Goal: Task Accomplishment & Management: Manage account settings

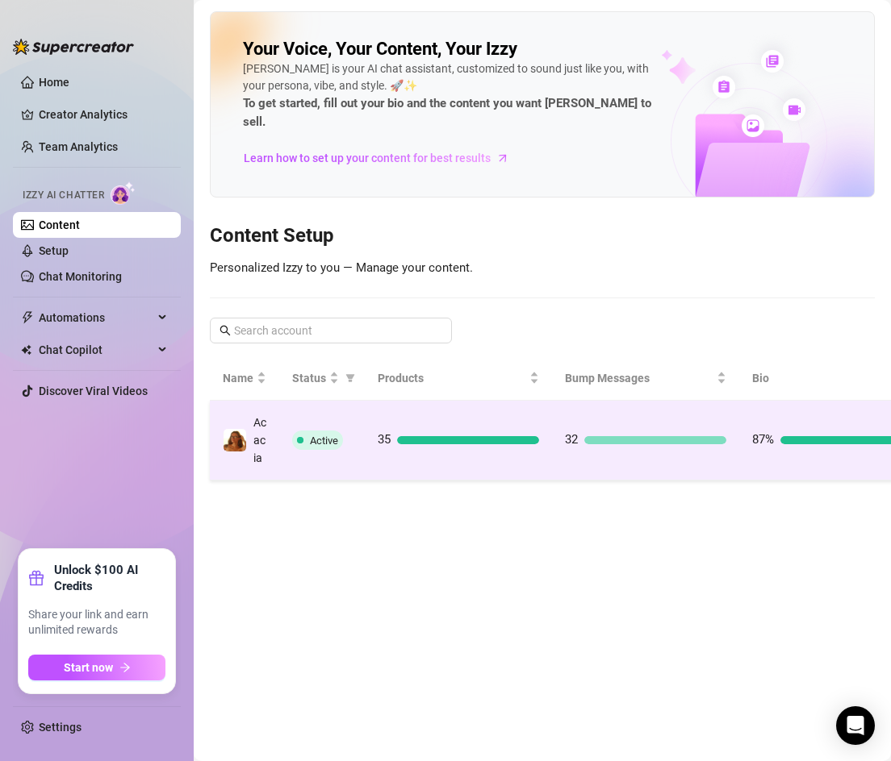
click at [389, 431] on div "35" at bounding box center [458, 440] width 161 height 19
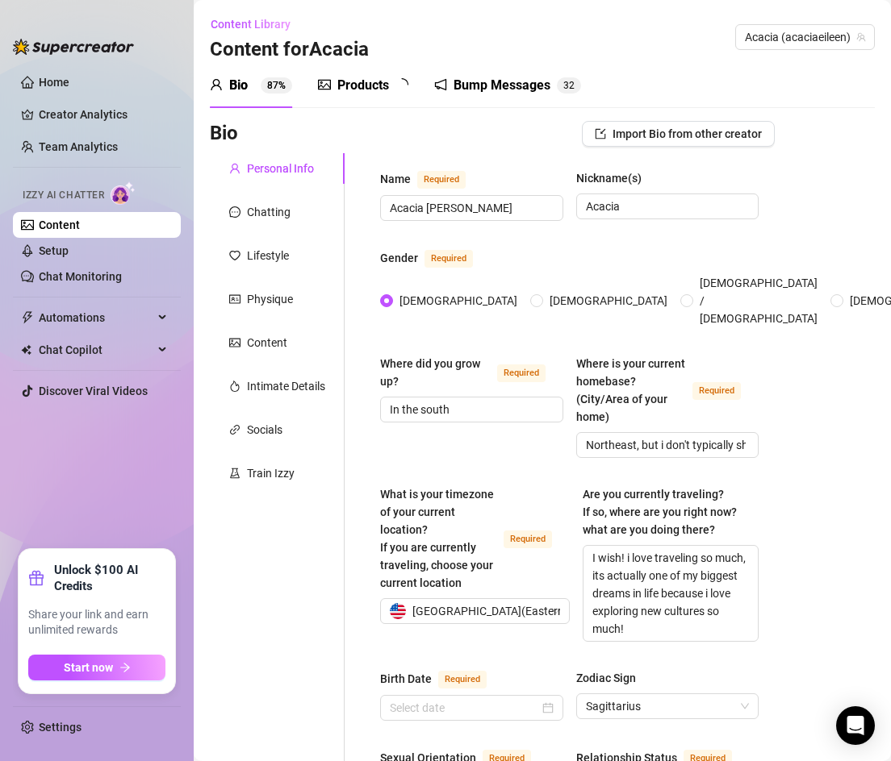
type input "[DATE]"
click at [478, 87] on div "Bump Messages" at bounding box center [513, 85] width 97 height 19
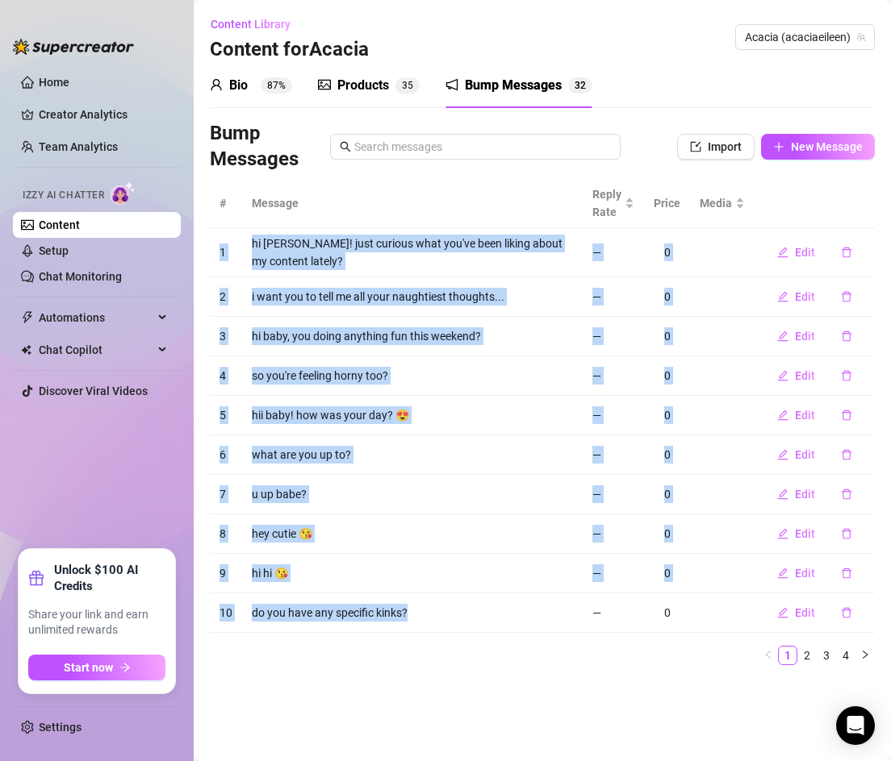
drag, startPoint x: 232, startPoint y: 232, endPoint x: 424, endPoint y: 619, distance: 431.8
click at [424, 619] on tbody "1 hi babe! just curious what you've been liking about my content lately? — 0 Ed…" at bounding box center [542, 430] width 665 height 405
copy tbody "1 hi babe! just curious what you've been liking about my content lately? — 0 Ed…"
click at [803, 653] on link "2" at bounding box center [807, 656] width 18 height 18
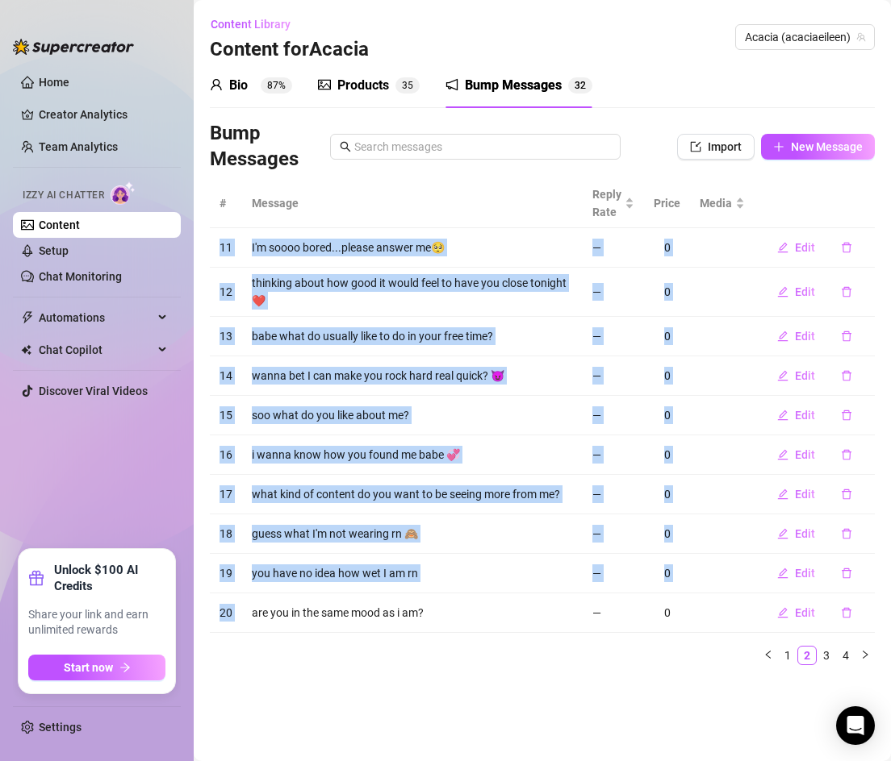
copy tbody "1 hi babe! just curious what you've been liking about my content lately? — 0 Ed…"
click at [826, 653] on link "3" at bounding box center [826, 656] width 18 height 18
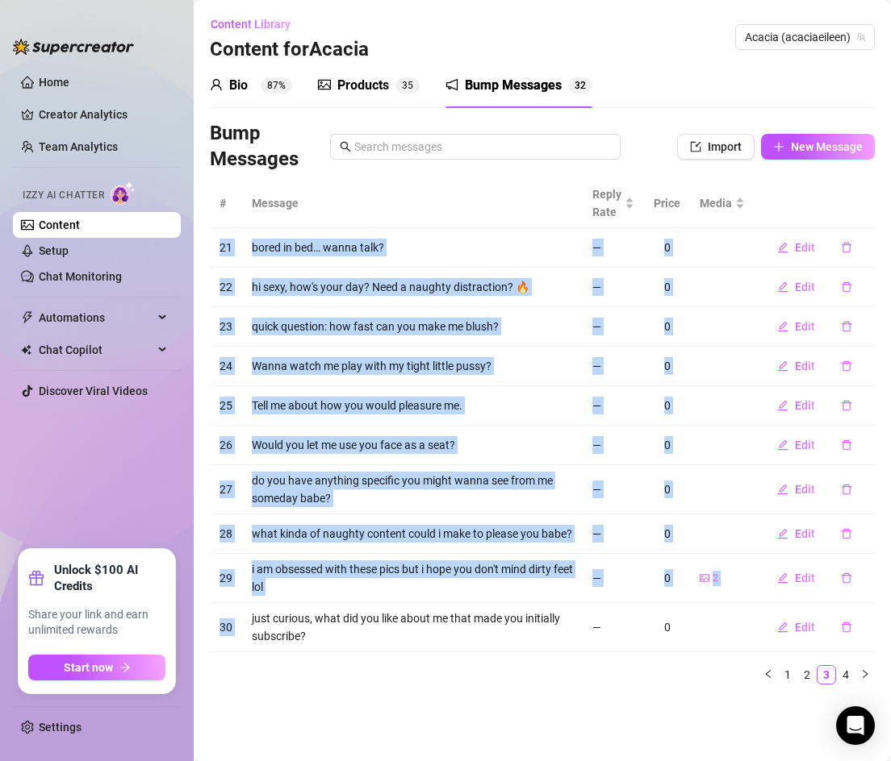
copy tbody "1 hi babe! just curious what you've been liking about my content lately? — 0 Ed…"
click at [845, 674] on link "4" at bounding box center [845, 675] width 18 height 18
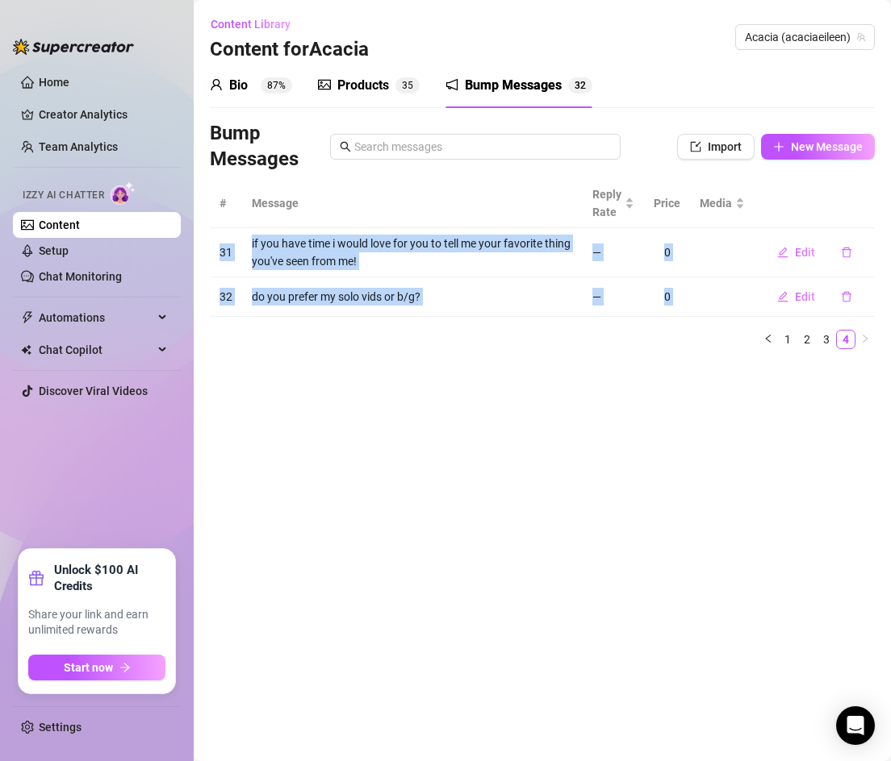
copy tbody "1 hi babe! just curious what you've been liking about my content lately? — 0 Ed…"
click at [794, 139] on button "New Message" at bounding box center [818, 147] width 114 height 26
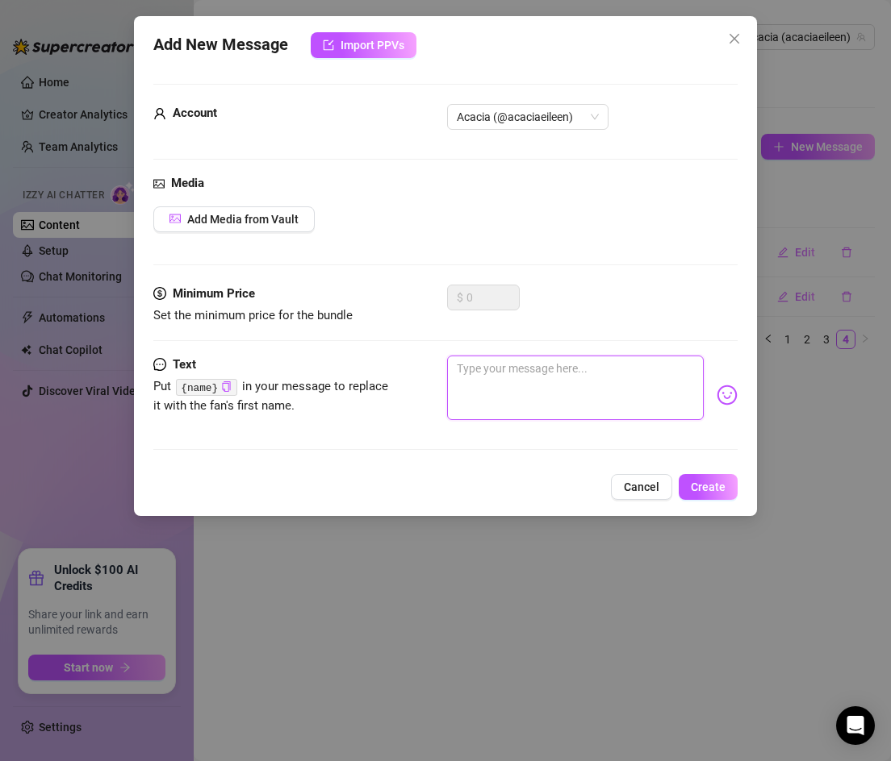
click at [481, 383] on textarea at bounding box center [575, 388] width 257 height 65
type textarea "h"
type textarea "he"
type textarea "hey"
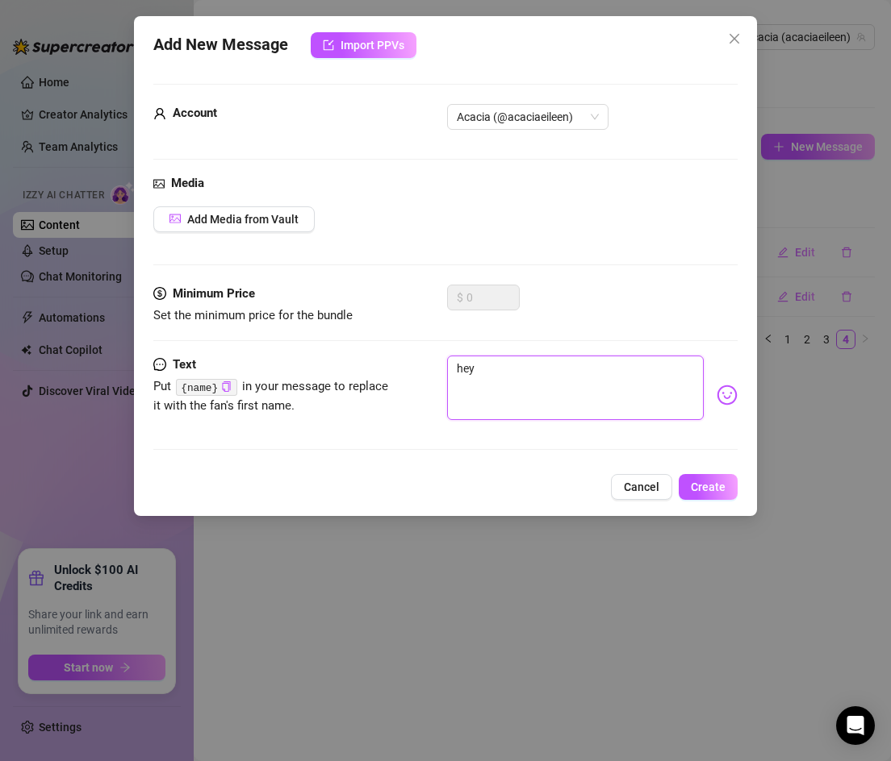
type textarea "he"
type textarea "h"
type textarea "Type your message here..."
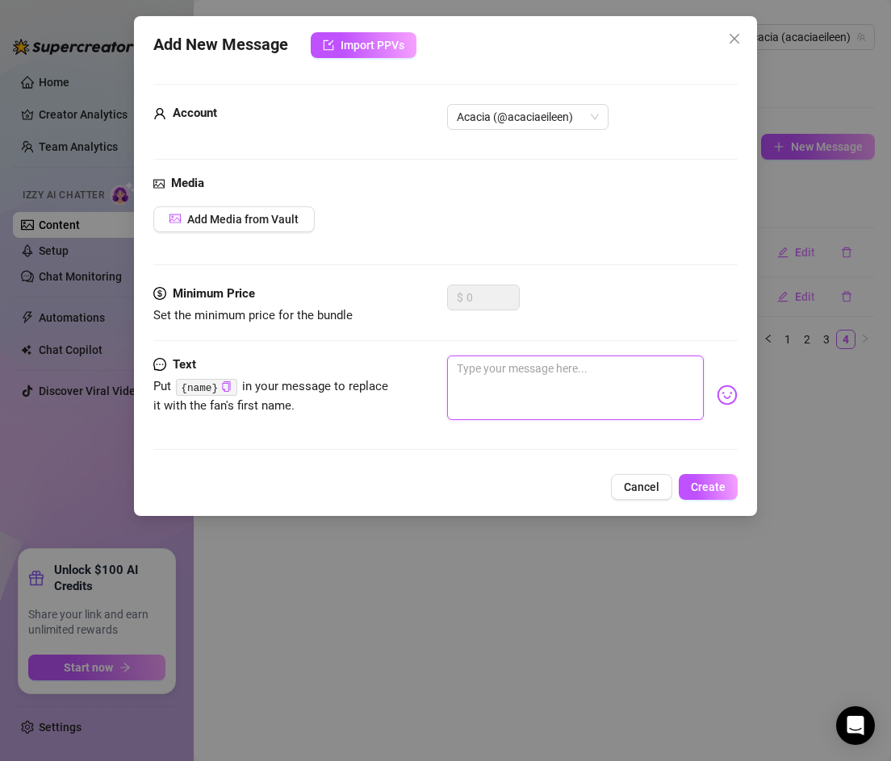
type textarea "t"
type textarea "te"
type textarea "tel"
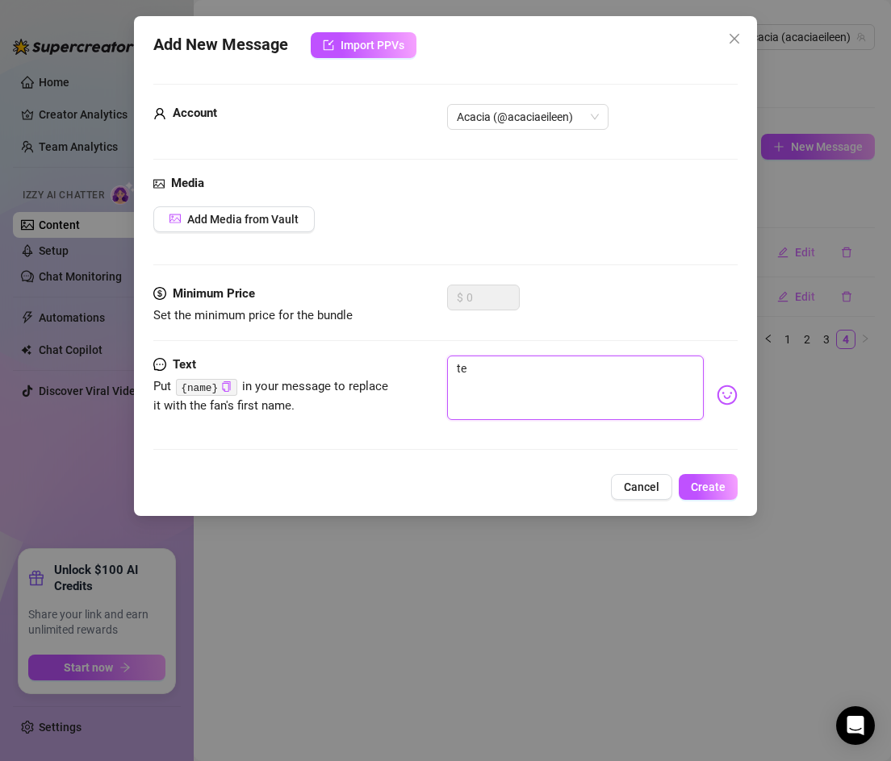
type textarea "tel"
type textarea "tell"
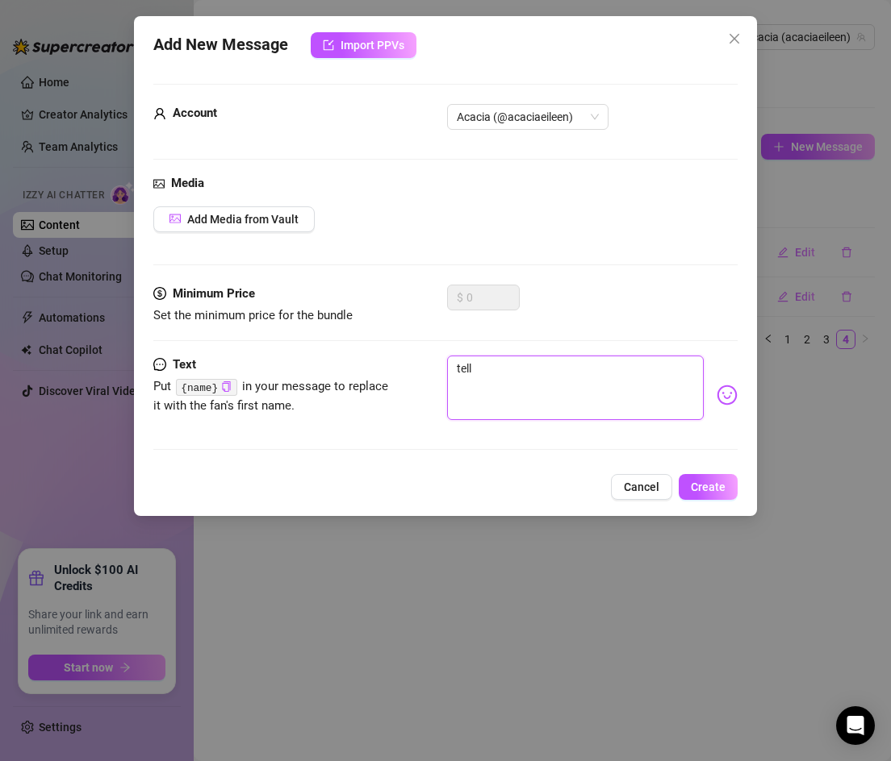
type textarea "tell m"
type textarea "tell me"
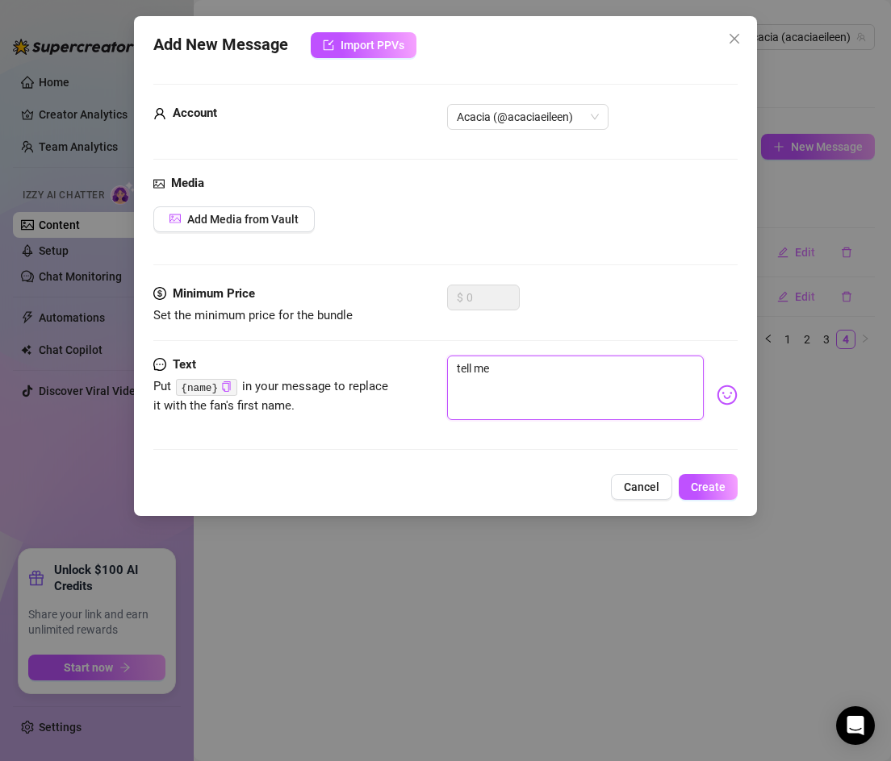
type textarea "tell me"
type textarea "tell me o"
type textarea "tell me on"
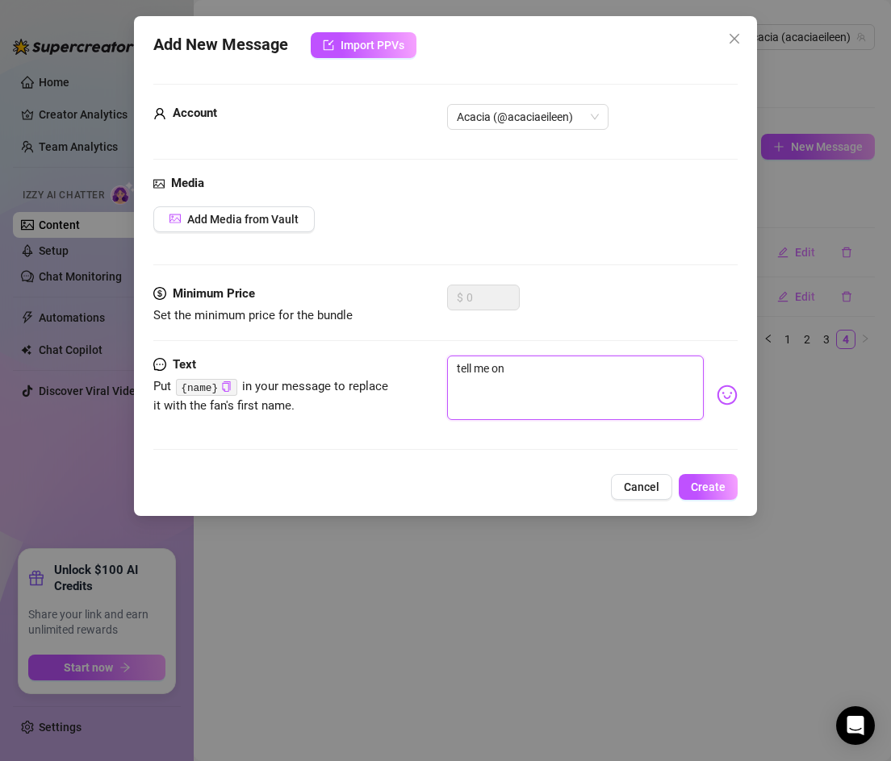
type textarea "tell me one"
type textarea "tell me one f"
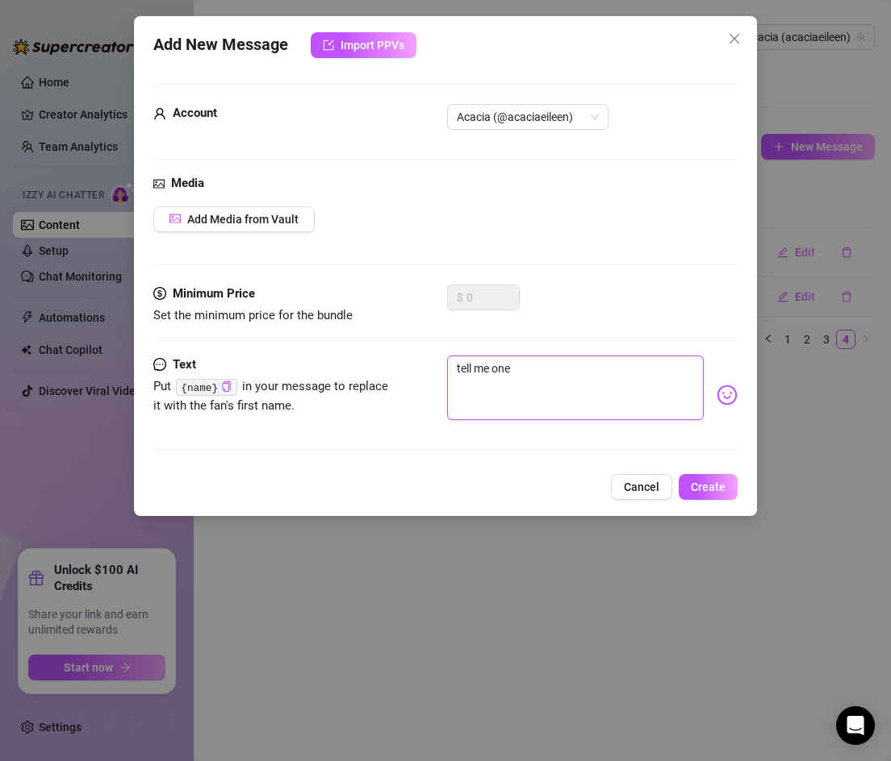
type textarea "tell me one f"
type textarea "tell me one fa"
type textarea "tell me one fan"
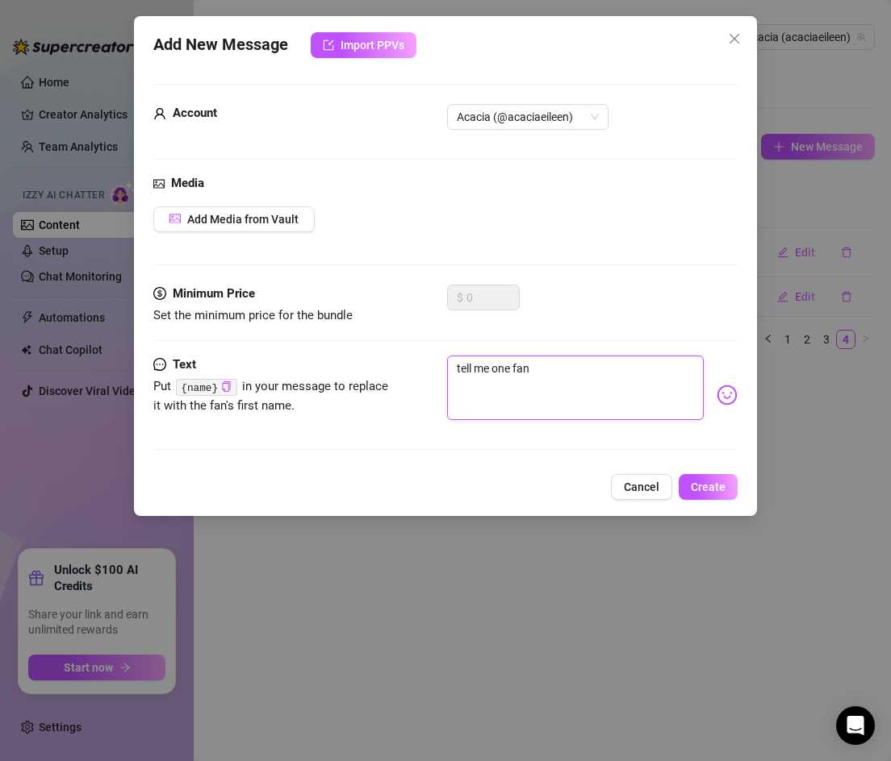
type textarea "tell me one [PERSON_NAME]"
type textarea "tell me one fanta"
type textarea "tell me one fantas"
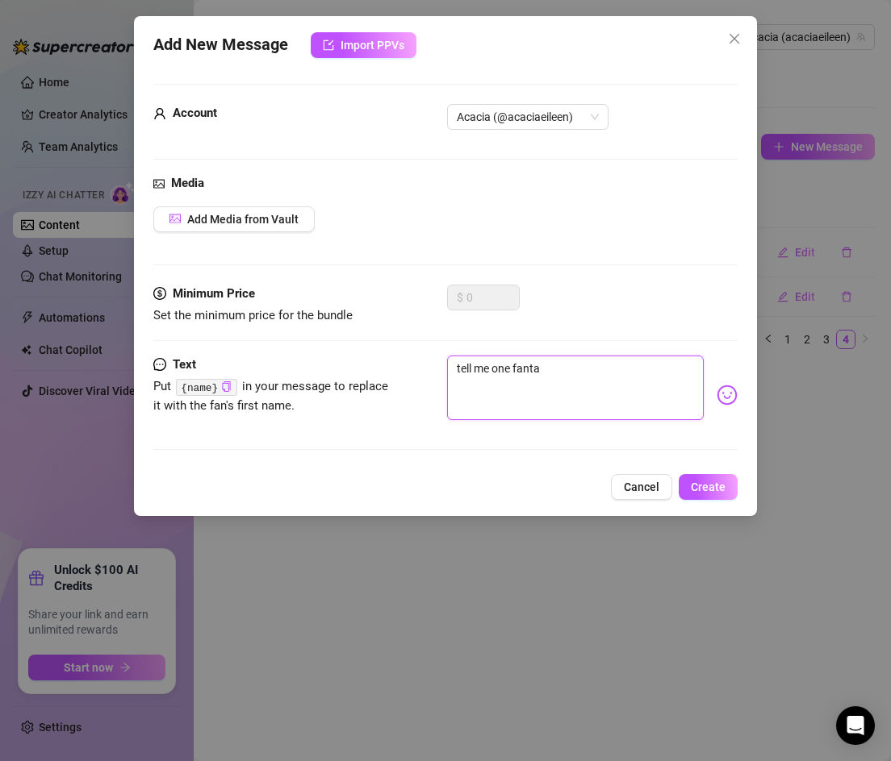
type textarea "tell me one fantas"
type textarea "tell me one fantast"
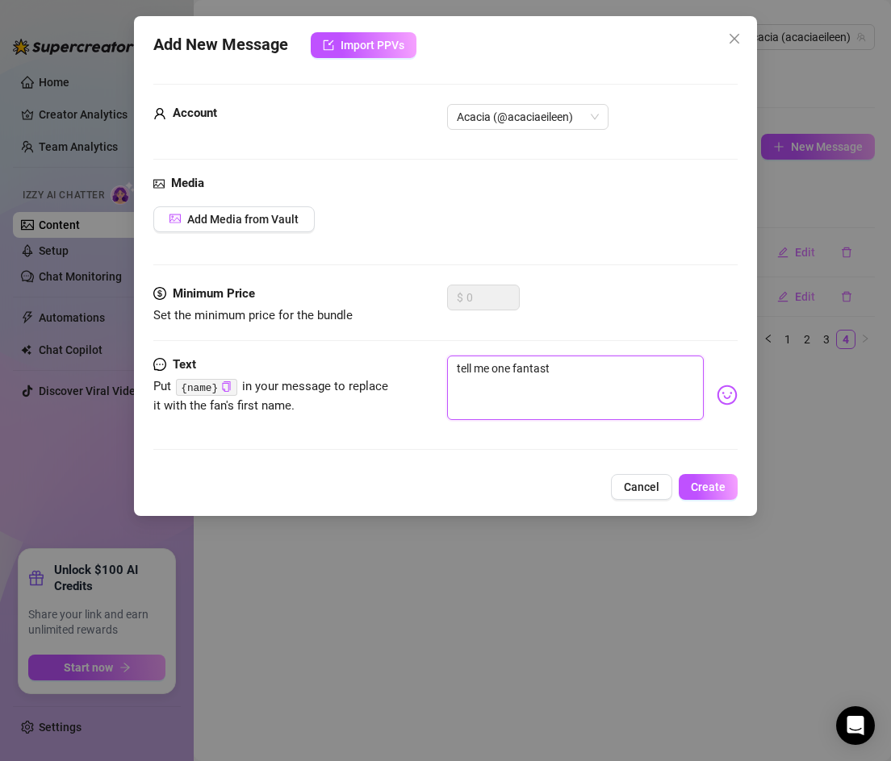
type textarea "tell me one fantast"
type textarea "tell me one fantas"
type textarea "tell me one fantasy"
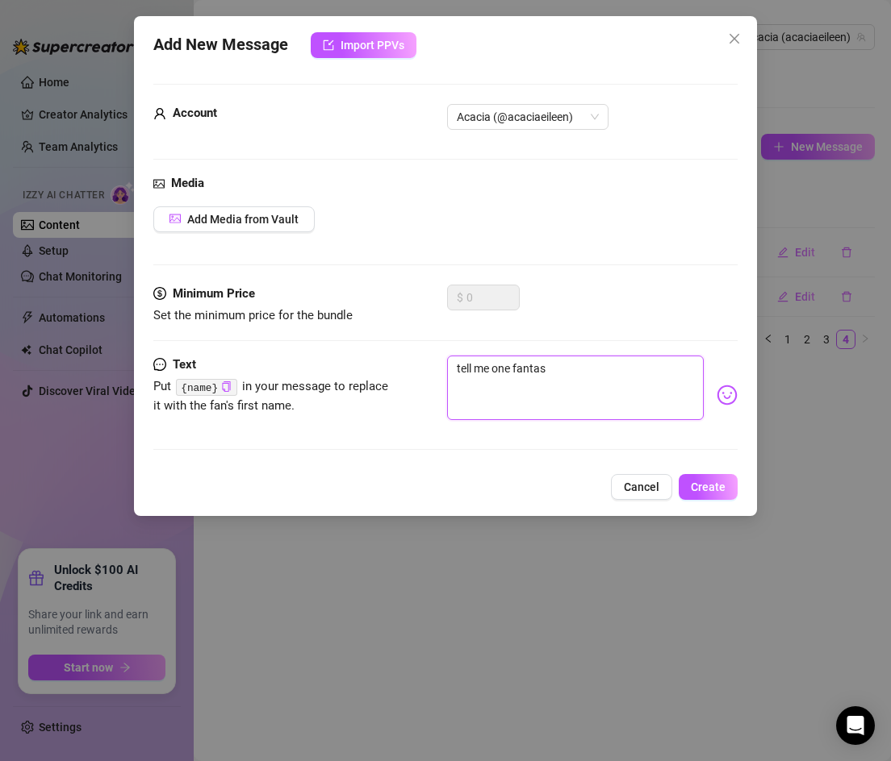
type textarea "tell me one fantasy"
type textarea "tell me one fantasy y"
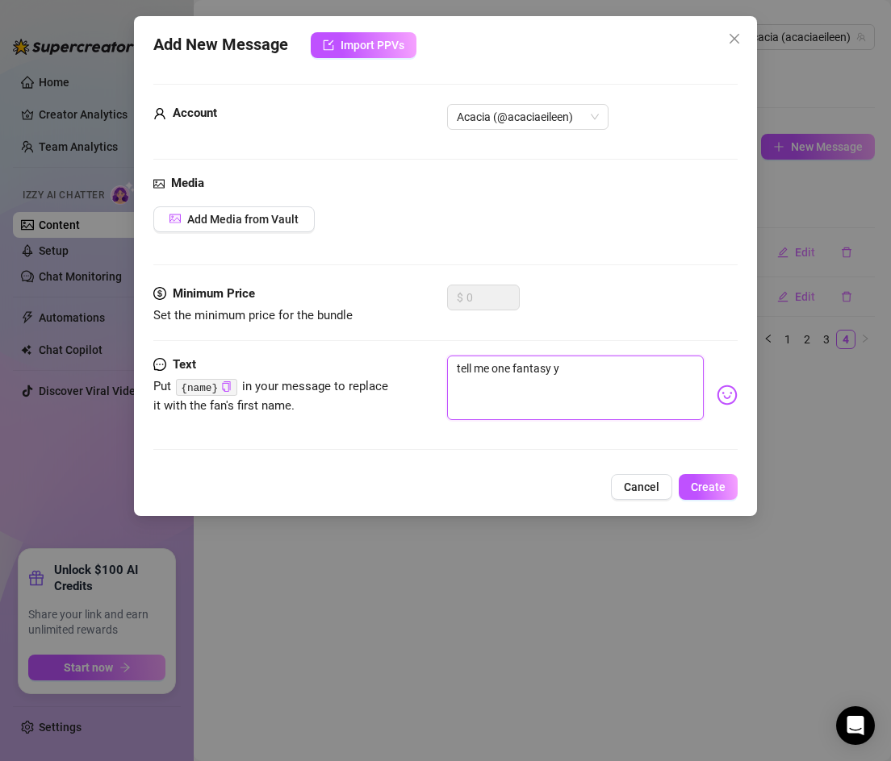
type textarea "tell me one fantasy yo"
type textarea "tell me one fantasy you"
type textarea "tell me one fantasy you'"
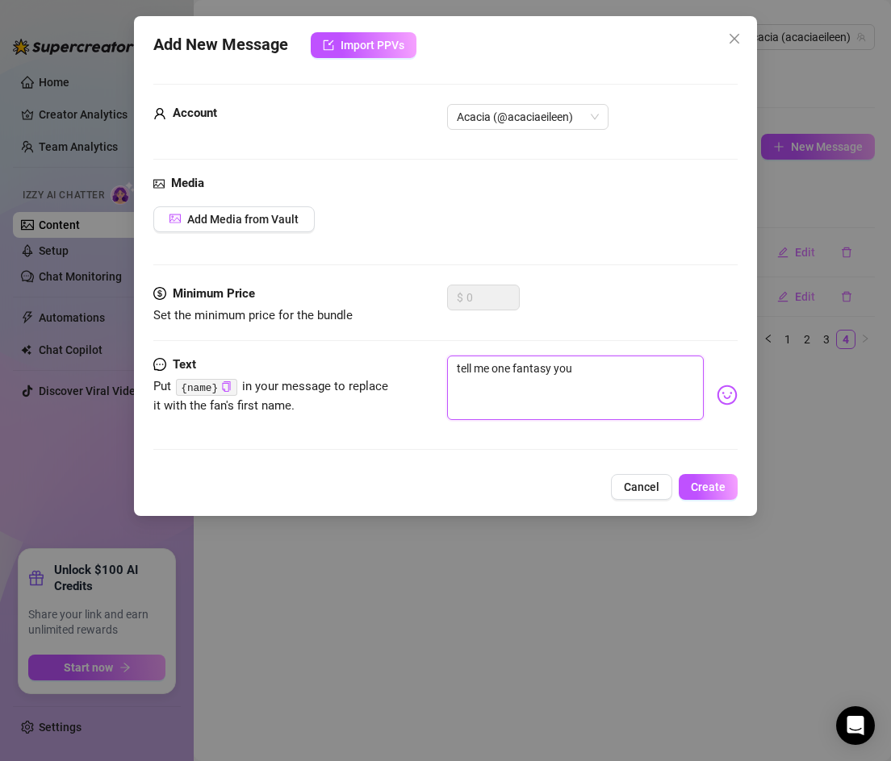
type textarea "tell me one fantasy you'"
type textarea "tell me one fantasy you'v"
type textarea "tell me one fantasy you've"
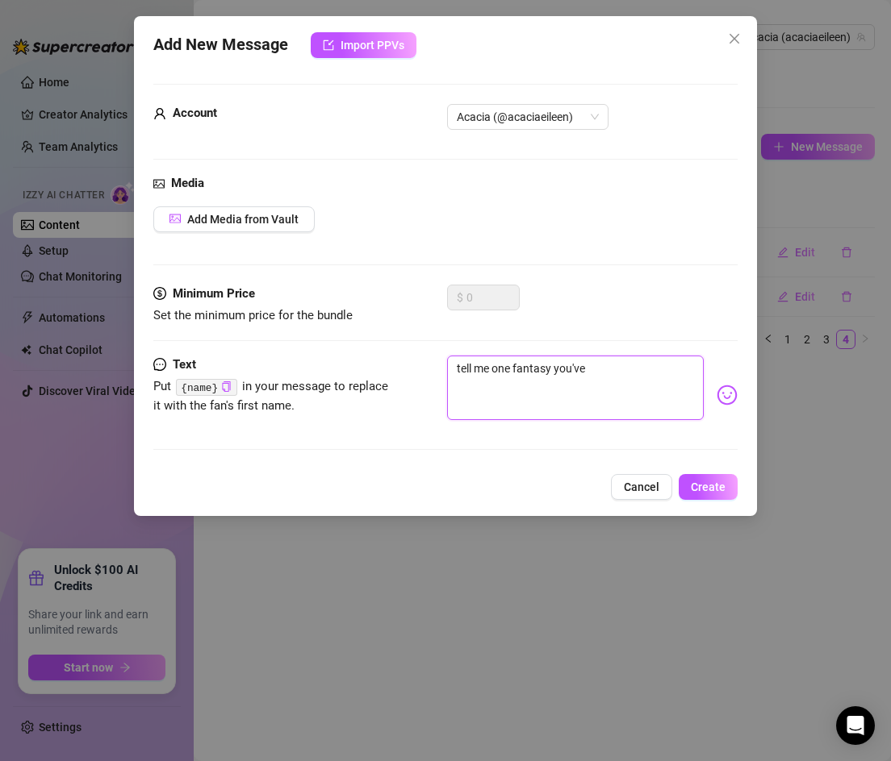
type textarea "tell me one fantasy you've"
type textarea "tell me one fantasy you've n"
type textarea "tell me one fantasy you've ne"
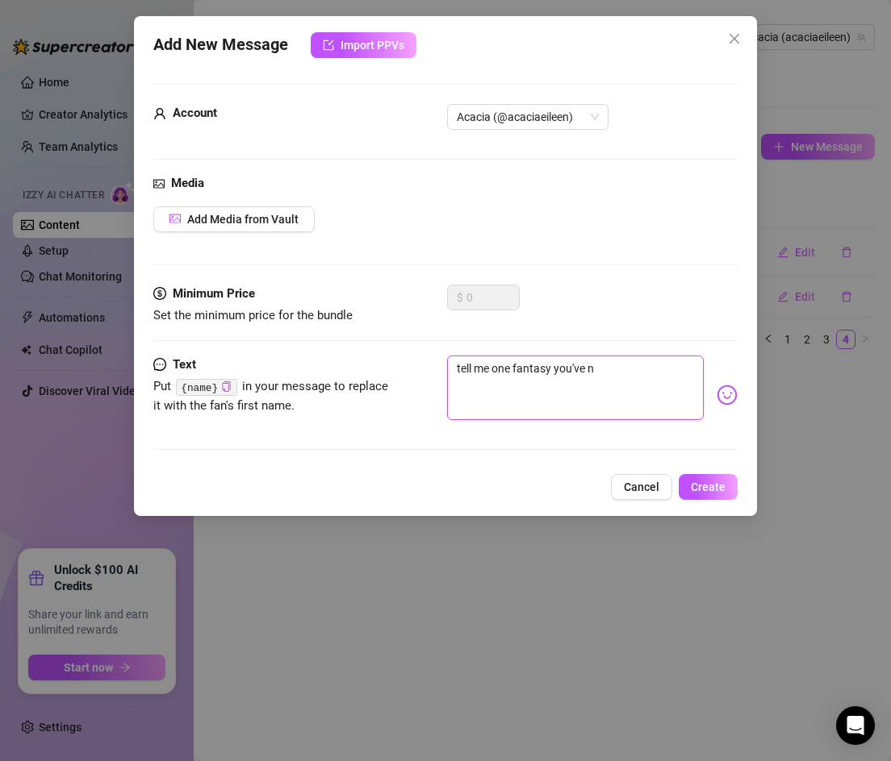
type textarea "tell me one fantasy you've ne"
type textarea "tell me one fantasy you've nev"
type textarea "tell me one fantasy you've neve"
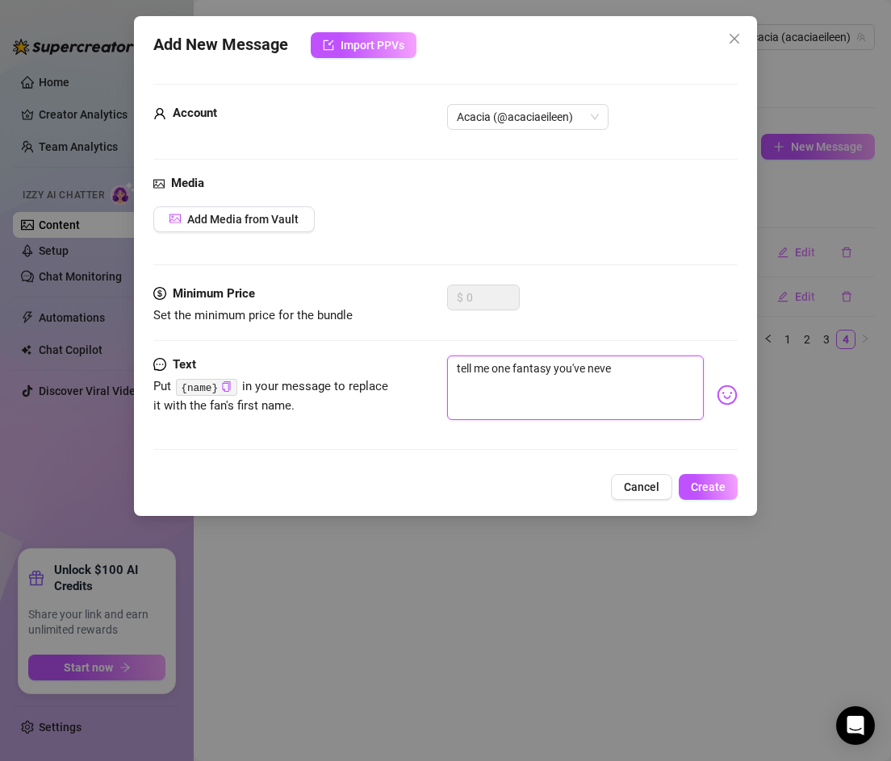
type textarea "tell me one fantasy you've never"
type textarea "tell me one fantasy you've never t"
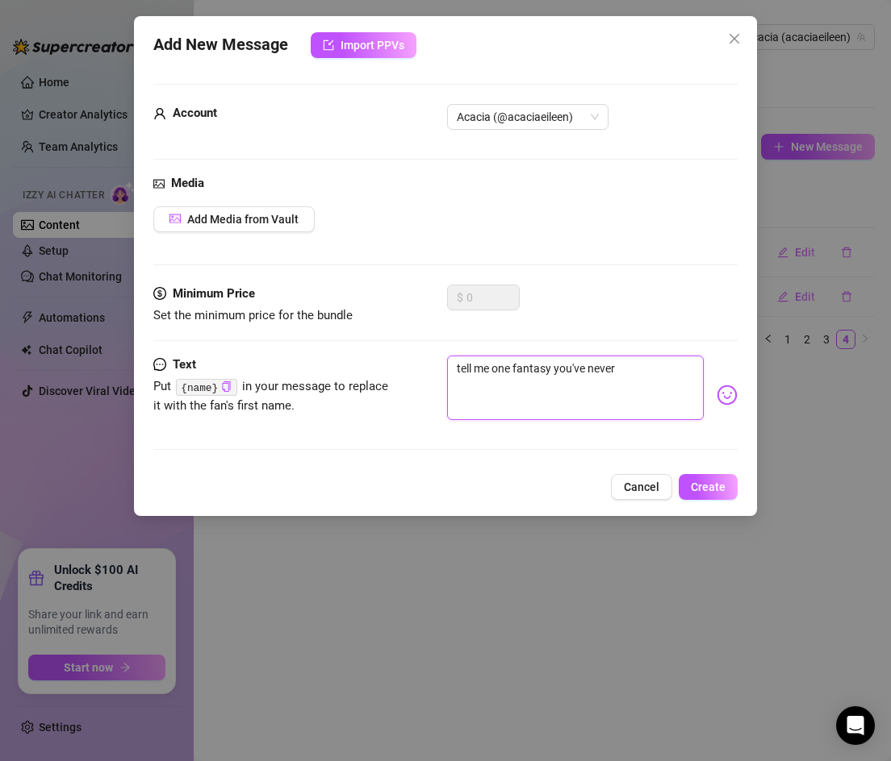
type textarea "tell me one fantasy you've never t"
type textarea "tell me one fantasy you've never to"
type textarea "tell me one fantasy you've never tol"
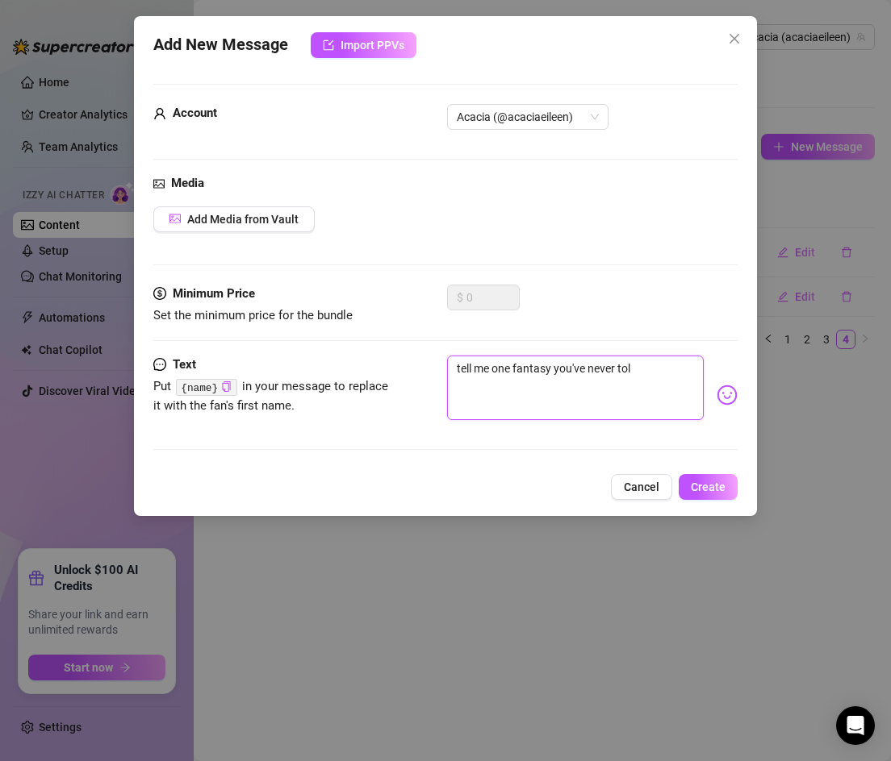
type textarea "tell me one fantasy you've never told"
type textarea "tell me one fantasy you've never told a"
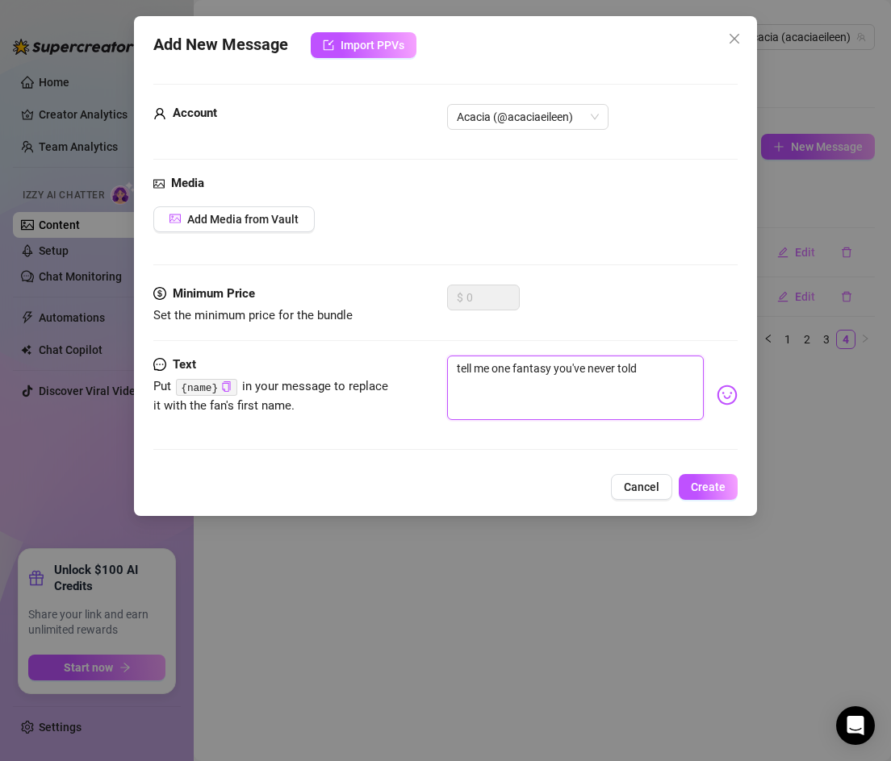
type textarea "tell me one fantasy you've never told a"
type textarea "tell me one fantasy you've never told an"
type textarea "tell me one fantasy you've never told any"
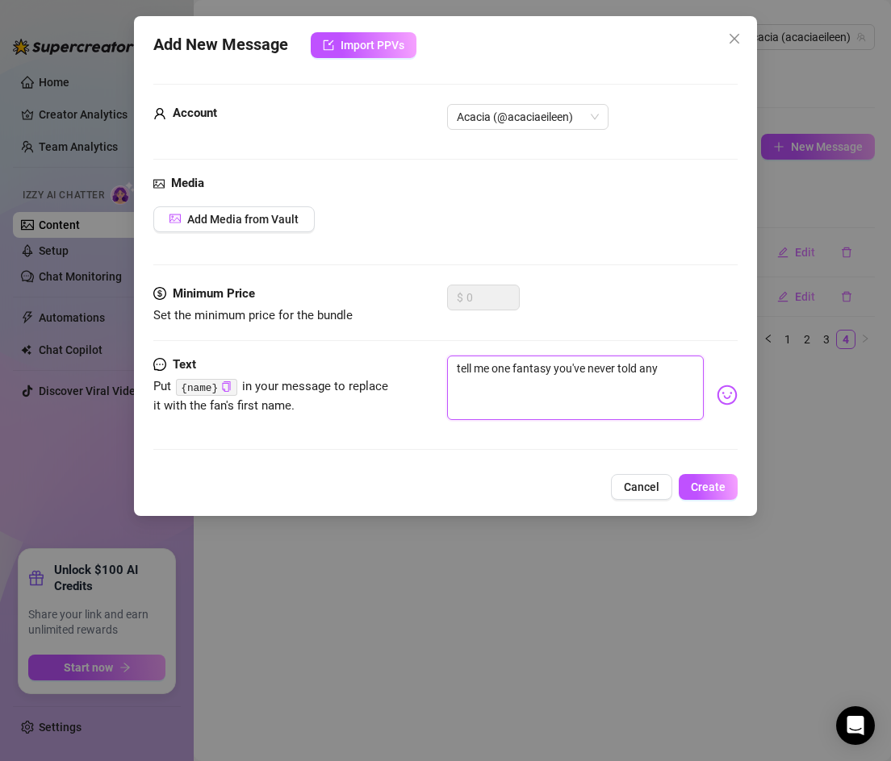
type textarea "tell me one fantasy you've never told anyo"
type textarea "tell me one fantasy you've never told [PERSON_NAME]"
type textarea "tell me one fantasy you've never told anyone"
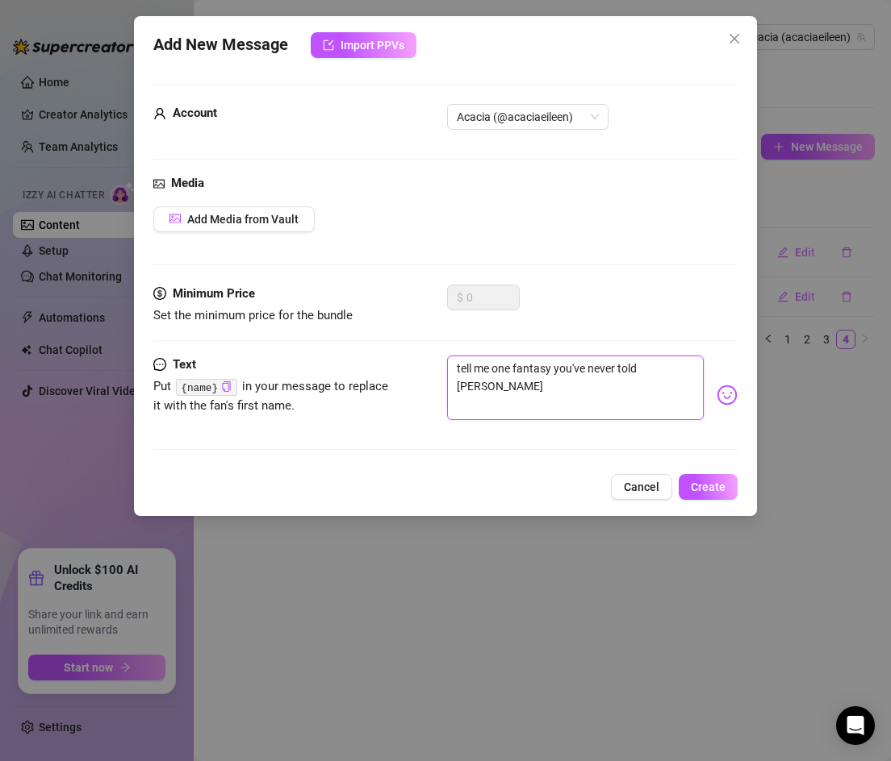
type textarea "tell me one fantasy you've never told anyone"
type textarea "tell me one fantasy you've never told anyone?"
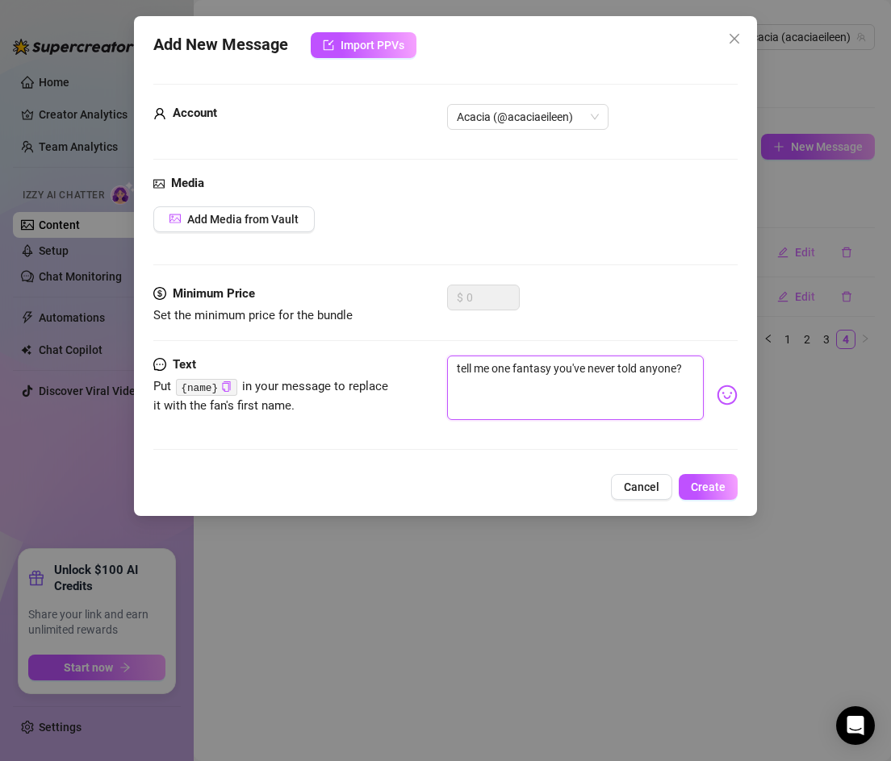
type textarea "tell me one fantasy you've never told anyone?"
type textarea "tell me one fantasy you've never told anyone"
type textarea "tell me one fantasy you've never told anyone!"
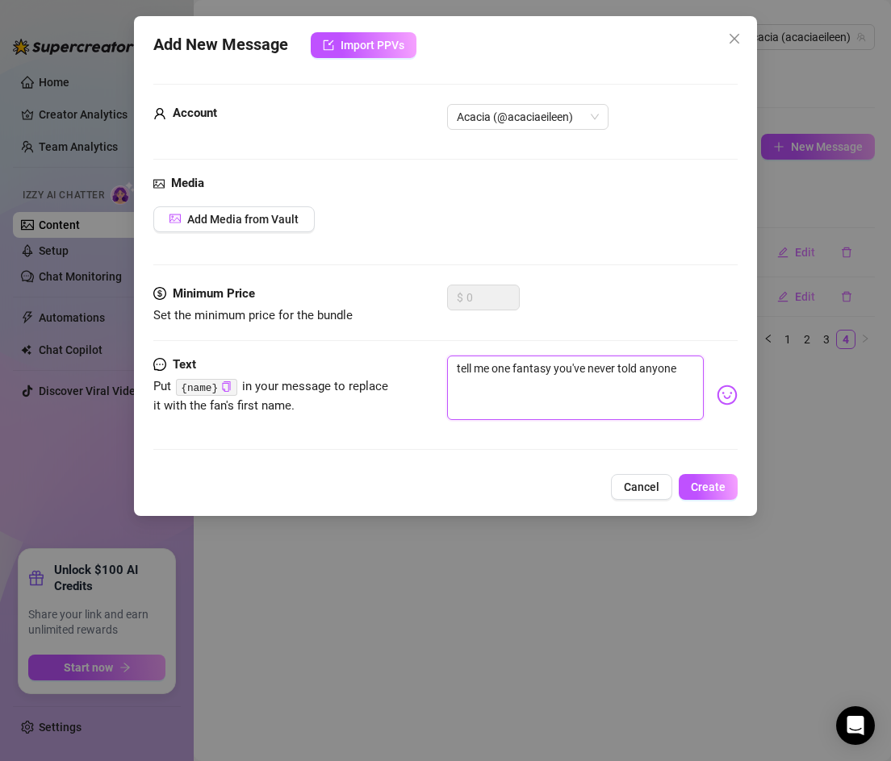
type textarea "tell me one fantasy you've never told anyone!"
type textarea "tell me one fantasy you've never told anyone!!"
click at [713, 493] on span "Create" at bounding box center [707, 487] width 35 height 13
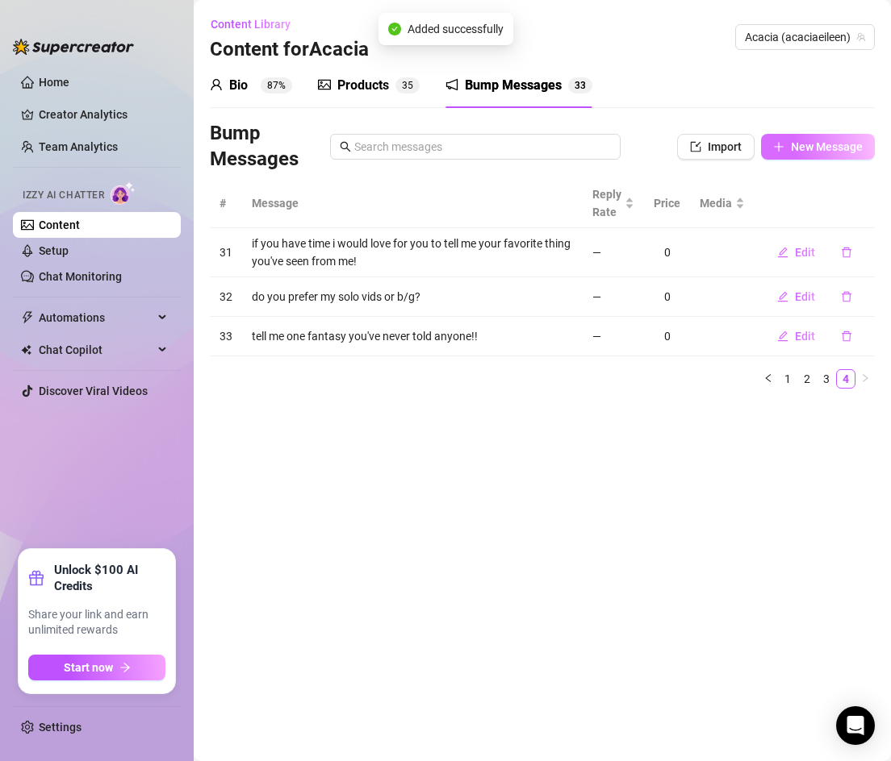
click at [796, 152] on span "New Message" at bounding box center [827, 146] width 72 height 13
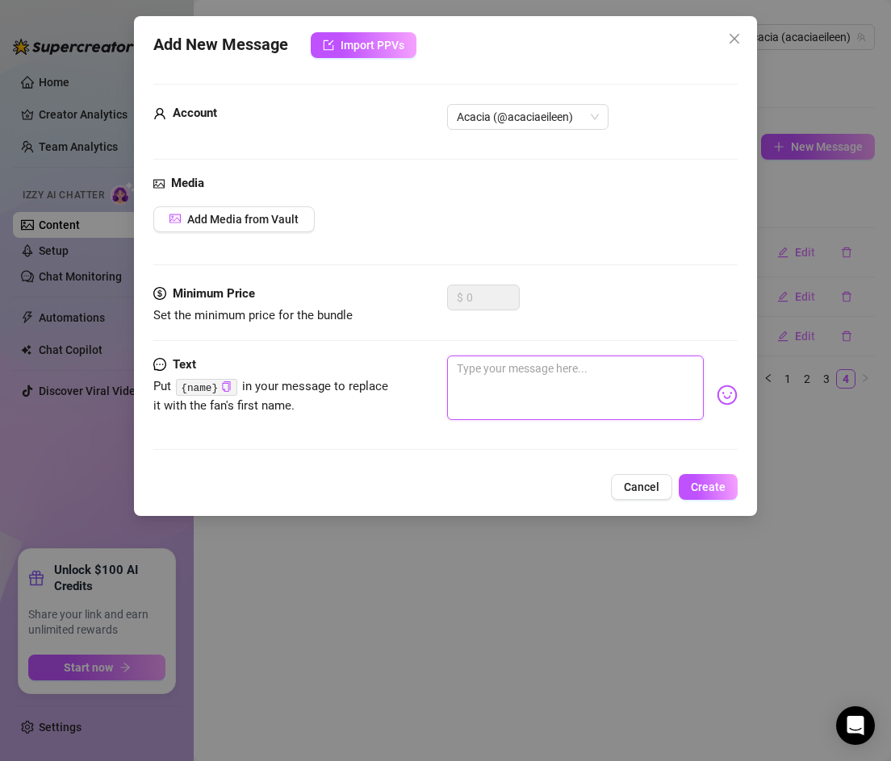
click at [466, 382] on textarea at bounding box center [575, 388] width 257 height 65
type textarea "d"
type textarea "do"
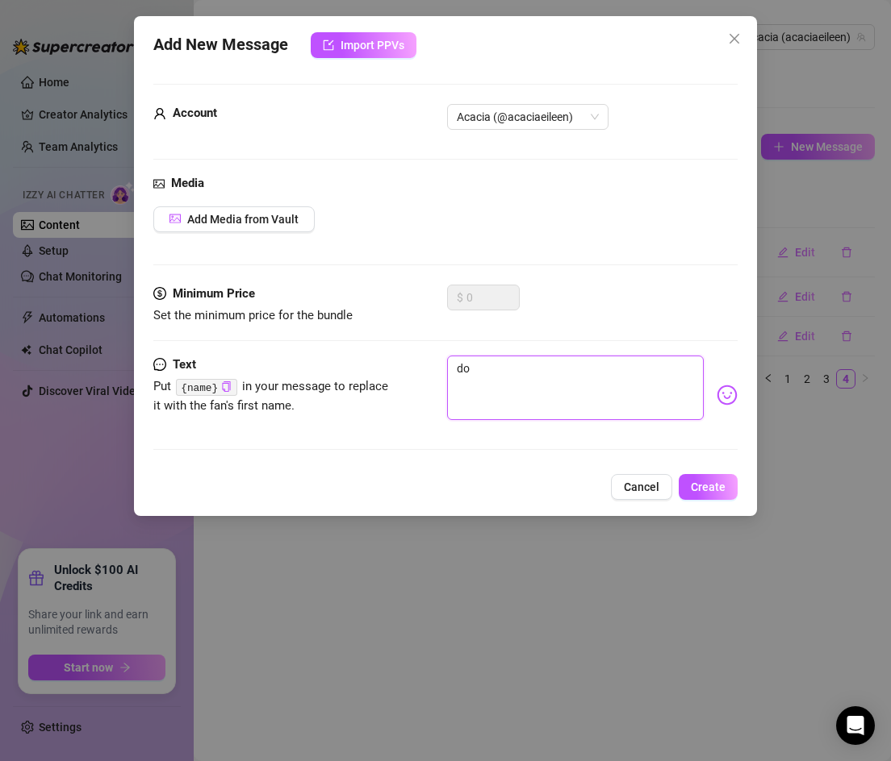
type textarea "do"
type textarea "do y"
type textarea "do yo"
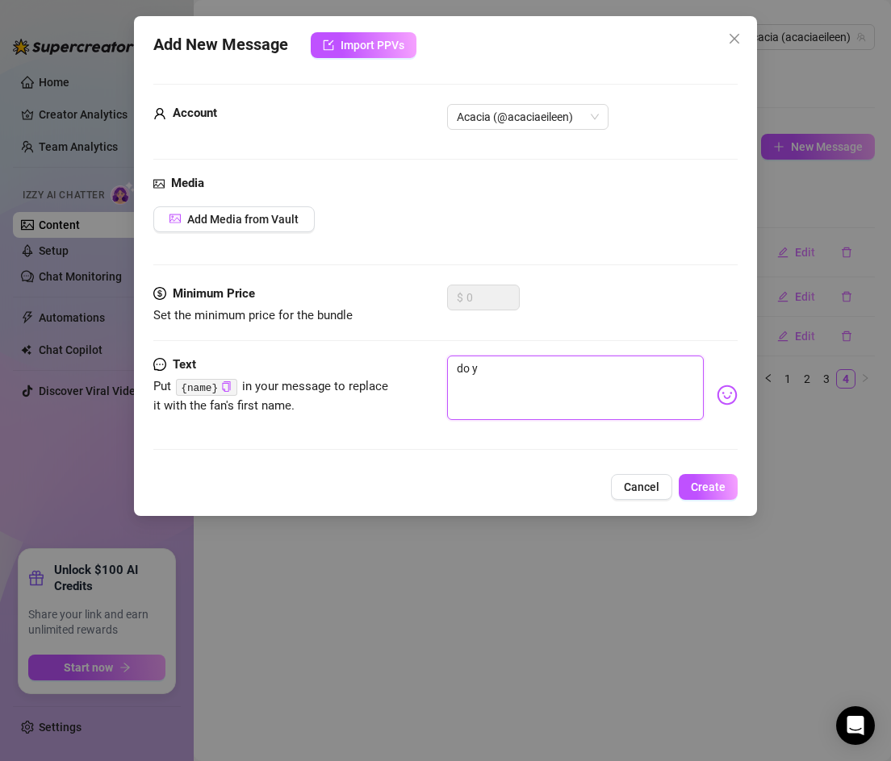
type textarea "do yo"
type textarea "do you"
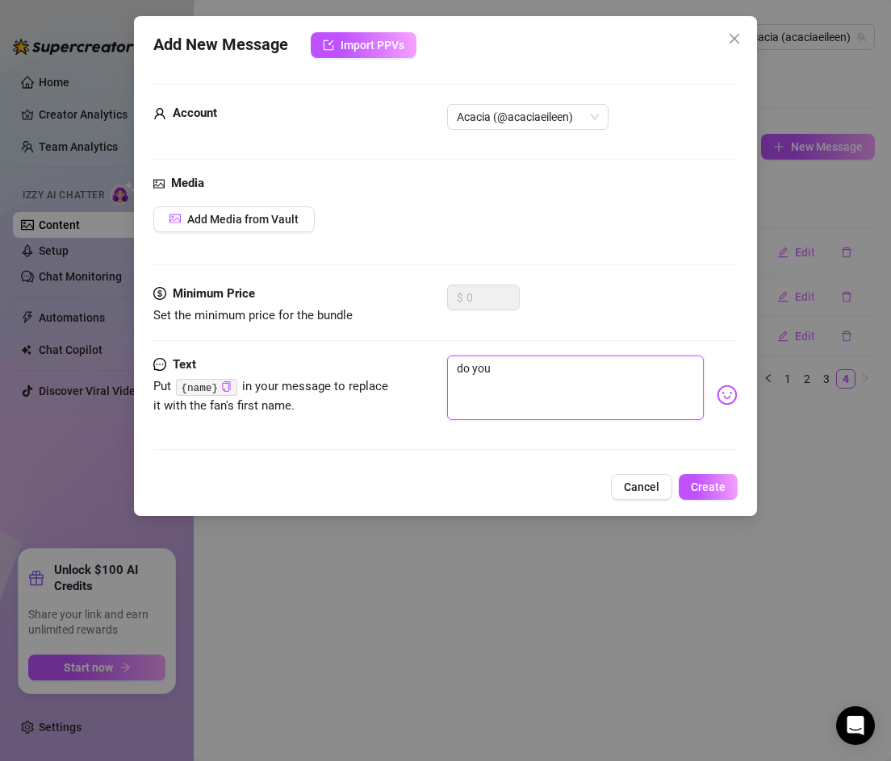
type textarea "do you l"
type textarea "do you li"
type textarea "do you lik"
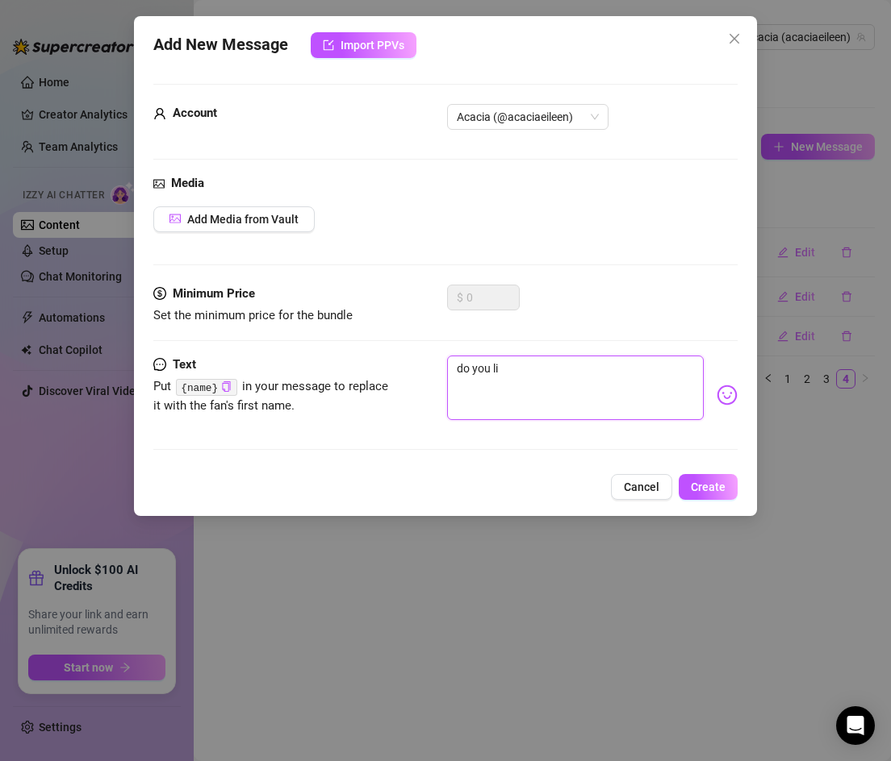
type textarea "do you lik"
type textarea "do you like"
type textarea "do you like m"
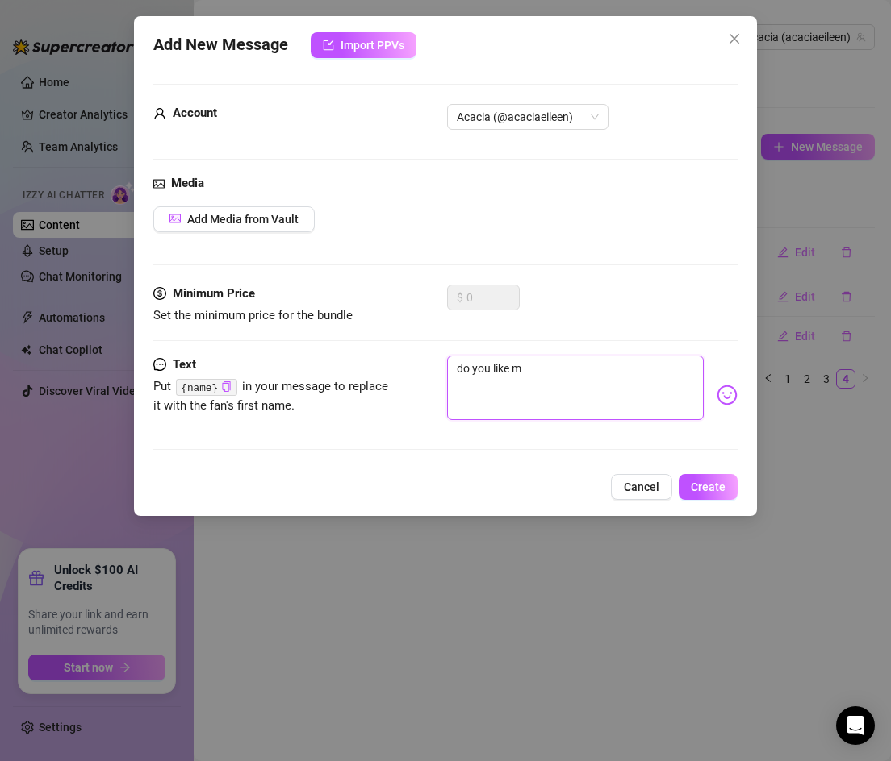
type textarea "do you like m,"
type textarea "do you like m,e"
type textarea "do you like m,"
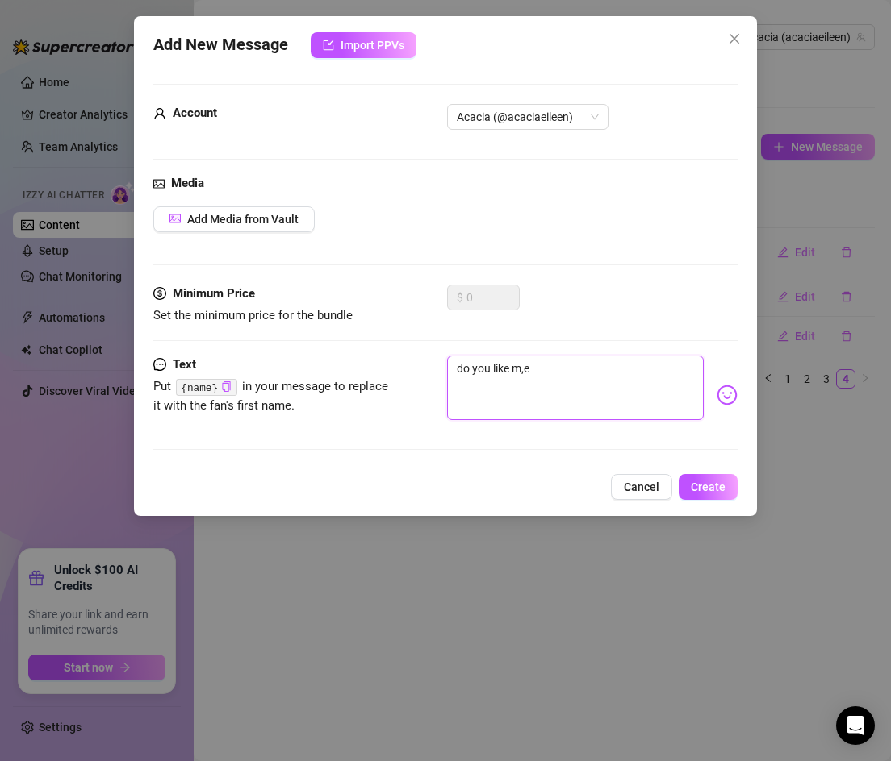
type textarea "do you like m,"
type textarea "do you like m"
type textarea "do you like me"
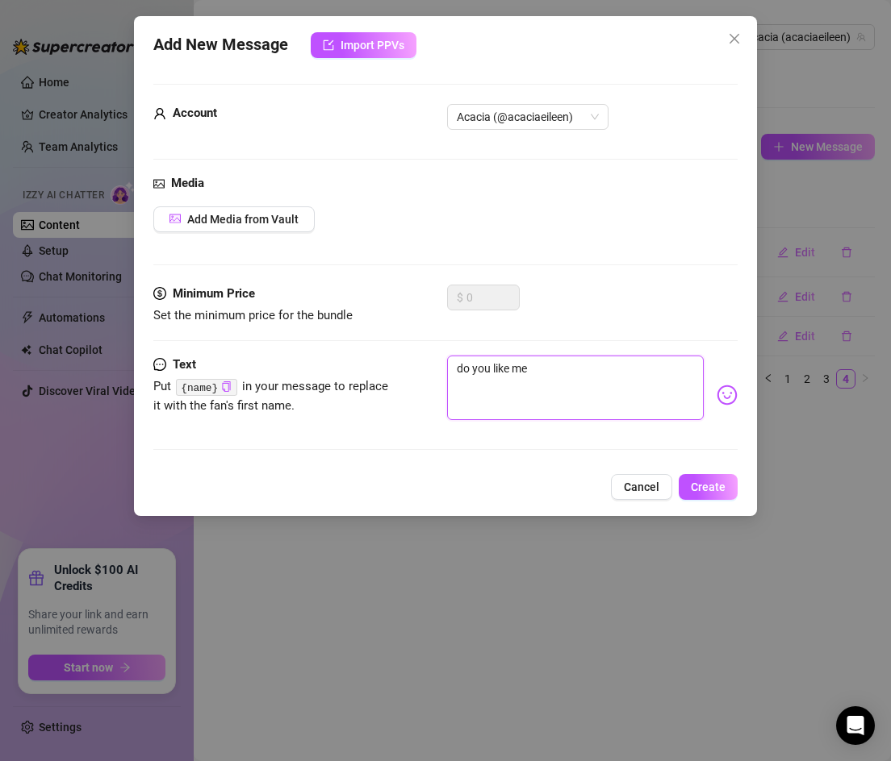
type textarea "do you like me"
type textarea "do you like me b"
type textarea "do you like me be"
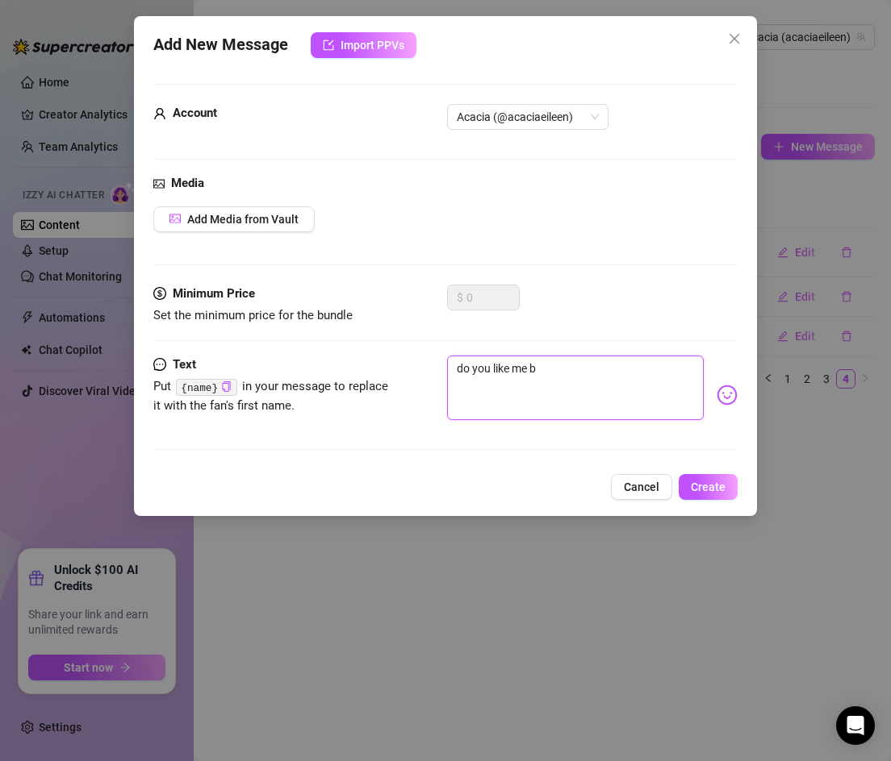
type textarea "do you like me be"
type textarea "do you like me bet"
type textarea "do you like me bett"
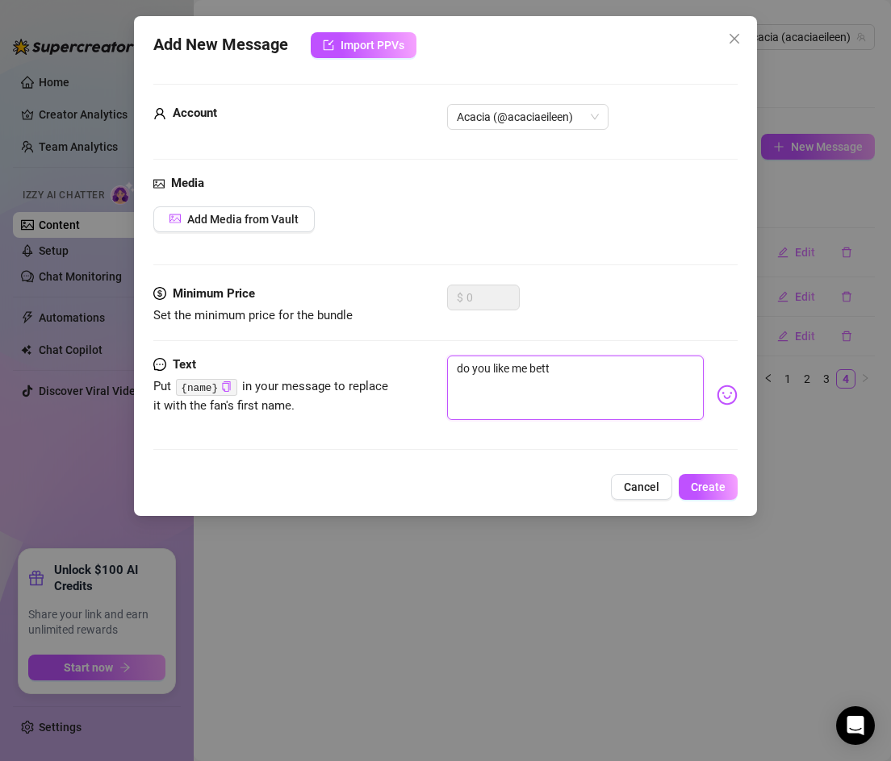
type textarea "do you like me [PERSON_NAME]"
type textarea "do you like me better"
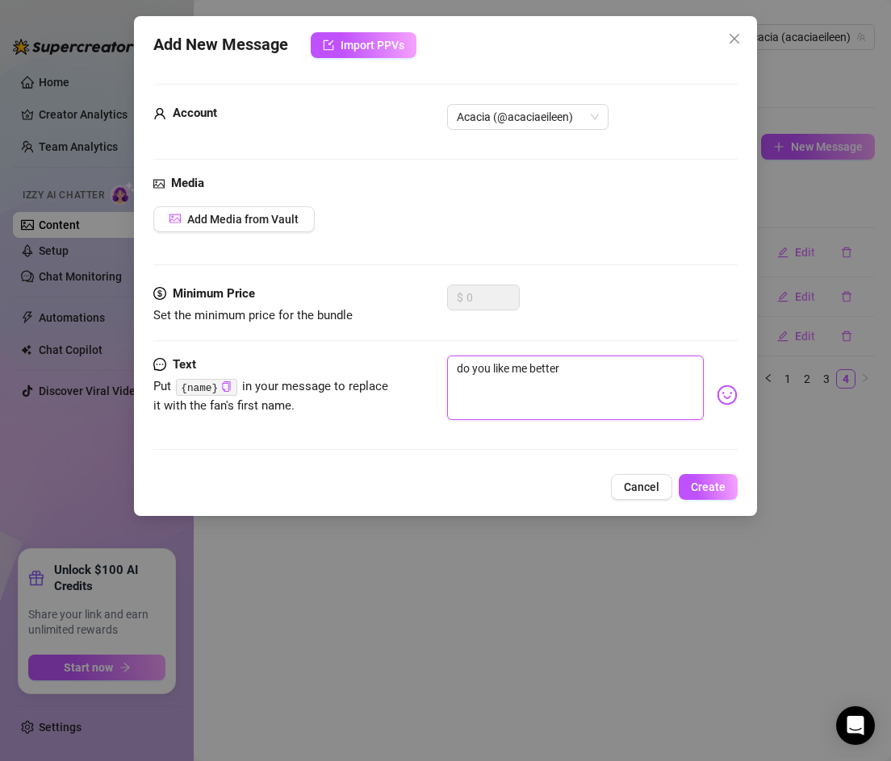
type textarea "do you like me better"
type textarea "do you like me better w"
type textarea "do you like me better we"
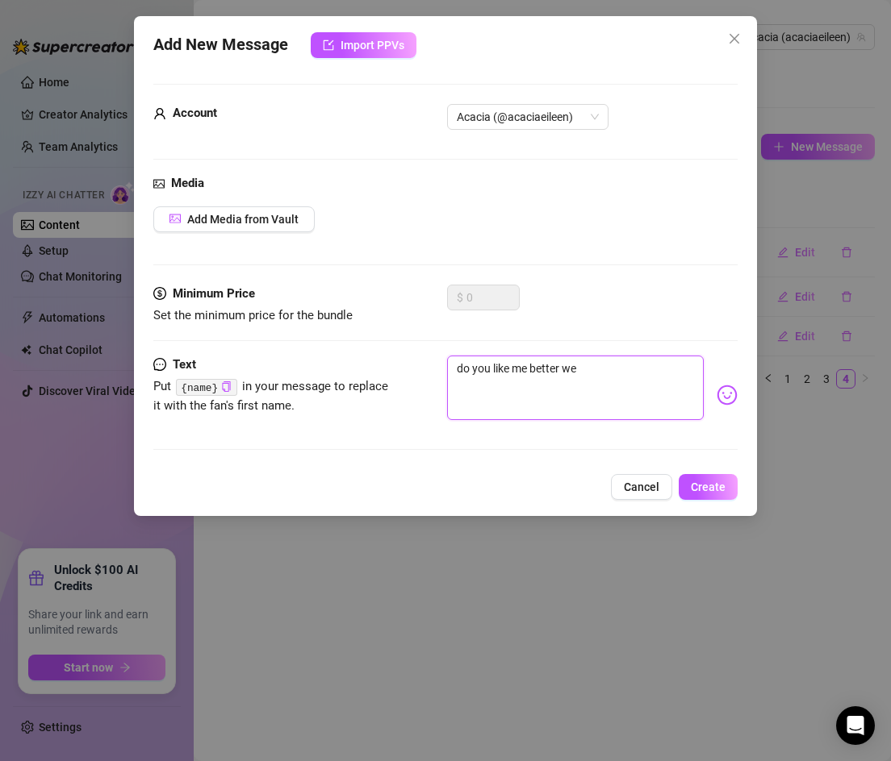
type textarea "do you like me better w"
type textarea "do you like me better wh"
type textarea "do you like me better whe"
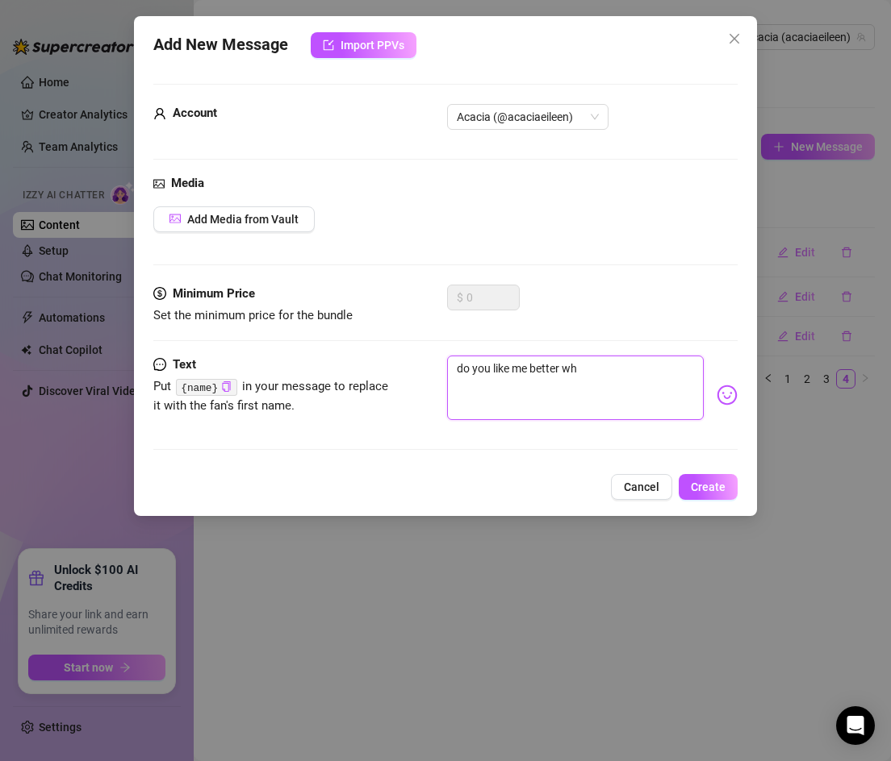
type textarea "do you like me better whe"
type textarea "do you like me better when"
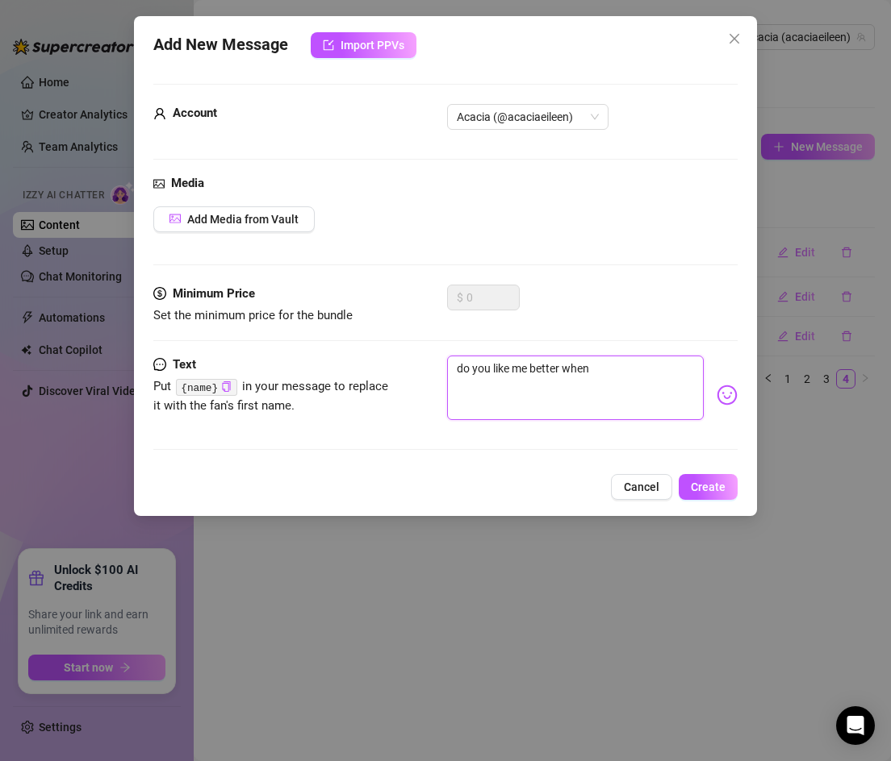
type textarea "do you like me better when I"
type textarea "do you like me better when I a"
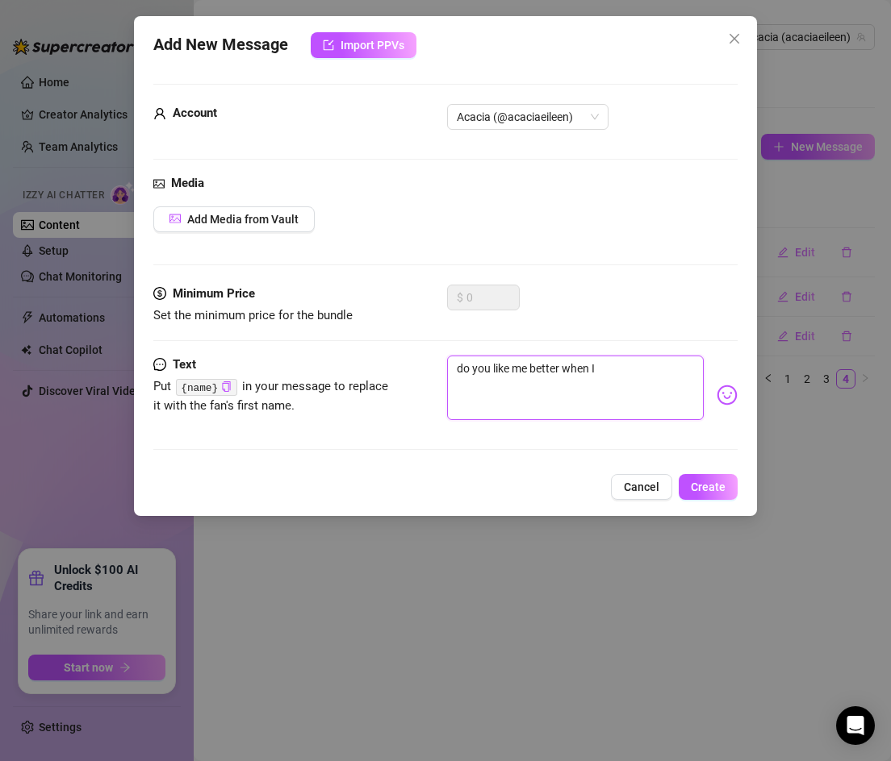
type textarea "do you like me better when I a"
type textarea "do you like me better when I am"
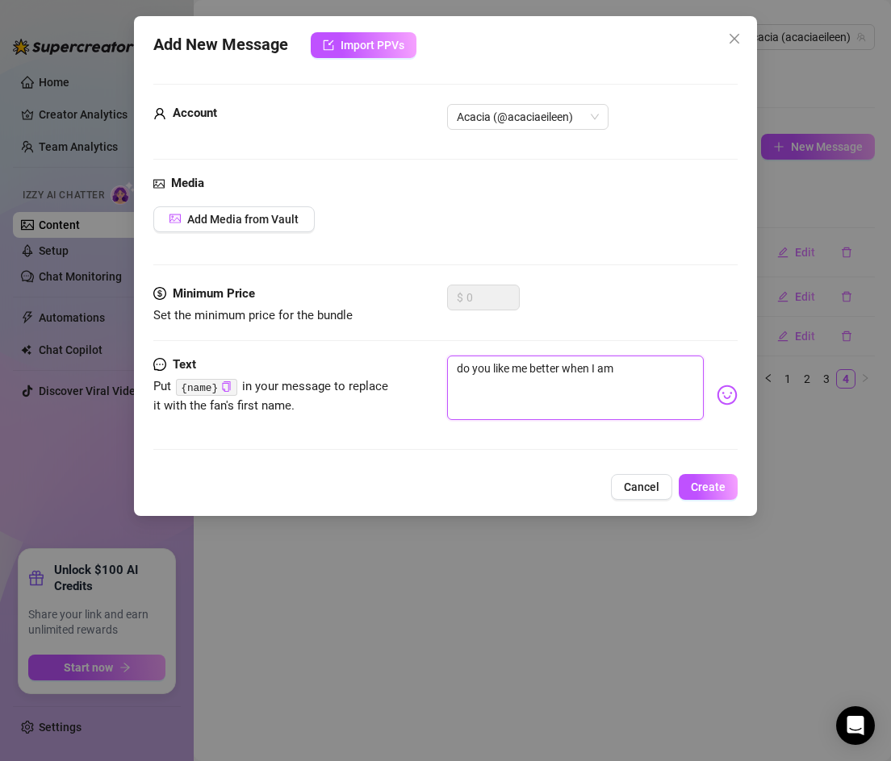
type textarea "do you like me better when I am s"
type textarea "do you like me better when I am sw"
click at [723, 490] on span "Create" at bounding box center [707, 487] width 35 height 13
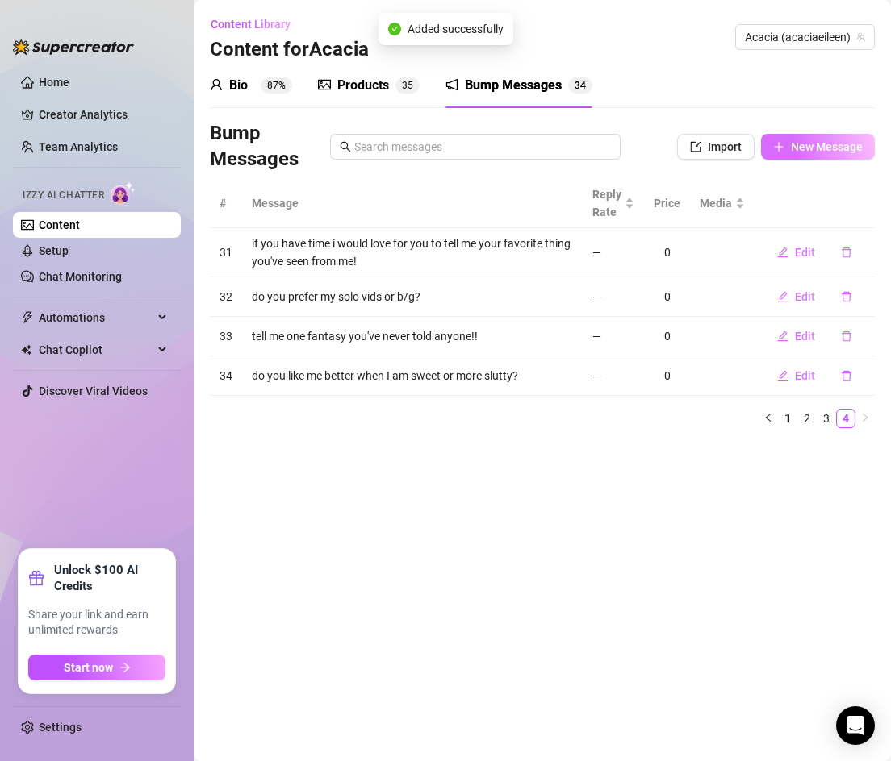
click at [810, 140] on span "New Message" at bounding box center [827, 146] width 72 height 13
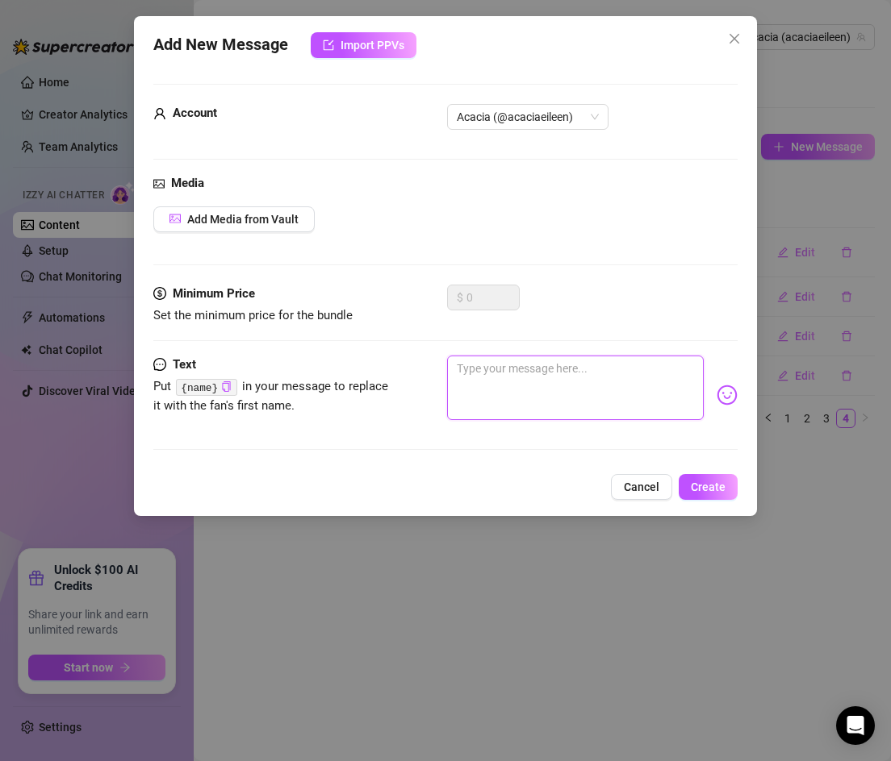
click at [542, 380] on textarea at bounding box center [575, 388] width 257 height 65
paste textarea "sometimes i feel like i overshare lol… do you like when i tell little pieces of…"
click at [666, 388] on textarea "sometimes i feel like i overshare lol… do you like when i tell little pieces of…" at bounding box center [575, 388] width 257 height 65
click at [615, 369] on textarea "sometimes i feel like i overshare lol… do you like when i tell little pieces of…" at bounding box center [575, 388] width 257 height 65
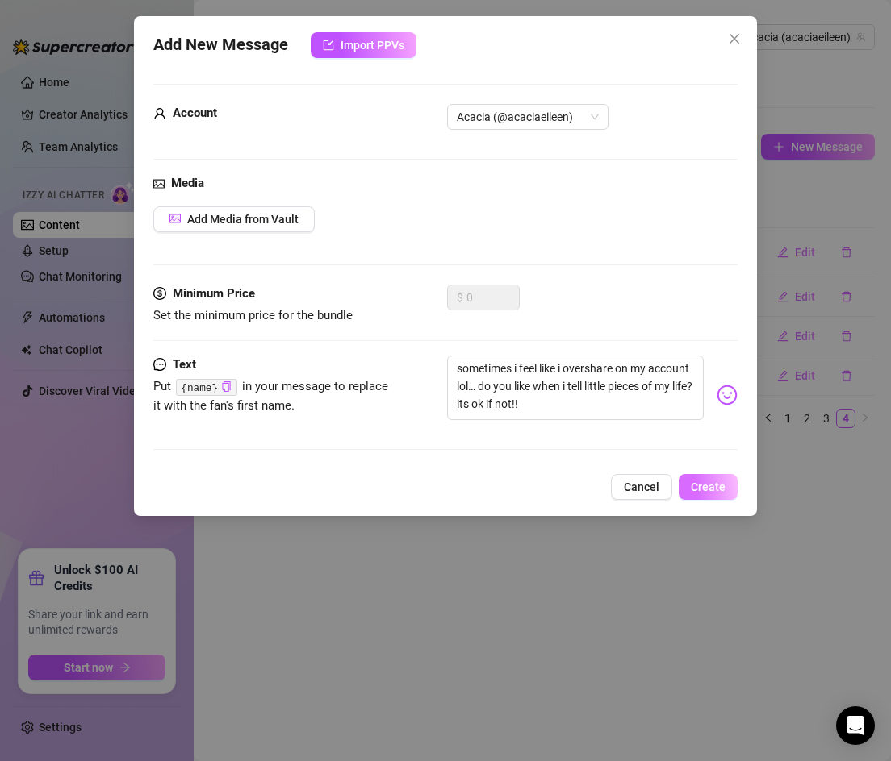
click at [704, 482] on span "Create" at bounding box center [707, 487] width 35 height 13
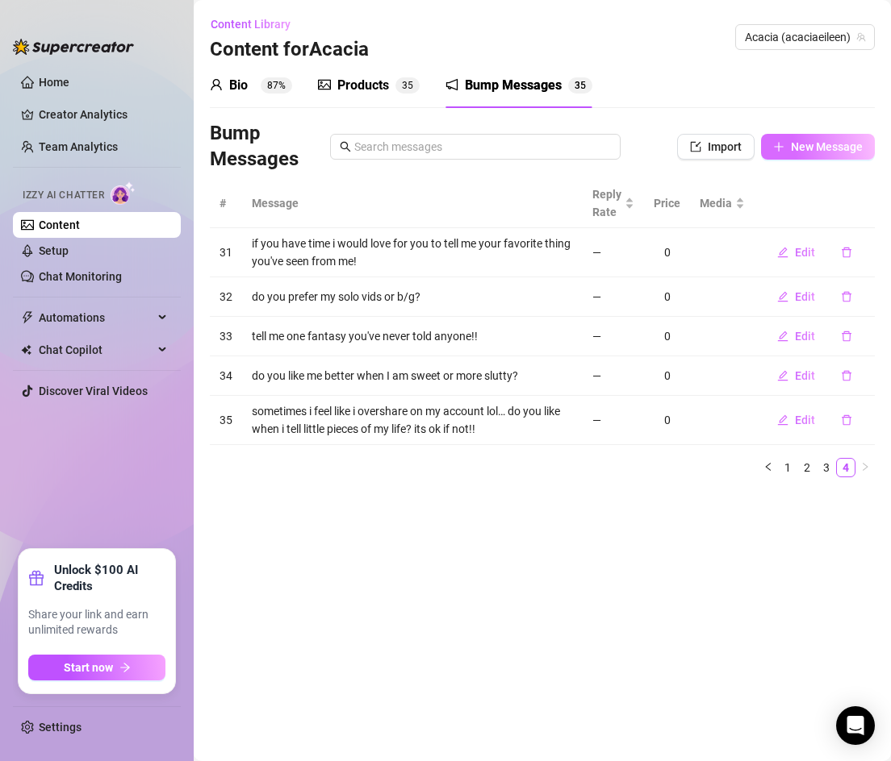
click at [786, 142] on button "New Message" at bounding box center [818, 147] width 114 height 26
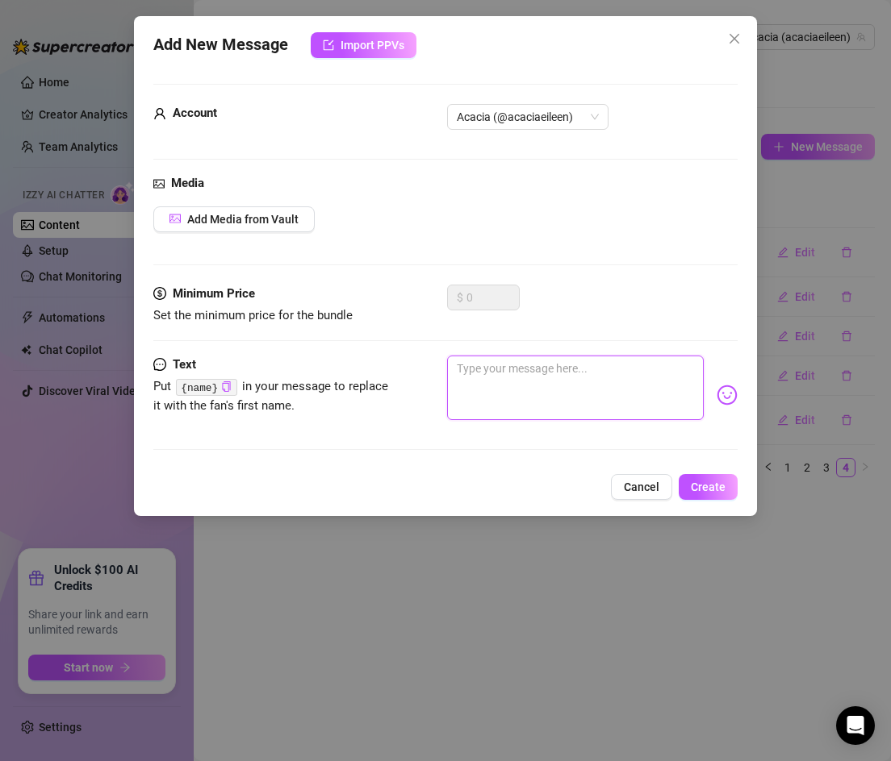
click at [499, 386] on textarea at bounding box center [575, 388] width 257 height 65
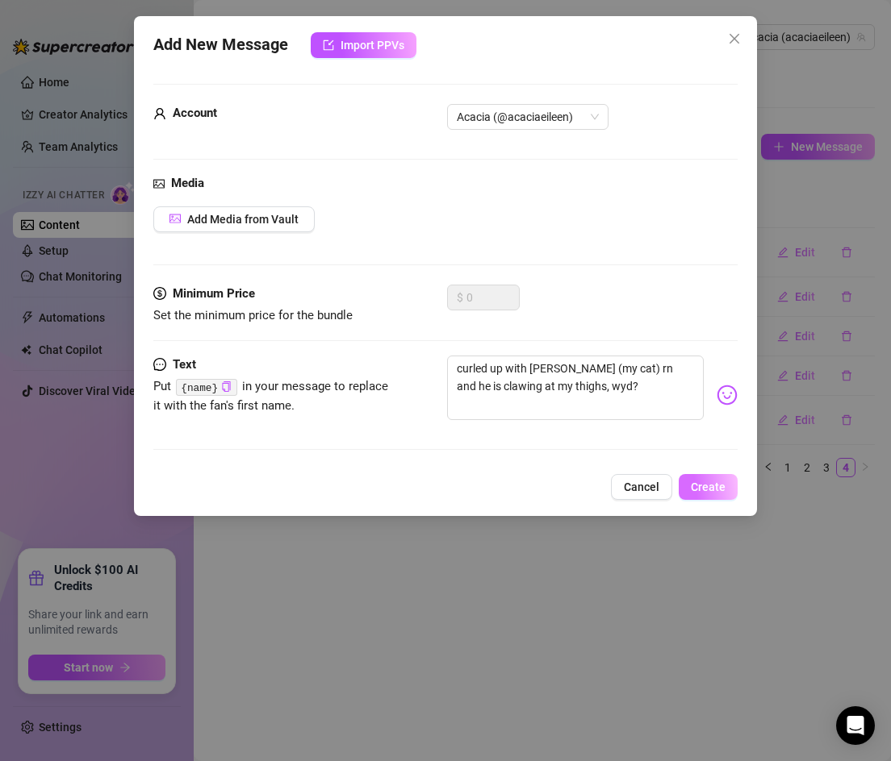
click at [697, 484] on span "Create" at bounding box center [707, 487] width 35 height 13
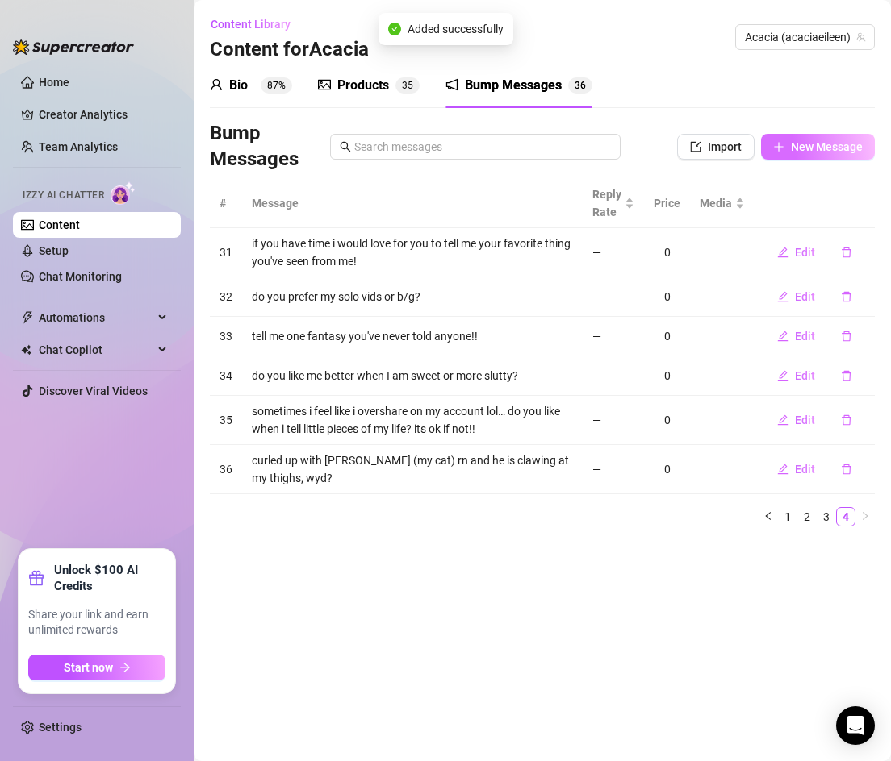
click at [795, 144] on span "New Message" at bounding box center [827, 146] width 72 height 13
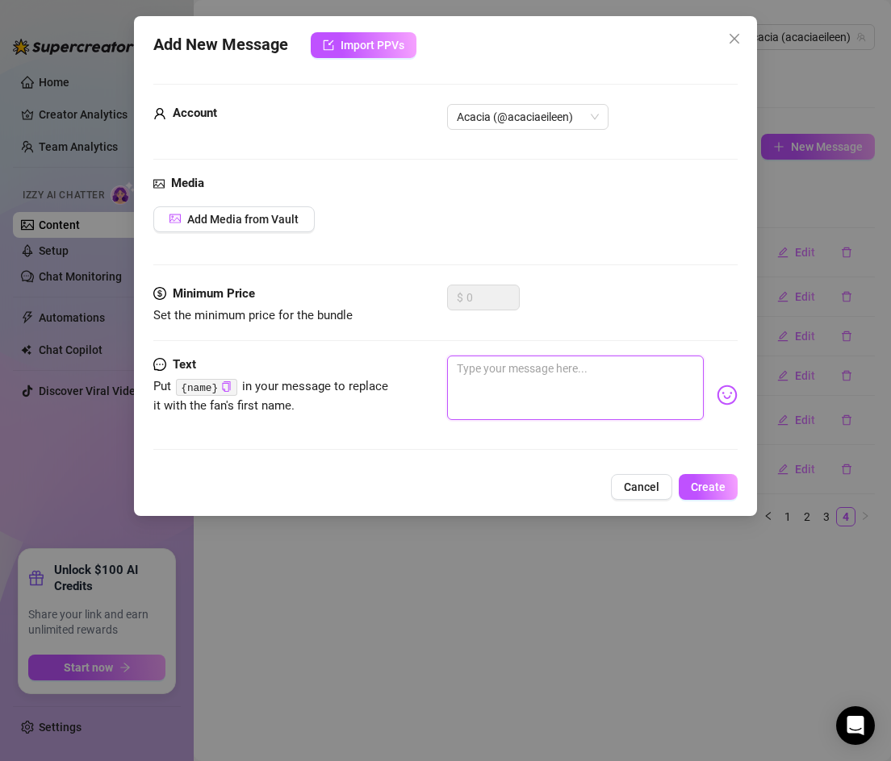
click at [474, 377] on textarea at bounding box center [575, 388] width 257 height 65
paste textarea "i know i post a lot of spicy stuff, but what do you actually like about me outs…"
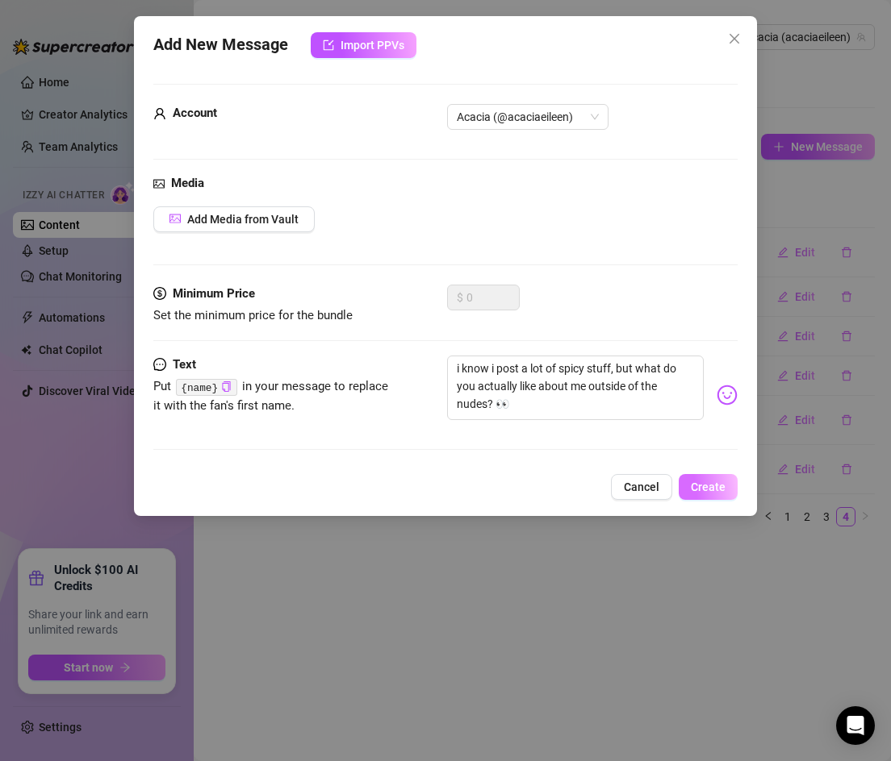
click at [696, 482] on span "Create" at bounding box center [707, 487] width 35 height 13
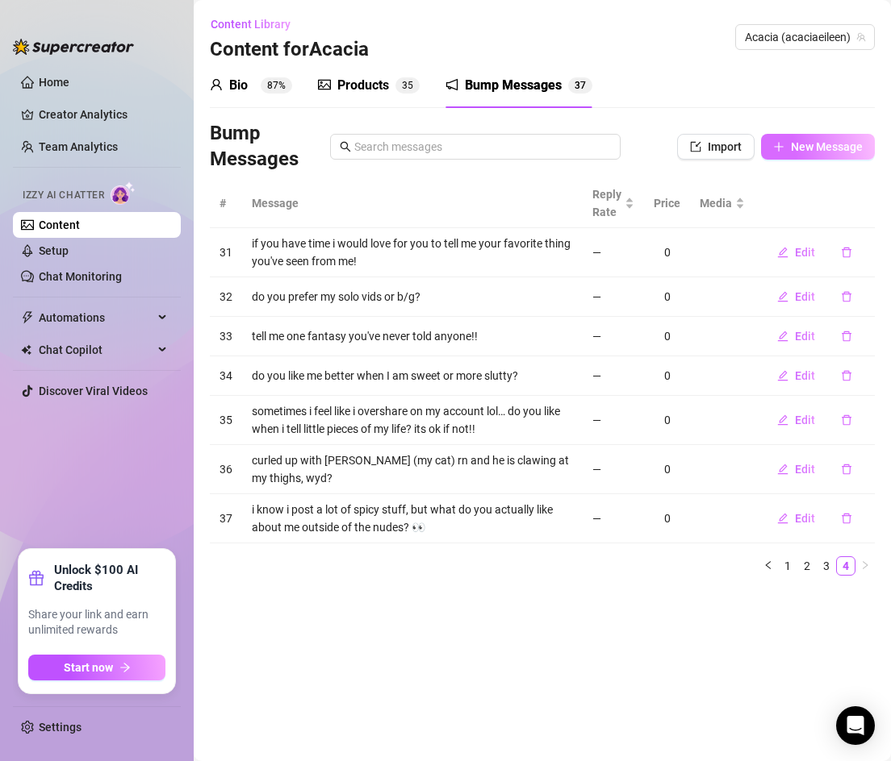
click at [794, 148] on span "New Message" at bounding box center [827, 146] width 72 height 13
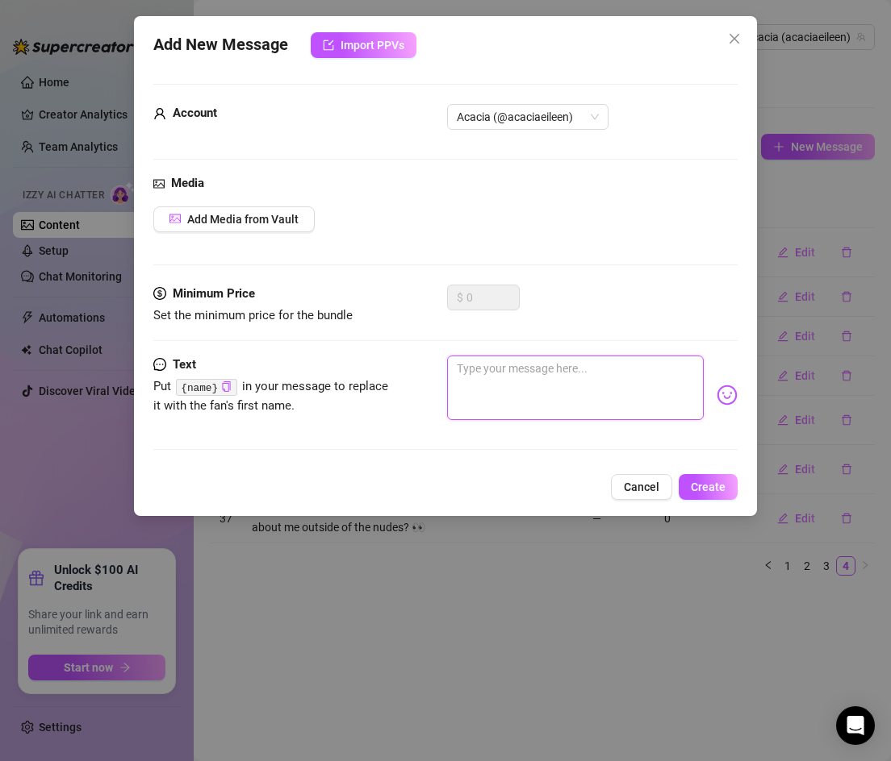
click at [520, 396] on textarea at bounding box center [575, 388] width 257 height 65
paste textarea "real talk… do you like when creators talk about their lives, or do you prefer j…"
drag, startPoint x: 494, startPoint y: 370, endPoint x: 437, endPoint y: 369, distance: 57.3
click at [437, 370] on div "Text Put {name} in your message to replace it with the fan's first name. real t…" at bounding box center [445, 395] width 585 height 79
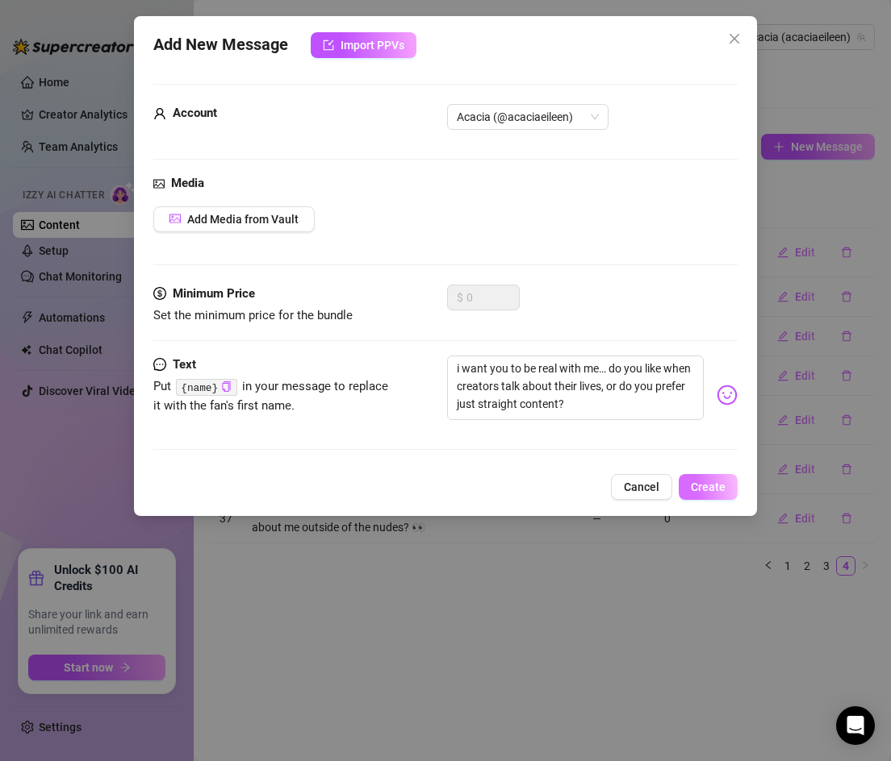
click at [712, 483] on span "Create" at bounding box center [707, 487] width 35 height 13
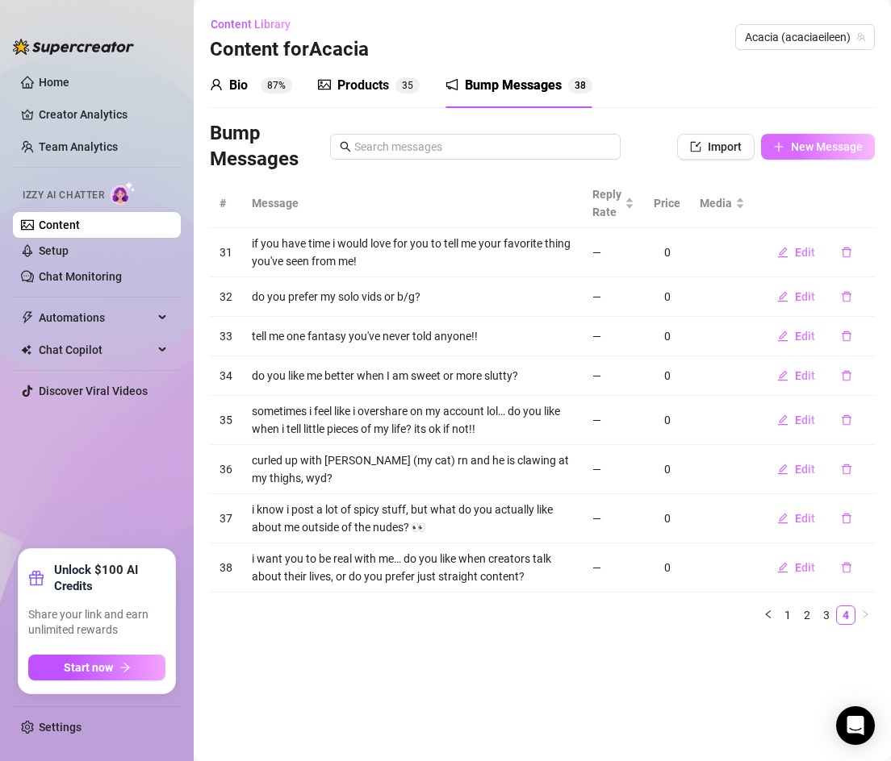
click at [784, 145] on button "New Message" at bounding box center [818, 147] width 114 height 26
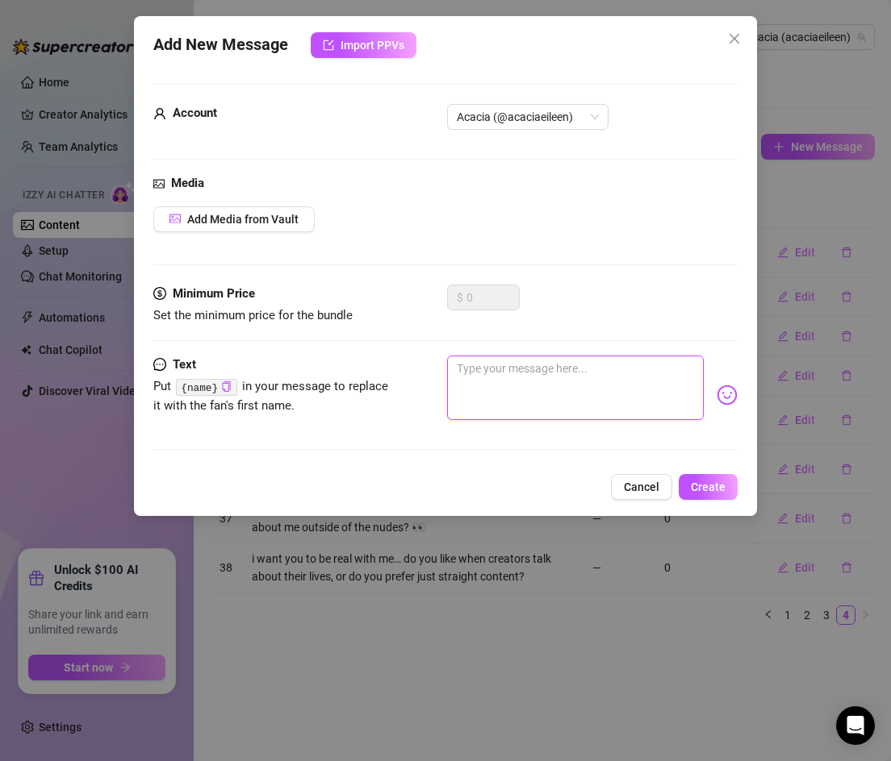
click at [490, 388] on textarea at bounding box center [575, 388] width 257 height 65
paste textarea "i get nervous sometimes sharing new vids bc i overthink… do you ever do that to…"
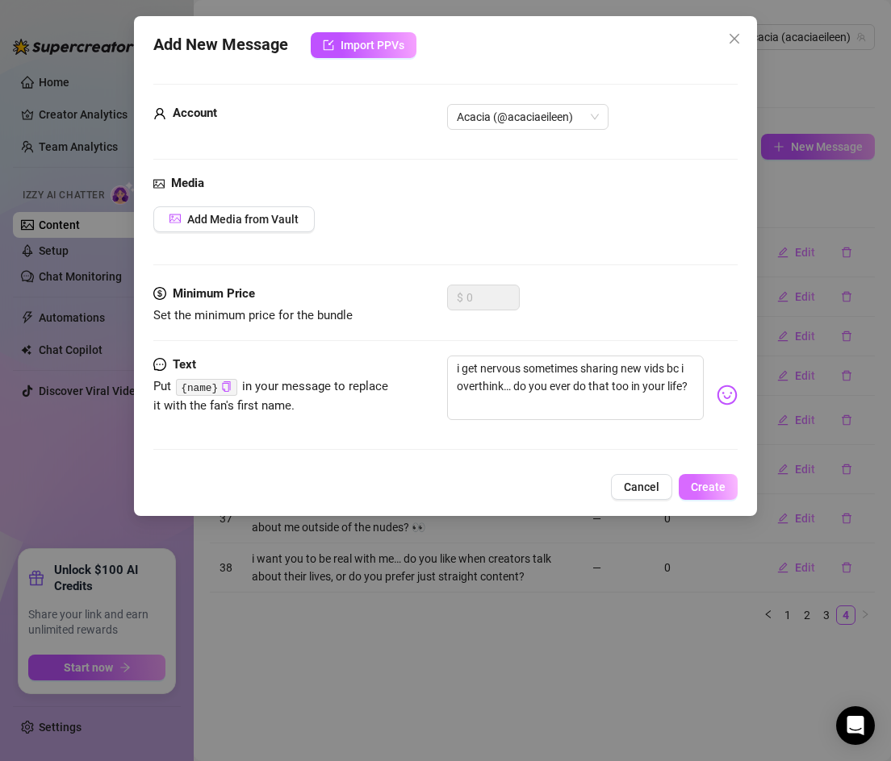
click at [714, 493] on span "Create" at bounding box center [707, 487] width 35 height 13
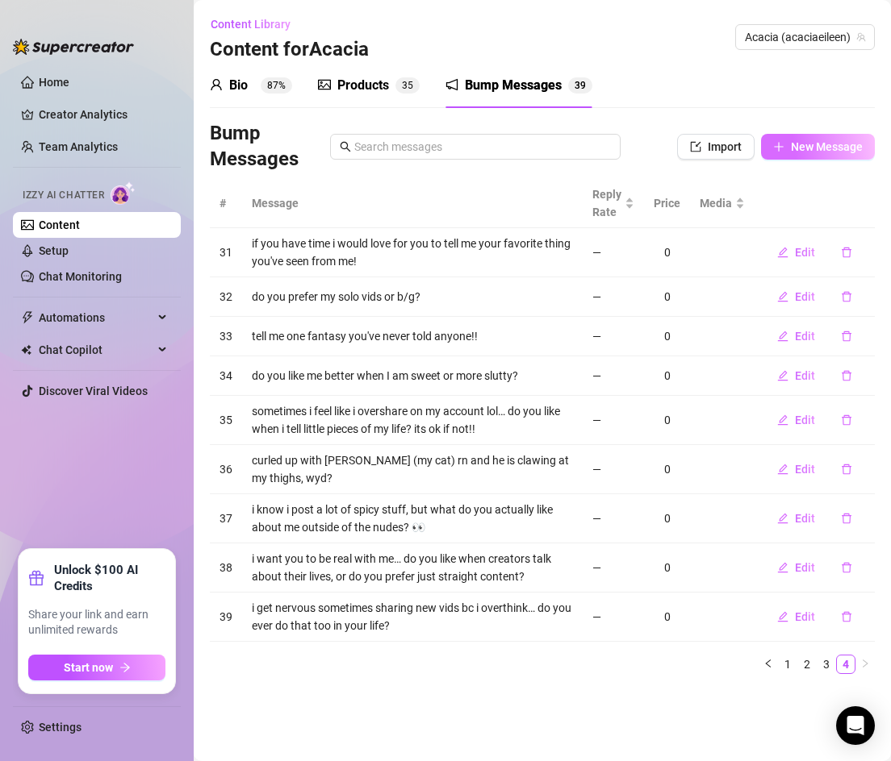
click at [797, 144] on span "New Message" at bounding box center [827, 146] width 72 height 13
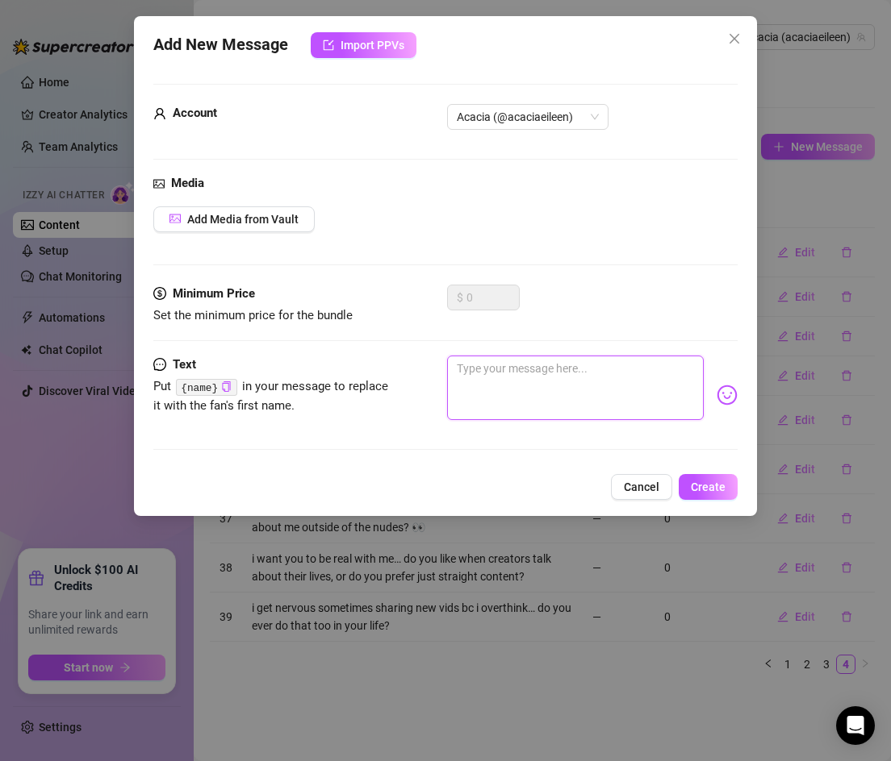
click at [489, 370] on textarea at bounding box center [575, 388] width 257 height 65
paste textarea "i love when people ask me real questions, not just naughty ones. what would you…"
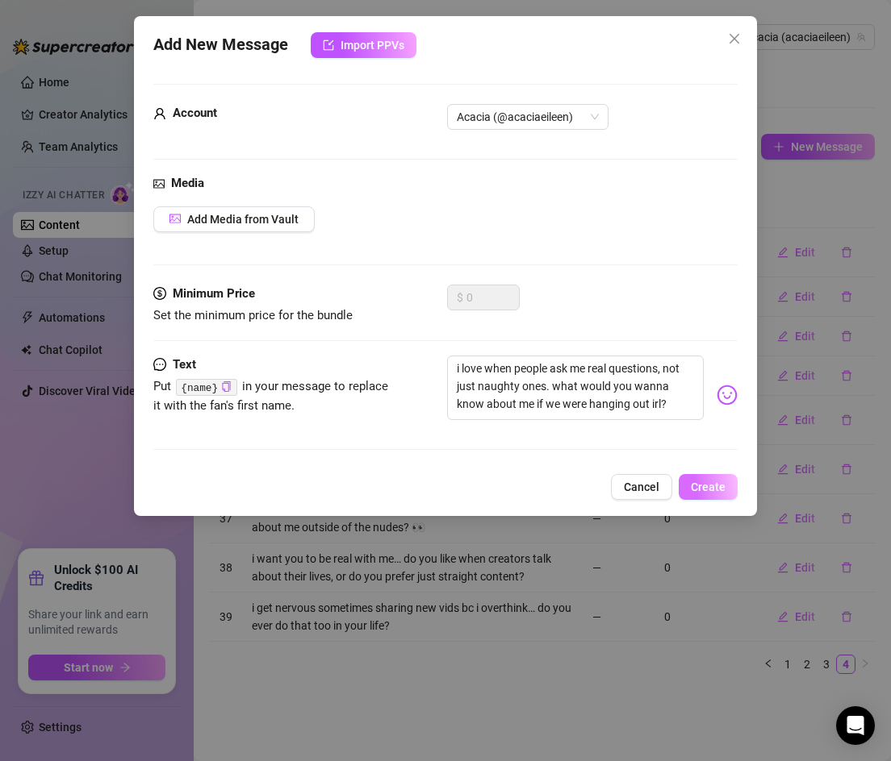
click at [711, 487] on span "Create" at bounding box center [707, 487] width 35 height 13
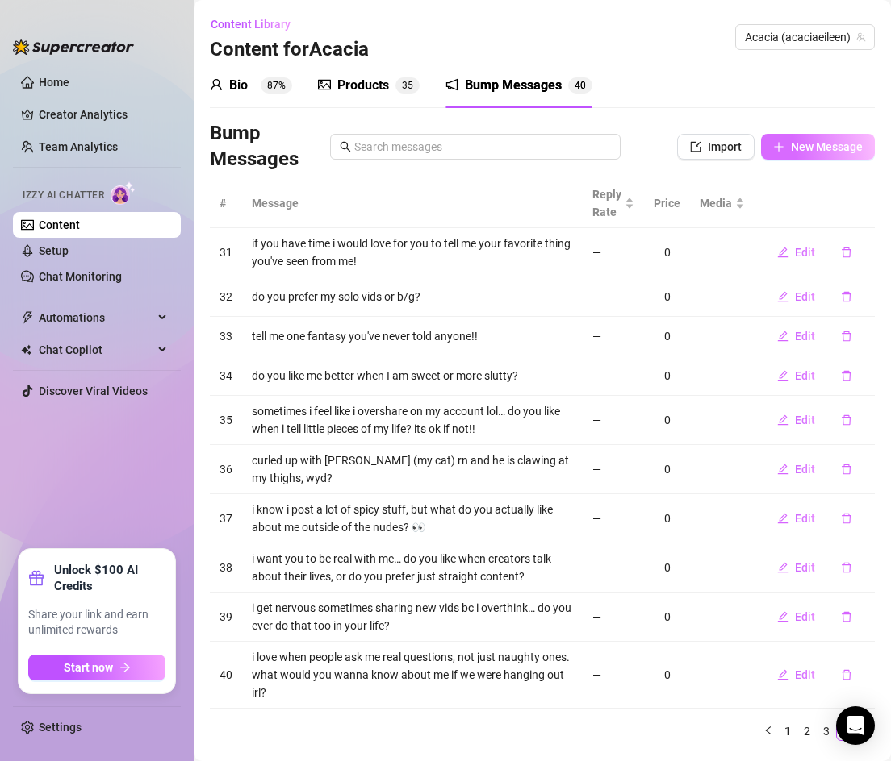
click at [787, 147] on button "New Message" at bounding box center [818, 147] width 114 height 26
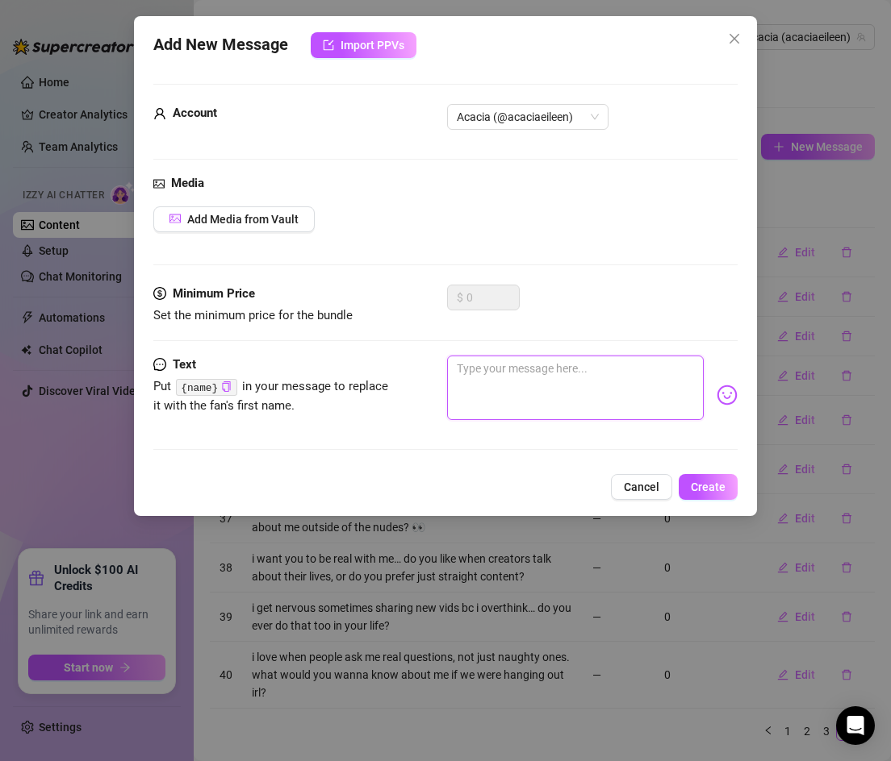
click at [518, 383] on textarea at bounding box center [575, 388] width 257 height 65
paste textarea "lowkey i feel like i’ve grown so much since i started here… do you notice that …"
drag, startPoint x: 494, startPoint y: 367, endPoint x: 448, endPoint y: 373, distance: 46.3
click at [448, 373] on textarea "lowkey i feel like i’ve grown so much since i started here… do you notice that …" at bounding box center [575, 388] width 257 height 65
click at [492, 390] on textarea "i feel like i’ve grown so much since i started here… do you notice that too or …" at bounding box center [575, 388] width 257 height 65
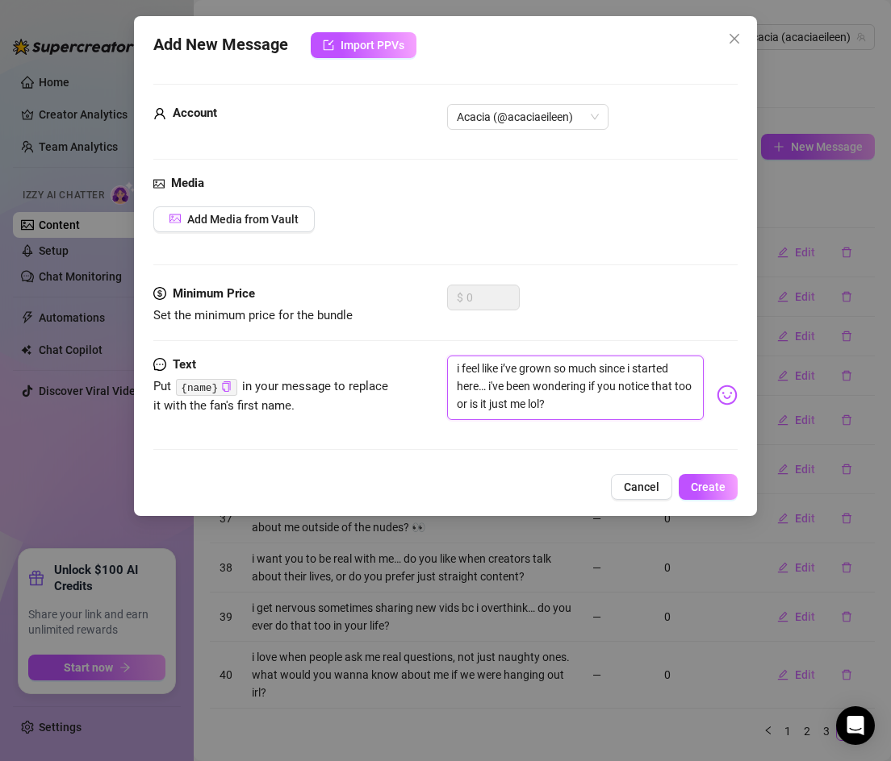
click at [650, 385] on textarea "i feel like i’ve grown so much since i started here… i've been wondering if you…" at bounding box center [575, 388] width 257 height 65
click at [698, 482] on span "Create" at bounding box center [707, 487] width 35 height 13
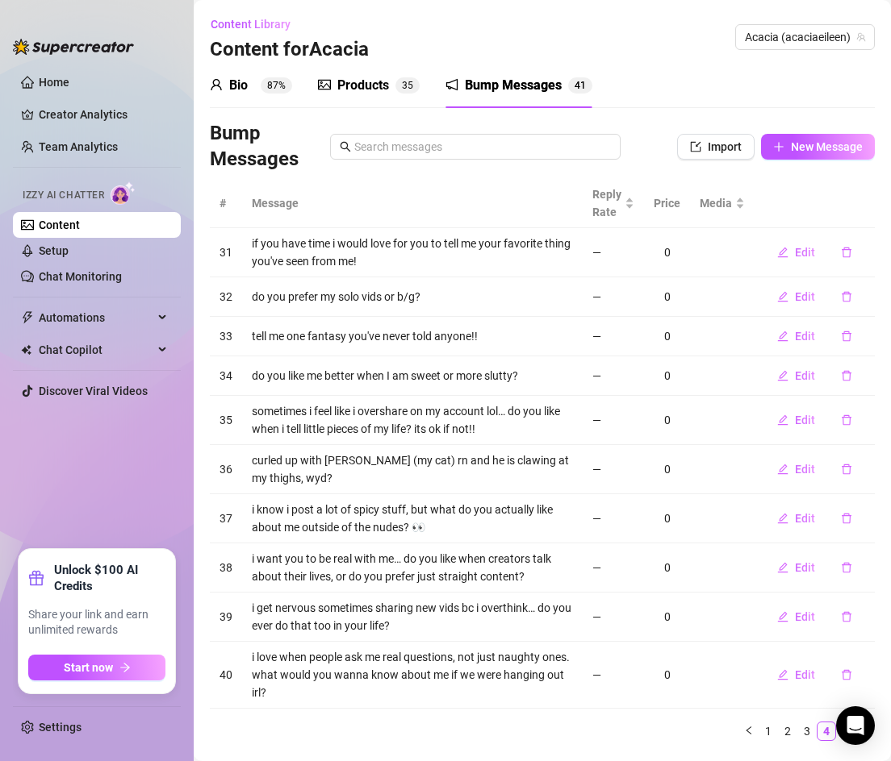
click at [230, 79] on div "Bio" at bounding box center [238, 85] width 19 height 19
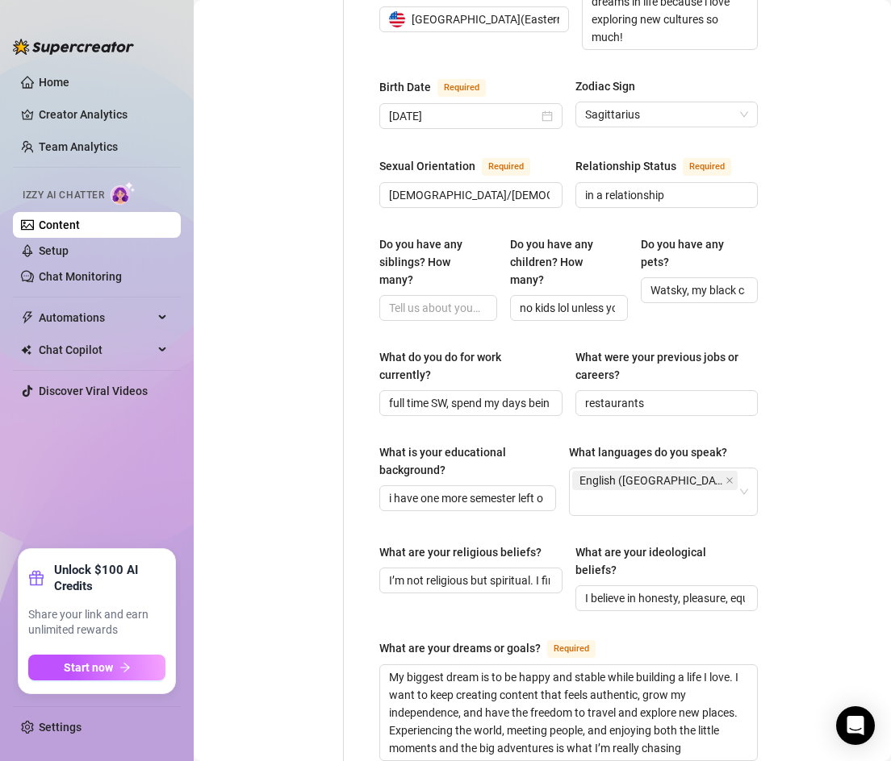
scroll to position [593, 1]
click at [523, 186] on input "[DEMOGRAPHIC_DATA]/[DEMOGRAPHIC_DATA]" at bounding box center [469, 195] width 161 height 18
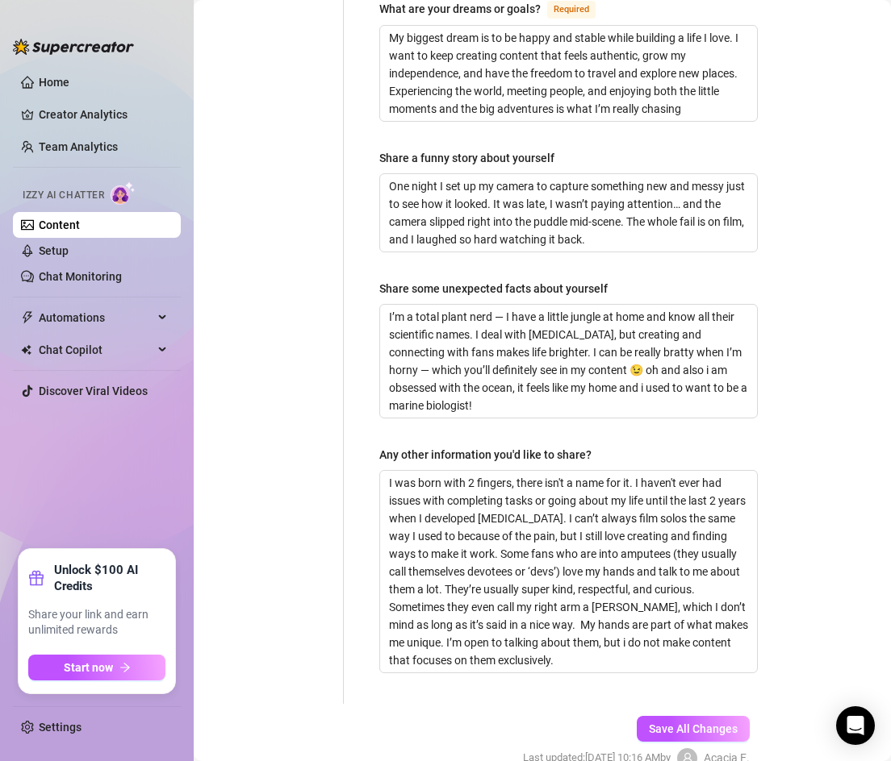
scroll to position [1271, 1]
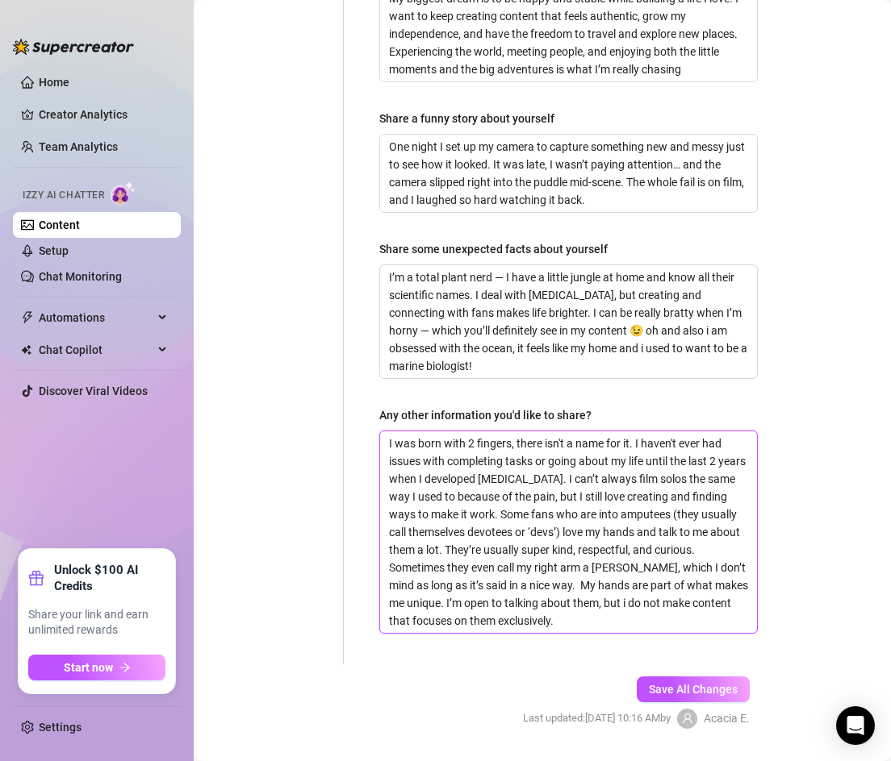
click at [598, 582] on textarea "I was born with 2 fingers, there isn't a name for it. I haven't ever had issues…" at bounding box center [568, 533] width 377 height 202
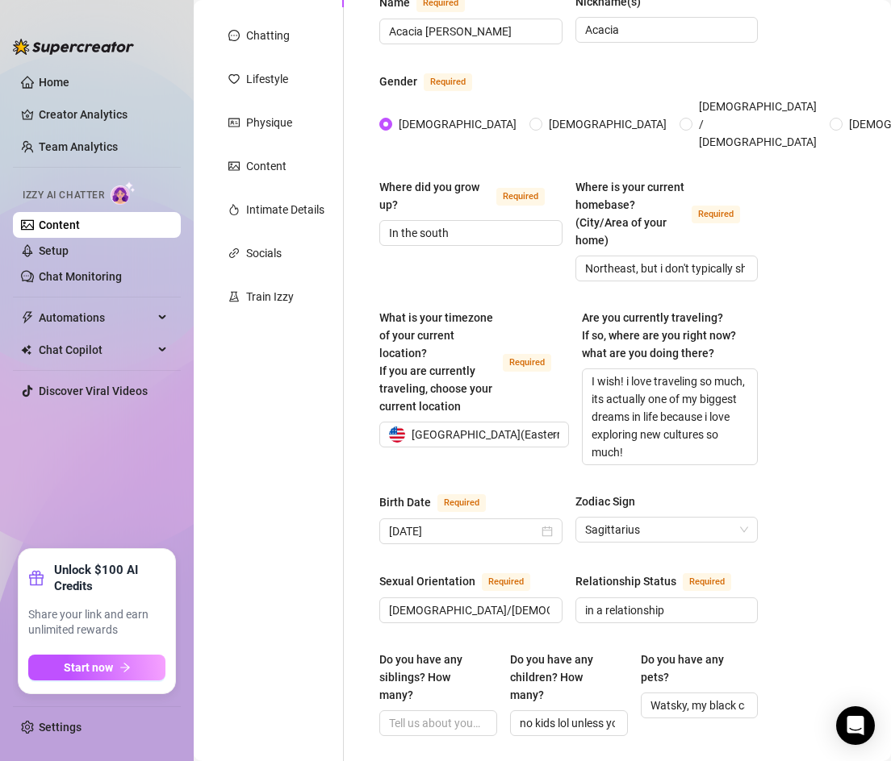
scroll to position [0, 1]
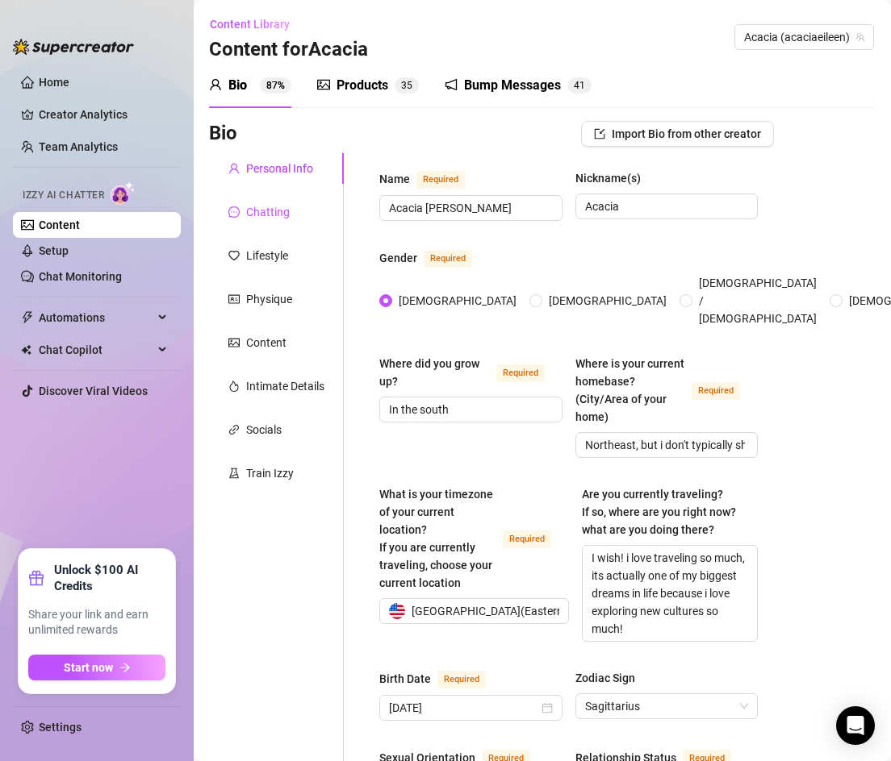
click at [256, 207] on div "Chatting" at bounding box center [268, 212] width 44 height 18
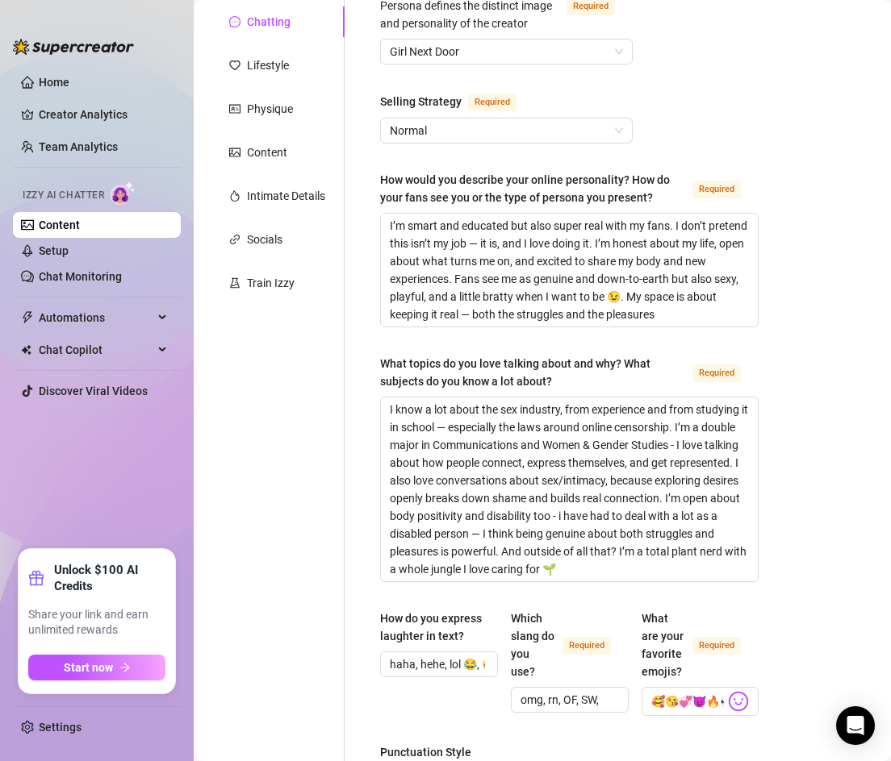
scroll to position [191, 0]
click at [656, 319] on textarea "I’m smart and educated but also super real with my fans. I don’t pretend this i…" at bounding box center [569, 269] width 377 height 113
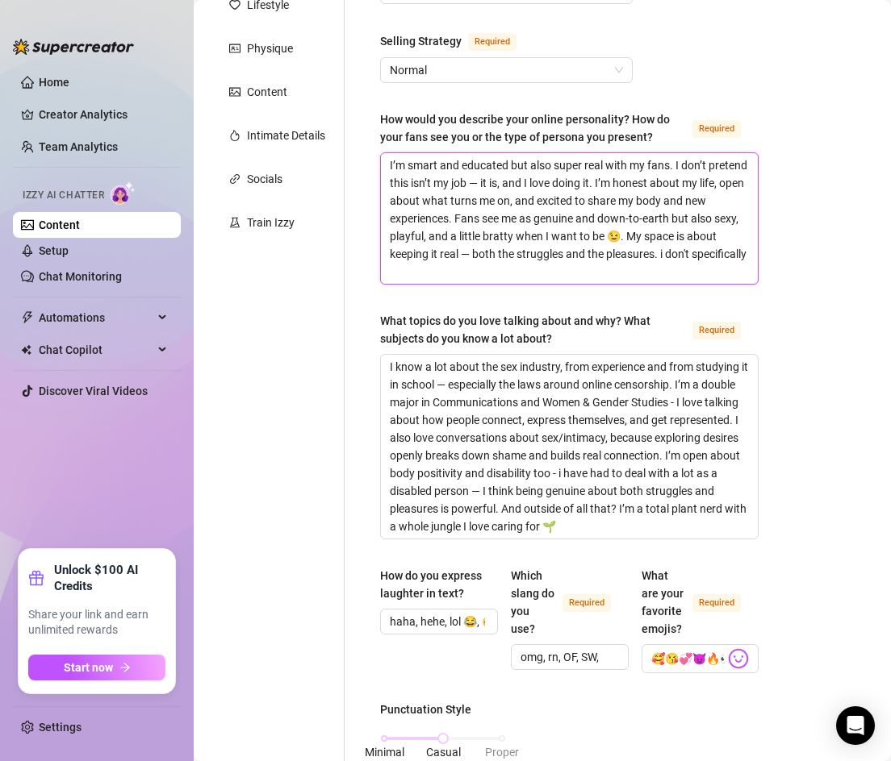
scroll to position [0, 0]
drag, startPoint x: 662, startPoint y: 257, endPoint x: 666, endPoint y: 272, distance: 15.8
click at [666, 272] on textarea "I’m smart and educated but also super real with my fans. I don’t pretend this i…" at bounding box center [569, 218] width 377 height 131
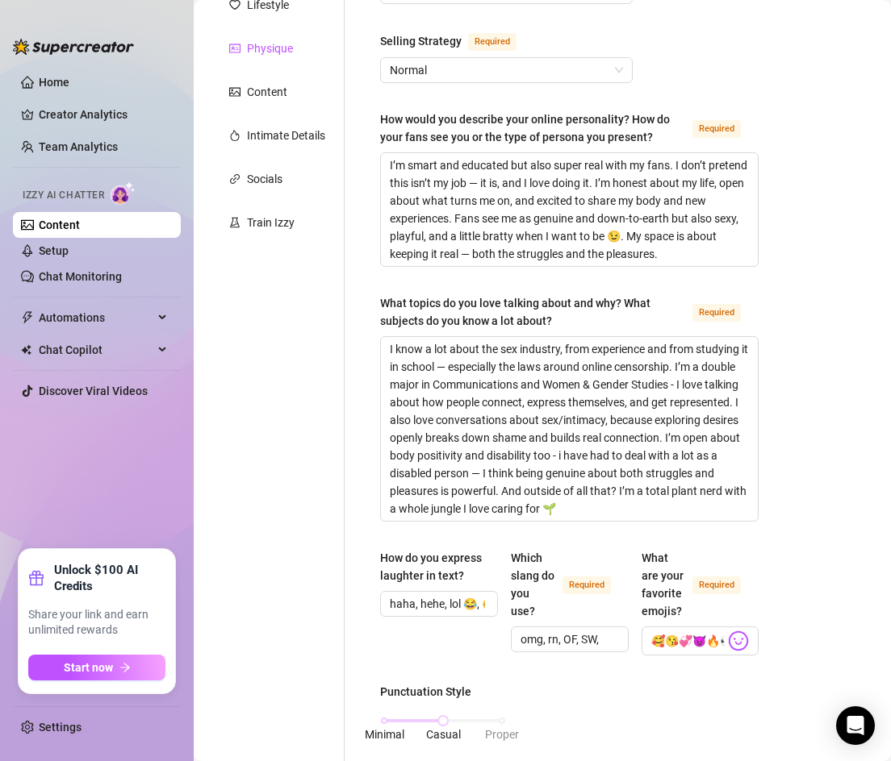
click at [280, 56] on div "Physique" at bounding box center [270, 49] width 46 height 18
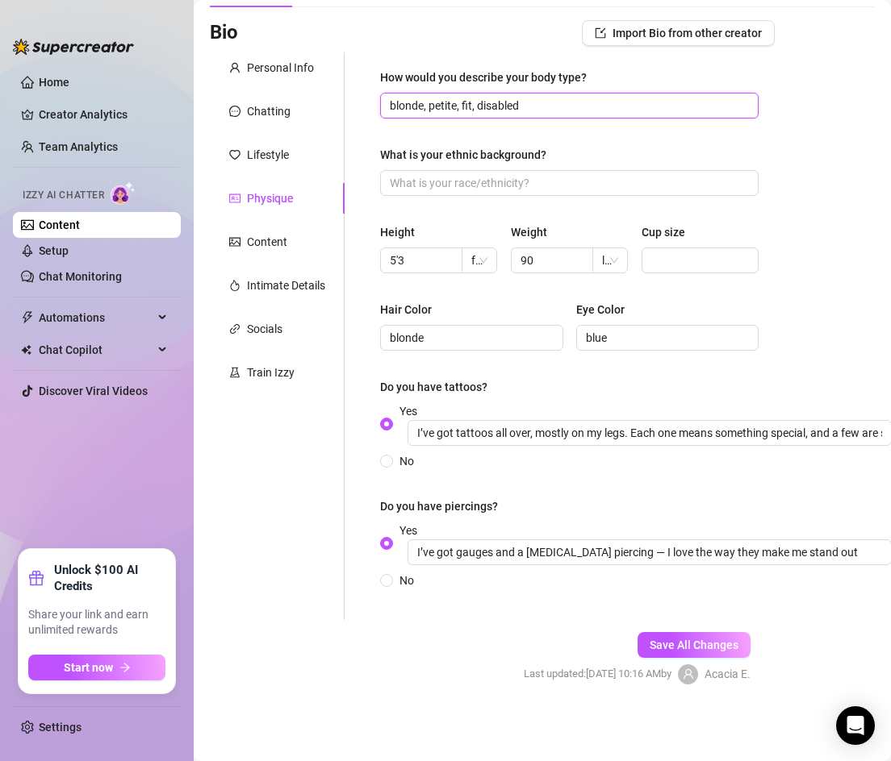
click at [528, 106] on input "blonde, petite, fit, disabled" at bounding box center [568, 106] width 356 height 18
click at [671, 649] on span "Save All Changes" at bounding box center [693, 645] width 89 height 13
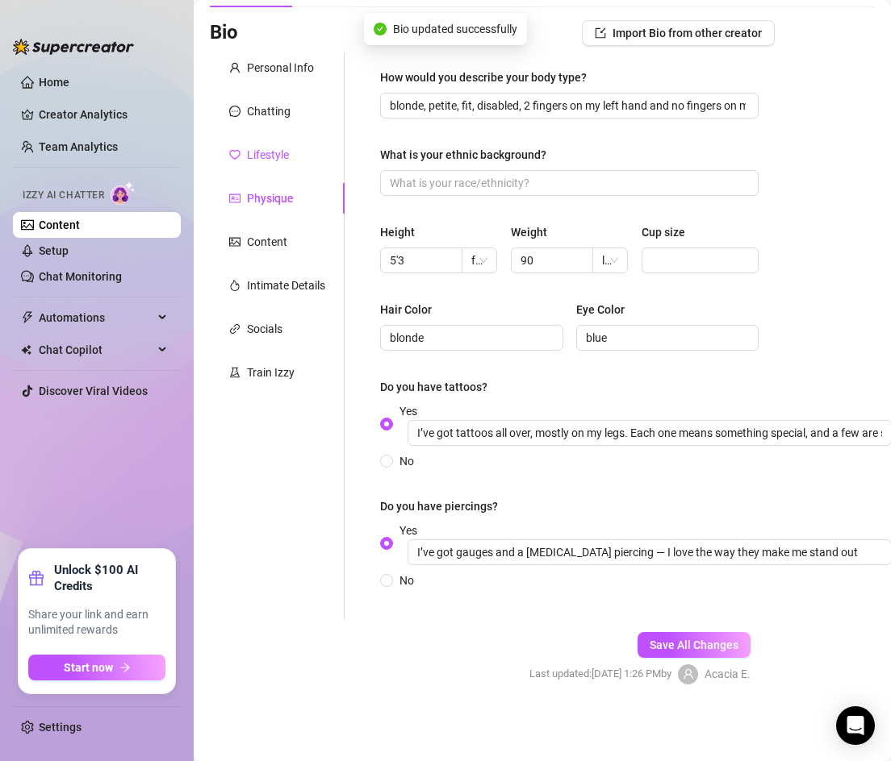
click at [283, 148] on div "Lifestyle" at bounding box center [268, 155] width 42 height 18
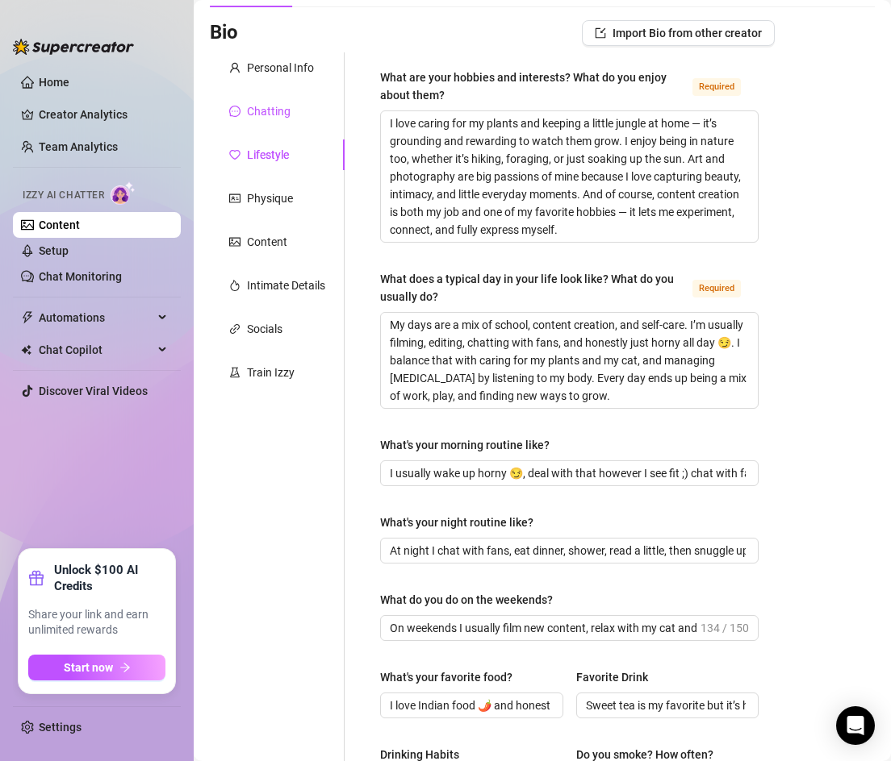
click at [282, 107] on div "Chatting" at bounding box center [269, 111] width 44 height 18
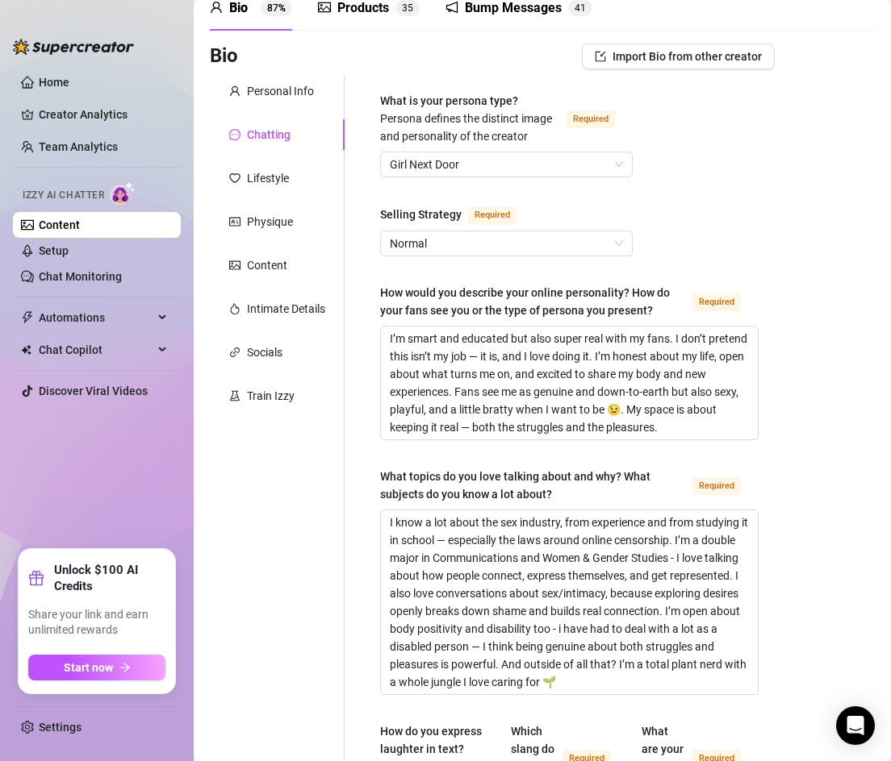
scroll to position [66, 0]
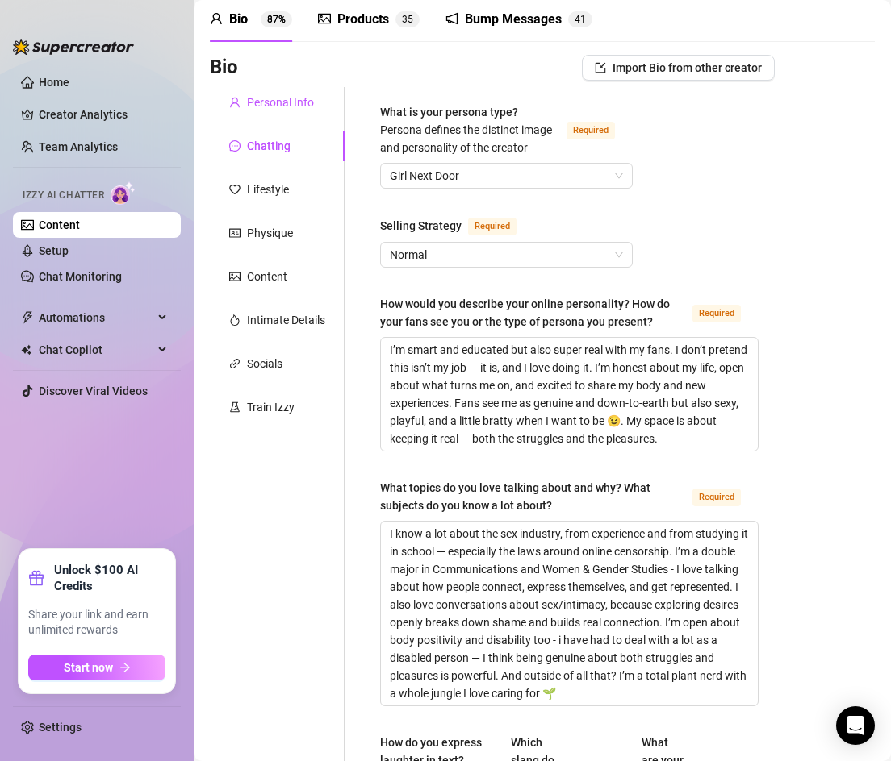
click at [299, 109] on div "Personal Info" at bounding box center [280, 103] width 67 height 18
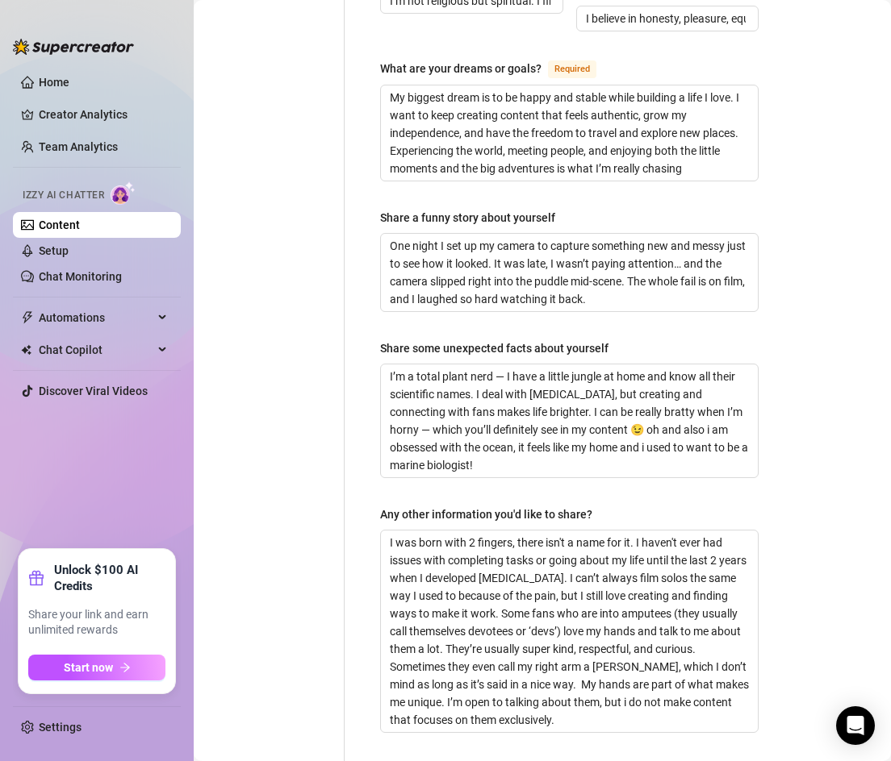
scroll to position [1176, 0]
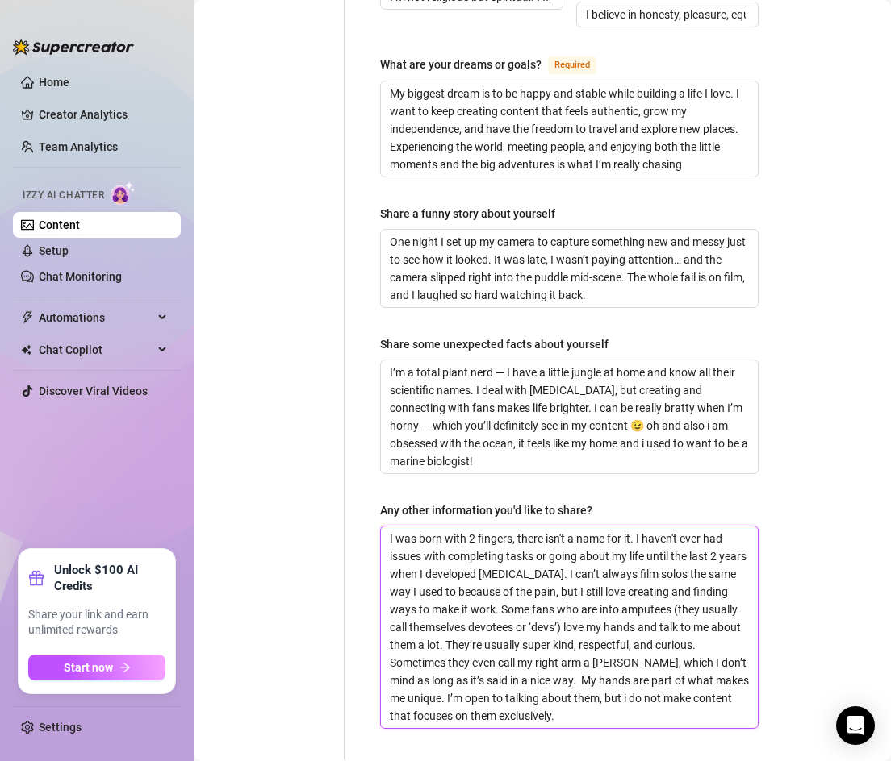
drag, startPoint x: 549, startPoint y: 510, endPoint x: 444, endPoint y: 516, distance: 104.3
click at [444, 527] on textarea "I was born with 2 fingers, there isn't a name for it. I haven't ever had issues…" at bounding box center [569, 628] width 377 height 202
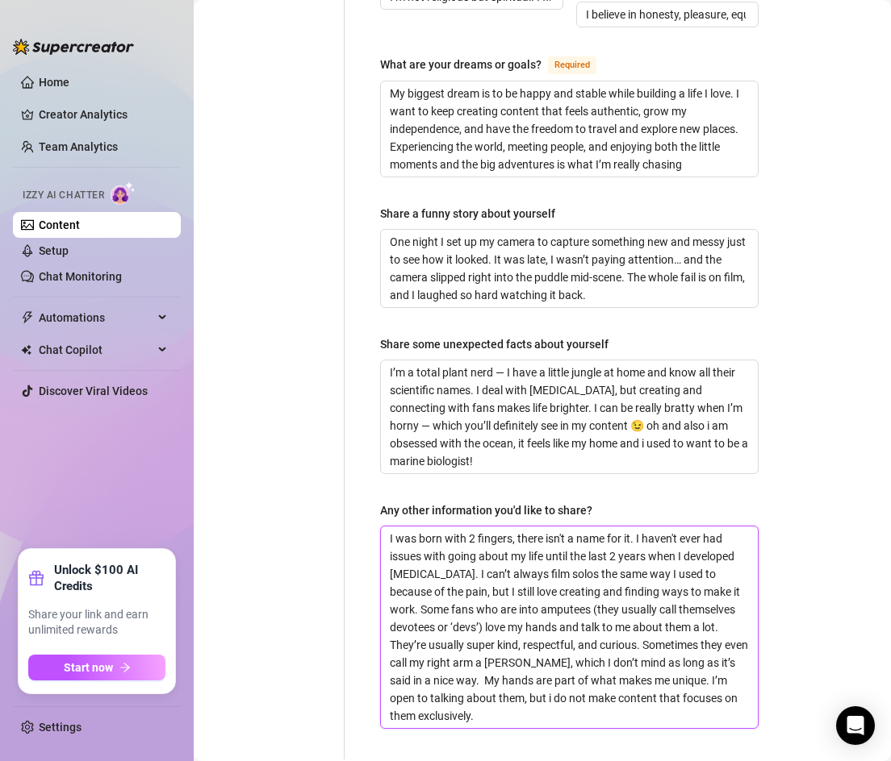
click at [464, 531] on textarea "I was born with 2 fingers, there isn't a name for it. I haven't ever had issues…" at bounding box center [569, 628] width 377 height 202
drag, startPoint x: 430, startPoint y: 549, endPoint x: 383, endPoint y: 546, distance: 46.9
click at [383, 546] on textarea "I was born with 2 fingers, there isn't a name for it. I haven't ever had issues…" at bounding box center [569, 619] width 377 height 184
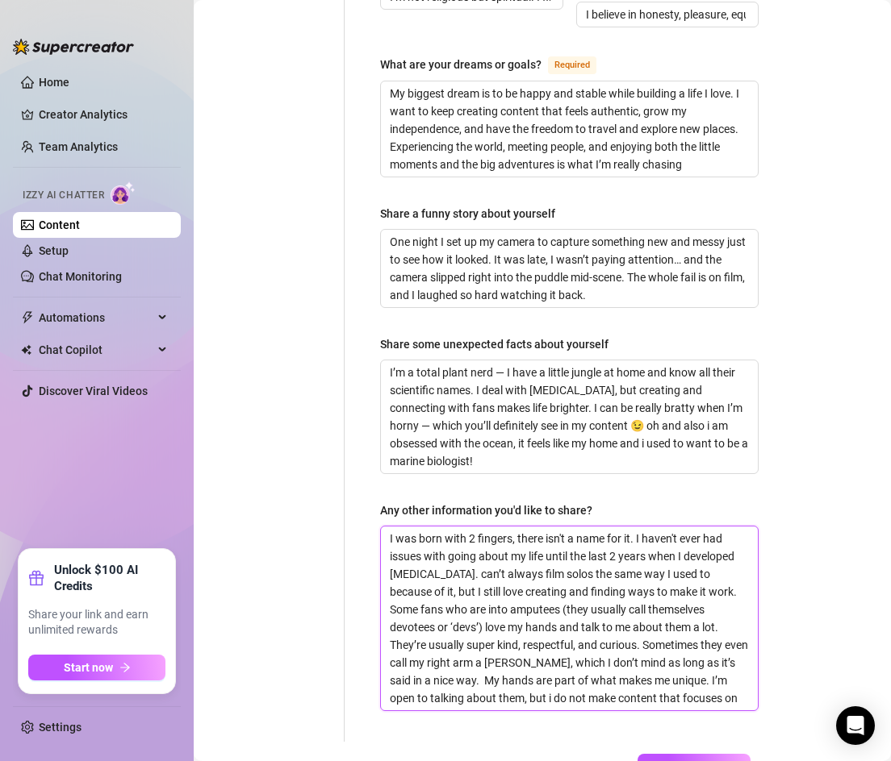
click at [681, 547] on textarea "I was born with 2 fingers, there isn't a name for it. I haven't ever had issues…" at bounding box center [569, 619] width 377 height 184
click at [628, 583] on textarea "I was born with 2 fingers, there isn't a name for it. I haven't ever had issues…" at bounding box center [569, 619] width 377 height 184
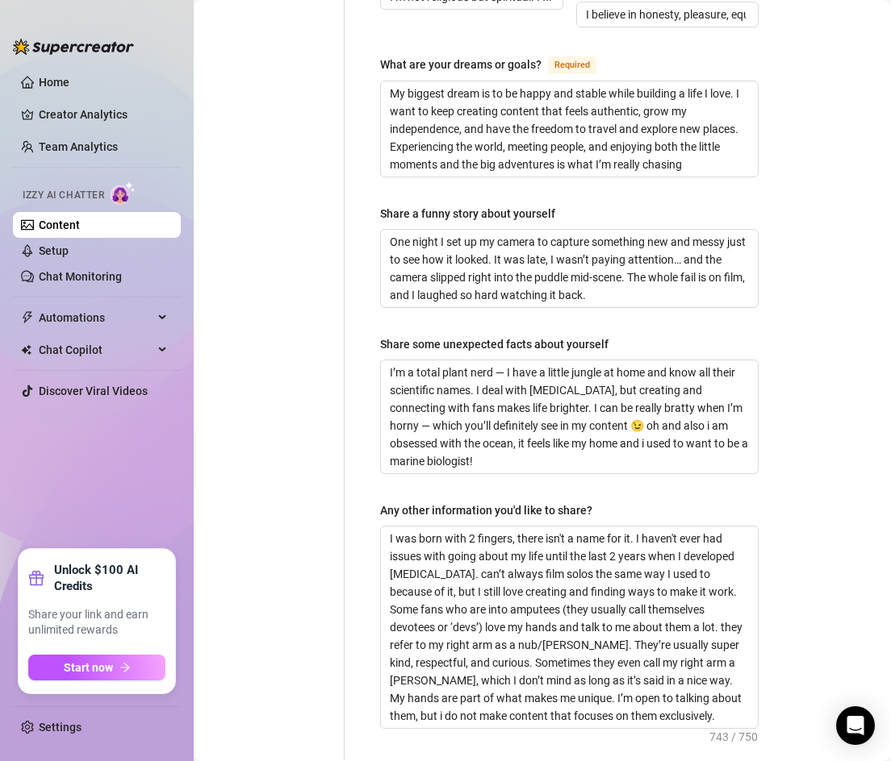
click at [69, 257] on link "Setup" at bounding box center [54, 250] width 30 height 13
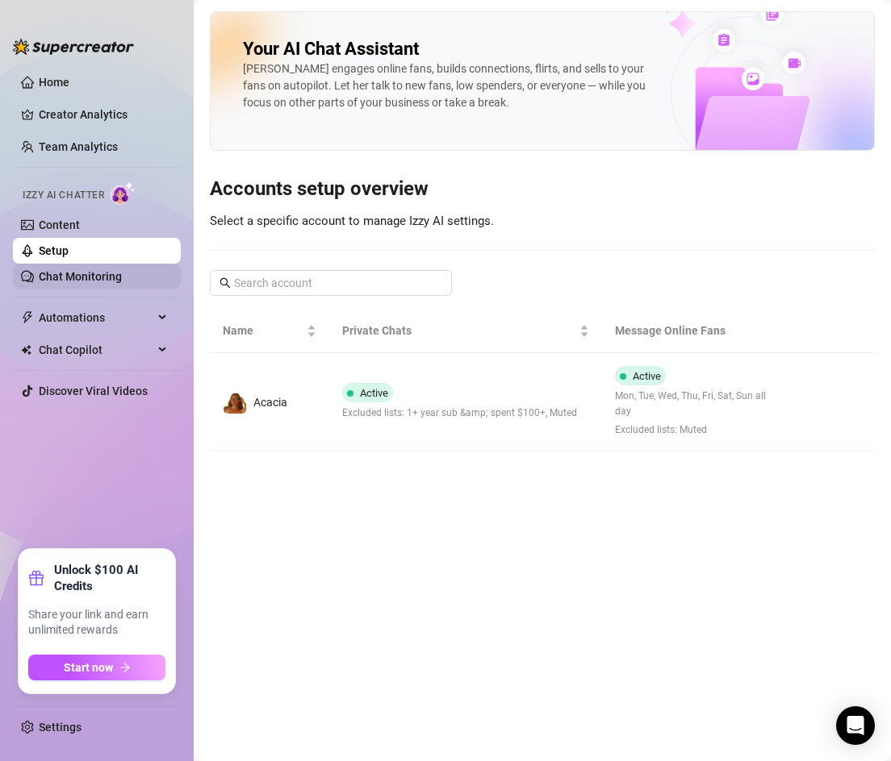
click at [113, 273] on link "Chat Monitoring" at bounding box center [80, 276] width 83 height 13
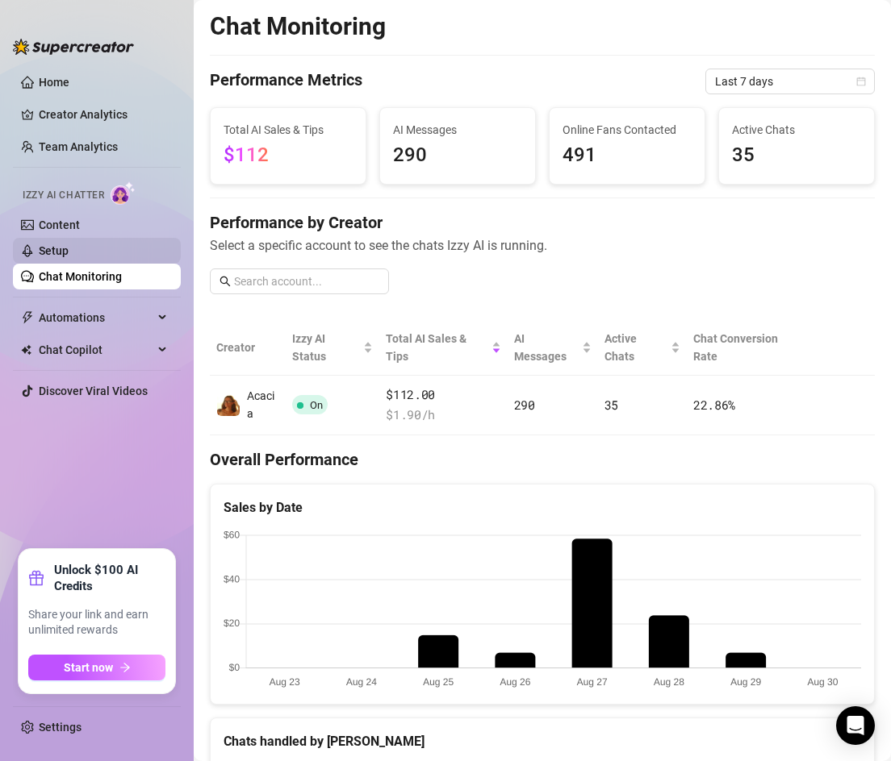
click at [69, 257] on link "Setup" at bounding box center [54, 250] width 30 height 13
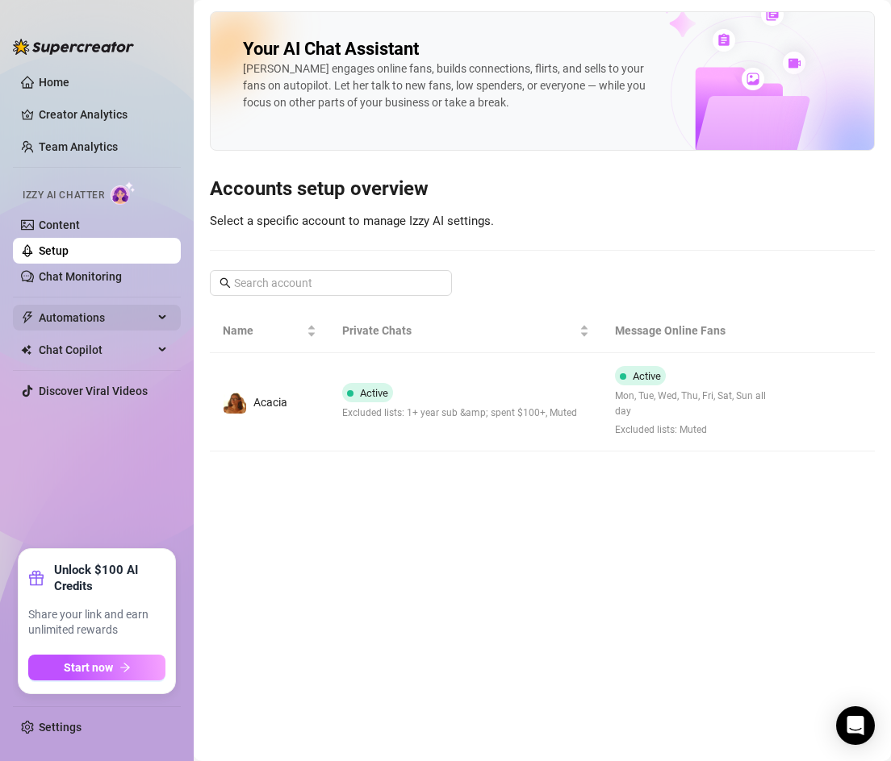
click at [146, 318] on span "Automations" at bounding box center [96, 318] width 115 height 26
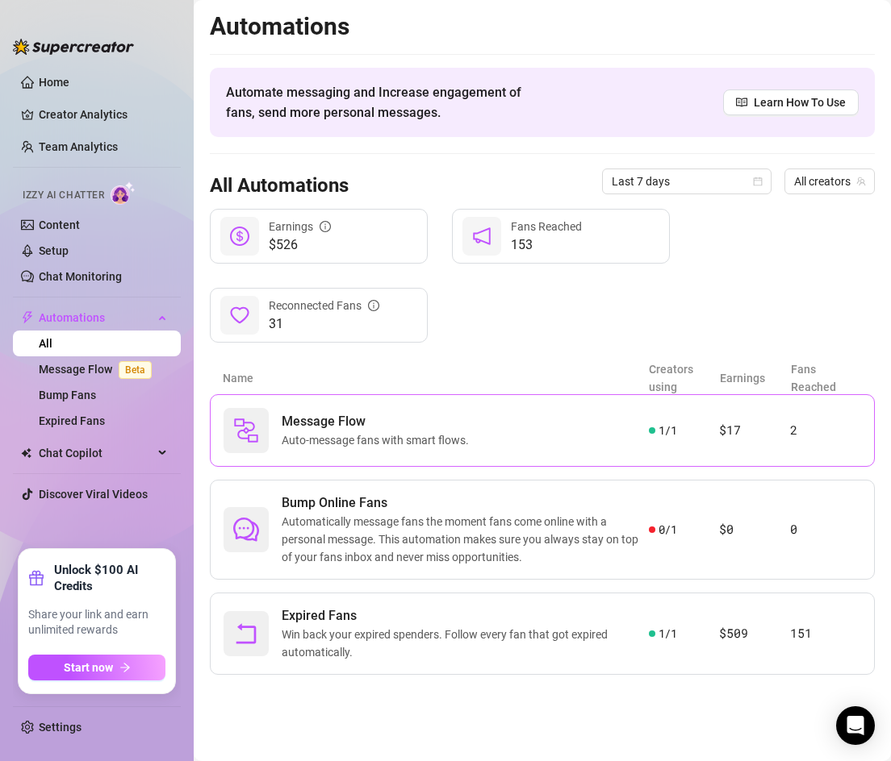
click at [543, 423] on div "Message Flow Auto-message fans with smart flows." at bounding box center [435, 430] width 425 height 45
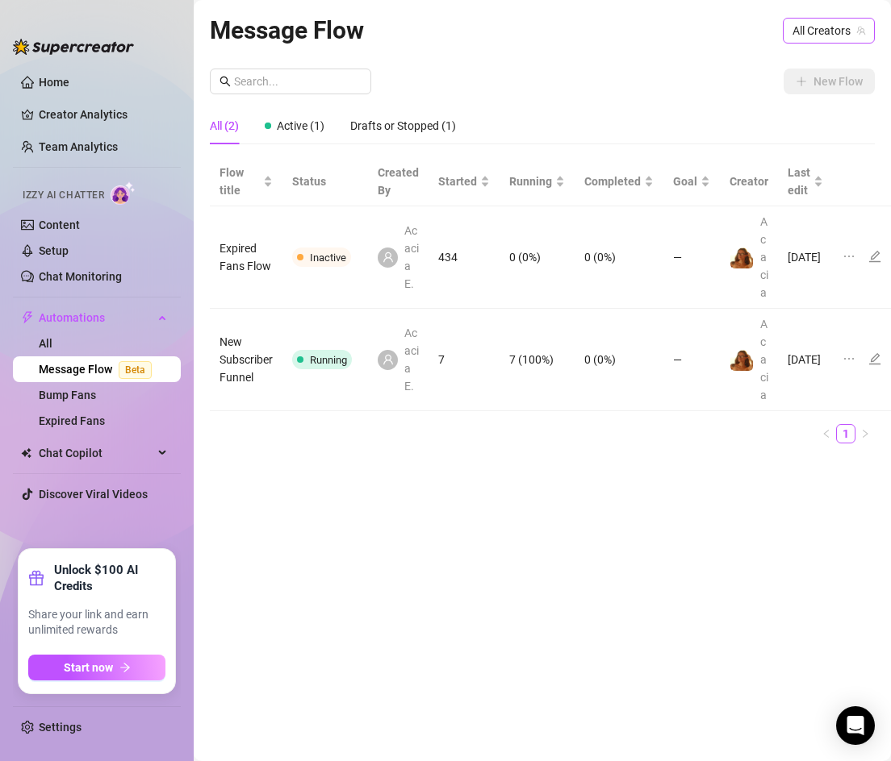
click at [795, 32] on span "All Creators" at bounding box center [828, 31] width 73 height 24
click at [769, 89] on span "Acacia" at bounding box center [769, 90] width 34 height 18
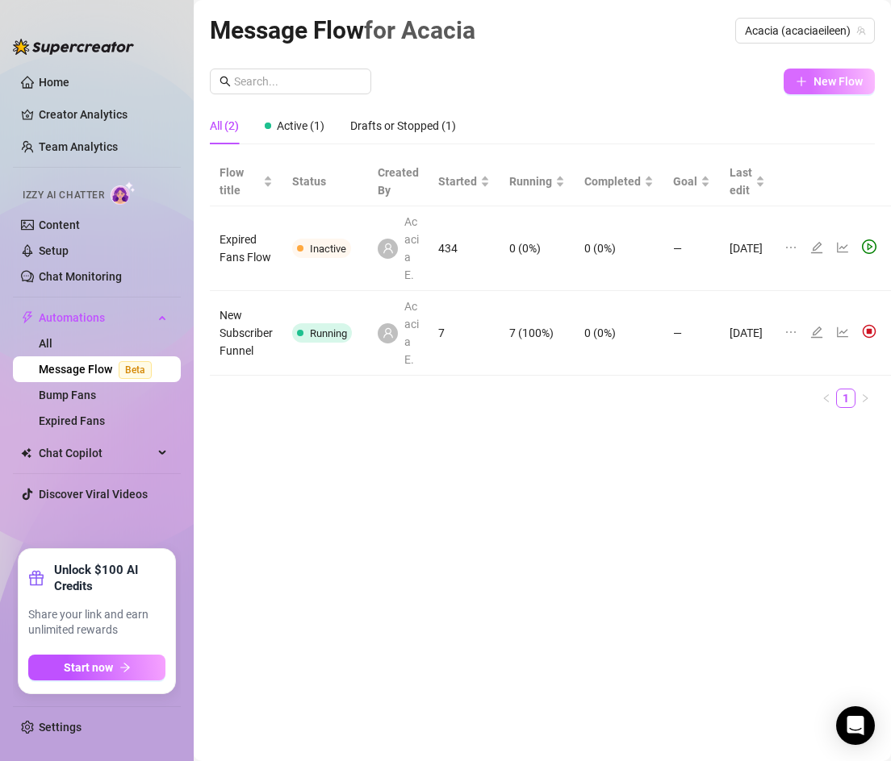
click at [816, 77] on span "New Flow" at bounding box center [837, 81] width 49 height 13
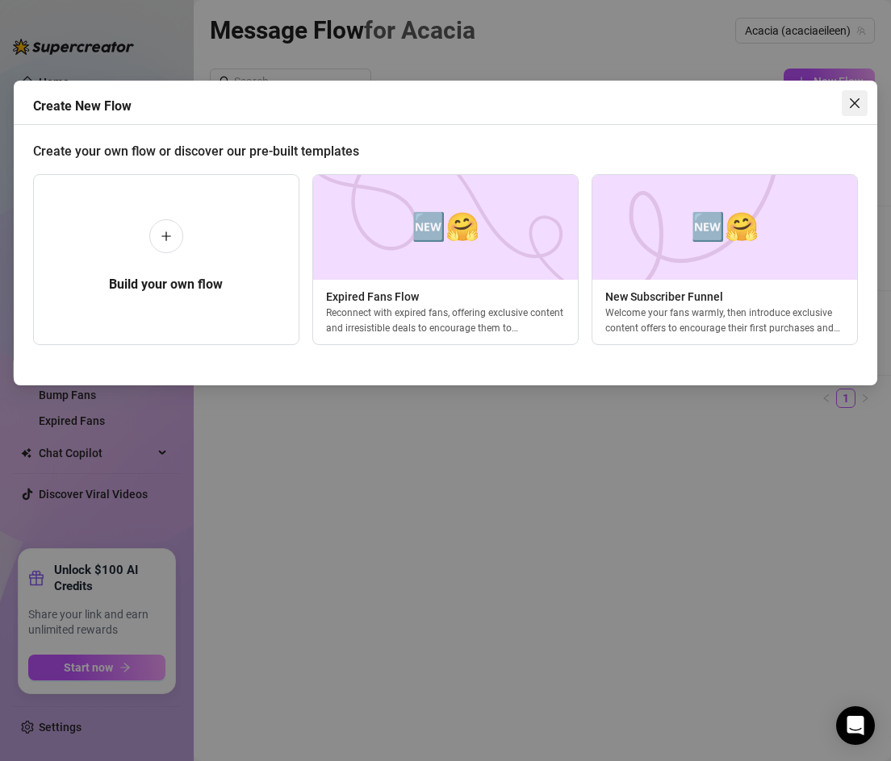
click at [852, 106] on icon "close" at bounding box center [854, 103] width 13 height 13
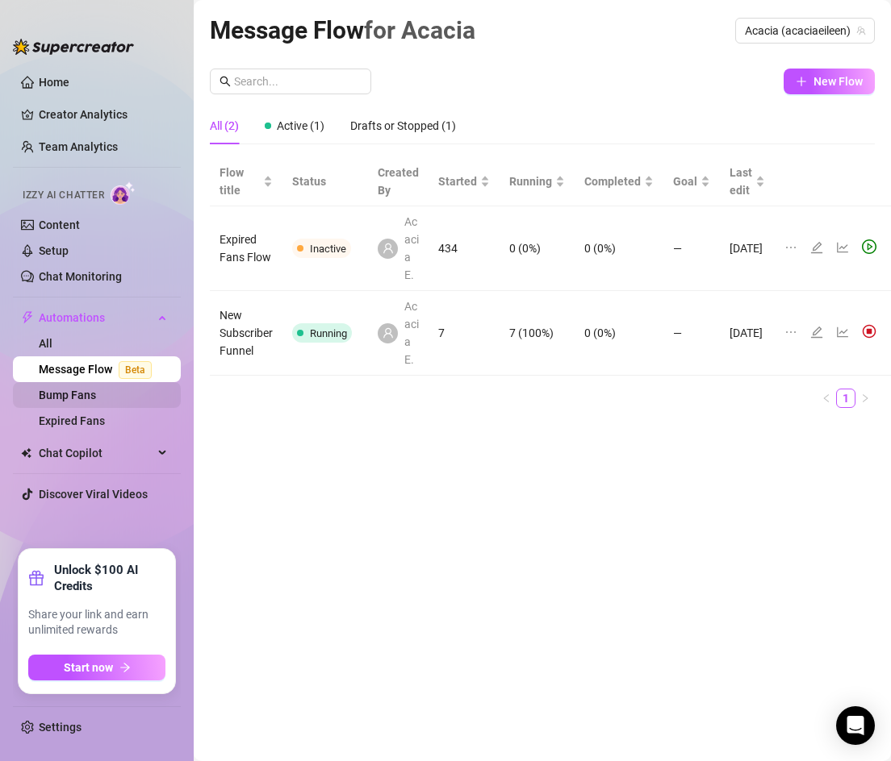
click at [77, 390] on link "Bump Fans" at bounding box center [67, 395] width 57 height 13
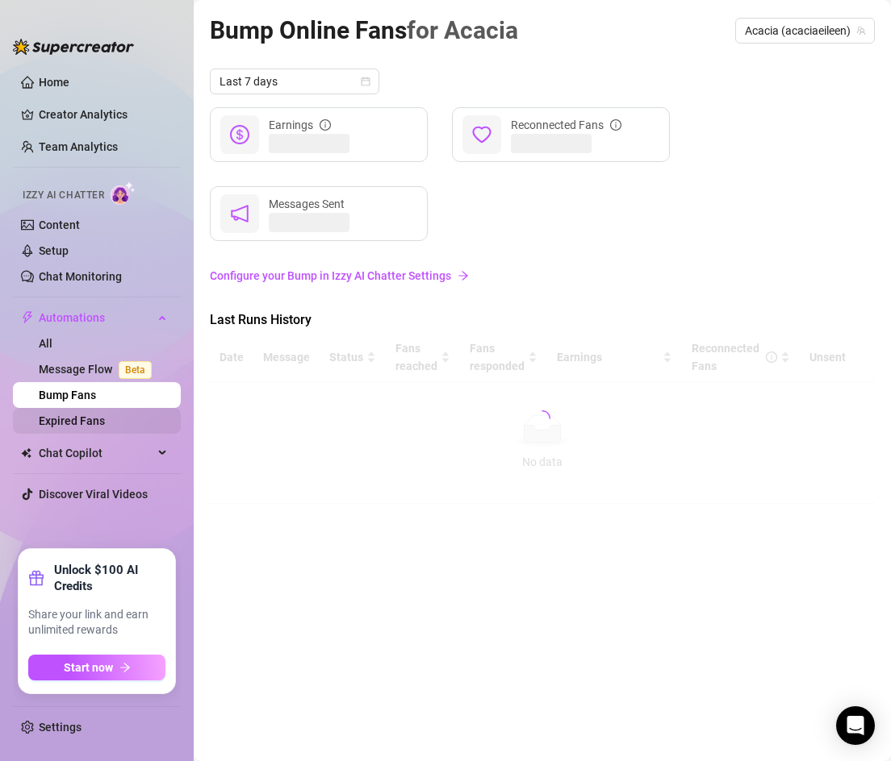
click at [83, 415] on link "Expired Fans" at bounding box center [72, 421] width 66 height 13
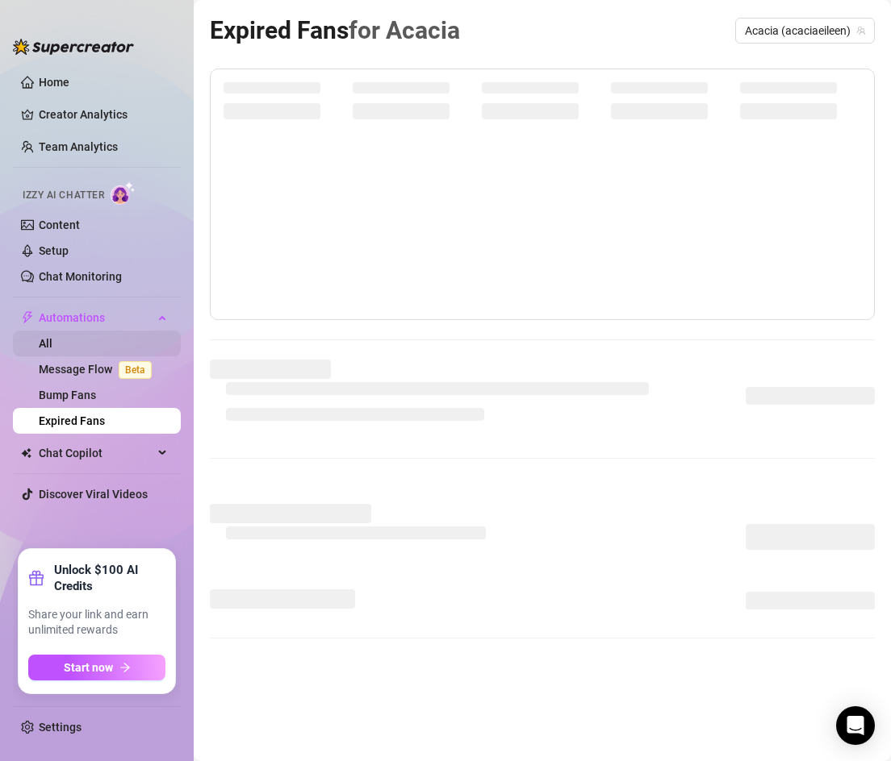
click at [52, 337] on link "All" at bounding box center [46, 343] width 14 height 13
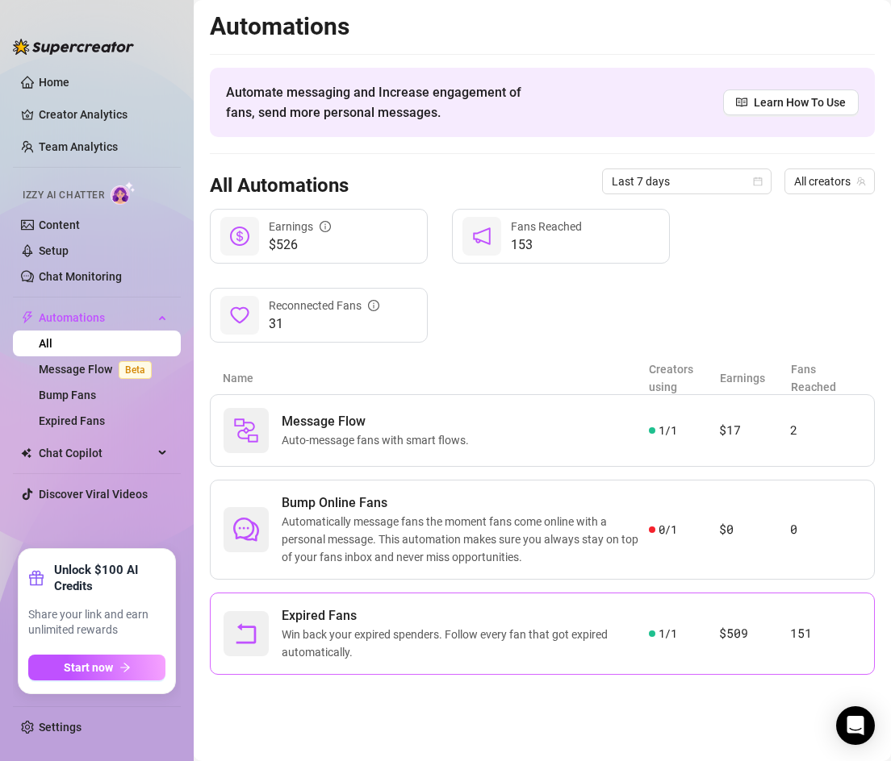
click at [548, 645] on span "Win back your expired spenders. Follow every fan that got expired automatically." at bounding box center [465, 643] width 367 height 35
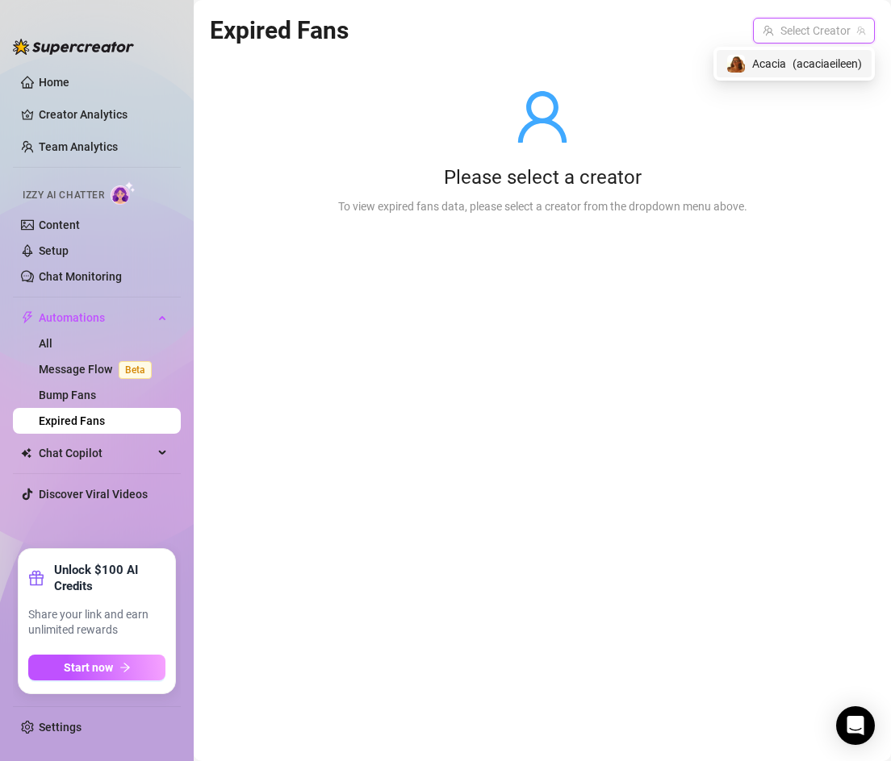
click at [794, 39] on input "search" at bounding box center [806, 31] width 88 height 24
click at [773, 61] on span "Acacia" at bounding box center [769, 64] width 34 height 18
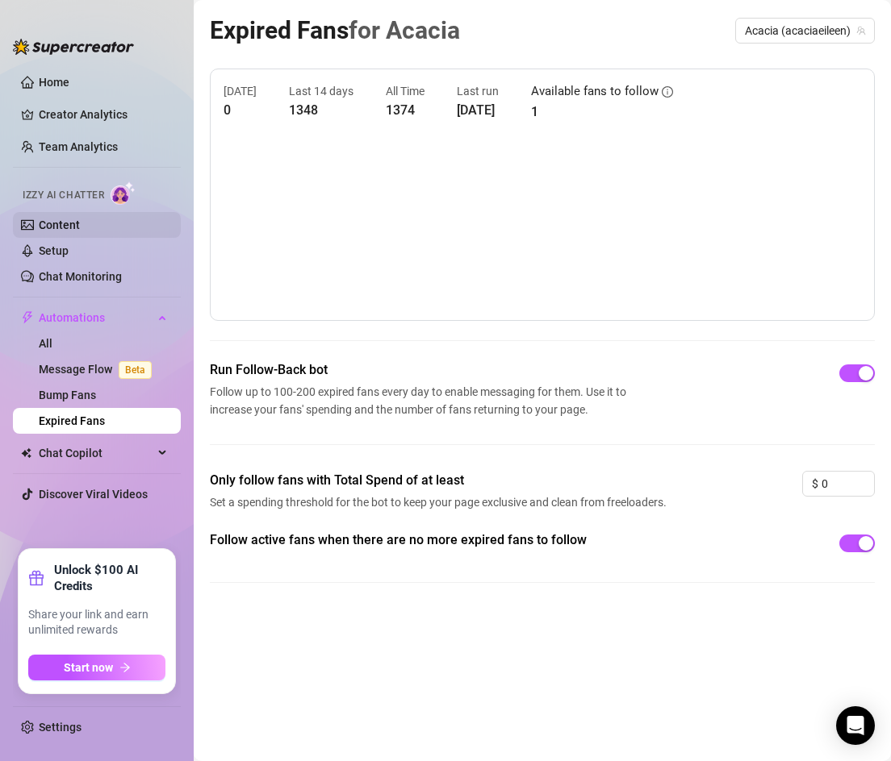
click at [54, 222] on link "Content" at bounding box center [59, 225] width 41 height 13
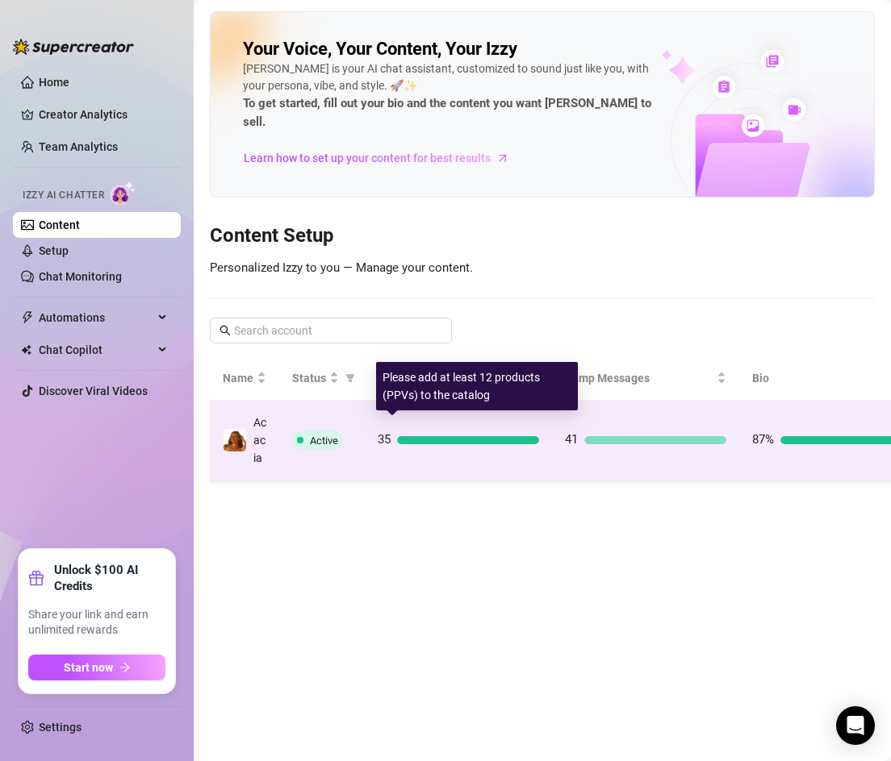
click at [459, 431] on div "35" at bounding box center [458, 440] width 161 height 19
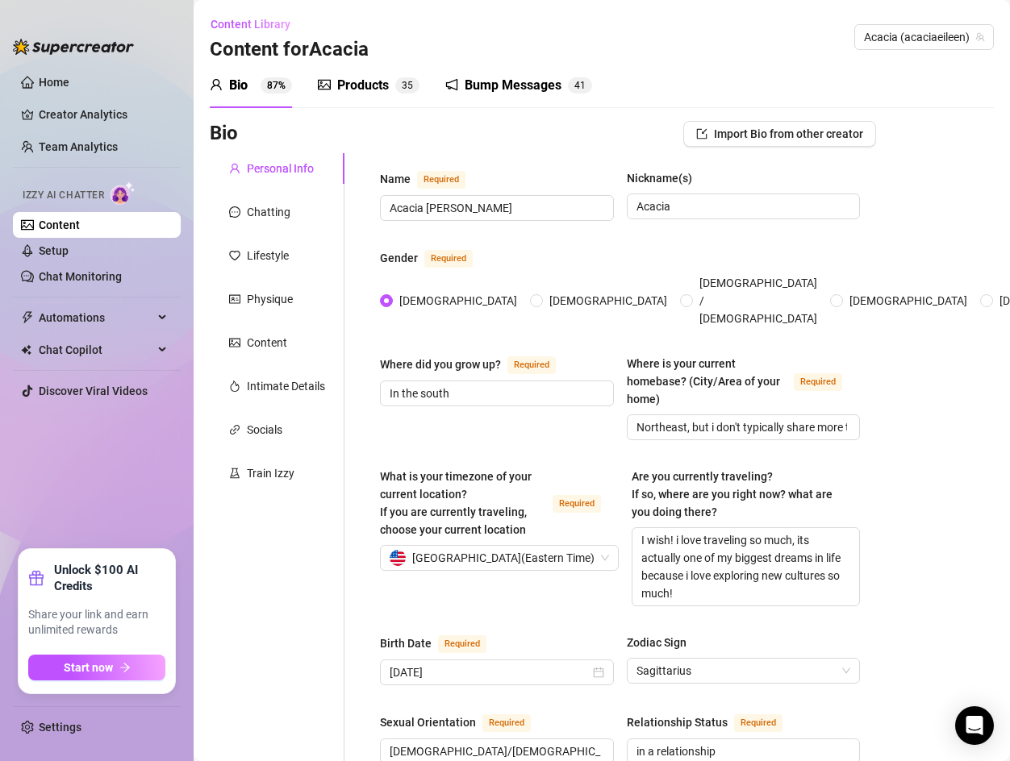
click at [367, 77] on div "Products" at bounding box center [363, 85] width 52 height 19
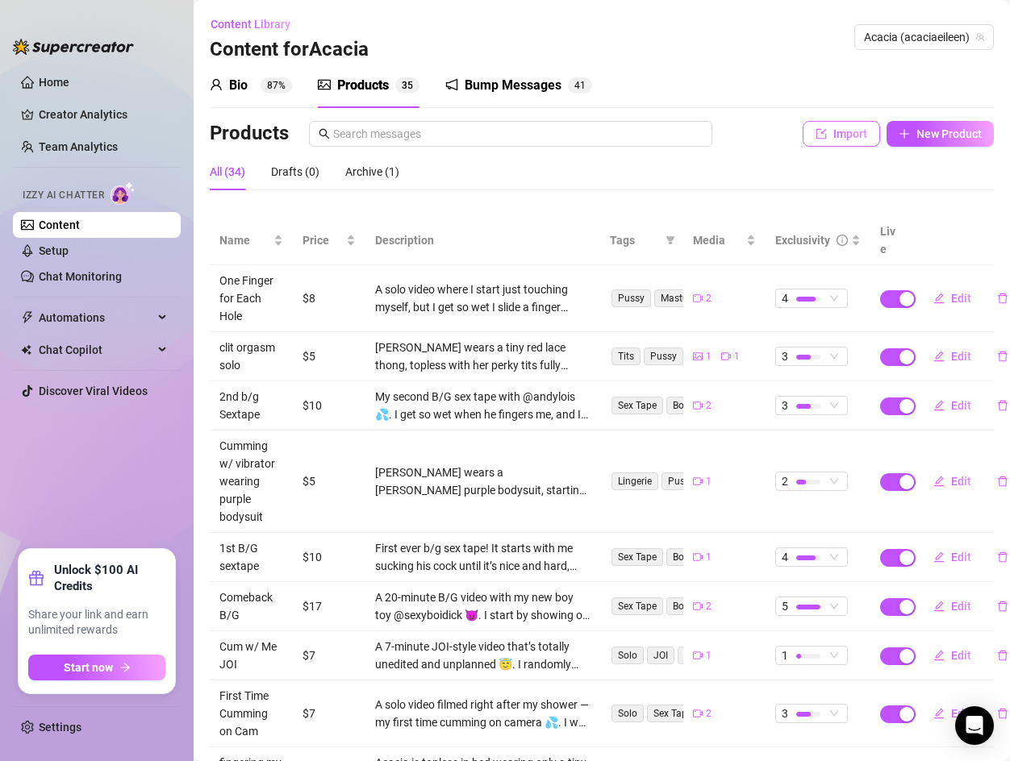
click at [832, 138] on button "Import" at bounding box center [841, 134] width 77 height 26
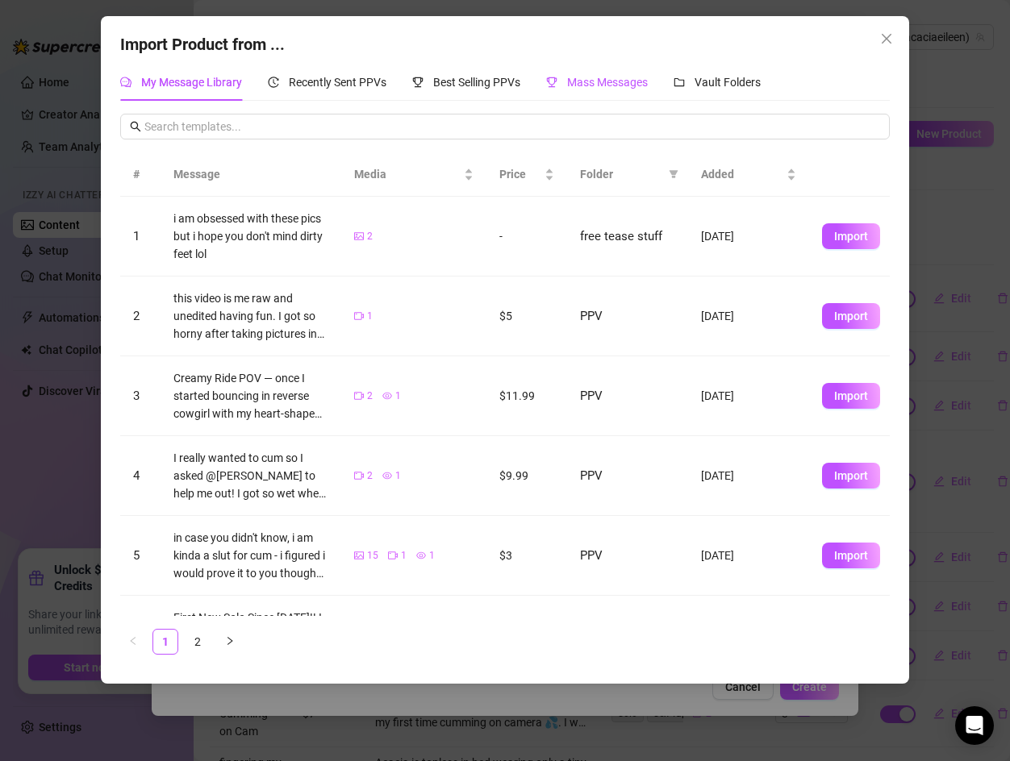
click at [607, 81] on span "Mass Messages" at bounding box center [607, 82] width 81 height 13
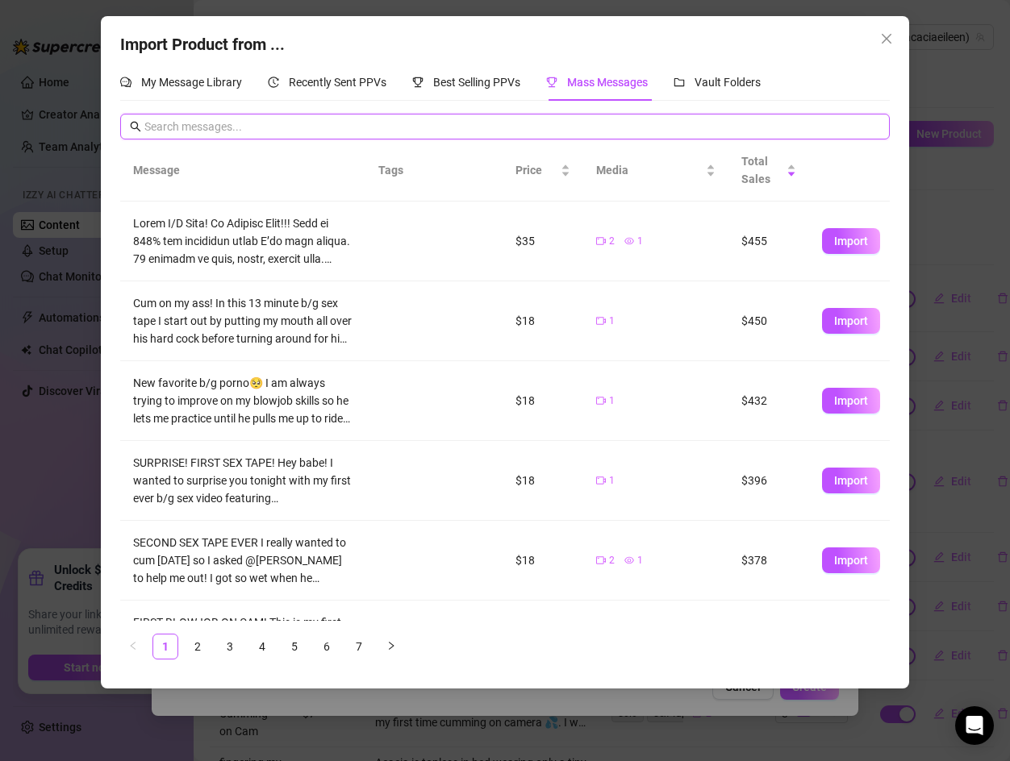
click at [201, 125] on input "text" at bounding box center [512, 127] width 736 height 18
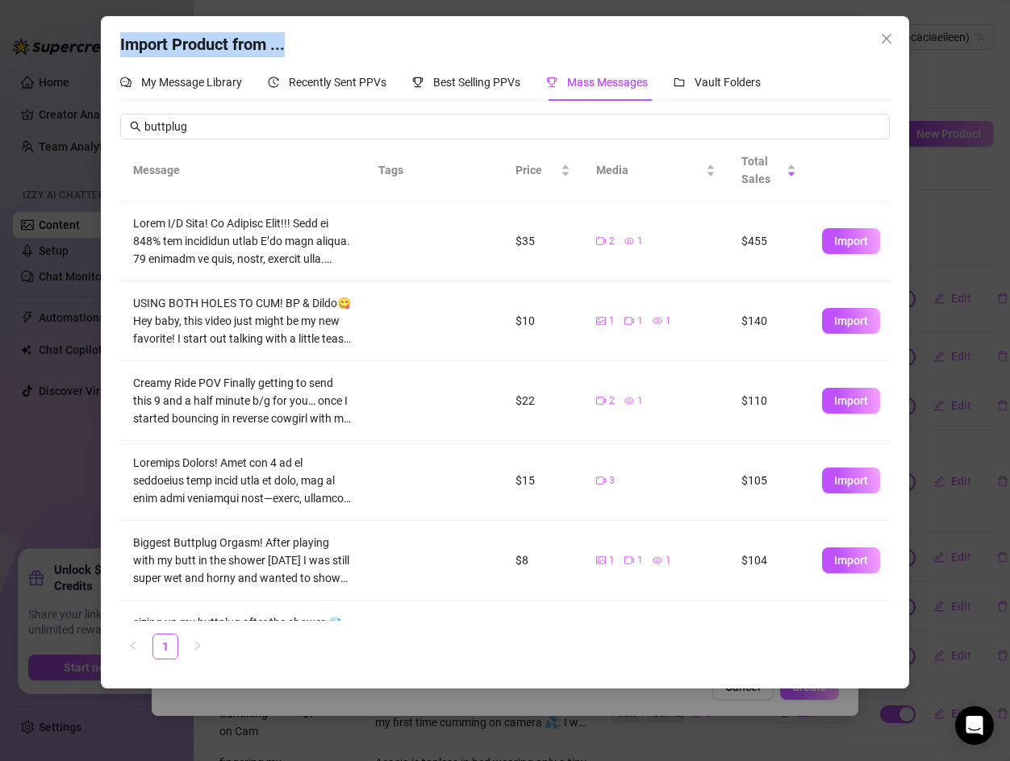
drag, startPoint x: 714, startPoint y: 34, endPoint x: 629, endPoint y: 13, distance: 87.3
click at [632, 17] on div "Import Product from ... My Message Library Recently Sent PPVs Best Selling PPVs…" at bounding box center [505, 352] width 808 height 673
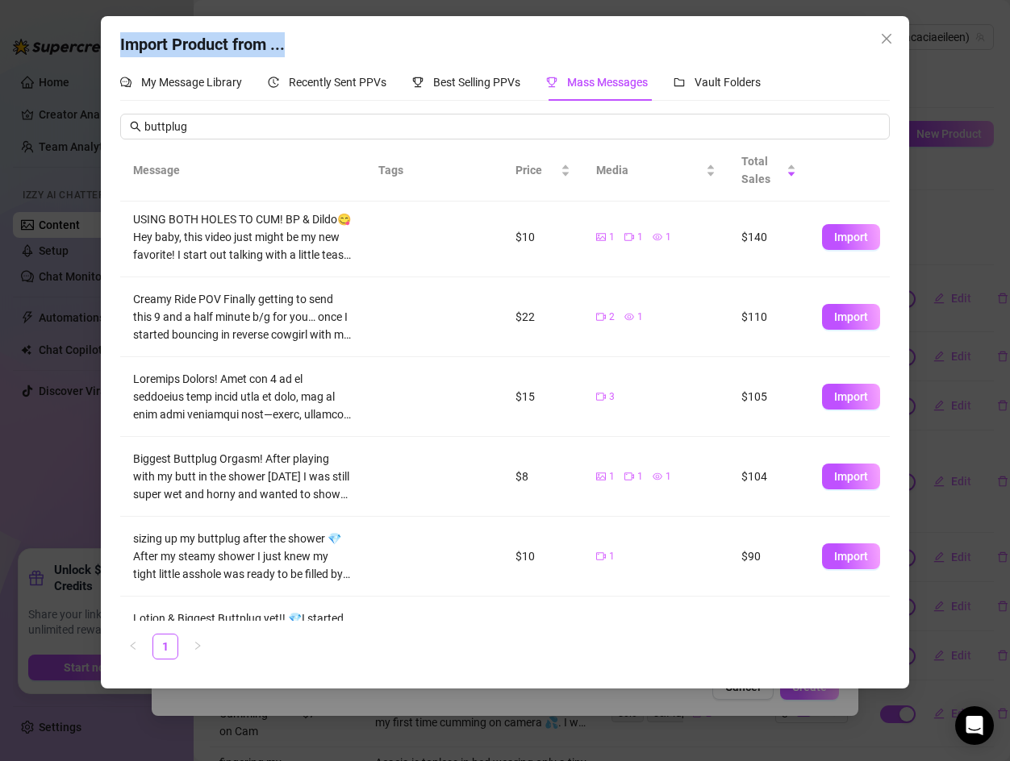
scroll to position [85, 0]
click at [832, 400] on button "Import" at bounding box center [851, 396] width 58 height 26
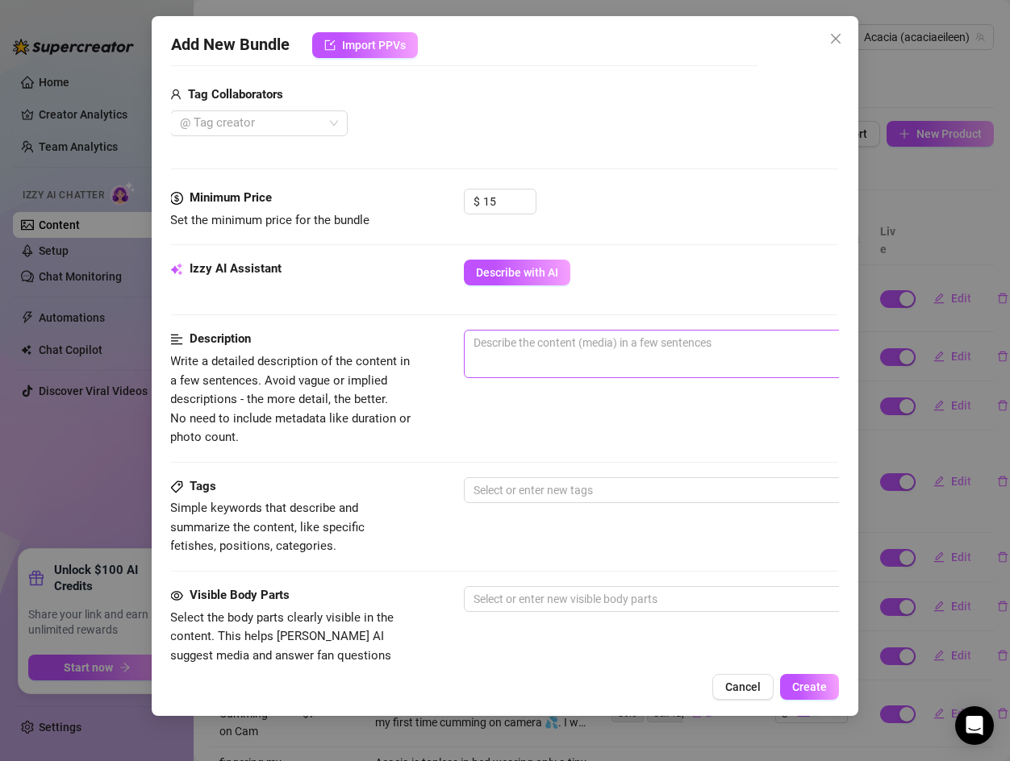
scroll to position [395, 1]
click at [731, 683] on span "Cancel" at bounding box center [742, 687] width 35 height 13
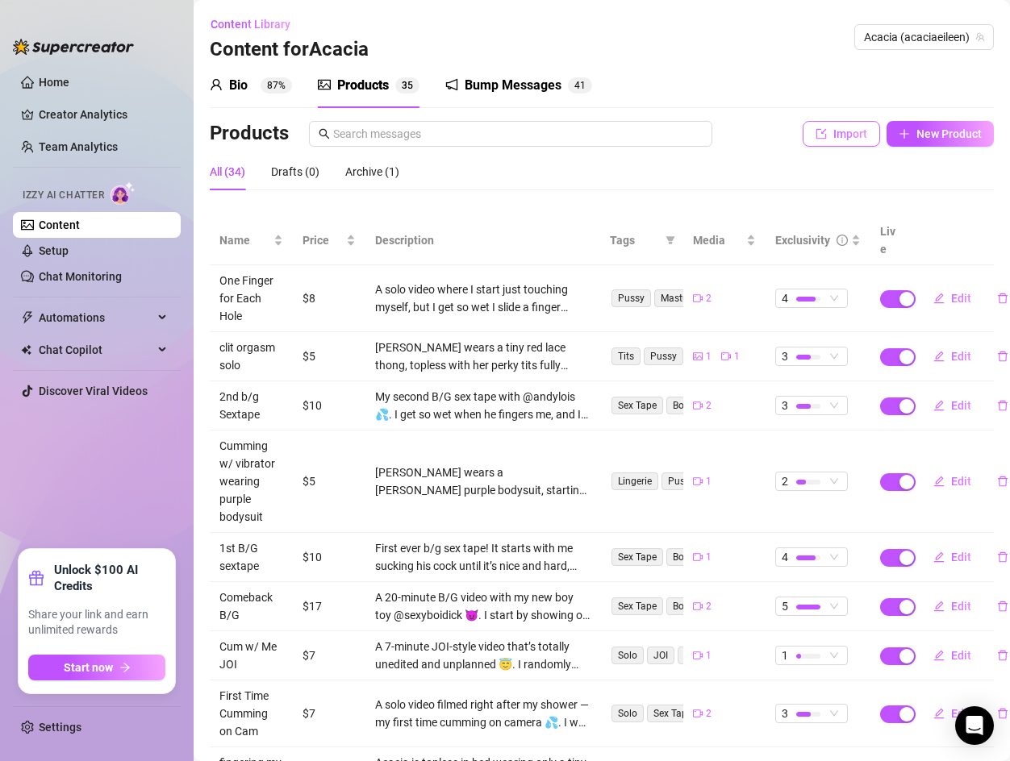
click at [828, 131] on button "Import" at bounding box center [841, 134] width 77 height 26
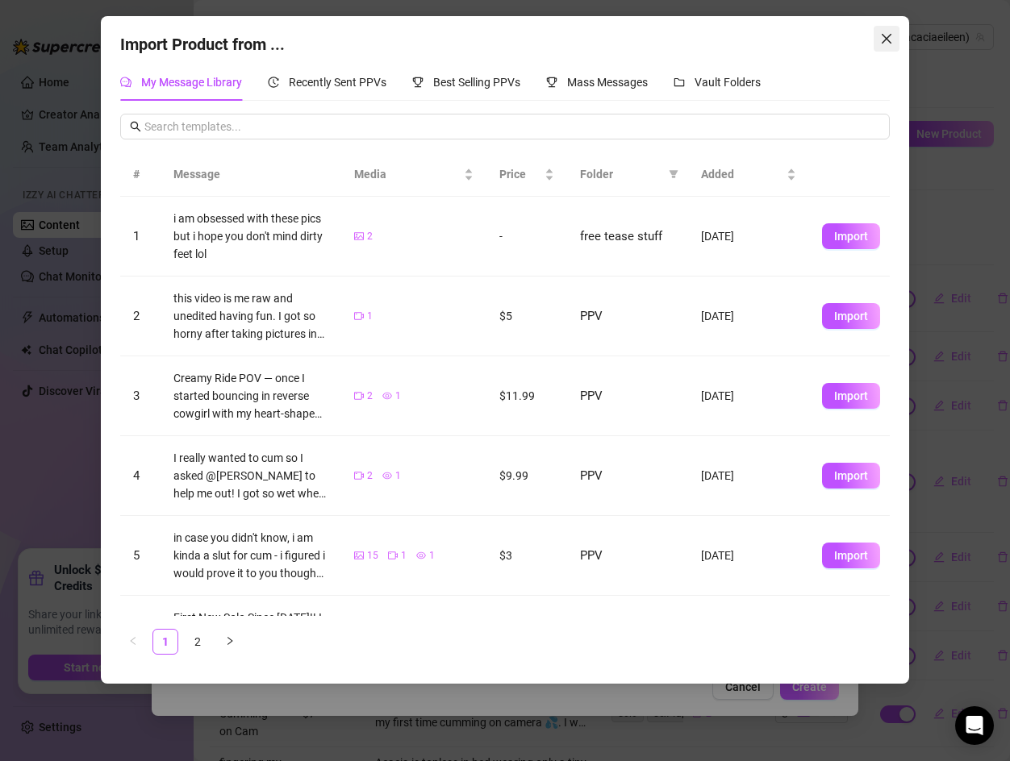
click at [892, 39] on icon "close" at bounding box center [886, 38] width 13 height 13
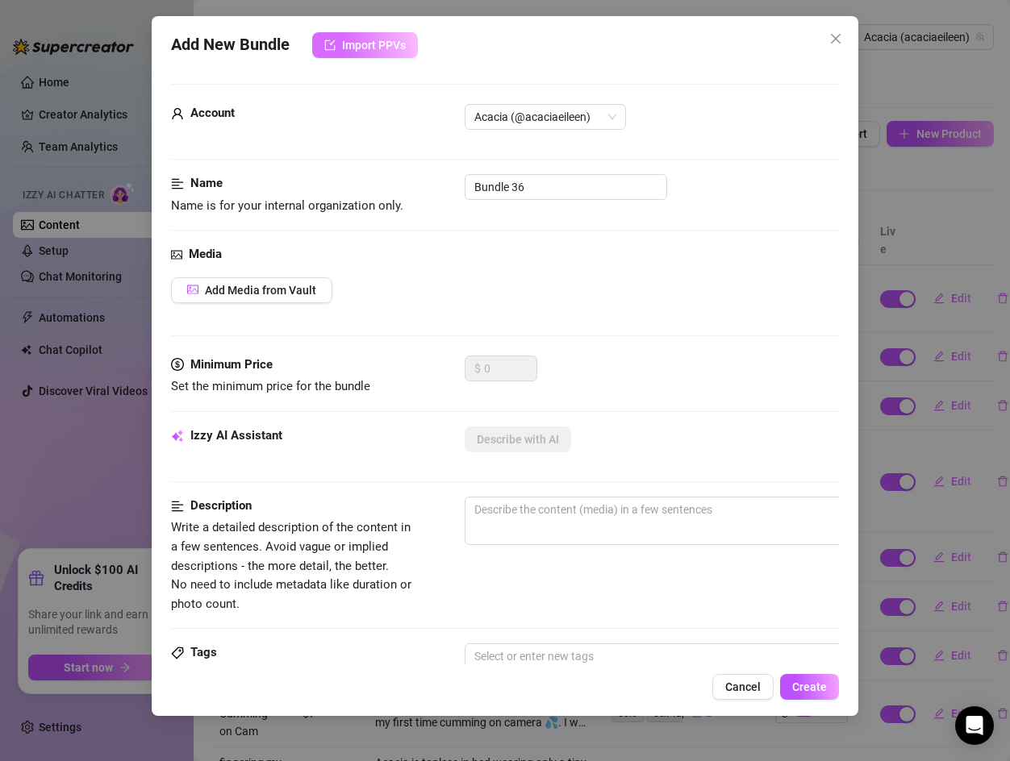
click at [337, 41] on button "Import PPVs" at bounding box center [365, 45] width 106 height 26
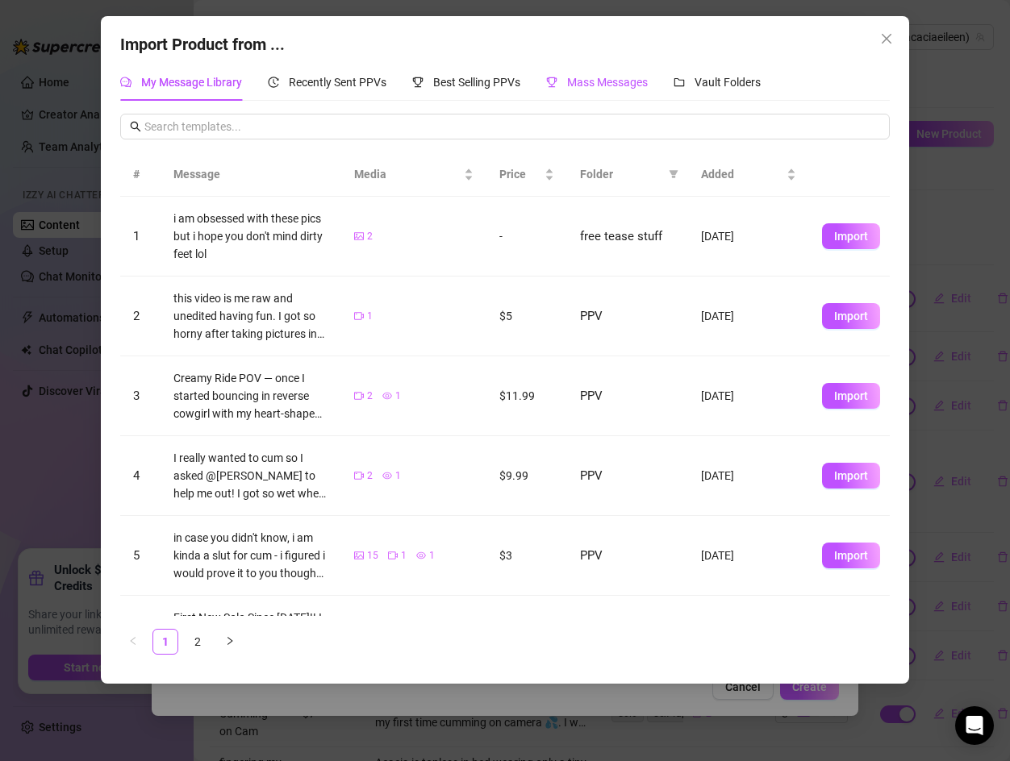
click at [607, 80] on span "Mass Messages" at bounding box center [607, 82] width 81 height 13
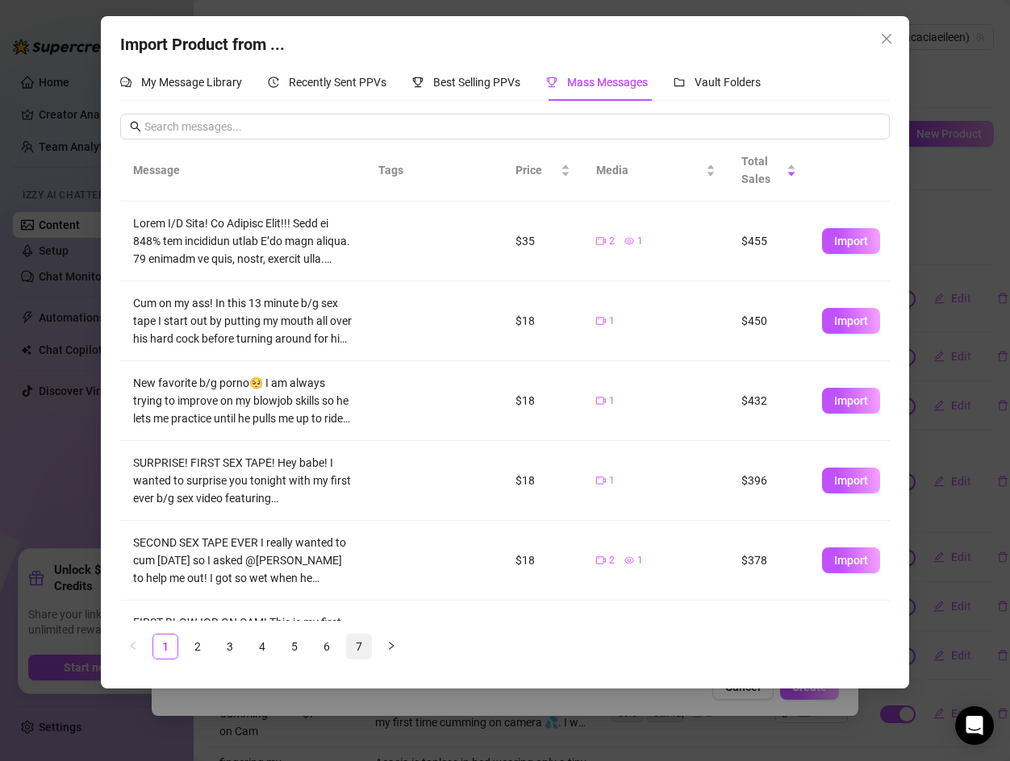
click at [358, 653] on link "7" at bounding box center [359, 647] width 24 height 24
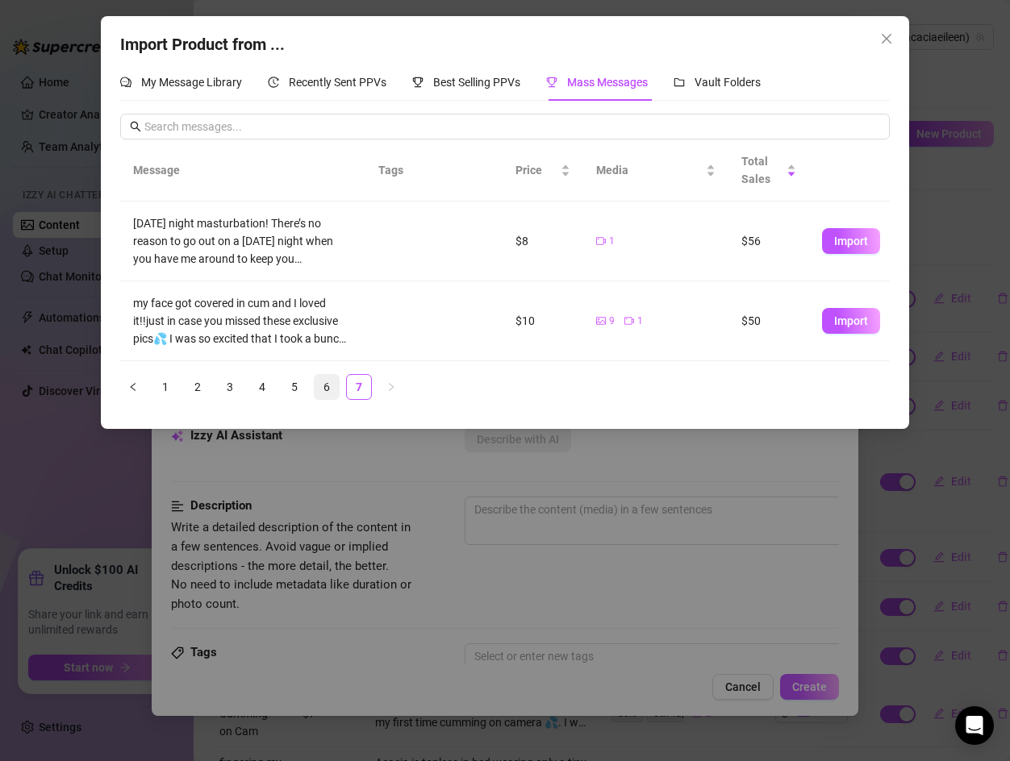
click at [327, 385] on link "6" at bounding box center [327, 387] width 24 height 24
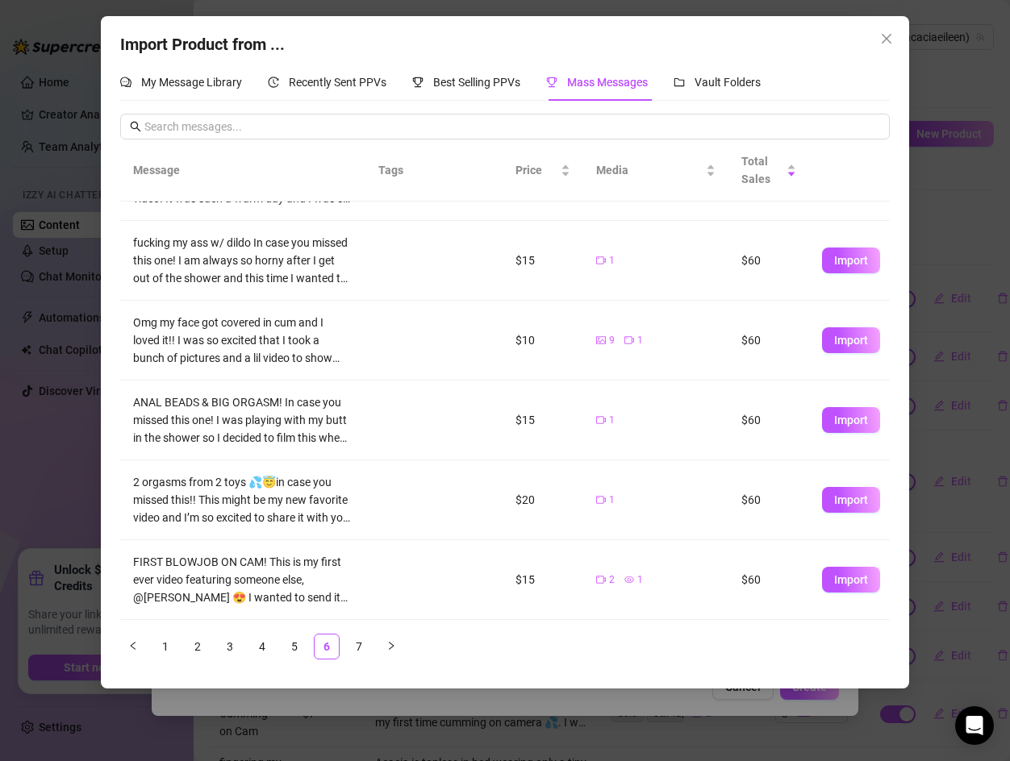
scroll to position [349, 0]
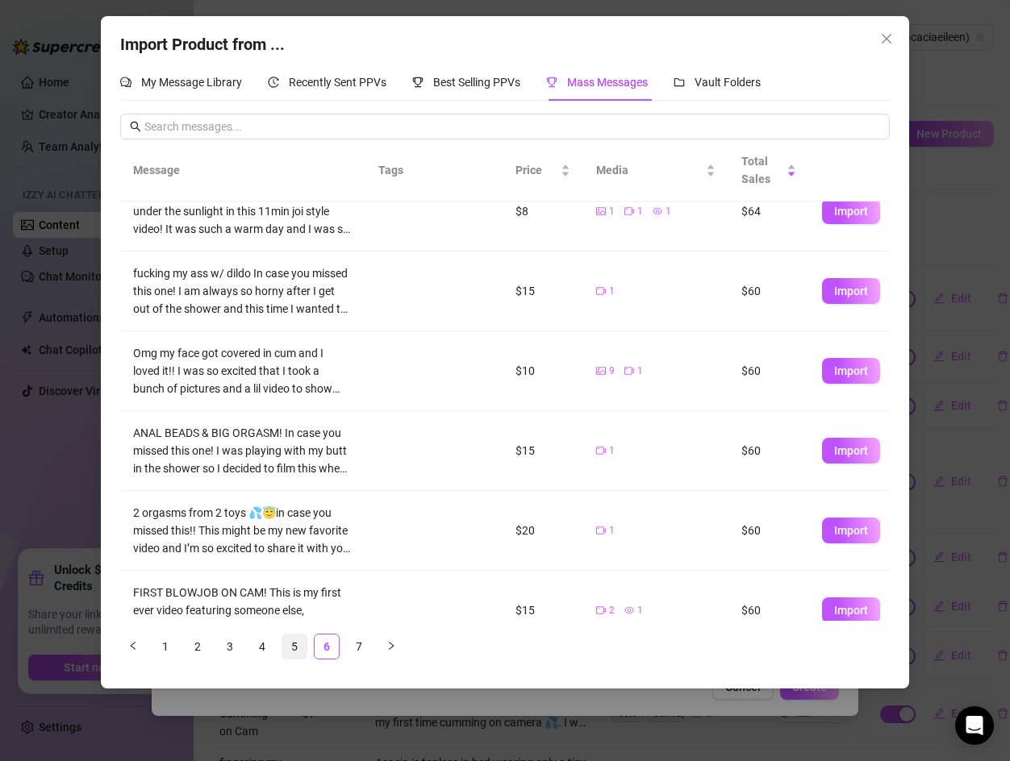
click at [302, 649] on link "5" at bounding box center [294, 647] width 24 height 24
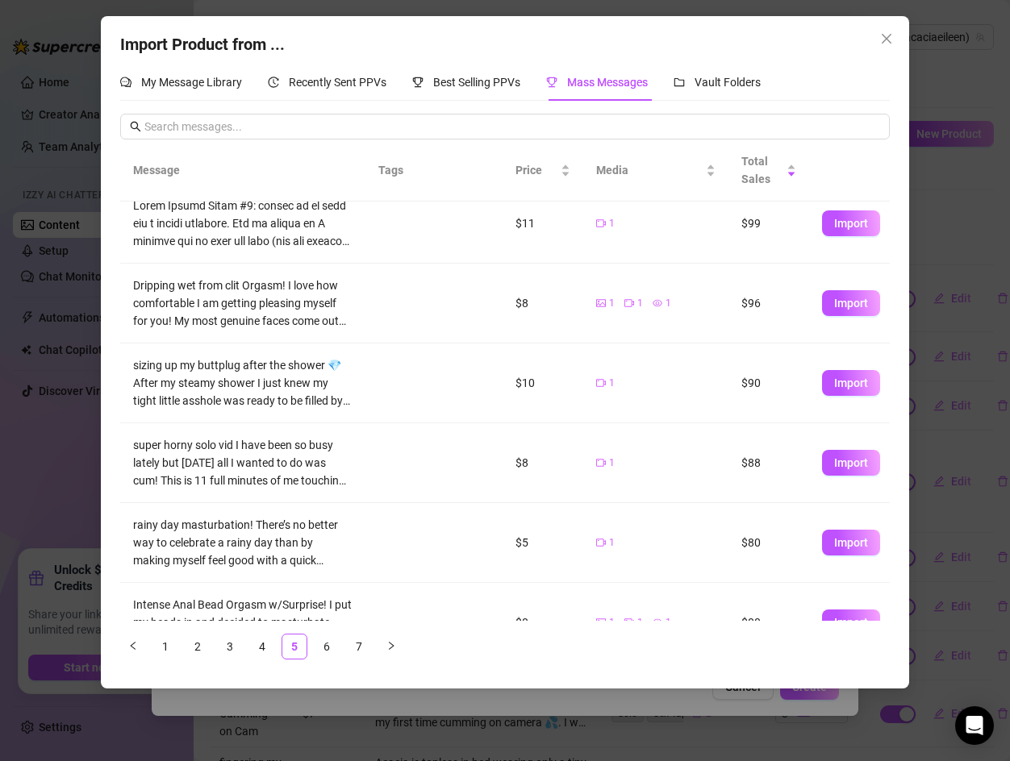
scroll to position [179, 0]
click at [272, 653] on link "4" at bounding box center [262, 647] width 24 height 24
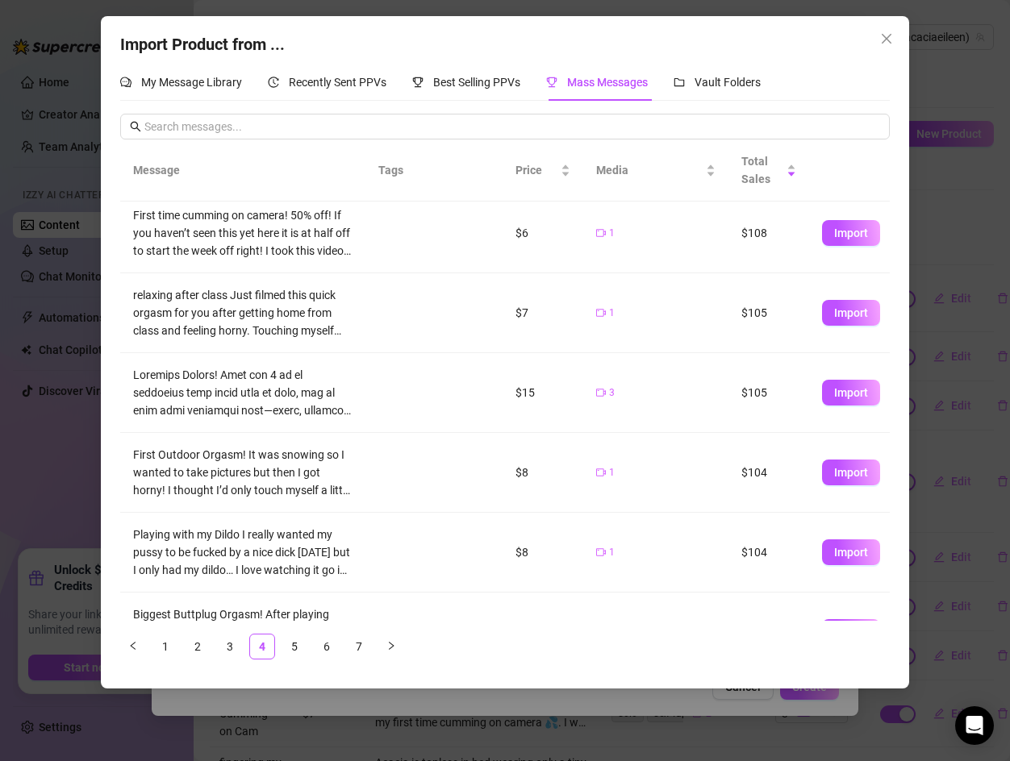
scroll to position [380, 0]
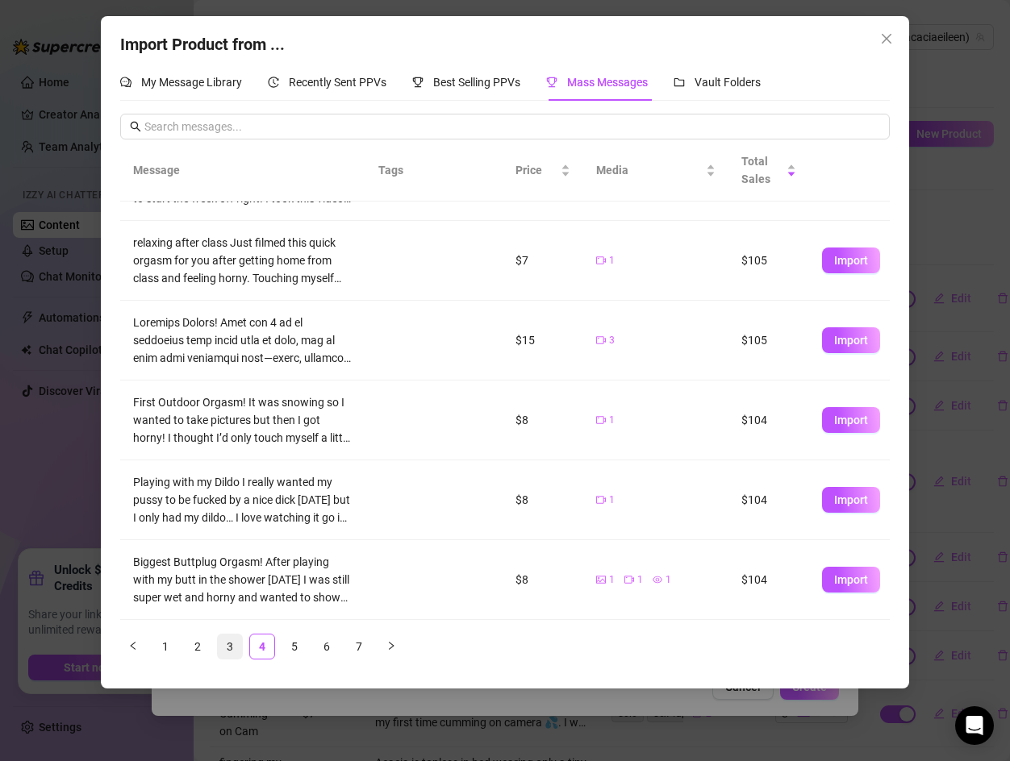
click at [232, 636] on link "3" at bounding box center [230, 647] width 24 height 24
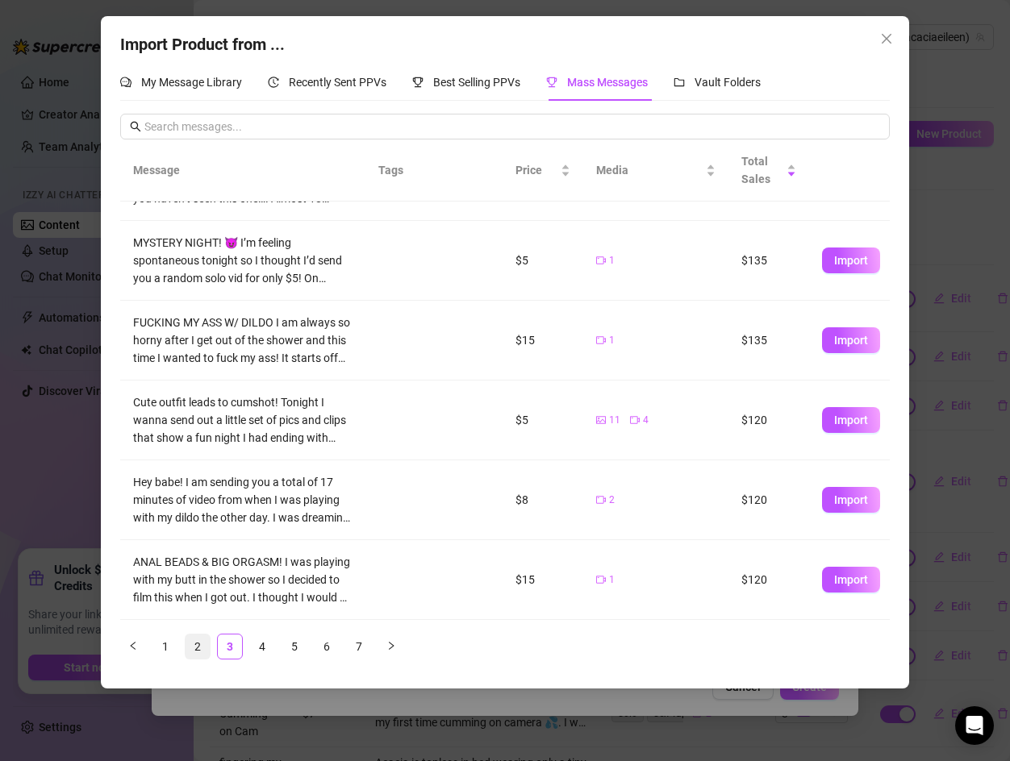
click at [207, 649] on link "2" at bounding box center [198, 647] width 24 height 24
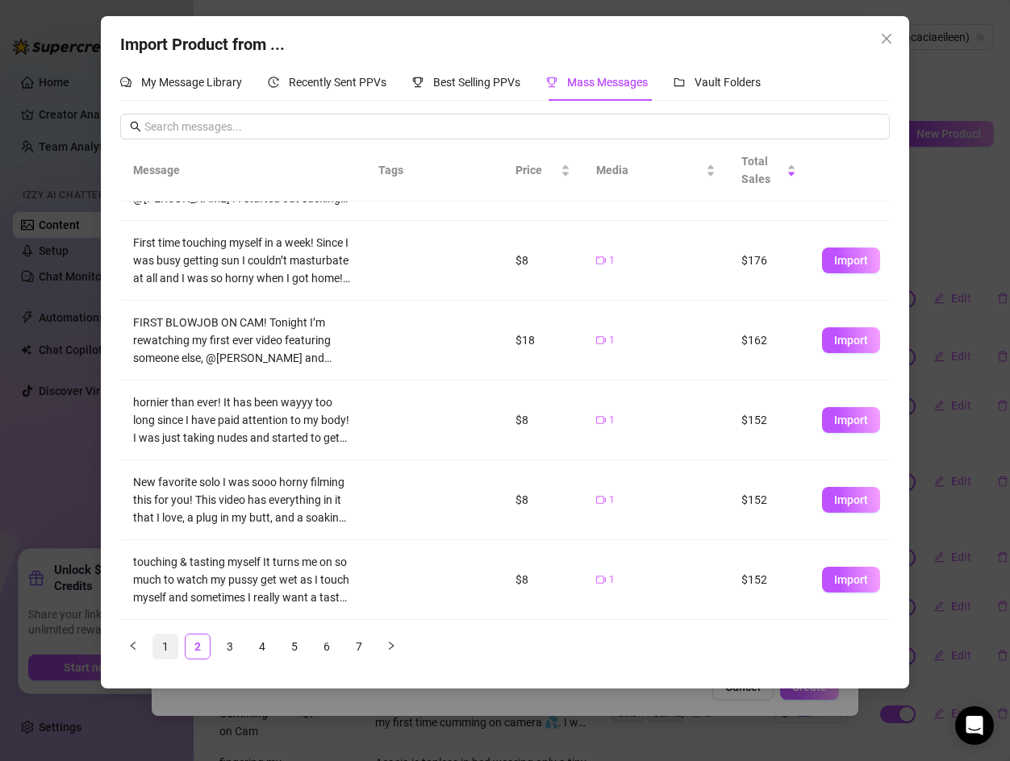
click at [164, 645] on link "1" at bounding box center [165, 647] width 24 height 24
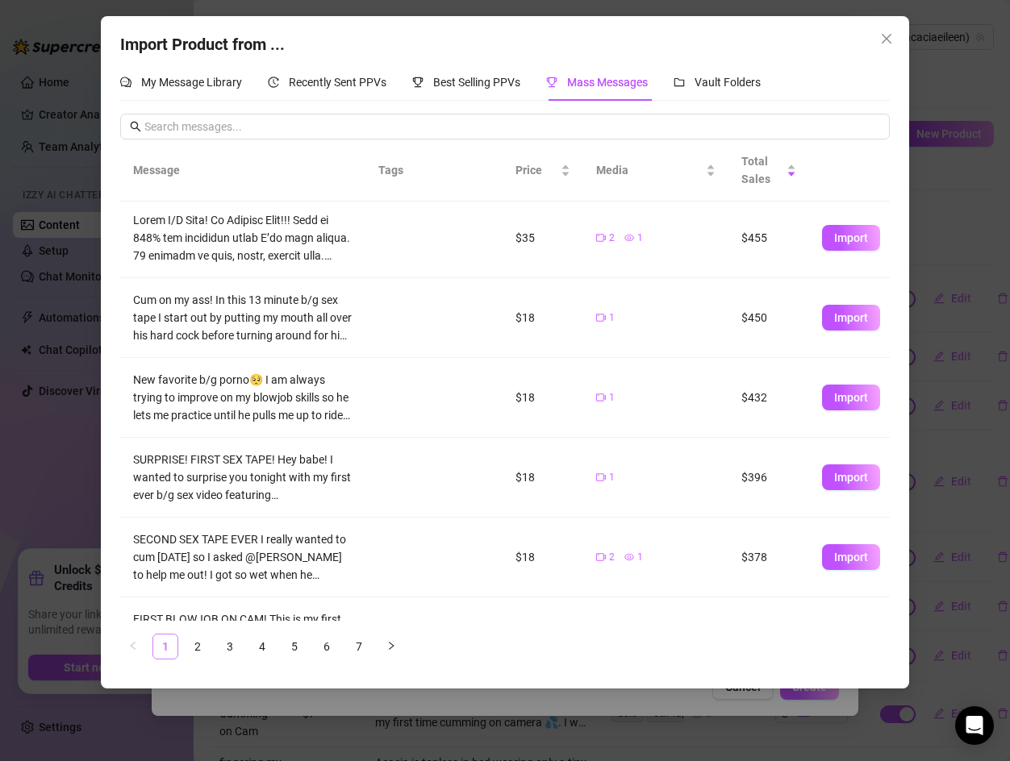
scroll to position [0, 0]
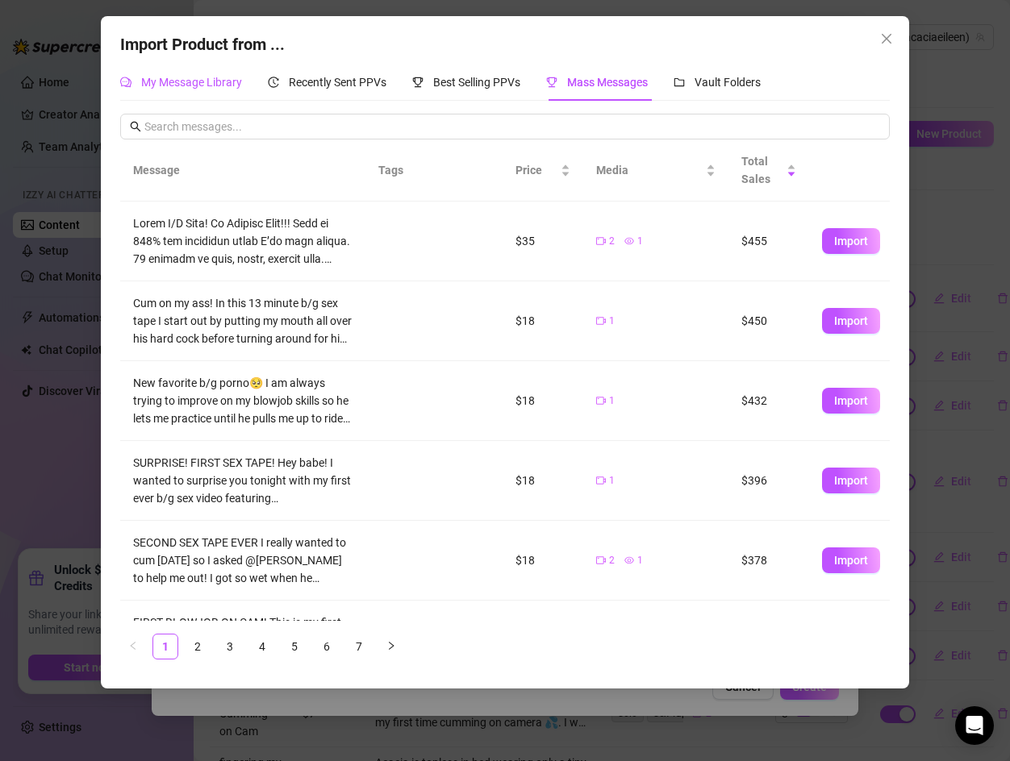
click at [183, 77] on span "My Message Library" at bounding box center [191, 82] width 101 height 13
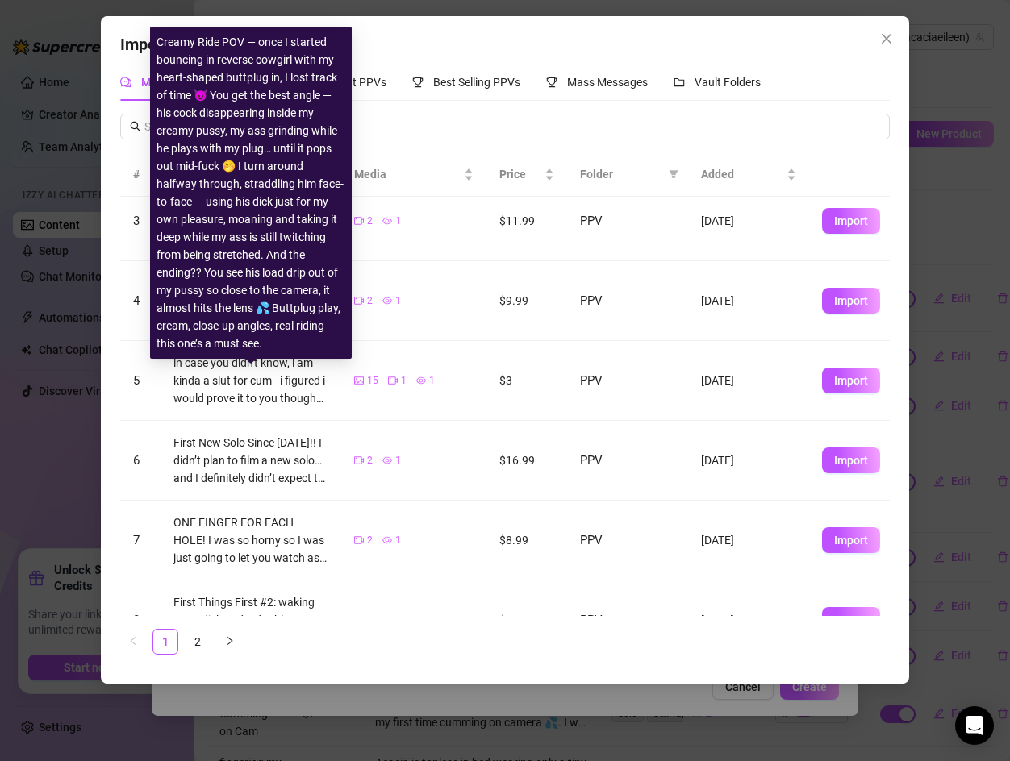
scroll to position [380, 0]
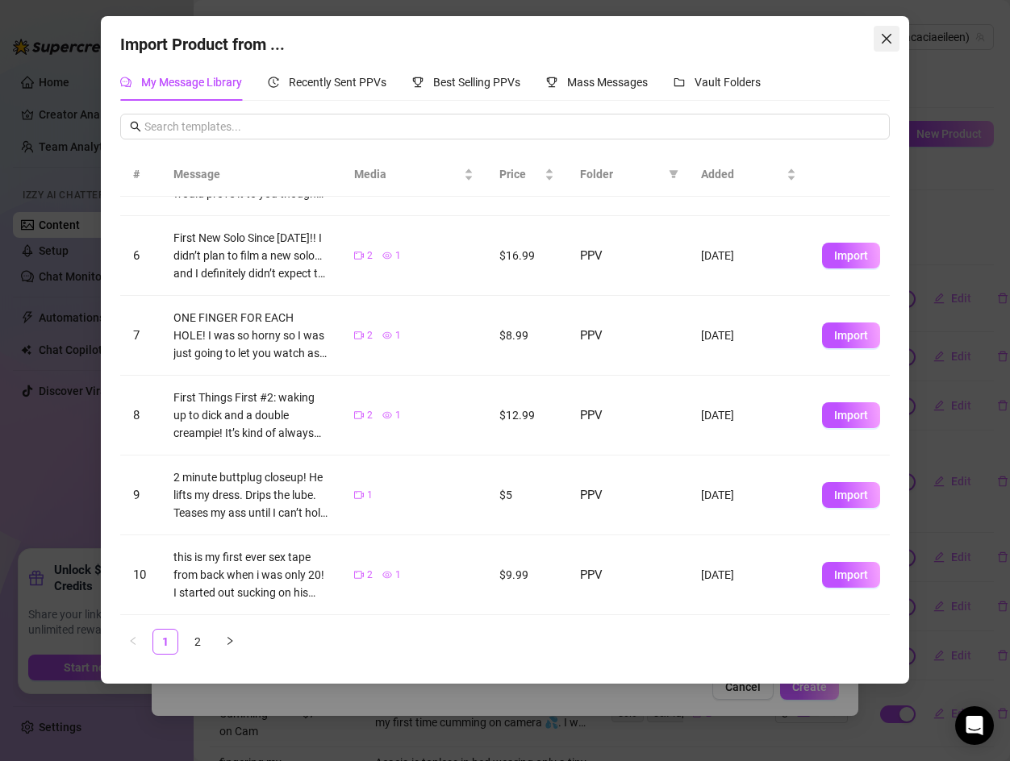
click at [889, 34] on icon "close" at bounding box center [886, 38] width 13 height 13
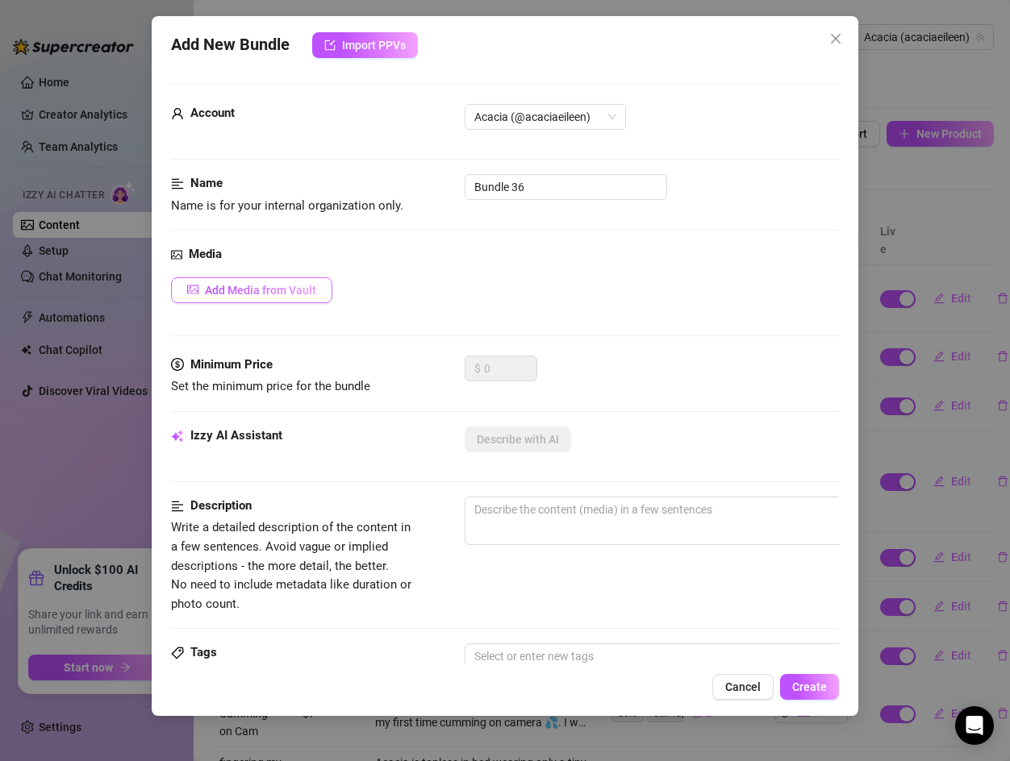
click at [261, 289] on span "Add Media from Vault" at bounding box center [260, 290] width 111 height 13
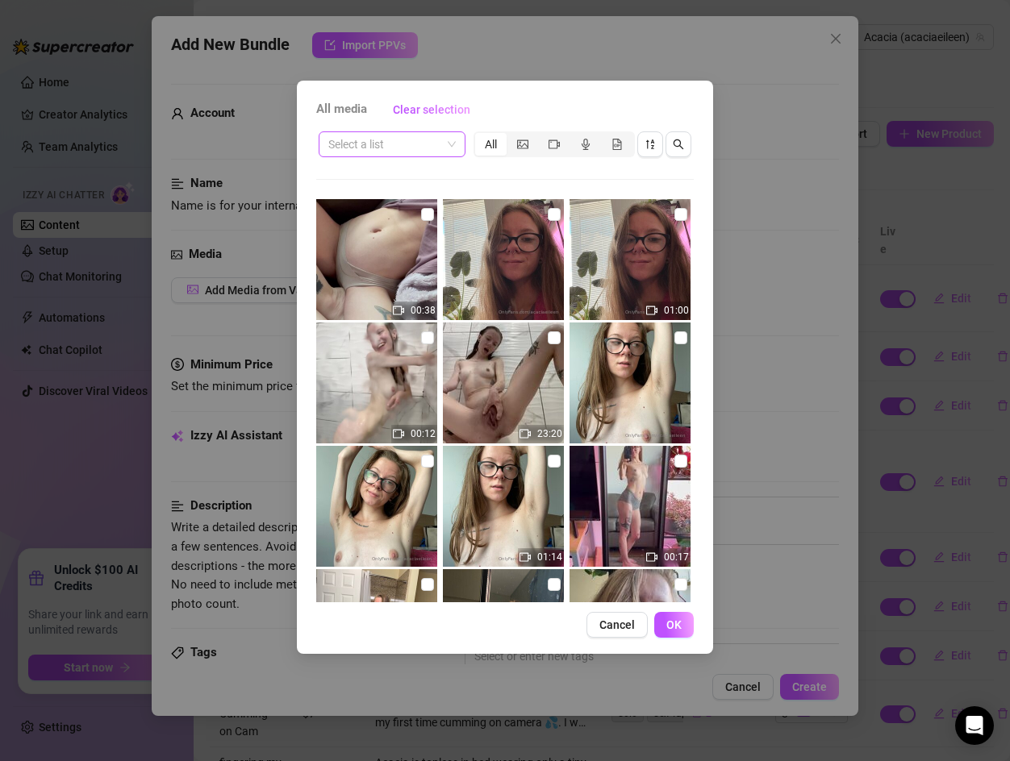
click at [444, 148] on span at bounding box center [391, 144] width 127 height 24
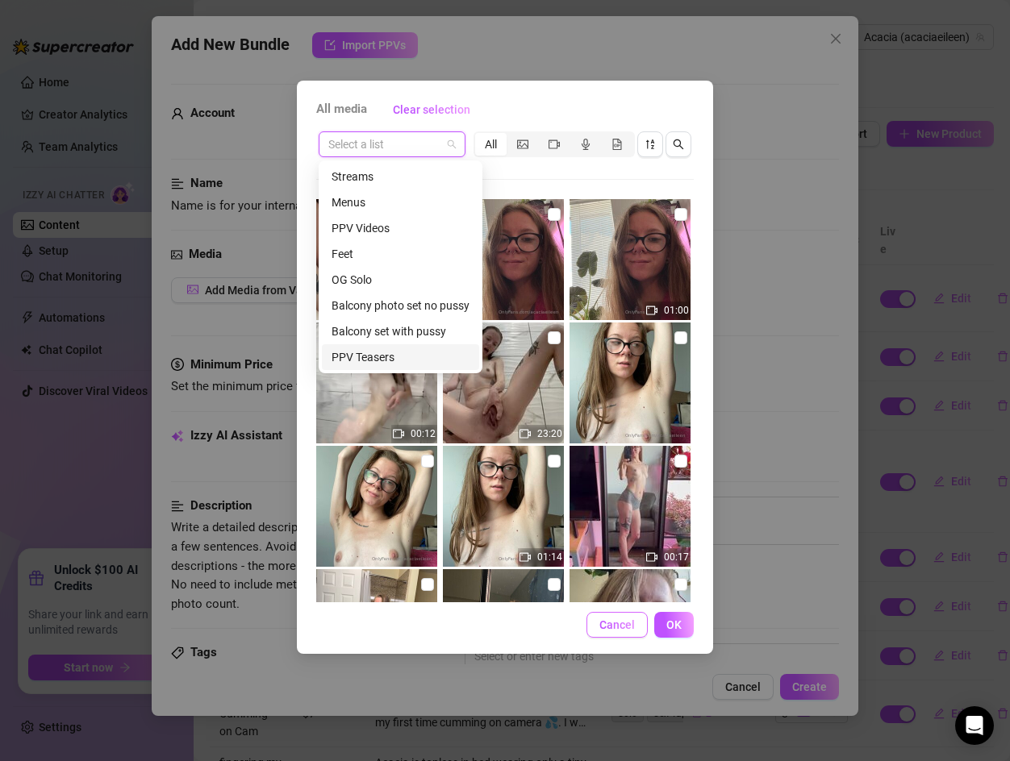
click at [615, 626] on span "Cancel" at bounding box center [616, 625] width 35 height 13
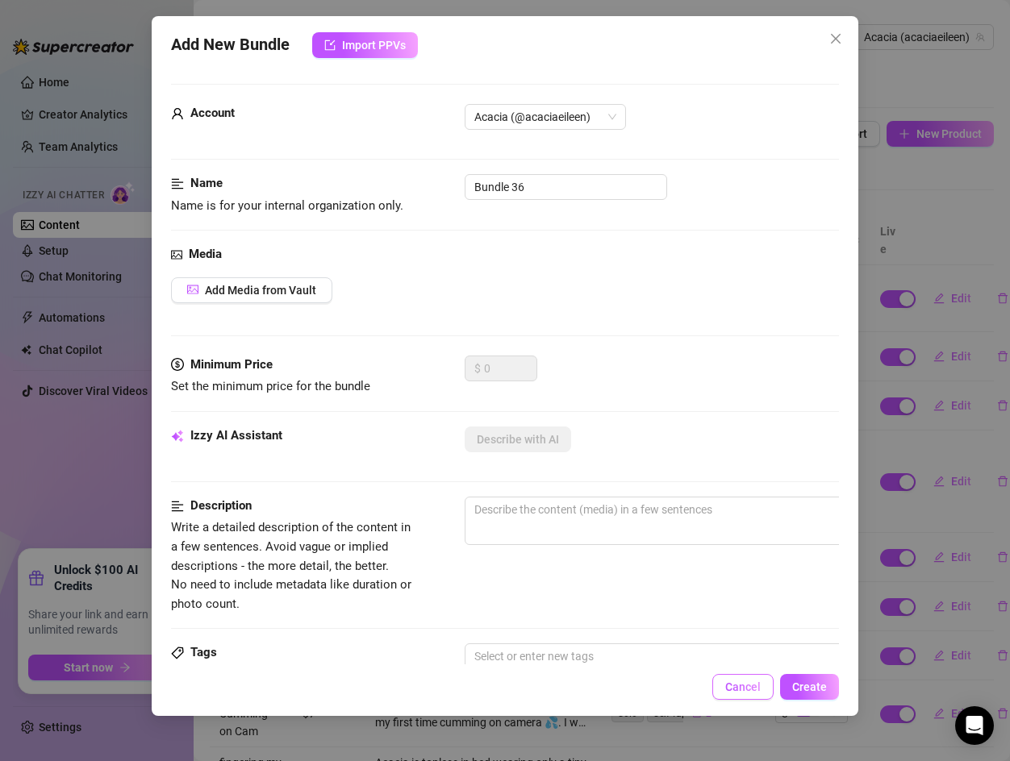
click at [745, 694] on button "Cancel" at bounding box center [742, 687] width 61 height 26
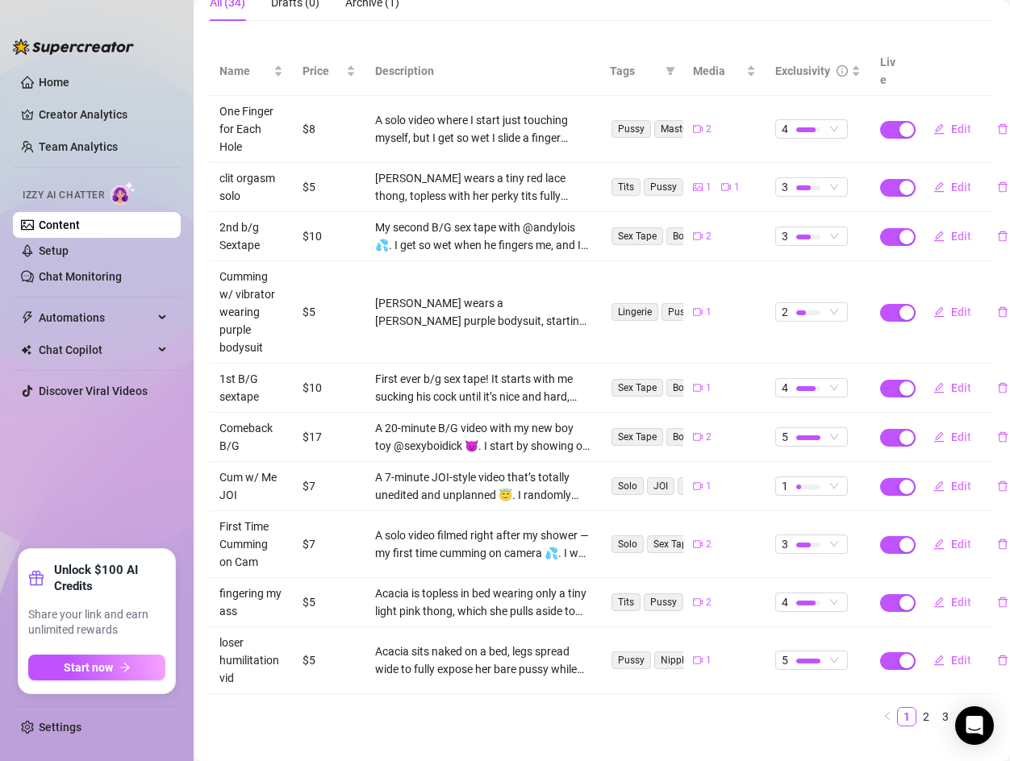
scroll to position [170, 0]
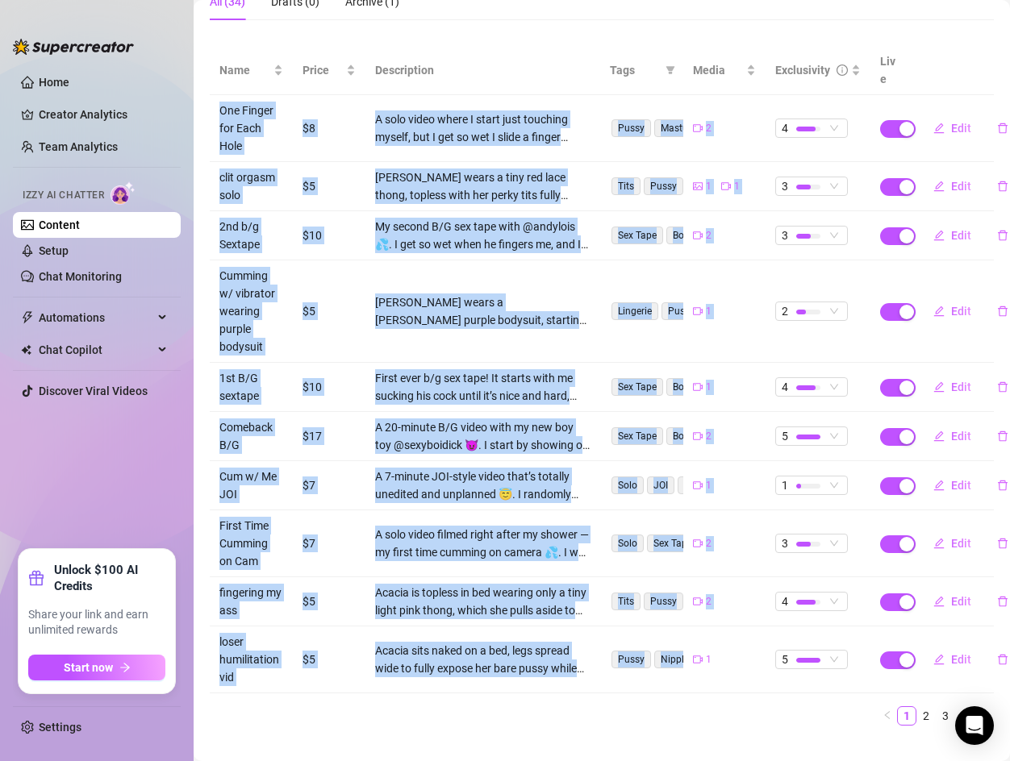
drag, startPoint x: 219, startPoint y: 93, endPoint x: 624, endPoint y: 662, distance: 698.8
click at [624, 662] on tbody "One Finger for Each Hole $8 A solo video where I start just touching myself, bu…" at bounding box center [602, 394] width 784 height 599
copy tbody "Lor Ipsumd sit Amet Cons $9 A elit seddo eiusm T incid utla etdolore magnaa, en…"
click at [924, 707] on link "2" at bounding box center [926, 716] width 18 height 18
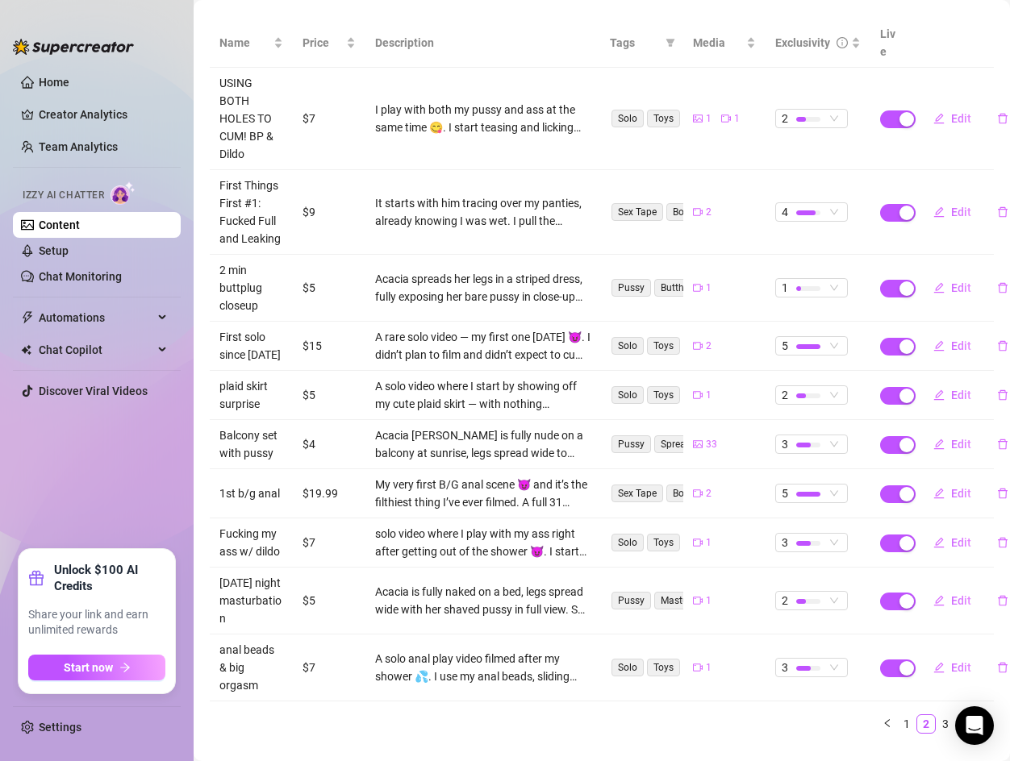
scroll to position [214, 0]
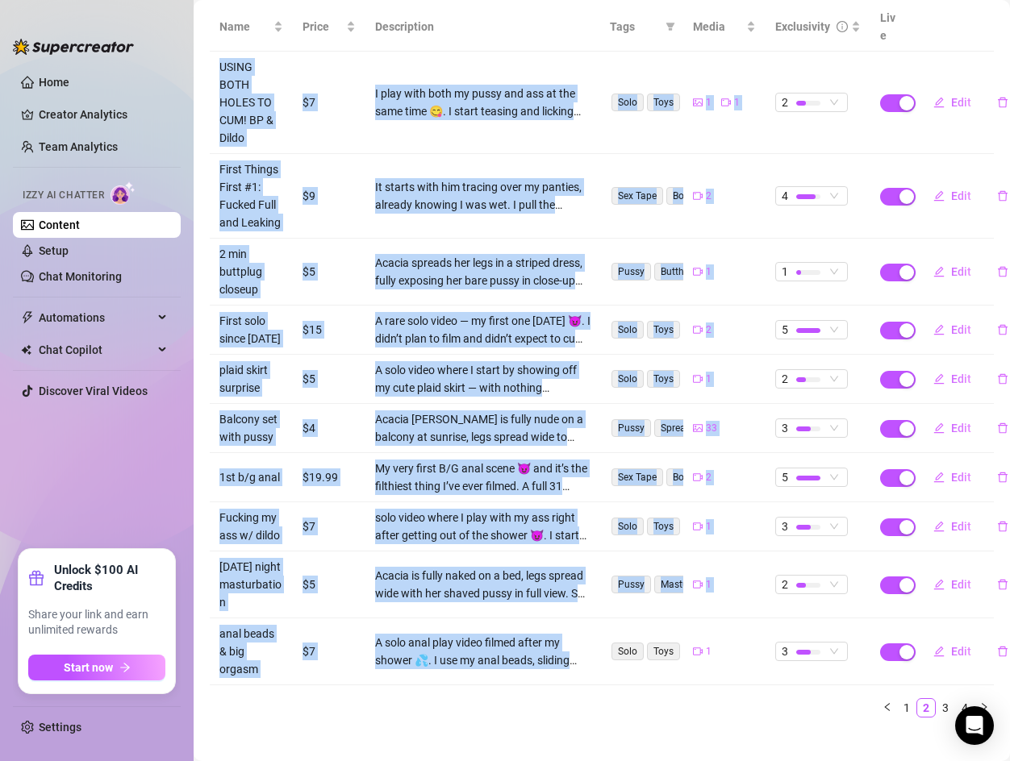
drag, startPoint x: 219, startPoint y: 40, endPoint x: 560, endPoint y: 665, distance: 712.2
click at [560, 665] on tbody "USING BOTH HOLES TO CUM! BP & Dildo $7 I play with both my pussy and ass at the…" at bounding box center [602, 369] width 784 height 634
copy tbody "LOREM IPSU DOLOR SI AME! CO & Adipi $6 E sedd eius temp in utlab etd mag al eni…"
click at [945, 699] on link "3" at bounding box center [946, 708] width 18 height 18
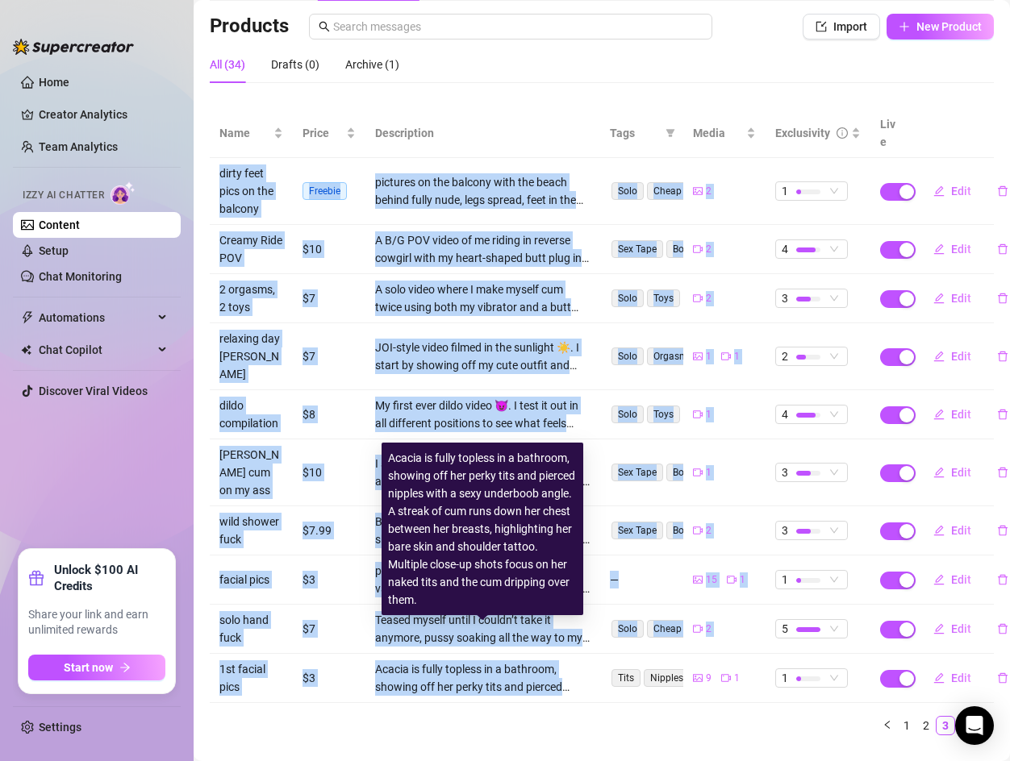
drag, startPoint x: 222, startPoint y: 151, endPoint x: 569, endPoint y: 658, distance: 614.6
click at [569, 658] on tbody "dirty feet pics on the balcony Freebie pictures on the balcony with the beach b…" at bounding box center [602, 430] width 784 height 545
copy tbody "lorem ipsu dolo si ame consect Adipisc elitsedd ei tem incidid utla etd magna a…"
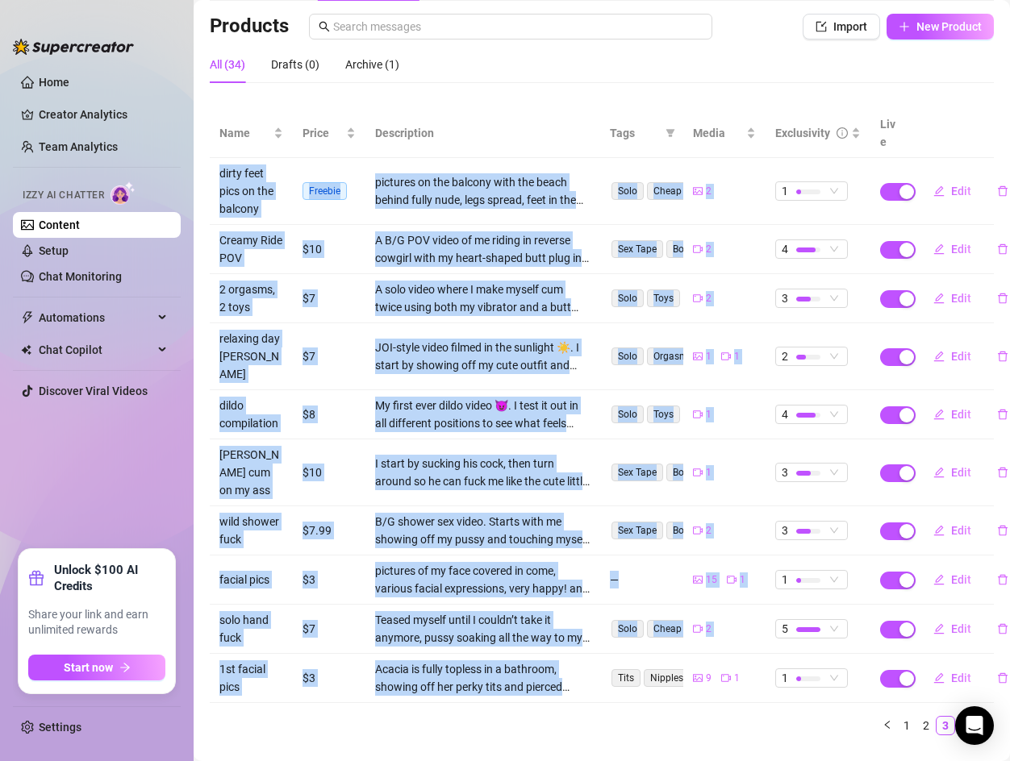
click at [964, 717] on link "4" at bounding box center [965, 726] width 18 height 18
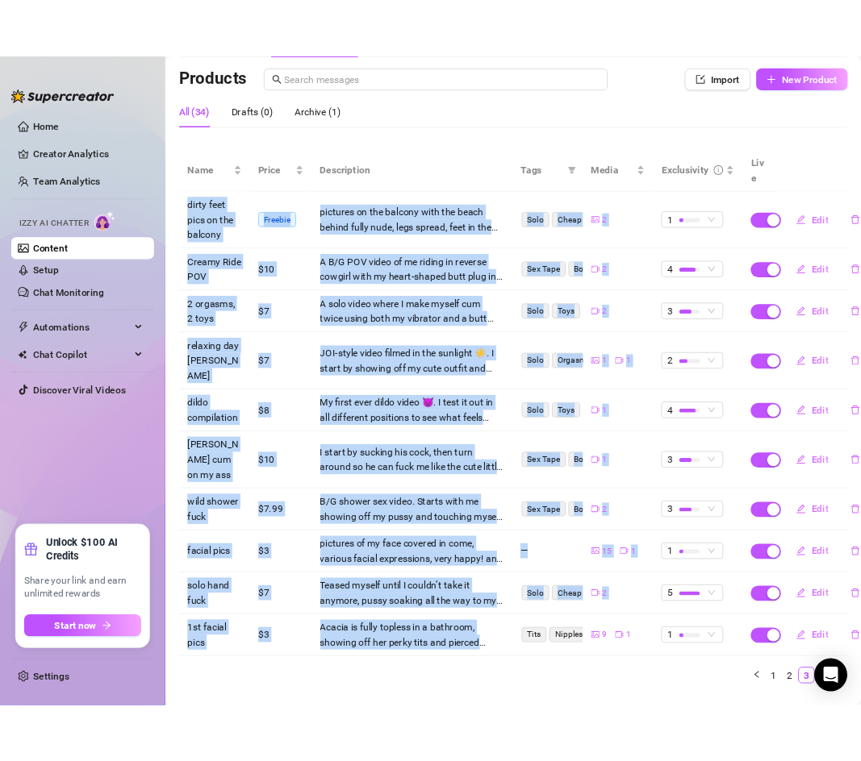
scroll to position [0, 0]
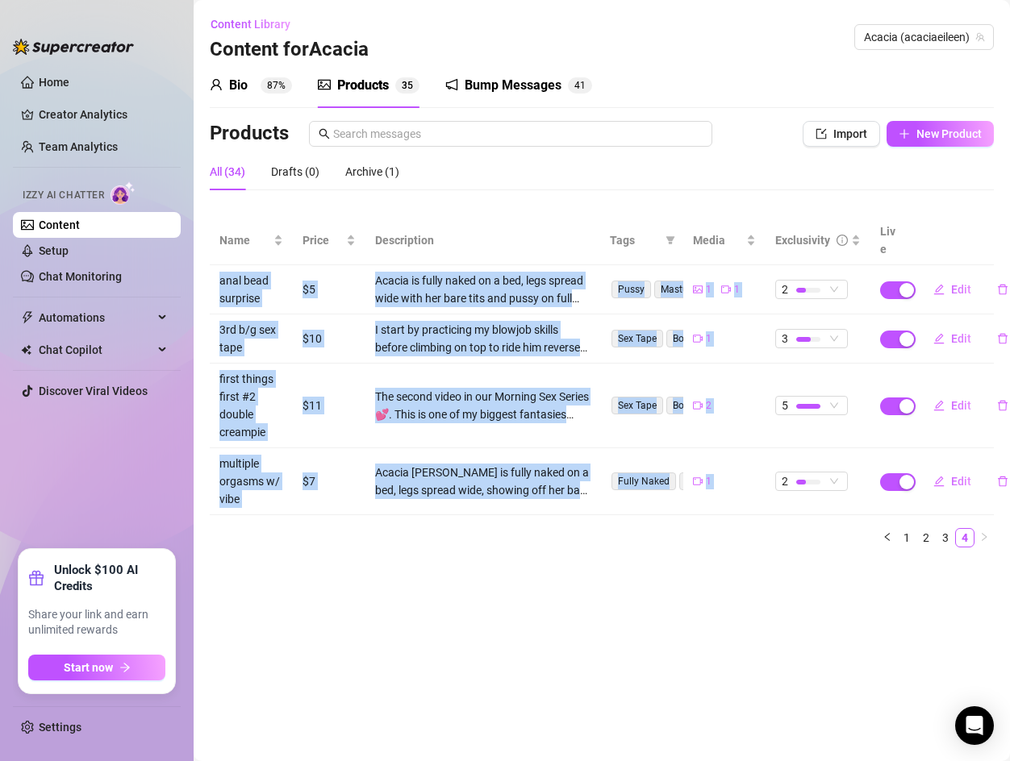
drag, startPoint x: 219, startPoint y: 261, endPoint x: 291, endPoint y: 503, distance: 253.4
click at [291, 503] on div "Name Price Description Tags Media Exclusivity Live anal bead surprise $5 Acacia…" at bounding box center [602, 382] width 784 height 332
copy body "lore ipsu dolorsit $8 Ametco ad elits doeiu te i utl, etdo magnaa enim admi ven…"
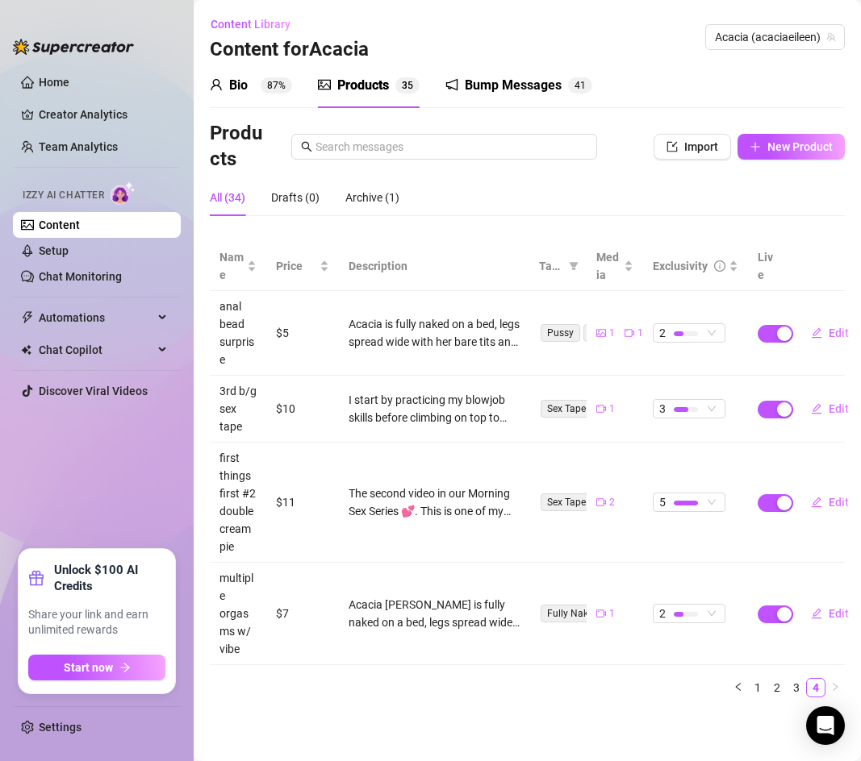
click at [481, 192] on div "All (34) Drafts (0) Archive (1)" at bounding box center [527, 197] width 635 height 37
click at [750, 149] on icon "plus" at bounding box center [754, 146] width 11 height 11
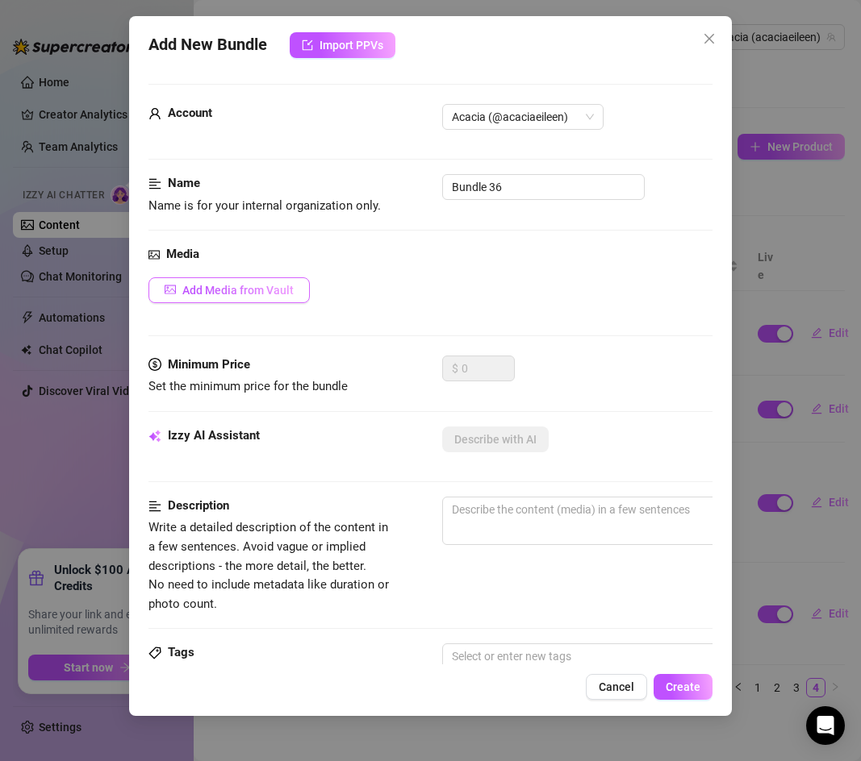
click at [257, 290] on span "Add Media from Vault" at bounding box center [237, 290] width 111 height 13
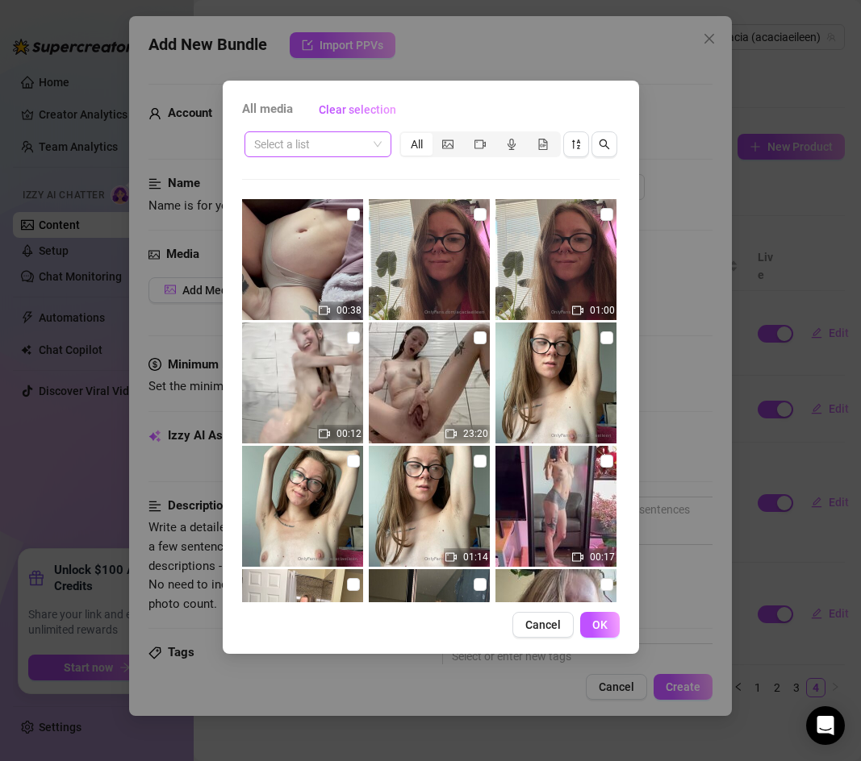
click at [376, 150] on span at bounding box center [317, 144] width 127 height 24
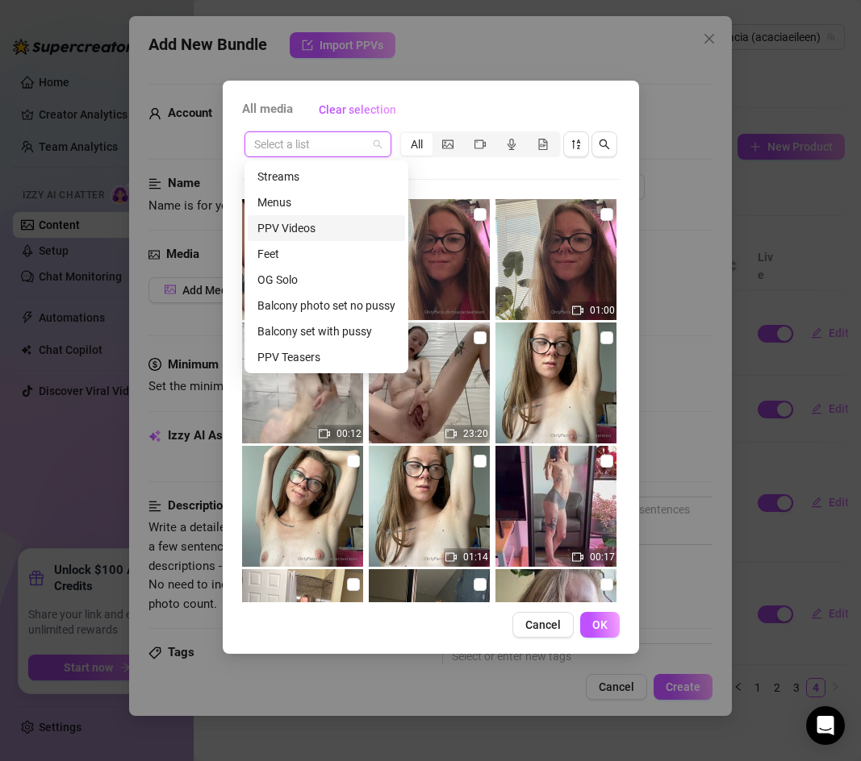
click at [325, 232] on div "PPV Videos" at bounding box center [326, 228] width 138 height 18
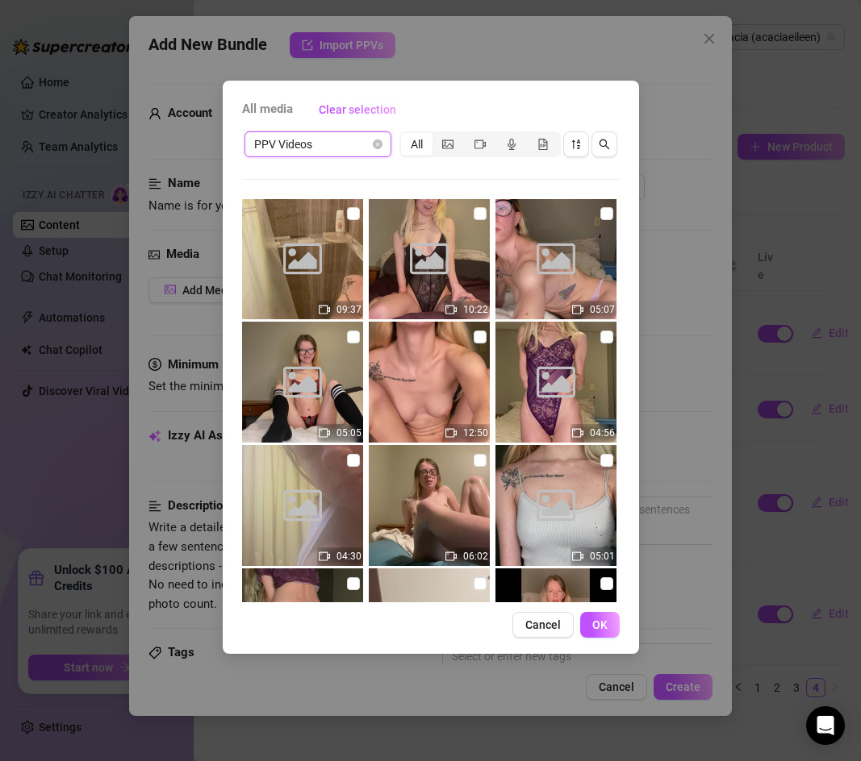
scroll to position [1542, 0]
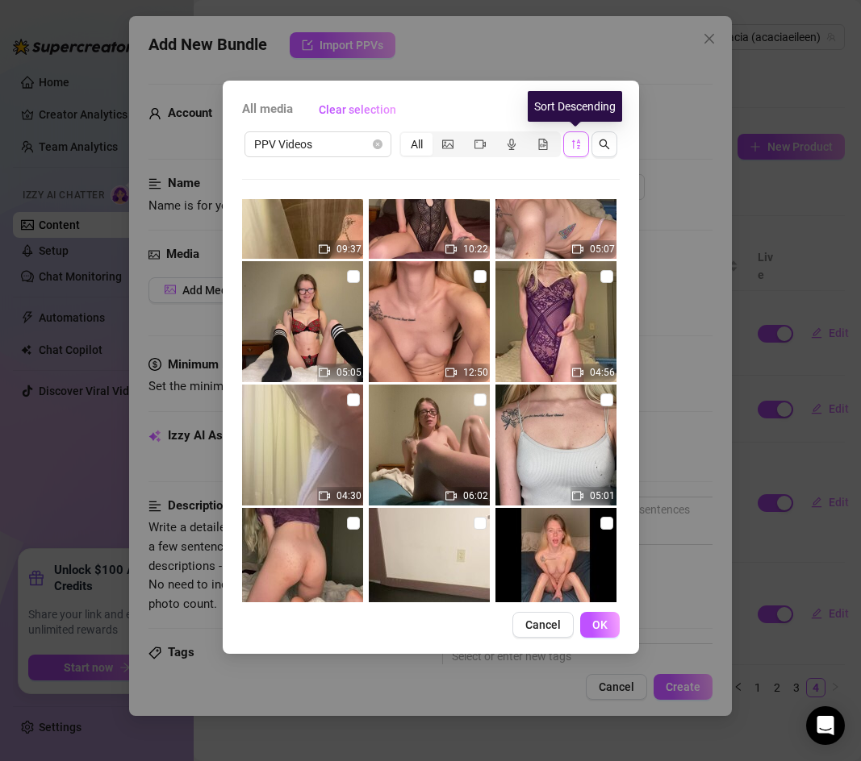
click at [574, 154] on button "button" at bounding box center [576, 144] width 26 height 26
click at [576, 146] on icon "sort-descending" at bounding box center [575, 144] width 11 height 11
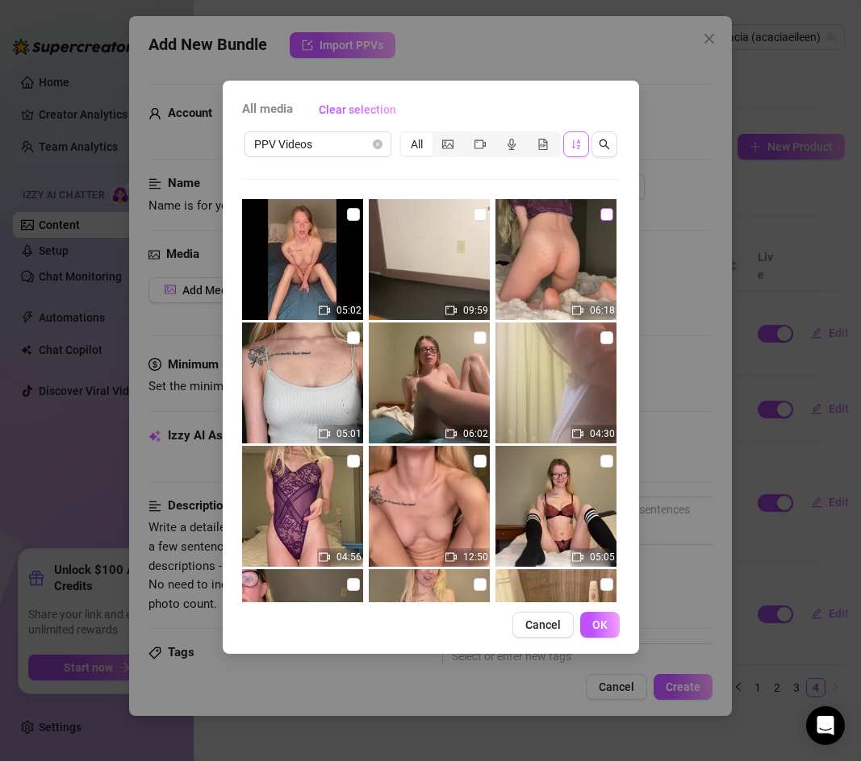
click at [603, 218] on input "checkbox" at bounding box center [606, 214] width 13 height 13
click at [592, 619] on span "OK" at bounding box center [599, 625] width 15 height 13
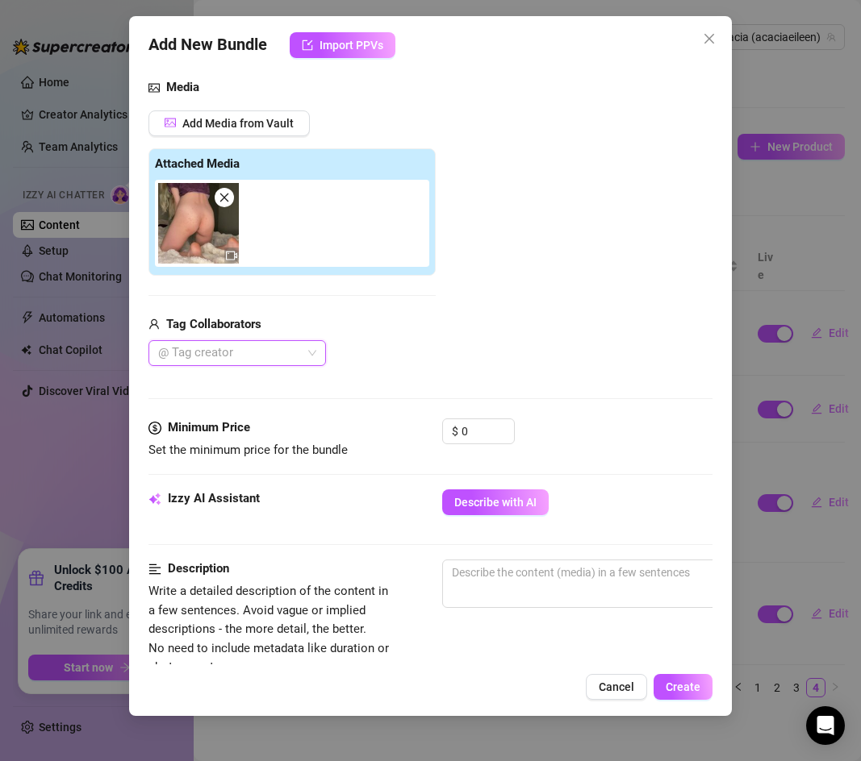
scroll to position [169, 0]
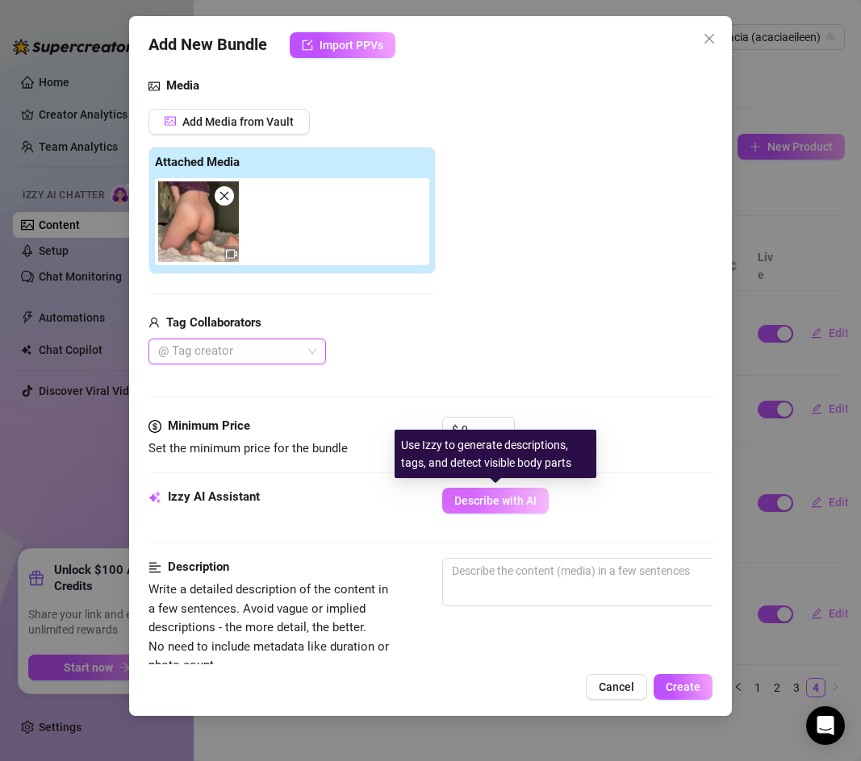
click at [459, 498] on span "Describe with AI" at bounding box center [495, 500] width 82 height 13
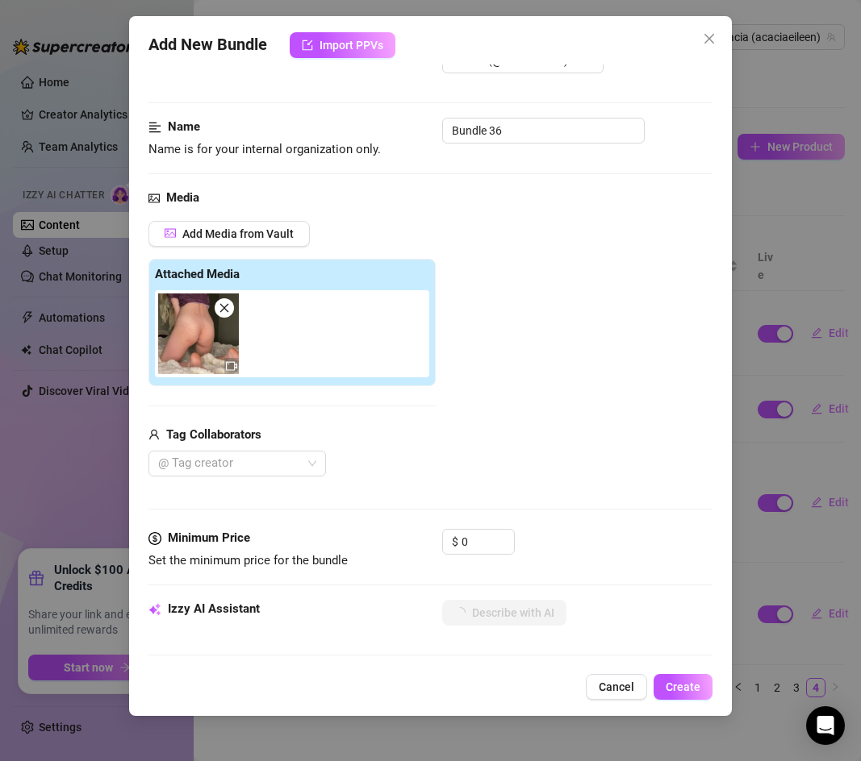
scroll to position [15, 0]
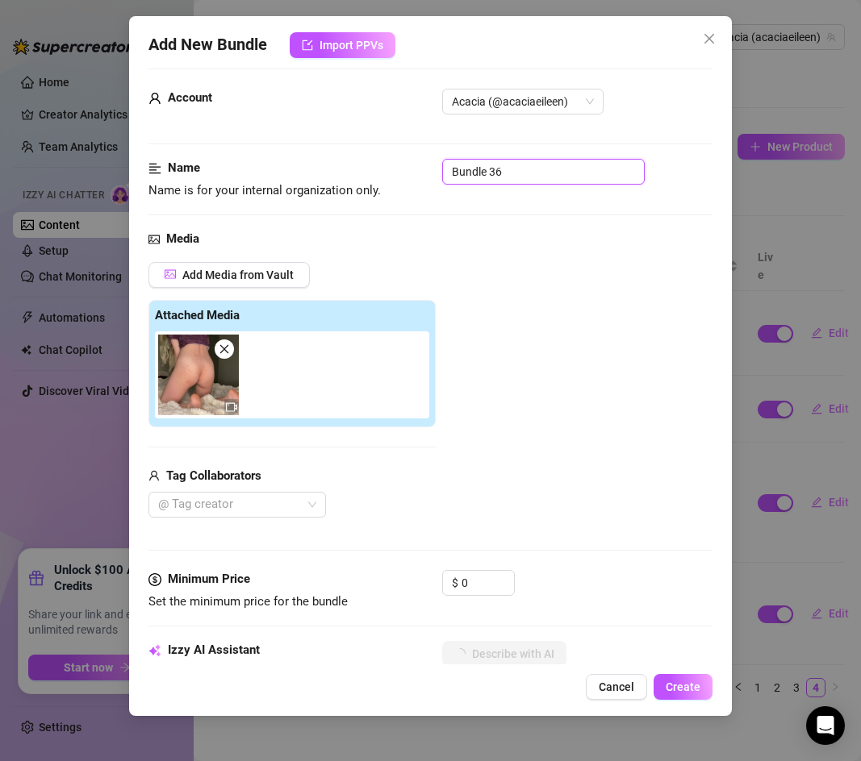
click at [478, 162] on input "Bundle 36" at bounding box center [543, 172] width 202 height 26
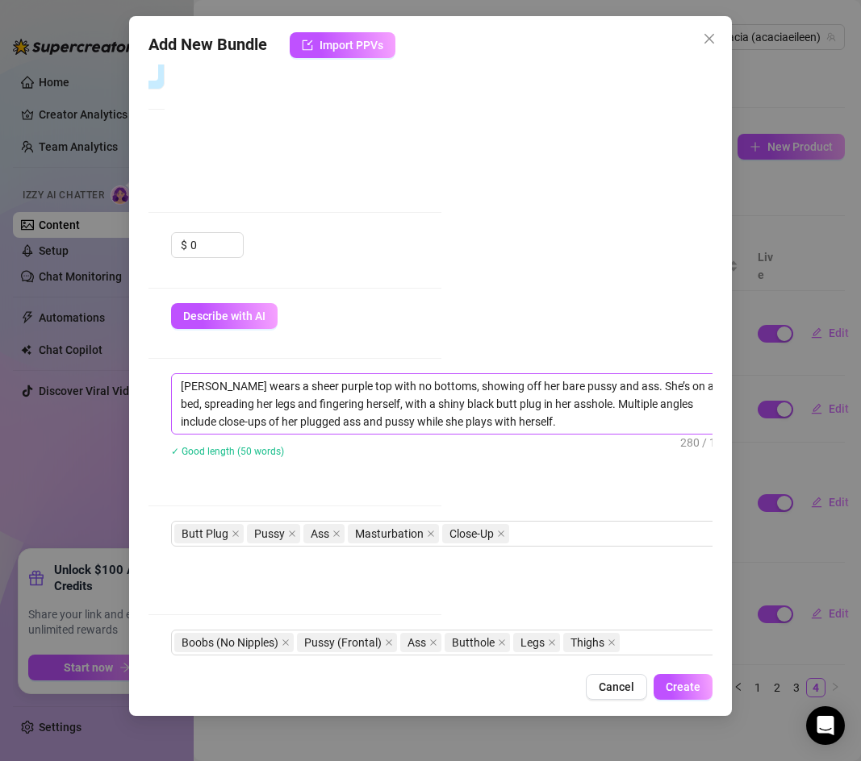
scroll to position [353, 278]
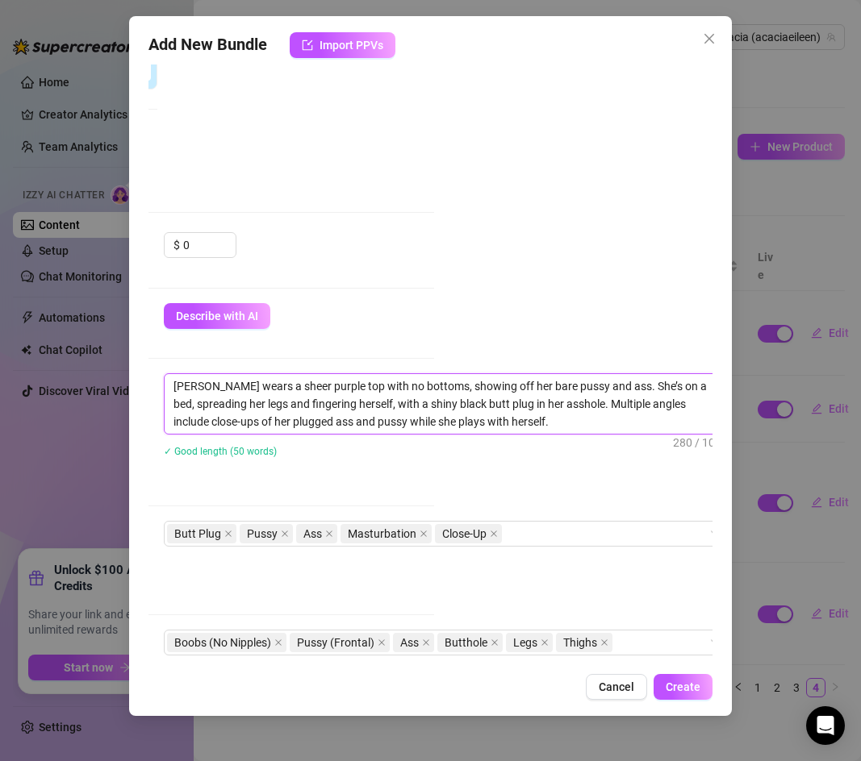
drag, startPoint x: 167, startPoint y: 382, endPoint x: 520, endPoint y: 419, distance: 355.3
click at [520, 419] on textarea "[PERSON_NAME] wears a sheer purple top with no bottoms, showing off her bare pu…" at bounding box center [446, 404] width 563 height 60
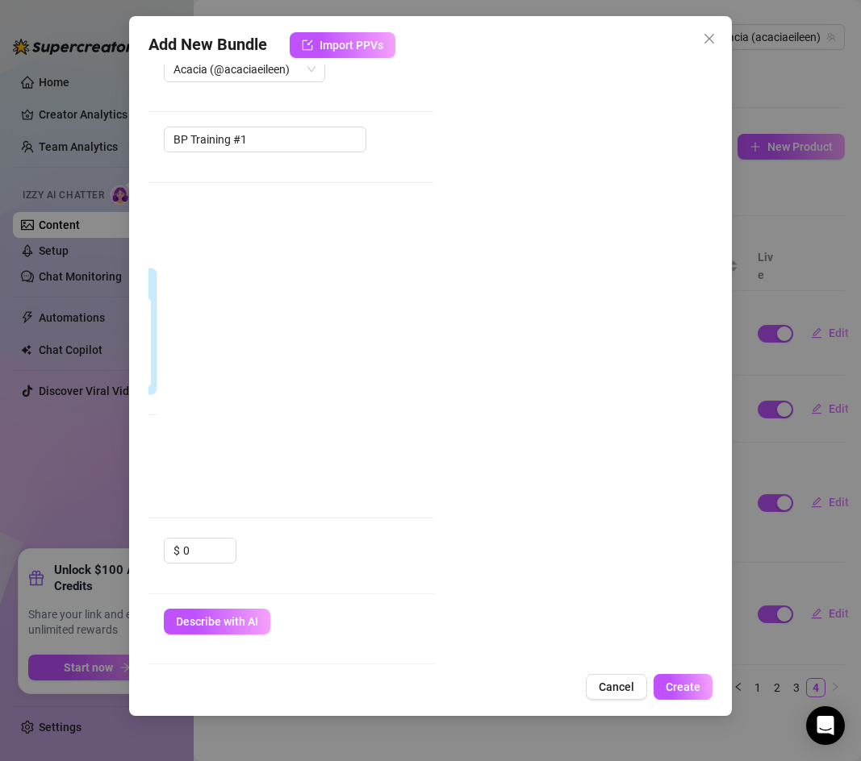
scroll to position [0, 278]
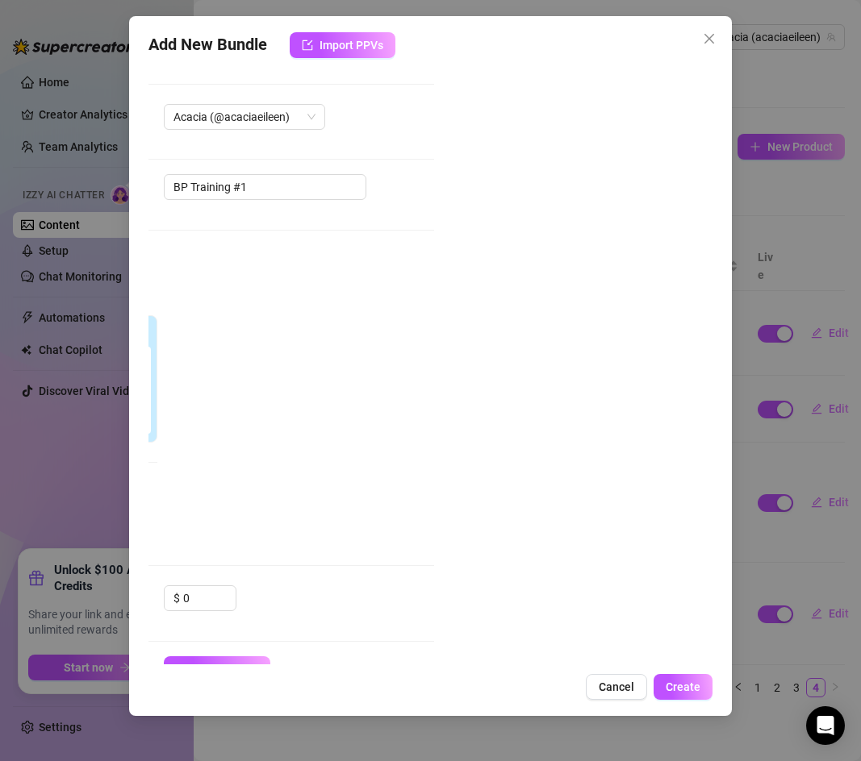
click at [193, 299] on div "Add Media from Vault Attached Media Tag Collaborators @ Tag creator" at bounding box center [152, 405] width 564 height 257
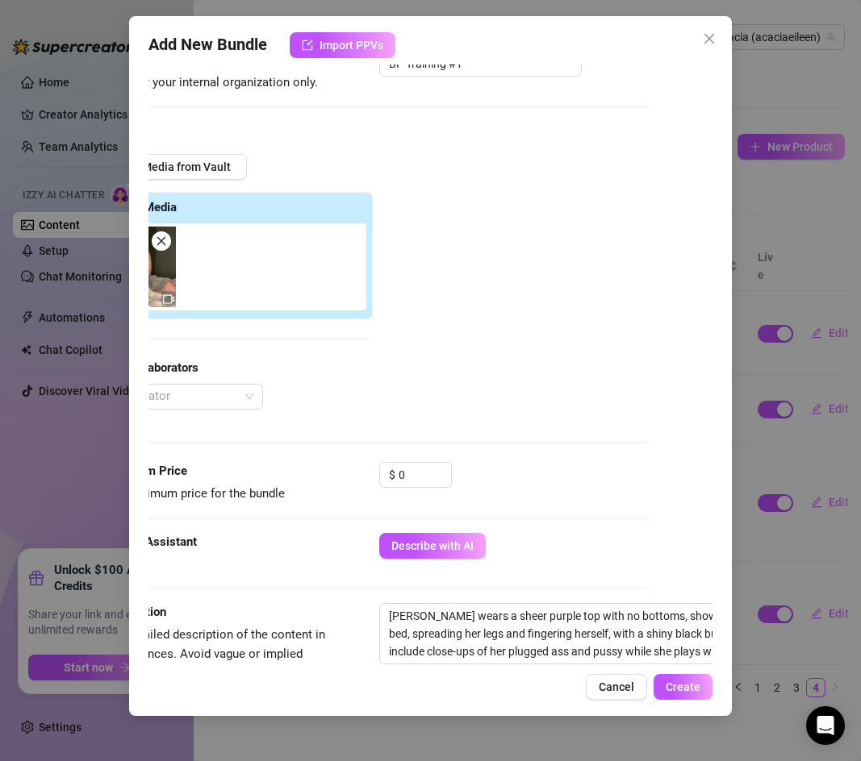
scroll to position [123, 0]
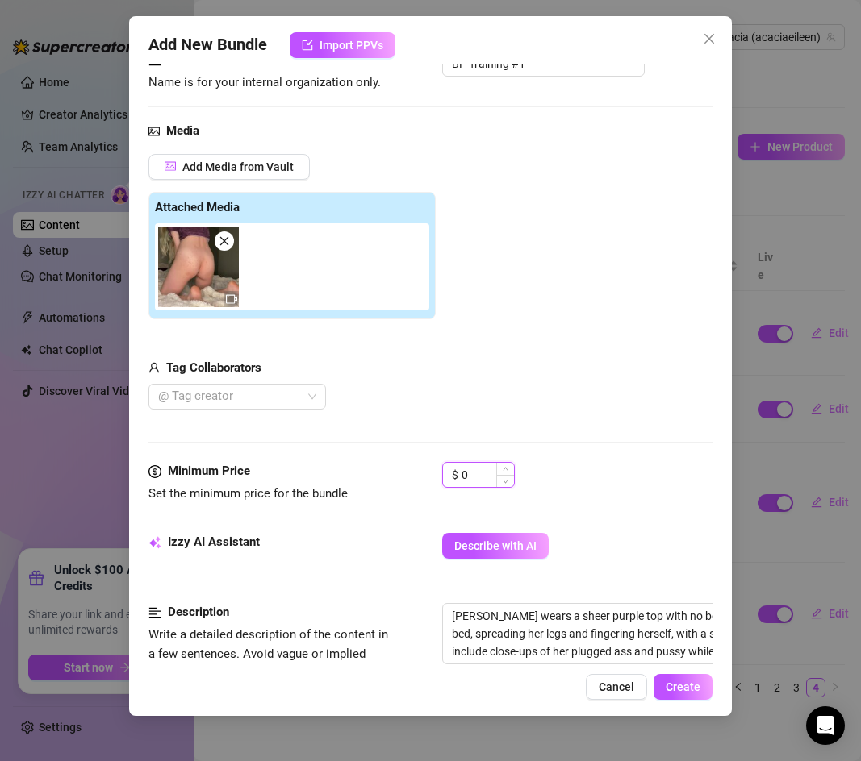
click at [470, 474] on input "0" at bounding box center [487, 475] width 52 height 24
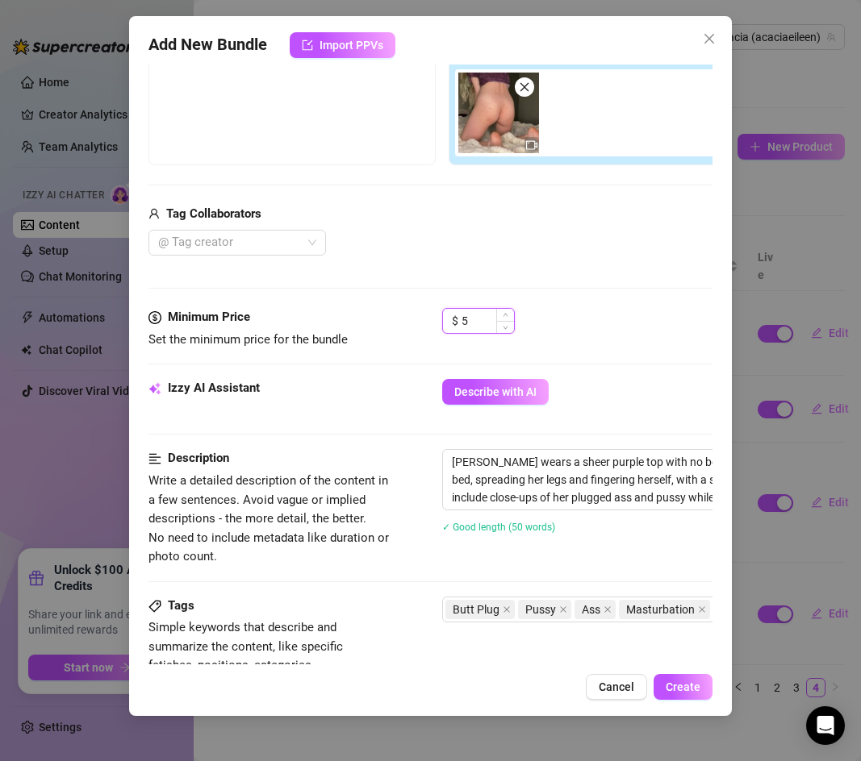
scroll to position [292, 0]
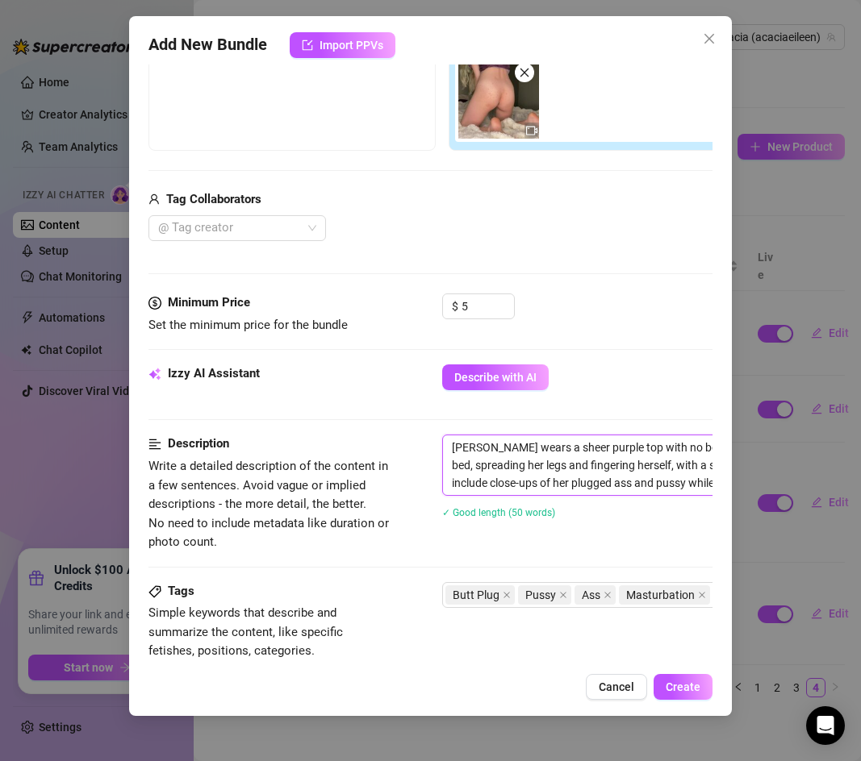
click at [560, 449] on textarea "[PERSON_NAME] wears a sheer purple top with no bottoms, showing off her bare pu…" at bounding box center [724, 466] width 563 height 60
drag, startPoint x: 560, startPoint y: 449, endPoint x: 546, endPoint y: 449, distance: 13.7
click at [546, 449] on textarea "[PERSON_NAME] wears a sheer purple top with no bottoms, showing off her bare pu…" at bounding box center [724, 466] width 563 height 60
click at [545, 449] on textarea "[PERSON_NAME] wears a sheer purple top with no bottoms, showing off her bare pu…" at bounding box center [724, 466] width 563 height 60
click at [559, 448] on textarea "[PERSON_NAME] wears a sheer purple top with no bottoms, showing off her bare pu…" at bounding box center [724, 466] width 563 height 60
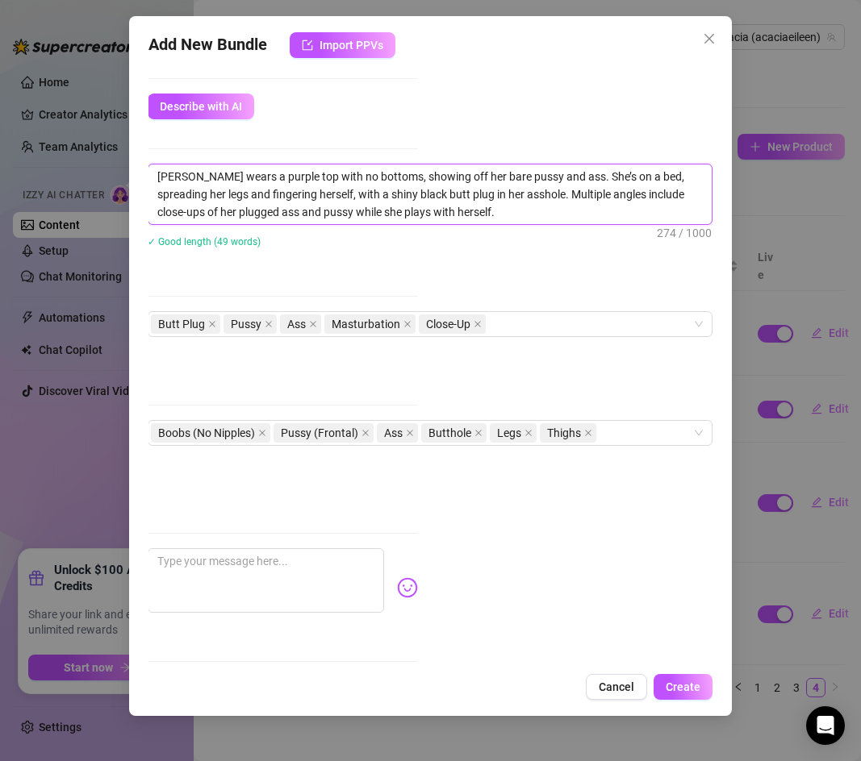
scroll to position [582, 294]
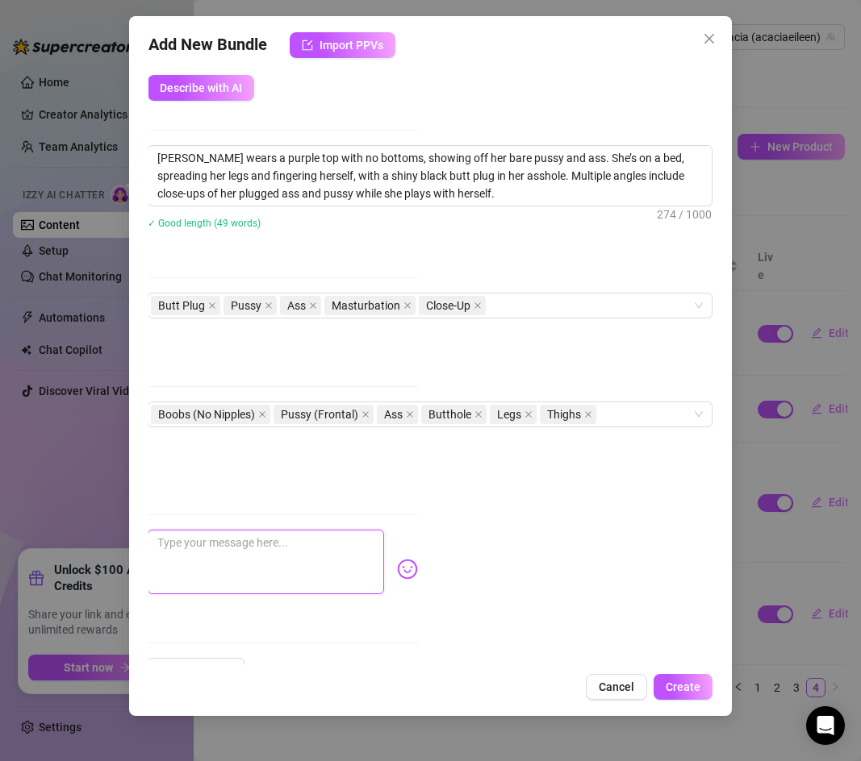
click at [276, 530] on textarea at bounding box center [266, 562] width 236 height 65
paste textarea "This was one of the very first solo vids I ever made 🥺. Just me in a sheer purp…"
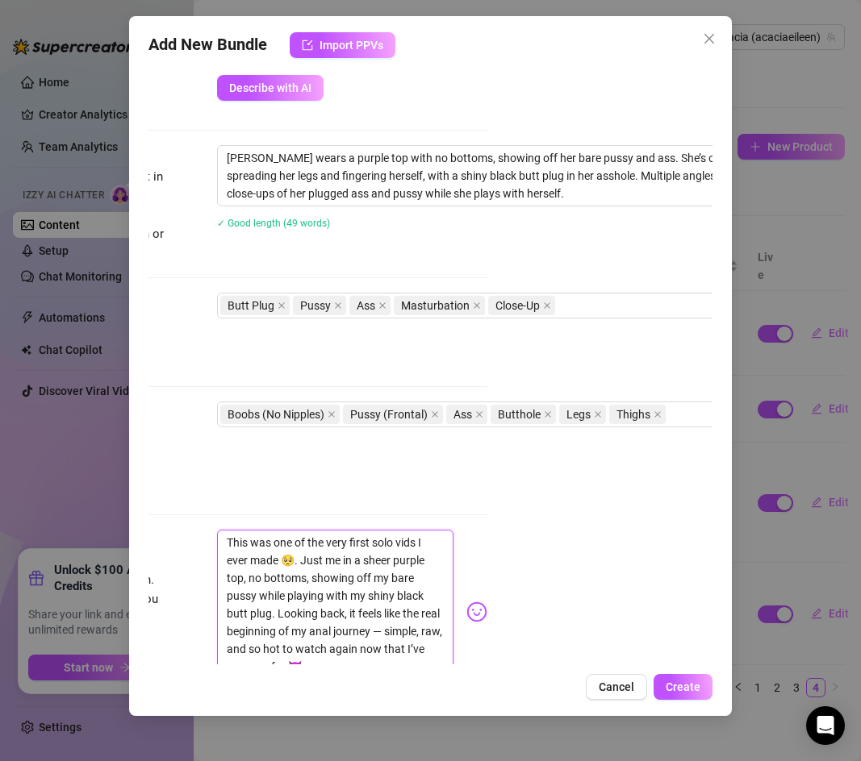
scroll to position [582, 221]
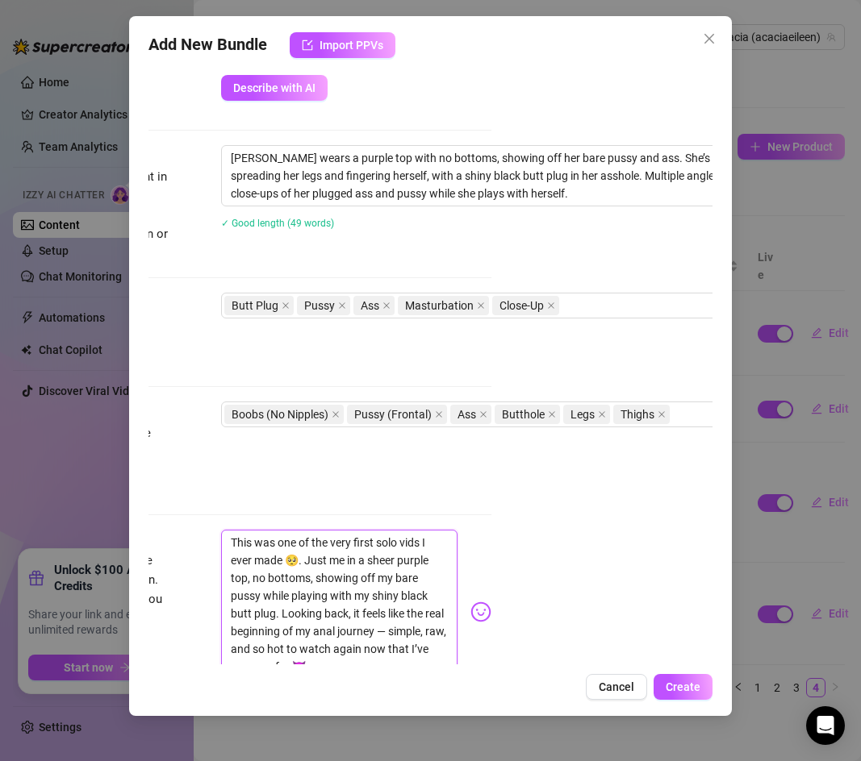
click at [398, 541] on textarea "This was one of the very first solo vids I ever made 🥺. Just me in a sheer purp…" at bounding box center [339, 605] width 236 height 150
click at [416, 545] on textarea "This was one of the very first solo vids I ever made 🥺. Just me in a purple top…" at bounding box center [339, 605] width 236 height 150
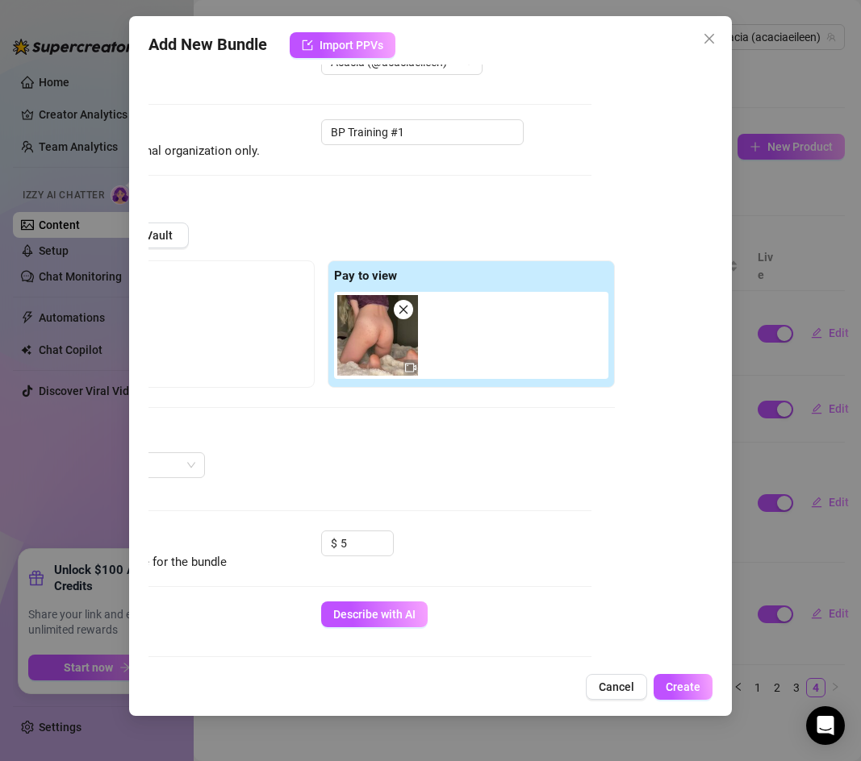
scroll to position [47, 121]
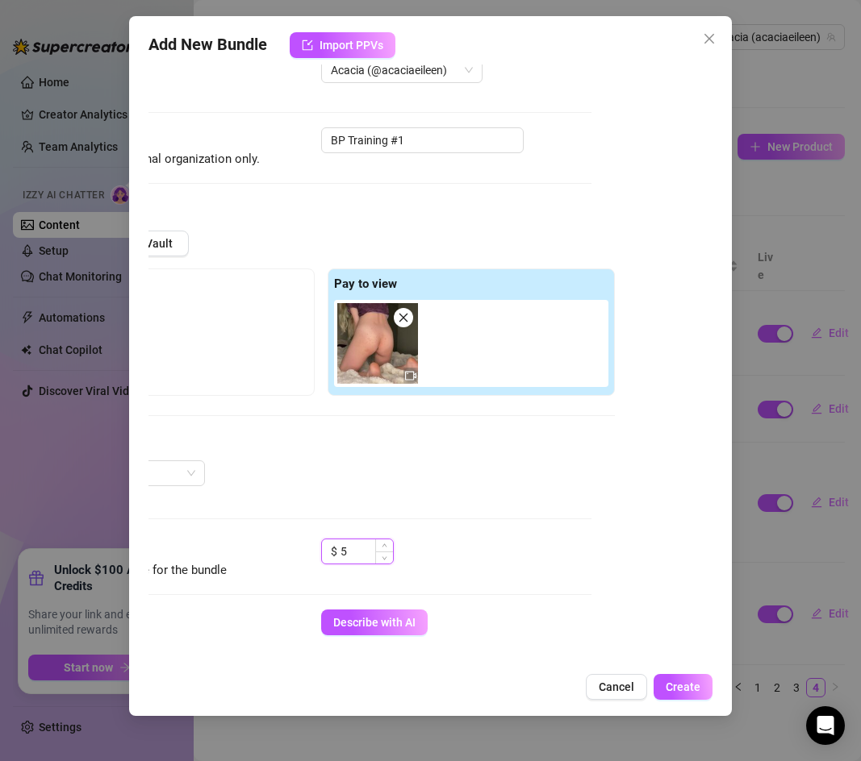
click at [350, 548] on input "5" at bounding box center [366, 552] width 52 height 24
click at [681, 679] on button "Create" at bounding box center [682, 687] width 59 height 26
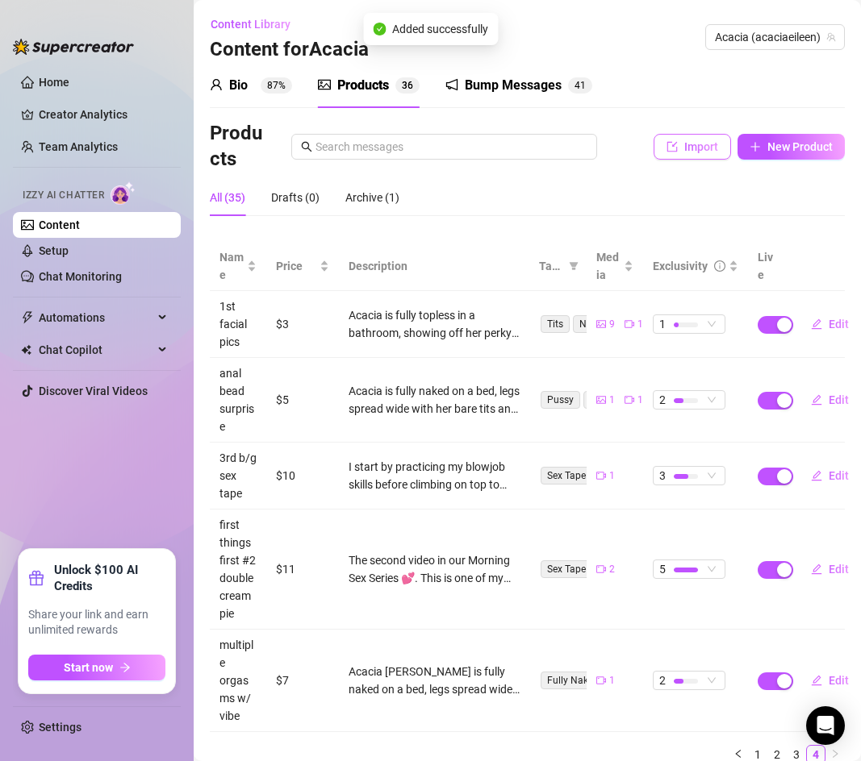
click at [702, 155] on button "Import" at bounding box center [691, 147] width 77 height 26
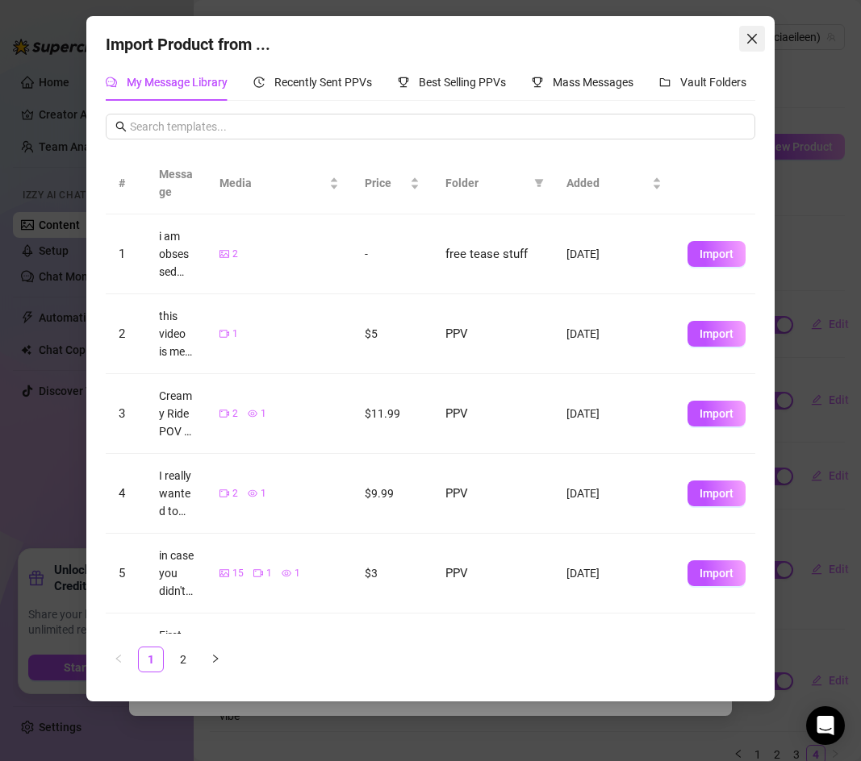
click at [753, 44] on icon "close" at bounding box center [751, 38] width 13 height 13
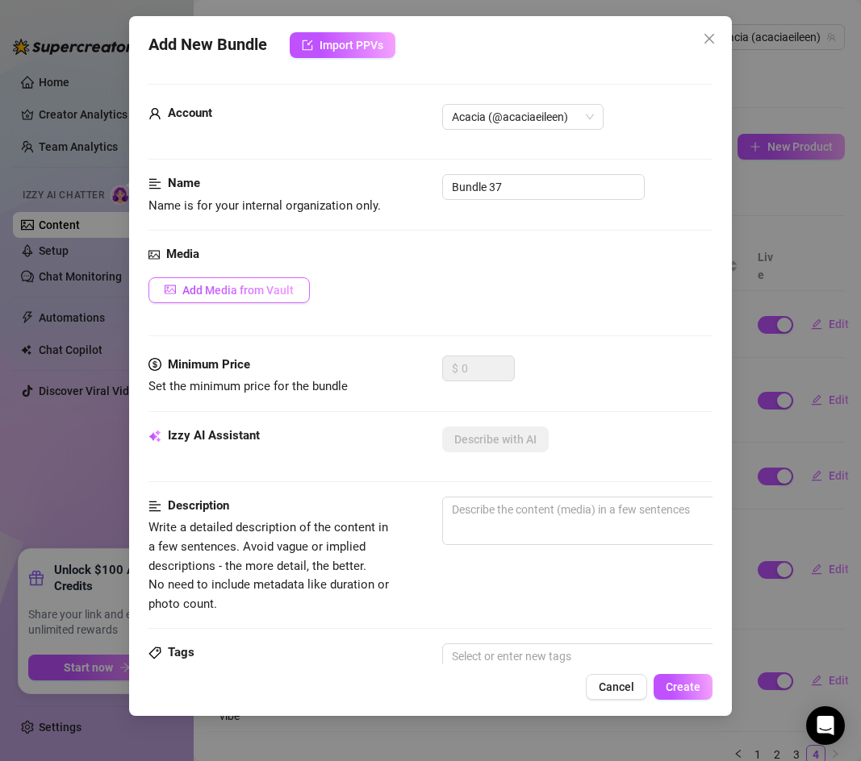
click at [190, 284] on span "Add Media from Vault" at bounding box center [237, 290] width 111 height 13
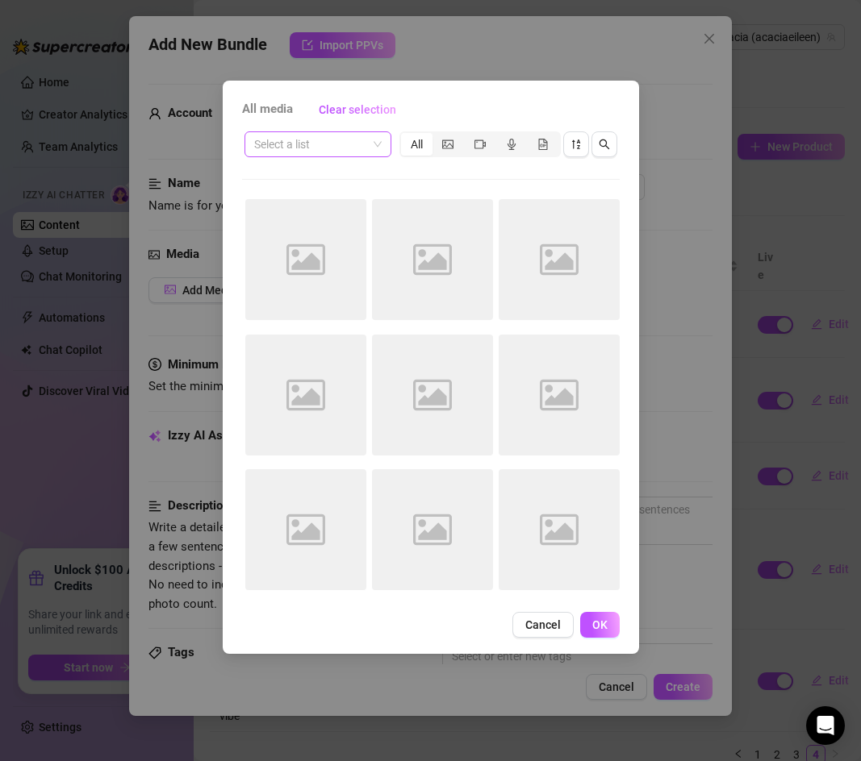
click at [368, 141] on span at bounding box center [317, 144] width 127 height 24
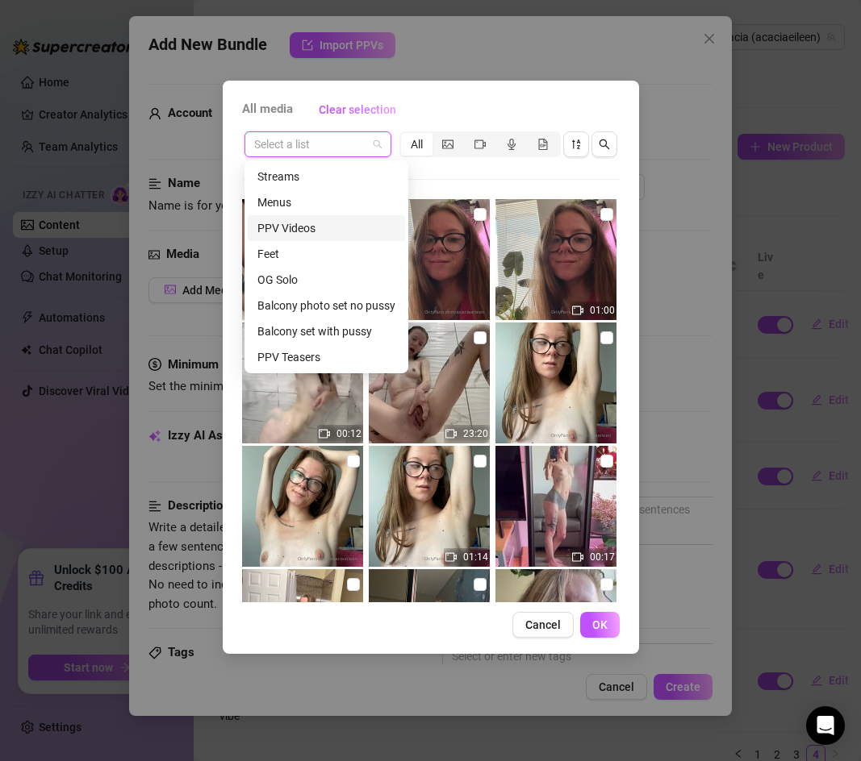
click at [299, 232] on div "PPV Videos" at bounding box center [326, 228] width 138 height 18
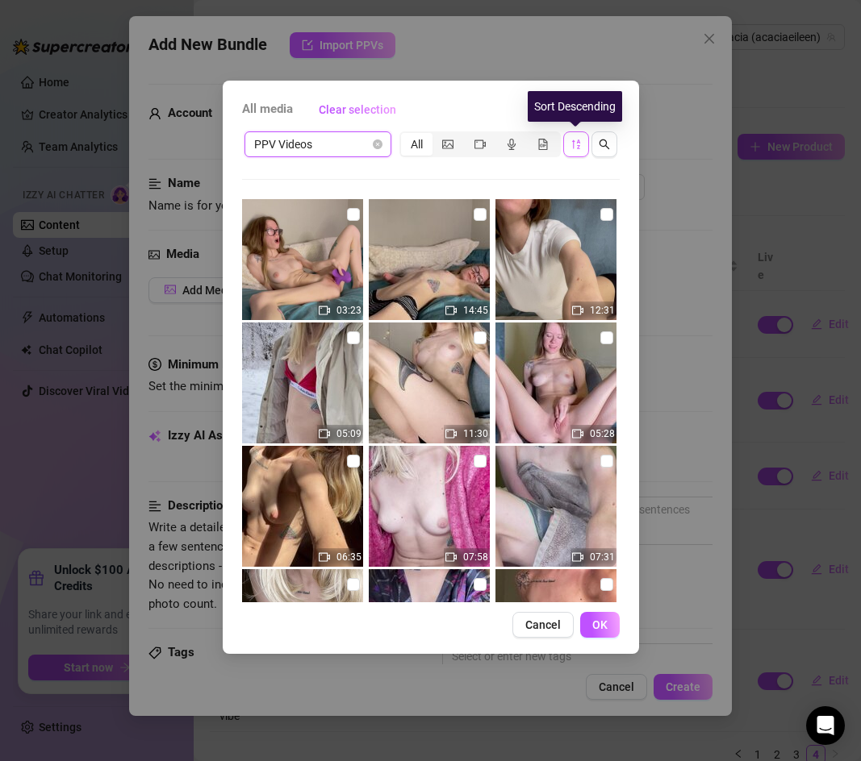
click at [573, 145] on icon "sort-descending" at bounding box center [575, 145] width 8 height 10
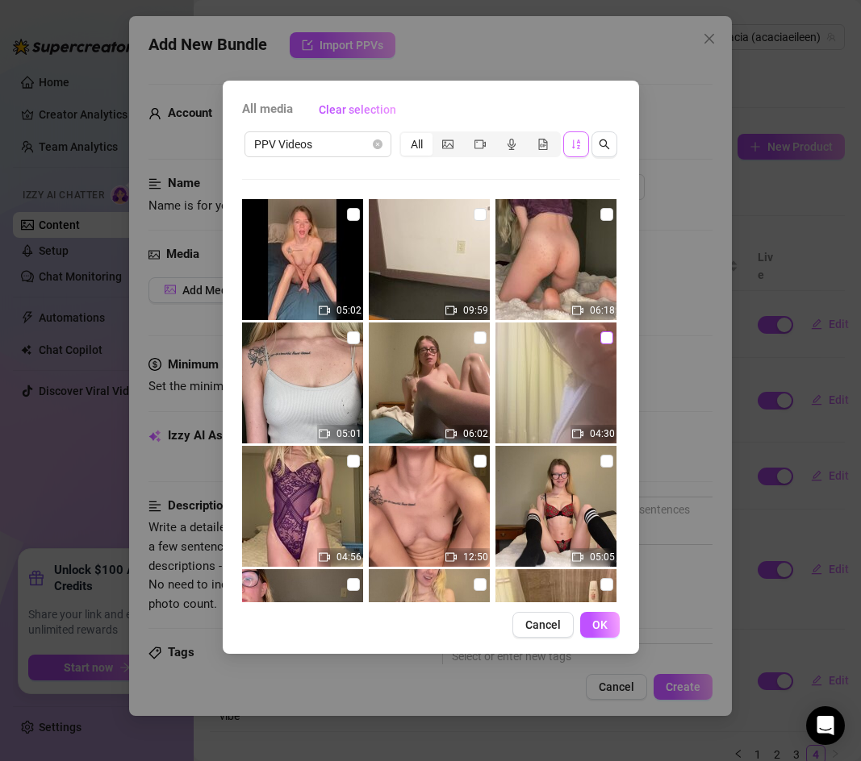
click at [605, 340] on input "checkbox" at bounding box center [606, 338] width 13 height 13
click at [600, 628] on span "OK" at bounding box center [599, 625] width 15 height 13
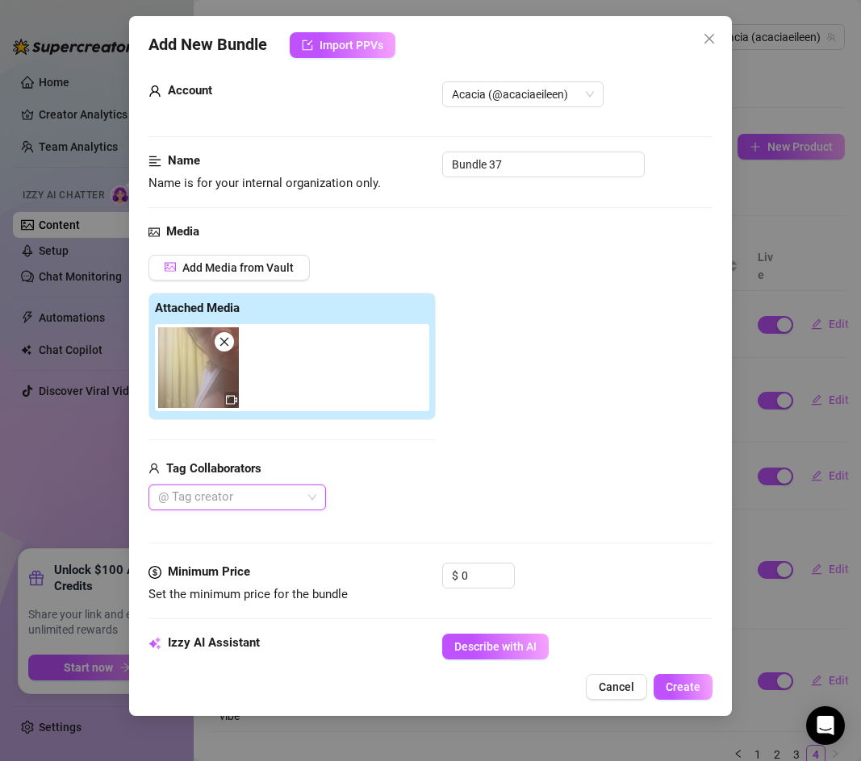
scroll to position [22, 0]
click at [474, 161] on input "Bundle 37" at bounding box center [543, 165] width 202 height 26
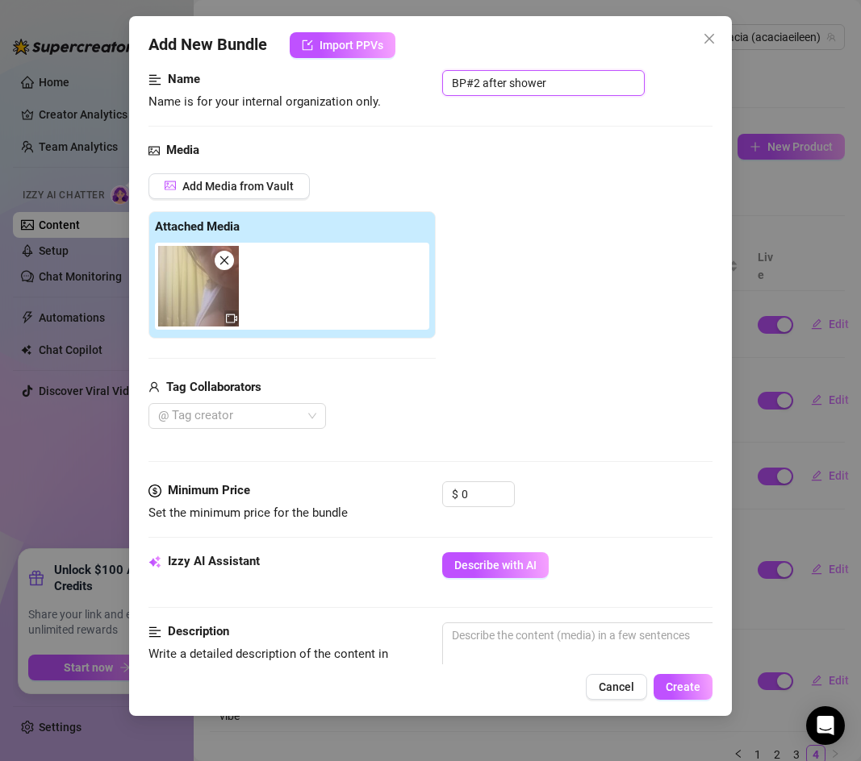
scroll to position [110, 0]
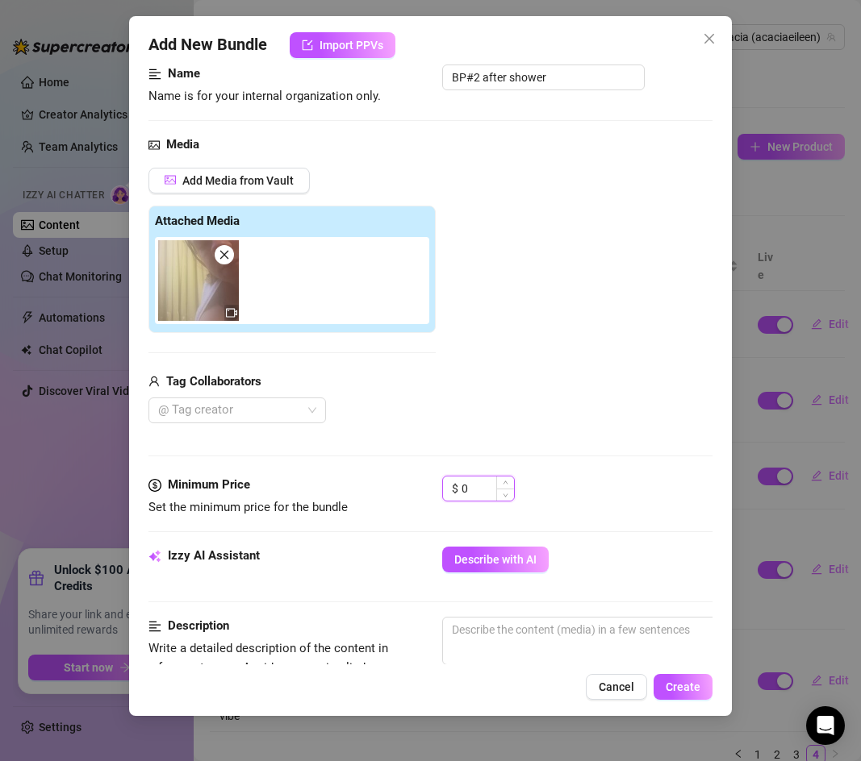
click at [474, 493] on input "0" at bounding box center [487, 489] width 52 height 24
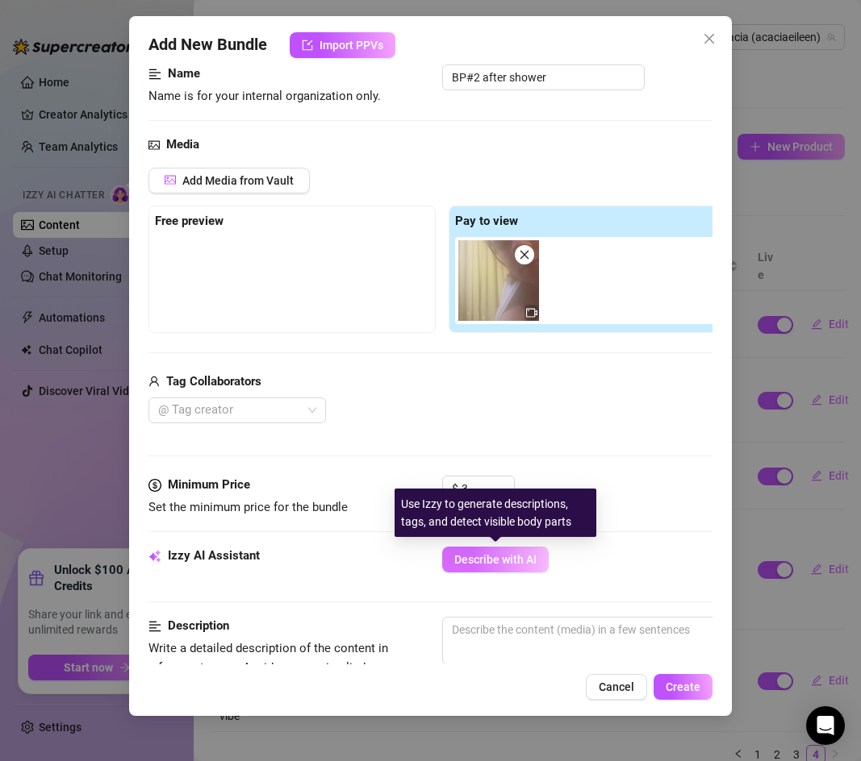
click at [467, 561] on span "Describe with AI" at bounding box center [495, 559] width 82 height 13
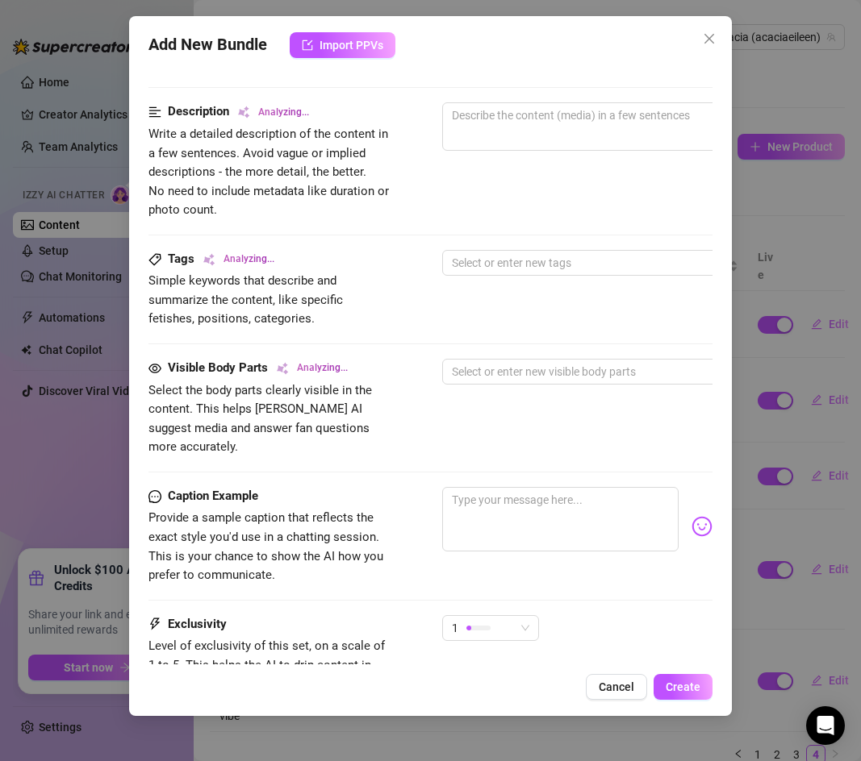
scroll to position [660, 0]
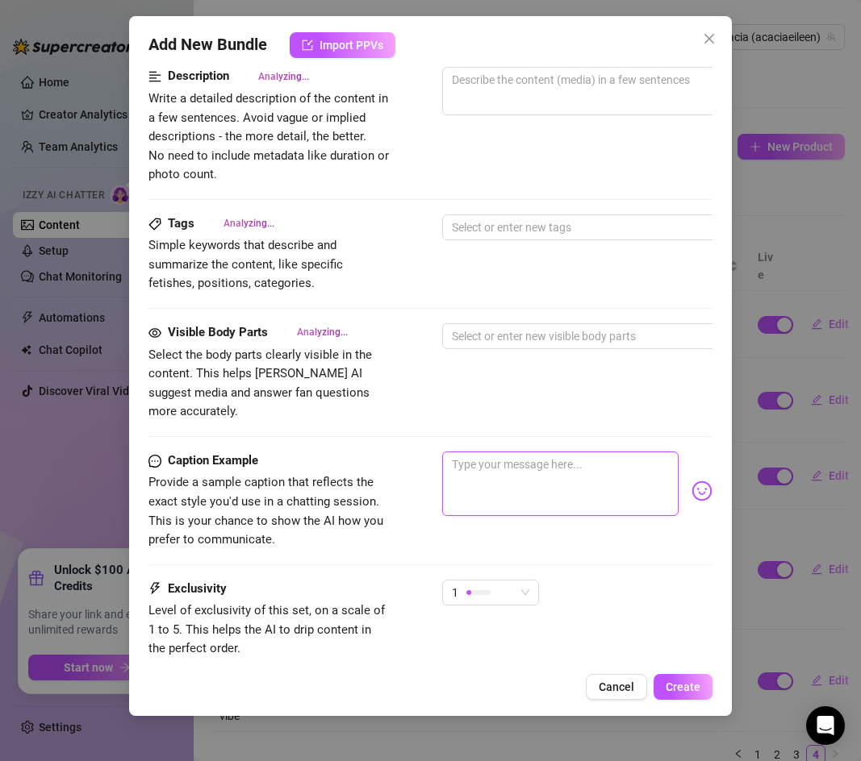
click at [482, 452] on textarea at bounding box center [560, 484] width 236 height 65
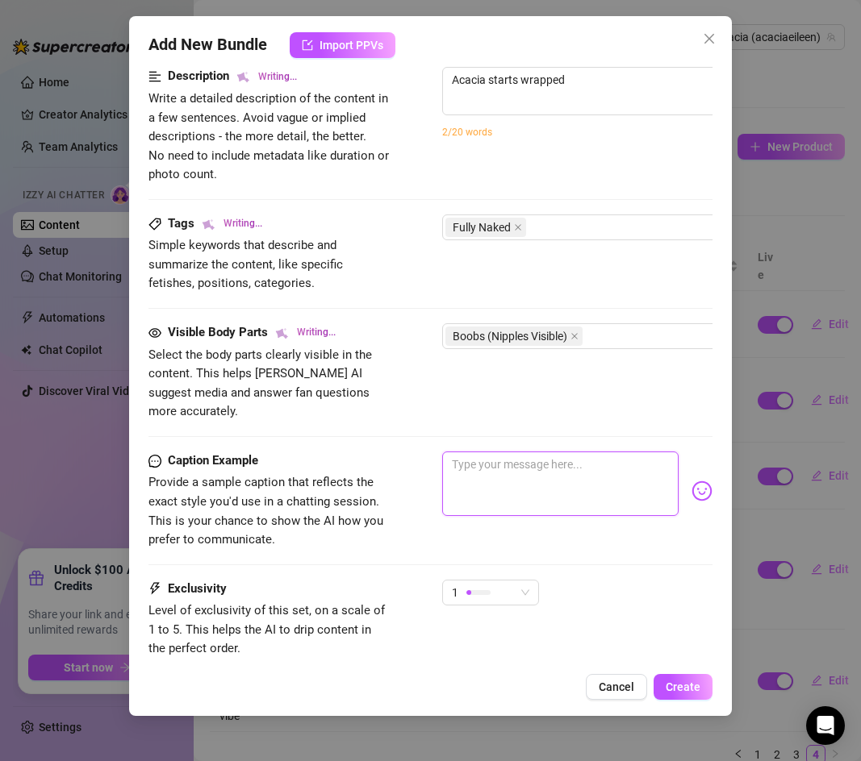
paste textarea "fter my steamy shower I just knew my tight little asshole was ready to be fille…"
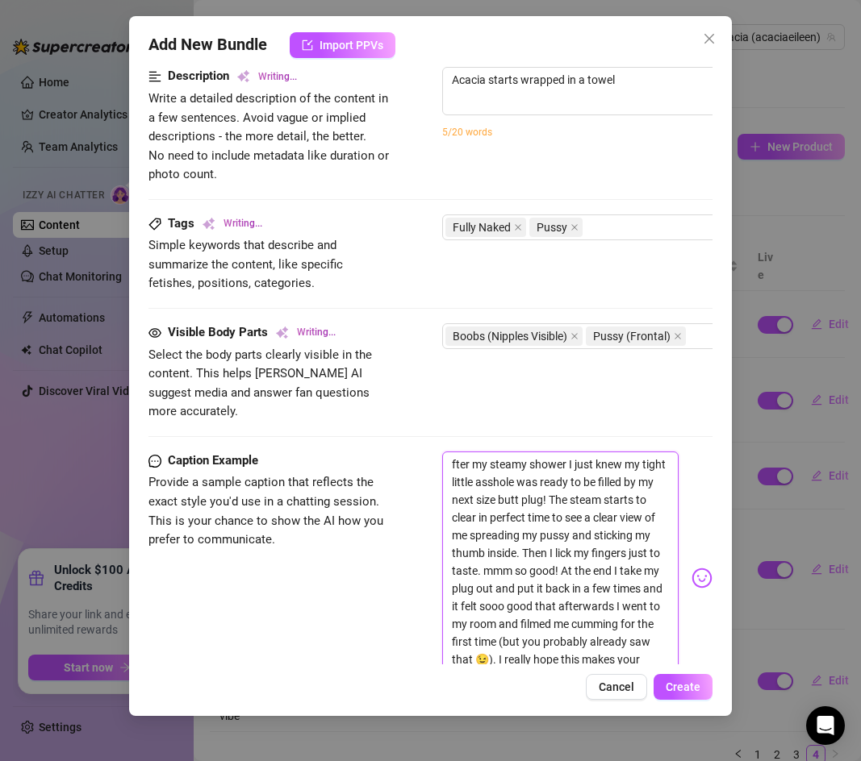
scroll to position [0, 0]
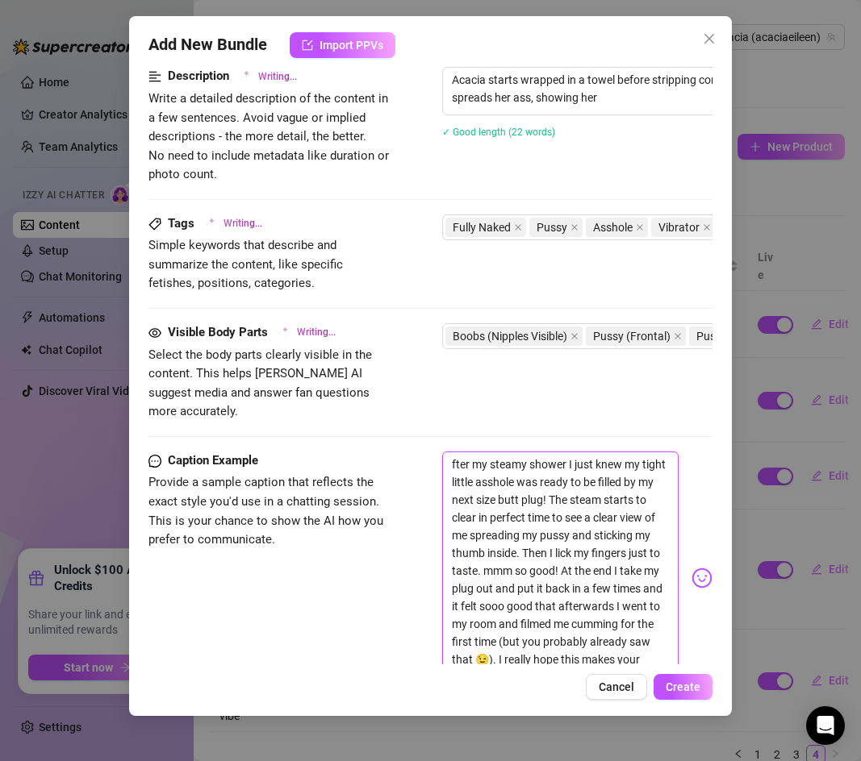
click at [453, 452] on textarea "fter my steamy shower I just knew my tight little asshole was ready to be fille…" at bounding box center [560, 571] width 236 height 239
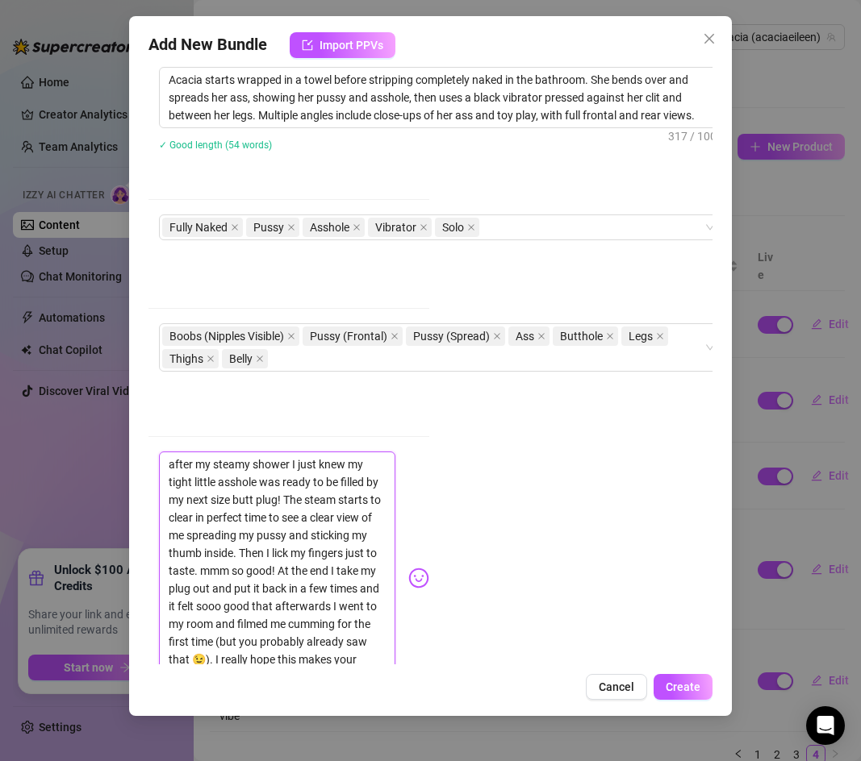
scroll to position [660, 282]
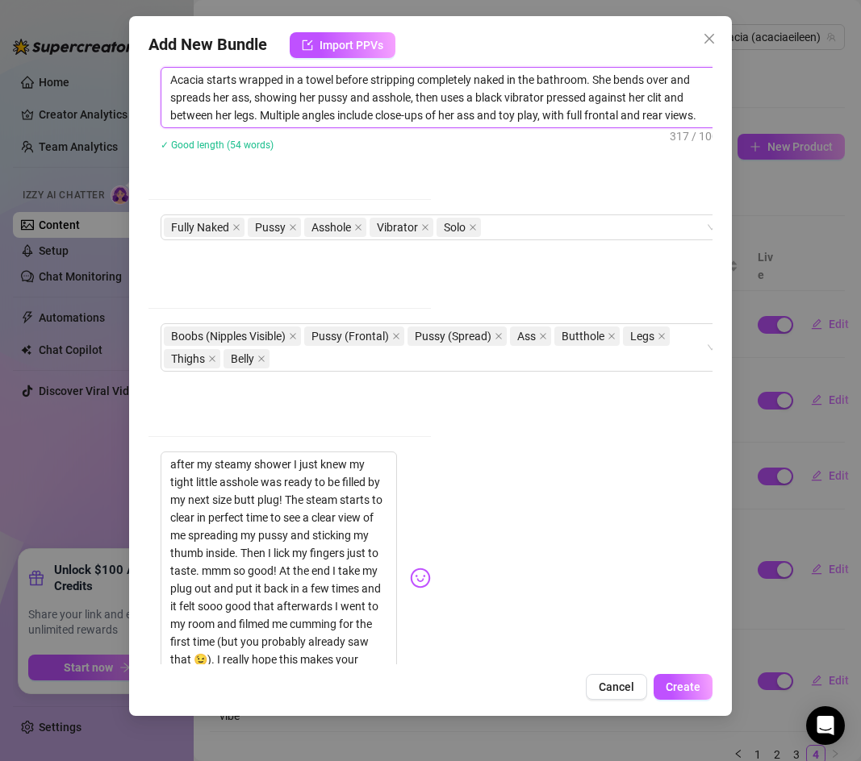
drag, startPoint x: 546, startPoint y: 98, endPoint x: 507, endPoint y: 102, distance: 39.7
click at [507, 102] on textarea "Acacia starts wrapped in a towel before stripping completely naked in the bathr…" at bounding box center [442, 98] width 563 height 60
click at [549, 97] on textarea "Acacia starts wrapped in a towel before stripping completely naked in the bathr…" at bounding box center [442, 98] width 563 height 60
drag, startPoint x: 252, startPoint y: 116, endPoint x: 504, endPoint y: 97, distance: 252.4
click at [506, 97] on textarea "Acacia starts wrapped in a towel before stripping completely naked in the bathr…" at bounding box center [442, 98] width 563 height 60
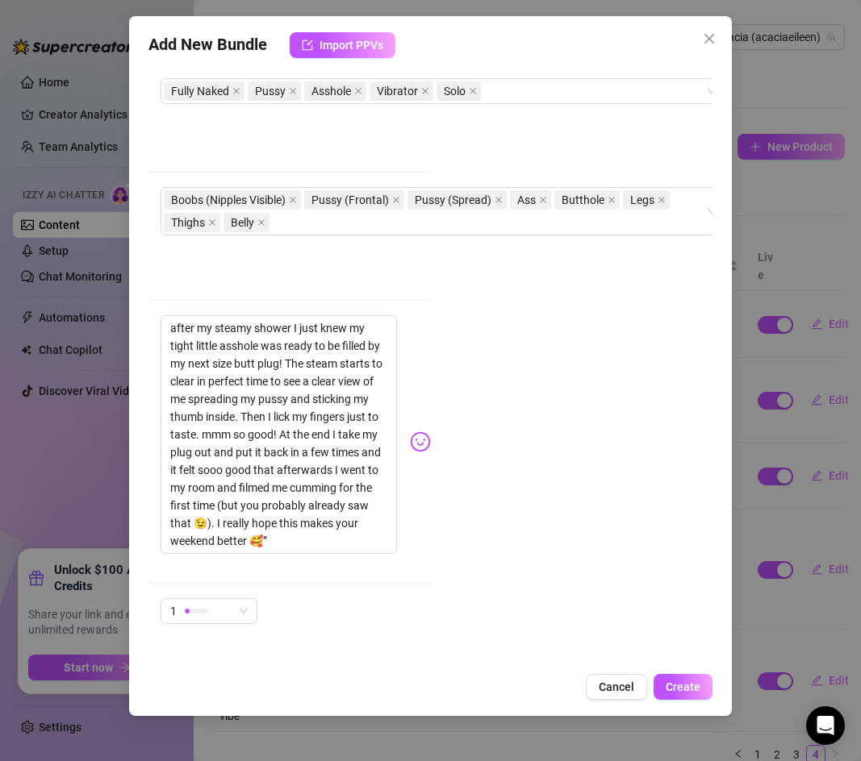
scroll to position [804, 282]
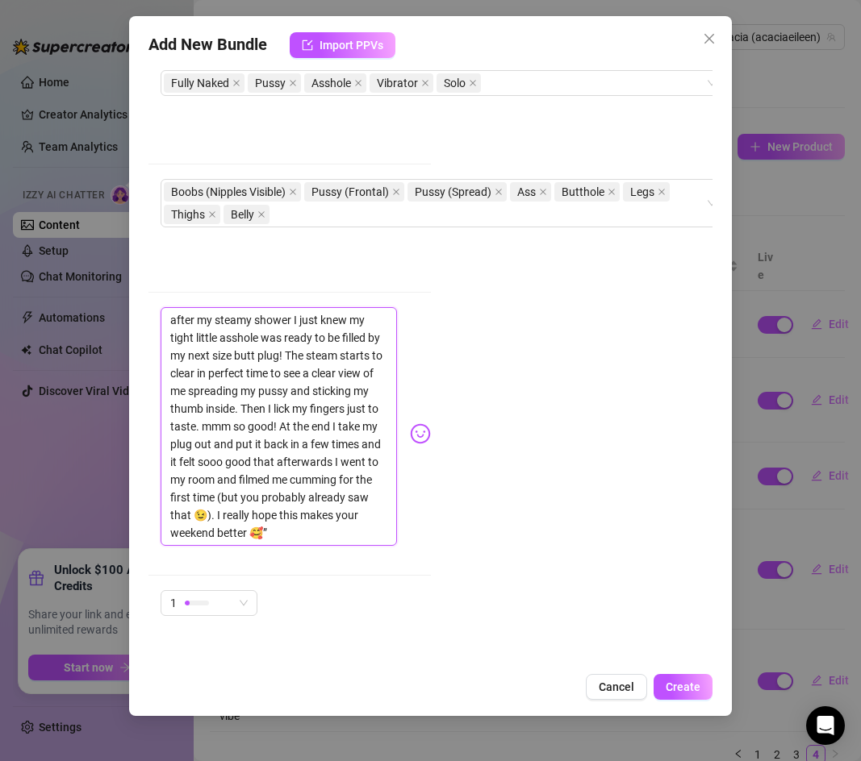
click at [170, 307] on textarea "after my steamy shower I just knew my tight little asshole was ready to be fill…" at bounding box center [279, 426] width 236 height 239
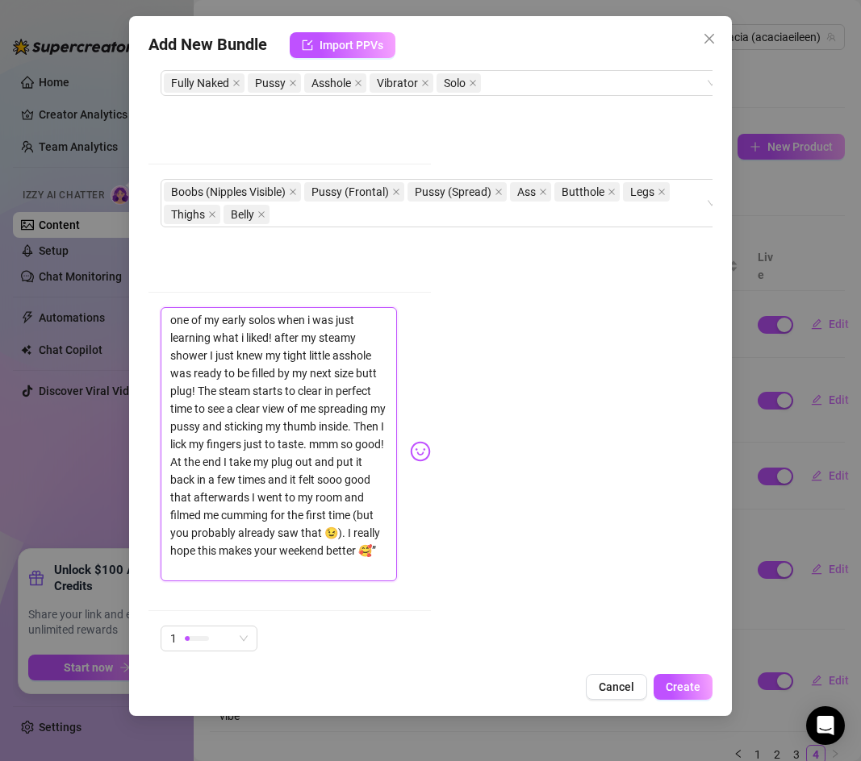
click at [356, 511] on textarea "one of my early solos when i was just learning what i liked! after my steamy sh…" at bounding box center [279, 444] width 236 height 274
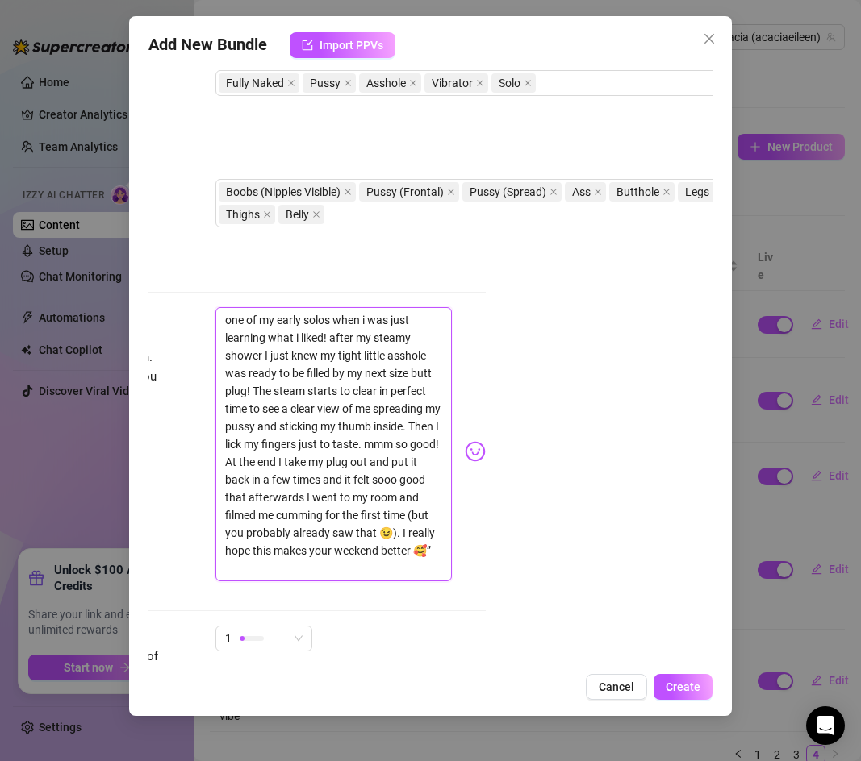
drag, startPoint x: 359, startPoint y: 513, endPoint x: 154, endPoint y: 515, distance: 204.9
click at [154, 515] on div "Caption Example Provide a sample caption that reflects the exact style you'd us…" at bounding box center [204, 451] width 564 height 289
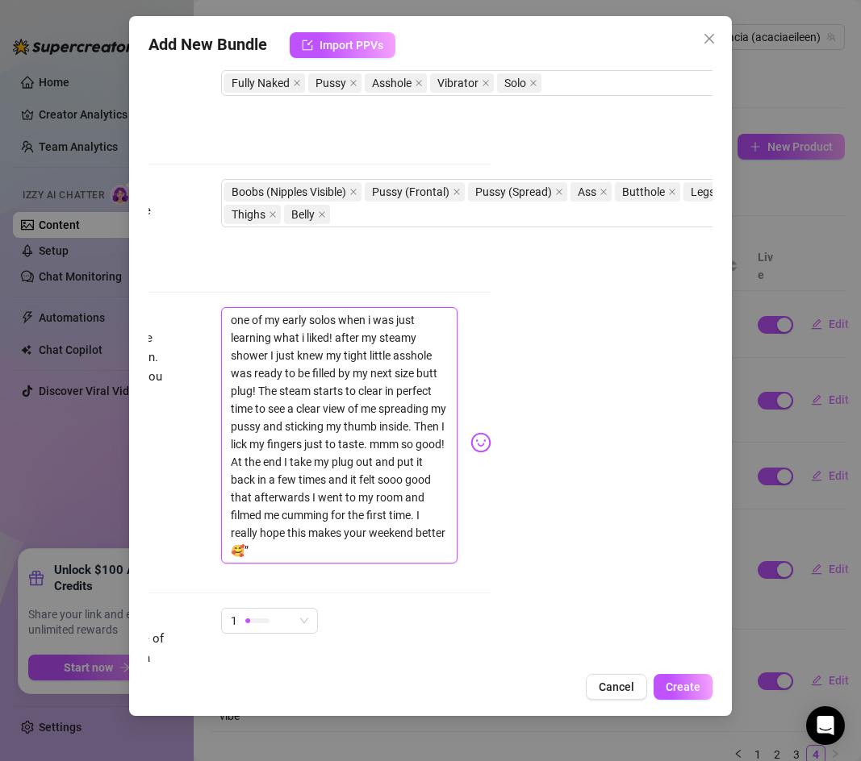
drag, startPoint x: 440, startPoint y: 492, endPoint x: 441, endPoint y: 532, distance: 40.3
click at [441, 533] on textarea "one of my early solos when i was just learning what i liked! after my steamy sh…" at bounding box center [339, 435] width 236 height 257
click at [257, 532] on textarea "one of my early solos when i was just learning what i liked! after my steamy sh…" at bounding box center [339, 435] width 236 height 257
click at [411, 515] on textarea "one of my early solos when i was just learning what i liked! after my steamy sh…" at bounding box center [339, 435] width 236 height 257
click at [289, 591] on div "1" at bounding box center [262, 603] width 63 height 24
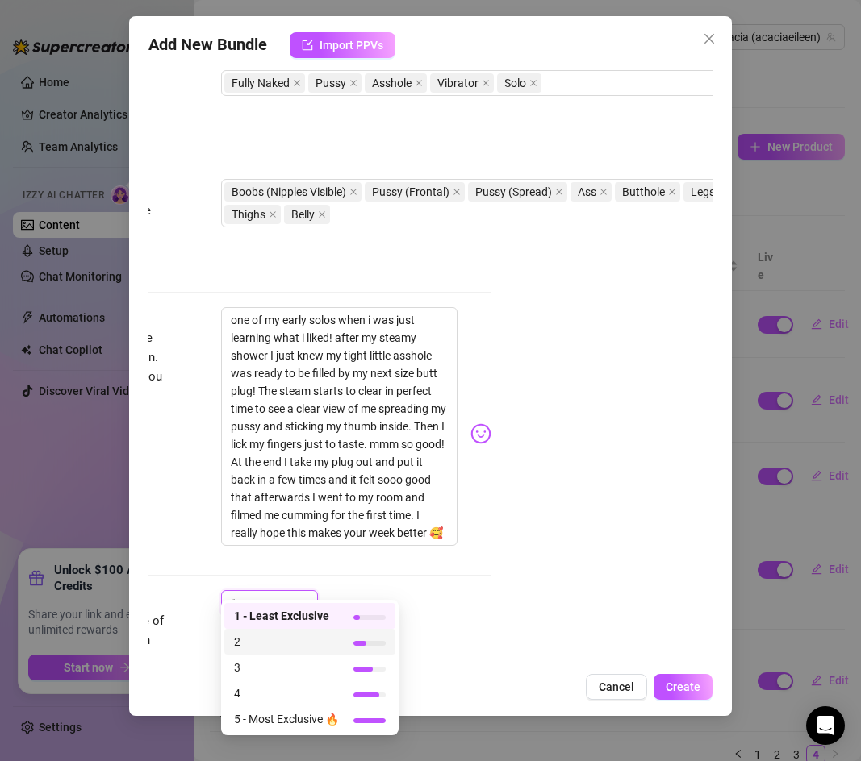
click at [512, 568] on div "Account Acacia (@acaciaeileen) Name Name is for your internal organization only…" at bounding box center [430, 365] width 564 height 600
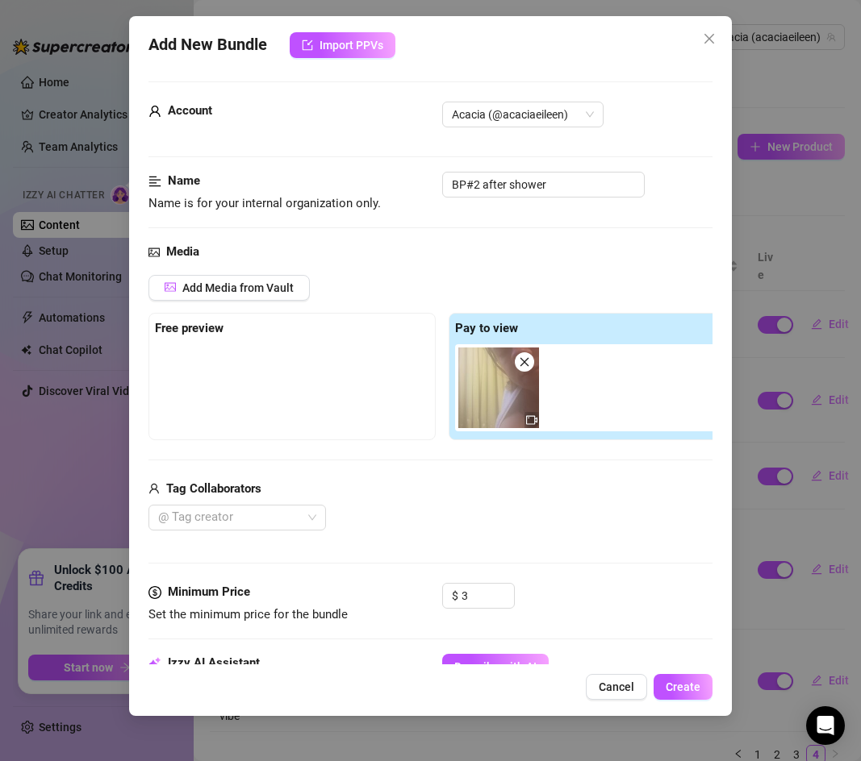
scroll to position [0, 0]
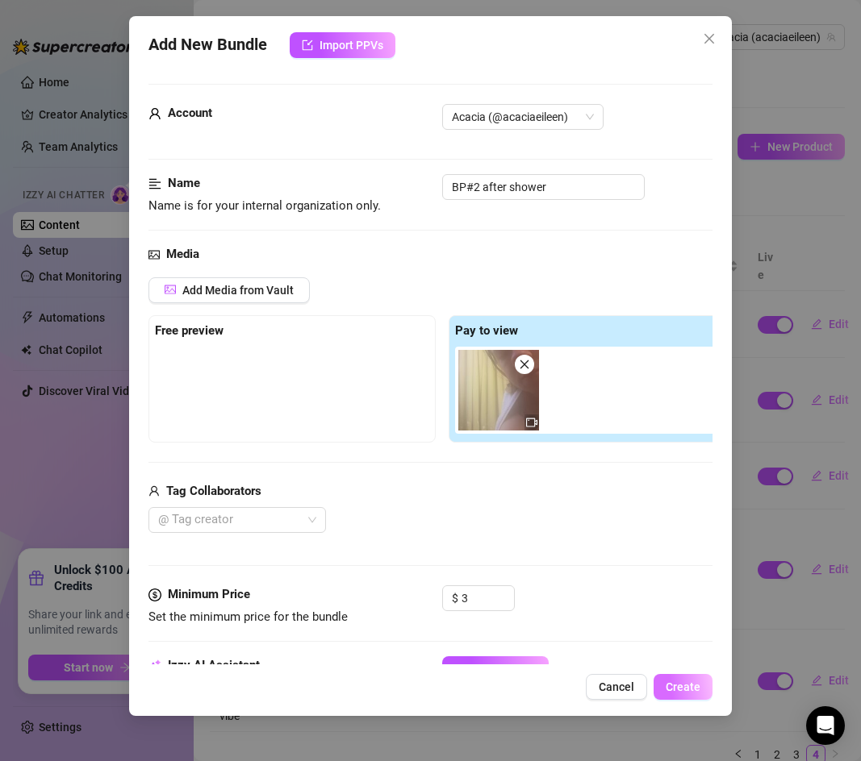
click at [693, 693] on span "Create" at bounding box center [682, 687] width 35 height 13
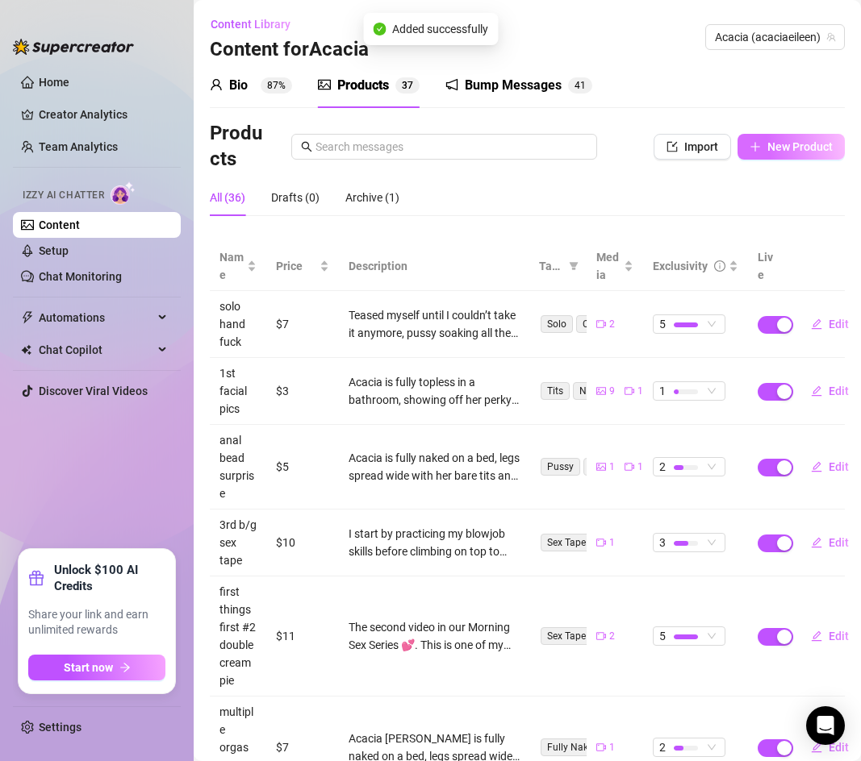
click at [748, 147] on button "New Product" at bounding box center [790, 147] width 107 height 26
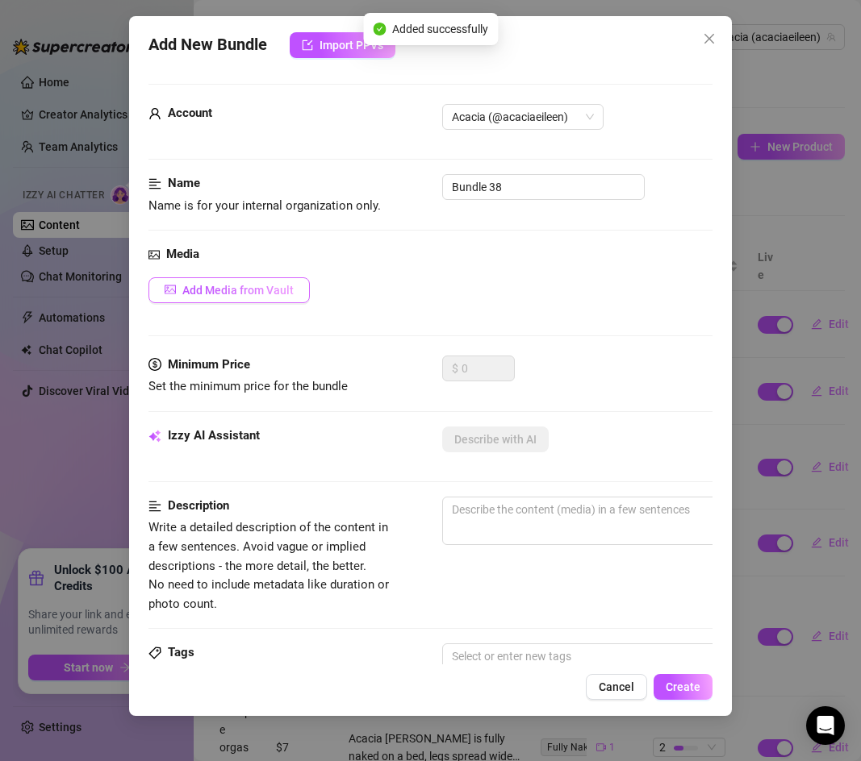
click at [265, 290] on span "Add Media from Vault" at bounding box center [237, 290] width 111 height 13
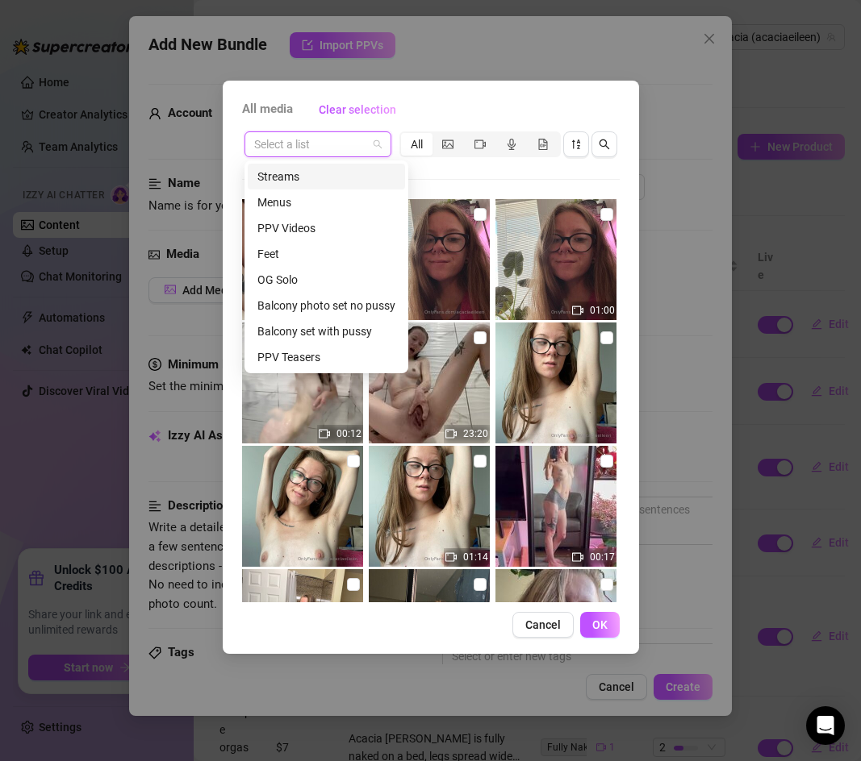
click at [361, 142] on input "search" at bounding box center [310, 144] width 113 height 24
click at [323, 227] on div "PPV Videos" at bounding box center [326, 228] width 138 height 18
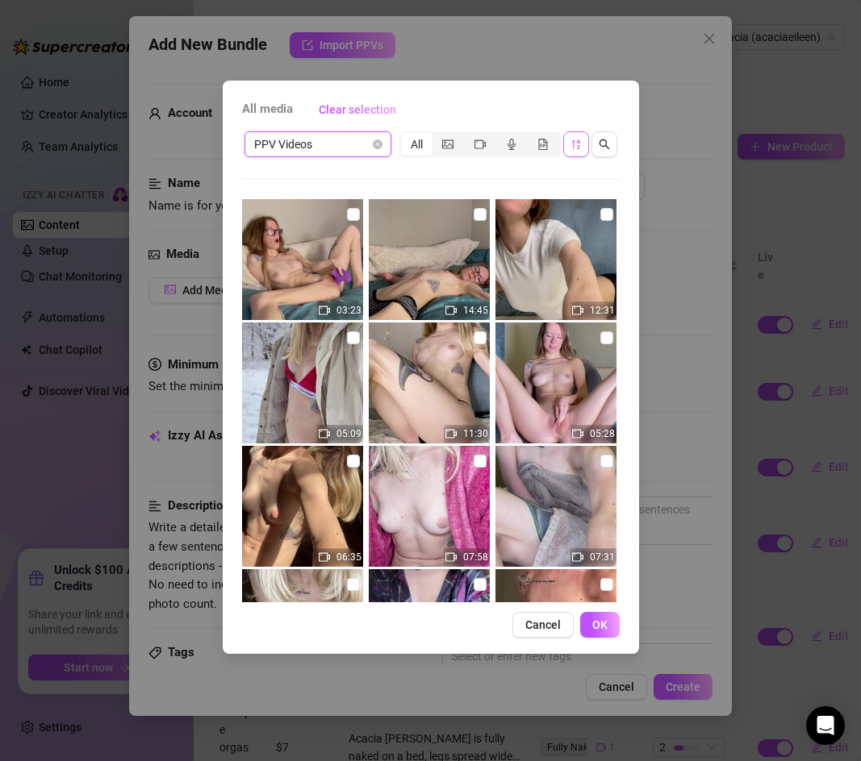
click at [576, 147] on icon "sort-descending" at bounding box center [575, 144] width 11 height 11
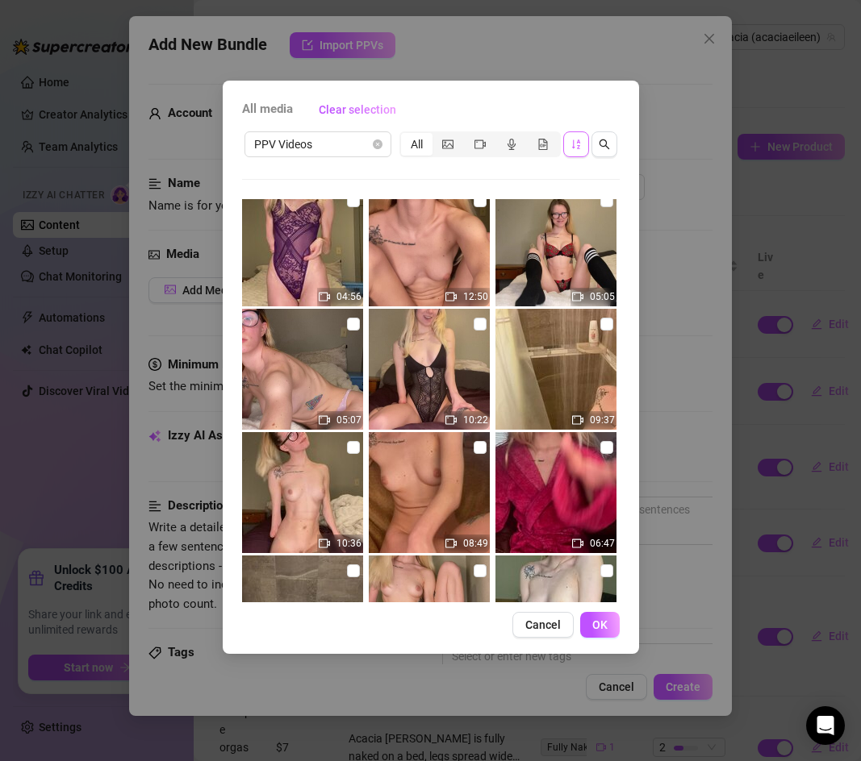
scroll to position [269, 0]
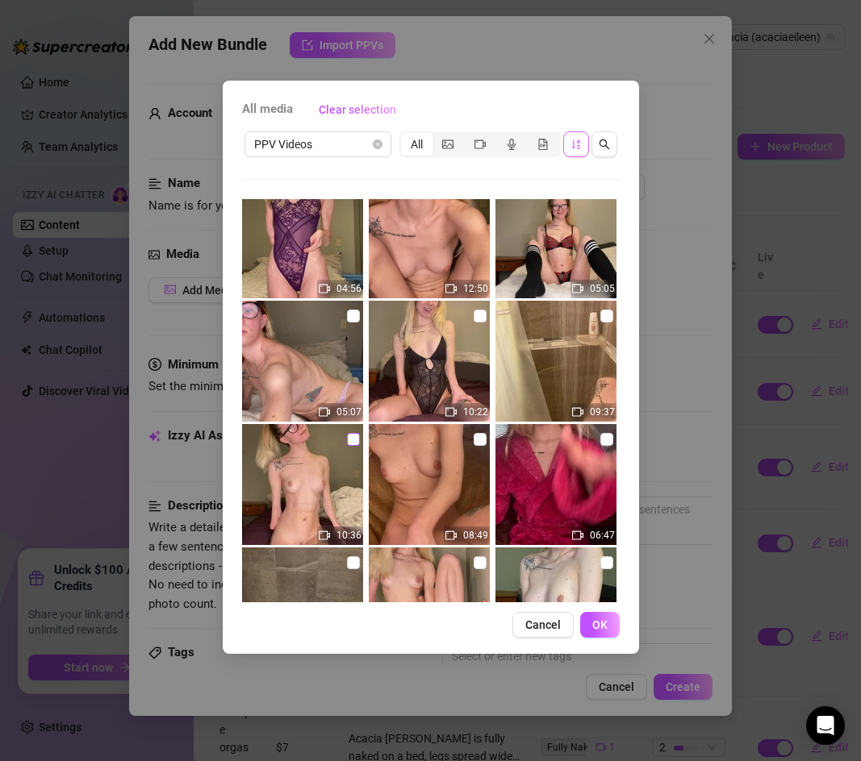
click at [350, 437] on input "checkbox" at bounding box center [353, 439] width 13 height 13
click at [597, 624] on span "OK" at bounding box center [599, 625] width 15 height 13
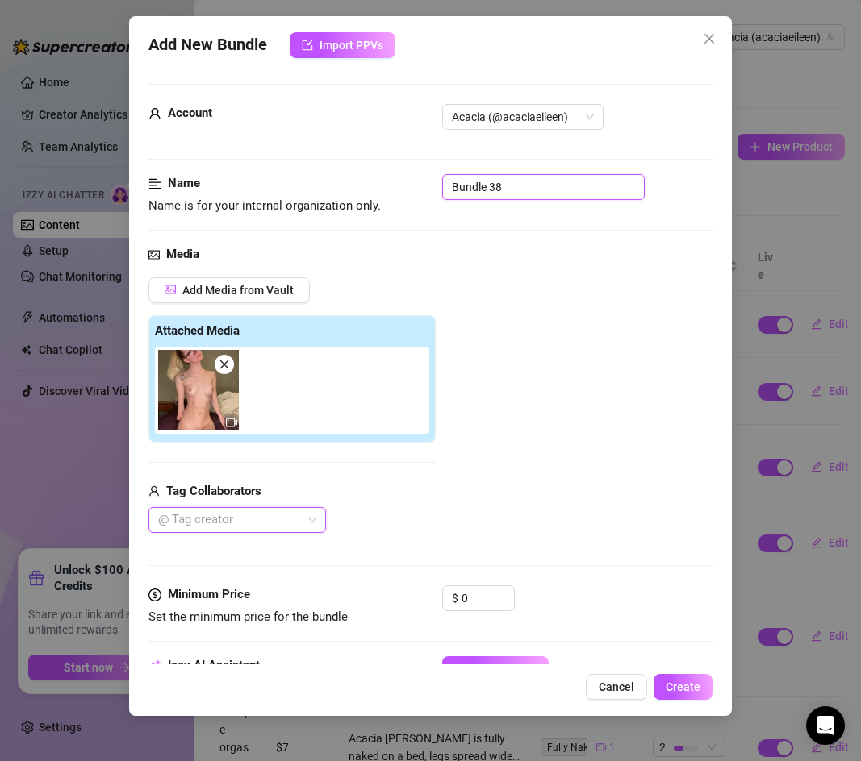
click at [484, 184] on input "Bundle 38" at bounding box center [543, 187] width 202 height 26
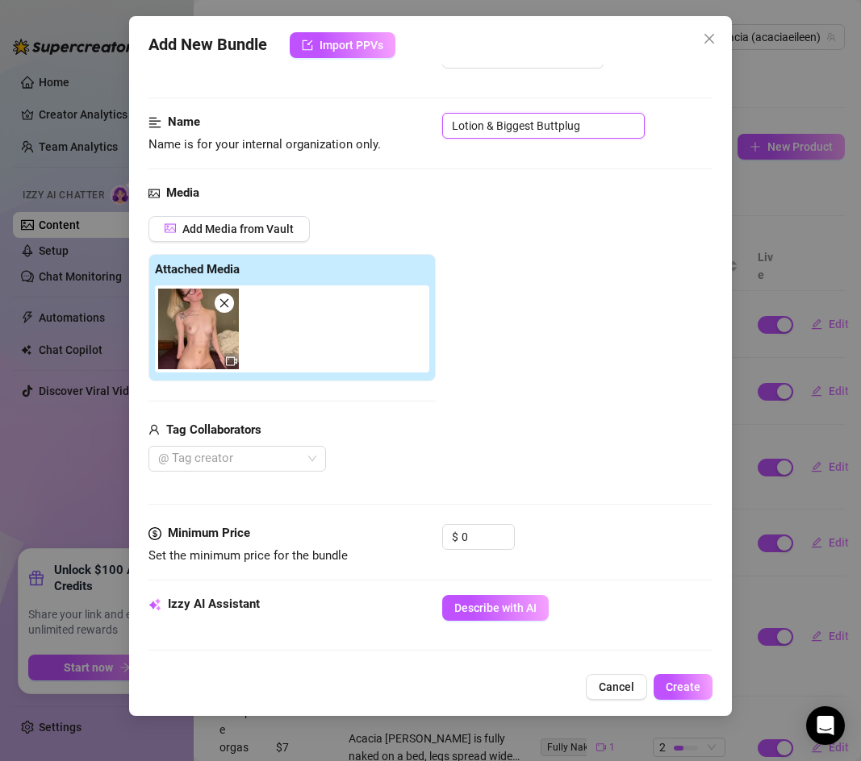
scroll to position [68, 0]
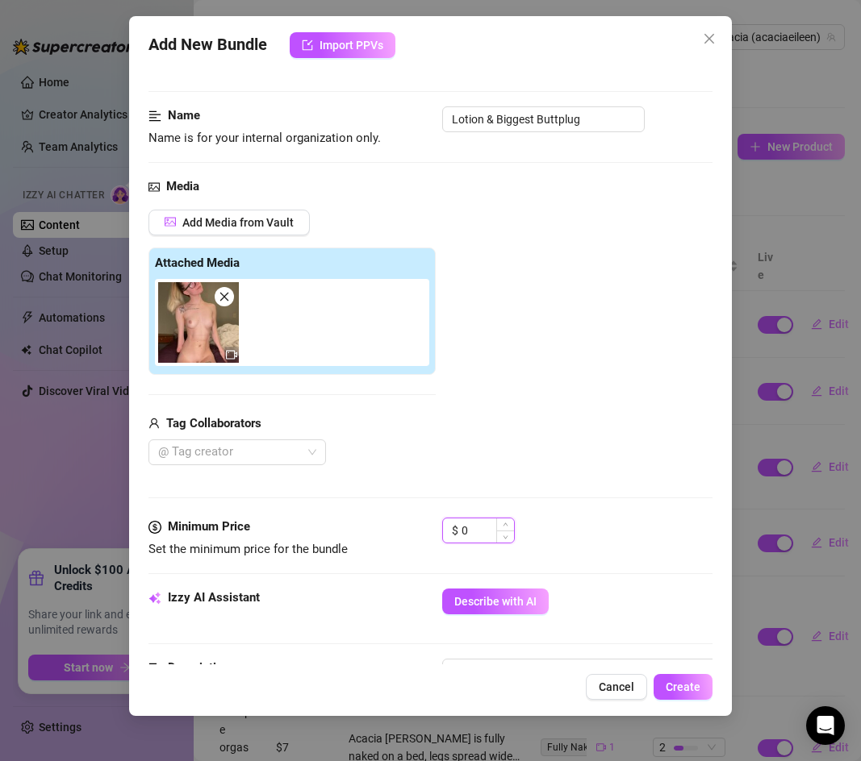
click at [463, 529] on input "0" at bounding box center [487, 531] width 52 height 24
click at [466, 529] on input "0" at bounding box center [487, 531] width 52 height 24
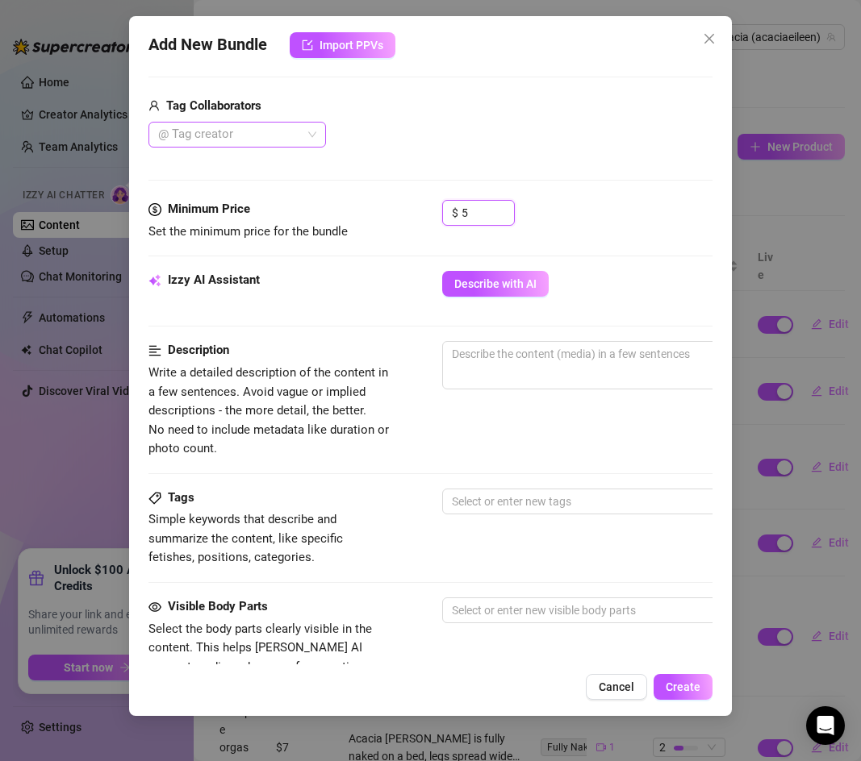
scroll to position [386, 0]
click at [482, 280] on span "Describe with AI" at bounding box center [495, 283] width 82 height 13
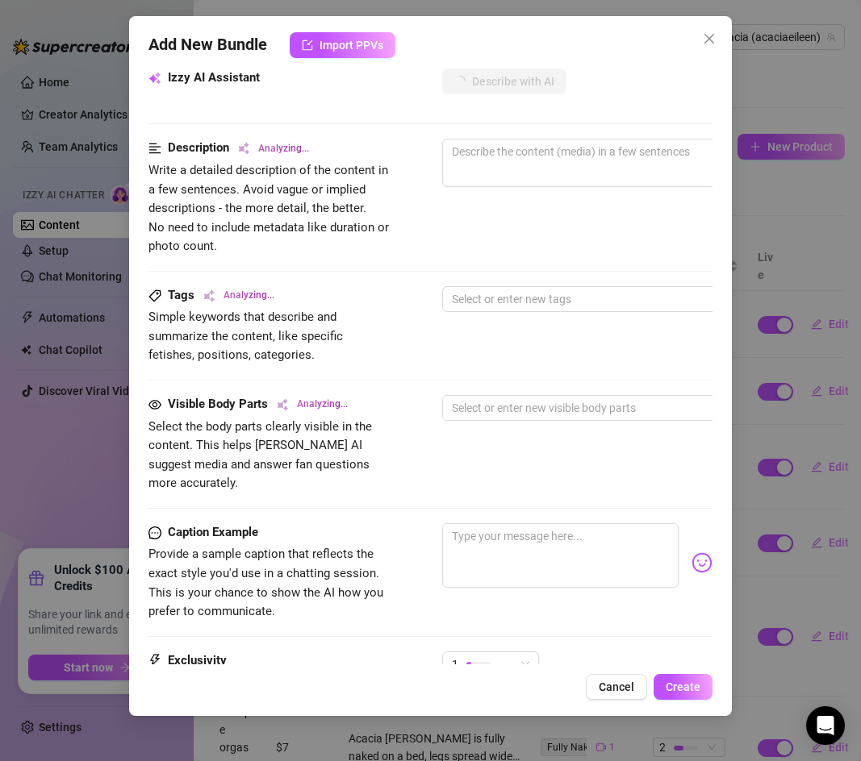
scroll to position [615, 0]
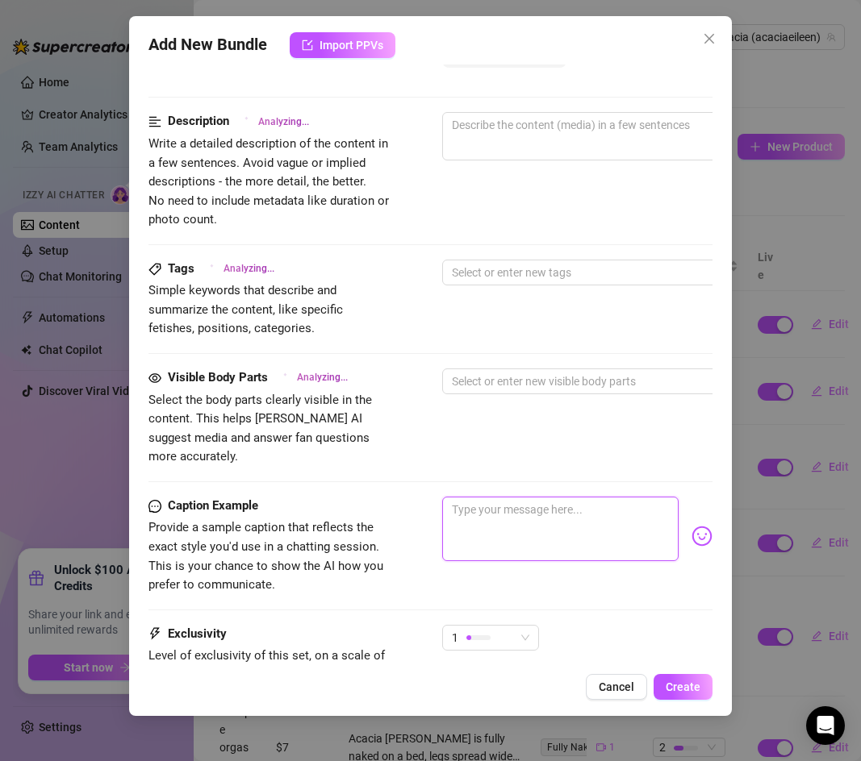
click at [532, 499] on textarea at bounding box center [560, 529] width 236 height 65
paste textarea "I started out just rubbing lotion on my naked body in my cute ponytail, startin…"
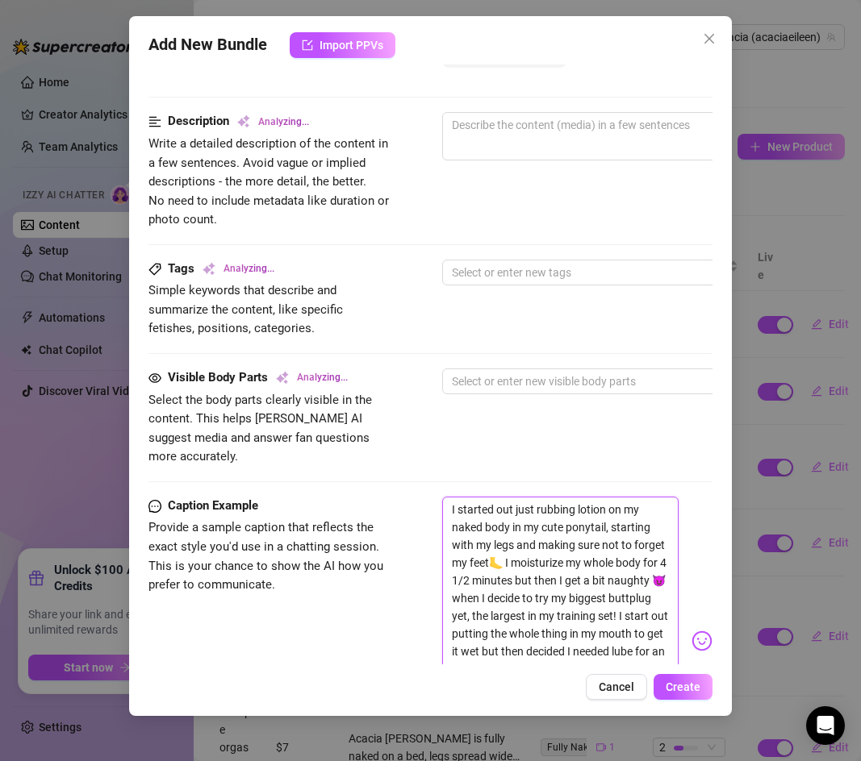
scroll to position [0, 0]
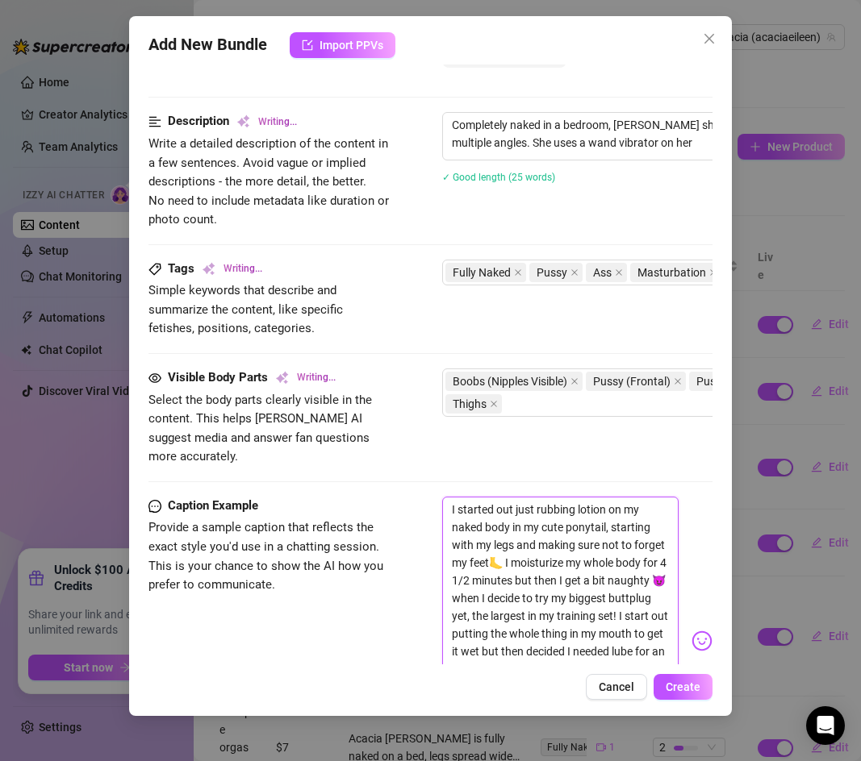
click at [449, 497] on textarea "I started out just rubbing lotion on my naked body in my cute ponytail, startin…" at bounding box center [560, 634] width 236 height 274
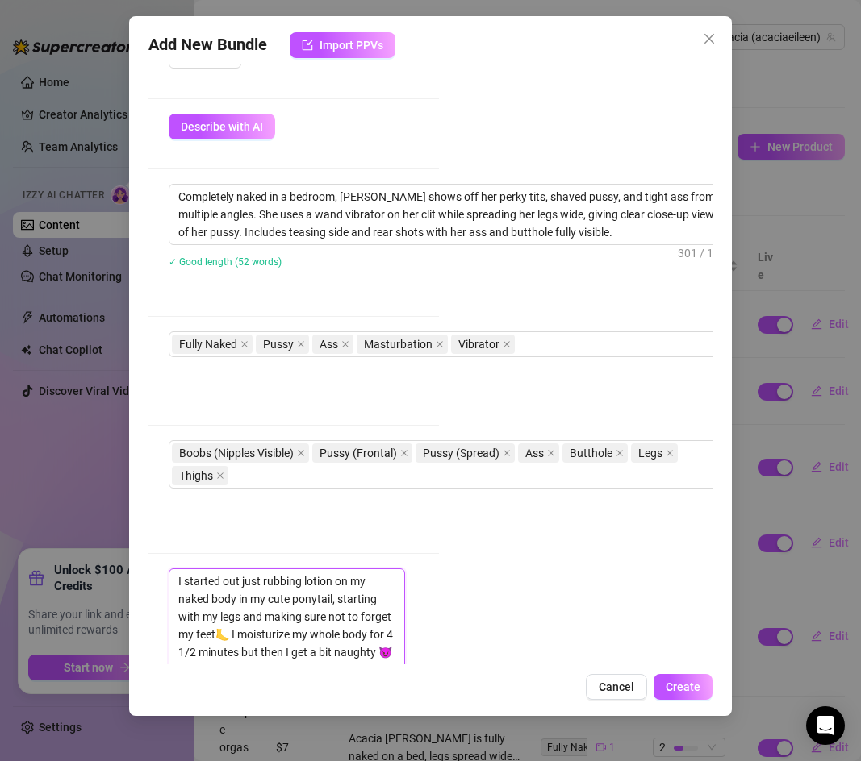
scroll to position [540, 273]
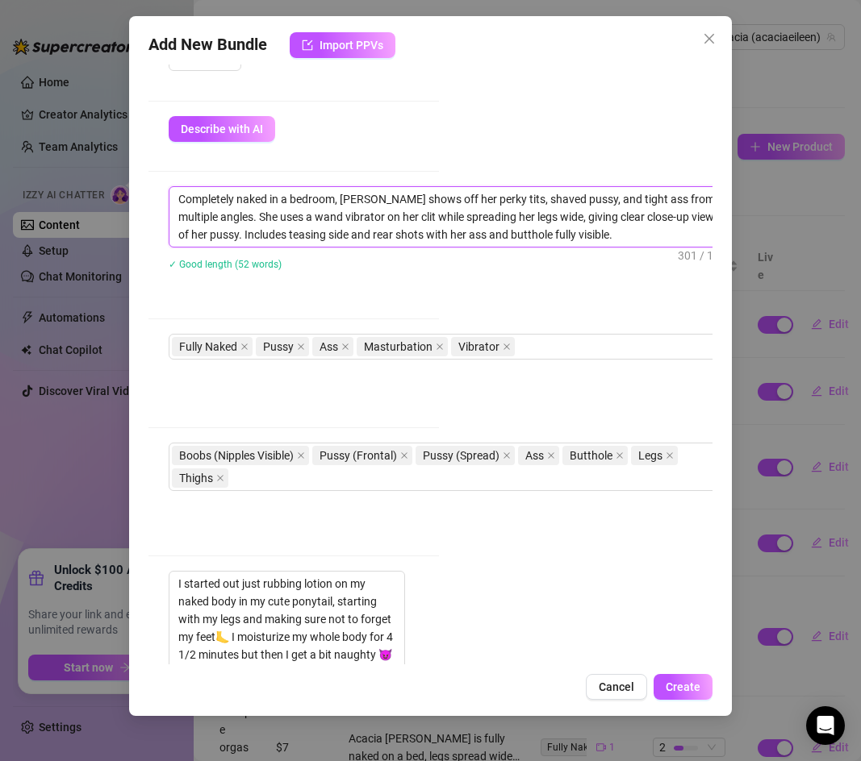
drag, startPoint x: 344, startPoint y: 218, endPoint x: 275, endPoint y: 222, distance: 69.5
click at [275, 222] on textarea "Completely naked in a bedroom, [PERSON_NAME] shows off her perky tits, shaved p…" at bounding box center [450, 217] width 563 height 60
drag, startPoint x: 546, startPoint y: 218, endPoint x: 264, endPoint y: 219, distance: 282.3
click at [264, 219] on textarea "Completely naked in a bedroom, [PERSON_NAME] shows off her perky tits, shaved p…" at bounding box center [450, 217] width 563 height 60
click at [590, 219] on textarea "Completely naked in a bedroom, [PERSON_NAME] shows off her perky tits, shaved p…" at bounding box center [450, 217] width 563 height 60
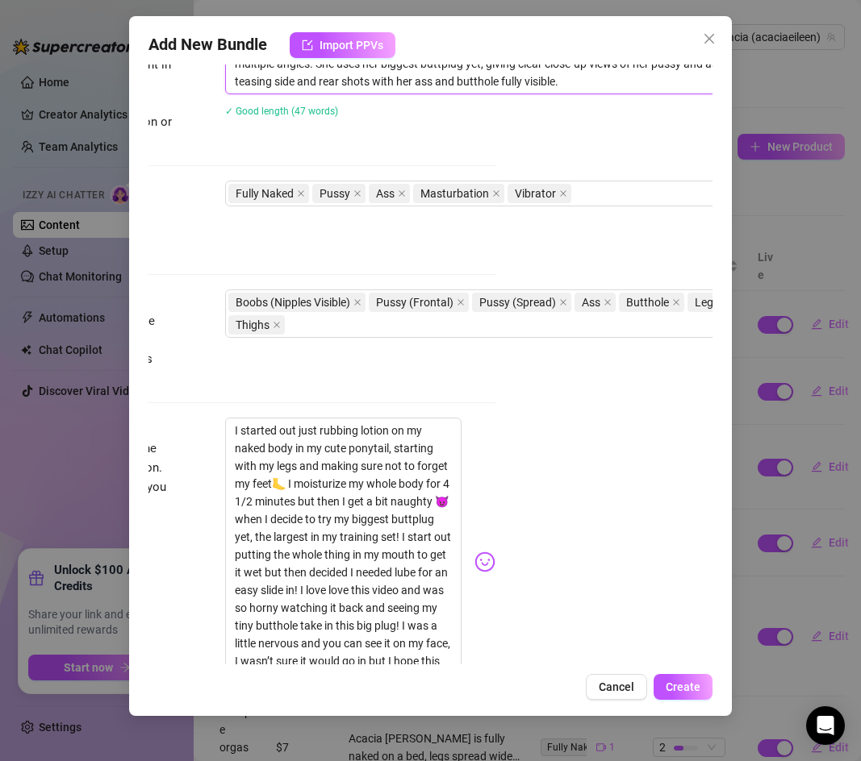
scroll to position [694, 237]
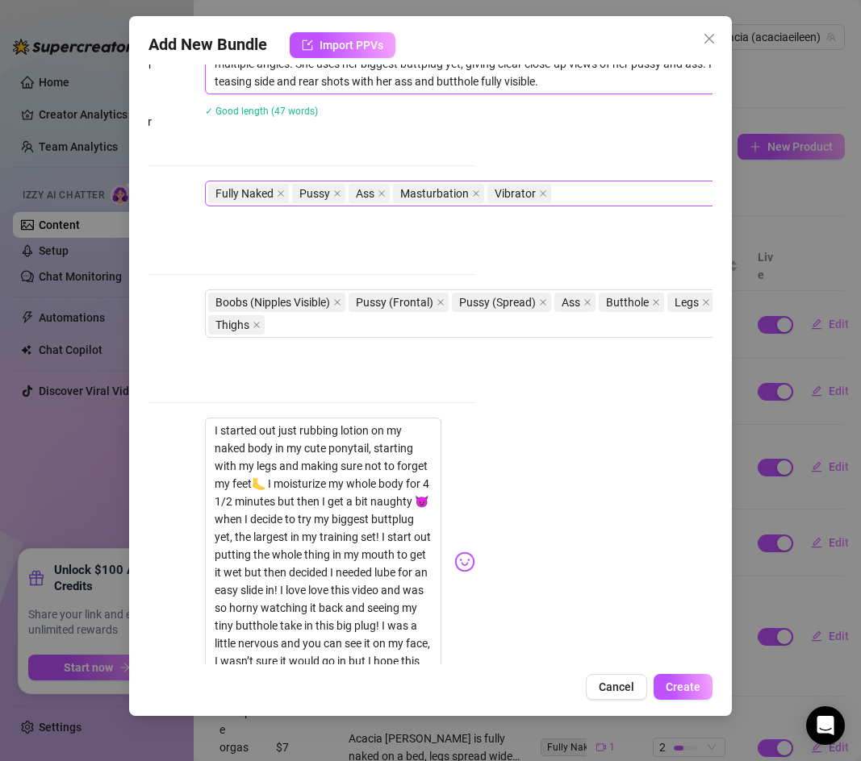
click at [566, 197] on div "Fully Naked Pussy Ass Masturbation Vibrator" at bounding box center [478, 193] width 541 height 23
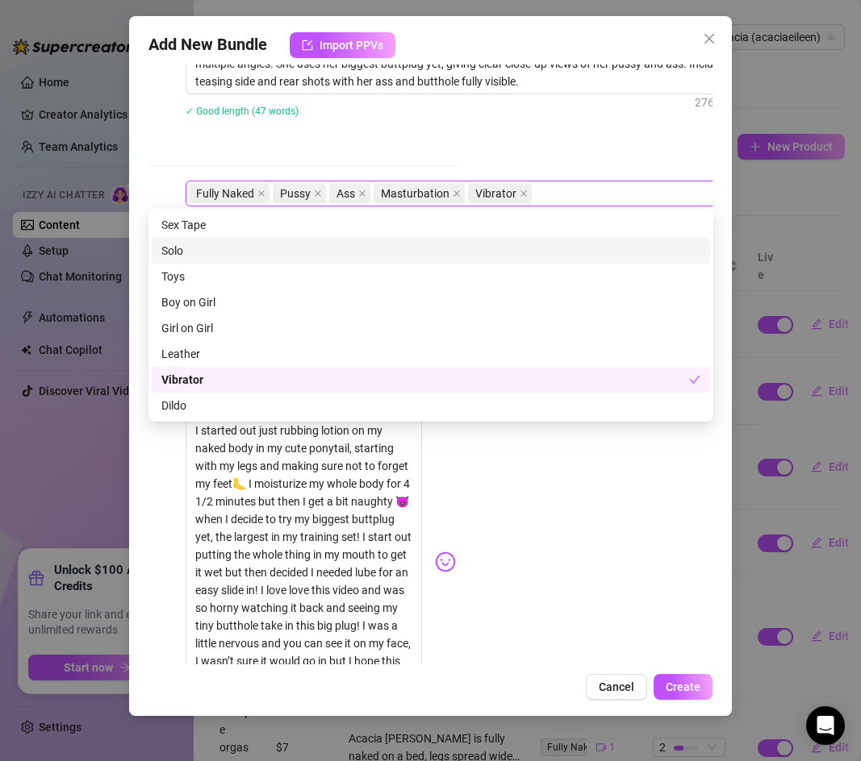
scroll to position [694, 294]
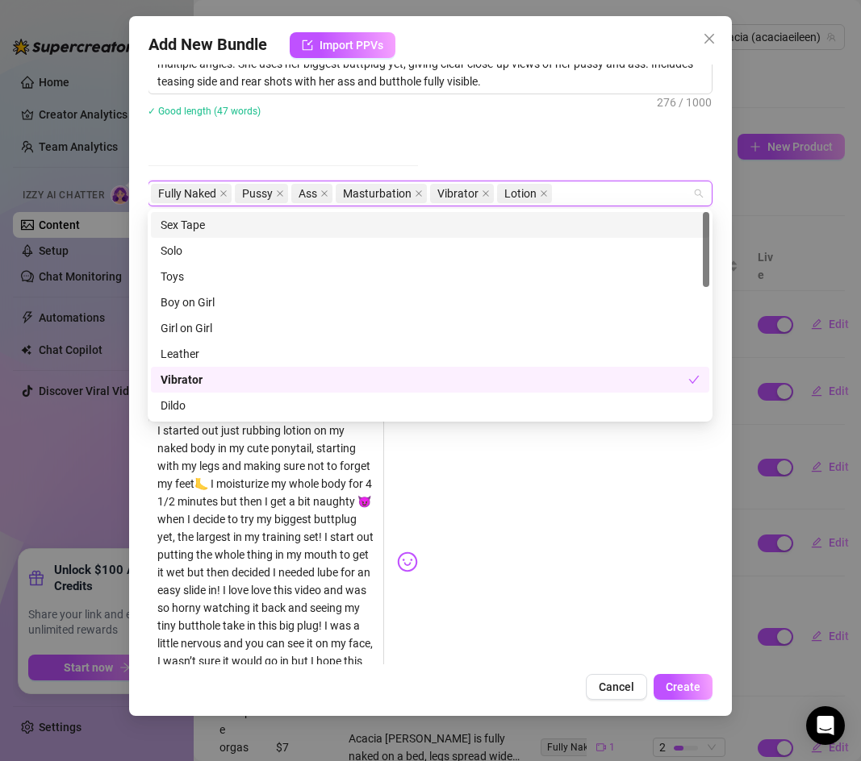
click at [252, 138] on div "Description Write a detailed description of the content in a few sentences. Avo…" at bounding box center [136, 91] width 564 height 117
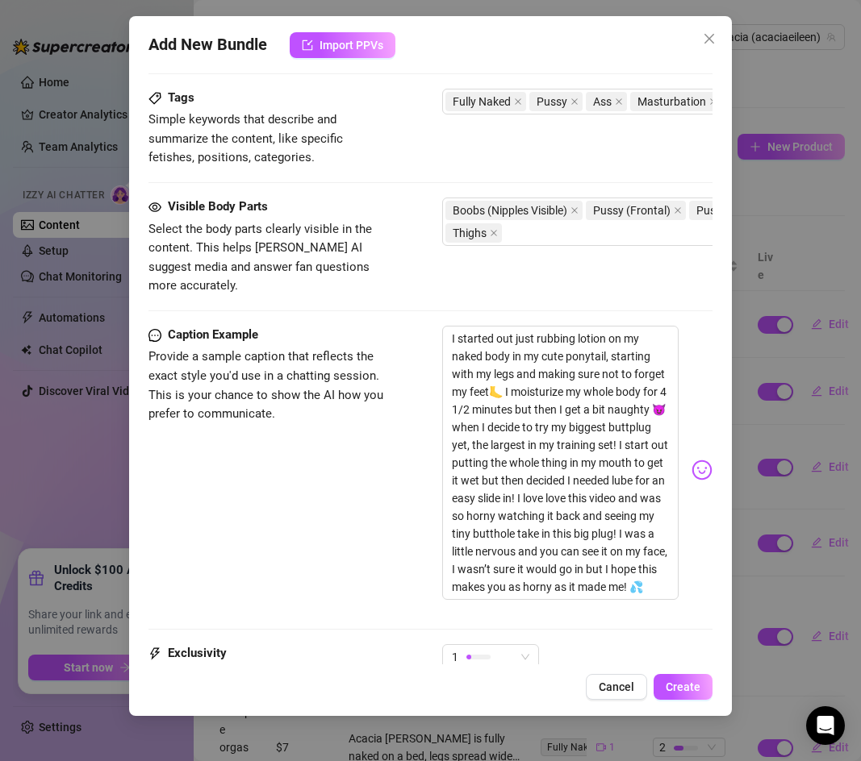
scroll to position [945, 0]
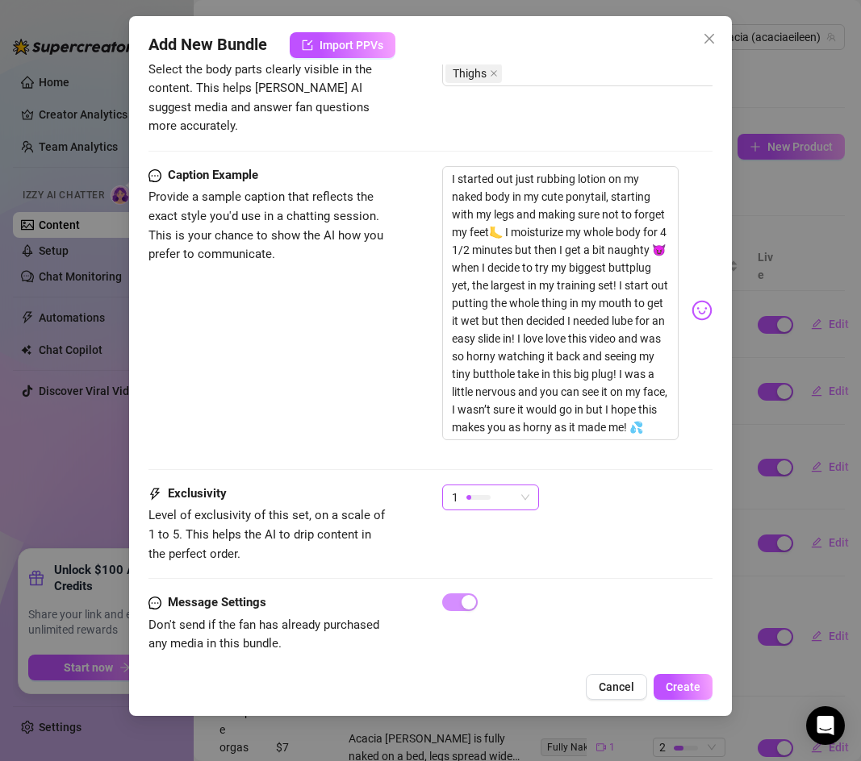
click at [478, 488] on div "1" at bounding box center [483, 498] width 63 height 24
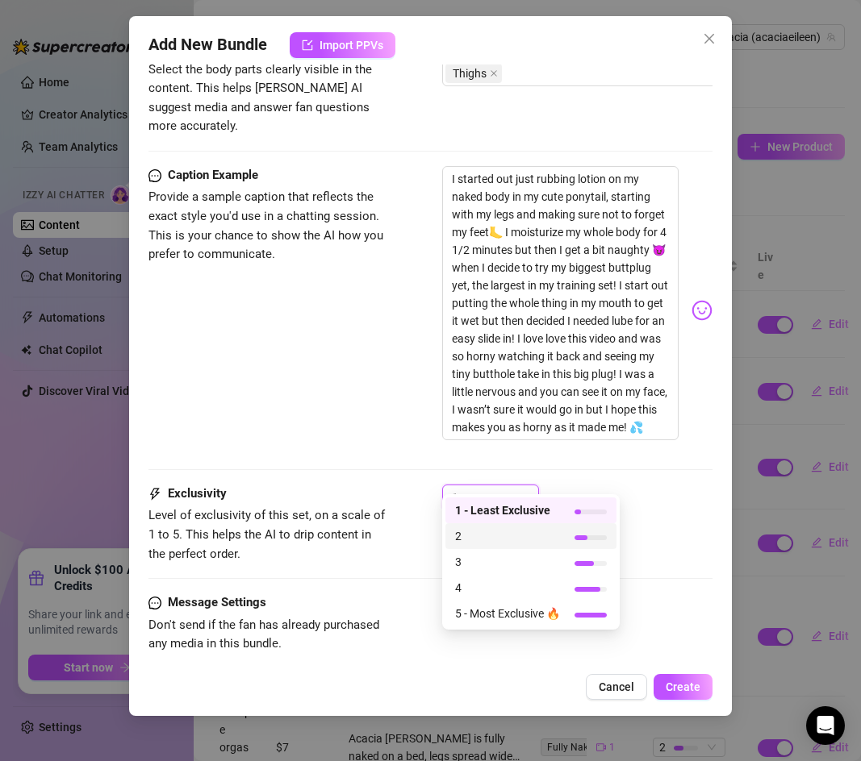
click at [484, 534] on span "2" at bounding box center [507, 537] width 105 height 18
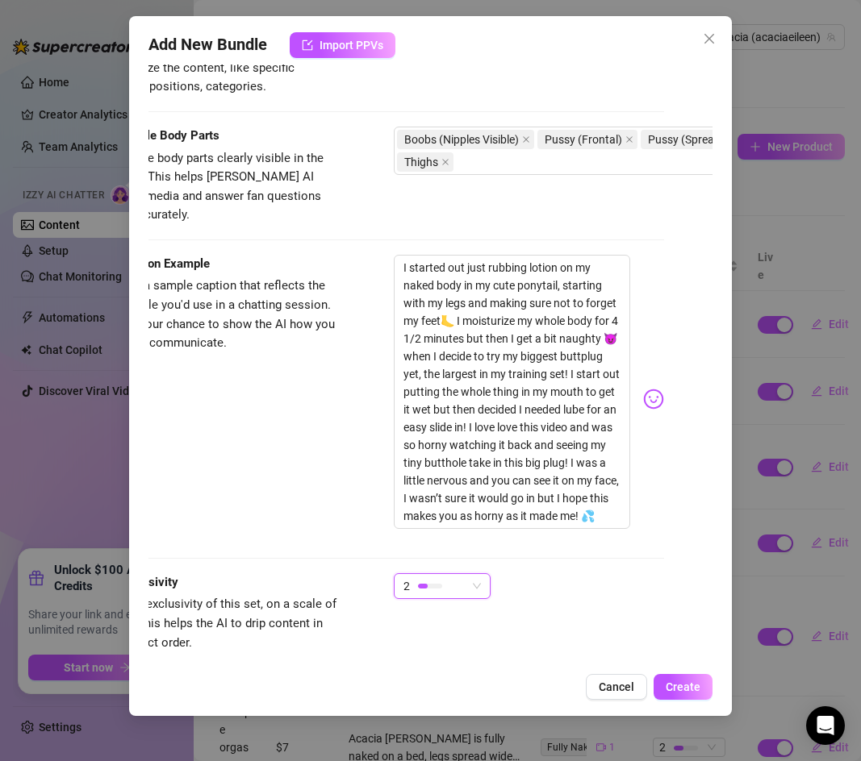
scroll to position [860, 0]
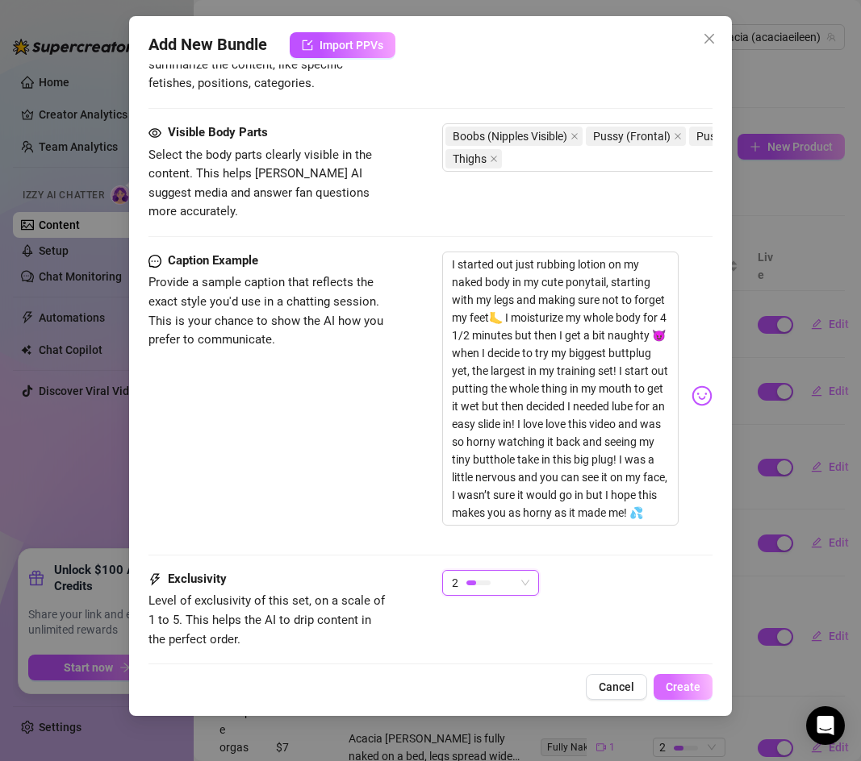
click at [674, 681] on span "Create" at bounding box center [682, 687] width 35 height 13
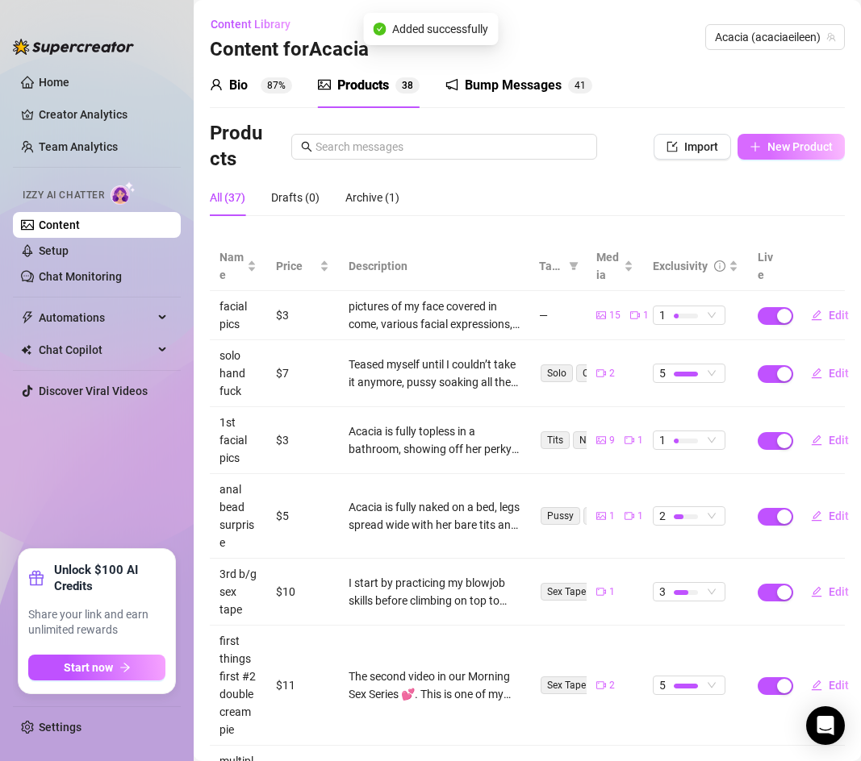
click at [777, 156] on button "New Product" at bounding box center [790, 147] width 107 height 26
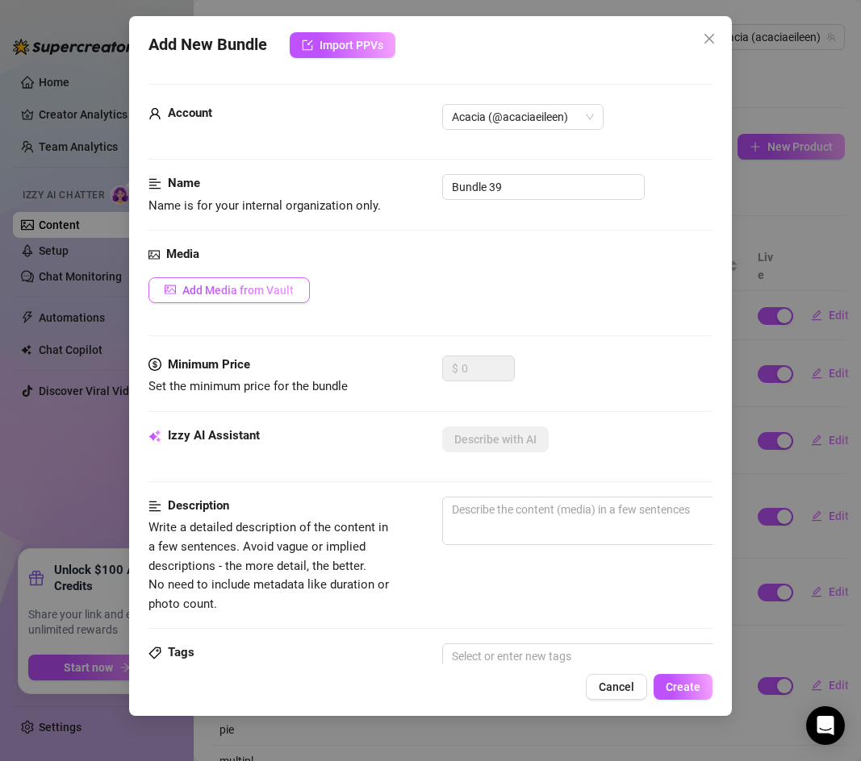
click at [233, 289] on span "Add Media from Vault" at bounding box center [237, 290] width 111 height 13
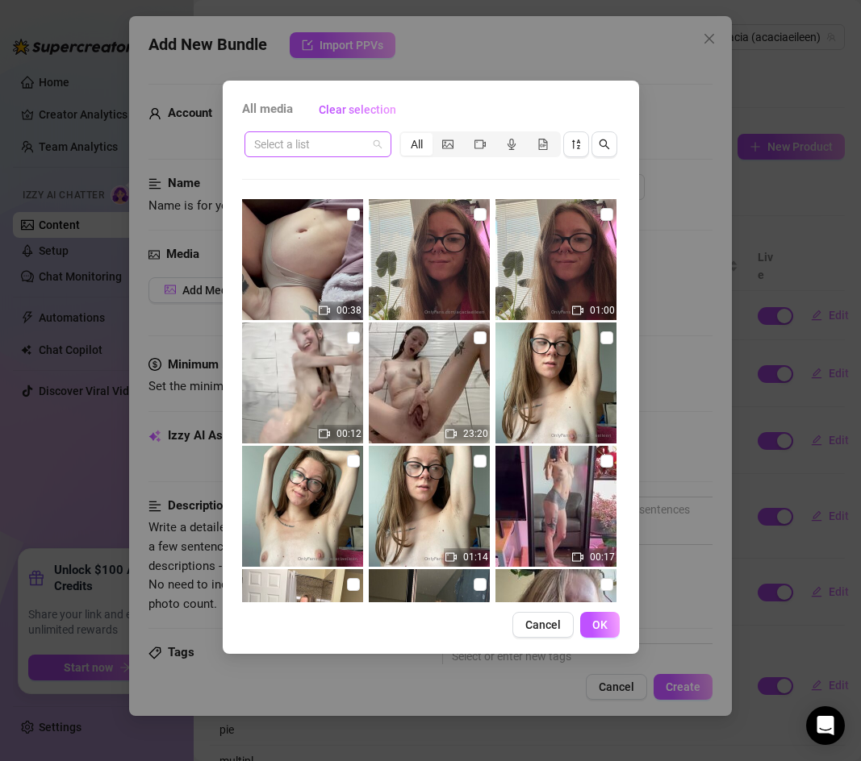
click at [364, 137] on input "search" at bounding box center [310, 144] width 113 height 24
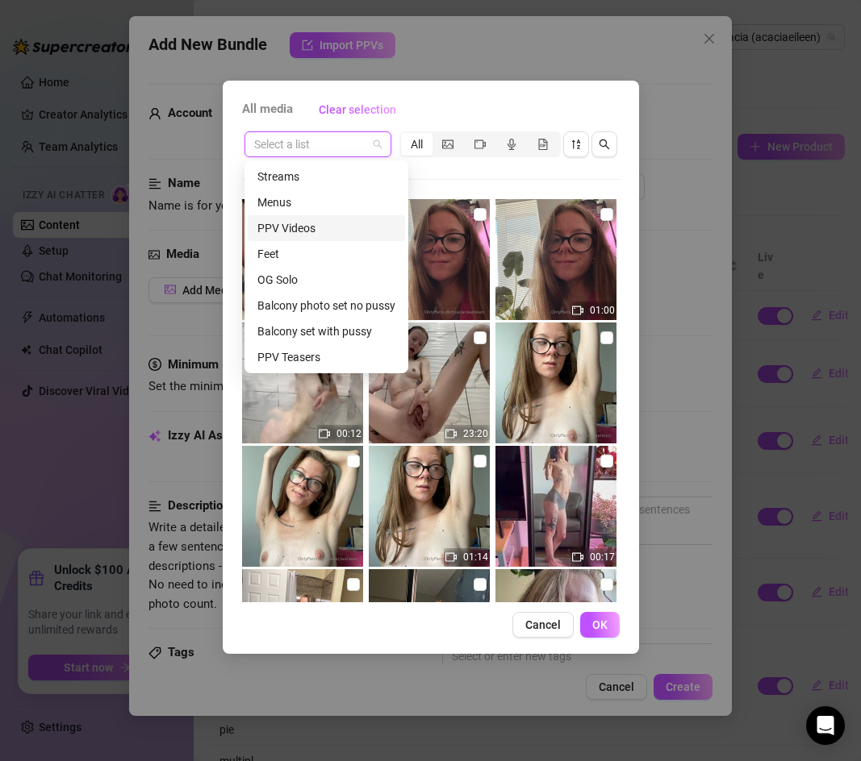
click at [340, 233] on div "PPV Videos" at bounding box center [326, 228] width 138 height 18
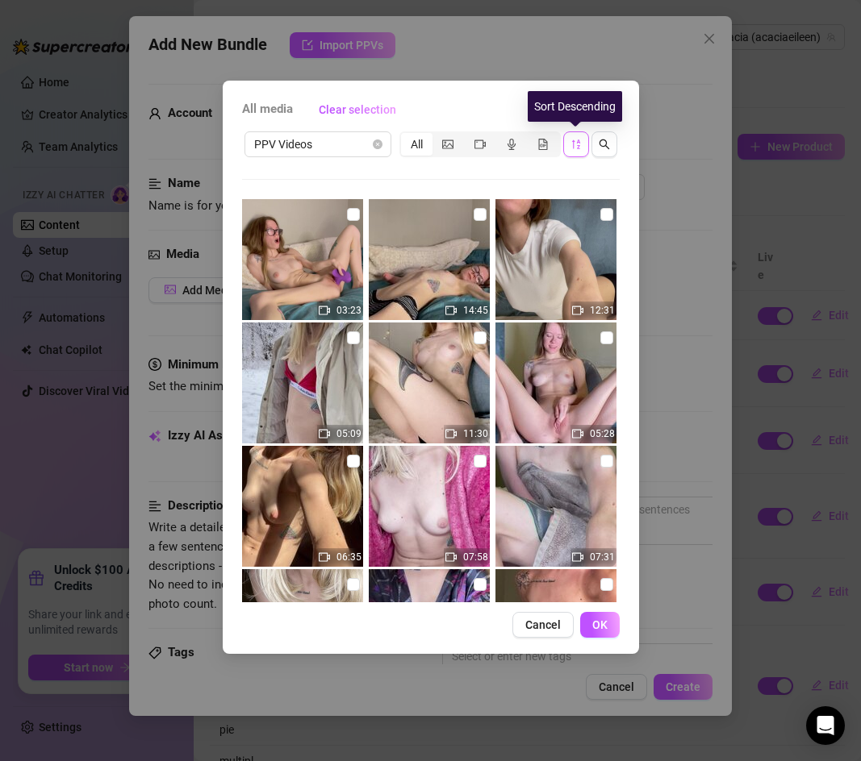
click at [572, 142] on icon "sort-descending" at bounding box center [575, 144] width 11 height 11
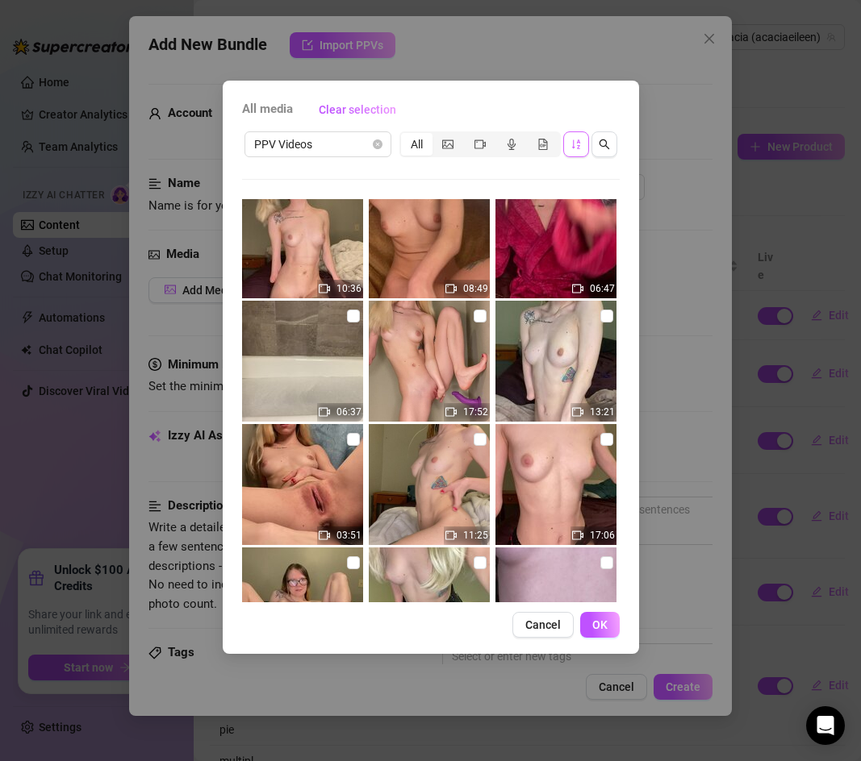
scroll to position [518, 0]
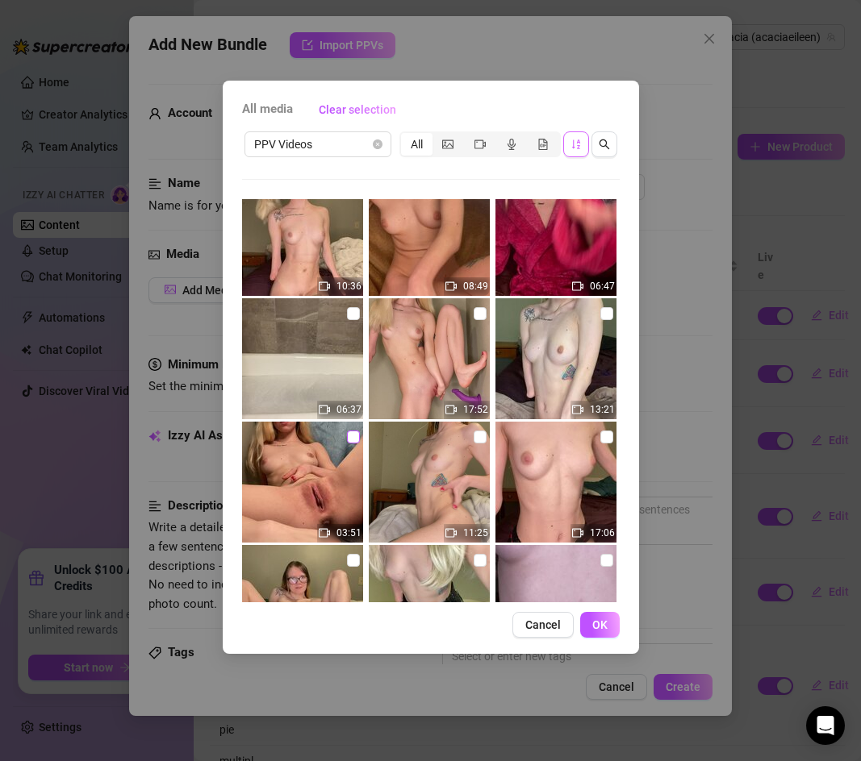
click at [354, 441] on input "checkbox" at bounding box center [353, 437] width 13 height 13
click at [592, 619] on span "OK" at bounding box center [599, 625] width 15 height 13
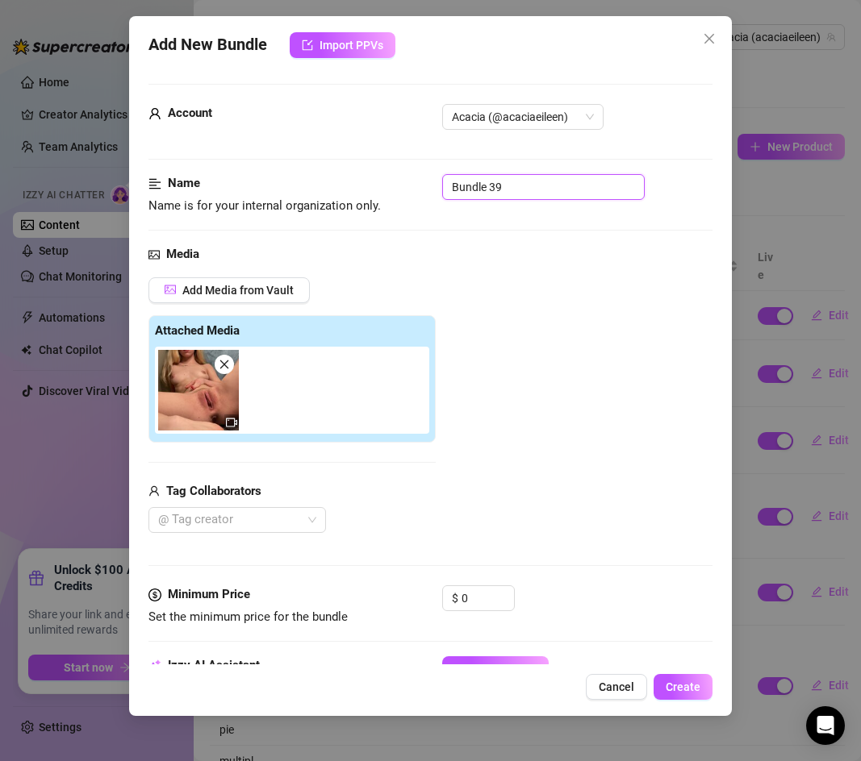
click at [511, 187] on input "Bundle 39" at bounding box center [543, 187] width 202 height 26
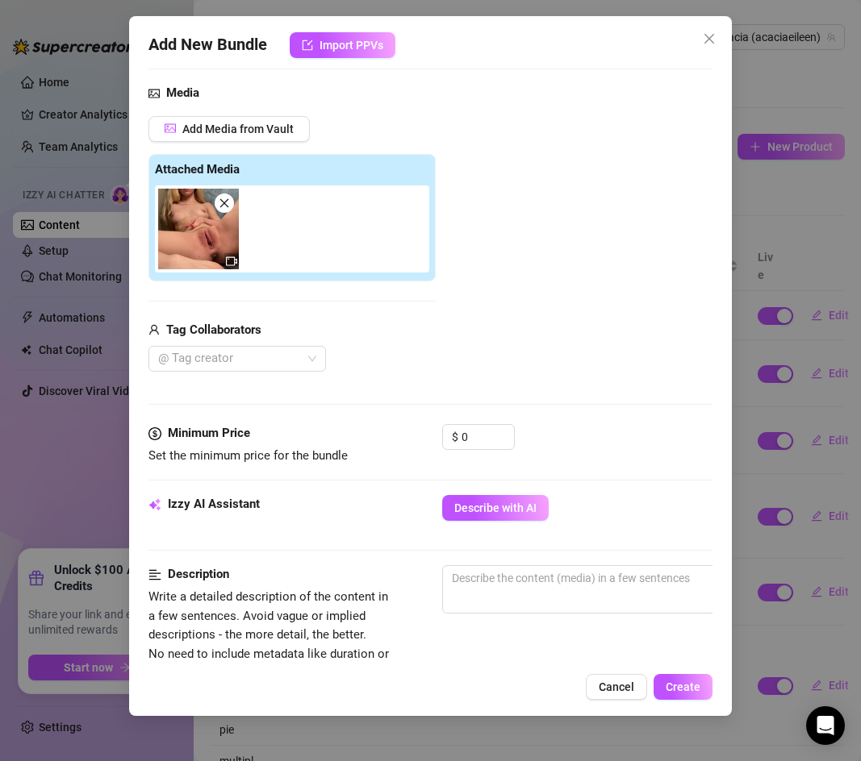
scroll to position [163, 0]
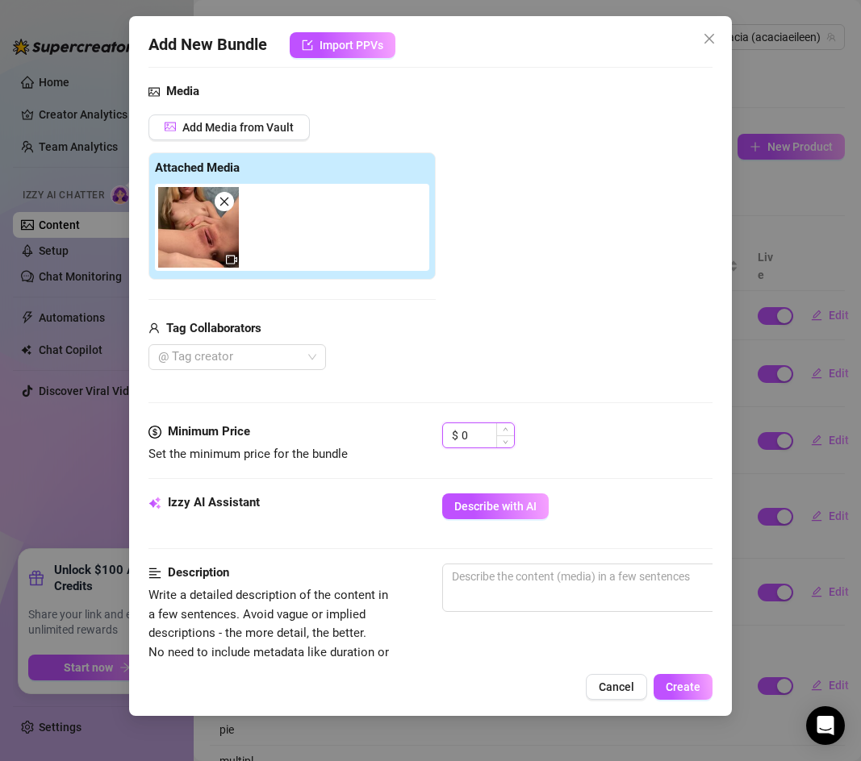
click at [465, 432] on input "0" at bounding box center [487, 435] width 52 height 24
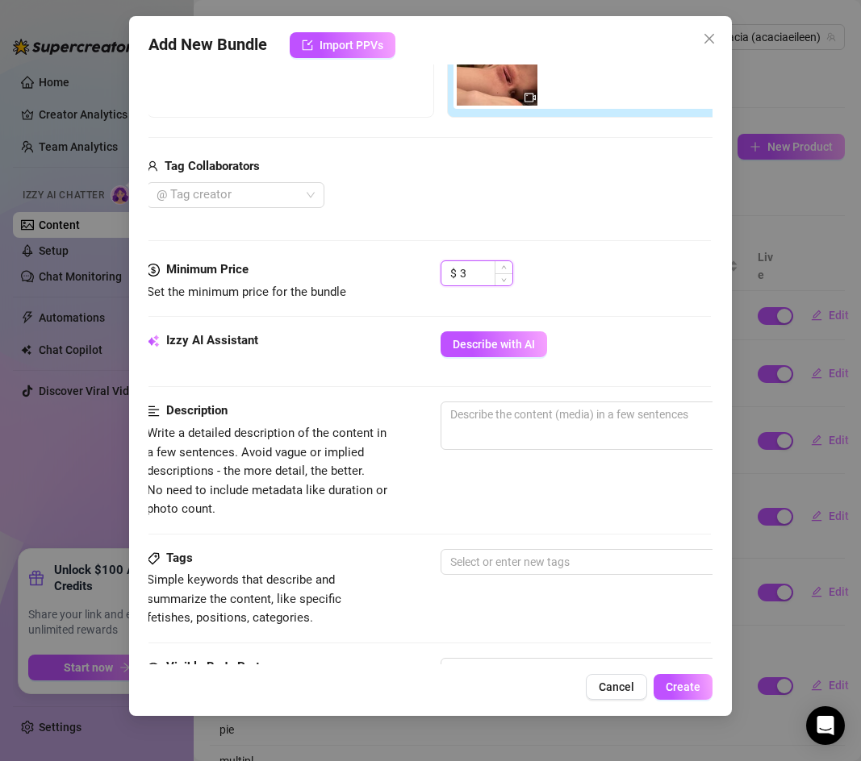
scroll to position [325, 2]
click at [503, 425] on textarea at bounding box center [721, 415] width 563 height 24
click at [467, 339] on span "Describe with AI" at bounding box center [493, 344] width 82 height 13
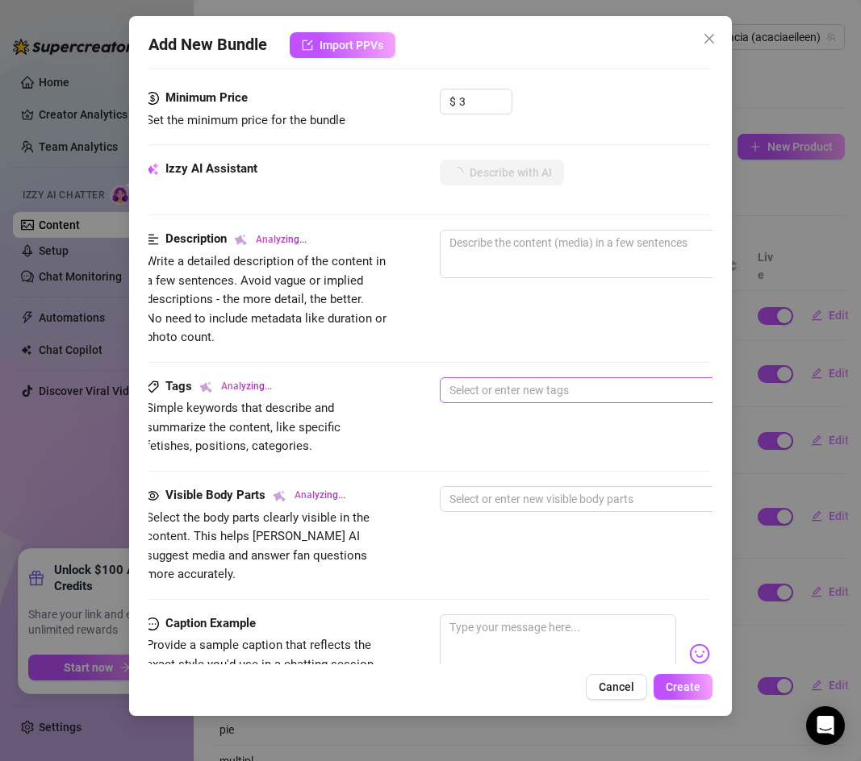
scroll to position [536, 2]
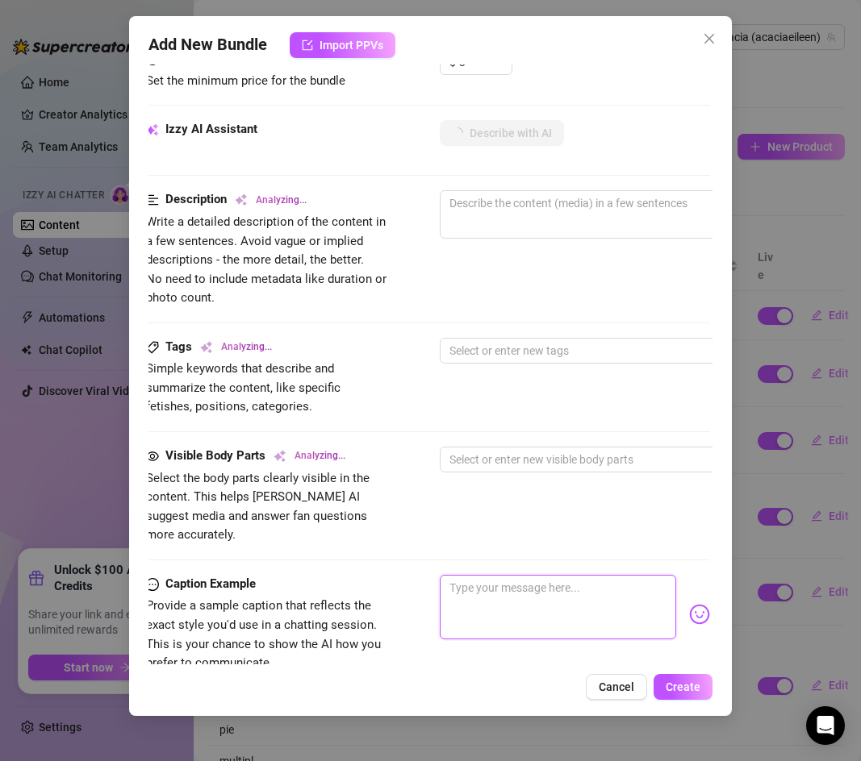
click at [492, 578] on textarea at bounding box center [558, 607] width 236 height 65
paste textarea "Just filmed this quick orgasm for you after getting home from class and feeling…"
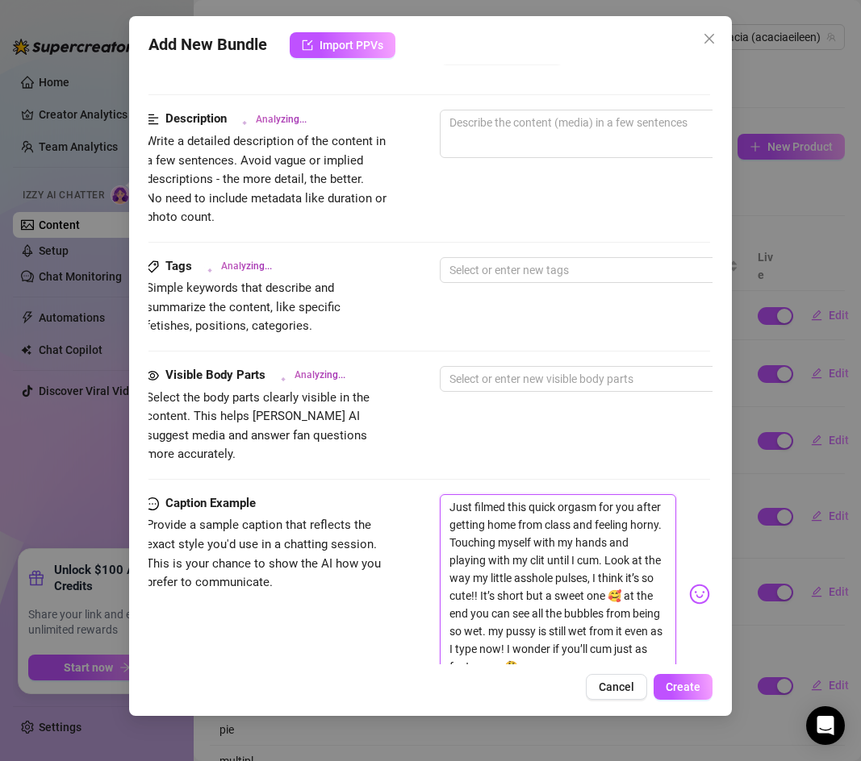
scroll to position [623, 2]
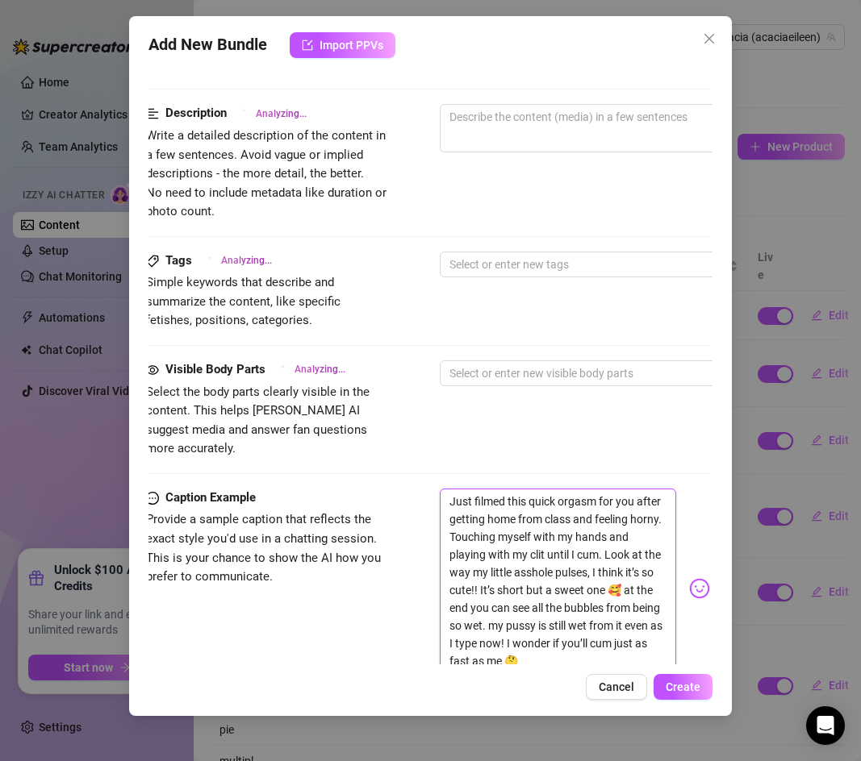
drag, startPoint x: 527, startPoint y: 482, endPoint x: 445, endPoint y: 486, distance: 81.6
click at [445, 489] on textarea "Just filmed this quick orgasm for you after getting home from class and feeling…" at bounding box center [558, 582] width 236 height 186
click at [521, 489] on textarea "quick orgasm for you after getting home from class and feeling horny. Touching …" at bounding box center [558, 582] width 236 height 186
drag, startPoint x: 636, startPoint y: 504, endPoint x: 553, endPoint y: 488, distance: 84.6
click at [553, 489] on textarea "quick orgasm from for you after getting home from class and feeling horny. Touc…" at bounding box center [558, 582] width 236 height 186
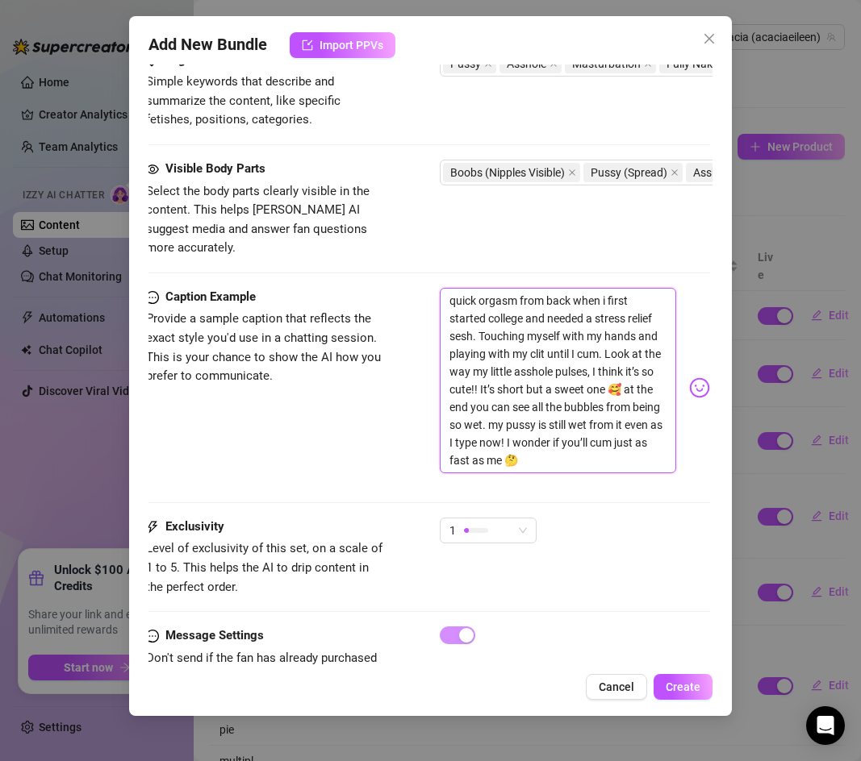
scroll to position [831, 2]
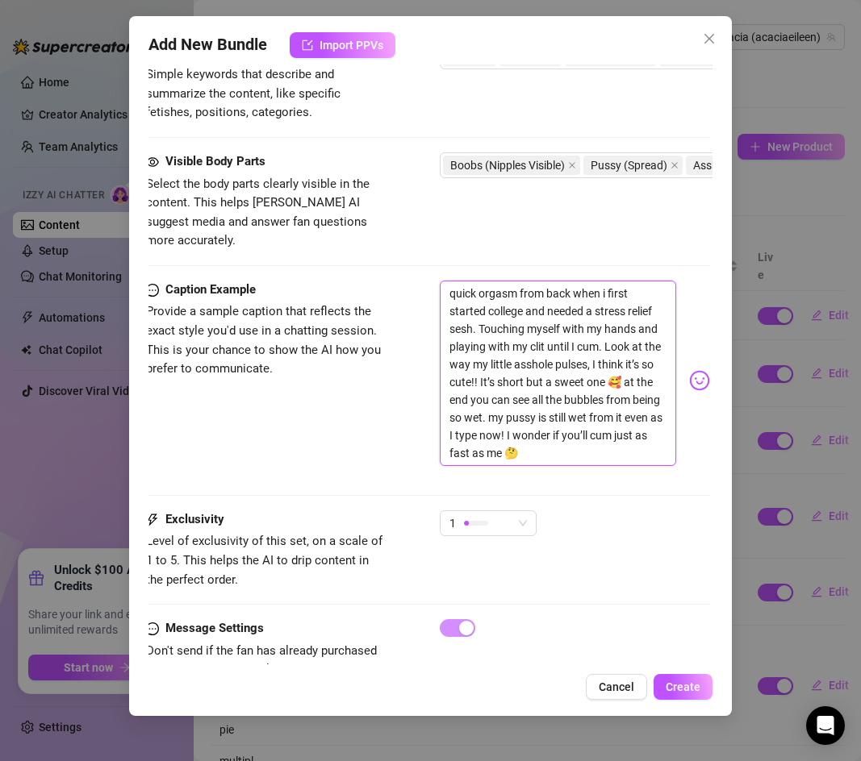
drag, startPoint x: 486, startPoint y: 398, endPoint x: 504, endPoint y: 411, distance: 22.6
click at [504, 411] on textarea "quick orgasm from back when i first started college and needed a stress relief …" at bounding box center [558, 374] width 236 height 186
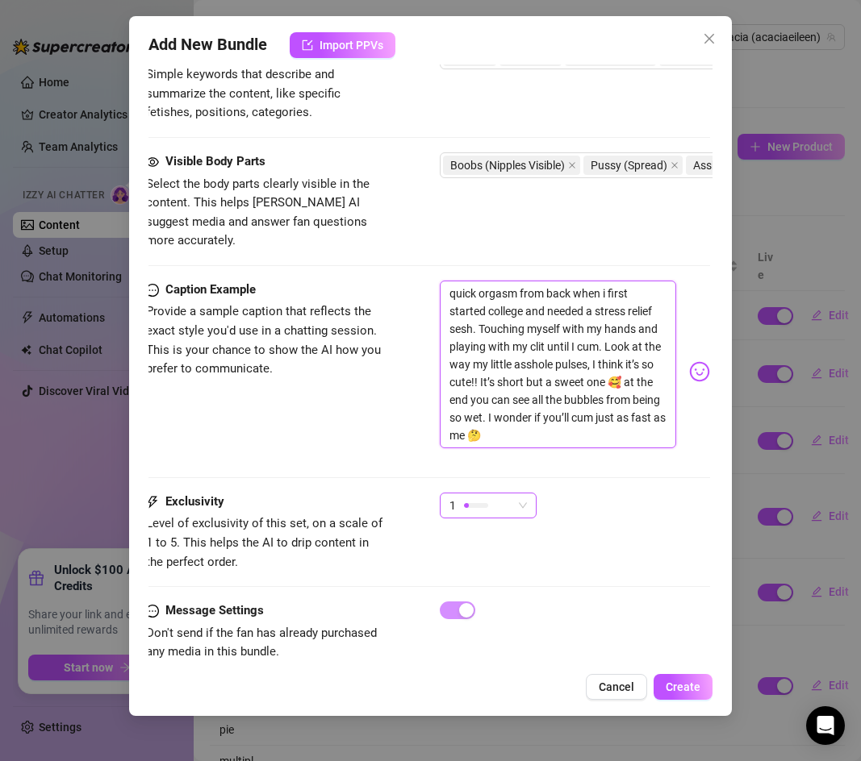
click at [496, 494] on div "1" at bounding box center [480, 506] width 63 height 24
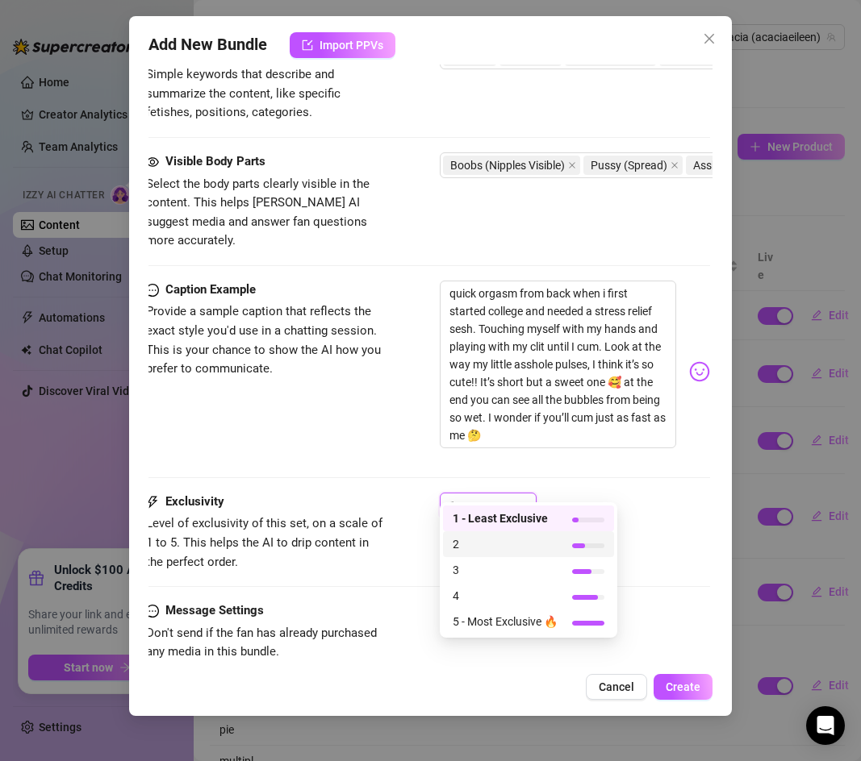
click at [482, 536] on span "2" at bounding box center [505, 545] width 105 height 18
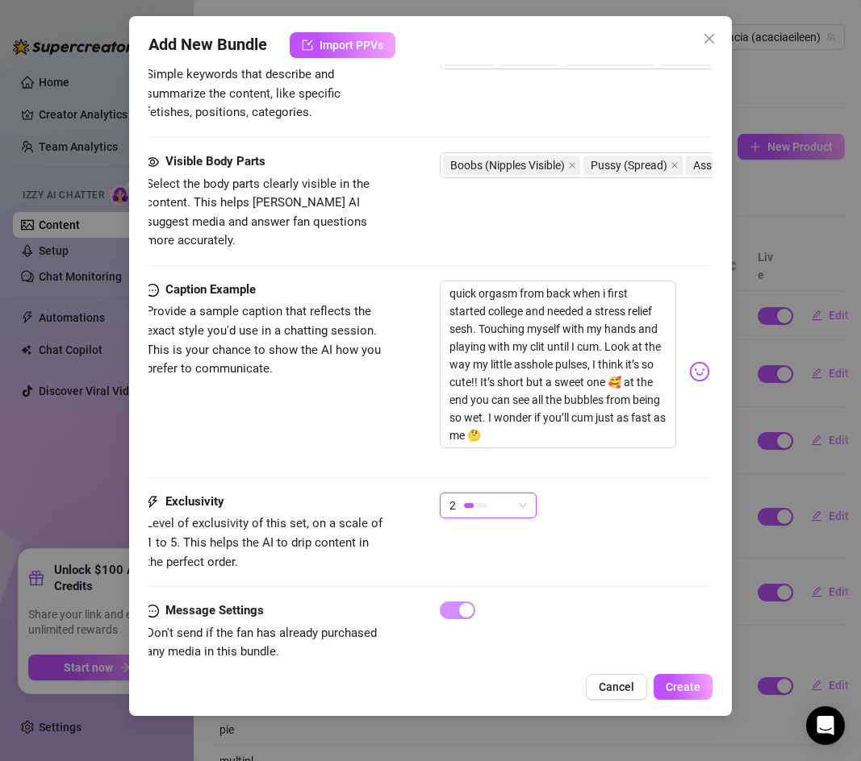
scroll to position [839, 2]
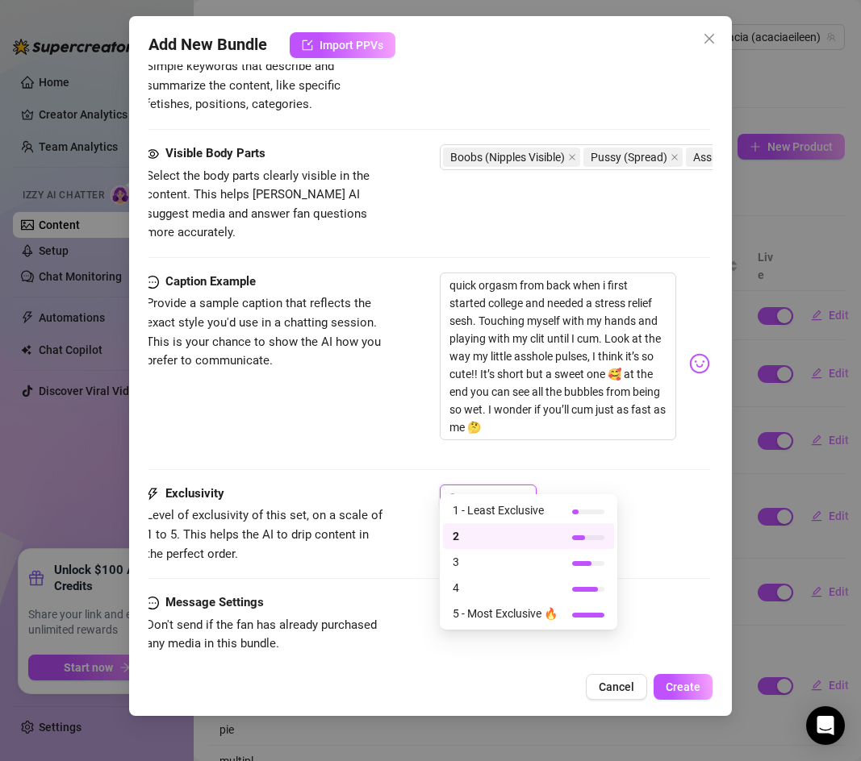
click at [505, 486] on div "2" at bounding box center [480, 498] width 63 height 24
click at [500, 509] on span "1 - Least Exclusive" at bounding box center [505, 511] width 105 height 18
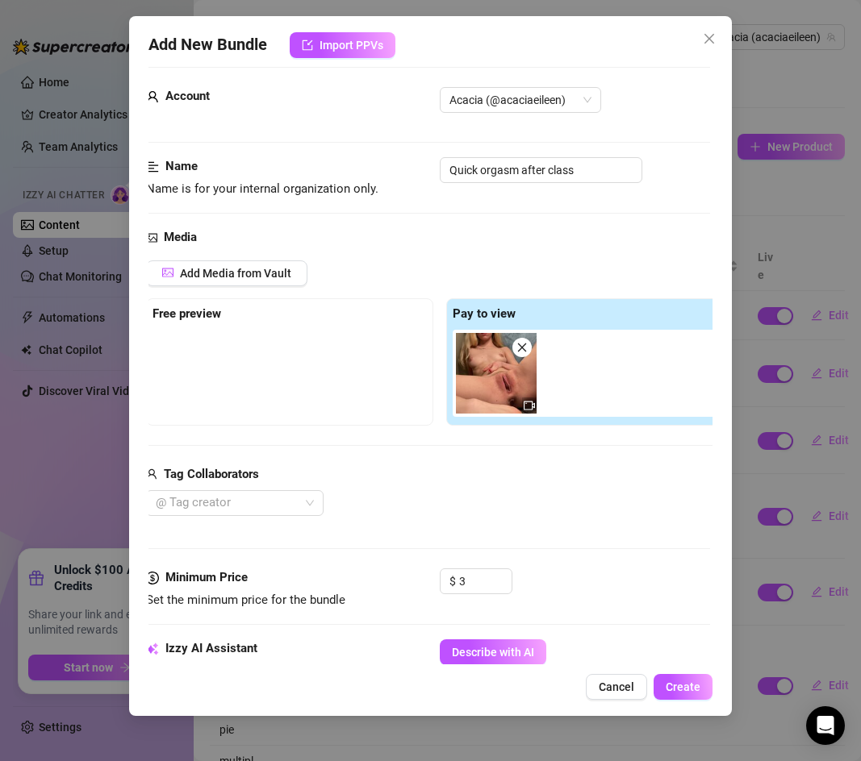
scroll to position [17, 0]
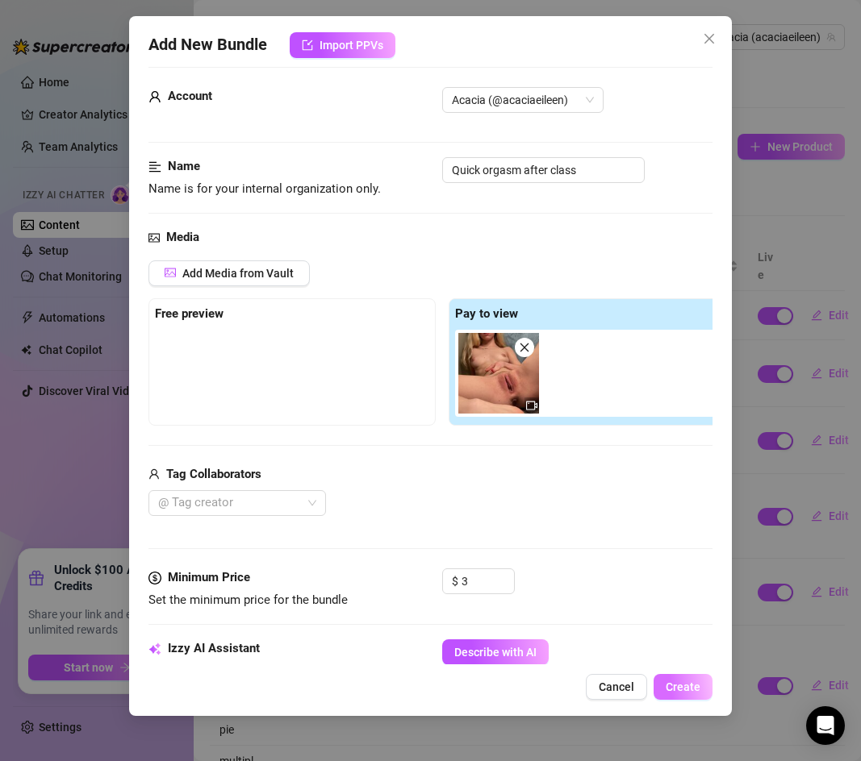
click at [684, 683] on span "Create" at bounding box center [682, 687] width 35 height 13
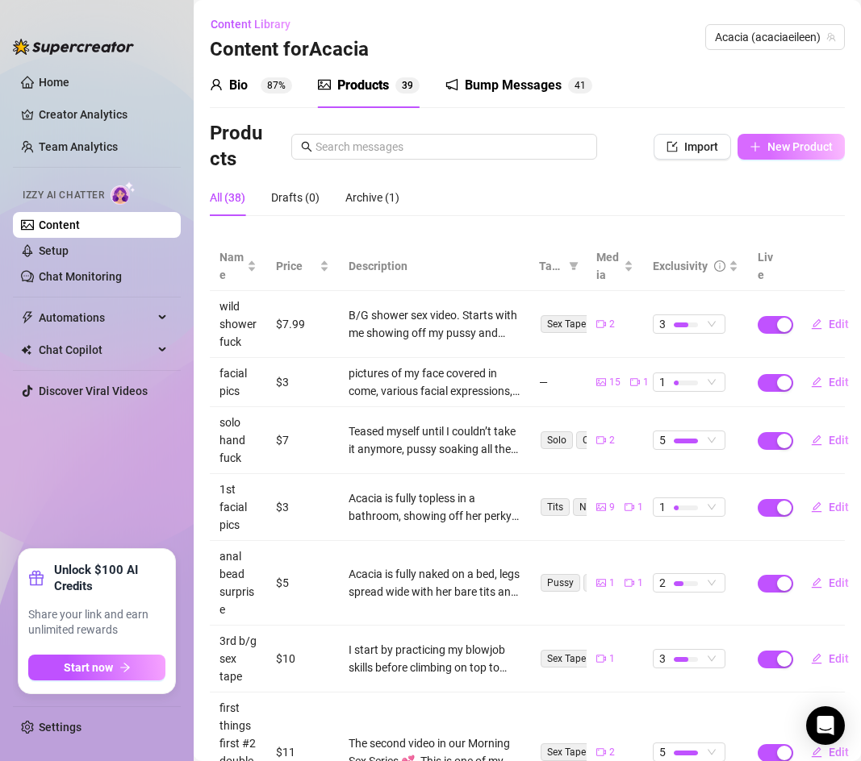
click at [770, 148] on span "New Product" at bounding box center [799, 146] width 65 height 13
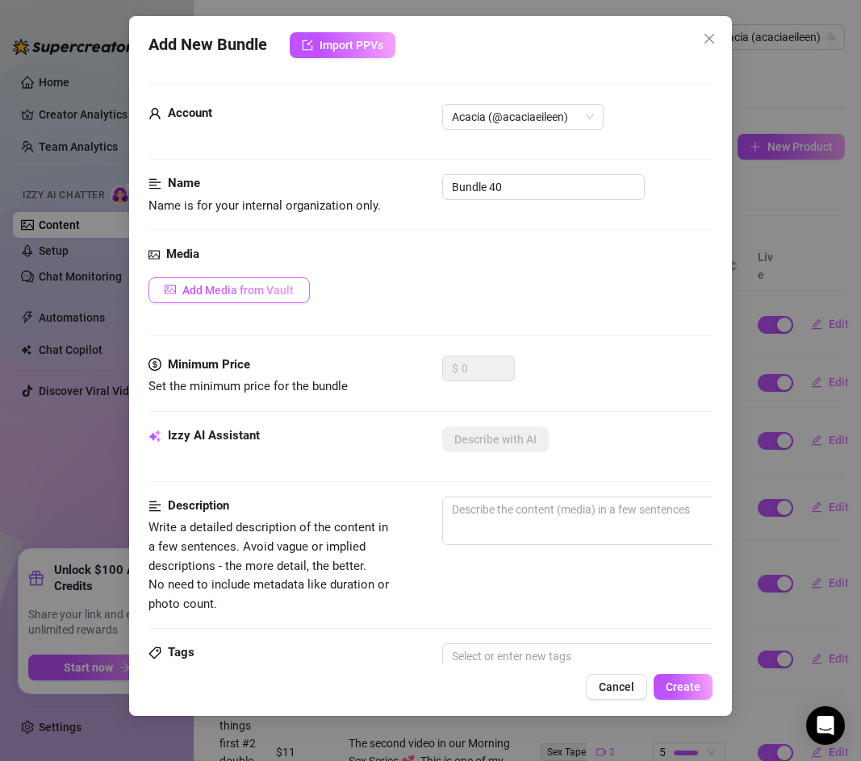
click at [215, 296] on span "Add Media from Vault" at bounding box center [237, 290] width 111 height 13
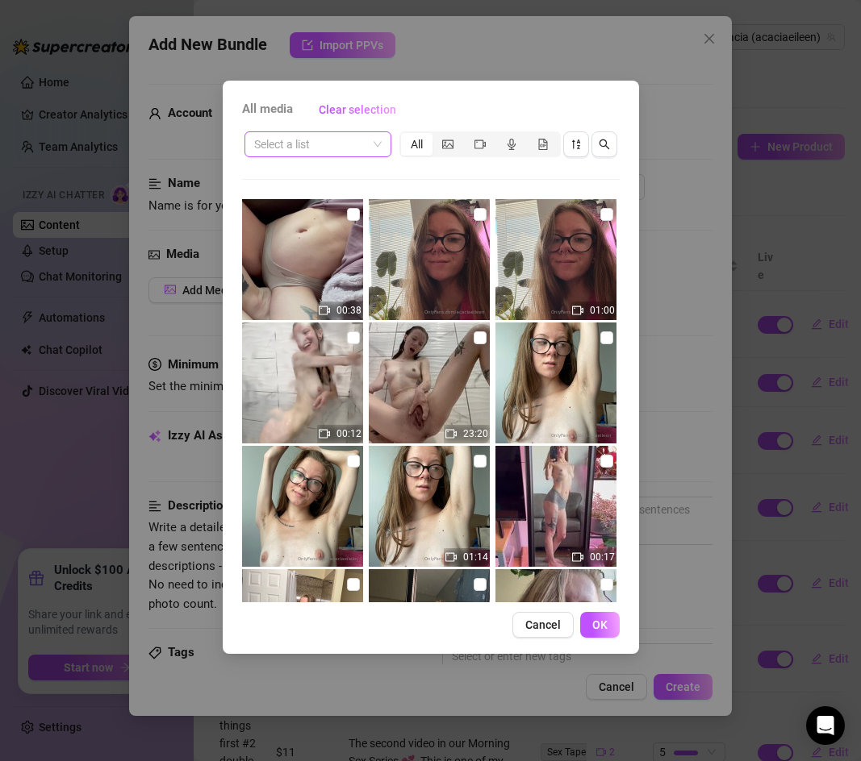
click at [359, 141] on input "search" at bounding box center [310, 144] width 113 height 24
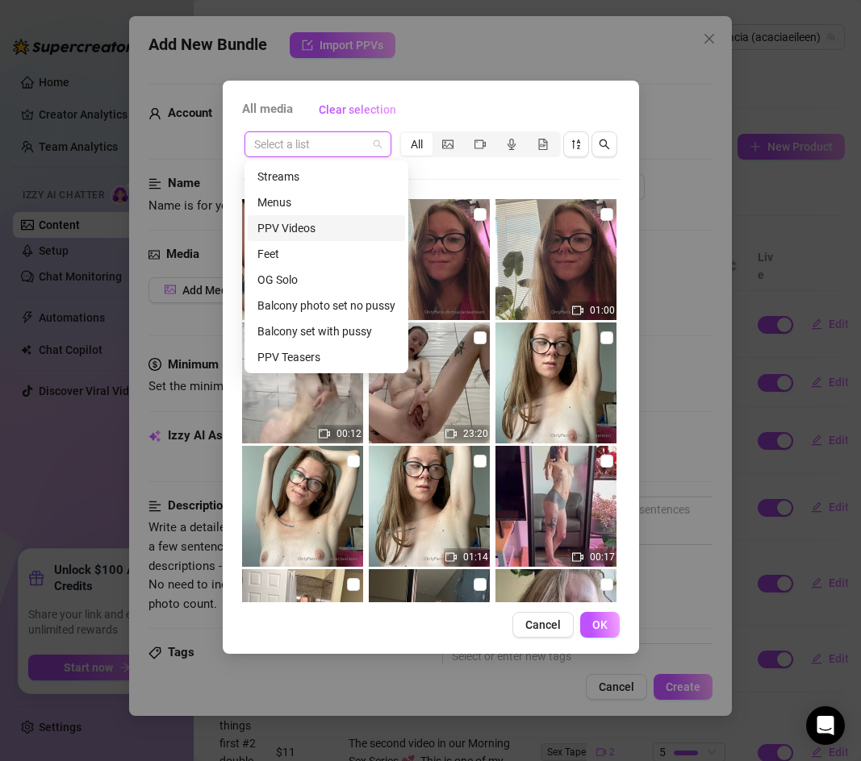
click at [315, 236] on div "PPV Videos" at bounding box center [326, 228] width 138 height 18
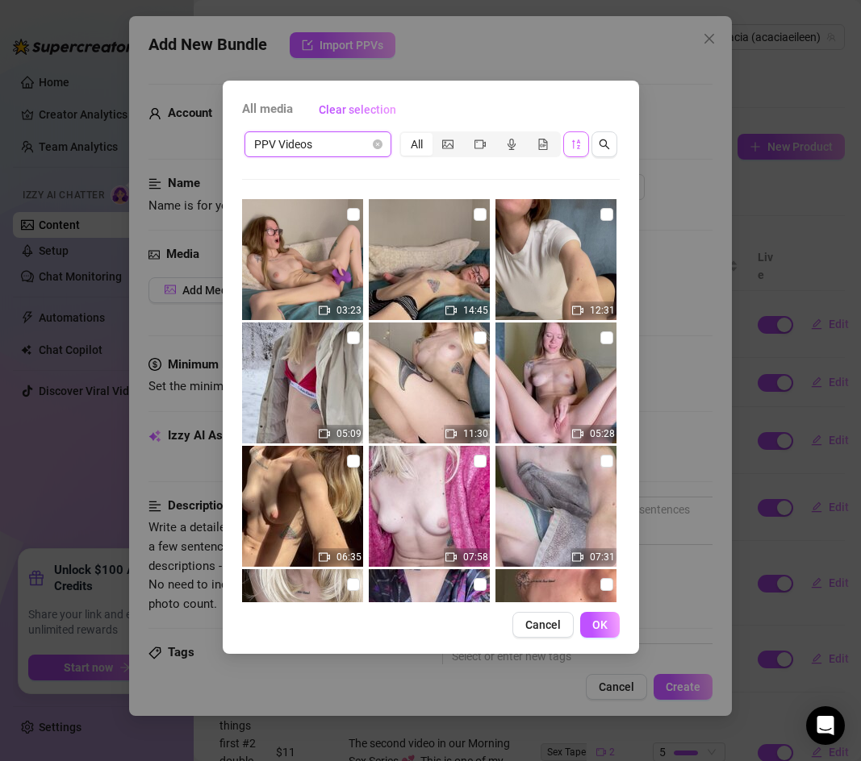
click at [574, 141] on icon "sort-descending" at bounding box center [575, 144] width 11 height 11
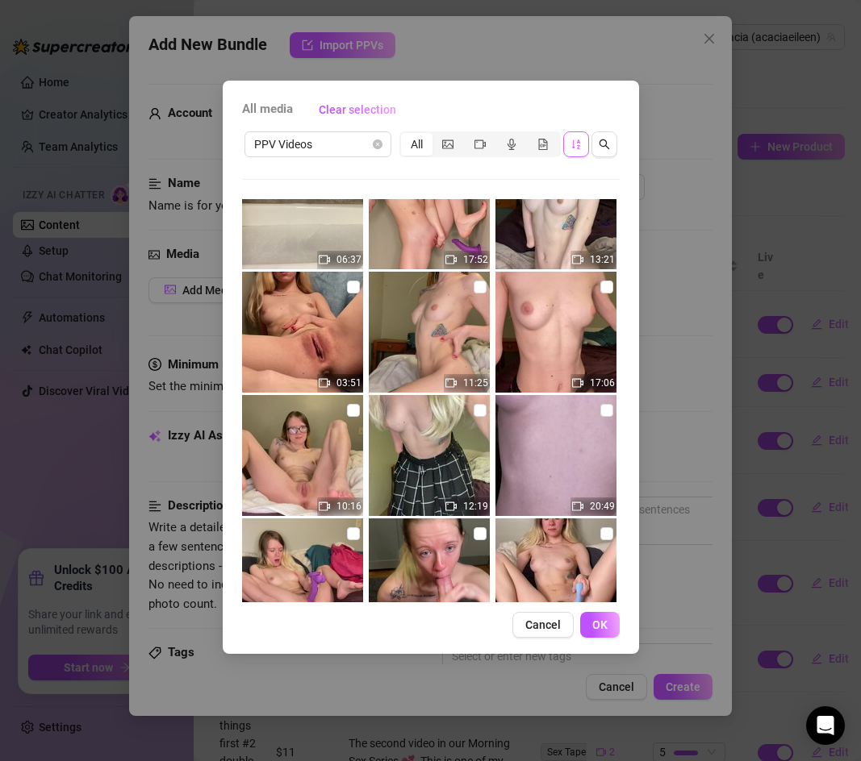
scroll to position [688, 0]
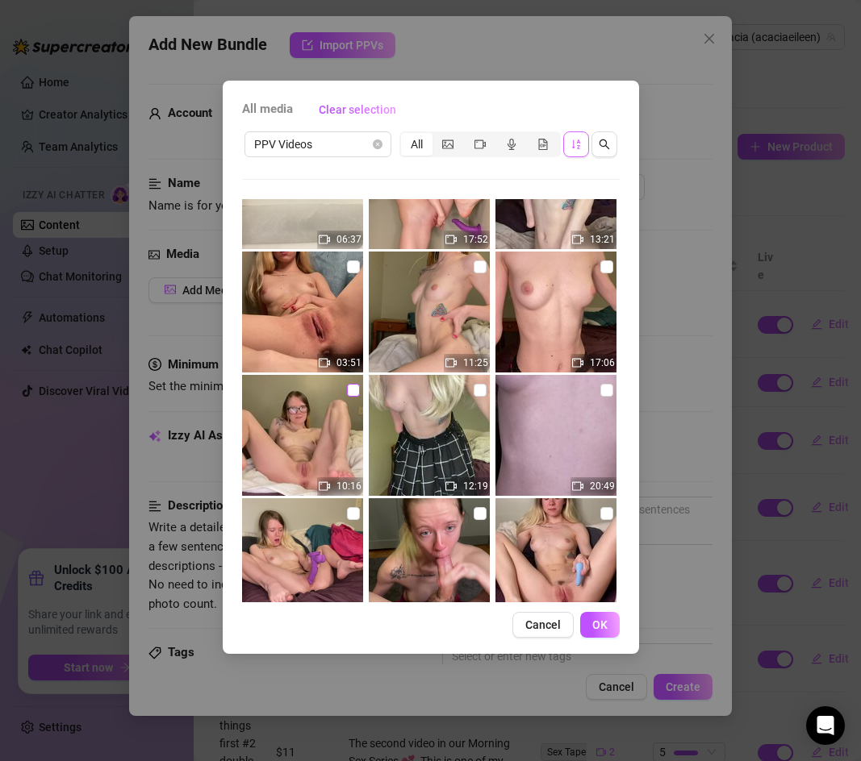
click at [358, 390] on input "checkbox" at bounding box center [353, 390] width 13 height 13
click at [599, 623] on span "OK" at bounding box center [599, 625] width 15 height 13
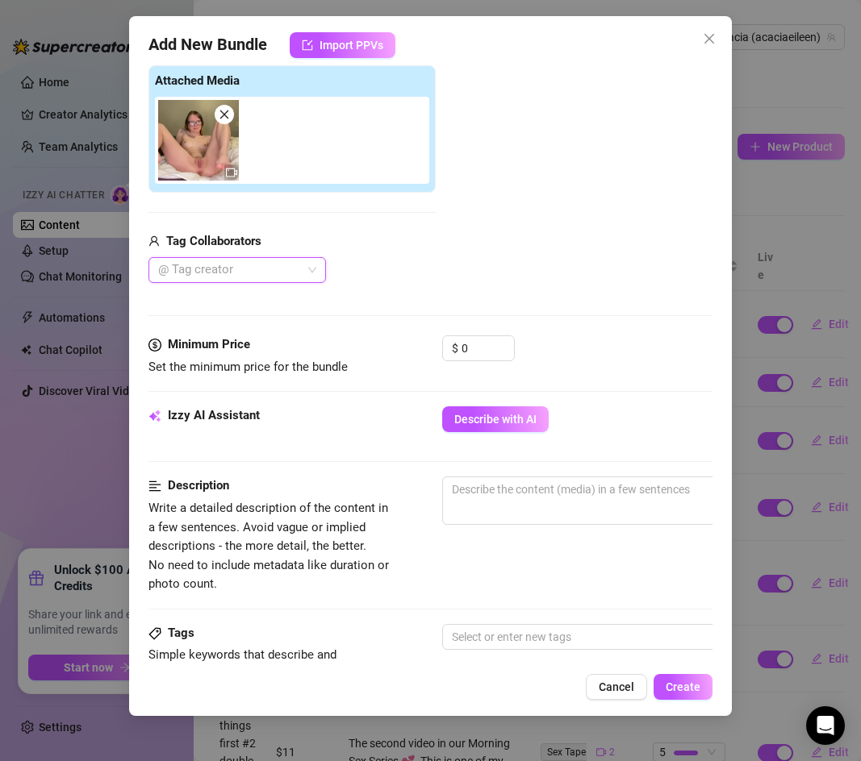
scroll to position [273, 0]
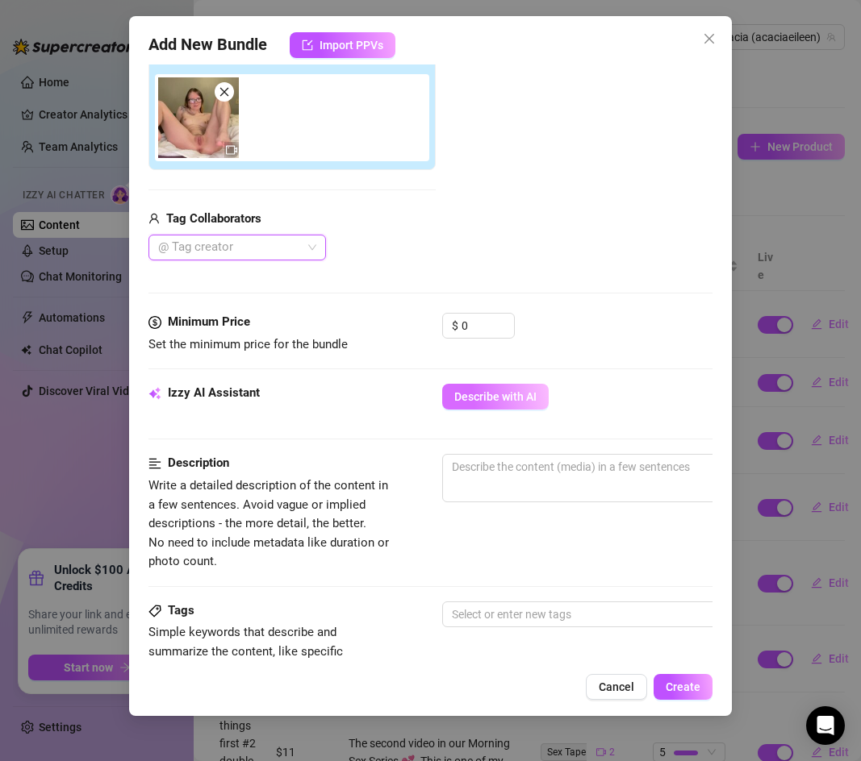
click at [459, 386] on button "Describe with AI" at bounding box center [495, 397] width 106 height 26
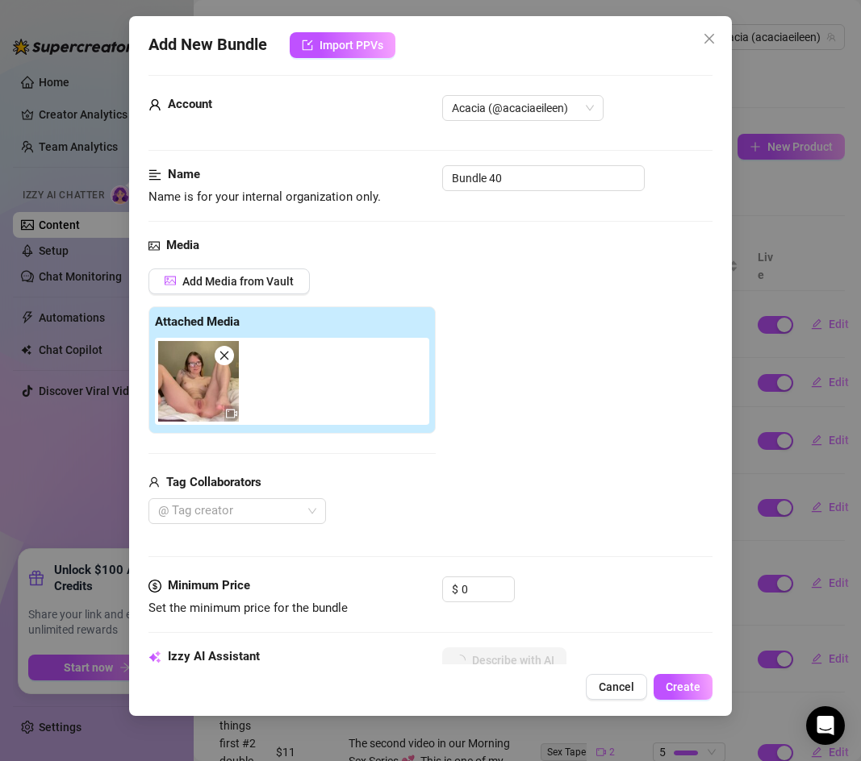
scroll to position [6, 0]
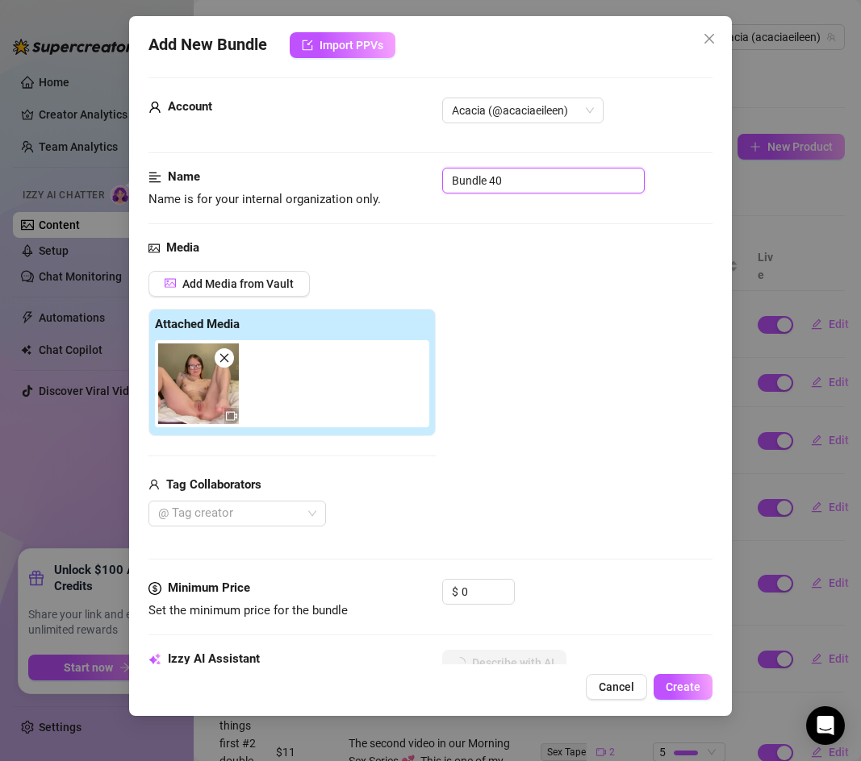
click at [482, 181] on input "Bundle 40" at bounding box center [543, 181] width 202 height 26
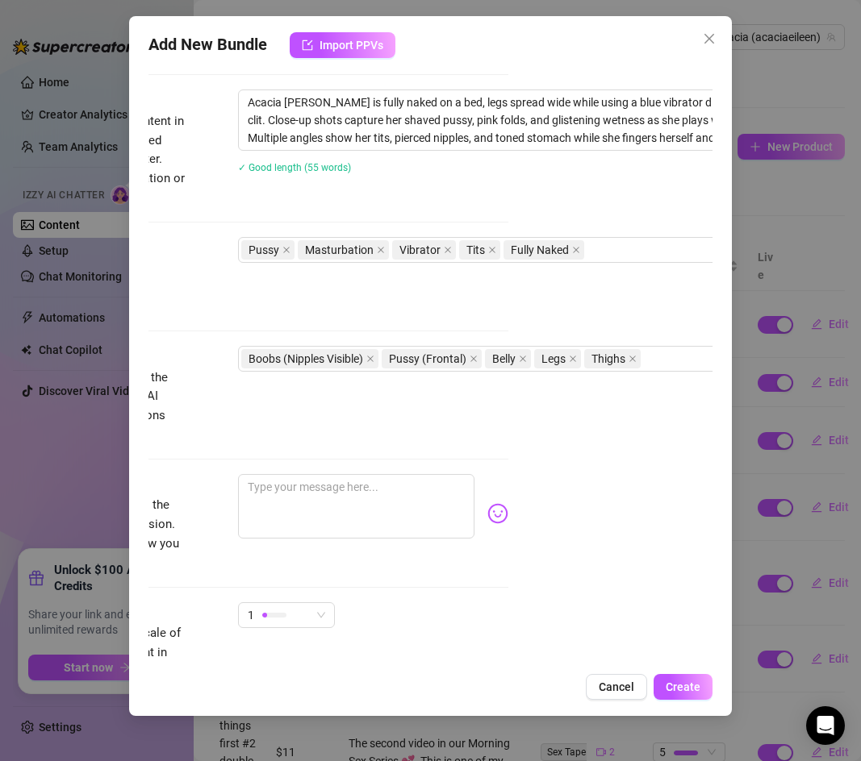
scroll to position [637, 201]
click at [382, 482] on textarea at bounding box center [359, 506] width 236 height 65
paste textarea "I’m sending this one for free because your renew is on 😘 I really needed to cum…"
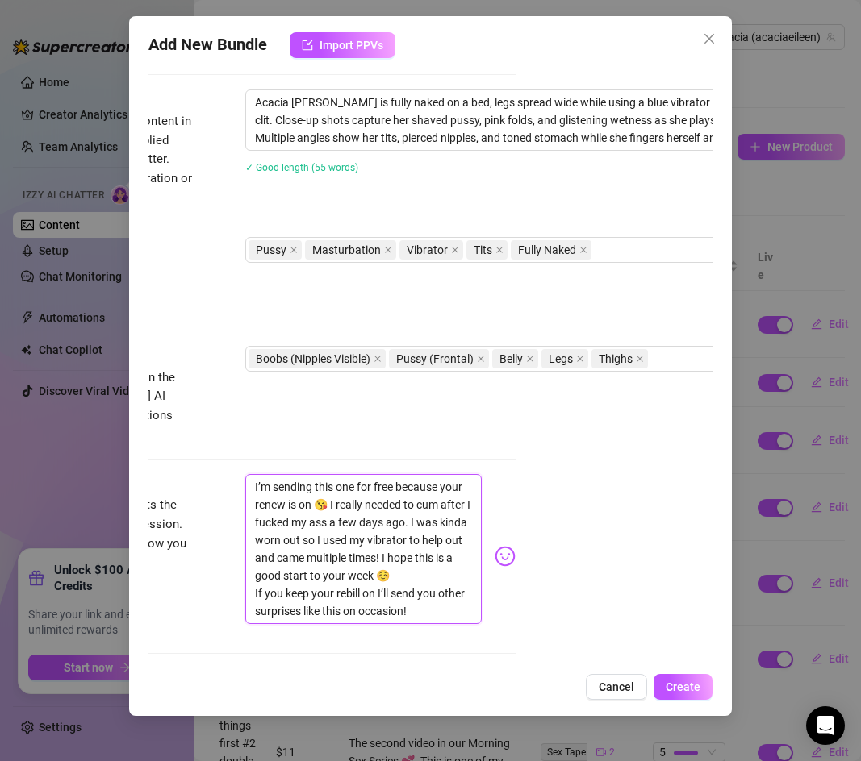
scroll to position [635, 197]
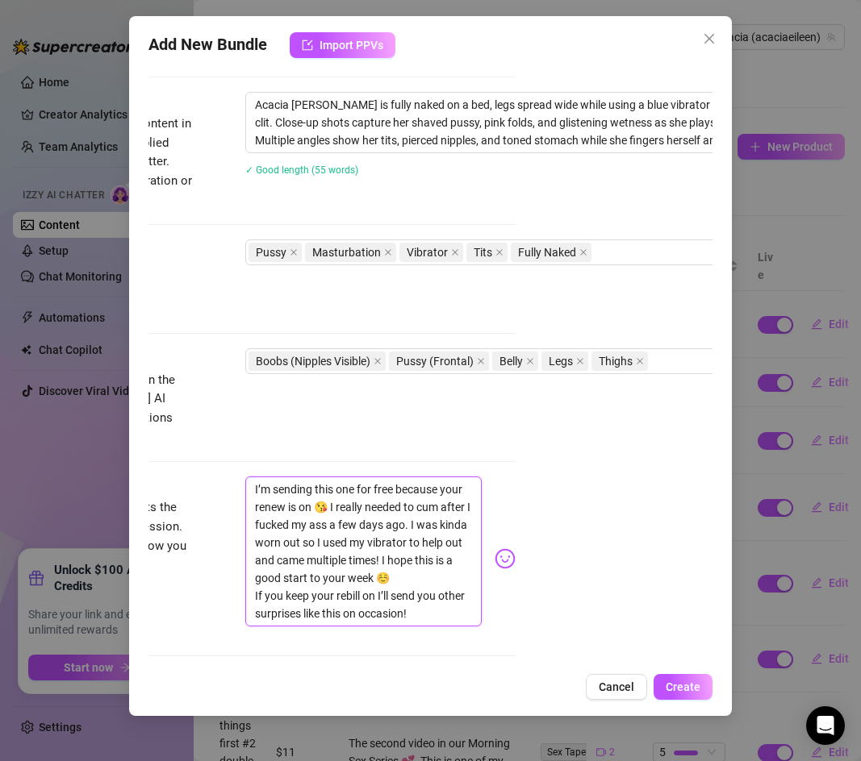
drag, startPoint x: 314, startPoint y: 487, endPoint x: 398, endPoint y: 474, distance: 85.8
click at [399, 477] on textarea "I’m sending this one for free because your renew is on 😘 I really needed to cum…" at bounding box center [363, 552] width 236 height 150
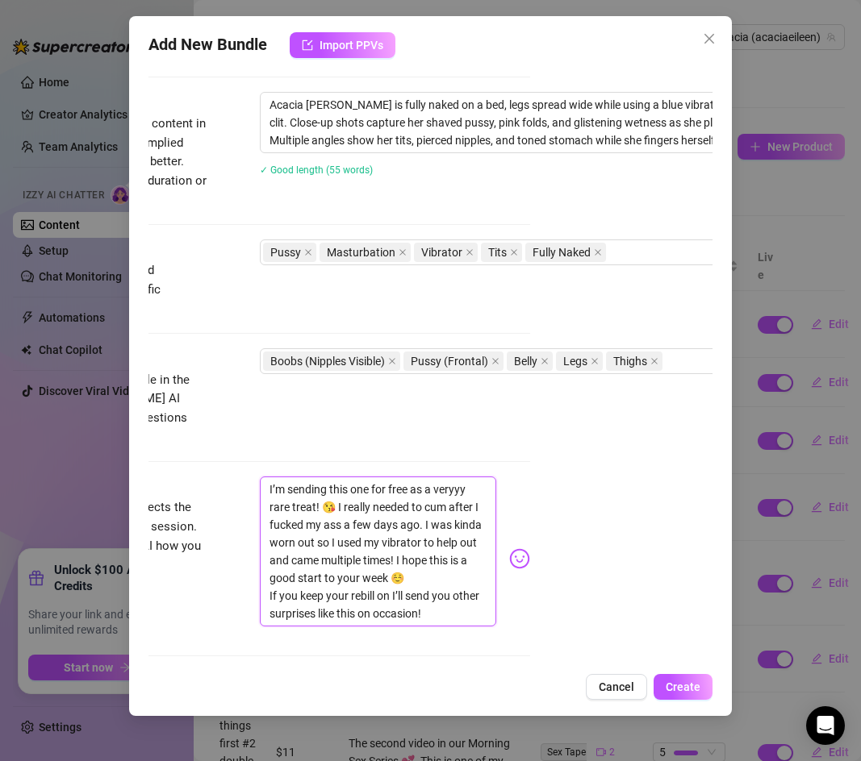
scroll to position [635, 178]
drag, startPoint x: 426, startPoint y: 507, endPoint x: 346, endPoint y: 494, distance: 80.8
click at [346, 494] on textarea "I’m sending this one for free as a veryyy rare treat! 😘 I really needed to cum …" at bounding box center [382, 552] width 236 height 150
click at [383, 492] on textarea "I’m sending this one for free as a veryyy rare treat! 😘 I really needed to cum …" at bounding box center [382, 552] width 236 height 150
drag, startPoint x: 423, startPoint y: 507, endPoint x: 339, endPoint y: 494, distance: 84.8
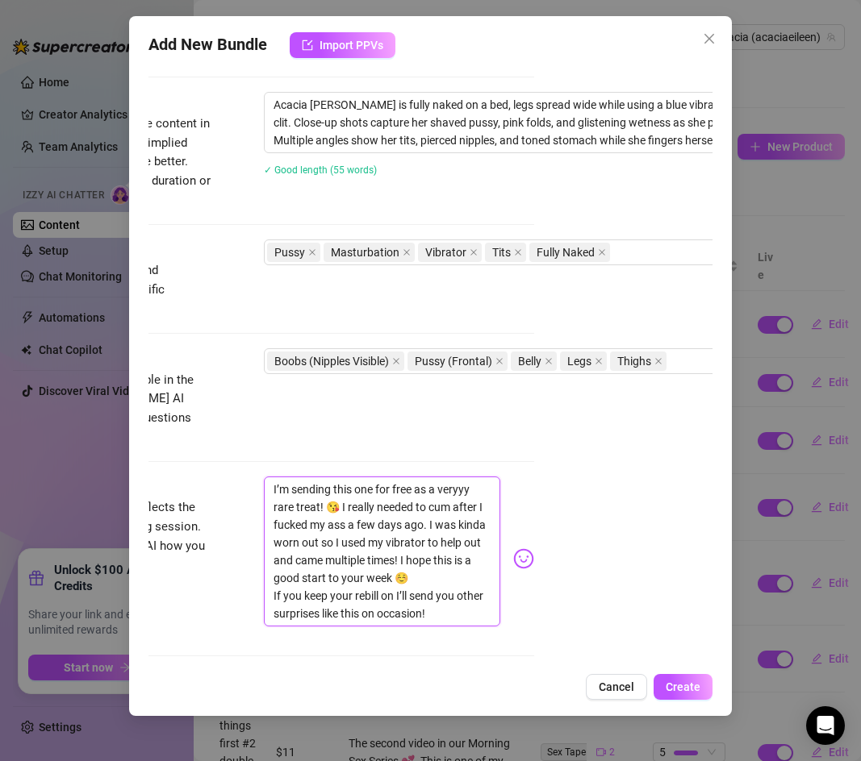
click at [339, 494] on textarea "I’m sending this one for free as a veryyy rare treat! 😘 I really needed to cum …" at bounding box center [382, 552] width 236 height 150
click at [339, 487] on textarea "I’m sending this one for free as a veryyy rare treat! 😘 I really needed to cum …" at bounding box center [382, 552] width 236 height 150
click at [344, 491] on textarea "I’m sending this one for free as a veryyy rare treat! 😘 I really needed to cum …" at bounding box center [382, 552] width 236 height 150
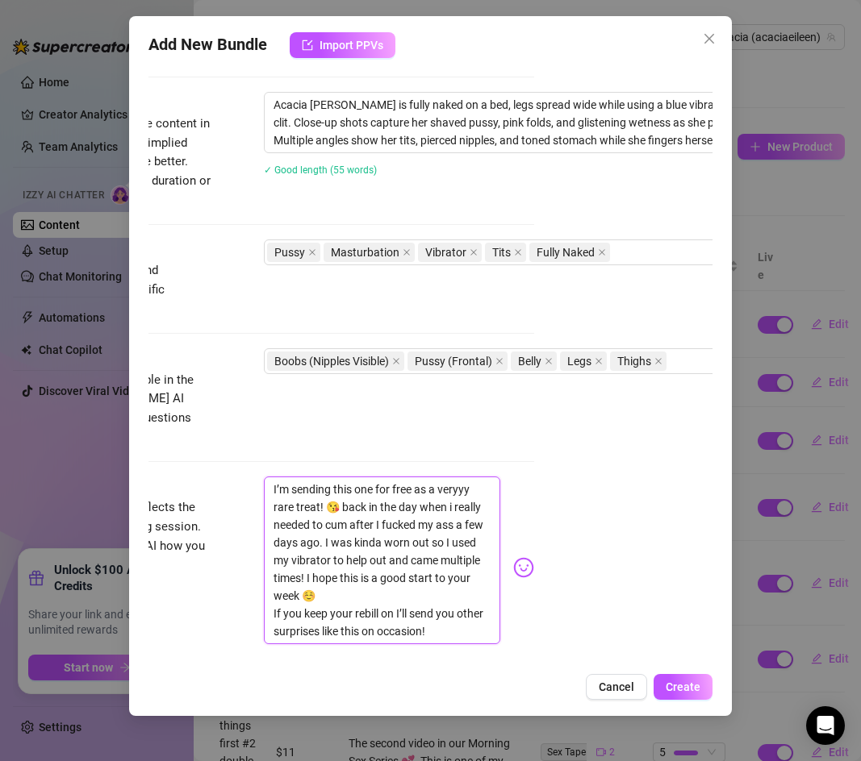
click at [317, 526] on textarea "I’m sending this one for free as a veryyy rare treat! 😘 back in the day when i …" at bounding box center [382, 561] width 236 height 168
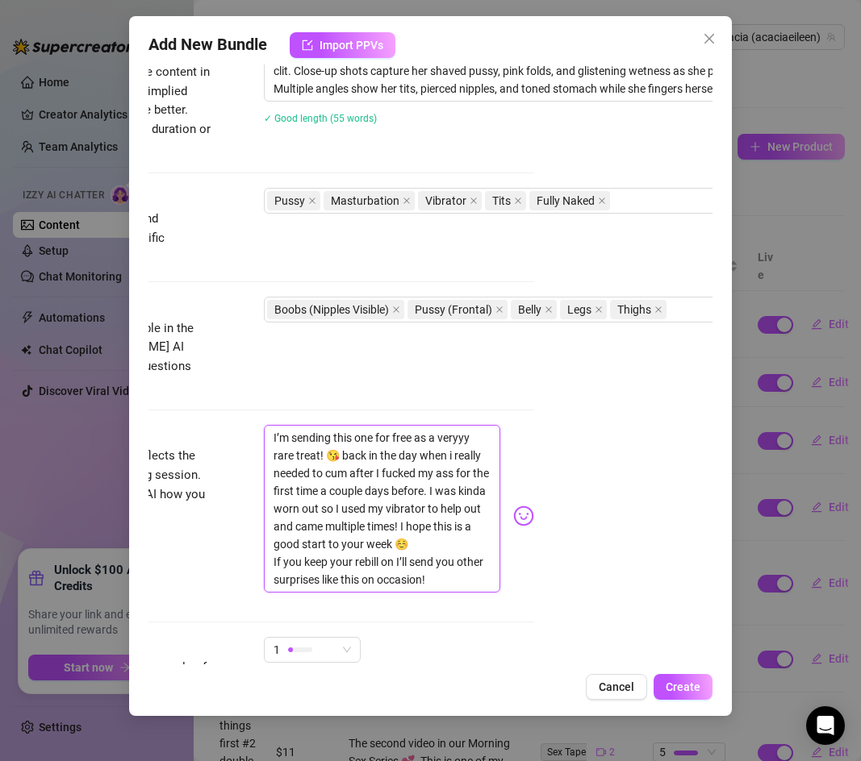
scroll to position [690, 178]
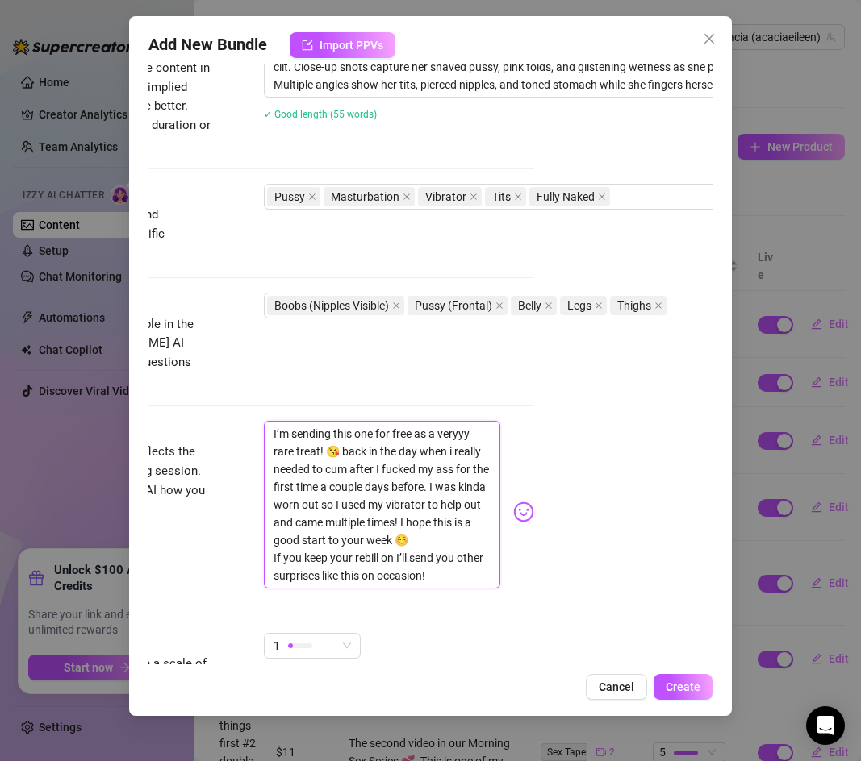
drag, startPoint x: 444, startPoint y: 504, endPoint x: 459, endPoint y: 519, distance: 21.7
click at [459, 519] on textarea "I’m sending this one for free as a veryyy rare treat! 😘 back in the day when i …" at bounding box center [382, 505] width 236 height 168
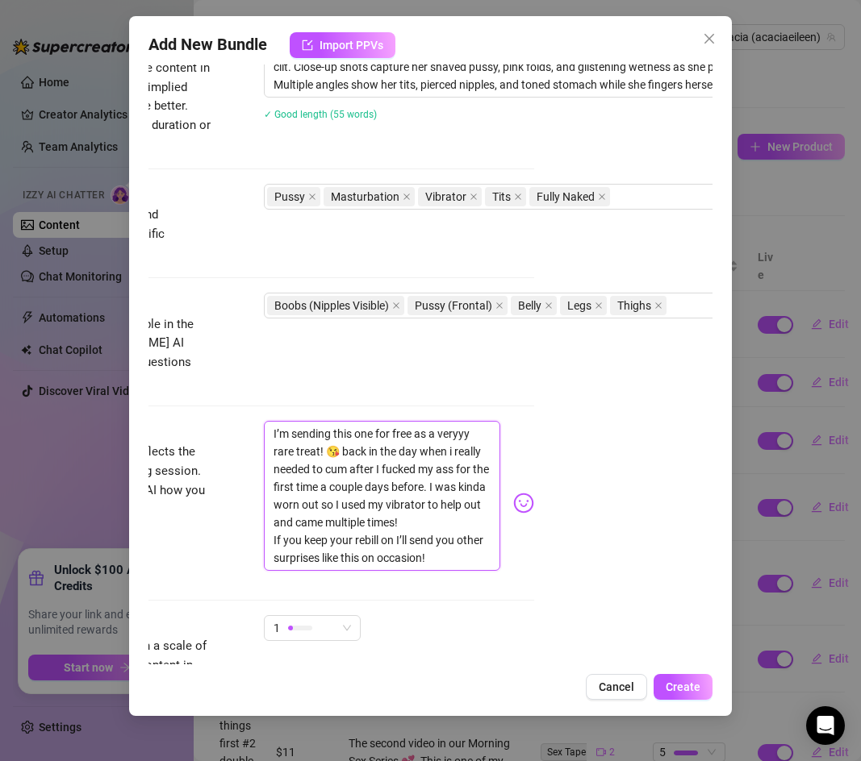
drag, startPoint x: 302, startPoint y: 520, endPoint x: 327, endPoint y: 521, distance: 25.0
click at [327, 521] on textarea "I’m sending this one for free as a veryyy rare treat! 😘 back in the day when i …" at bounding box center [382, 496] width 236 height 150
click at [459, 540] on textarea "I’m sending this one for free as a veryyy rare treat! 😘 back in the day when i …" at bounding box center [382, 496] width 236 height 150
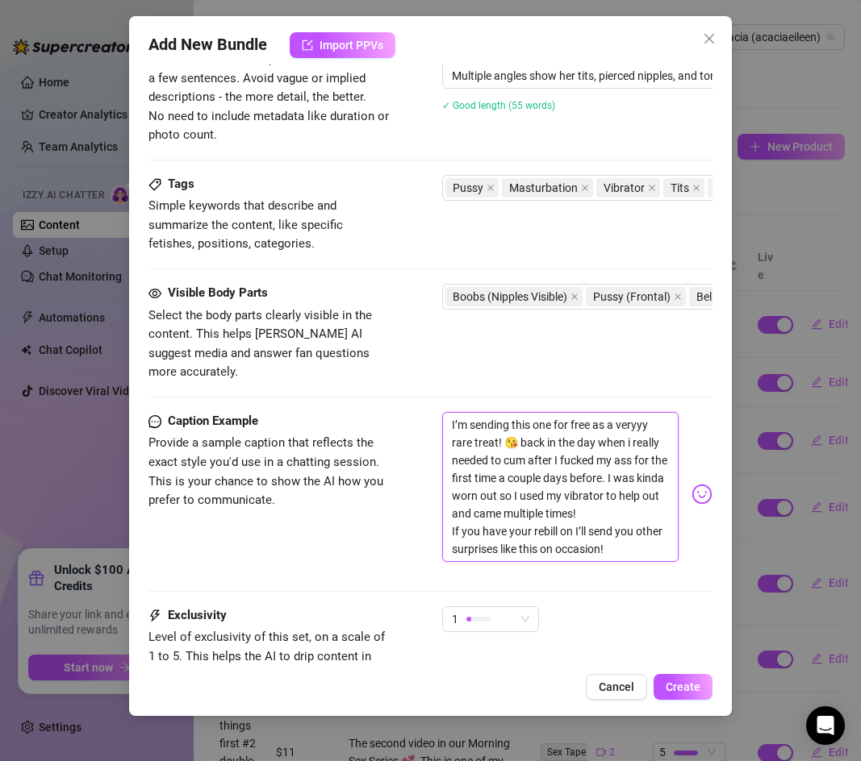
scroll to position [821, 0]
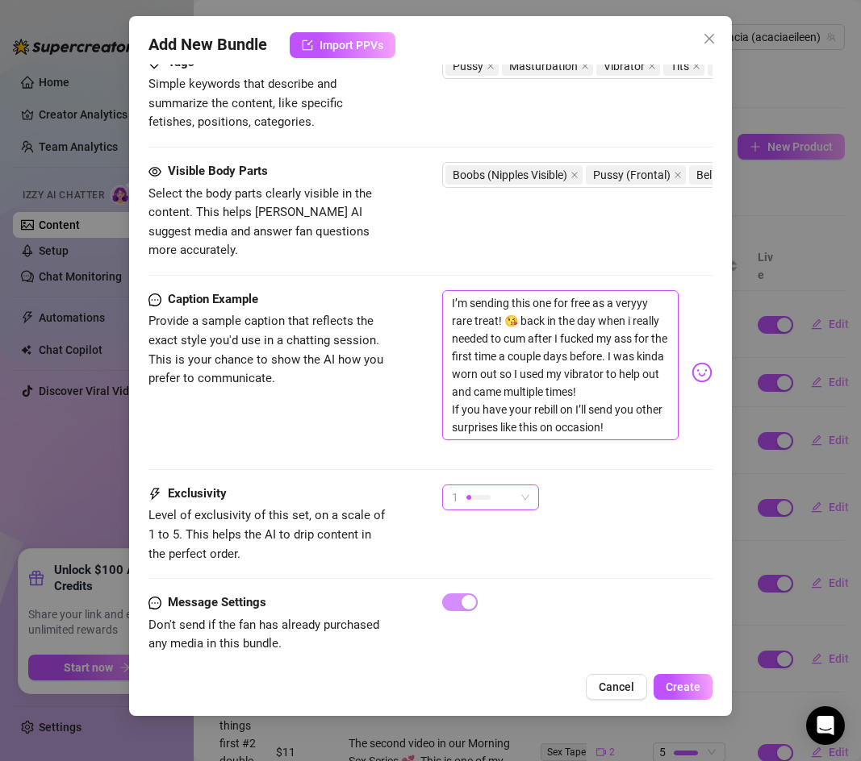
click at [494, 486] on div "1" at bounding box center [483, 498] width 63 height 24
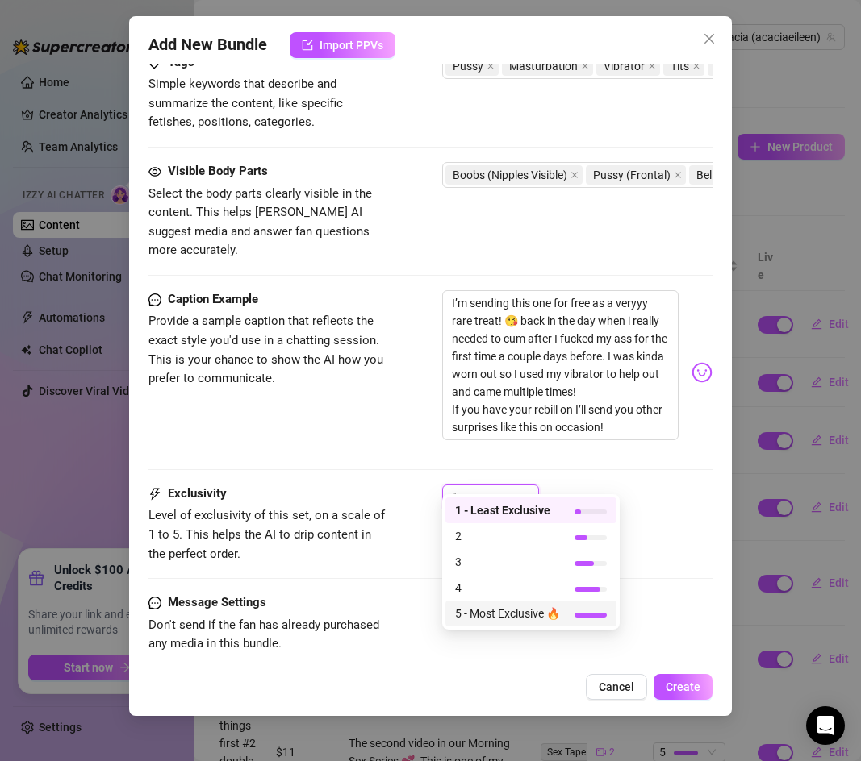
click at [493, 619] on span "5 - Most Exclusive 🔥" at bounding box center [507, 614] width 105 height 18
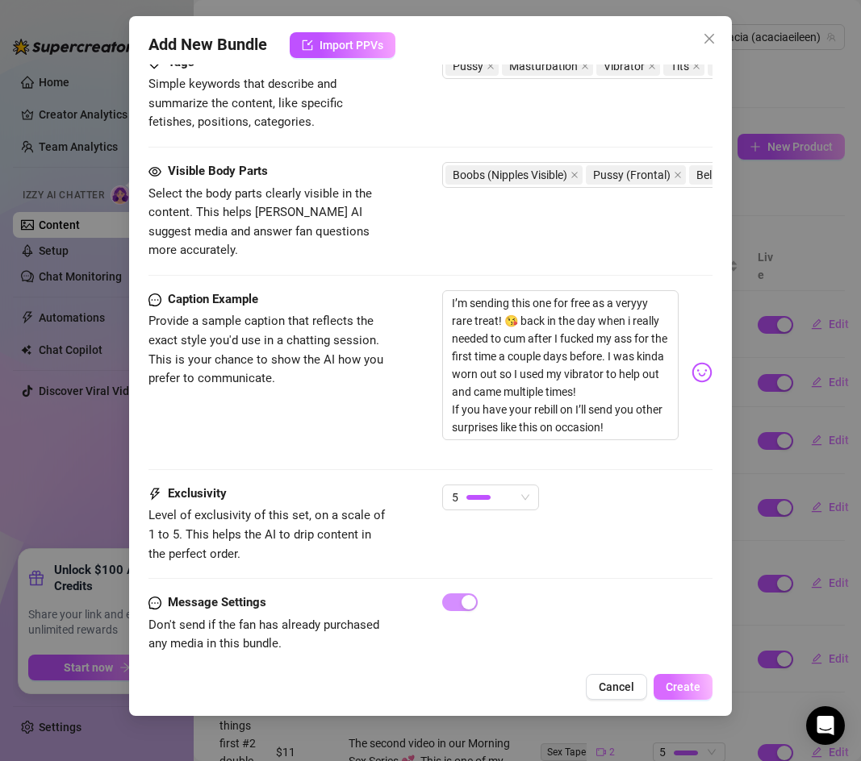
click at [679, 682] on span "Create" at bounding box center [682, 687] width 35 height 13
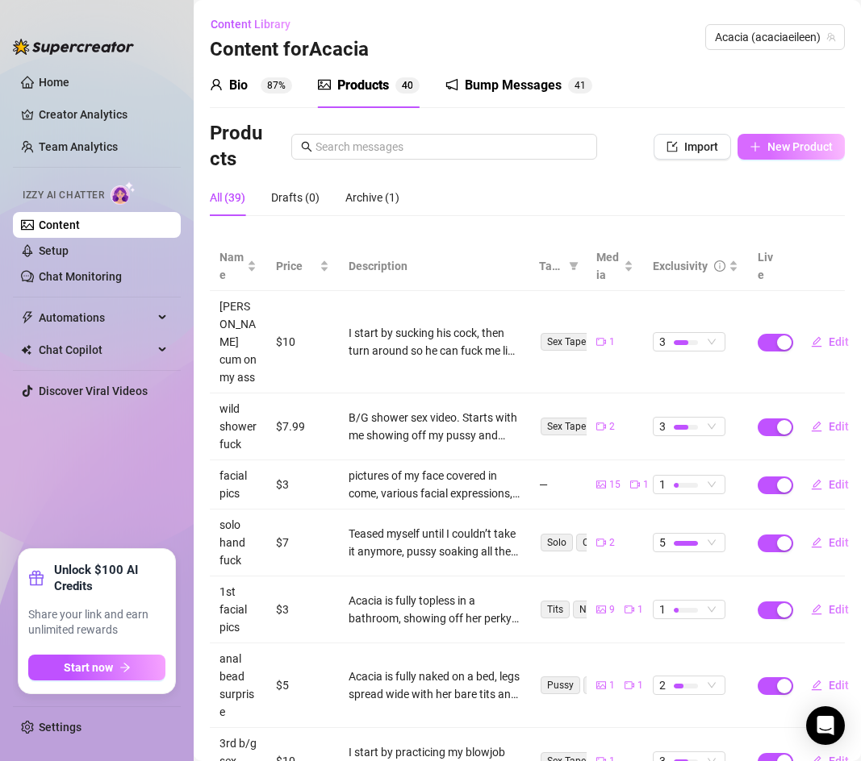
click at [768, 144] on span "New Product" at bounding box center [799, 146] width 65 height 13
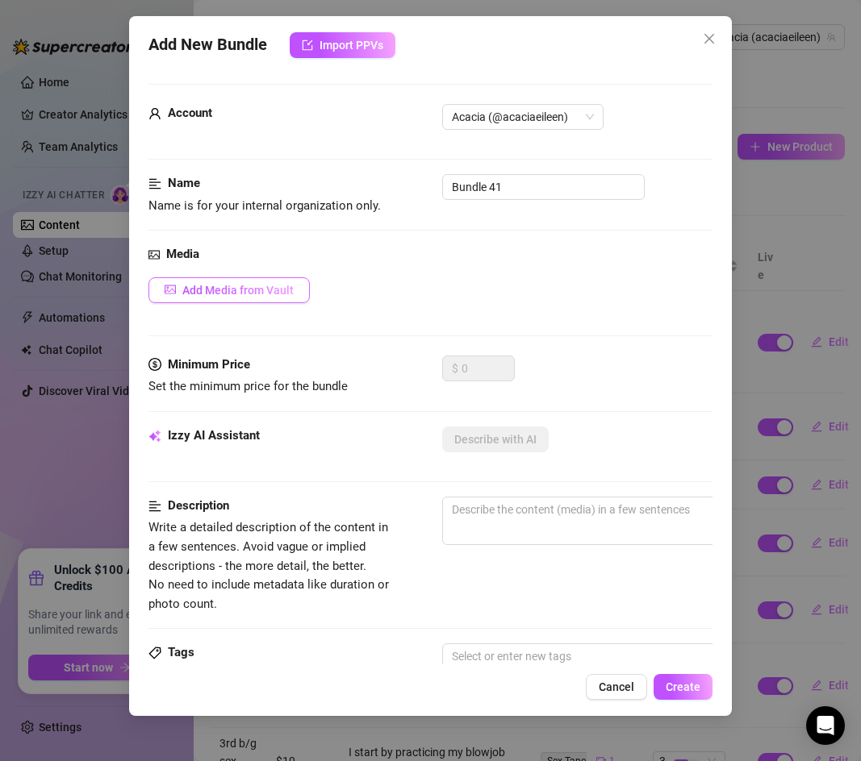
click at [231, 289] on span "Add Media from Vault" at bounding box center [237, 290] width 111 height 13
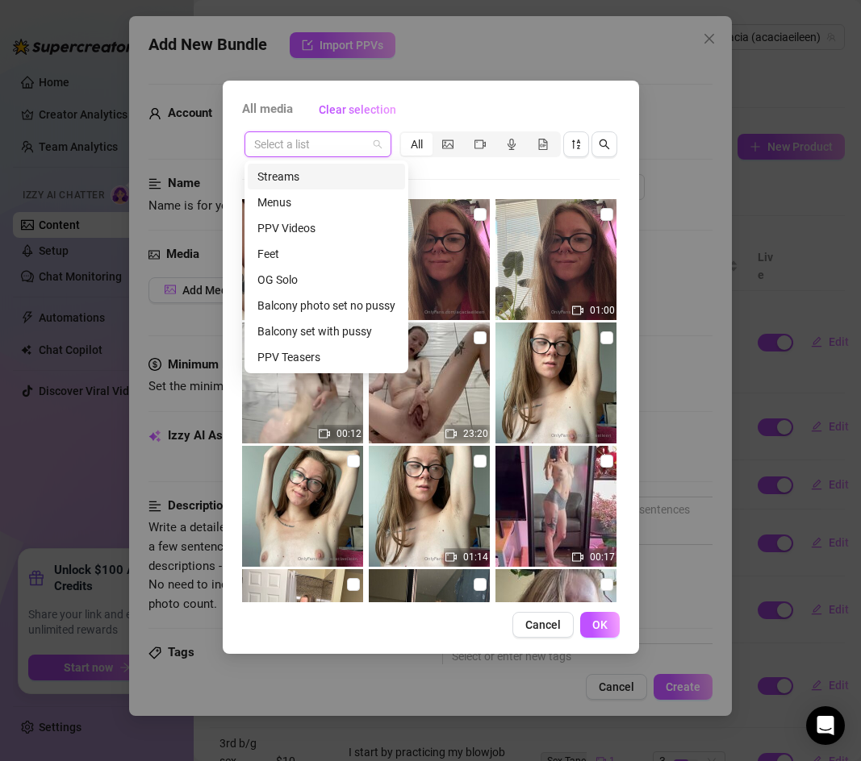
click at [339, 140] on input "search" at bounding box center [310, 144] width 113 height 24
click at [304, 223] on div "PPV Videos" at bounding box center [326, 228] width 138 height 18
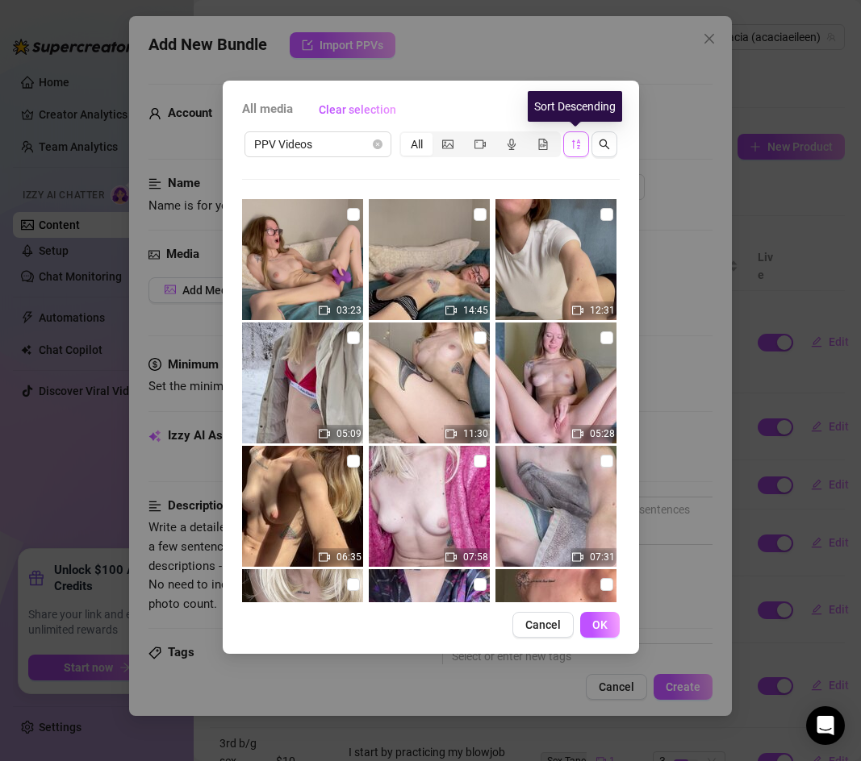
click at [573, 148] on icon "sort-descending" at bounding box center [575, 144] width 11 height 11
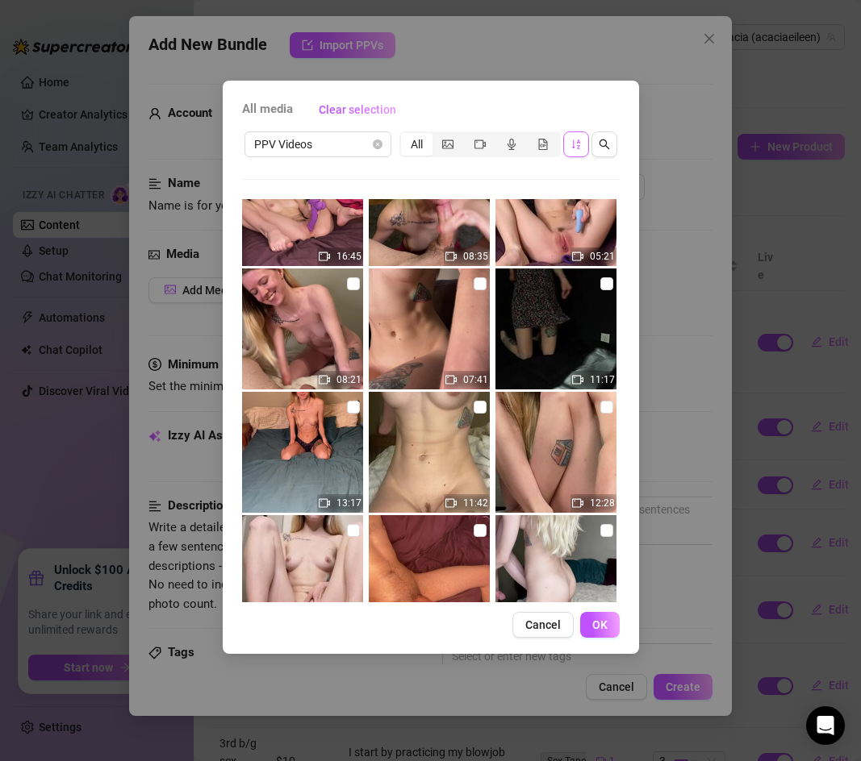
scroll to position [1049, 0]
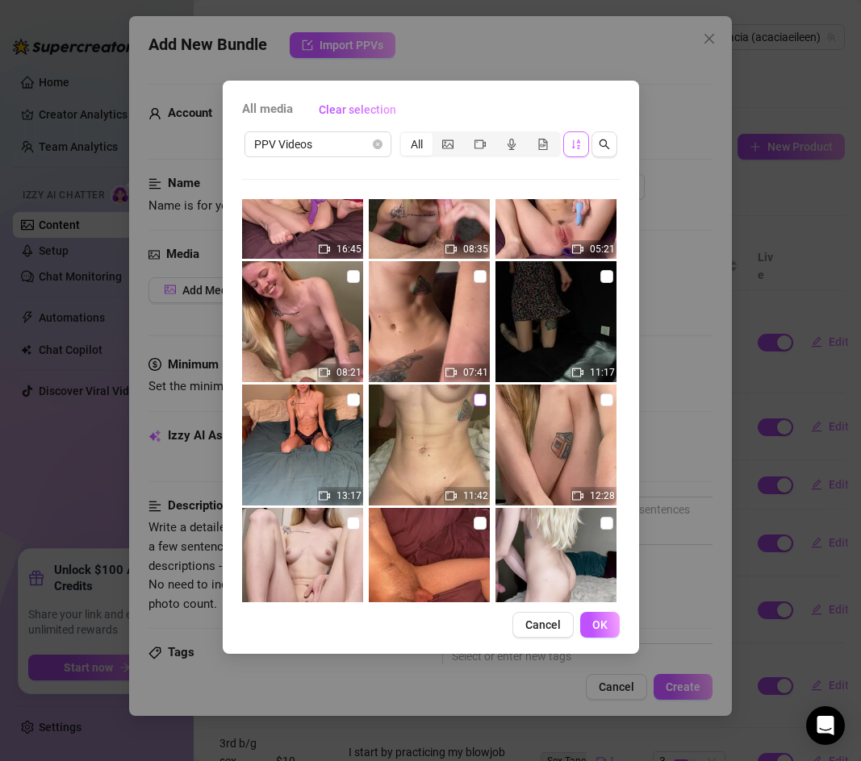
click at [477, 403] on input "checkbox" at bounding box center [480, 400] width 13 height 13
click at [603, 631] on span "OK" at bounding box center [599, 625] width 15 height 13
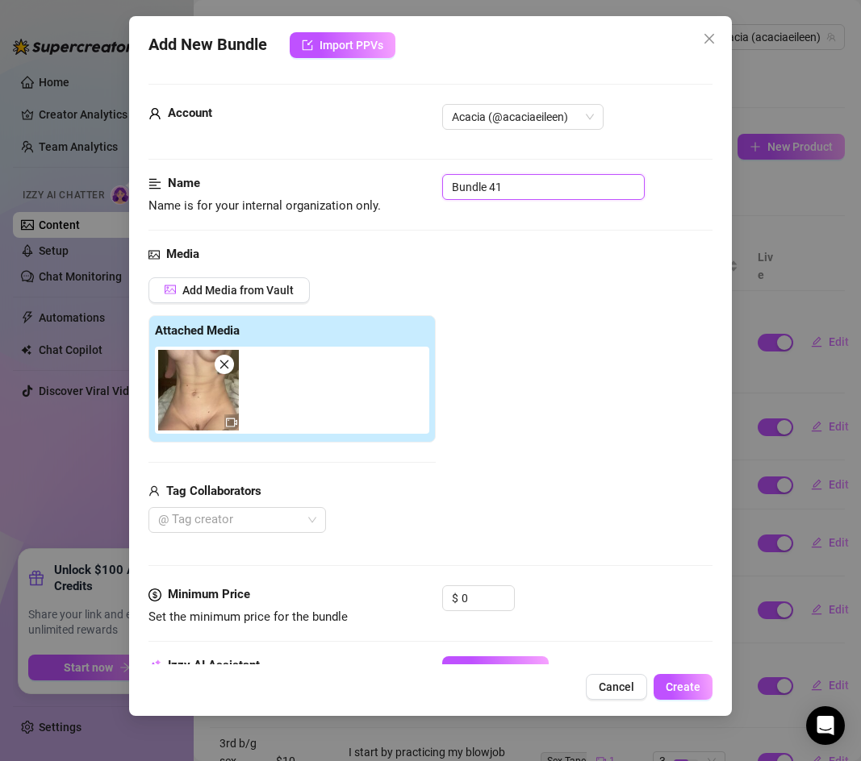
click at [497, 180] on input "Bundle 41" at bounding box center [543, 187] width 202 height 26
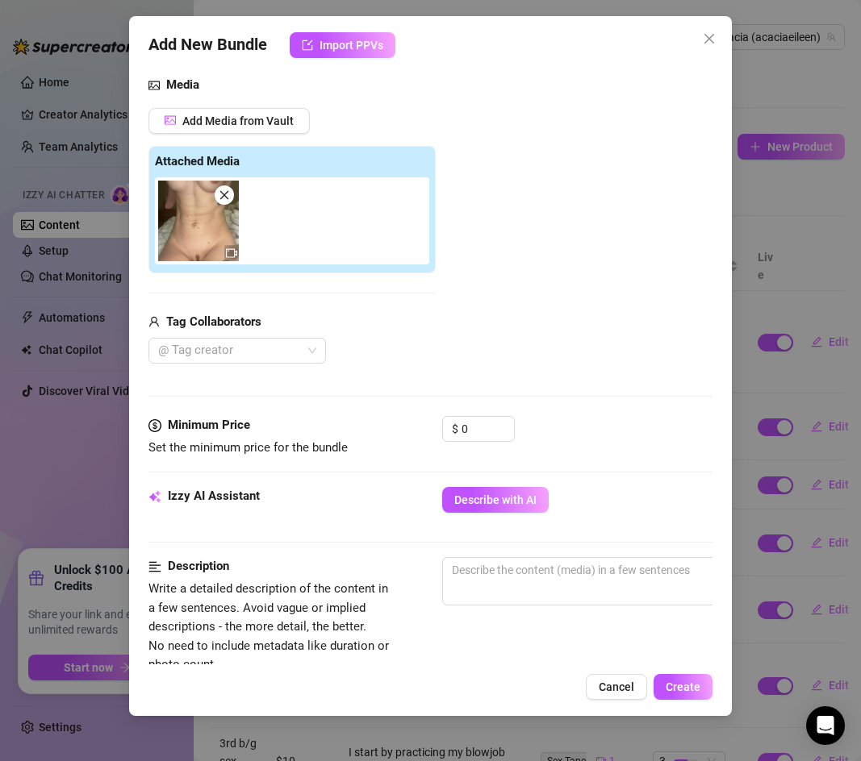
scroll to position [194, 0]
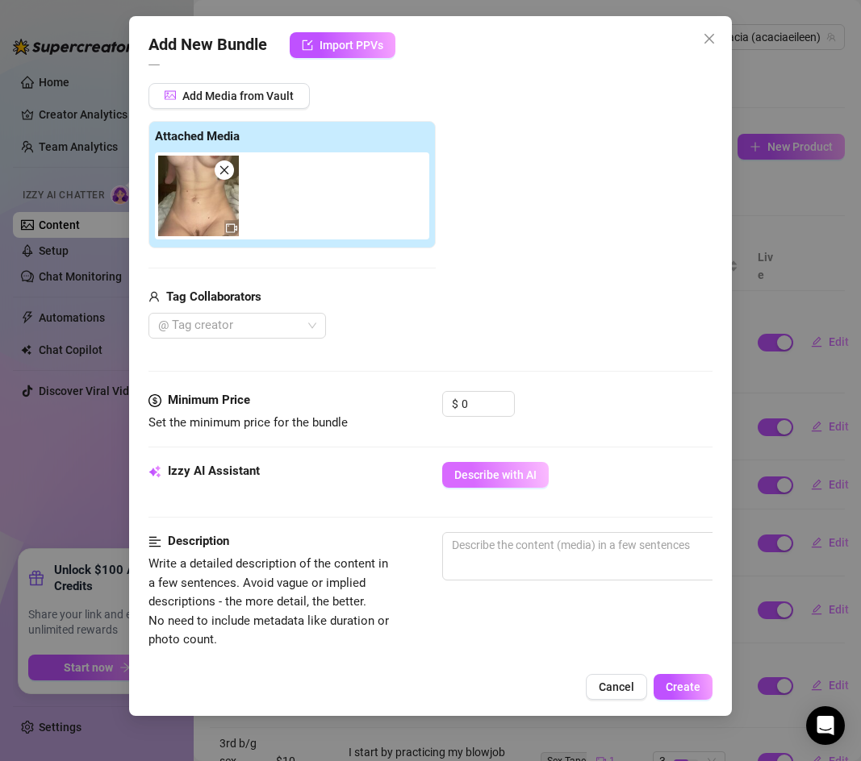
click at [472, 481] on span "Describe with AI" at bounding box center [495, 475] width 82 height 13
click at [470, 403] on input "0" at bounding box center [487, 404] width 52 height 24
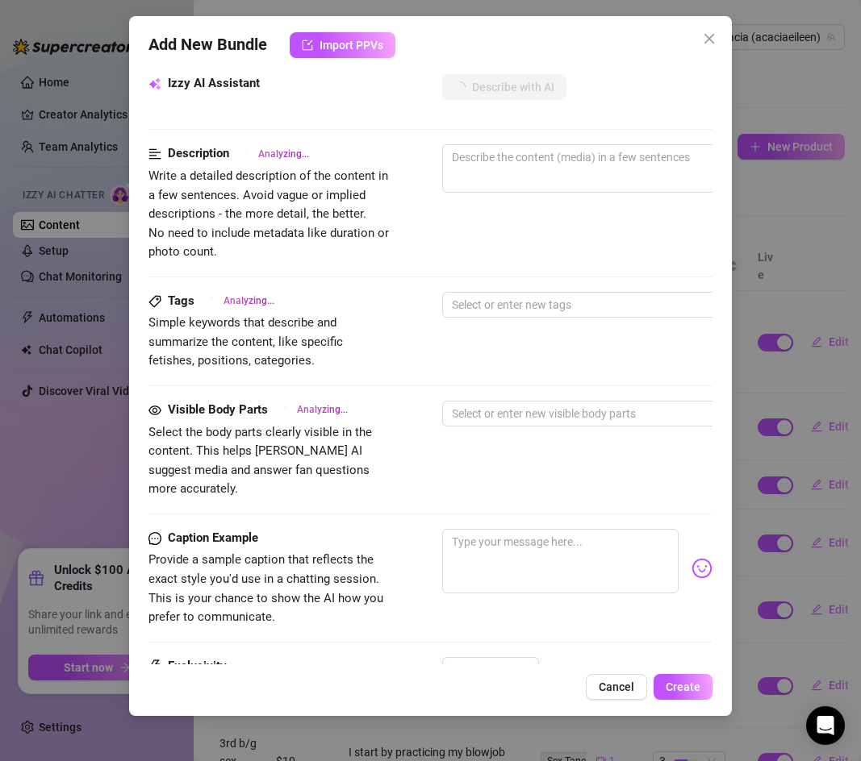
scroll to position [636, 0]
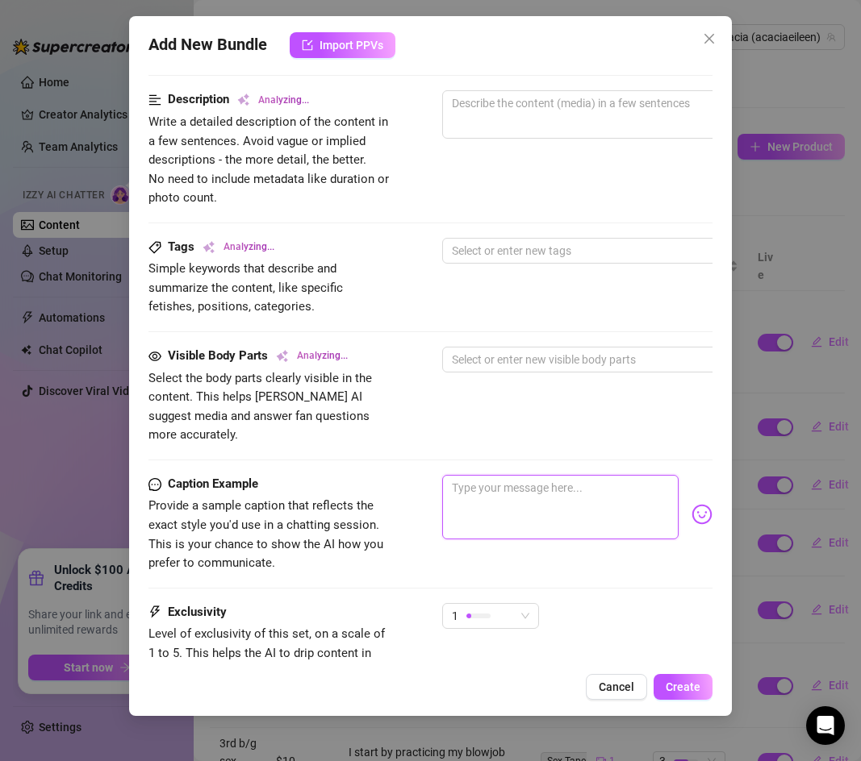
click at [480, 486] on textarea at bounding box center [560, 507] width 236 height 65
paste textarea "After playing with my butt in the shower [DATE] I was still super wet and horny…"
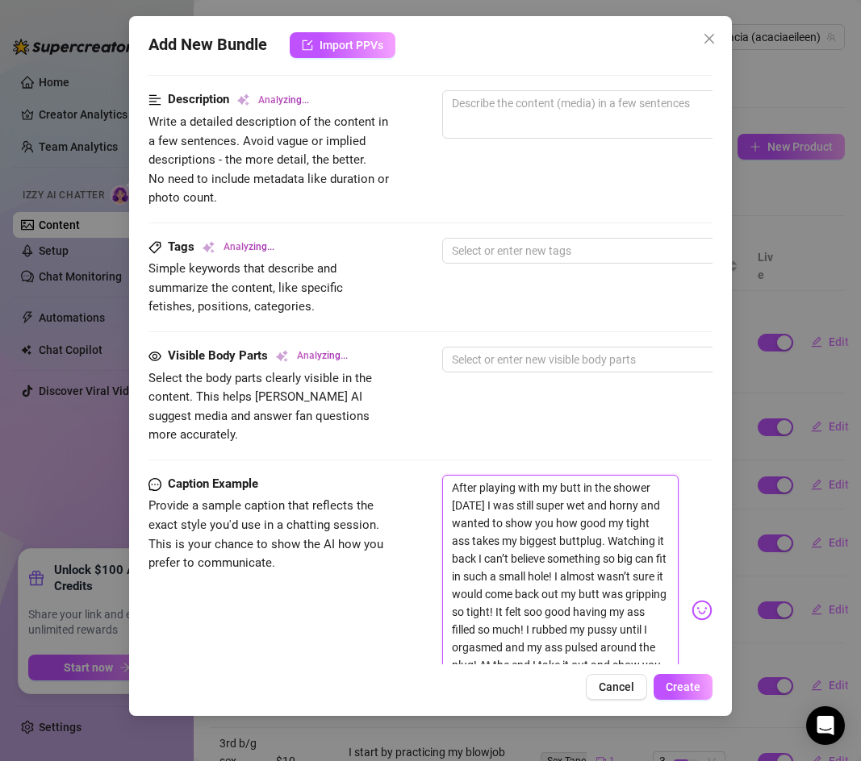
scroll to position [0, 0]
click at [481, 486] on textarea "After playing with my butt in the shower [DATE] I was still super wet and horny…" at bounding box center [560, 603] width 236 height 257
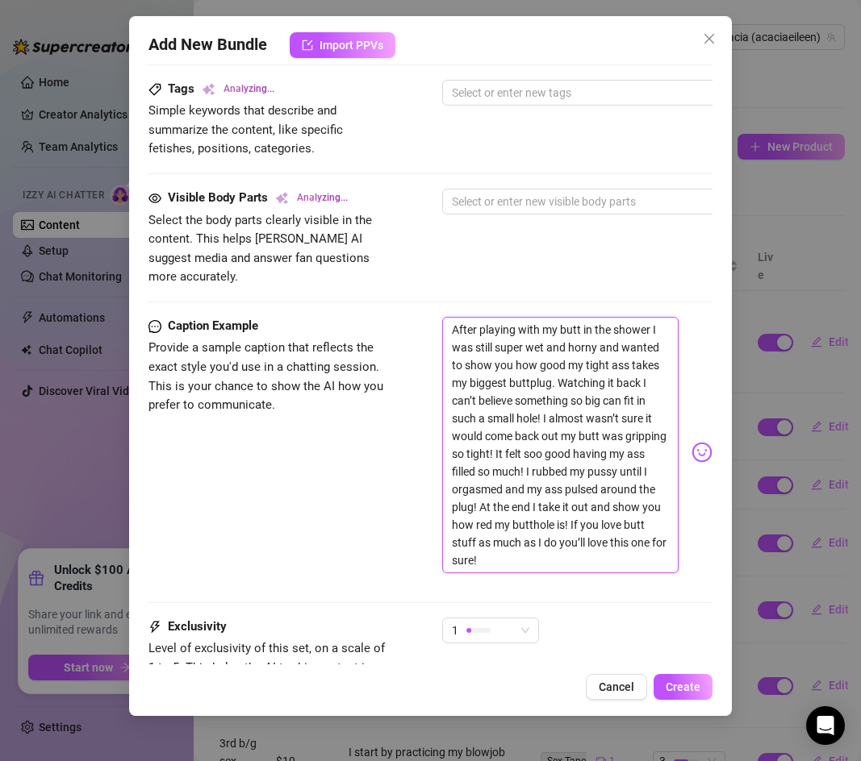
scroll to position [928, 0]
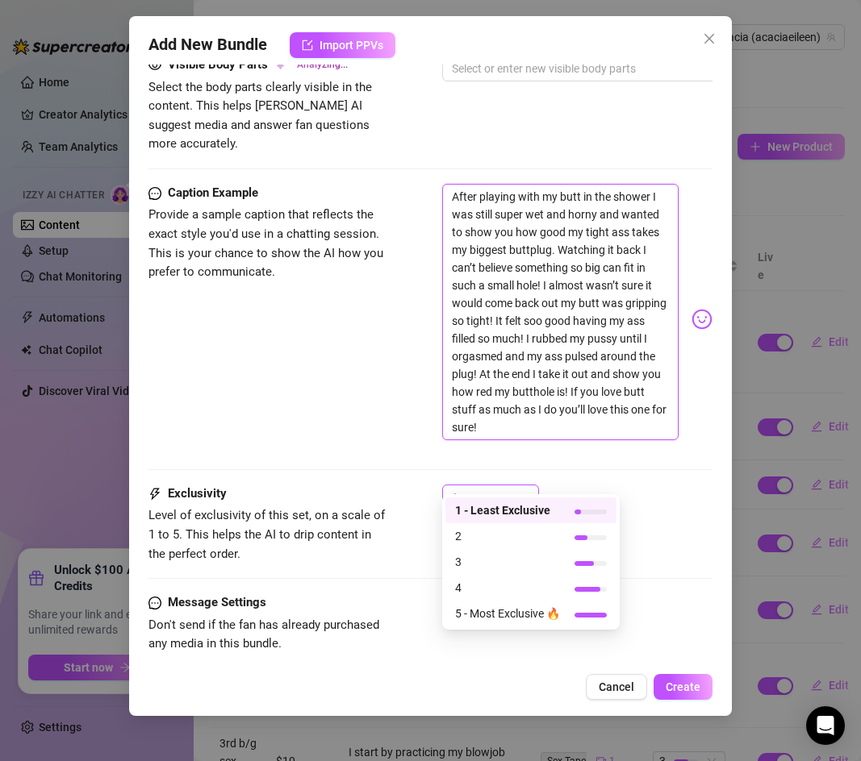
click at [525, 486] on span "1" at bounding box center [490, 498] width 77 height 24
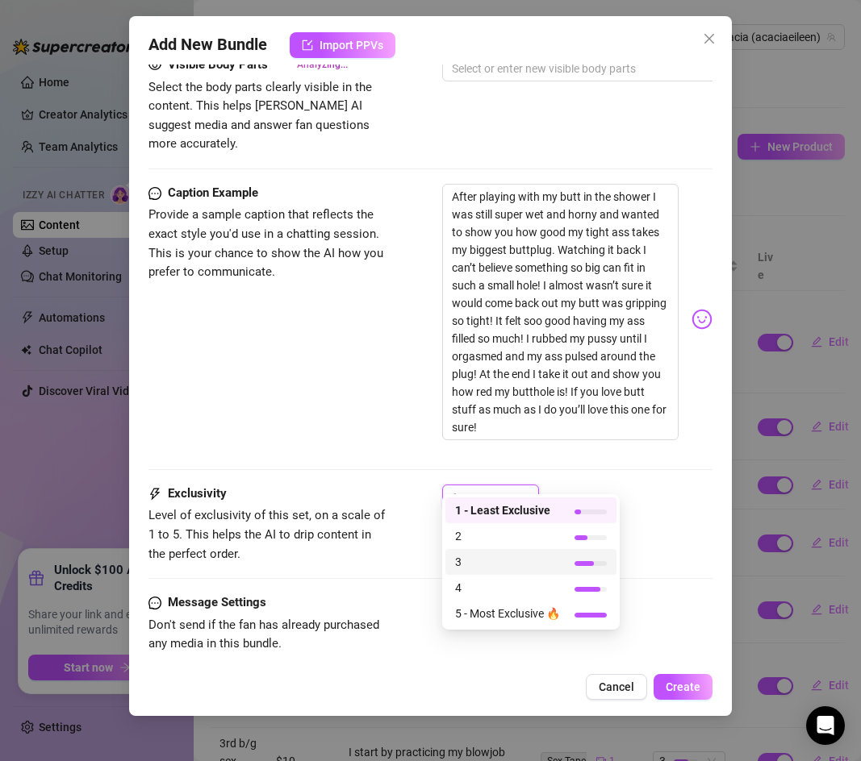
click at [522, 556] on span "3" at bounding box center [507, 562] width 105 height 18
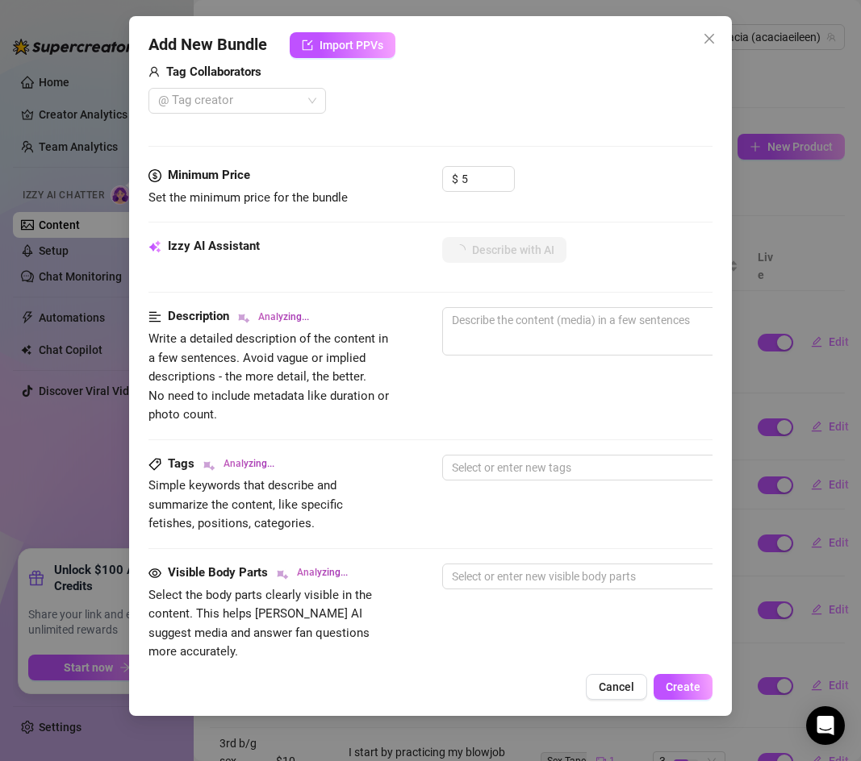
scroll to position [412, 0]
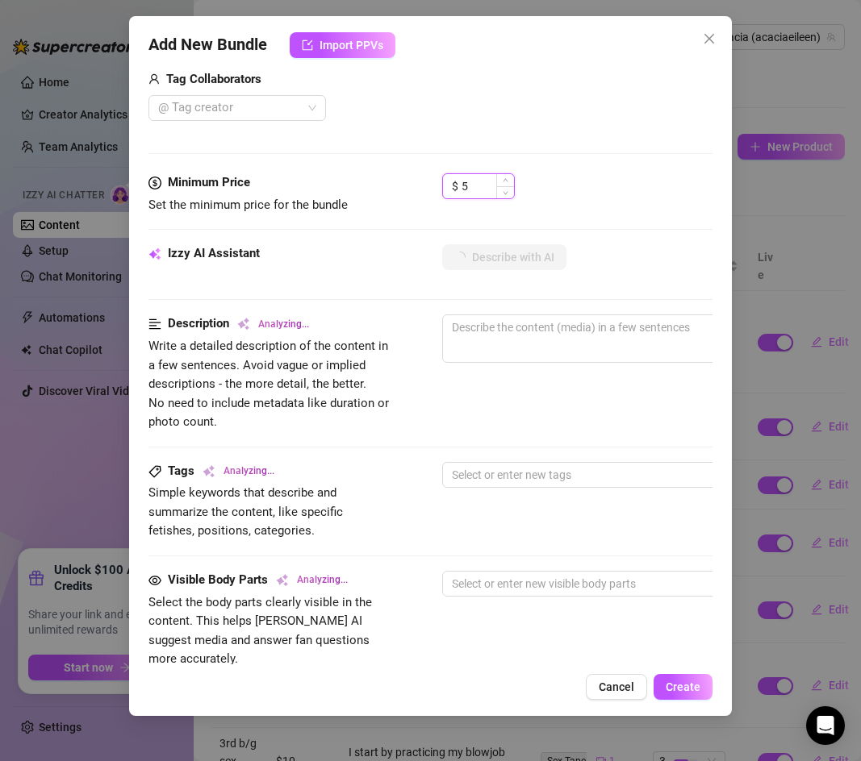
click at [478, 190] on input "5" at bounding box center [487, 186] width 52 height 24
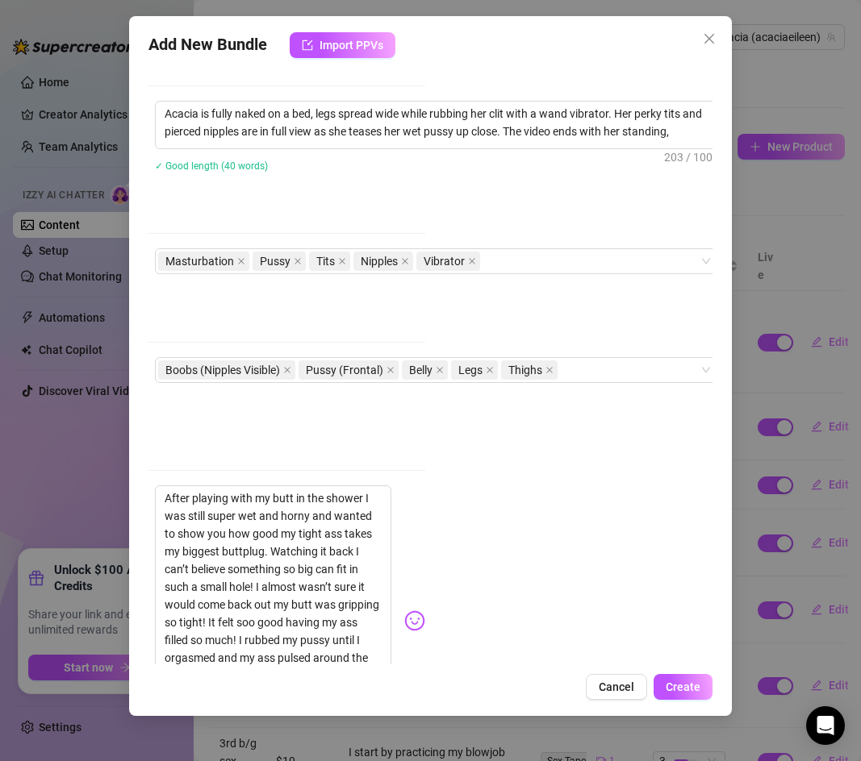
scroll to position [626, 294]
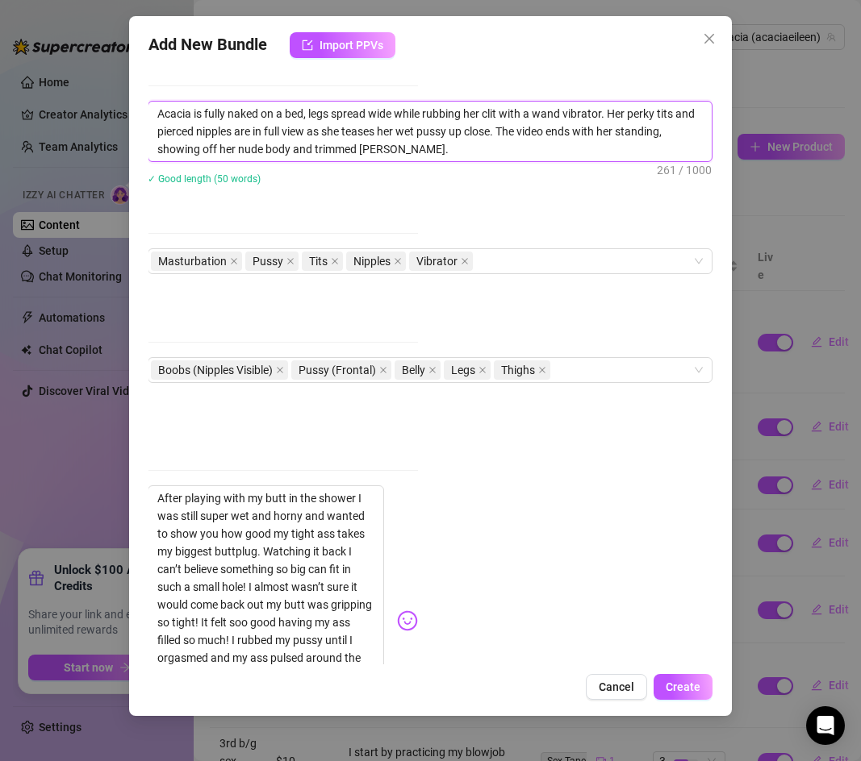
drag, startPoint x: 604, startPoint y: 114, endPoint x: 469, endPoint y: 116, distance: 135.5
click at [469, 116] on textarea "Acacia is fully naked on a bed, legs spread wide while rubbing her clit with a …" at bounding box center [429, 132] width 563 height 60
click at [160, 112] on textarea "Acacia is fully naked on a bed, legs spread wide while rubbing her clit with a …" at bounding box center [429, 132] width 563 height 60
drag, startPoint x: 160, startPoint y: 112, endPoint x: 392, endPoint y: 148, distance: 235.0
click at [392, 148] on textarea "Acacia is fully naked on a bed, legs spread wide while rubbing her clit with a …" at bounding box center [429, 132] width 563 height 60
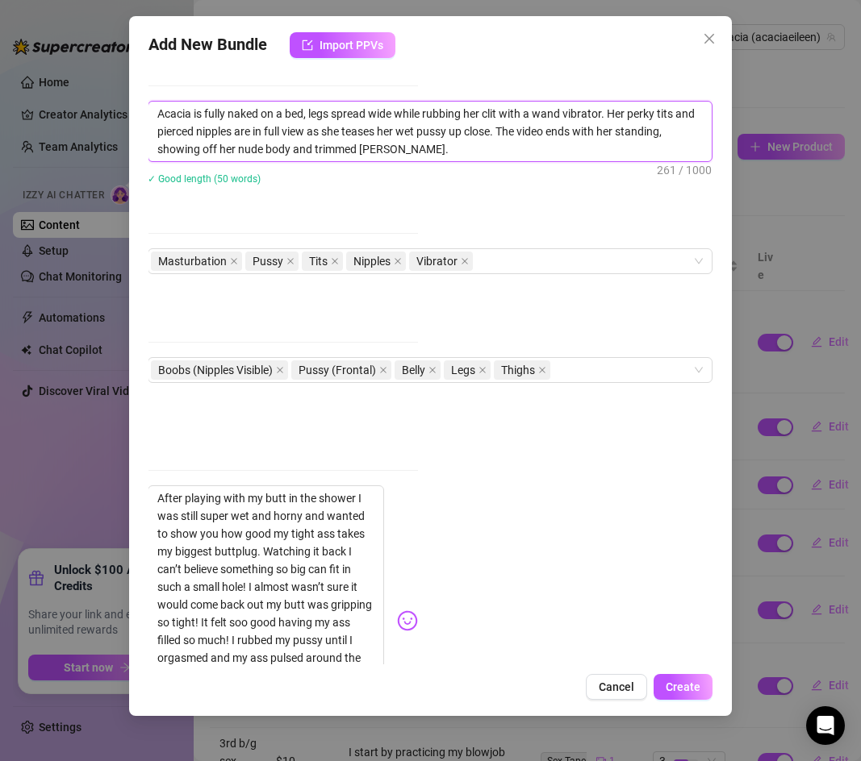
click at [327, 125] on textarea "Acacia is fully naked on a bed, legs spread wide while rubbing her clit with a …" at bounding box center [429, 132] width 563 height 60
paste textarea "fter playing with my butt in the shower I was still so wet and horny I had to s…"
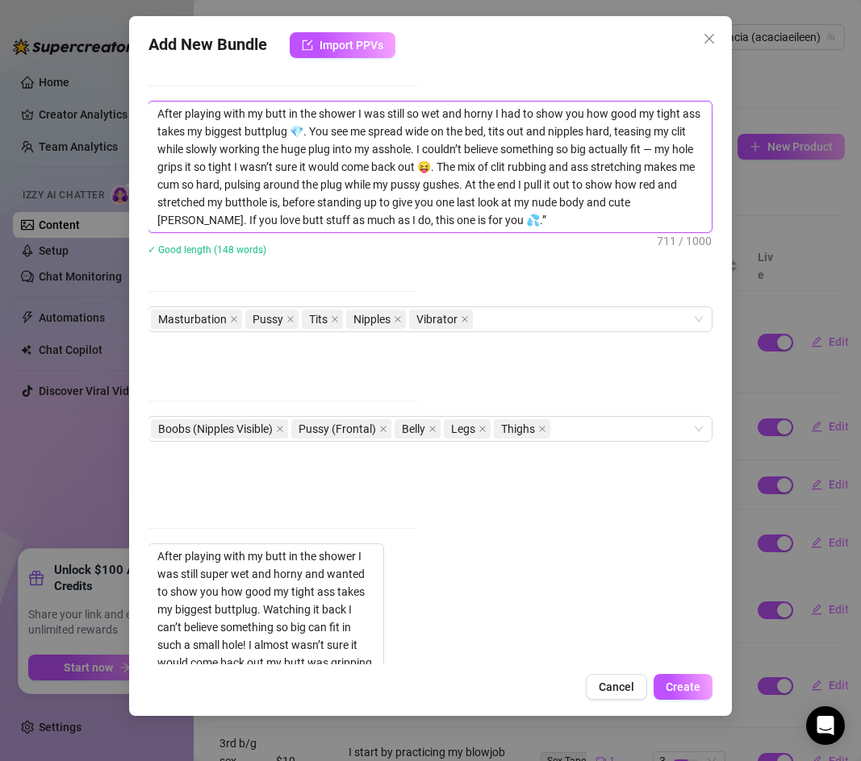
scroll to position [0, 0]
click at [428, 165] on textarea "After playing with my butt in the shower I was still so wet and horny I had to …" at bounding box center [429, 167] width 563 height 131
click at [298, 132] on textarea "After playing with my butt in the shower I was still so wet and horny I had to …" at bounding box center [429, 167] width 563 height 131
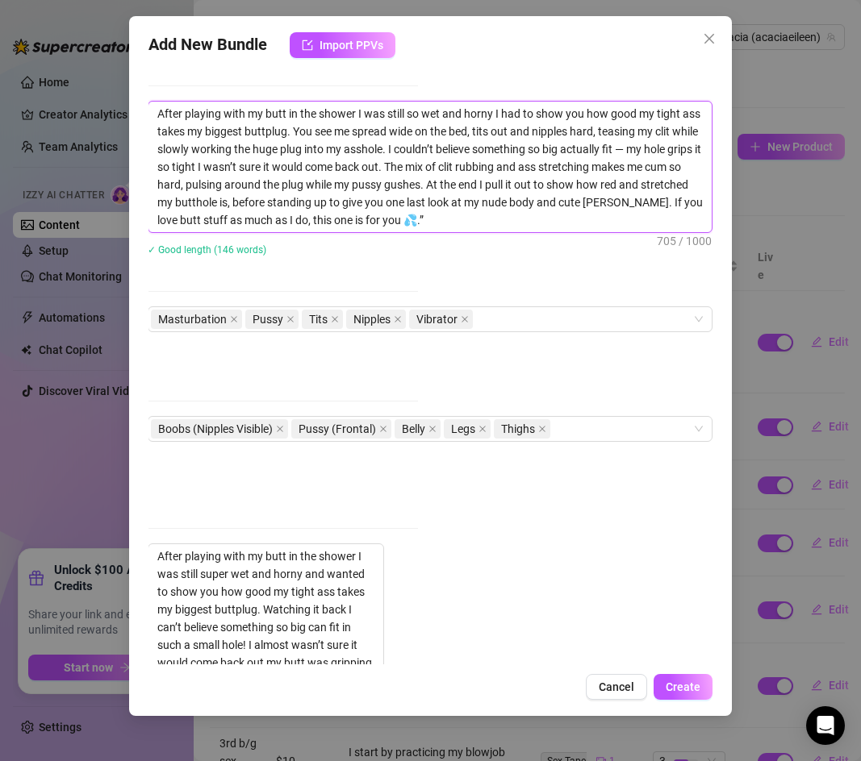
click at [426, 220] on textarea "After playing with my butt in the shower I was still so wet and horny I had to …" at bounding box center [429, 167] width 563 height 131
drag, startPoint x: 665, startPoint y: 201, endPoint x: 679, endPoint y: 252, distance: 52.9
click at [679, 252] on div "After playing with my butt in the shower I was still so wet and horny I had to …" at bounding box center [430, 189] width 564 height 176
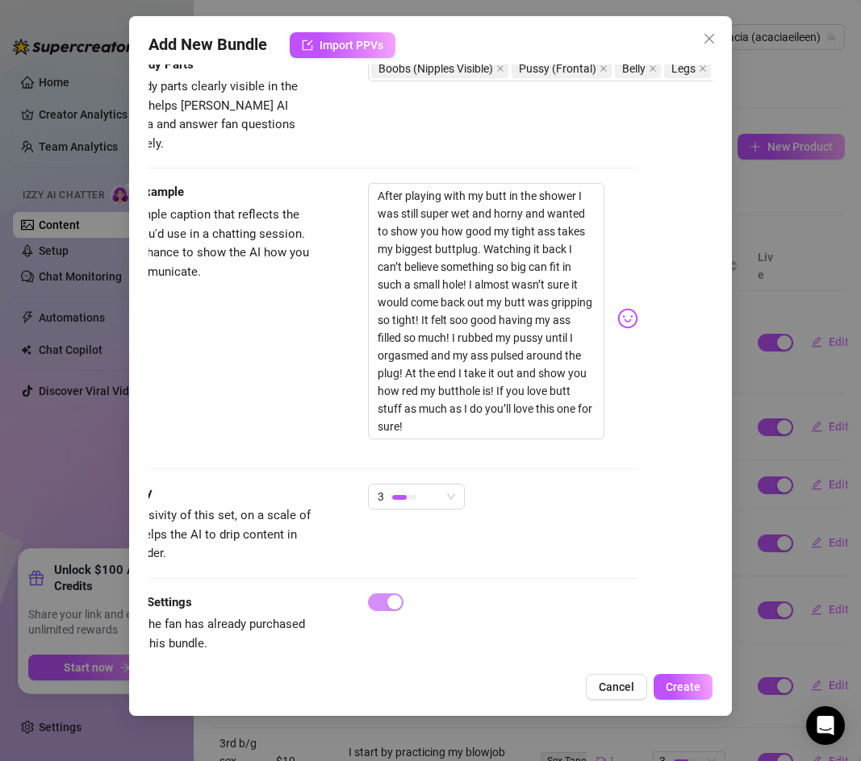
scroll to position [969, 72]
click at [682, 690] on span "Create" at bounding box center [682, 687] width 35 height 13
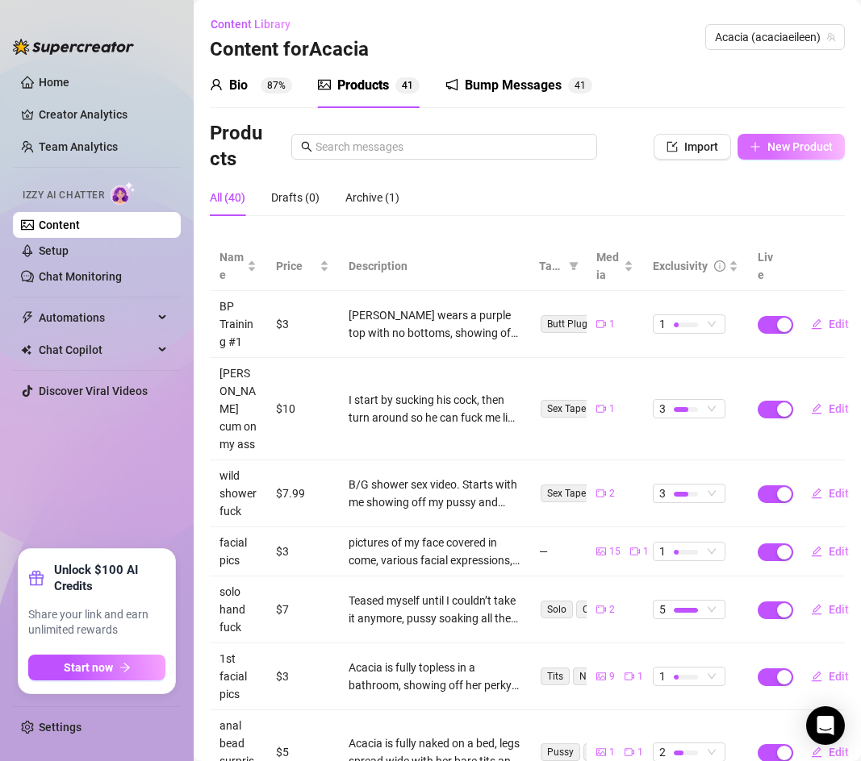
click at [757, 143] on icon "plus" at bounding box center [754, 146] width 11 height 11
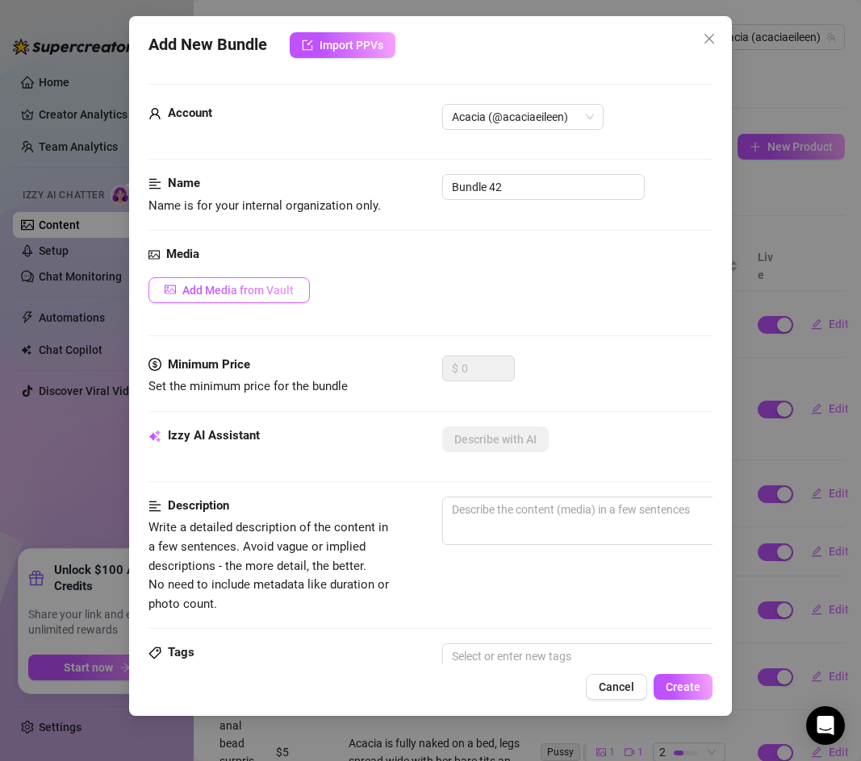
click at [206, 293] on span "Add Media from Vault" at bounding box center [237, 290] width 111 height 13
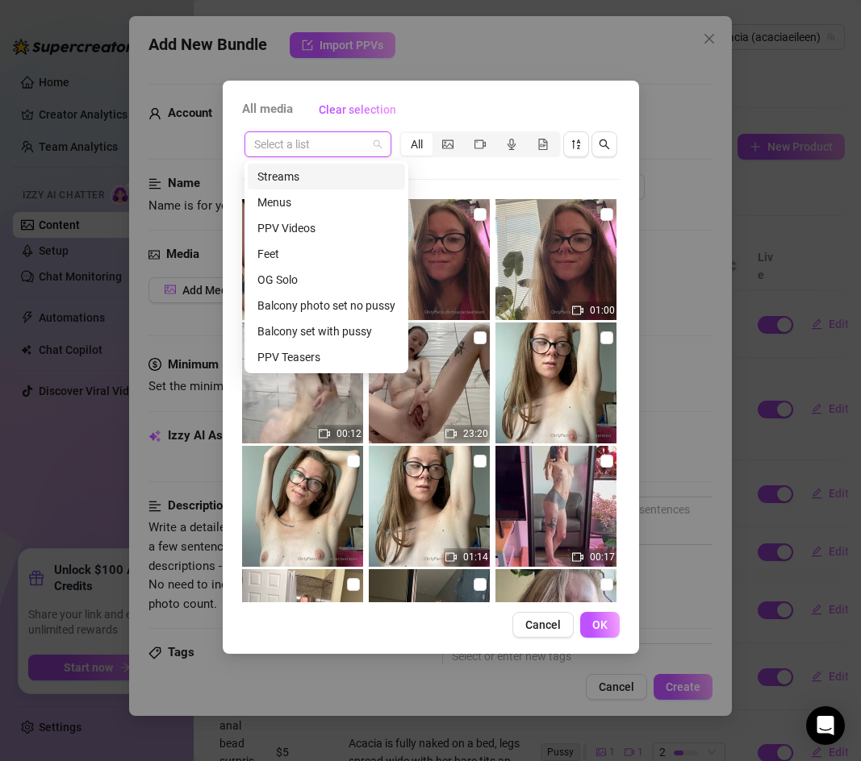
click at [359, 148] on input "search" at bounding box center [310, 144] width 113 height 24
click at [317, 220] on div "PPV Videos" at bounding box center [326, 228] width 138 height 18
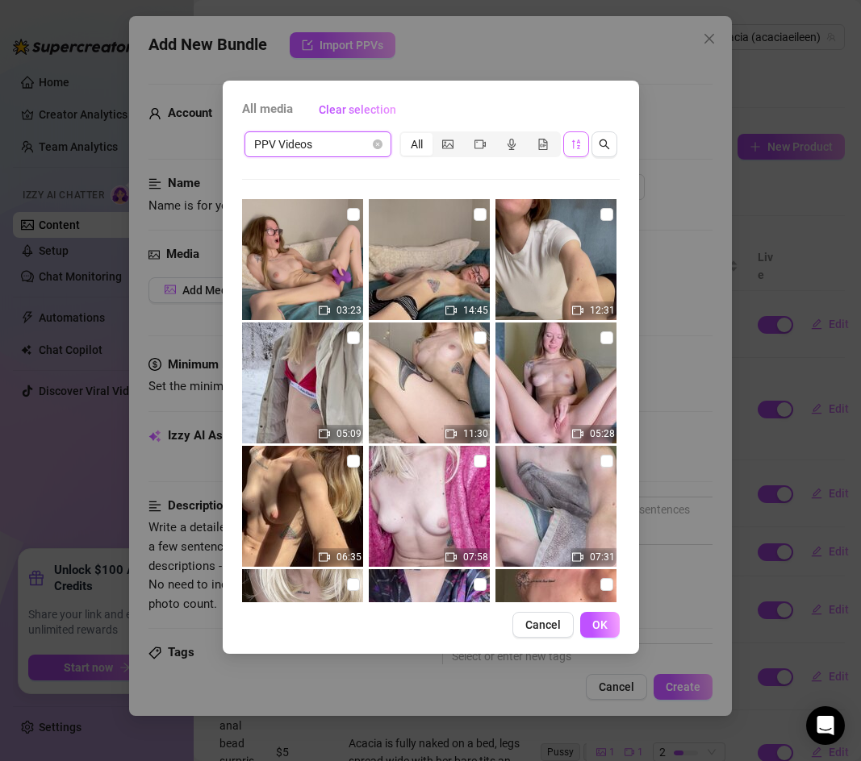
click at [572, 149] on span "button" at bounding box center [575, 144] width 11 height 13
click at [572, 142] on icon "sort-descending" at bounding box center [575, 144] width 11 height 11
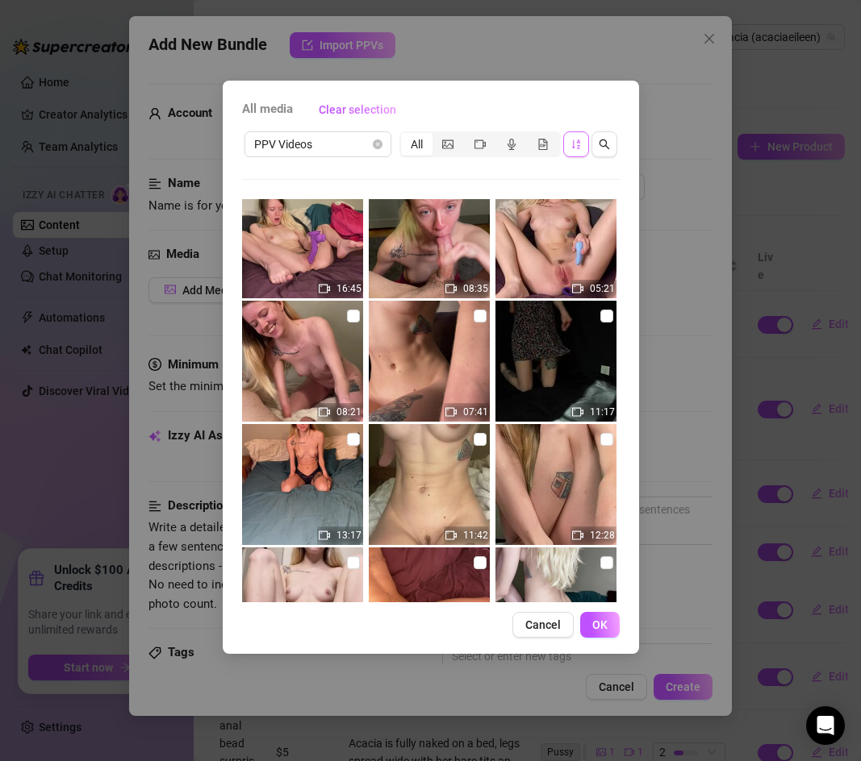
scroll to position [1019, 0]
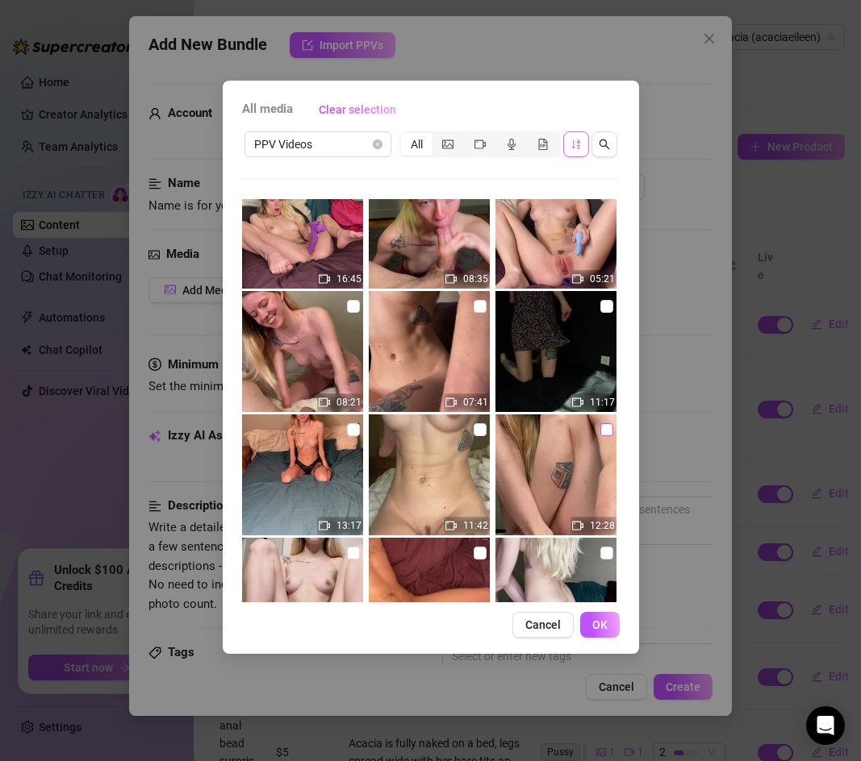
click at [607, 434] on input "checkbox" at bounding box center [606, 429] width 13 height 13
click at [594, 628] on span "OK" at bounding box center [599, 625] width 15 height 13
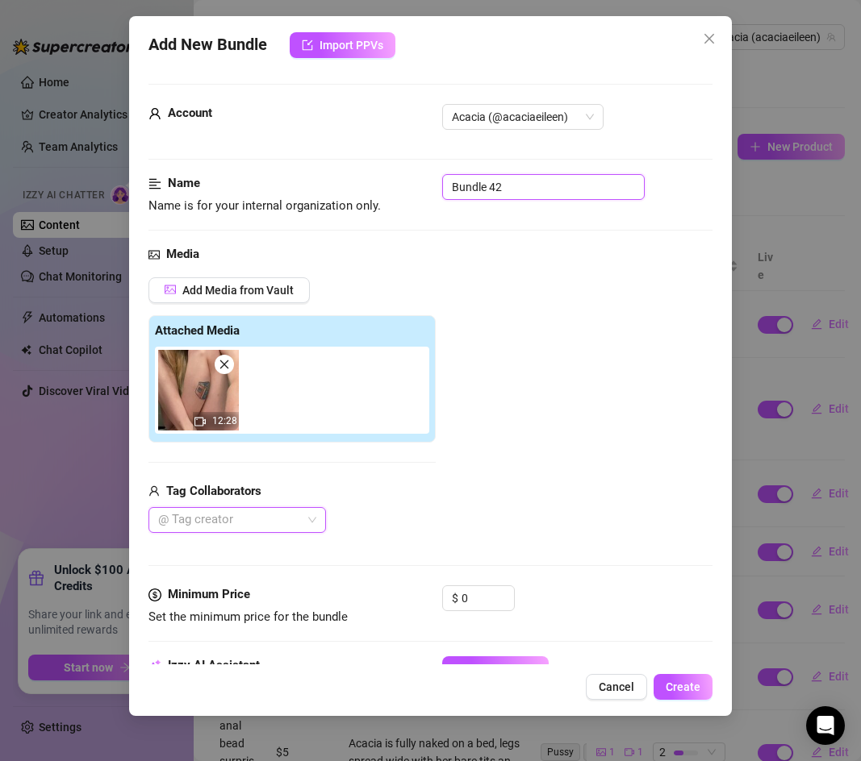
click at [478, 190] on input "Bundle 42" at bounding box center [543, 187] width 202 height 26
click at [463, 499] on div "Add Media from Vault Attached Media 12:28 Tag Collaborators @ Tag creator" at bounding box center [430, 405] width 564 height 257
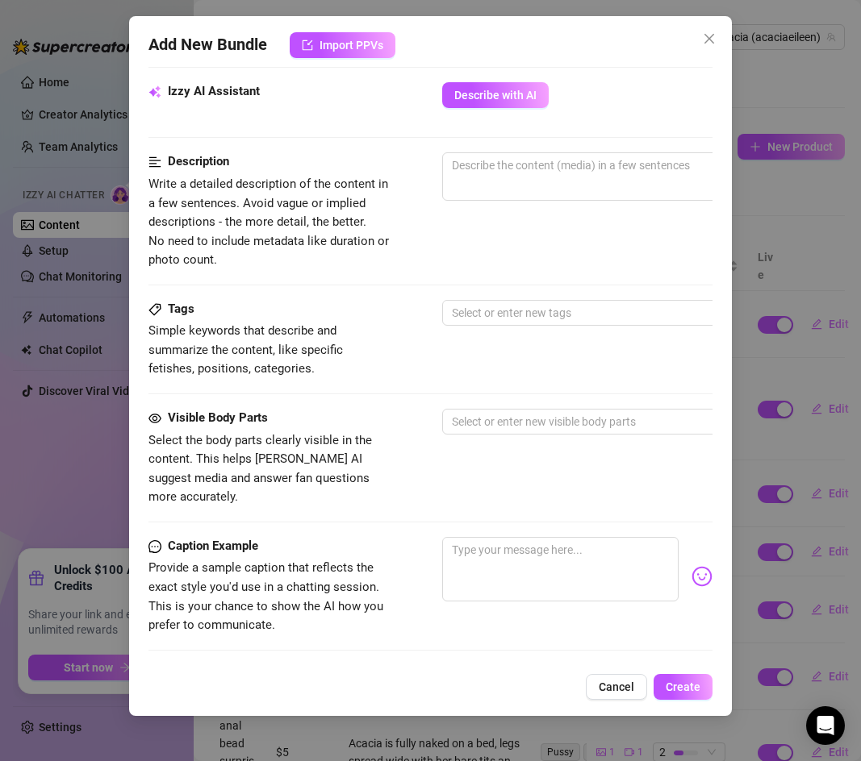
scroll to position [561, 0]
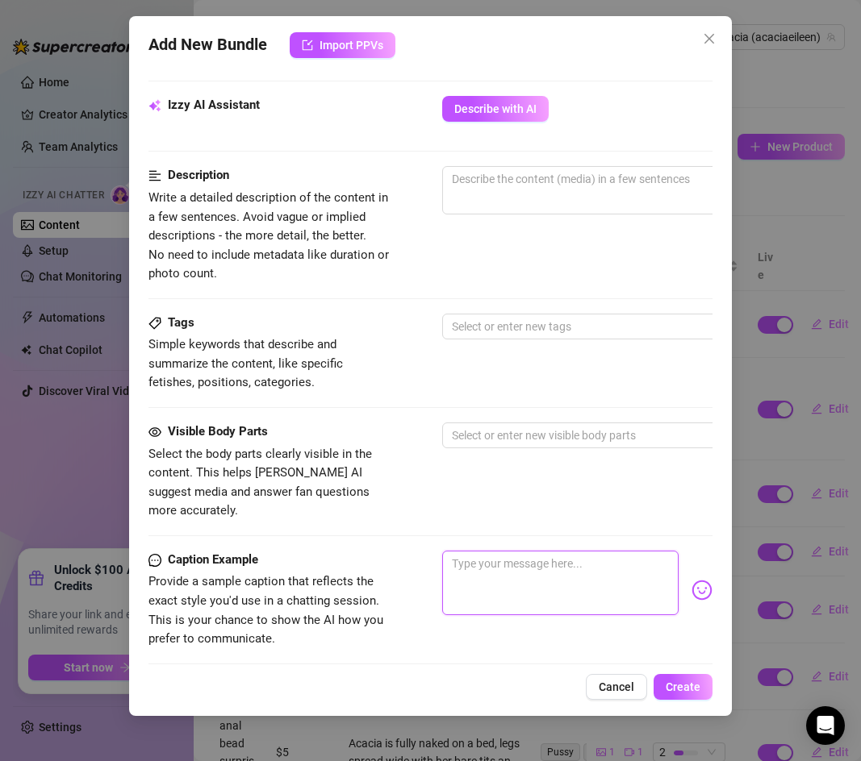
click at [486, 551] on textarea at bounding box center [560, 583] width 236 height 65
paste textarea "My most genuine faces come out during these 12 minutes as I am teasing and show…"
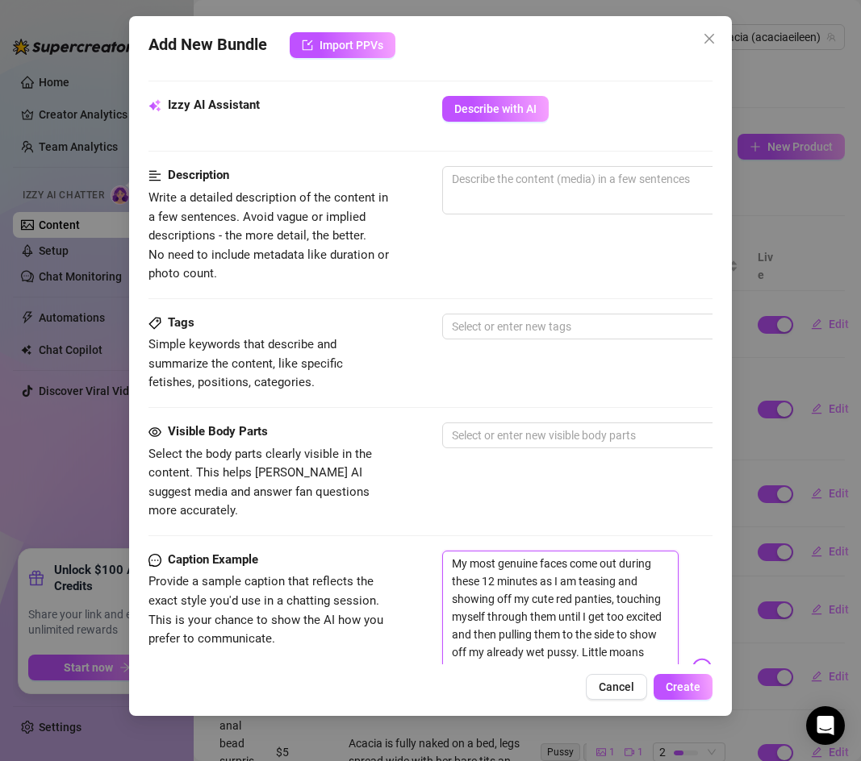
scroll to position [0, 0]
click at [455, 551] on textarea "My most genuine faces come out during these 12 minutes as I am teasing and show…" at bounding box center [560, 661] width 236 height 221
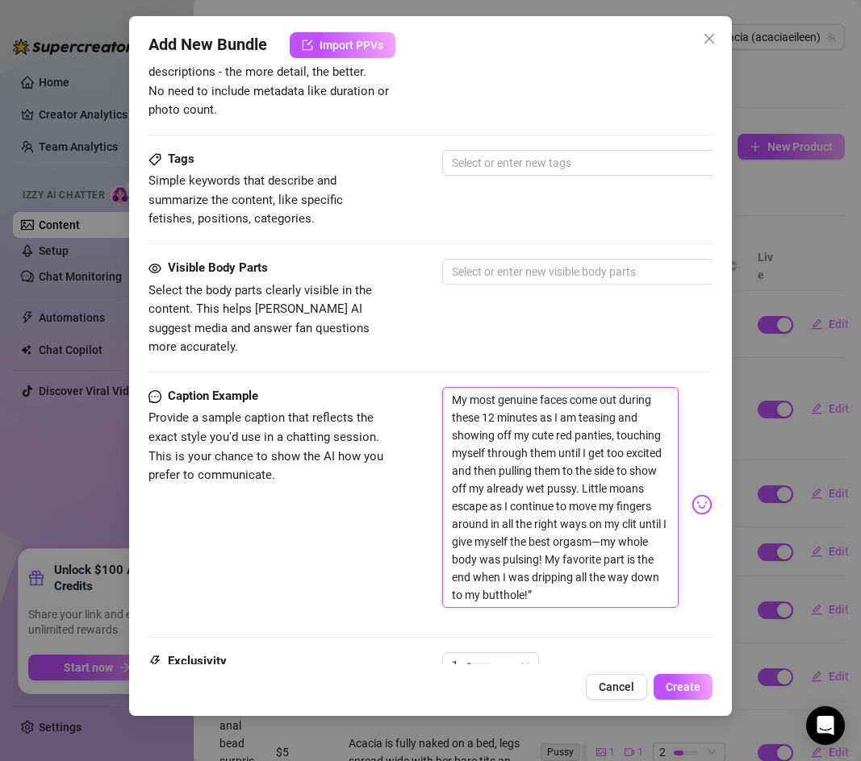
scroll to position [727, 0]
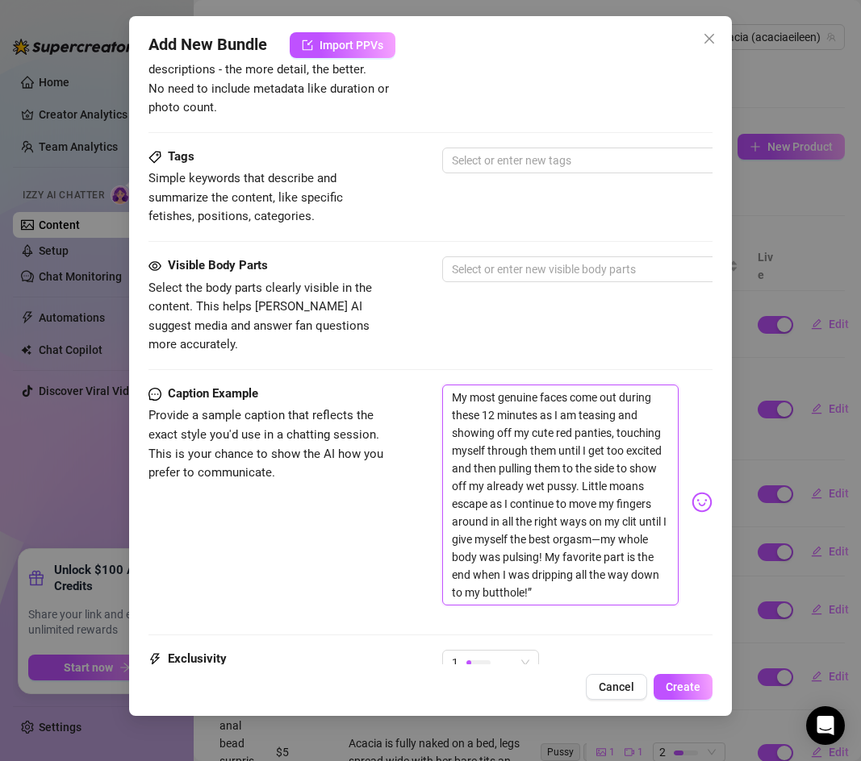
click at [539, 571] on textarea "My most genuine faces come out during these 12 minutes as I am teasing and show…" at bounding box center [560, 495] width 236 height 221
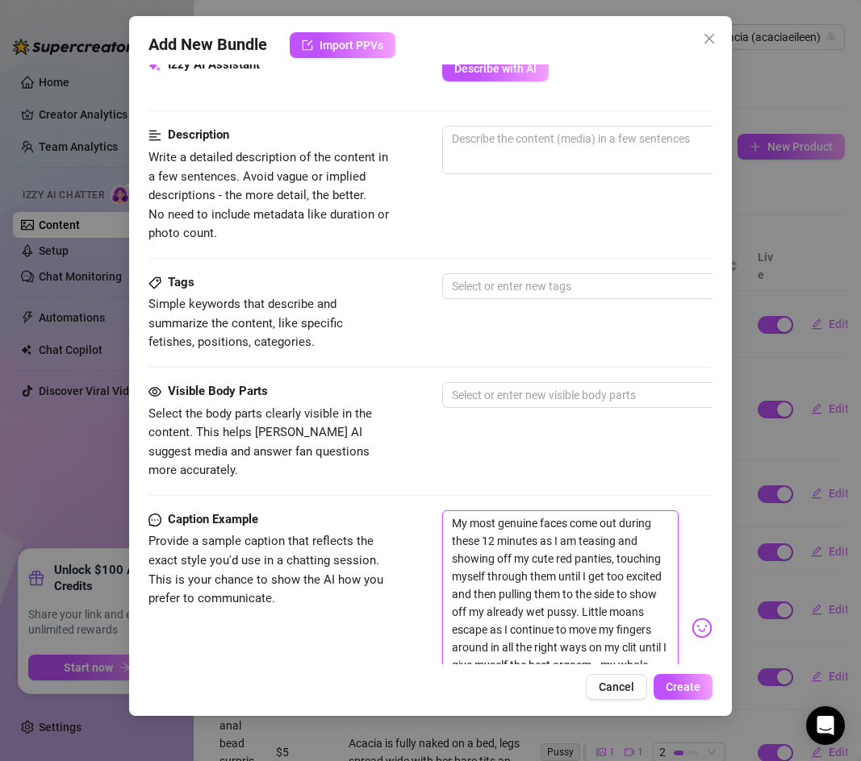
scroll to position [599, 0]
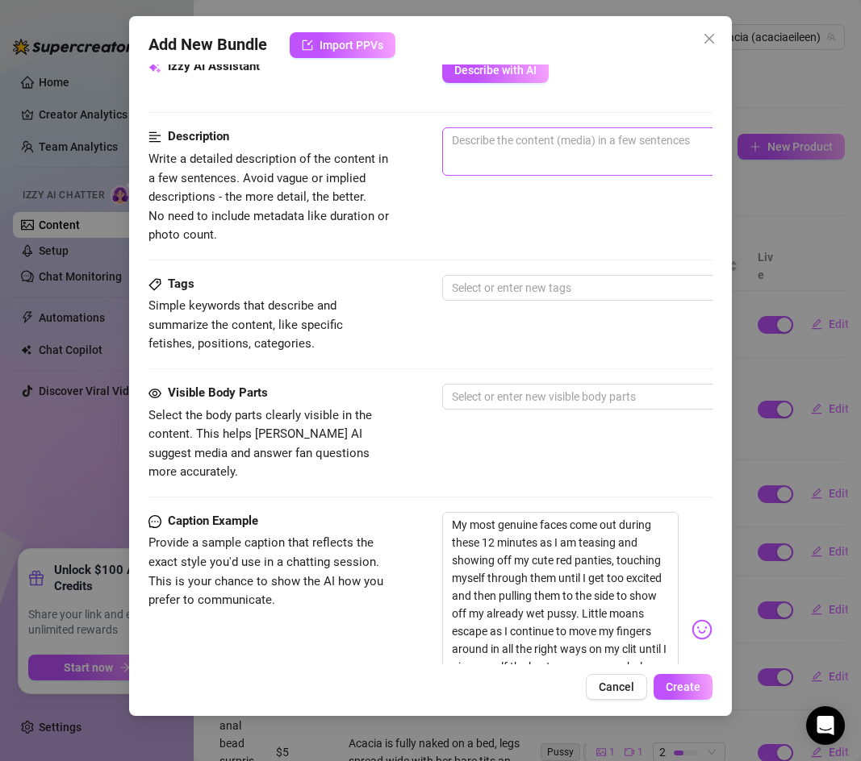
click at [494, 161] on span "0 / 1000" at bounding box center [724, 151] width 565 height 48
click at [491, 151] on textarea at bounding box center [724, 140] width 563 height 24
paste textarea "My most genuine faces come out during these 12 minutes as I am teasing and show…"
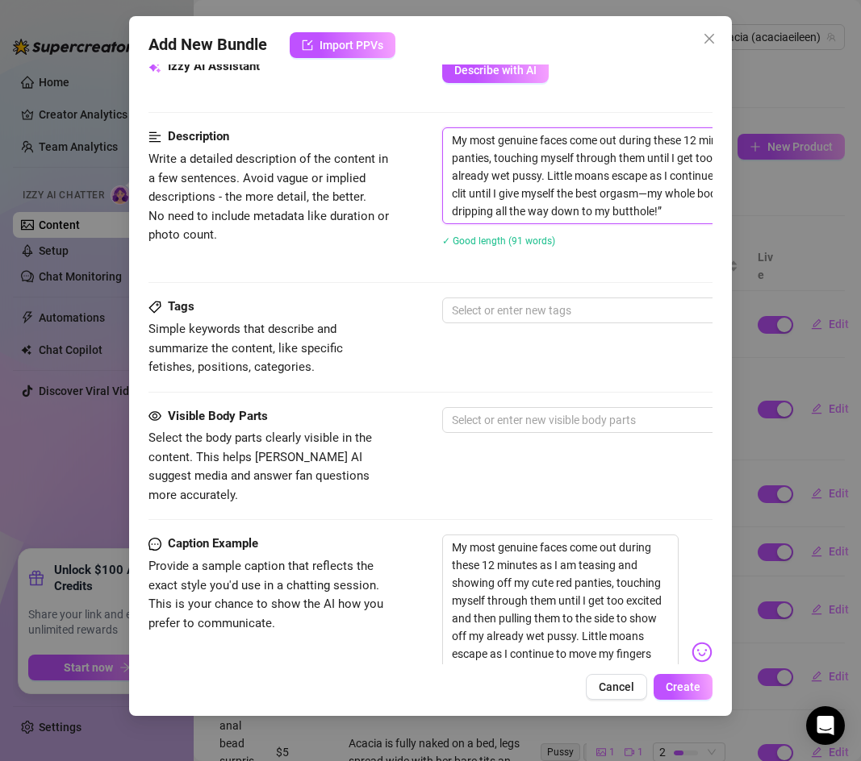
scroll to position [0, 0]
click at [455, 138] on textarea "My most genuine faces come out during these 12 minutes as I am teasing and show…" at bounding box center [724, 175] width 563 height 95
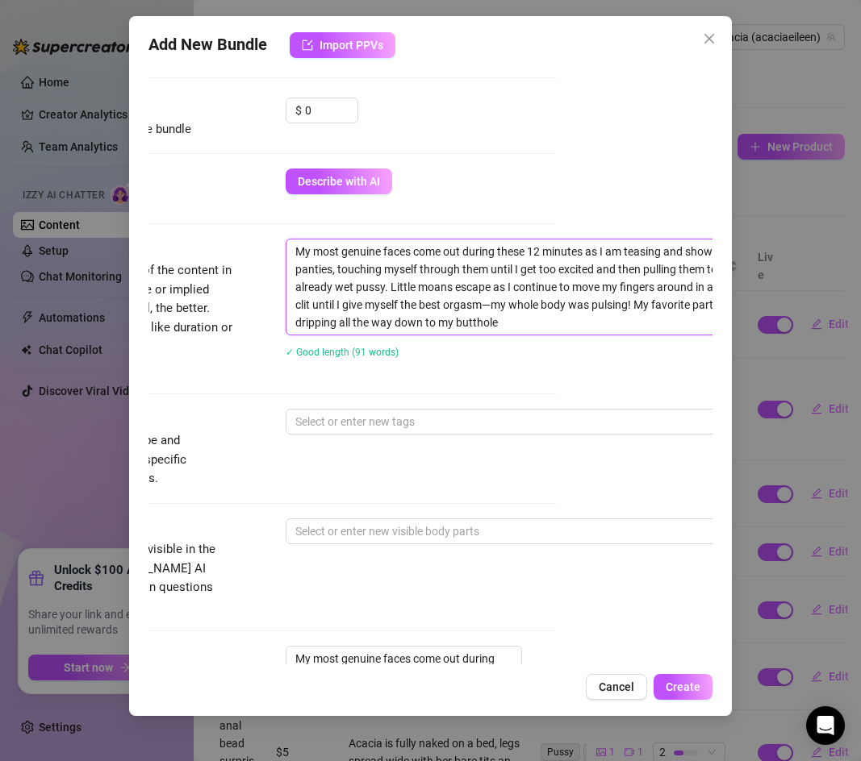
scroll to position [488, 251]
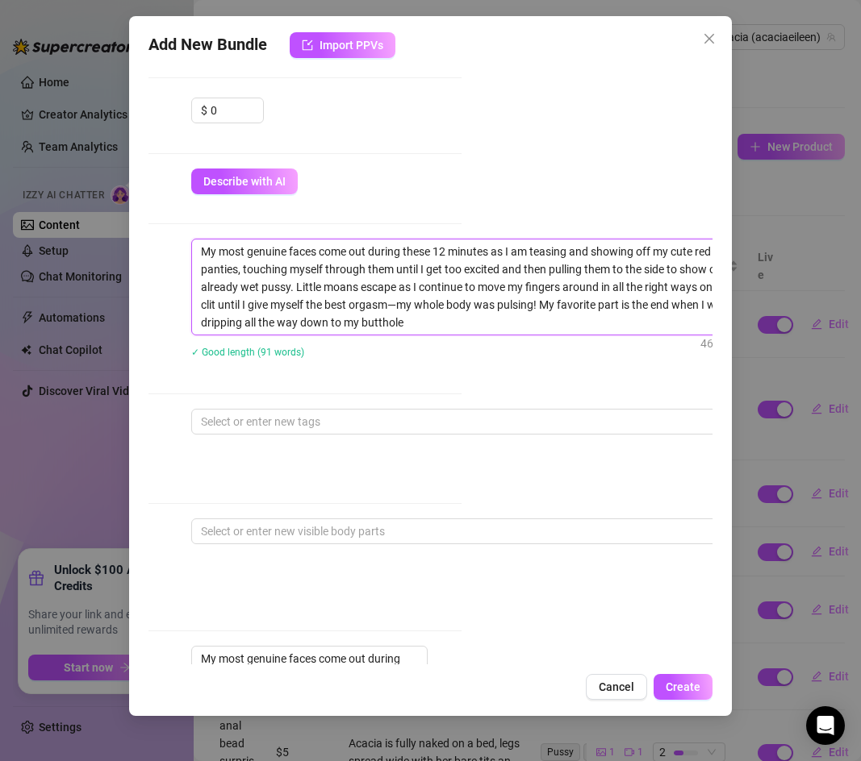
drag, startPoint x: 508, startPoint y: 251, endPoint x: 416, endPoint y: 255, distance: 92.0
click at [416, 255] on textarea "My most genuine faces come out during these 12 minutes as I am teasing and show…" at bounding box center [473, 287] width 563 height 95
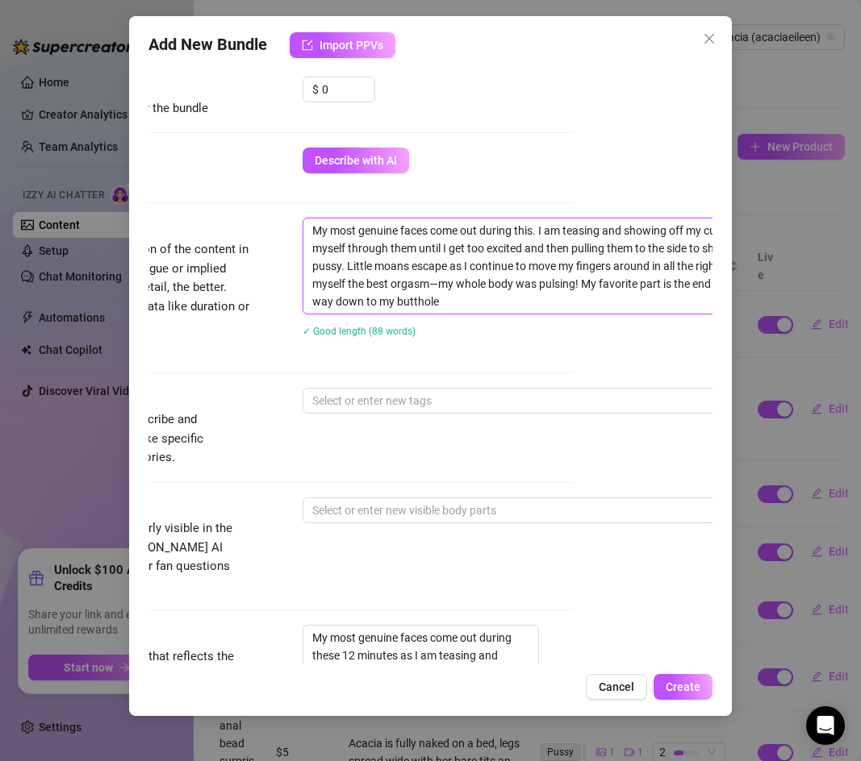
scroll to position [509, 0]
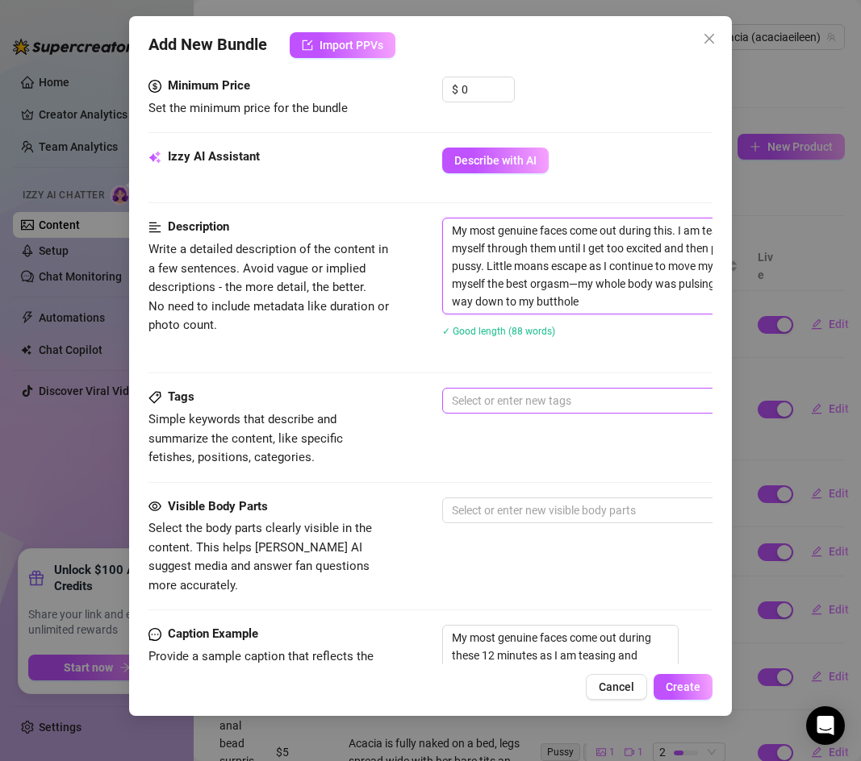
click at [480, 405] on div at bounding box center [715, 401] width 541 height 23
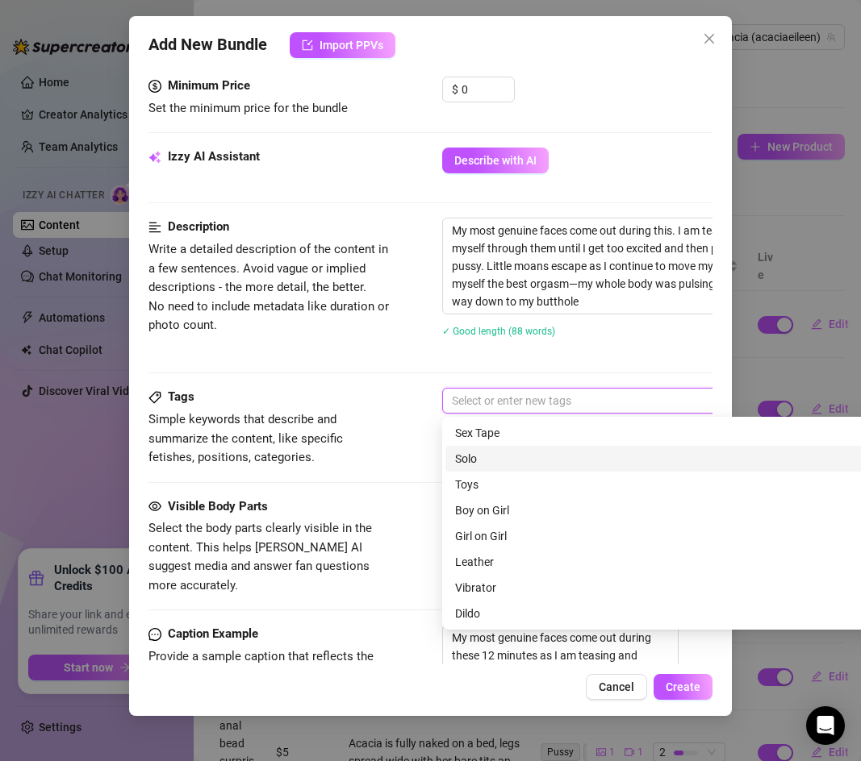
click at [483, 453] on div "Solo" at bounding box center [724, 459] width 539 height 18
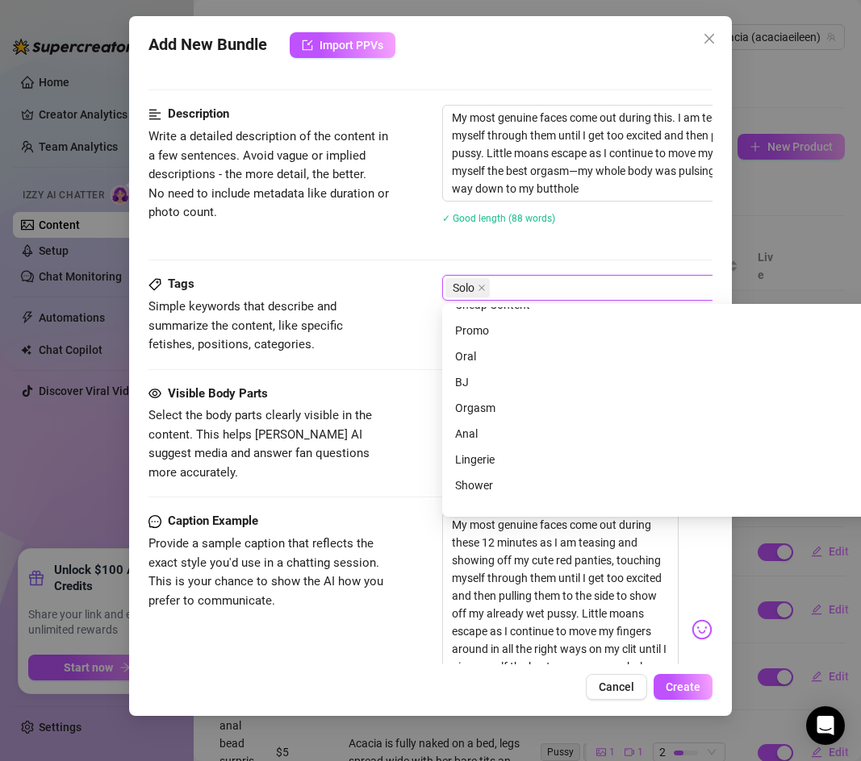
scroll to position [232, 0]
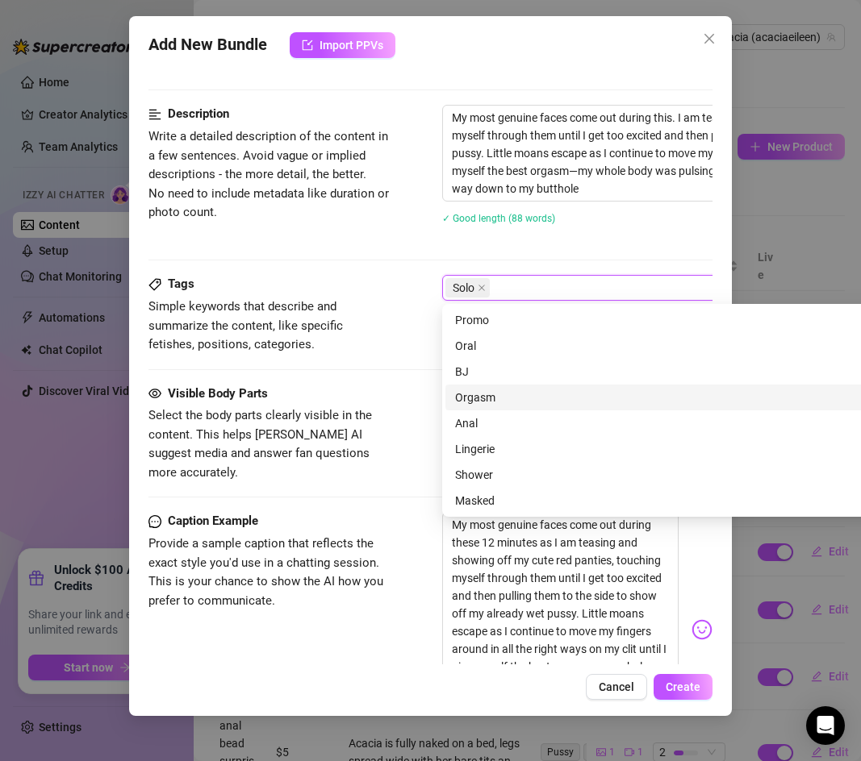
click at [482, 401] on div "Orgasm" at bounding box center [724, 398] width 539 height 18
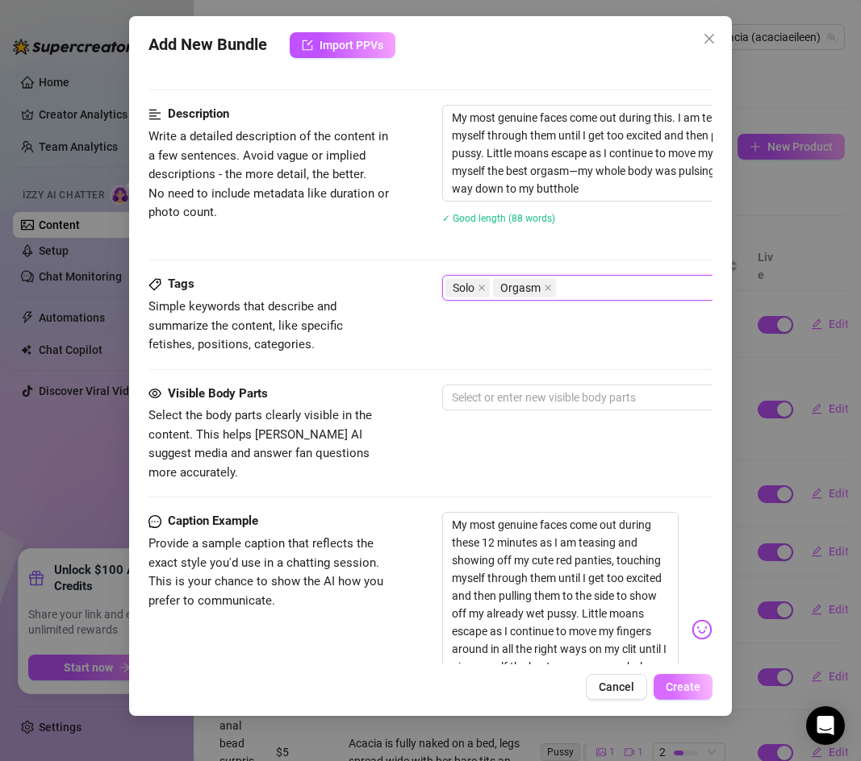
click at [674, 683] on span "Create" at bounding box center [682, 687] width 35 height 13
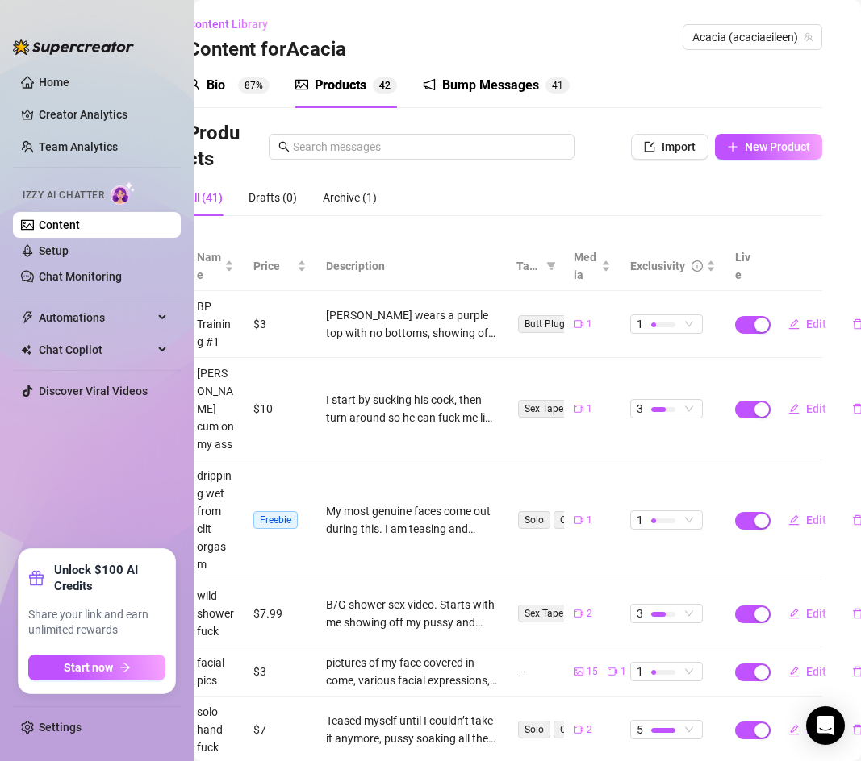
scroll to position [0, 36]
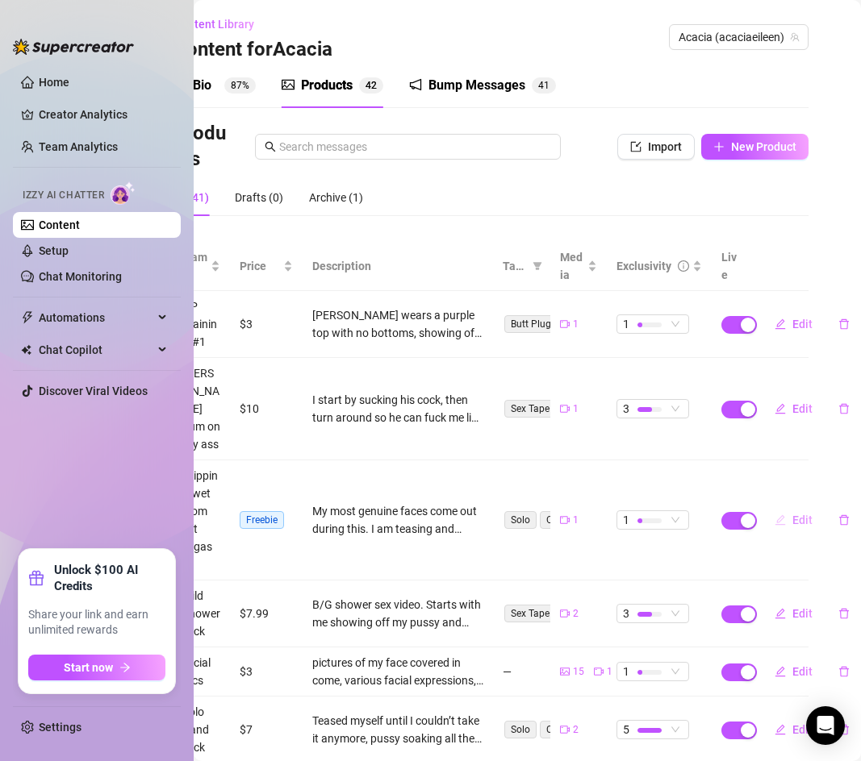
click at [794, 514] on span "Edit" at bounding box center [802, 520] width 20 height 13
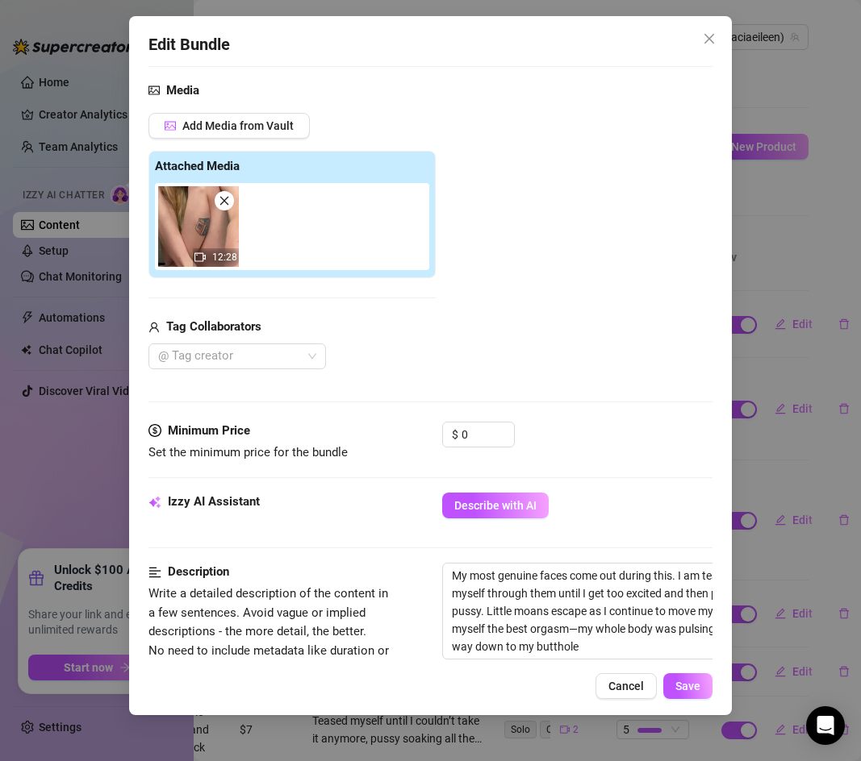
scroll to position [213, 0]
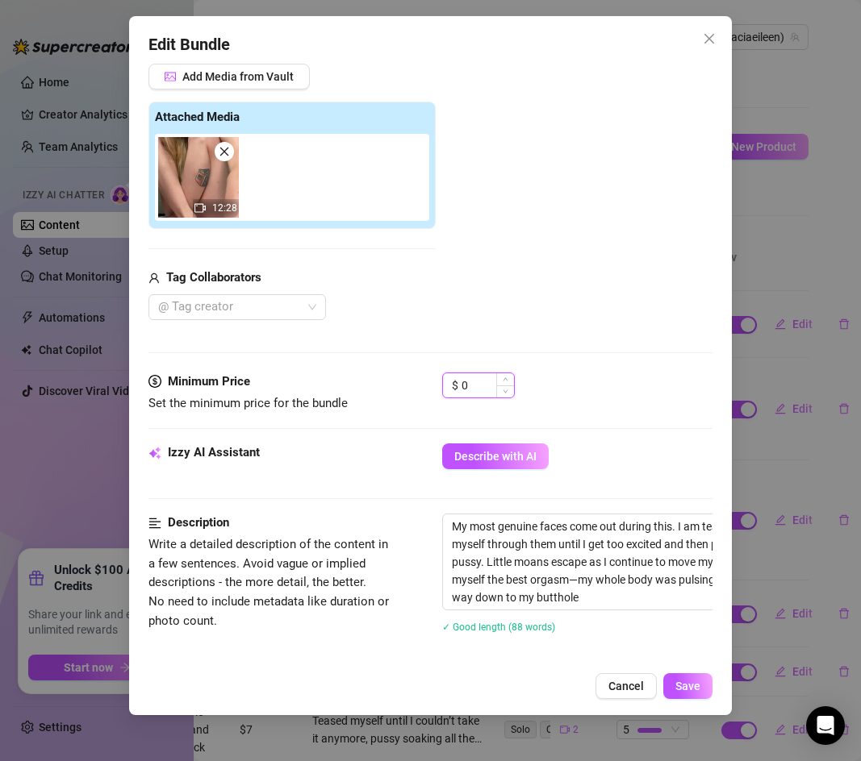
click at [481, 383] on input "0" at bounding box center [487, 385] width 52 height 24
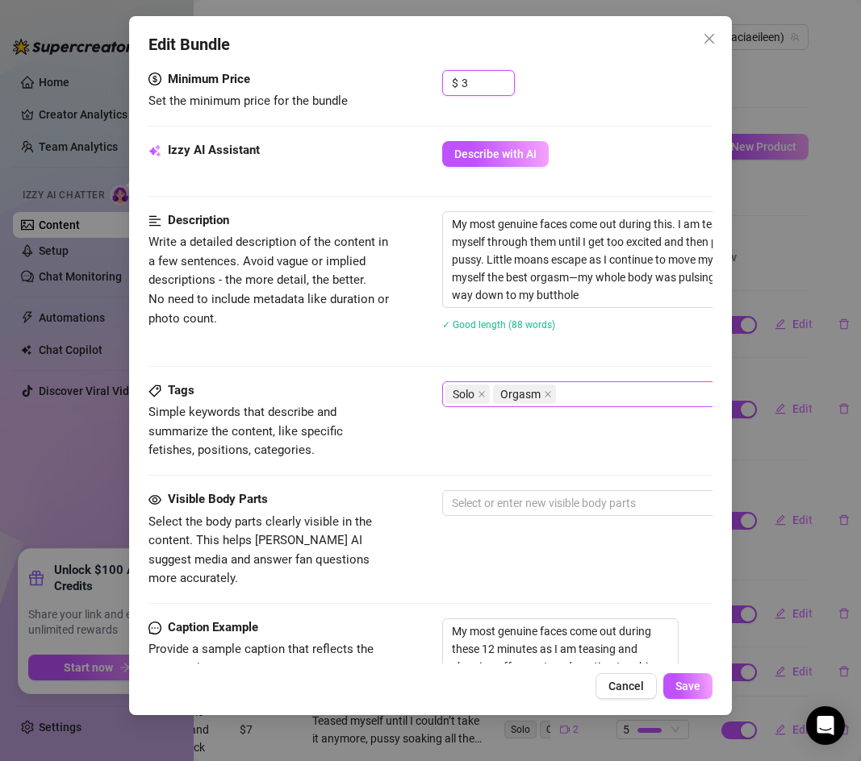
scroll to position [517, 0]
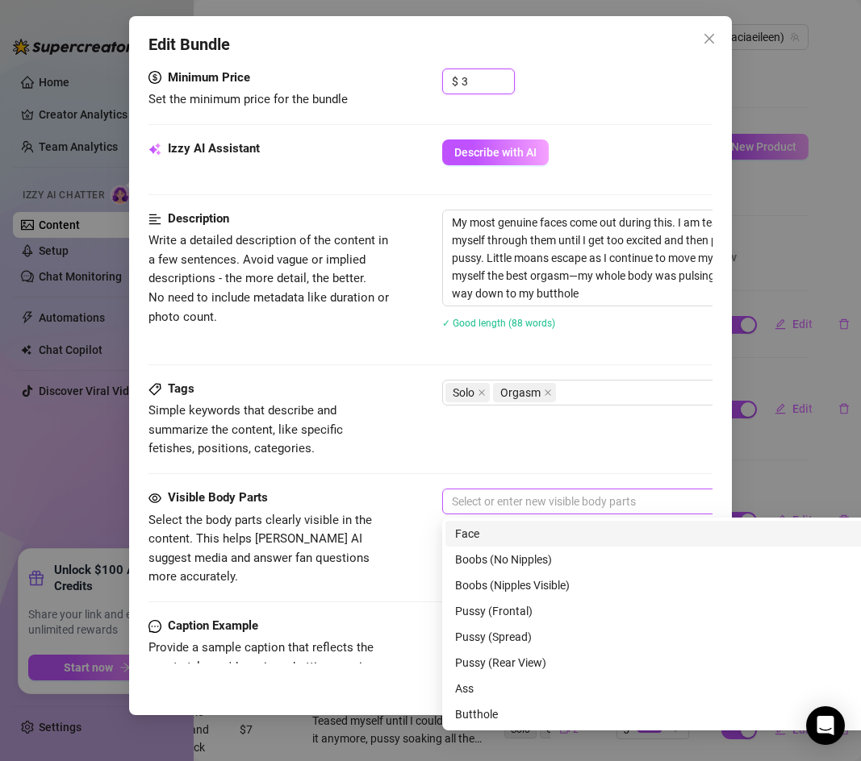
click at [536, 495] on div at bounding box center [715, 501] width 541 height 23
click at [515, 536] on div "Face" at bounding box center [724, 534] width 539 height 18
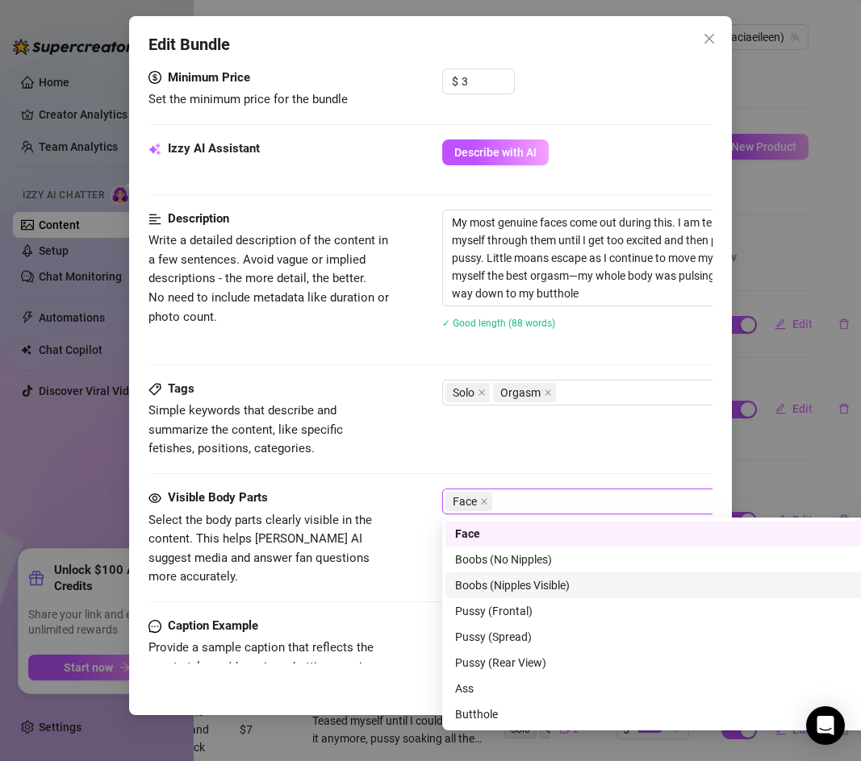
click at [515, 583] on div "Boobs (Nipples Visible)" at bounding box center [724, 586] width 539 height 18
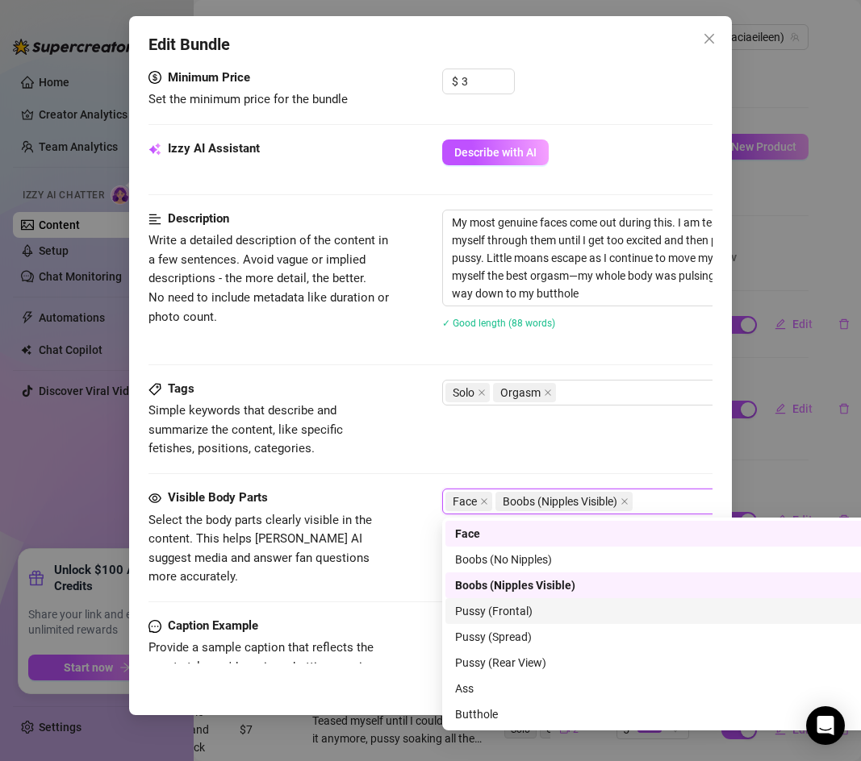
click at [509, 607] on div "Pussy (Frontal)" at bounding box center [724, 612] width 539 height 18
click at [503, 630] on div "Pussy (Spread)" at bounding box center [724, 637] width 539 height 18
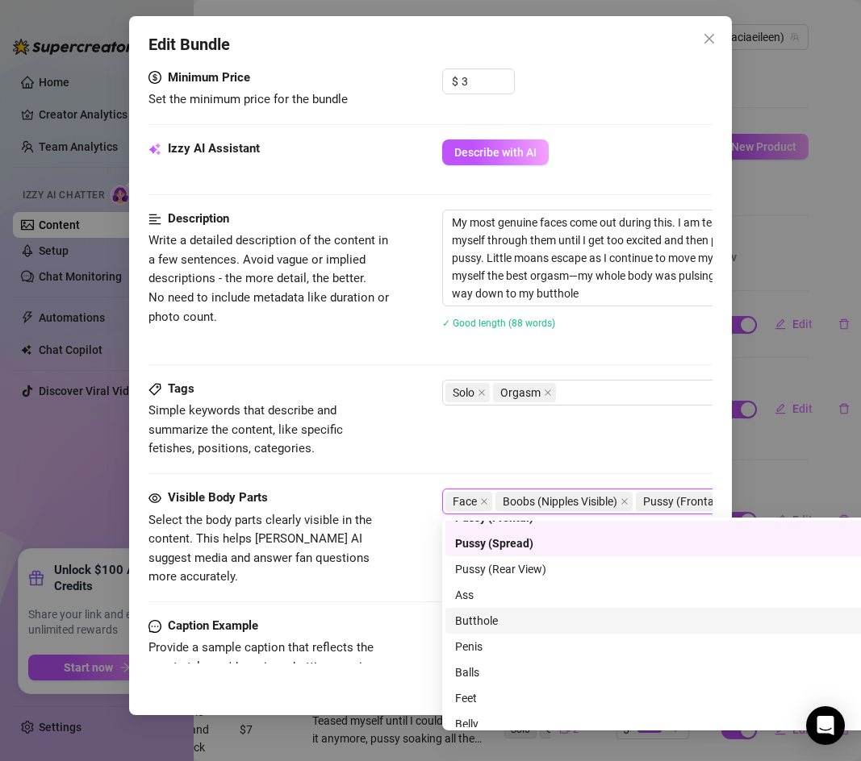
scroll to position [103, 0]
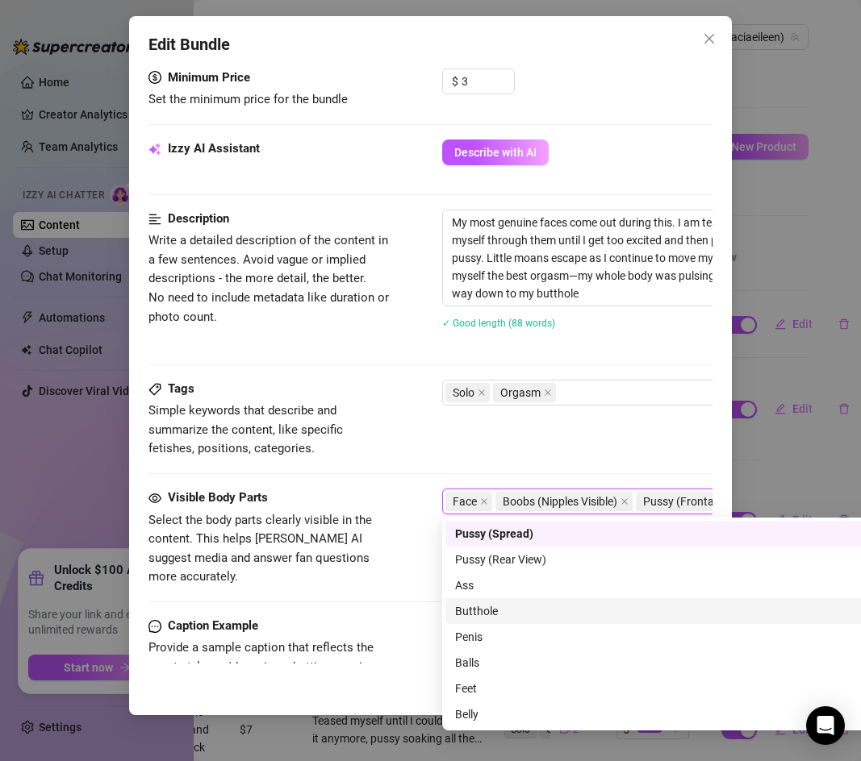
click at [370, 590] on div "Visible Body Parts Select the body parts clearly visible in the content. This h…" at bounding box center [430, 553] width 564 height 128
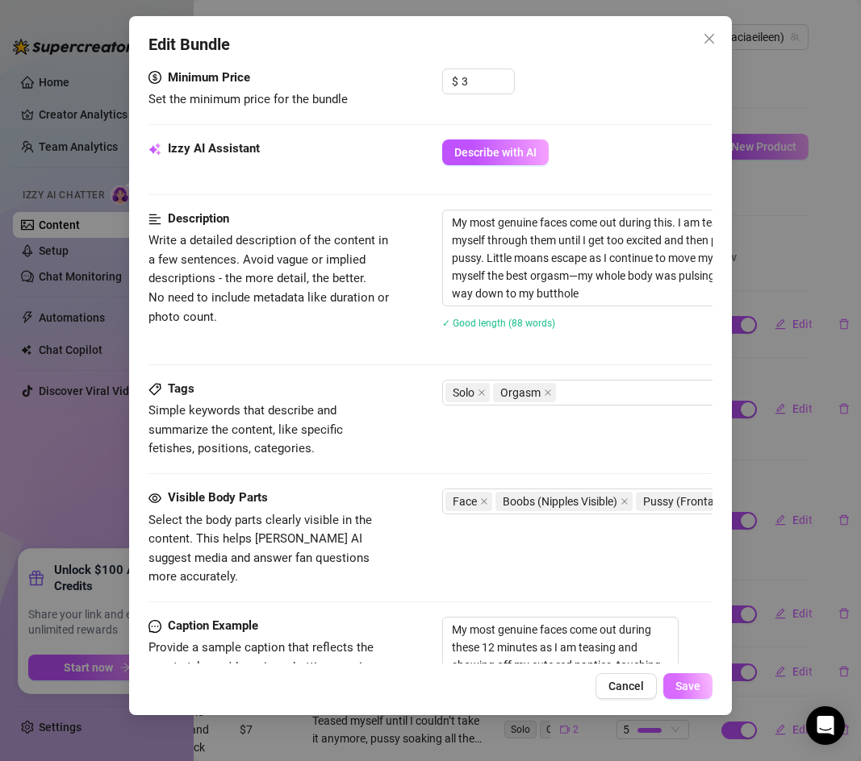
click at [686, 682] on span "Save" at bounding box center [687, 686] width 25 height 13
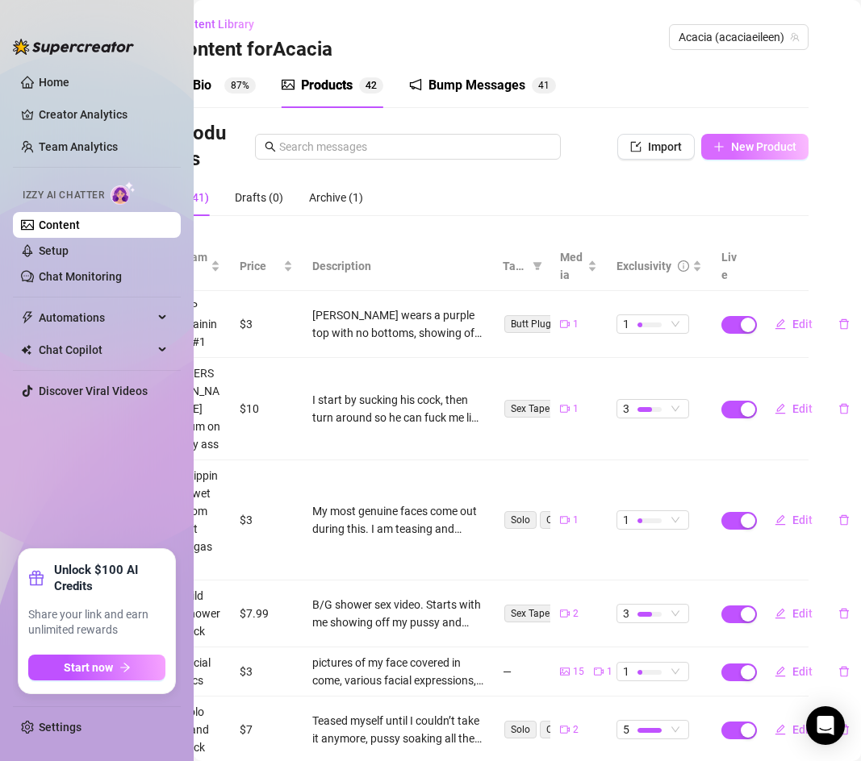
click at [715, 143] on icon "plus" at bounding box center [718, 146] width 11 height 11
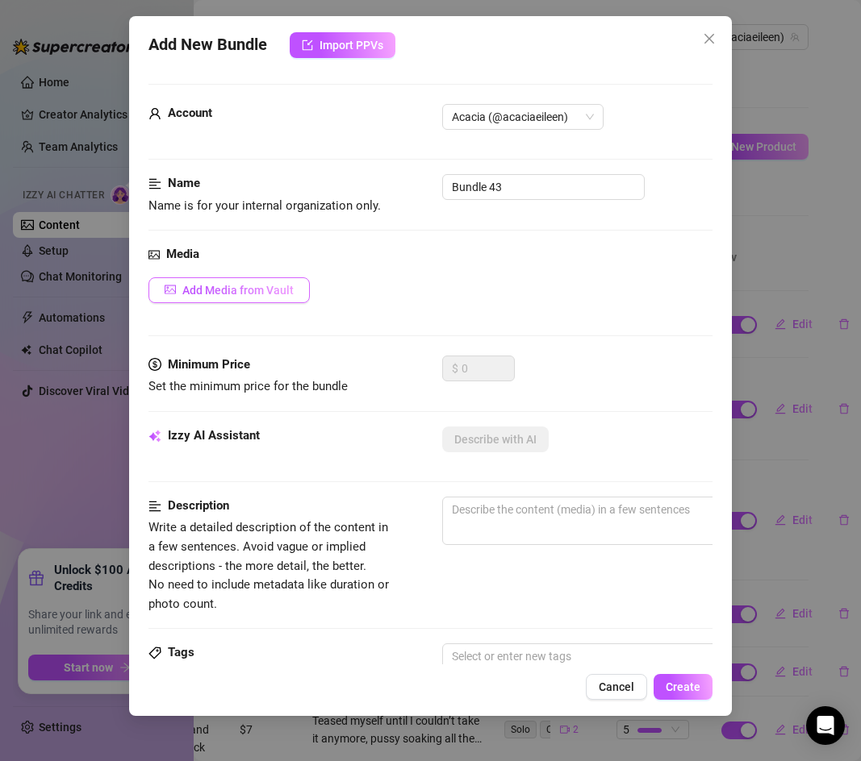
click at [232, 301] on button "Add Media from Vault" at bounding box center [228, 290] width 161 height 26
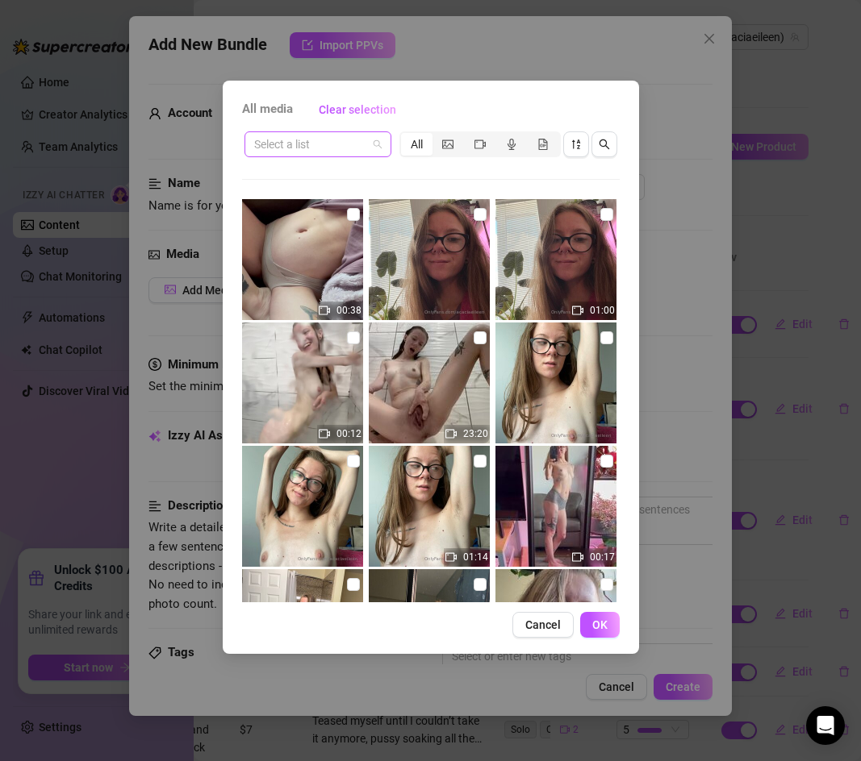
click at [335, 140] on input "search" at bounding box center [310, 144] width 113 height 24
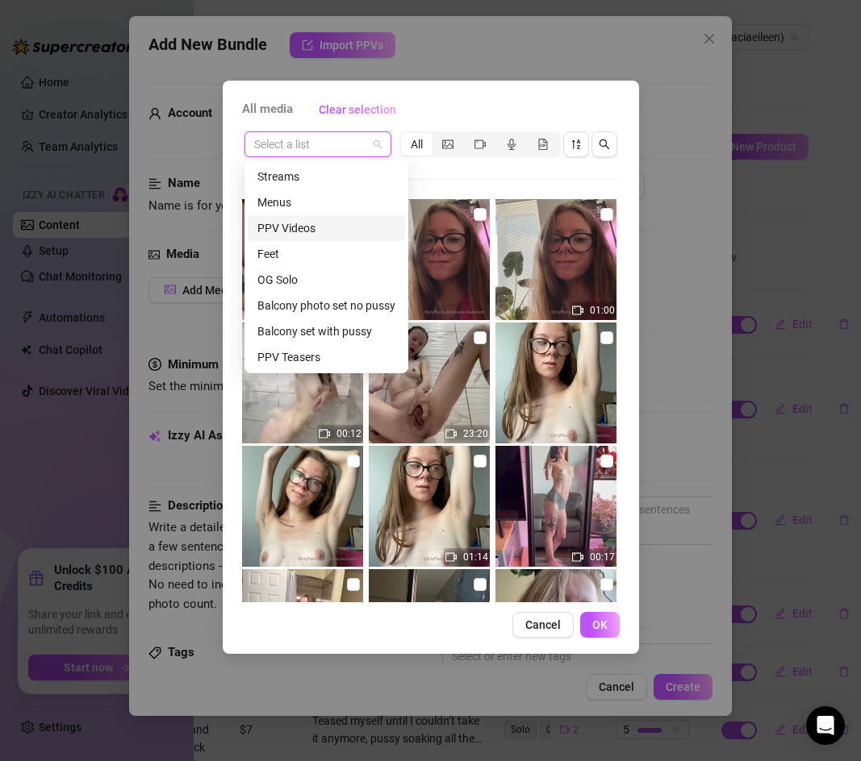
click at [331, 226] on div "PPV Videos" at bounding box center [326, 228] width 138 height 18
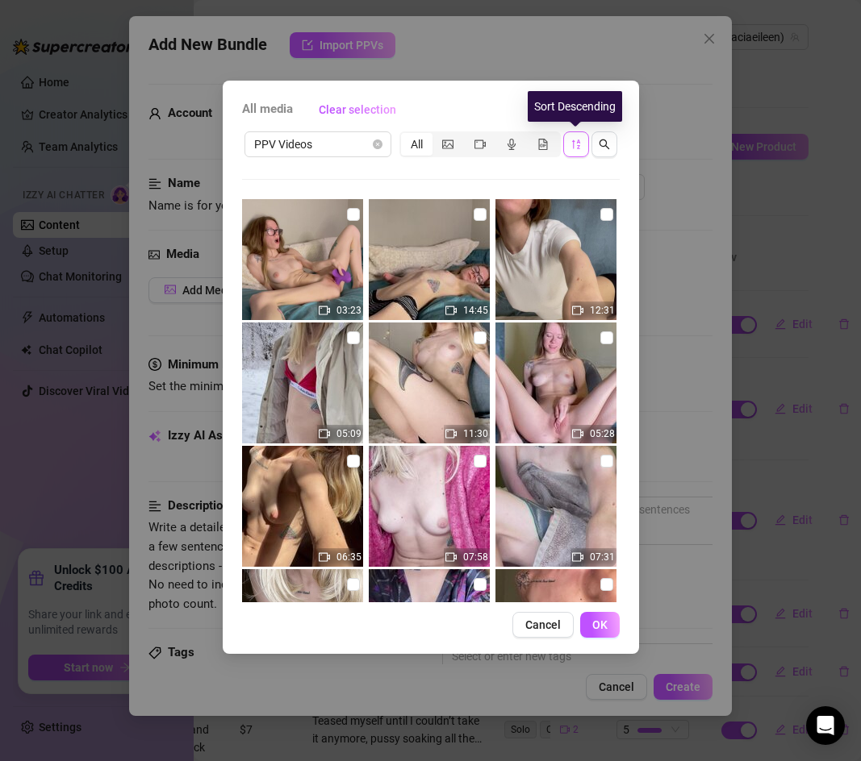
click at [580, 152] on button "button" at bounding box center [576, 144] width 26 height 26
click at [580, 144] on icon "sort-descending" at bounding box center [575, 144] width 11 height 11
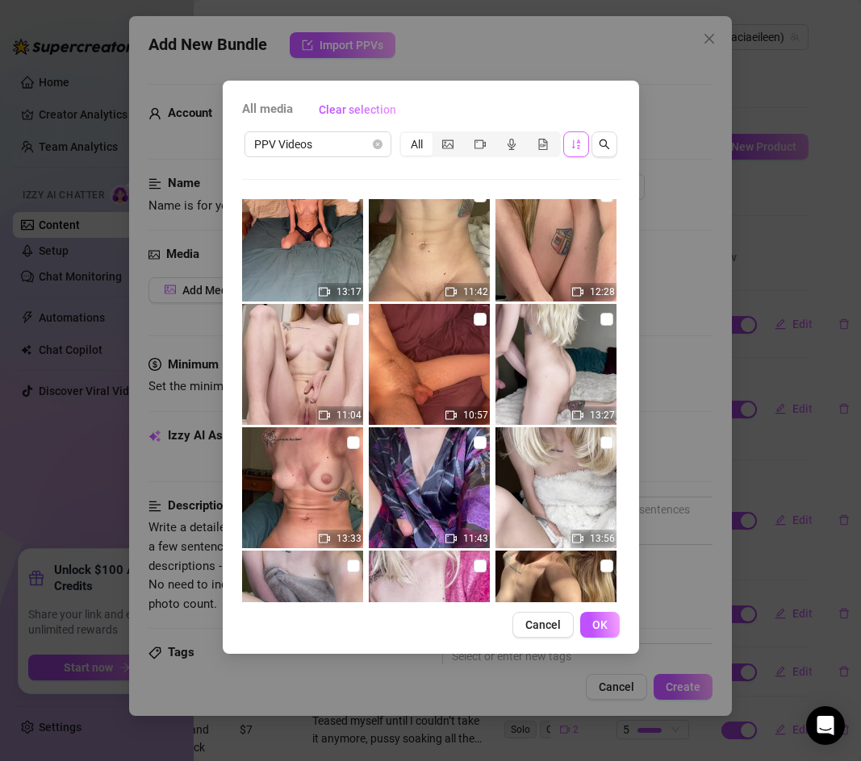
scroll to position [1262, 0]
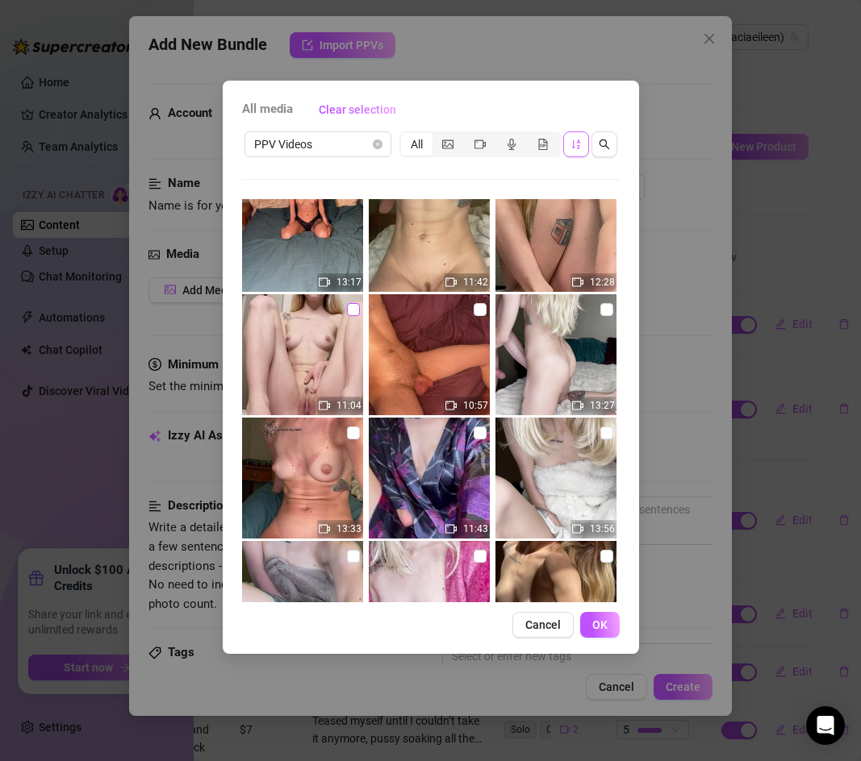
click at [352, 313] on input "checkbox" at bounding box center [353, 309] width 13 height 13
click at [600, 623] on span "OK" at bounding box center [599, 625] width 15 height 13
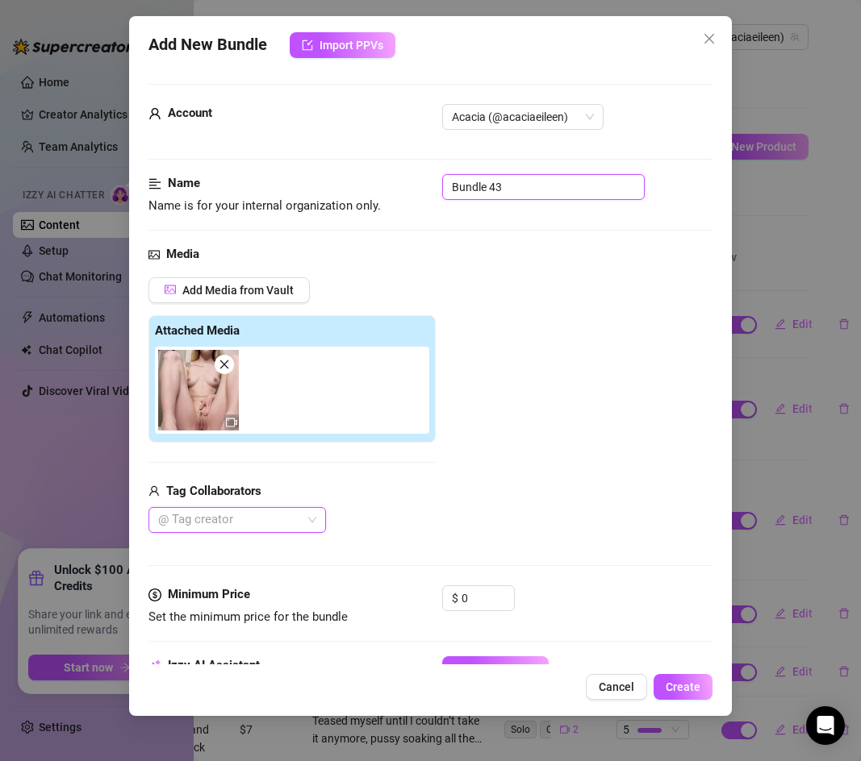
click at [498, 185] on input "Bundle 43" at bounding box center [543, 187] width 202 height 26
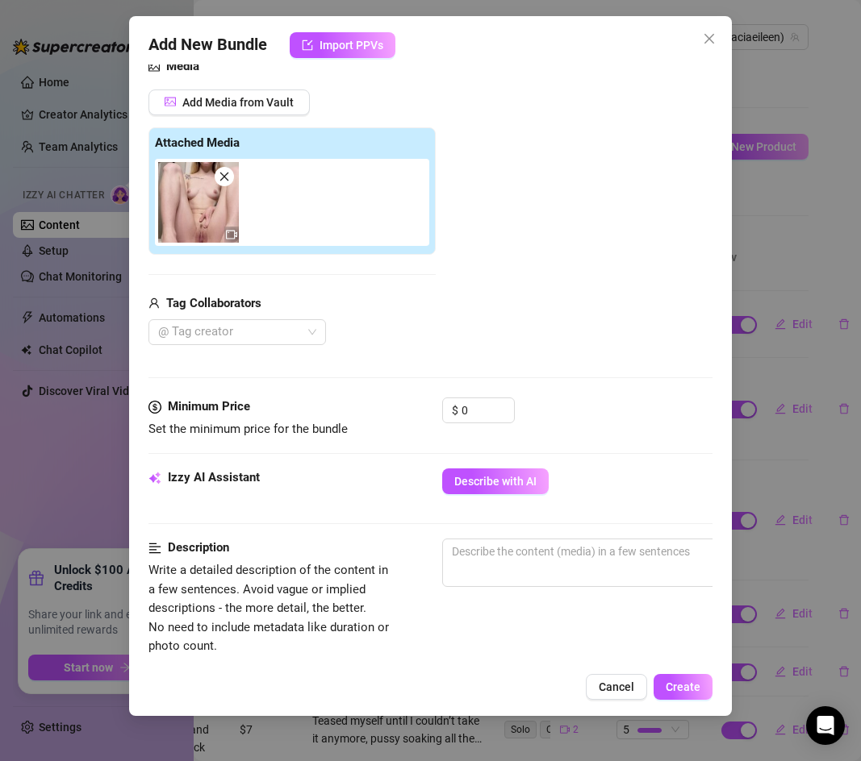
scroll to position [315, 0]
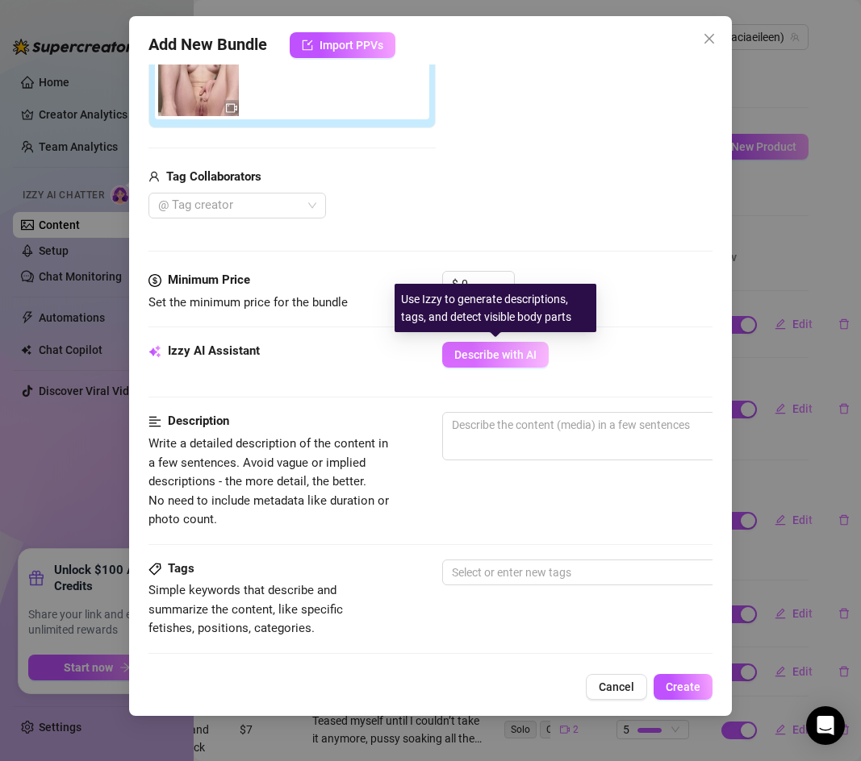
click at [493, 344] on button "Describe with AI" at bounding box center [495, 355] width 106 height 26
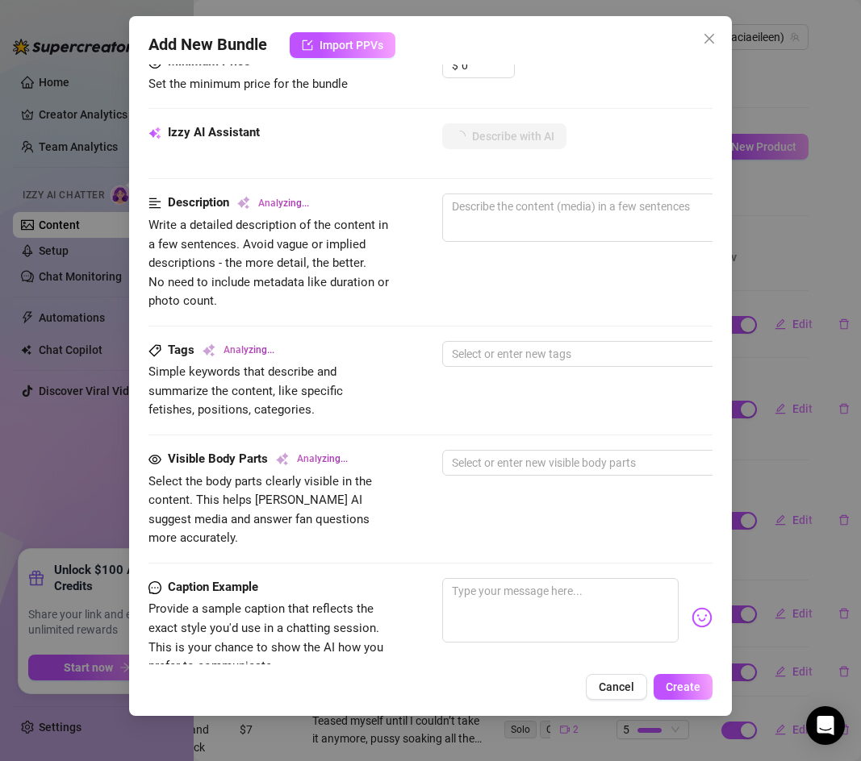
scroll to position [539, 0]
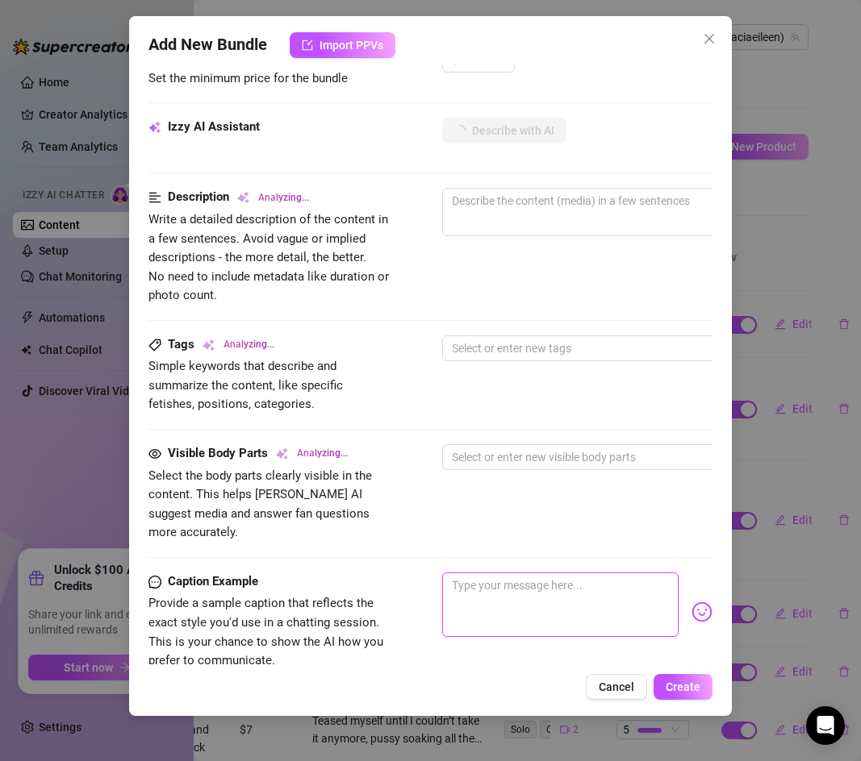
click at [506, 577] on textarea at bounding box center [560, 605] width 236 height 65
paste textarea "I really wanted my pussy to be fucked by a nice dick [DATE] but I only had my d…"
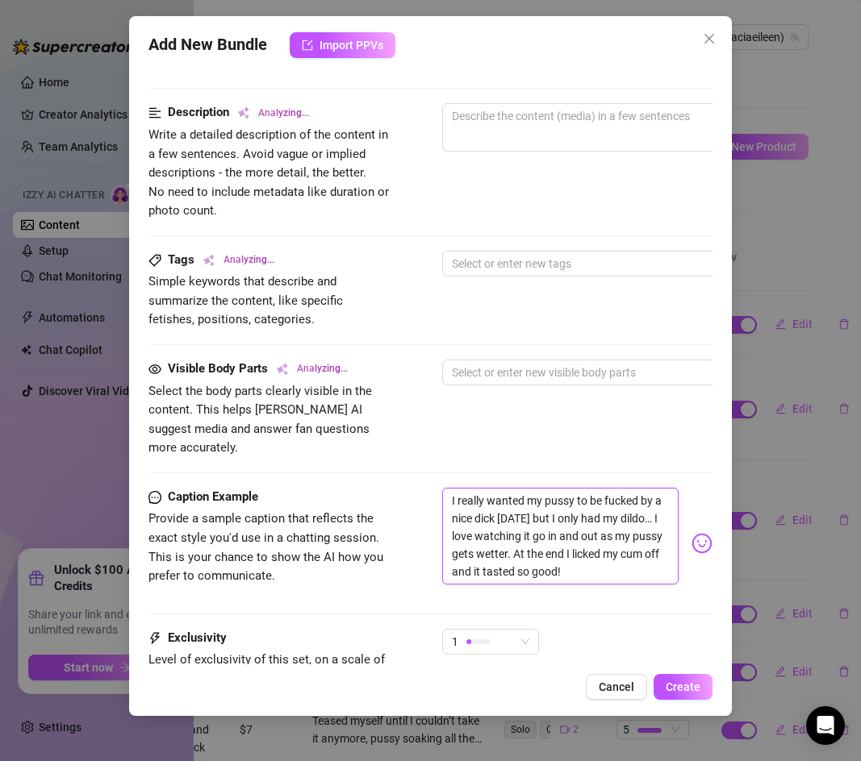
scroll to position [623, 0]
click at [526, 499] on textarea "I really wanted my pussy to be fucked by a nice dick [DATE] but I only had my d…" at bounding box center [560, 537] width 236 height 97
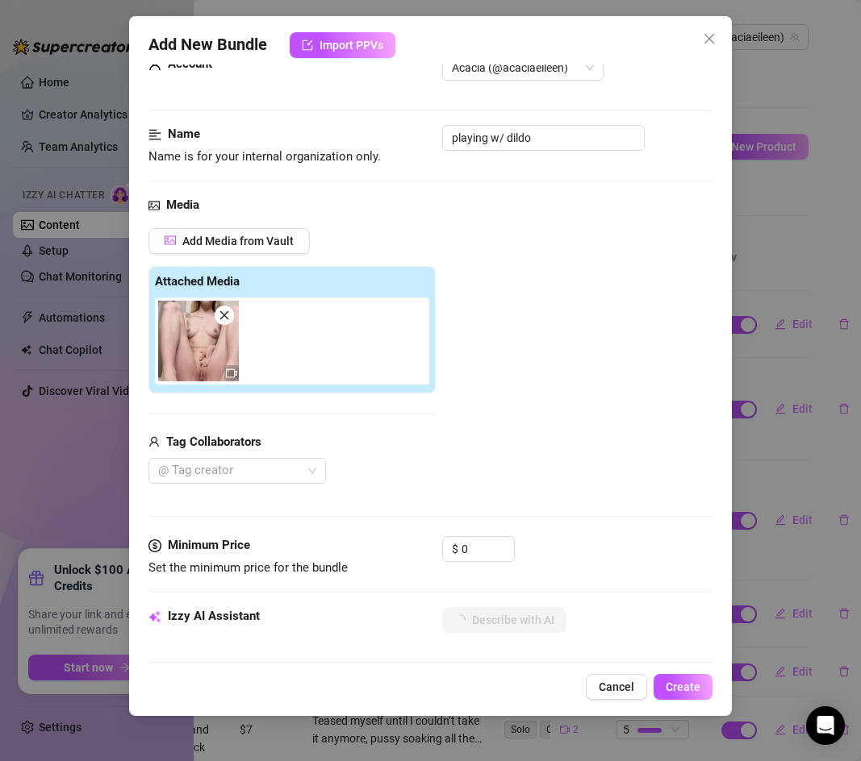
scroll to position [103, 0]
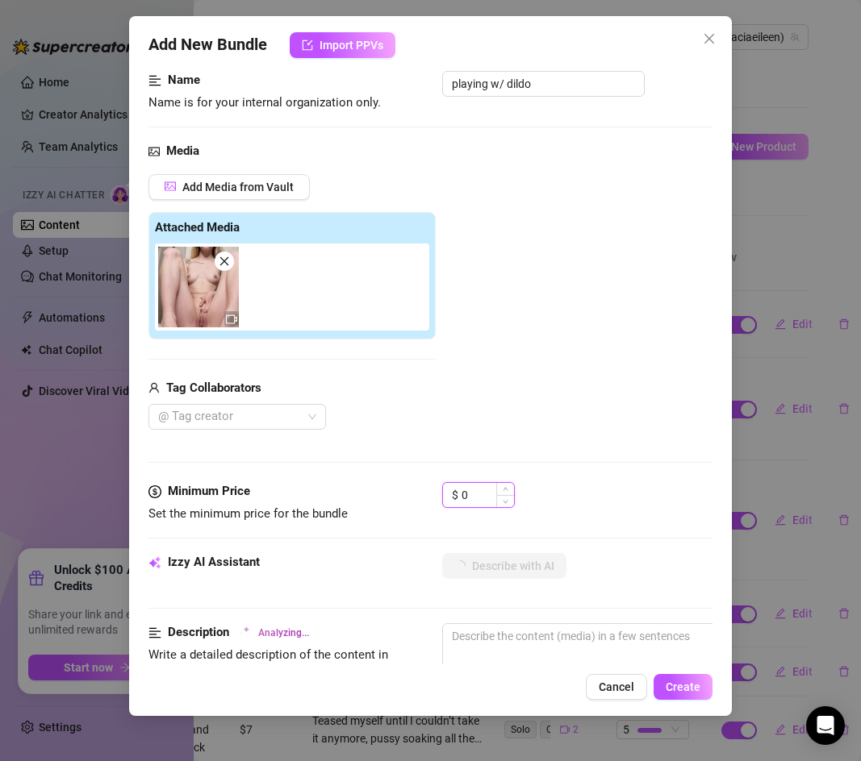
click at [474, 494] on input "0" at bounding box center [487, 495] width 52 height 24
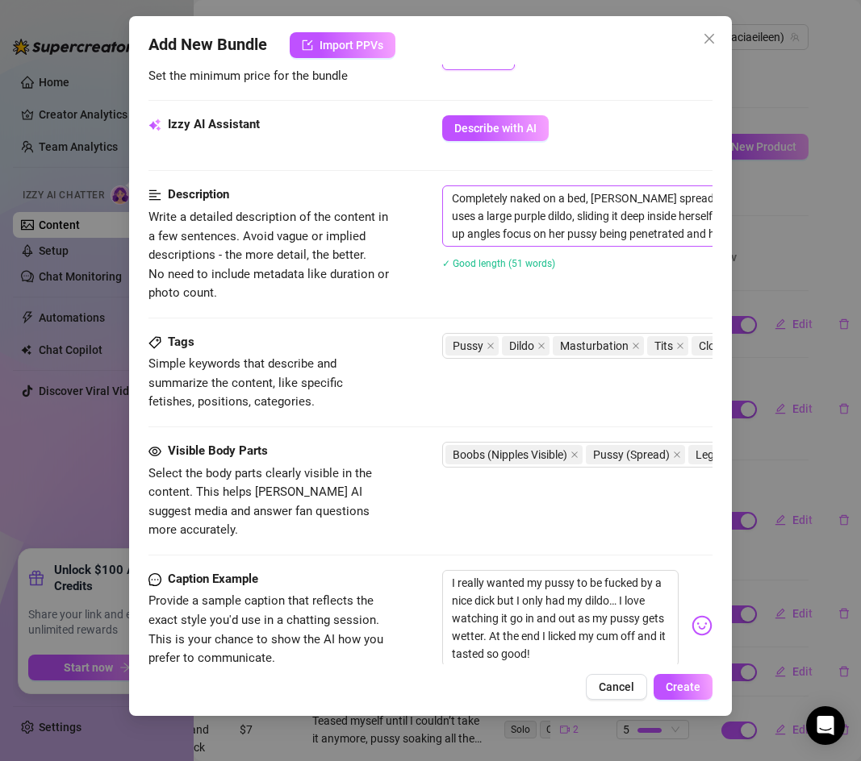
scroll to position [768, 0]
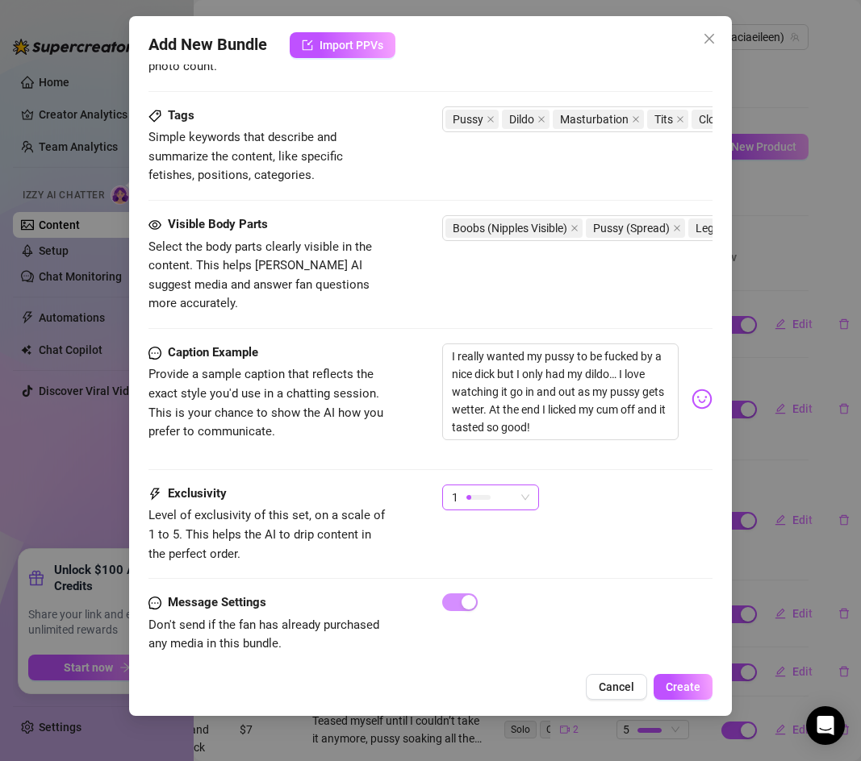
click at [494, 486] on div "1" at bounding box center [483, 498] width 63 height 24
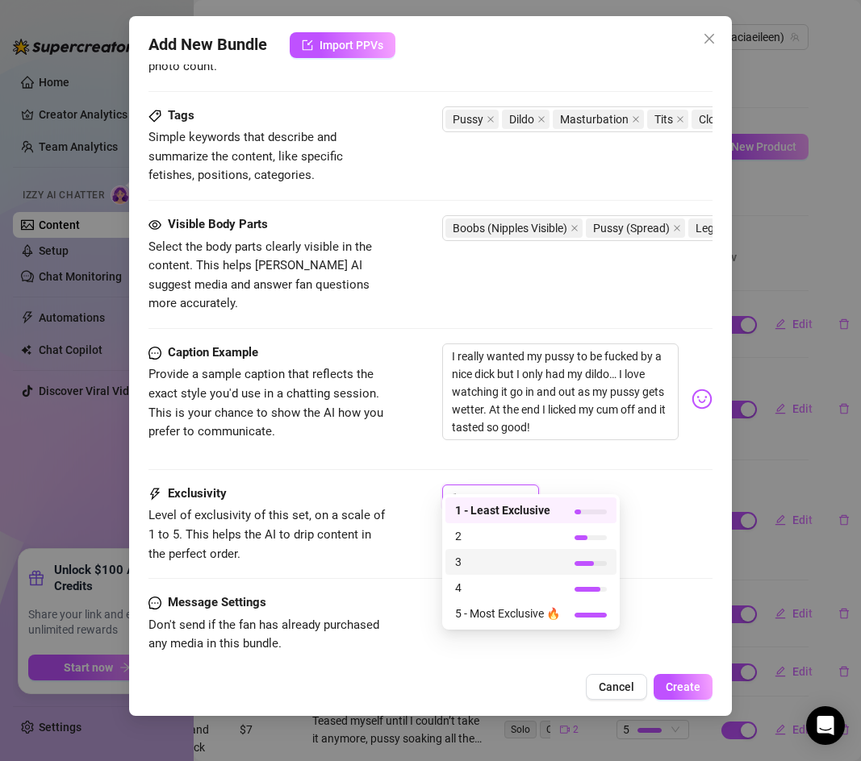
click at [499, 562] on span "3" at bounding box center [507, 562] width 105 height 18
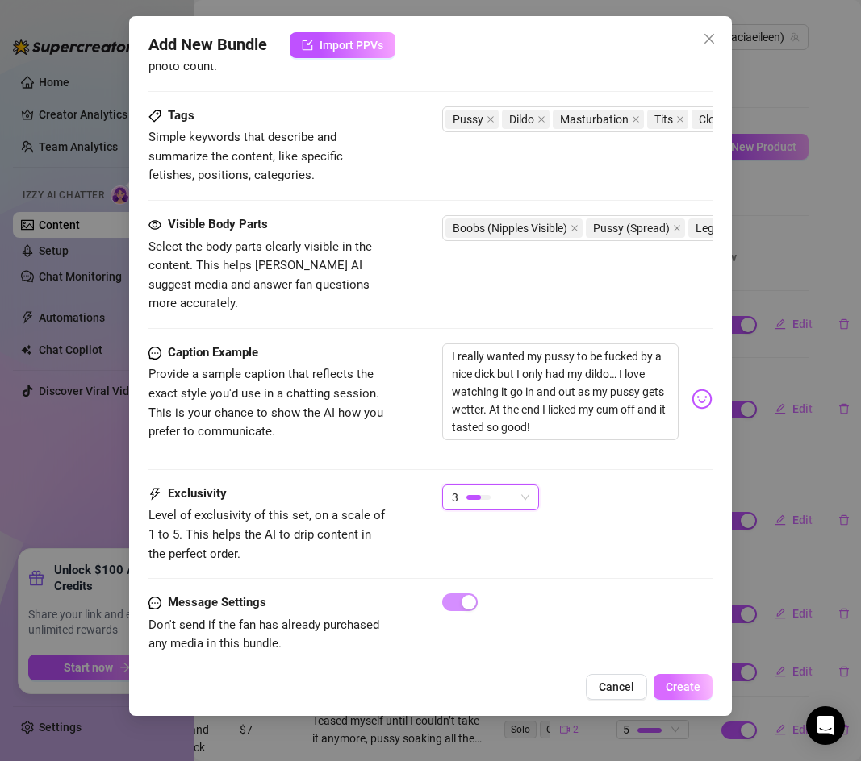
click at [679, 683] on span "Create" at bounding box center [682, 687] width 35 height 13
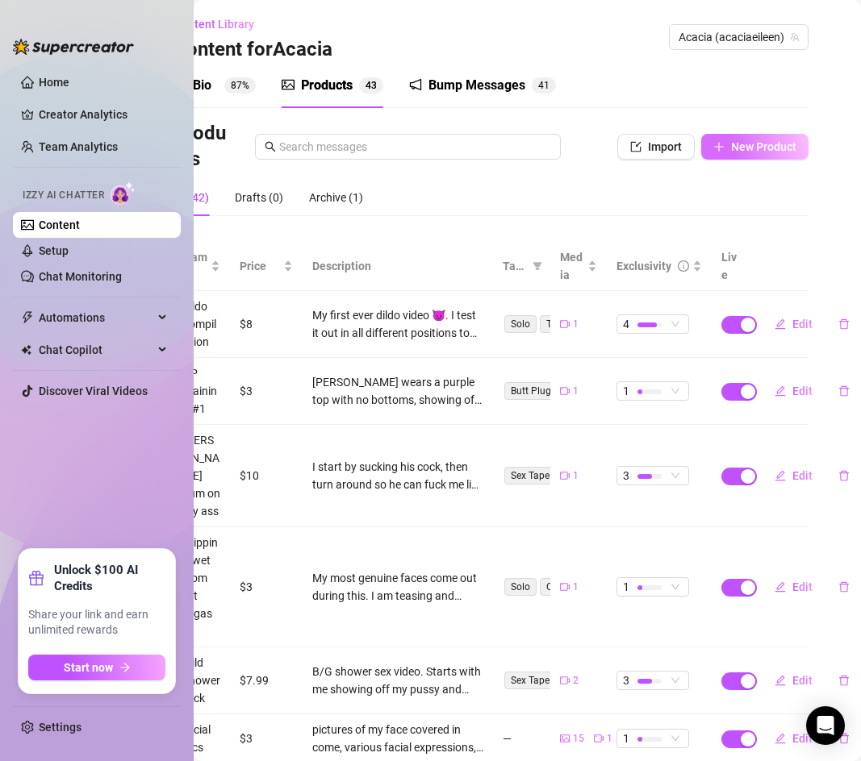
click at [725, 142] on button "New Product" at bounding box center [754, 147] width 107 height 26
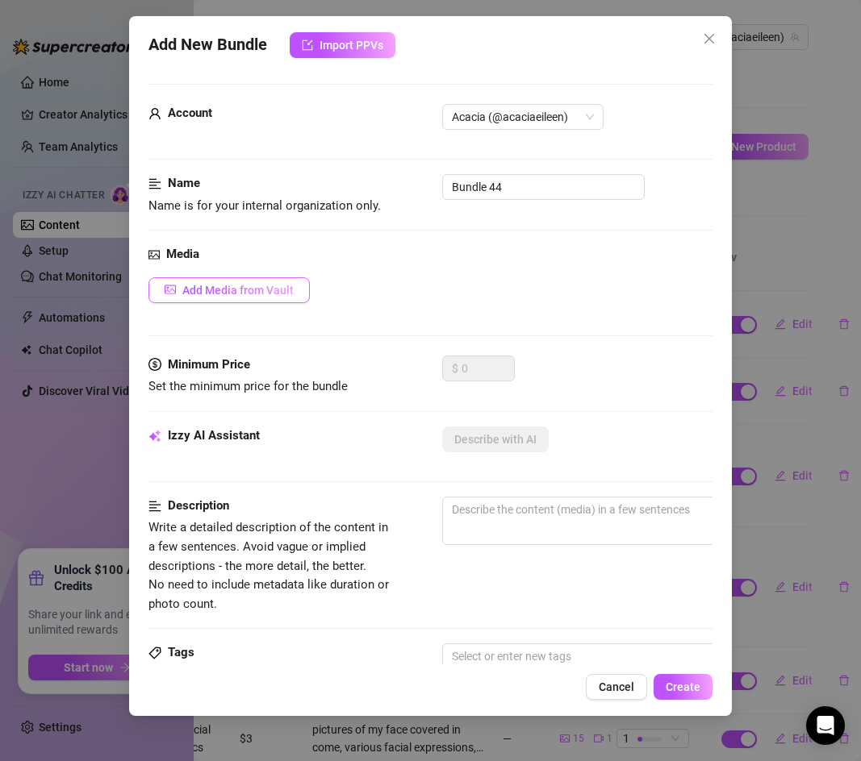
click at [232, 294] on span "Add Media from Vault" at bounding box center [237, 290] width 111 height 13
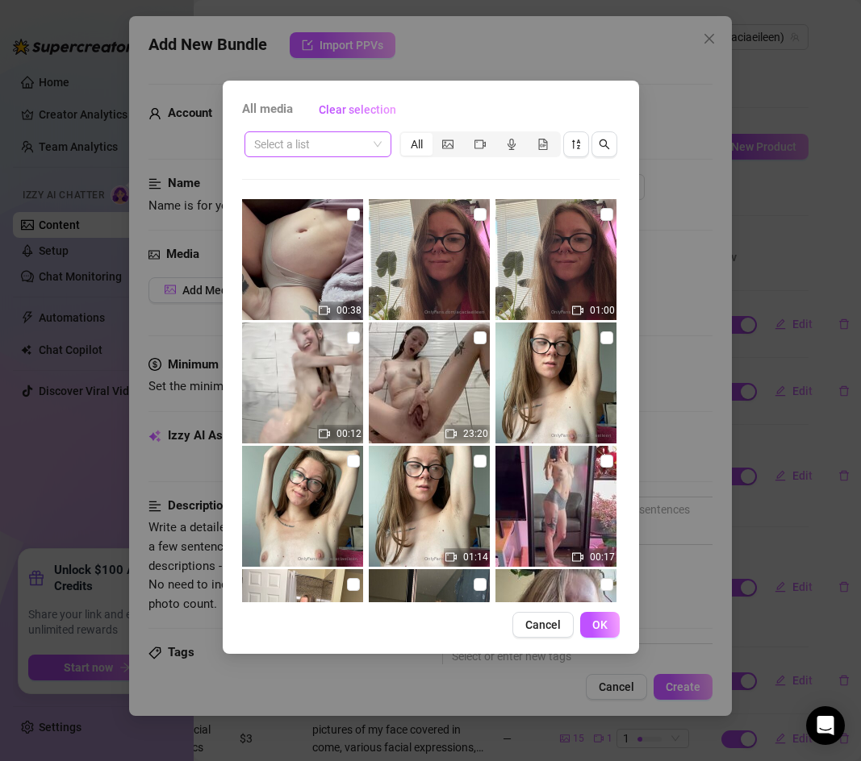
click at [376, 139] on span at bounding box center [317, 144] width 127 height 24
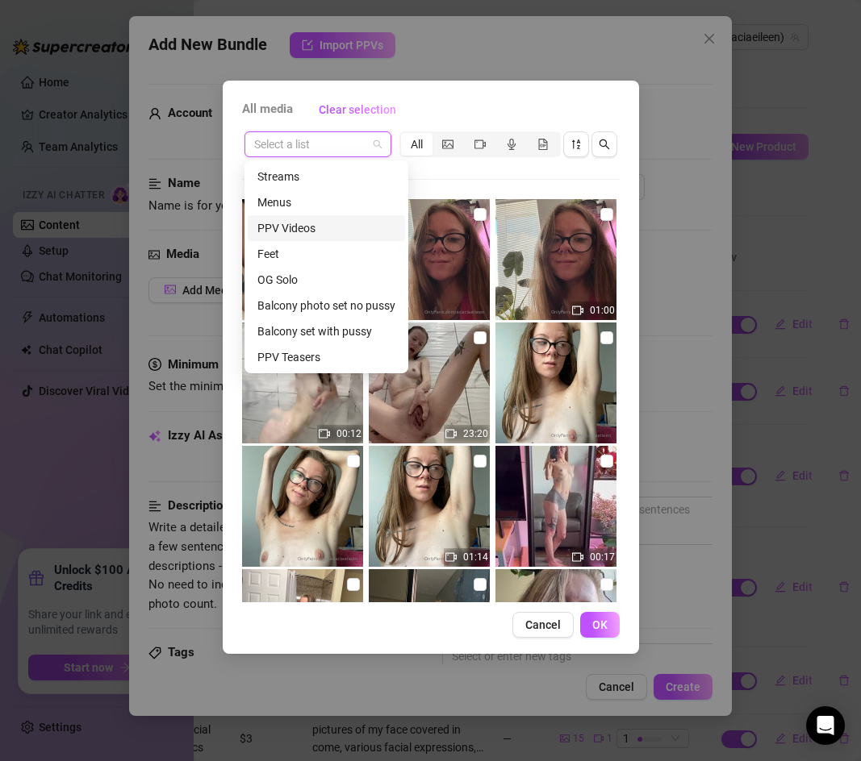
click at [315, 224] on div "PPV Videos" at bounding box center [326, 228] width 138 height 18
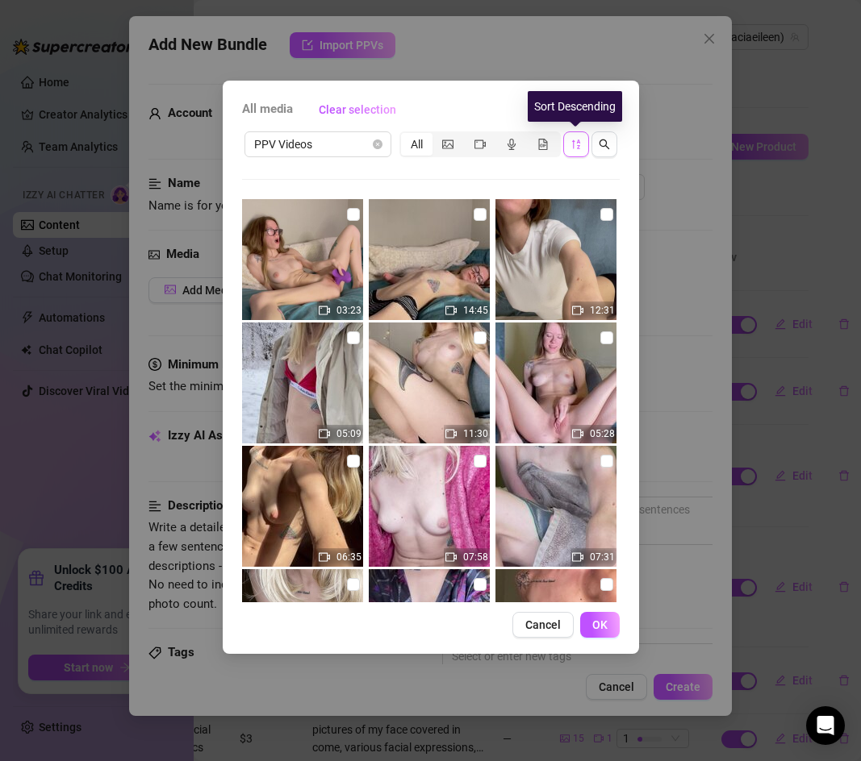
click at [576, 144] on icon "sort-descending" at bounding box center [575, 144] width 11 height 11
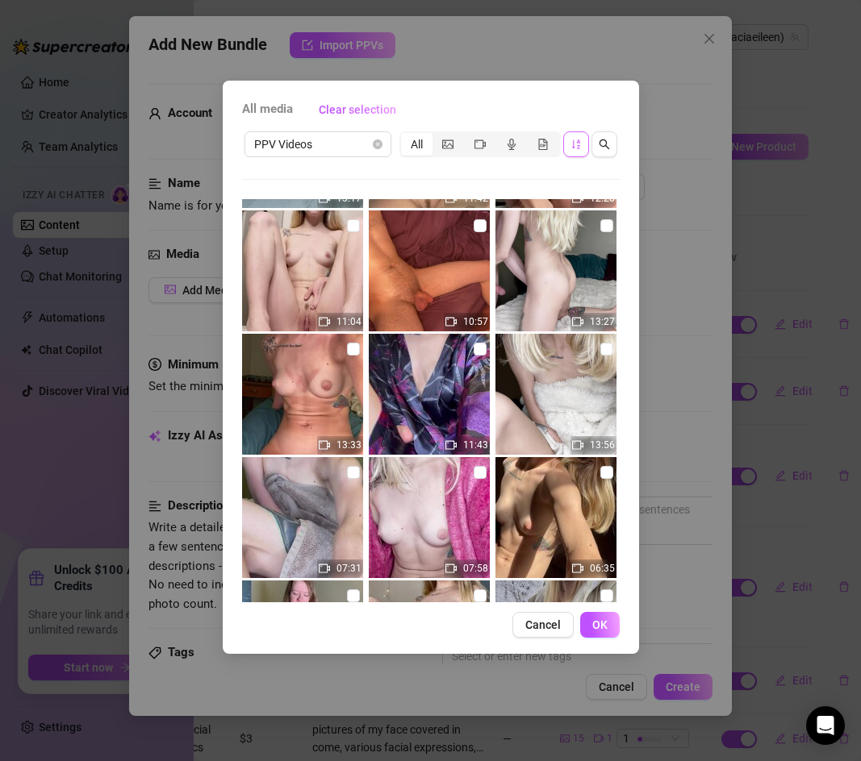
scroll to position [1347, 0]
click at [604, 348] on input "checkbox" at bounding box center [606, 348] width 13 height 13
click at [608, 625] on button "OK" at bounding box center [600, 625] width 40 height 26
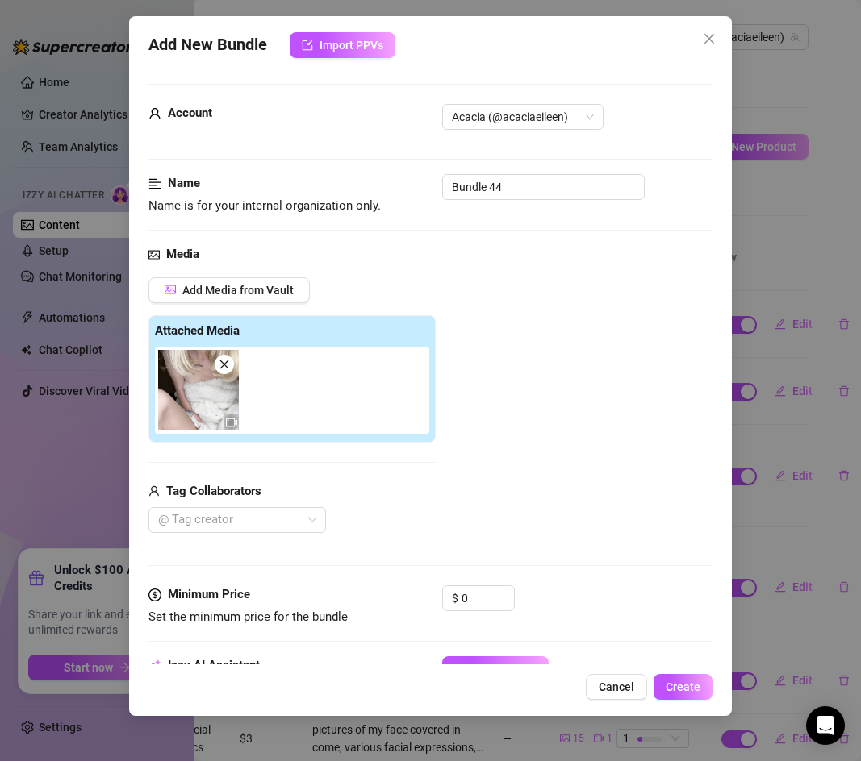
click at [490, 203] on div "Name Name is for your internal organization only. Bundle 44" at bounding box center [430, 194] width 564 height 41
click at [494, 186] on input "Bundle 44" at bounding box center [543, 187] width 202 height 26
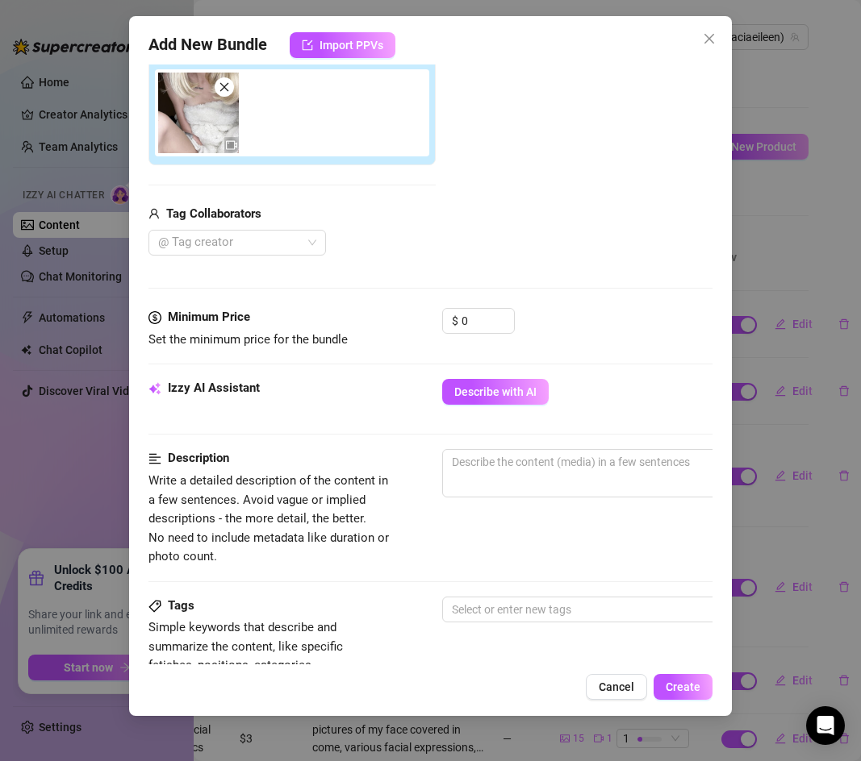
scroll to position [281, 0]
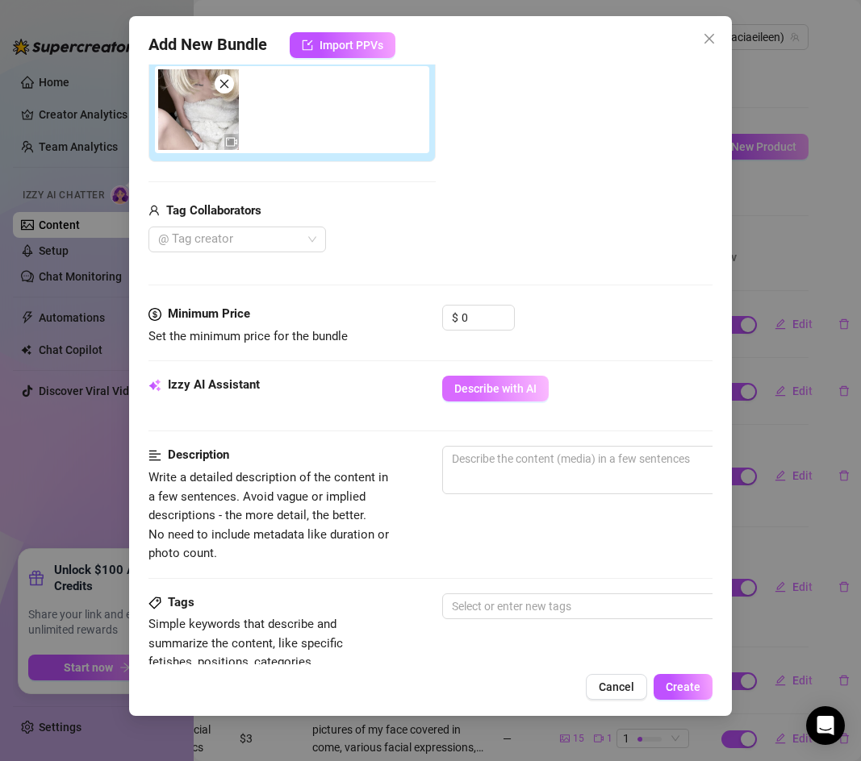
click at [509, 391] on span "Describe with AI" at bounding box center [495, 388] width 82 height 13
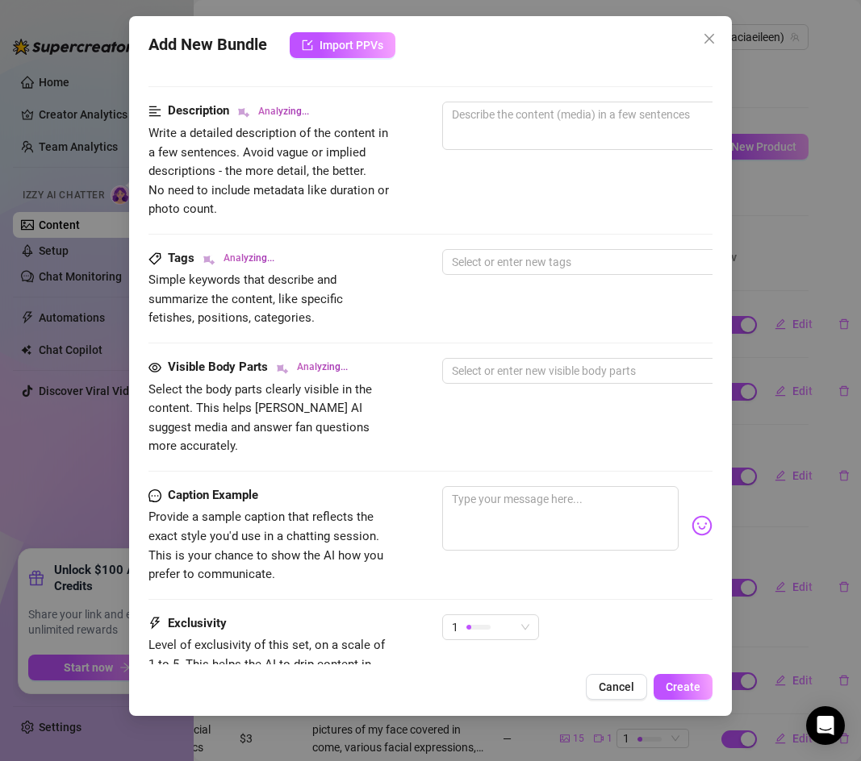
scroll to position [630, 0]
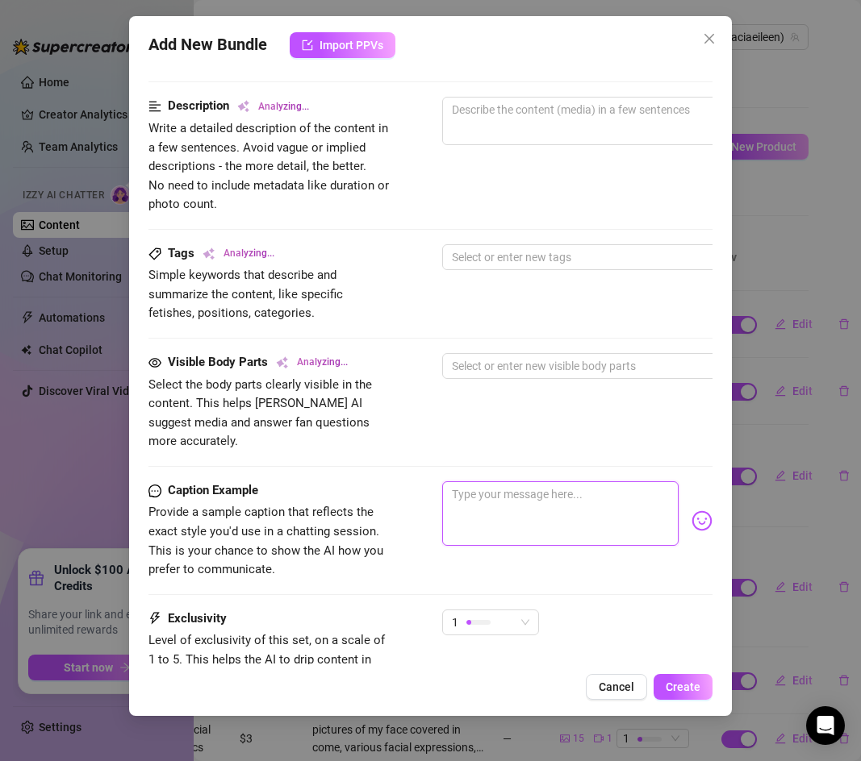
click at [482, 489] on textarea at bounding box center [560, 514] width 236 height 65
paste textarea "My second year of college has been wayyy busier than the first so I have been s…"
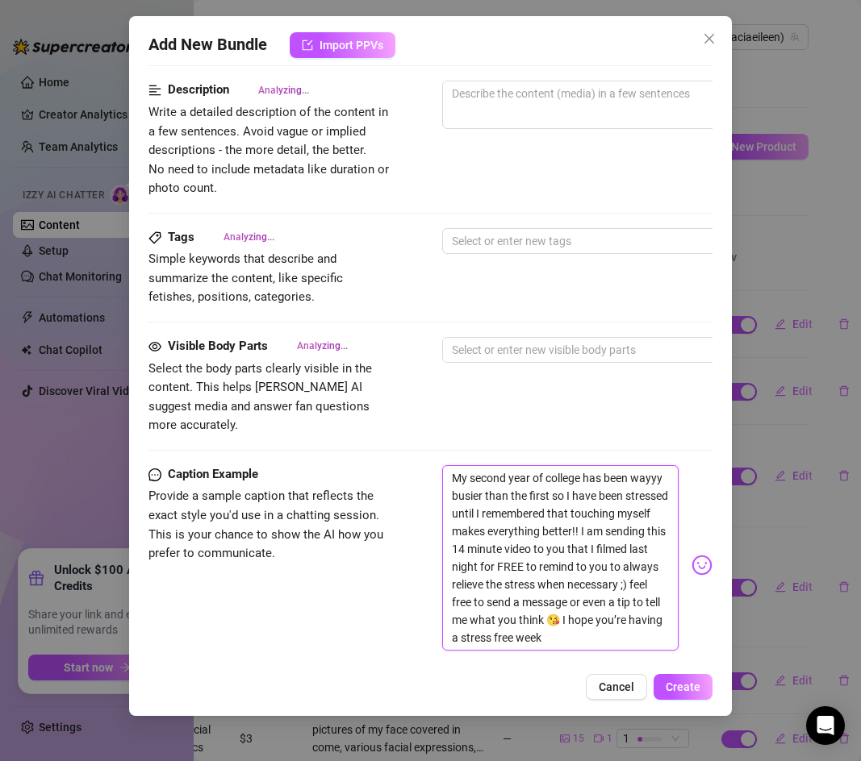
scroll to position [649, 0]
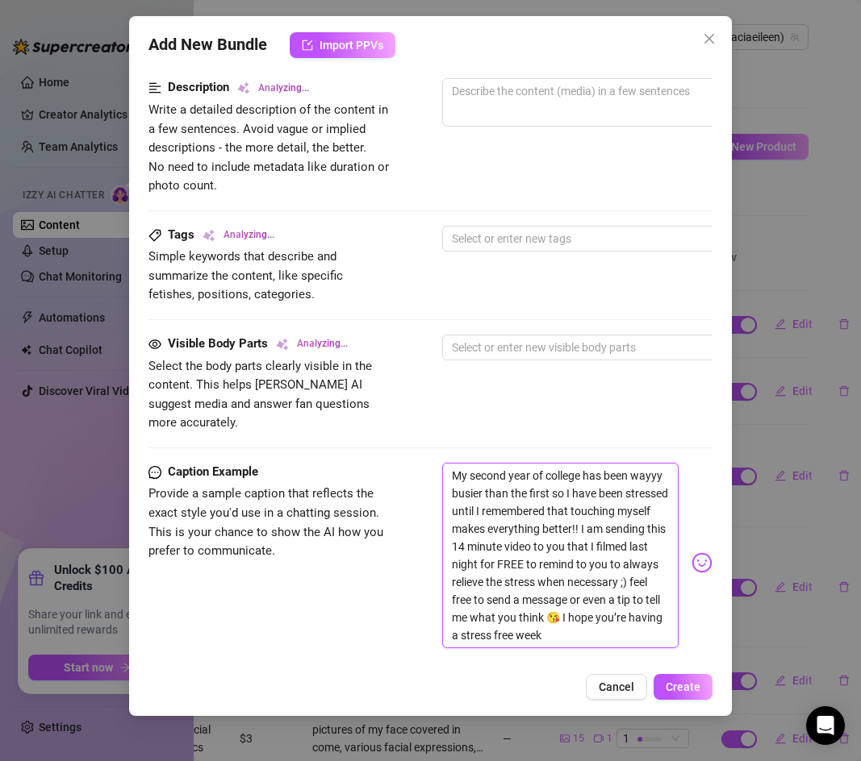
drag, startPoint x: 545, startPoint y: 455, endPoint x: 445, endPoint y: 455, distance: 100.0
click at [445, 463] on textarea "My second year of college has been wayyy busier than the first so I have been s…" at bounding box center [560, 556] width 236 height 186
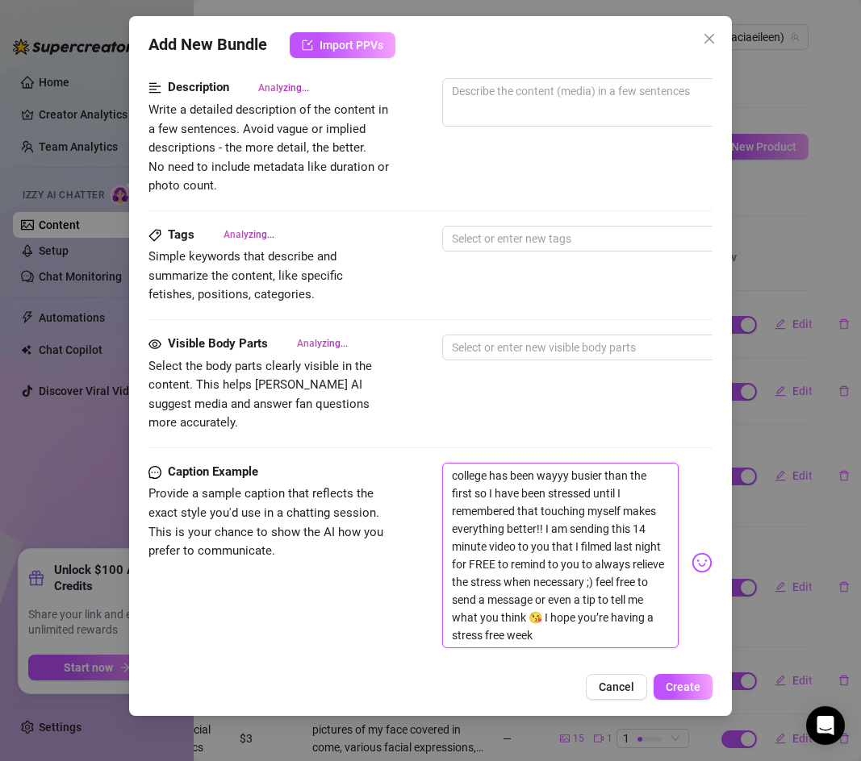
click at [458, 463] on textarea "college has been wayyy busier than the first so I have been stressed until I re…" at bounding box center [560, 556] width 236 height 186
drag, startPoint x: 491, startPoint y: 453, endPoint x: 543, endPoint y: 476, distance: 56.3
click at [544, 476] on textarea "College has been wayyy busier than the first so I have been stressed until I re…" at bounding box center [560, 556] width 236 height 186
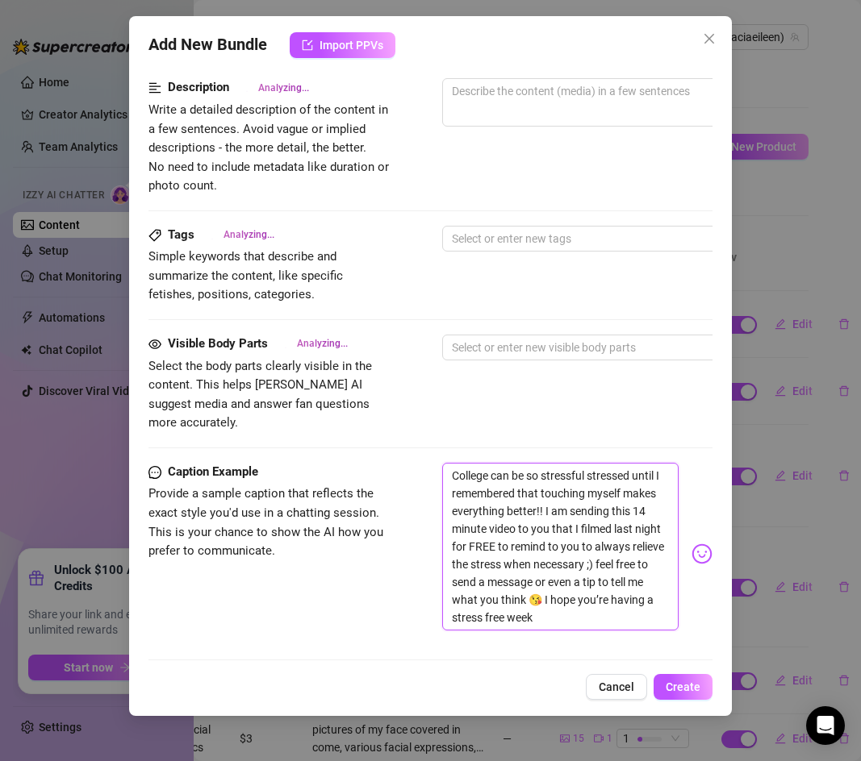
drag, startPoint x: 587, startPoint y: 458, endPoint x: 665, endPoint y: 458, distance: 77.4
click at [665, 463] on textarea "College can be so stressful stressed until I remembered that touching myself ma…" at bounding box center [560, 547] width 236 height 168
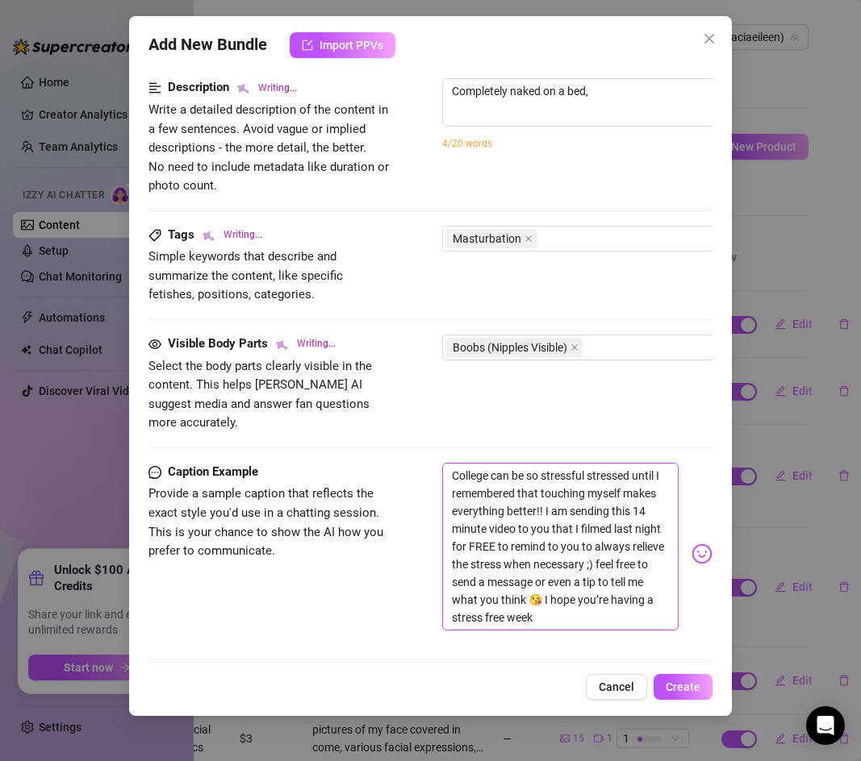
click at [632, 463] on textarea "College can be so stressful stressed until I remembered that touching myself ma…" at bounding box center [560, 547] width 236 height 168
drag, startPoint x: 633, startPoint y: 455, endPoint x: 591, endPoint y: 458, distance: 42.1
click at [591, 463] on textarea "College can be so stressful stressed until I remembered that touching myself ma…" at bounding box center [560, 547] width 236 height 168
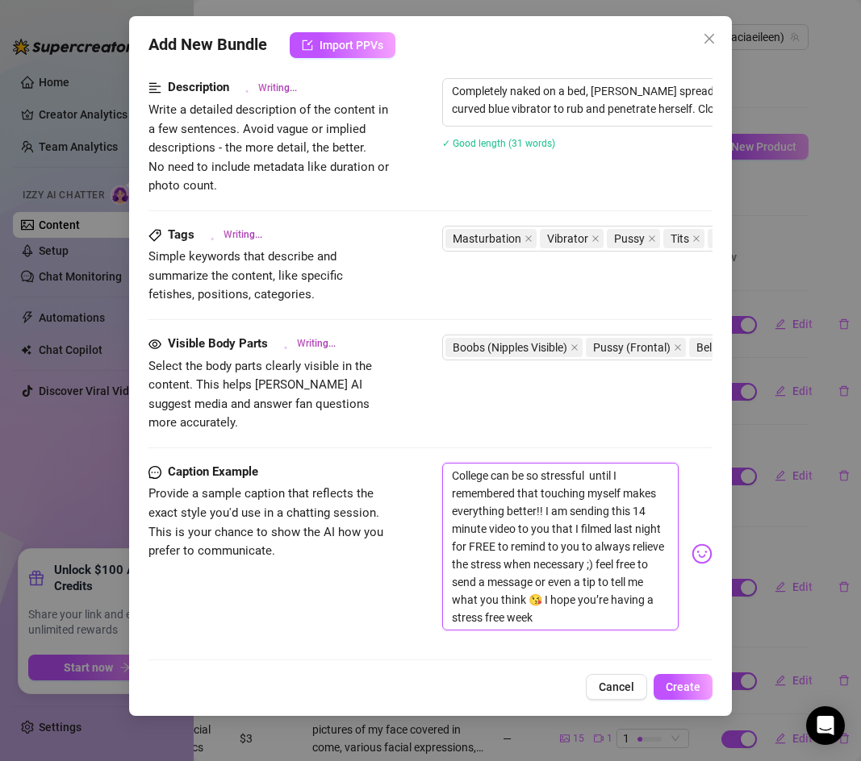
click at [518, 477] on textarea "College can be so stressful until I remembered that touching myself makes every…" at bounding box center [560, 547] width 236 height 168
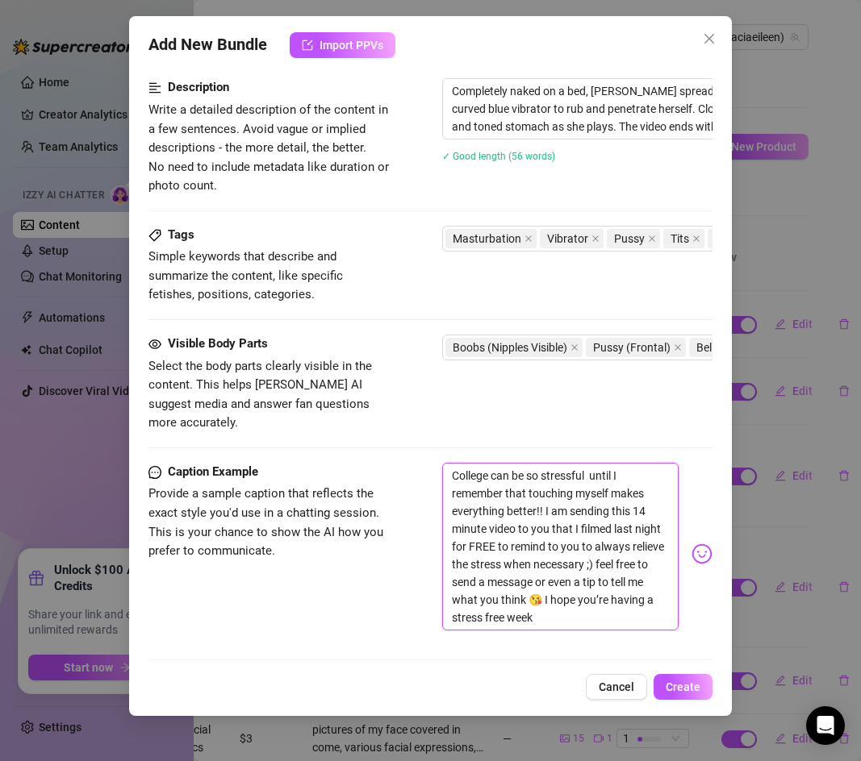
drag, startPoint x: 549, startPoint y: 510, endPoint x: 660, endPoint y: 511, distance: 110.5
click at [660, 511] on textarea "College can be so stressful until I remember that touching myself makes everyth…" at bounding box center [560, 547] width 236 height 168
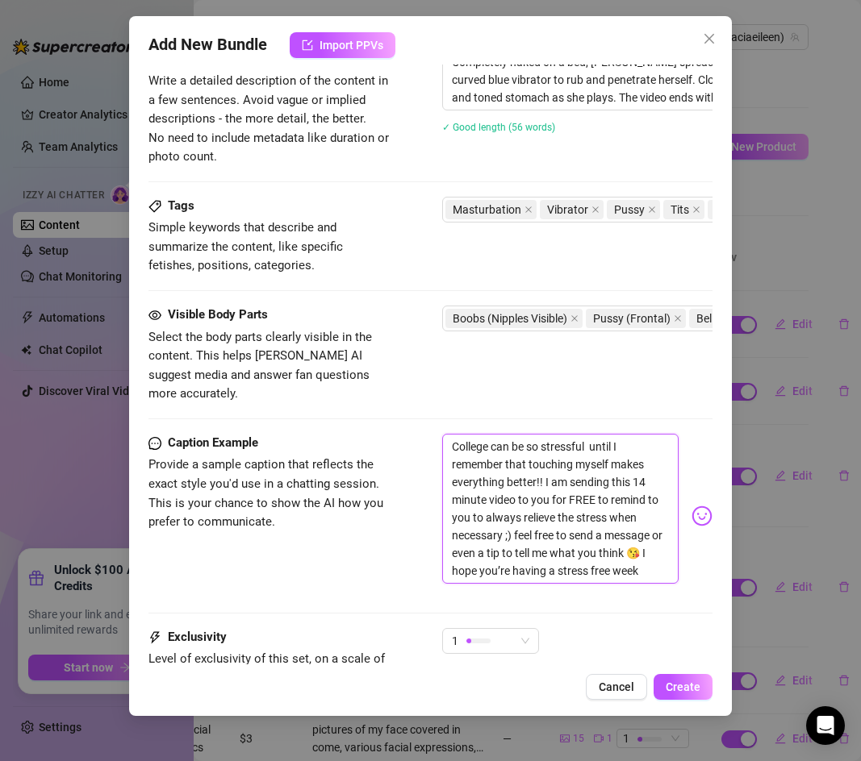
scroll to position [697, 0]
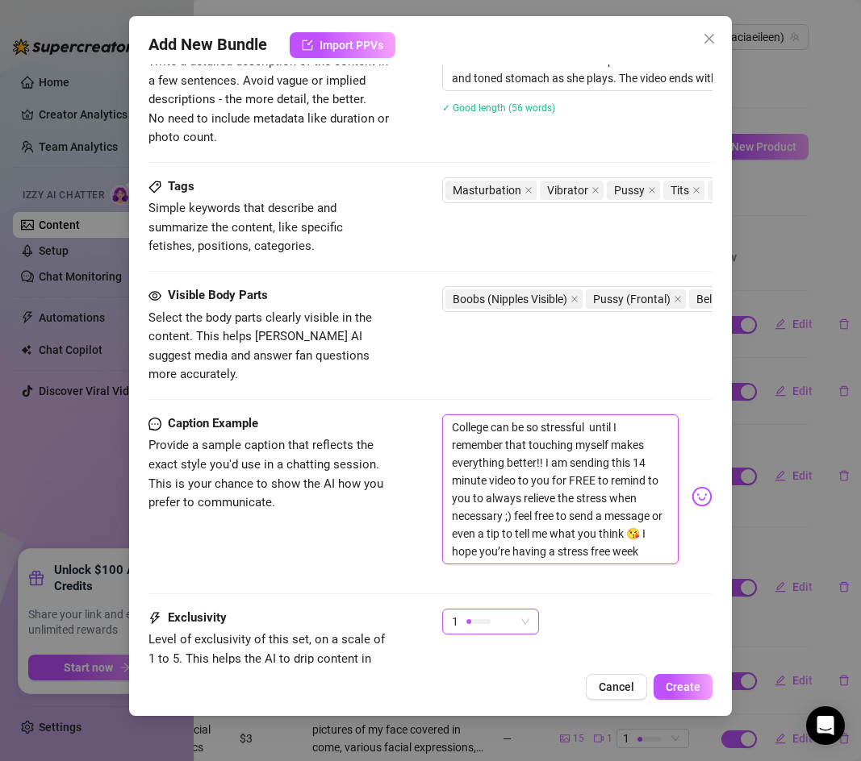
click at [507, 610] on div "1" at bounding box center [483, 622] width 63 height 24
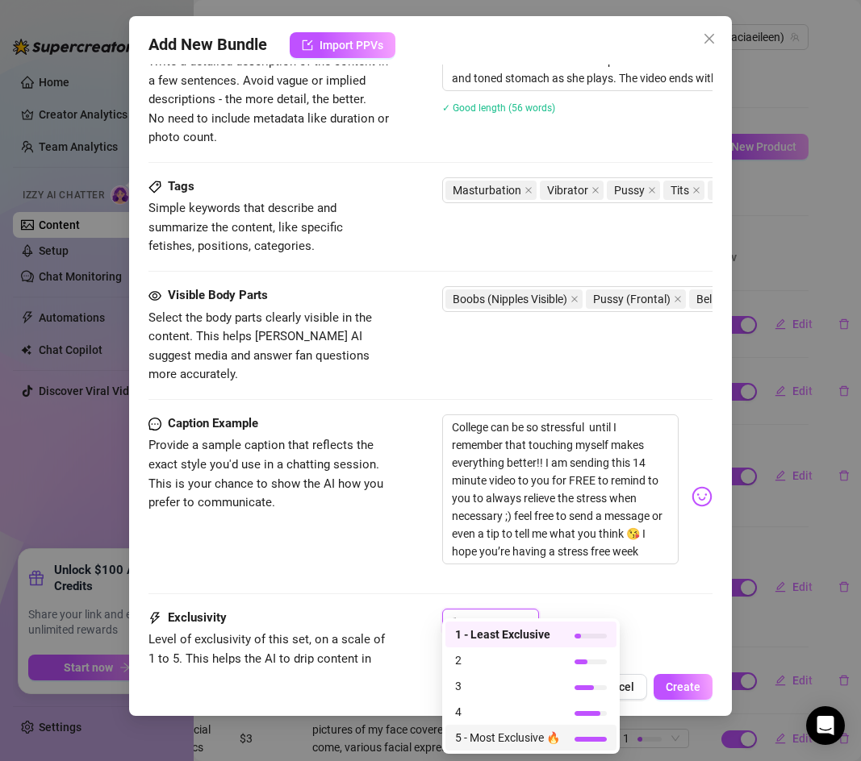
click at [507, 737] on span "5 - Most Exclusive 🔥" at bounding box center [507, 738] width 105 height 18
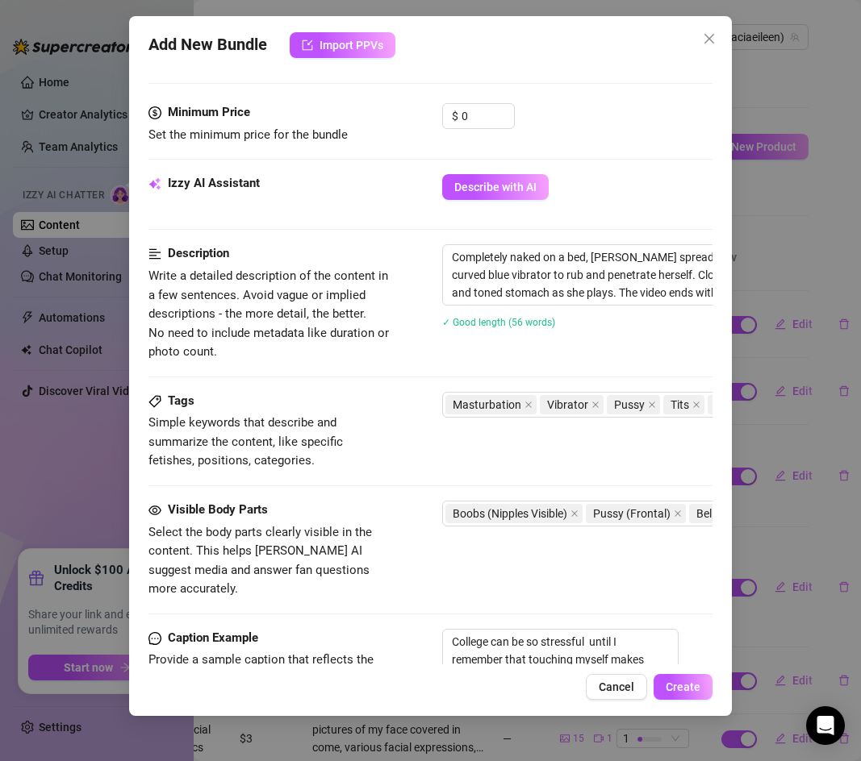
scroll to position [821, 0]
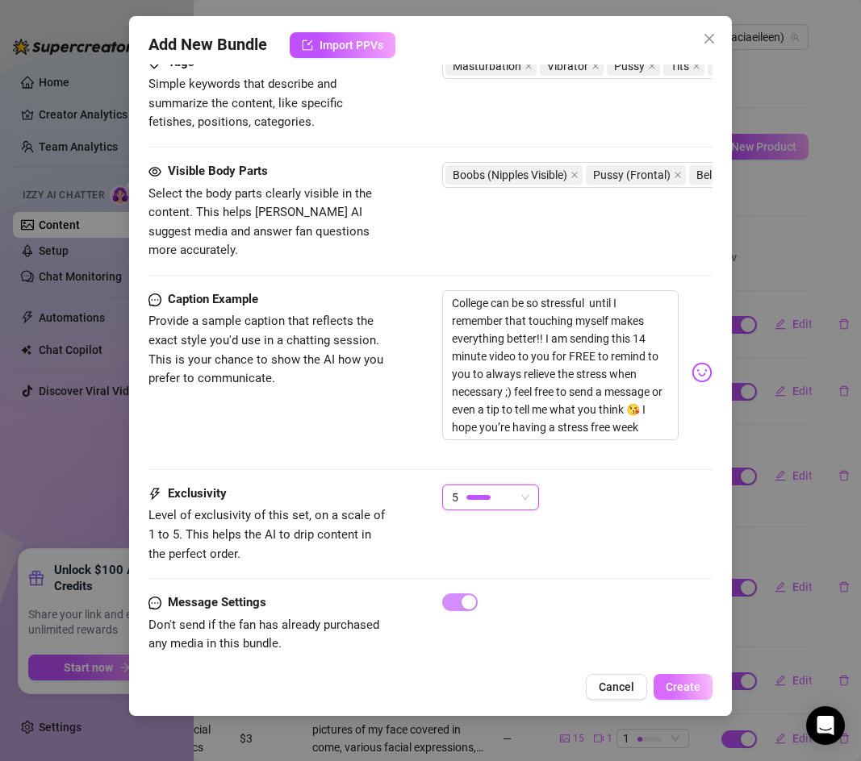
click at [684, 689] on span "Create" at bounding box center [682, 687] width 35 height 13
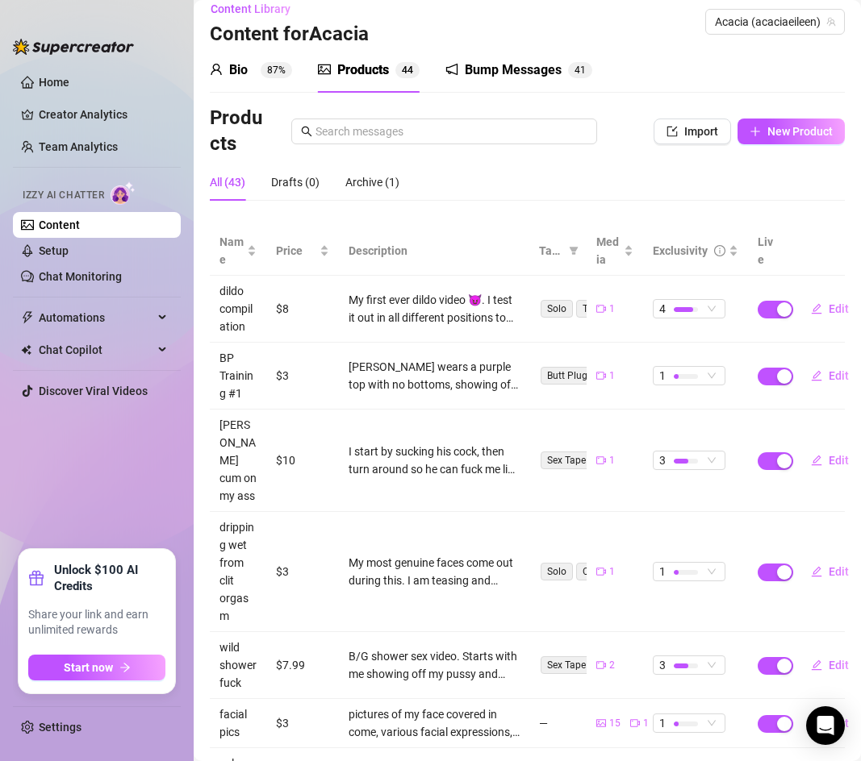
scroll to position [0, 0]
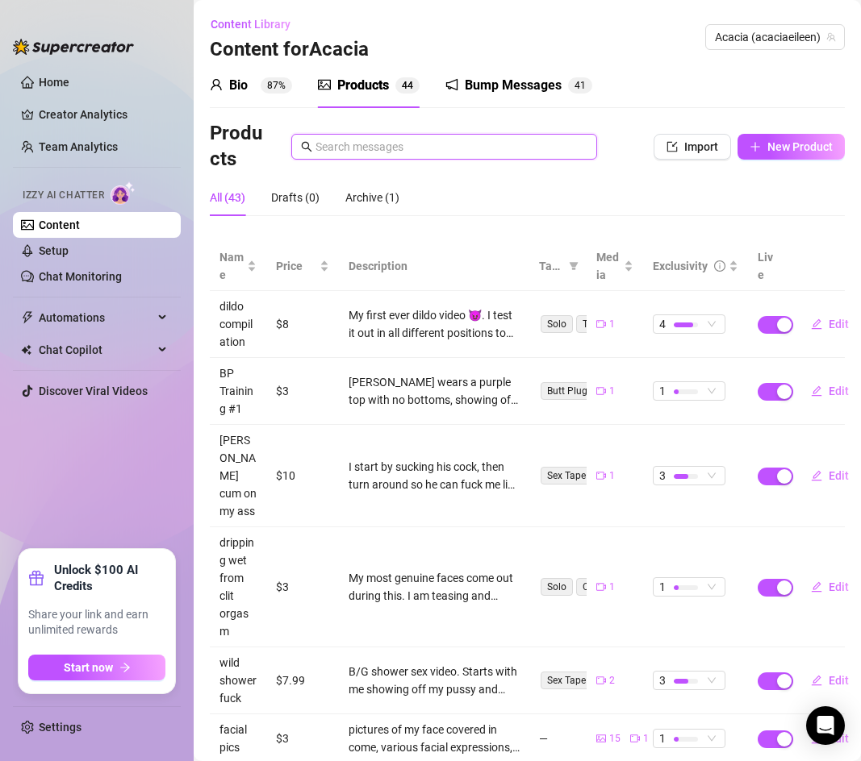
click at [365, 148] on input "text" at bounding box center [451, 147] width 272 height 18
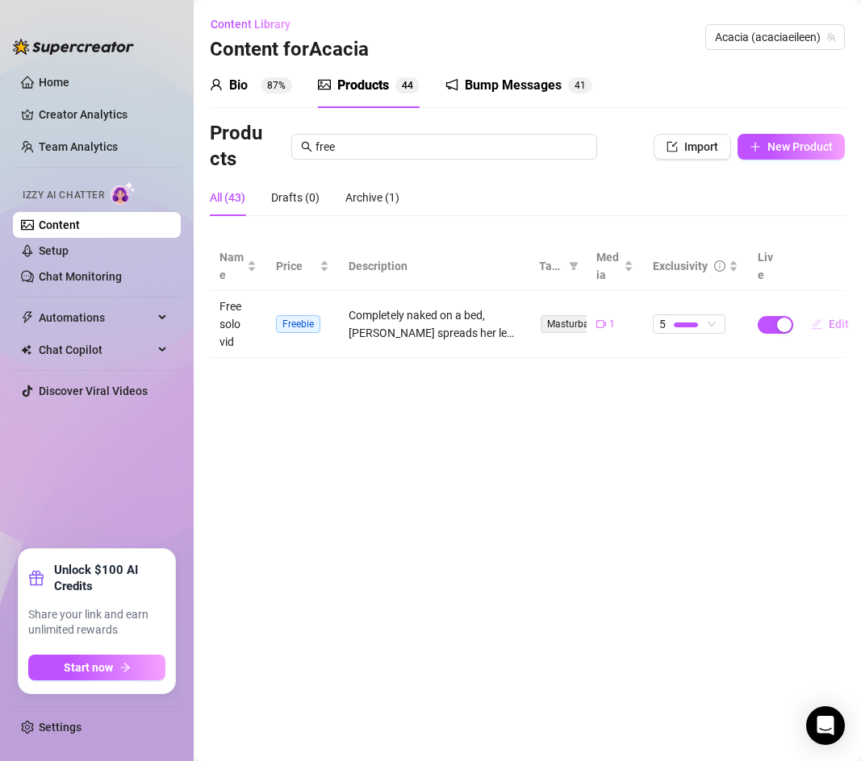
click at [826, 321] on button "Edit" at bounding box center [830, 324] width 64 height 26
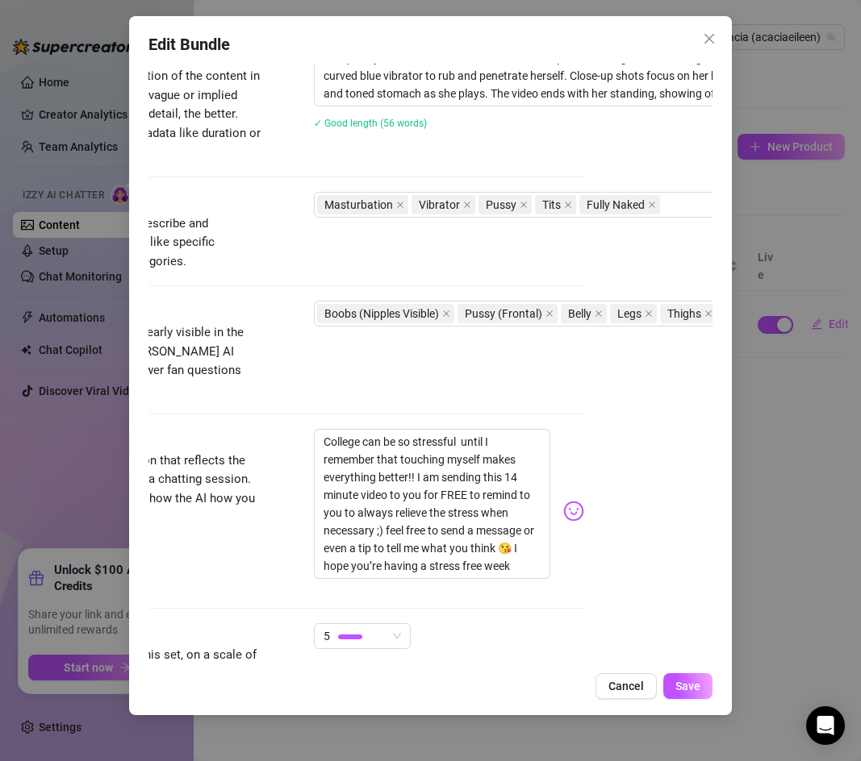
scroll to position [682, 128]
drag, startPoint x: 468, startPoint y: 479, endPoint x: 424, endPoint y: 480, distance: 43.6
click at [424, 480] on textarea "College can be so stressful until I remember that touching myself makes everyth…" at bounding box center [432, 503] width 236 height 150
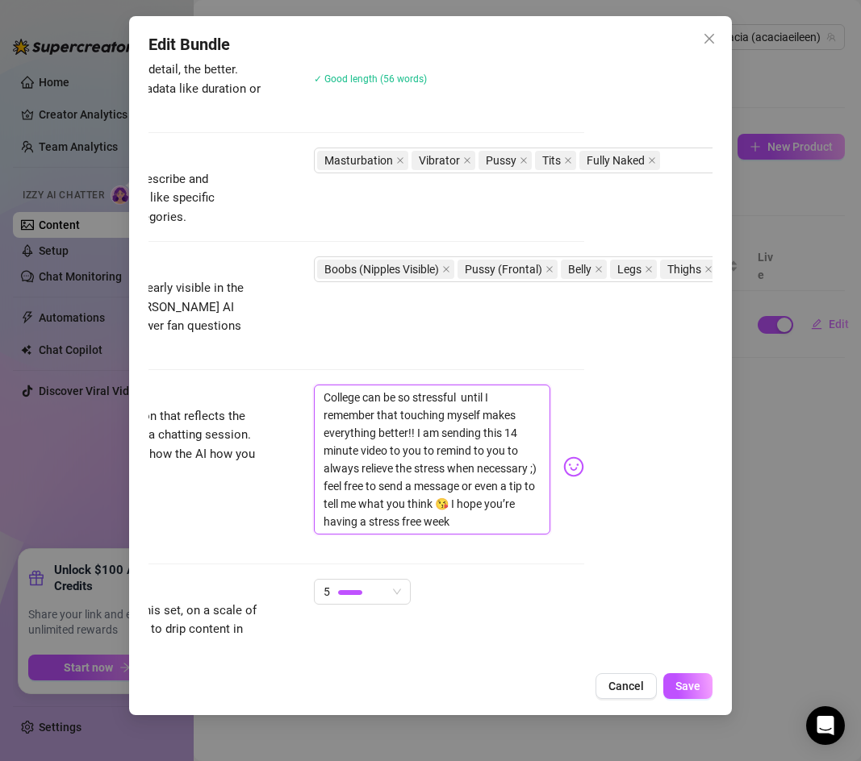
scroll to position [723, 128]
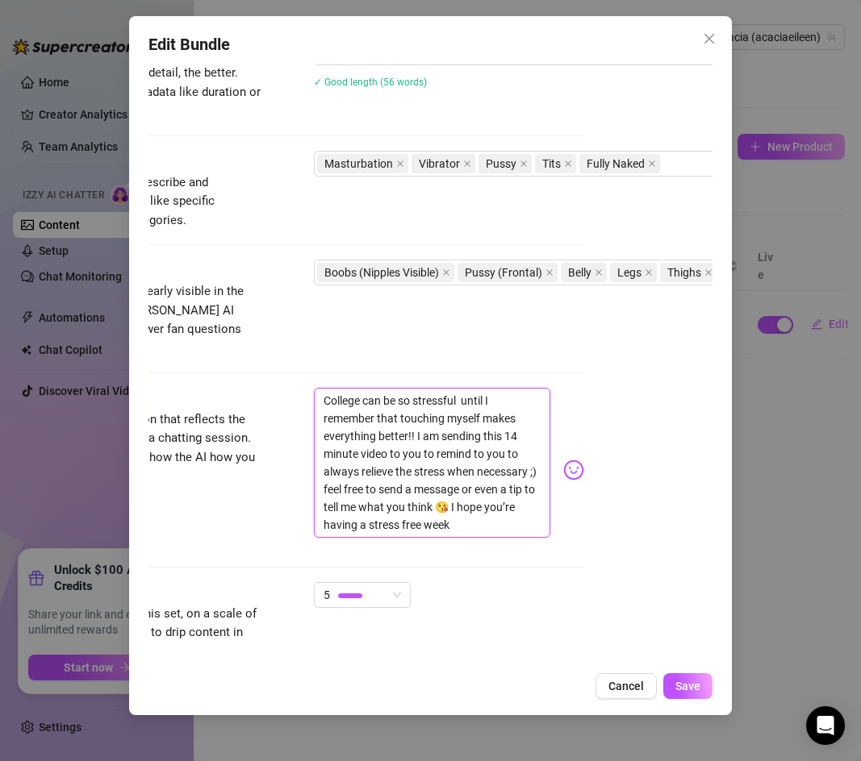
click at [461, 388] on textarea "College can be so stressful until I remember that touching myself makes everyth…" at bounding box center [432, 463] width 236 height 150
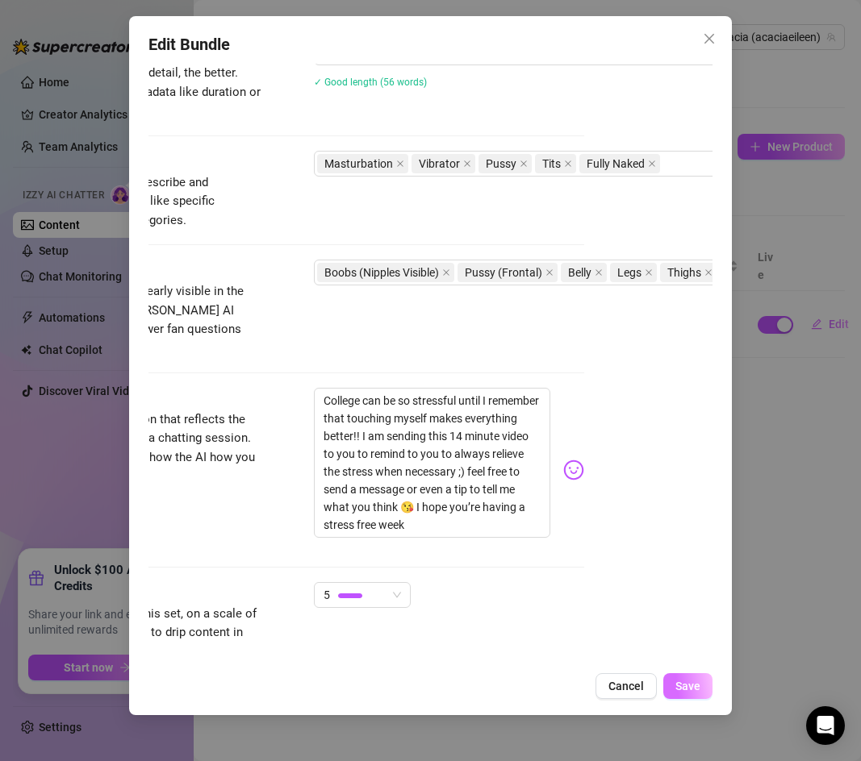
click at [686, 678] on button "Save" at bounding box center [687, 687] width 49 height 26
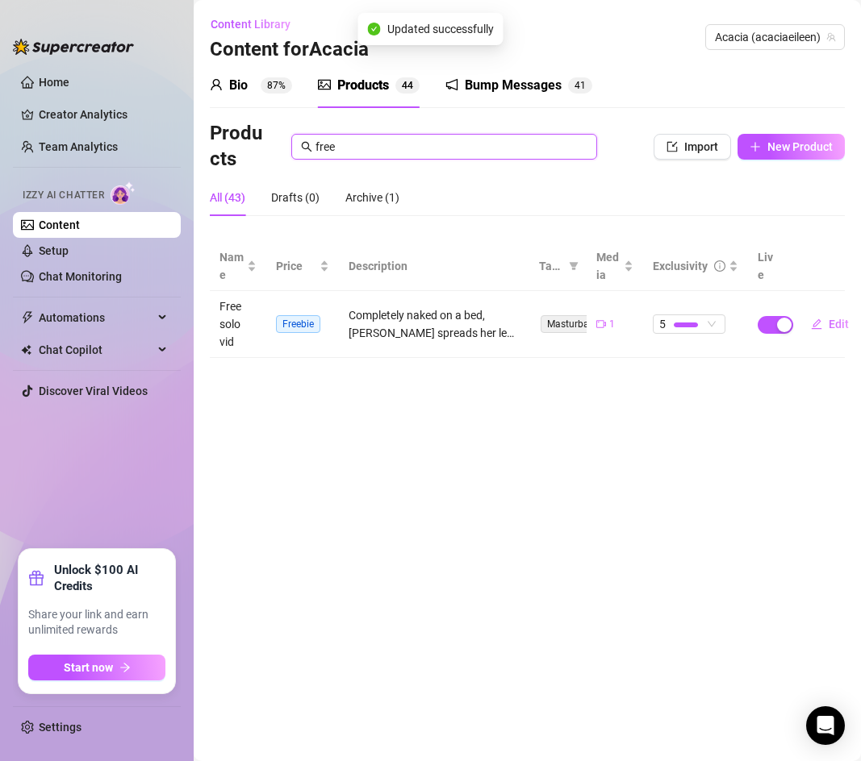
click at [348, 146] on input "free" at bounding box center [451, 147] width 272 height 18
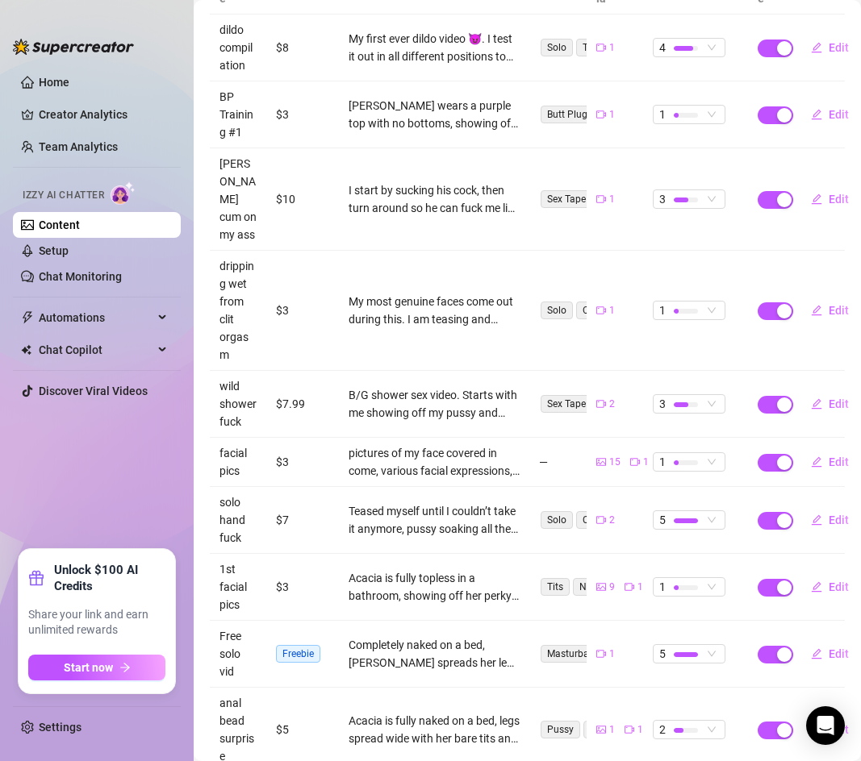
scroll to position [364, 0]
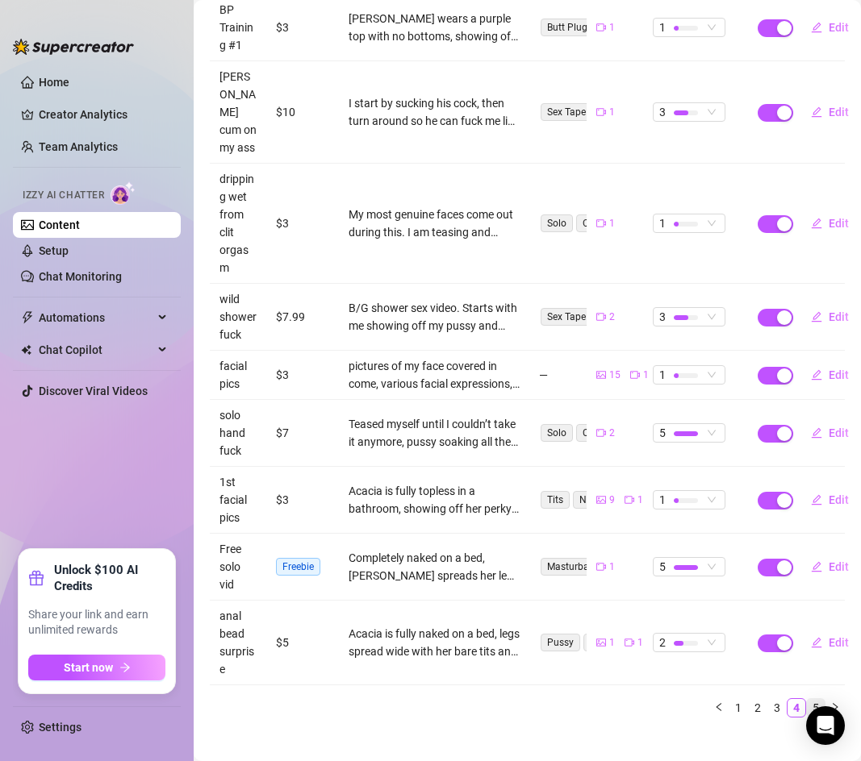
click at [819, 699] on link "5" at bounding box center [816, 708] width 18 height 18
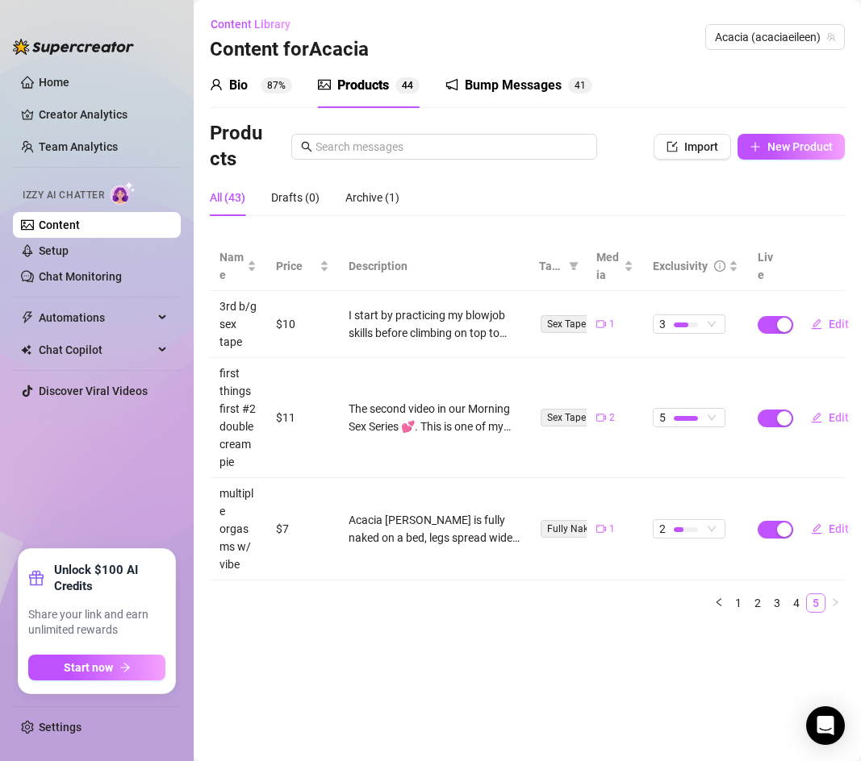
scroll to position [0, 0]
click at [803, 613] on div "Name Price Description Tags Media Exclusivity Live 3rd b/g sex tape $10 I start…" at bounding box center [527, 434] width 635 height 384
click at [801, 603] on link "4" at bounding box center [796, 603] width 18 height 18
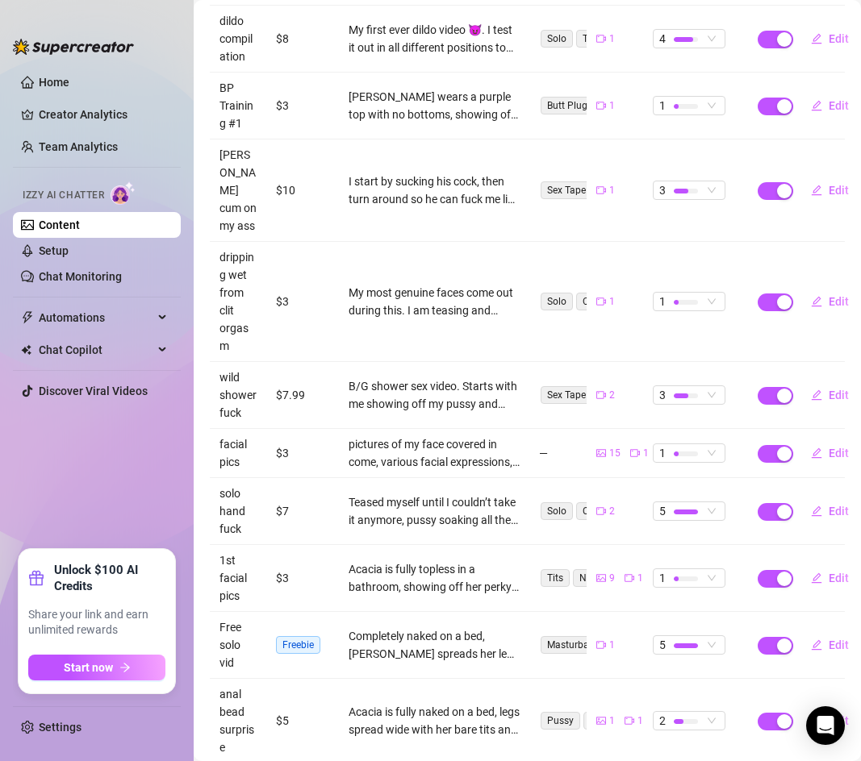
scroll to position [364, 0]
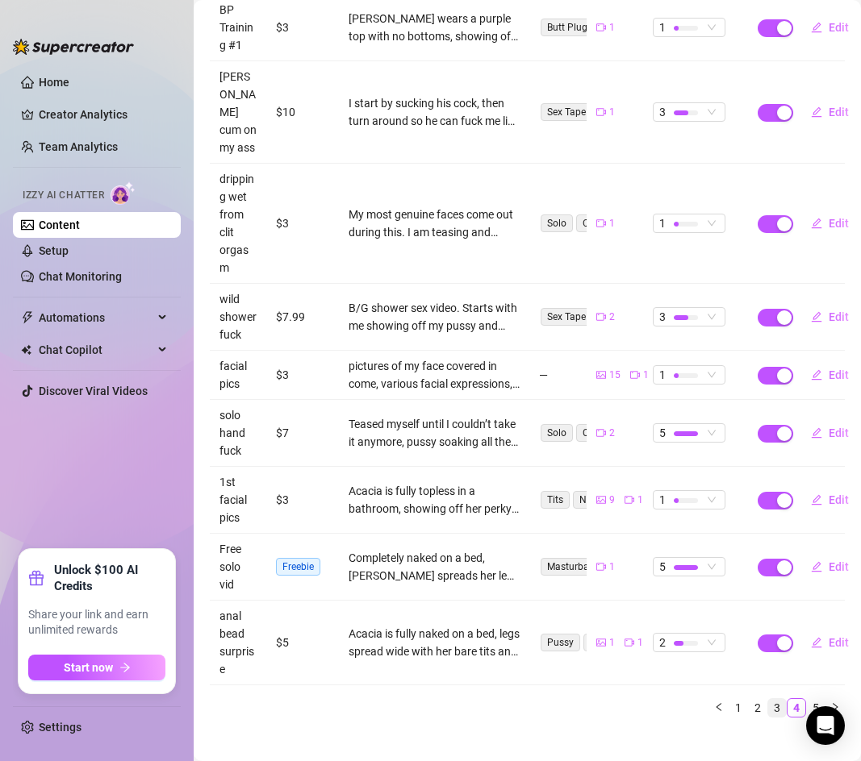
click at [781, 699] on link "3" at bounding box center [777, 708] width 18 height 18
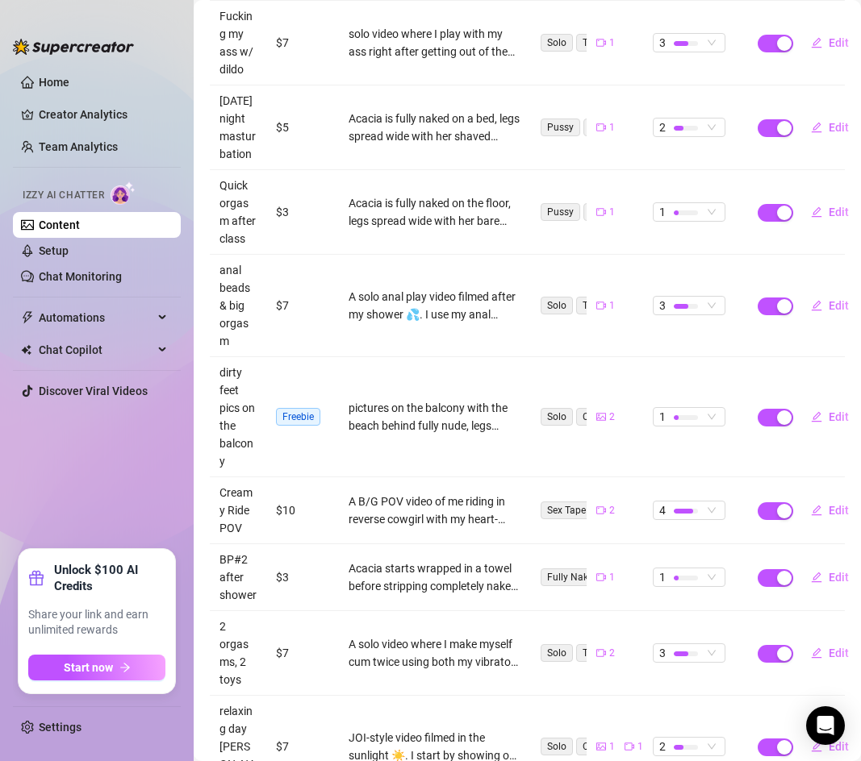
scroll to position [453, 0]
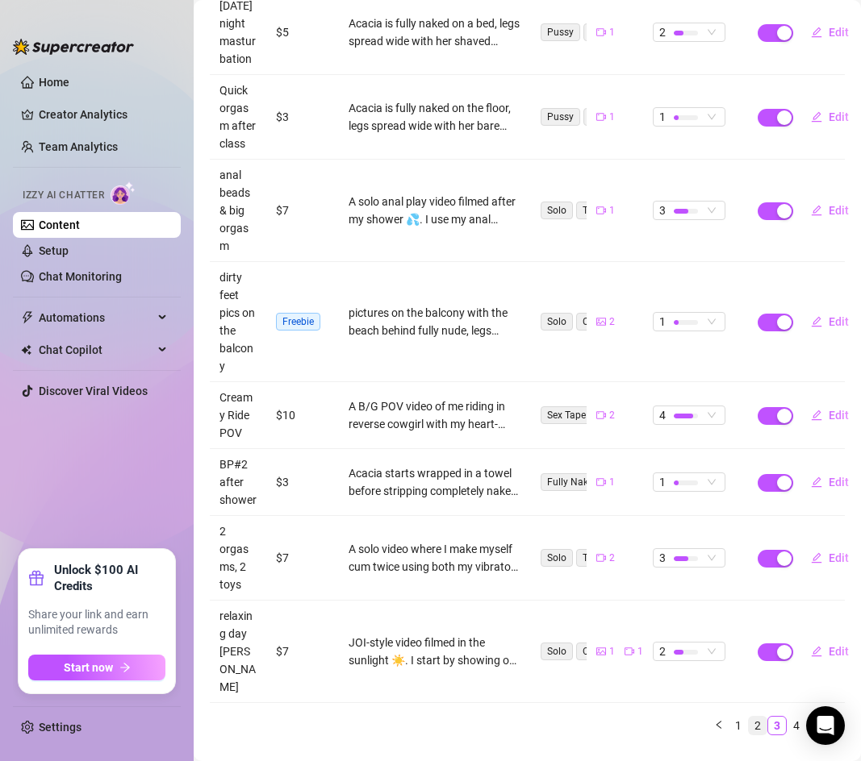
click at [757, 717] on link "2" at bounding box center [758, 726] width 18 height 18
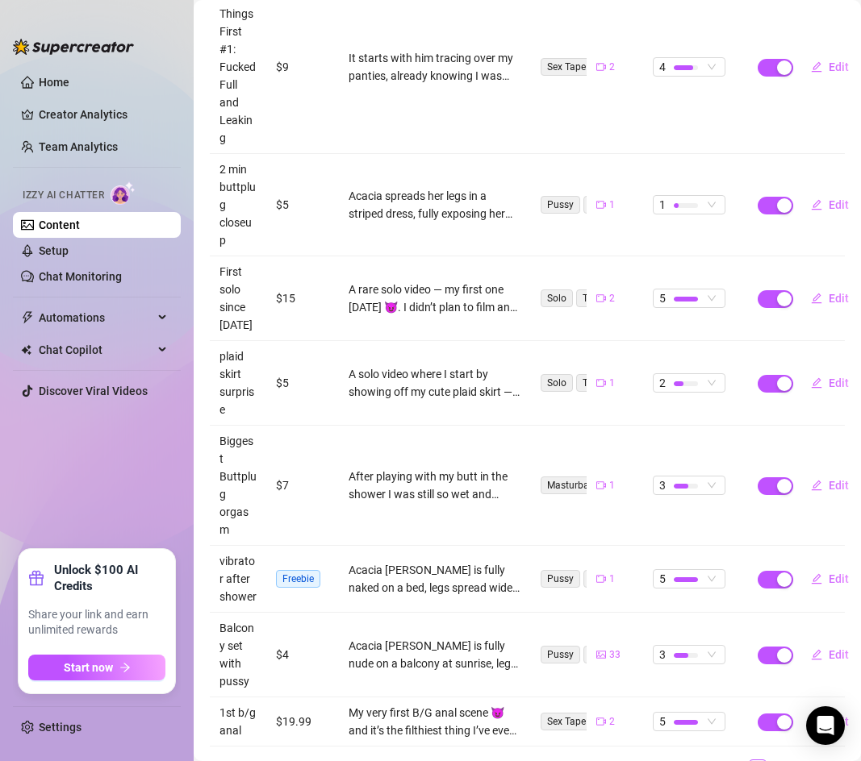
scroll to position [612, 0]
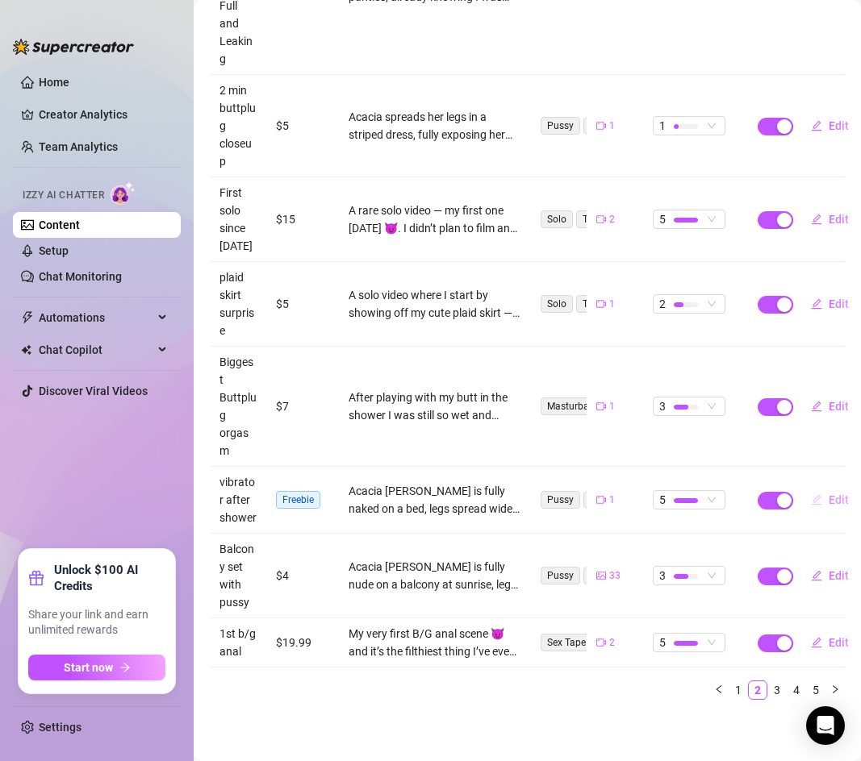
click at [825, 501] on button "Edit" at bounding box center [830, 500] width 64 height 26
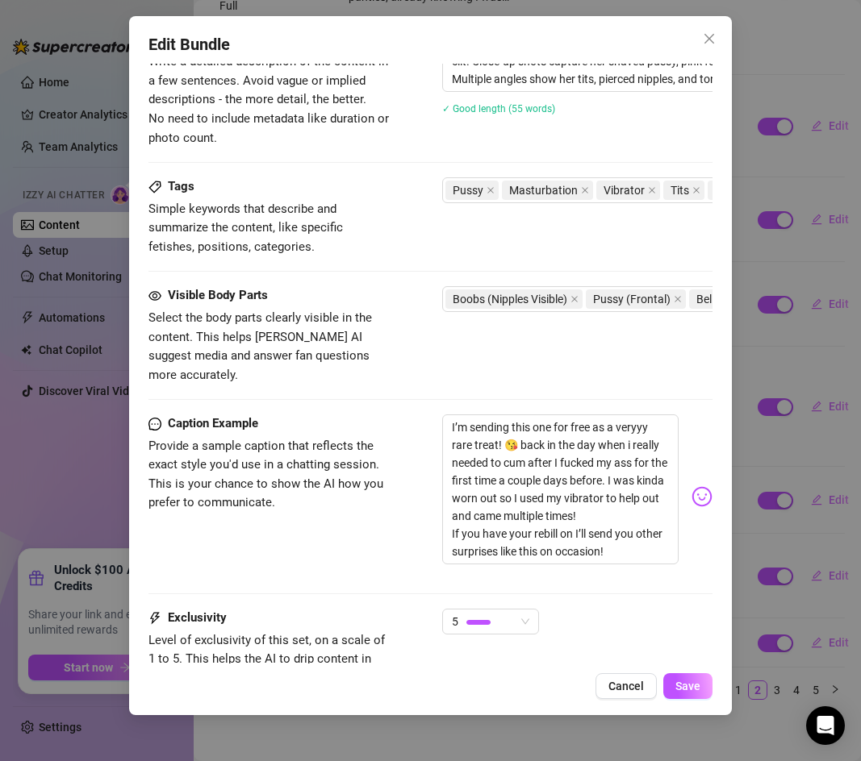
scroll to position [821, 0]
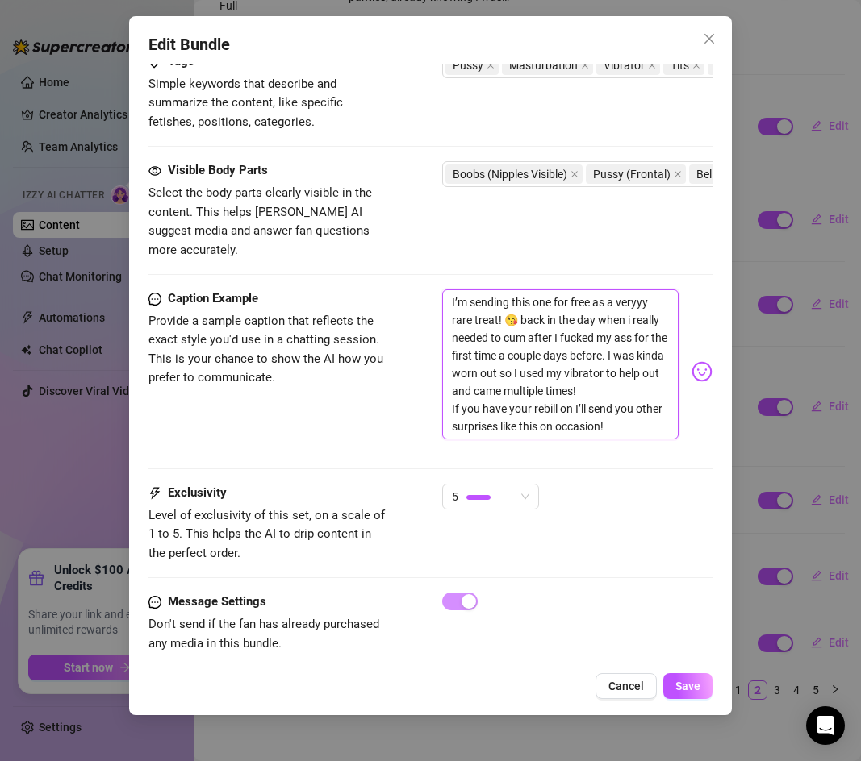
drag, startPoint x: 592, startPoint y: 282, endPoint x: 555, endPoint y: 286, distance: 37.3
click at [555, 290] on textarea "I’m sending this one for free as a veryyy rare treat! 😘 back in the day when i …" at bounding box center [560, 365] width 236 height 150
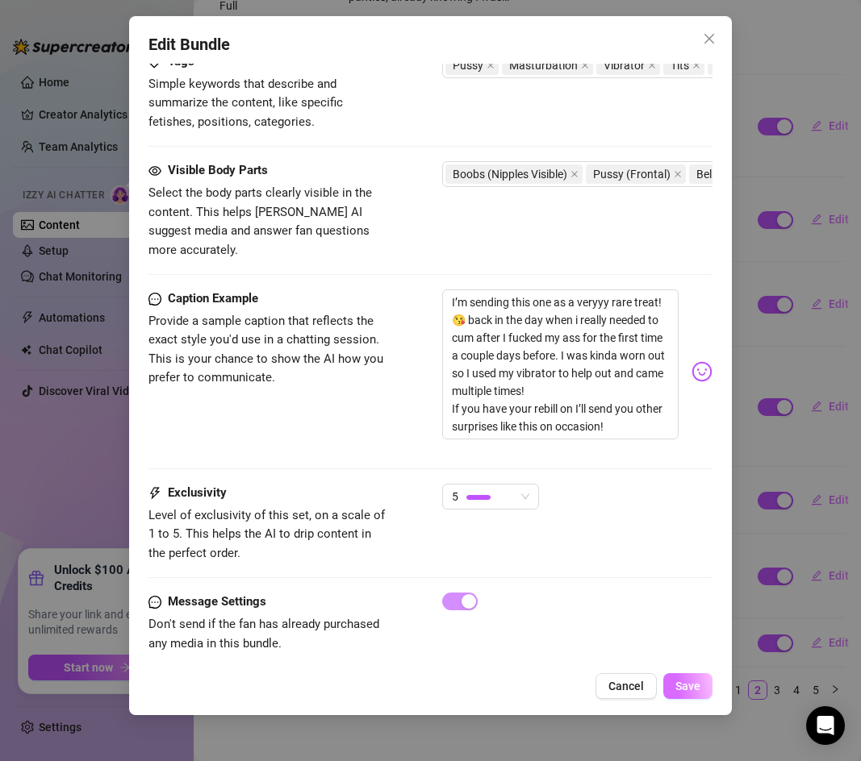
click at [692, 686] on span "Save" at bounding box center [687, 686] width 25 height 13
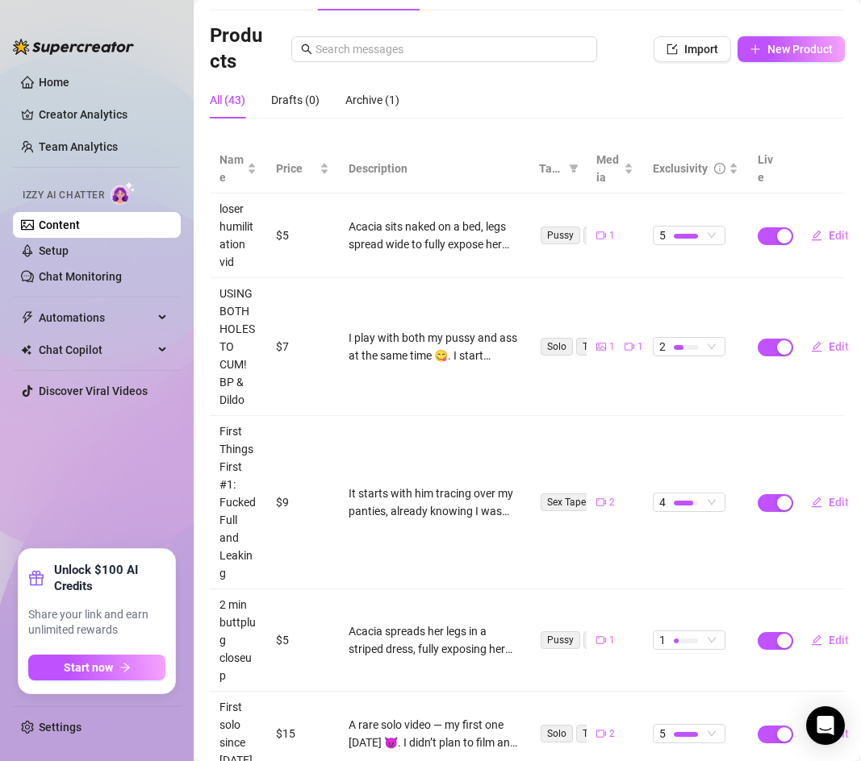
scroll to position [0, 0]
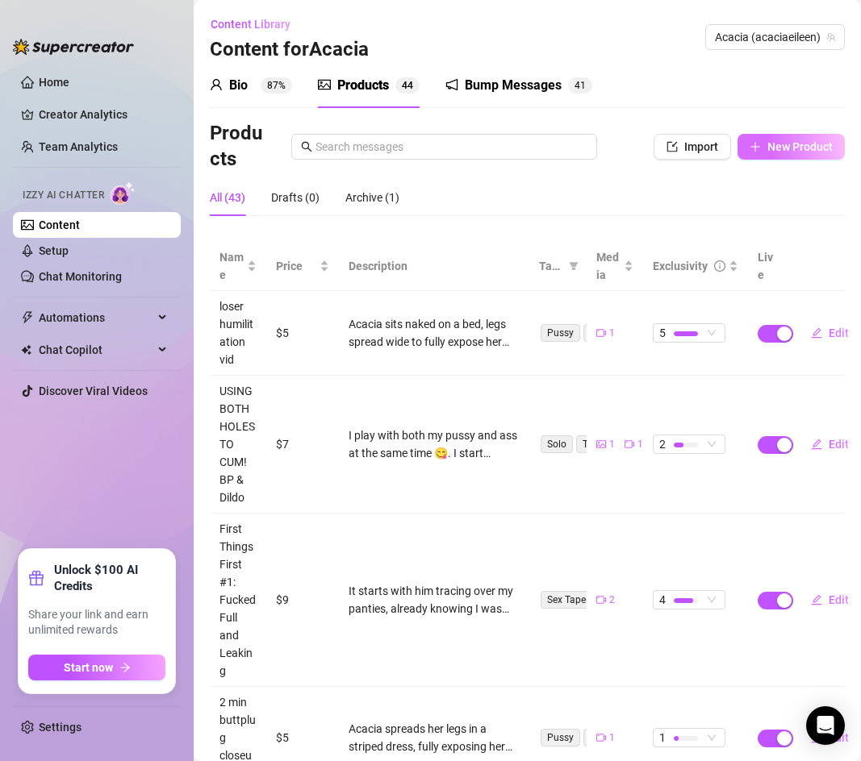
click at [772, 137] on button "New Product" at bounding box center [790, 147] width 107 height 26
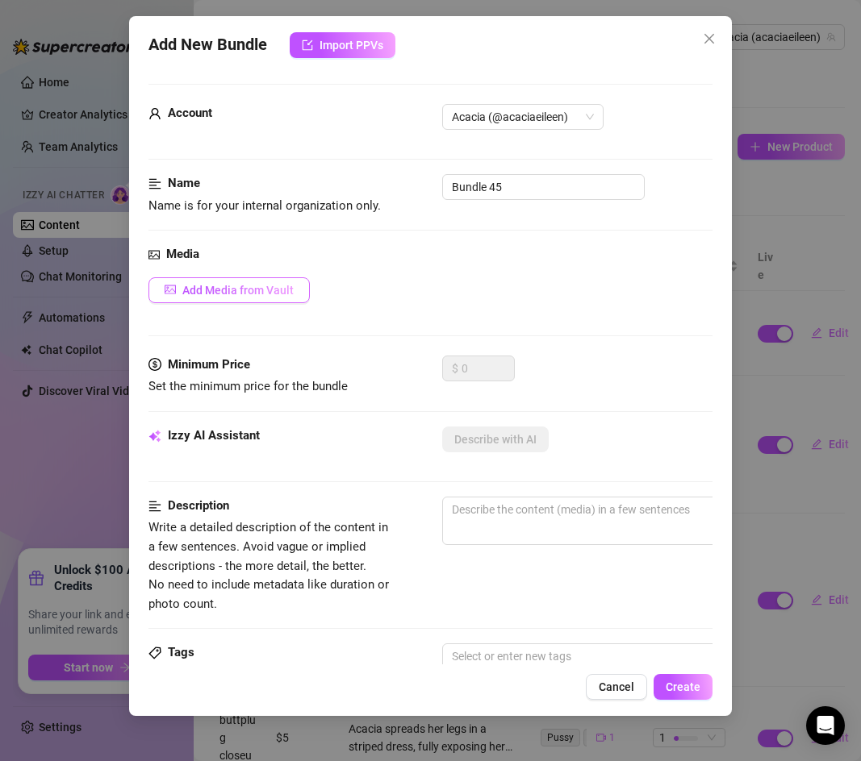
click at [282, 297] on button "Add Media from Vault" at bounding box center [228, 290] width 161 height 26
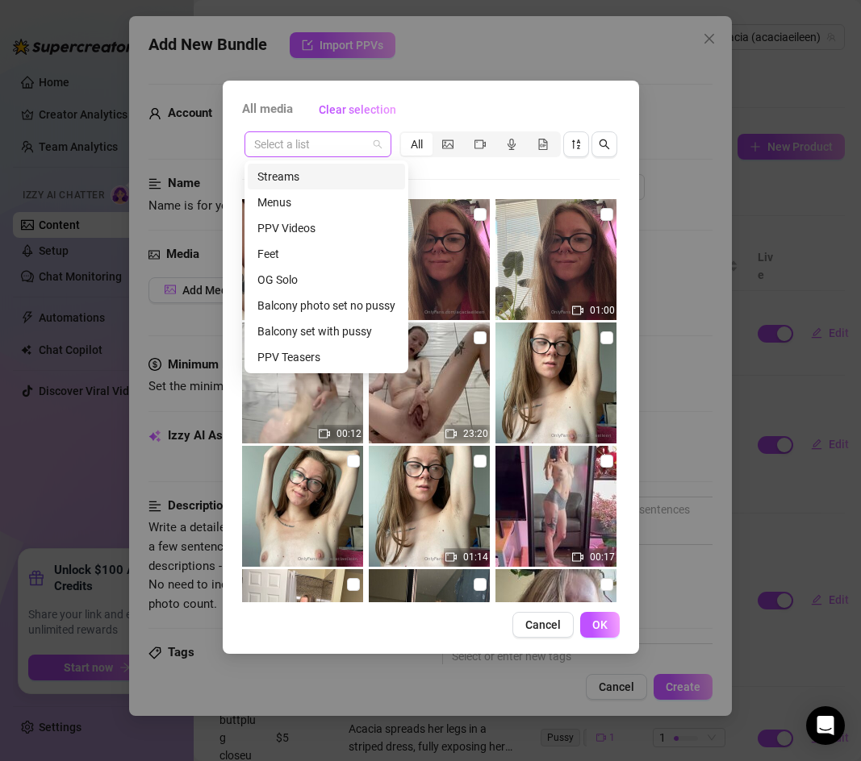
click at [376, 141] on span at bounding box center [317, 144] width 127 height 24
click at [336, 236] on div "PPV Videos" at bounding box center [326, 228] width 138 height 18
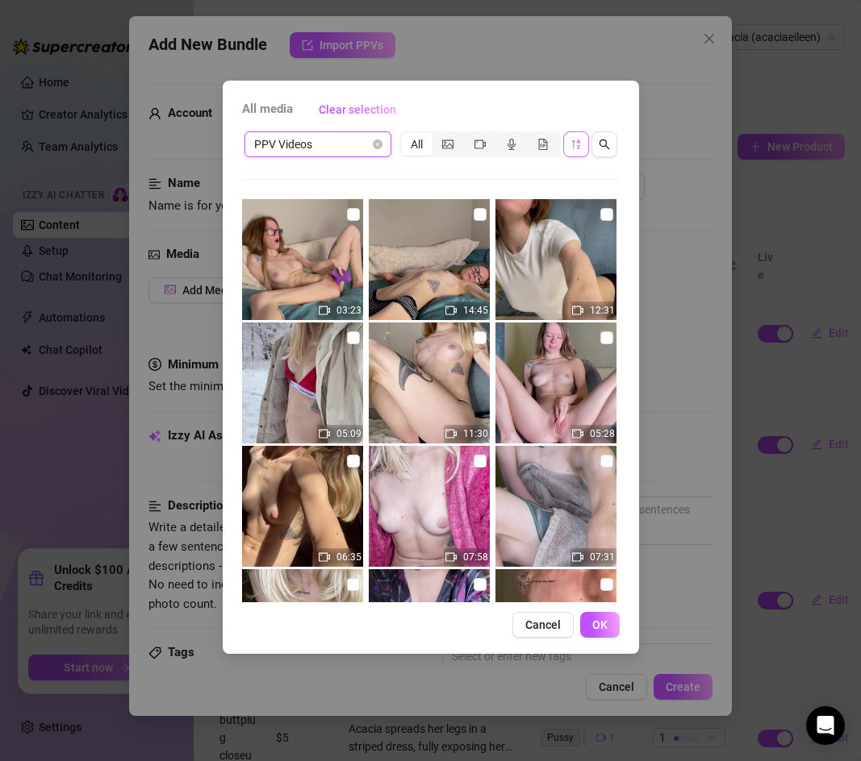
click at [569, 140] on button "button" at bounding box center [576, 144] width 26 height 26
click at [479, 212] on input "checkbox" at bounding box center [480, 214] width 13 height 13
click at [592, 626] on span "OK" at bounding box center [599, 625] width 15 height 13
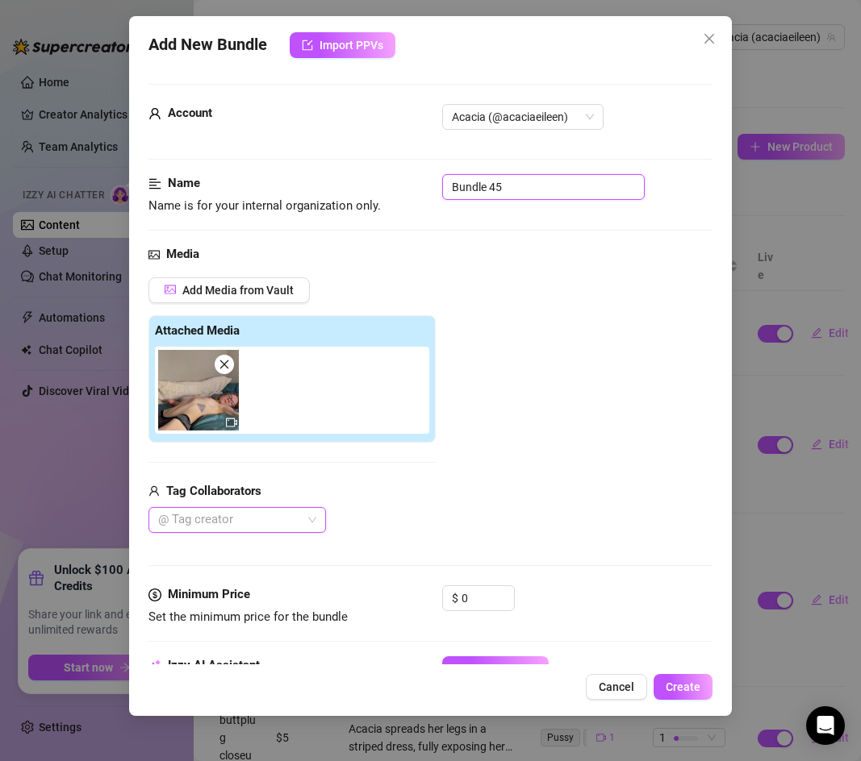
click at [493, 174] on input "Bundle 45" at bounding box center [543, 187] width 202 height 26
click at [493, 181] on input "Bundle 45" at bounding box center [543, 187] width 202 height 26
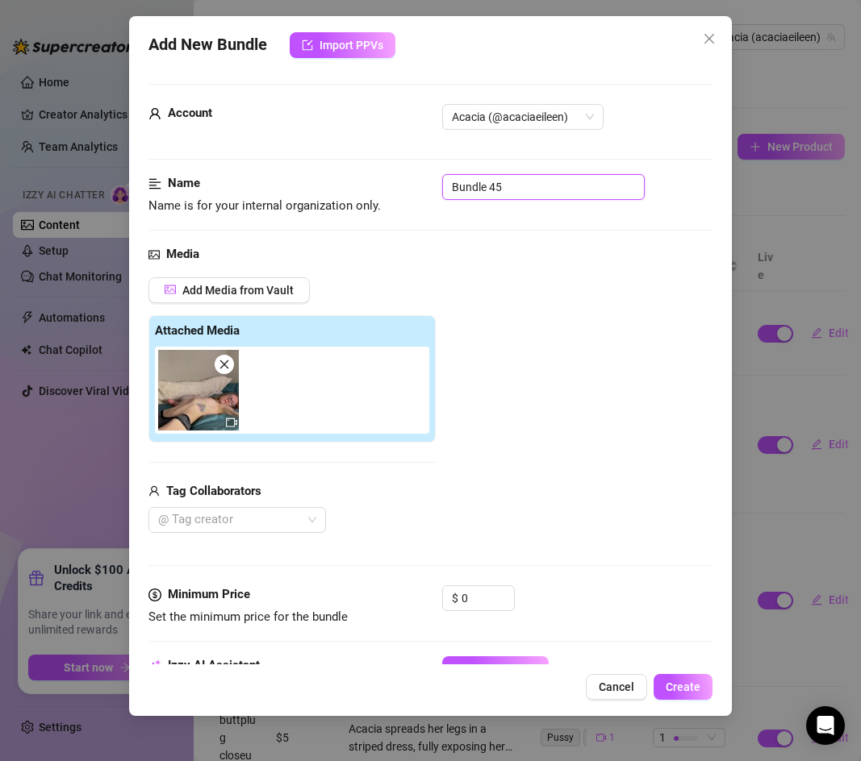
click at [493, 181] on input "Bundle 45" at bounding box center [543, 187] width 202 height 26
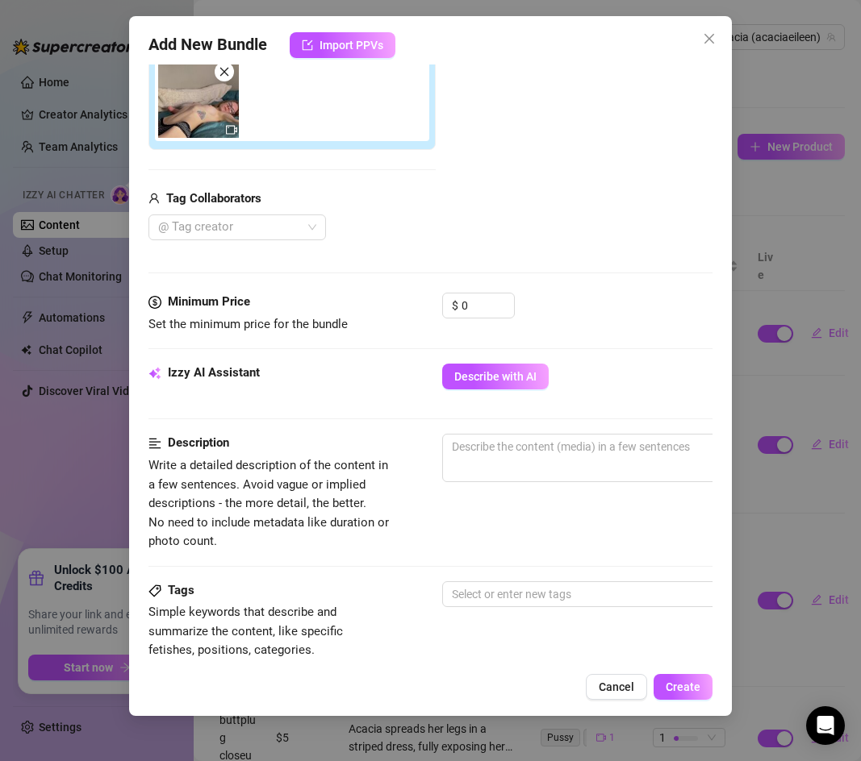
scroll to position [296, 0]
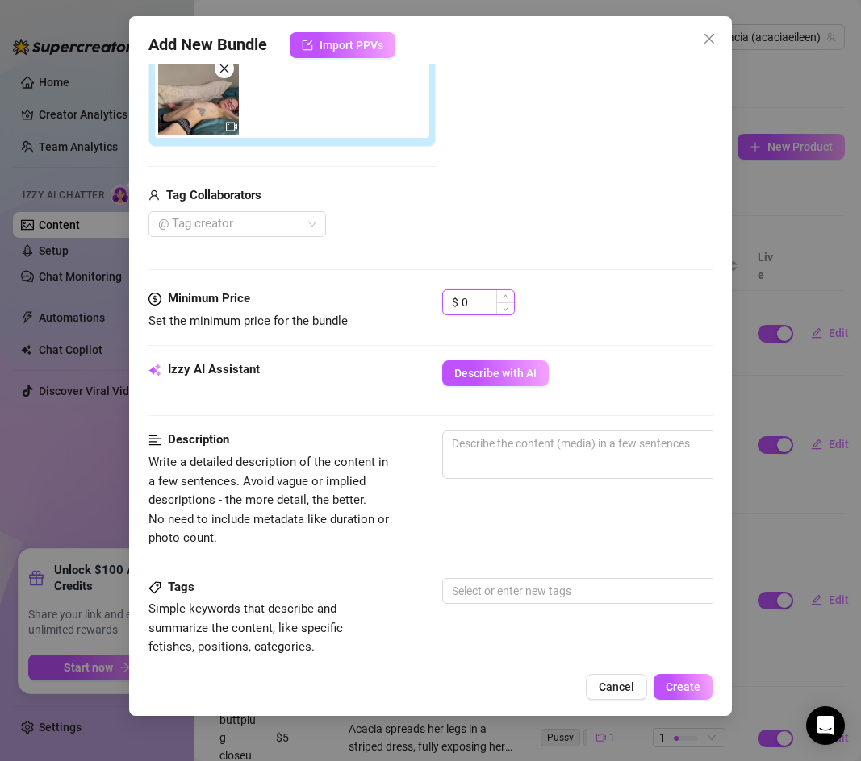
click at [469, 300] on input "0" at bounding box center [487, 302] width 52 height 24
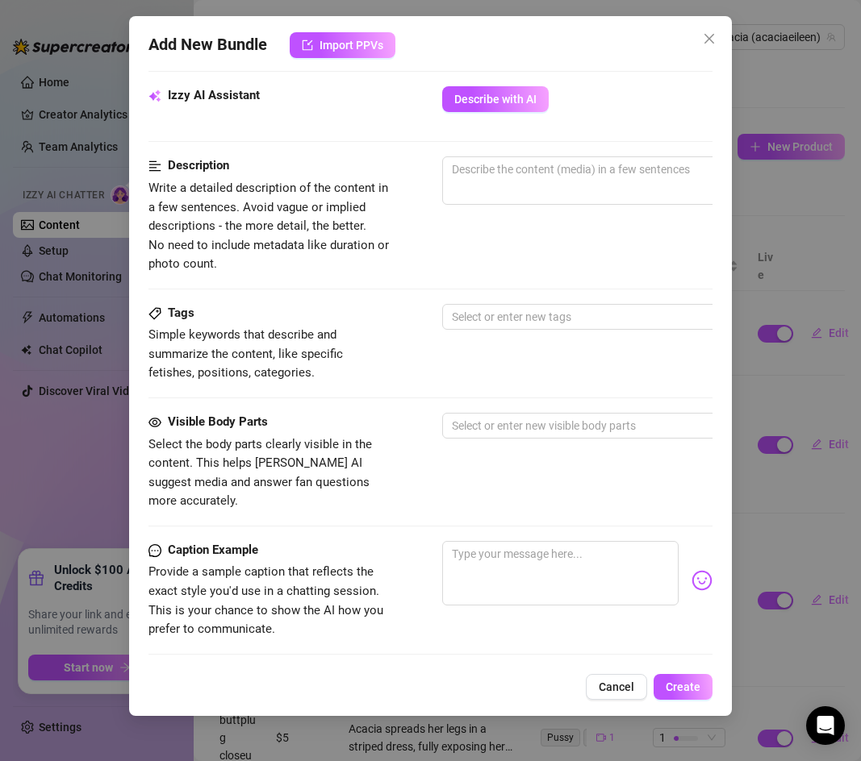
scroll to position [652, 0]
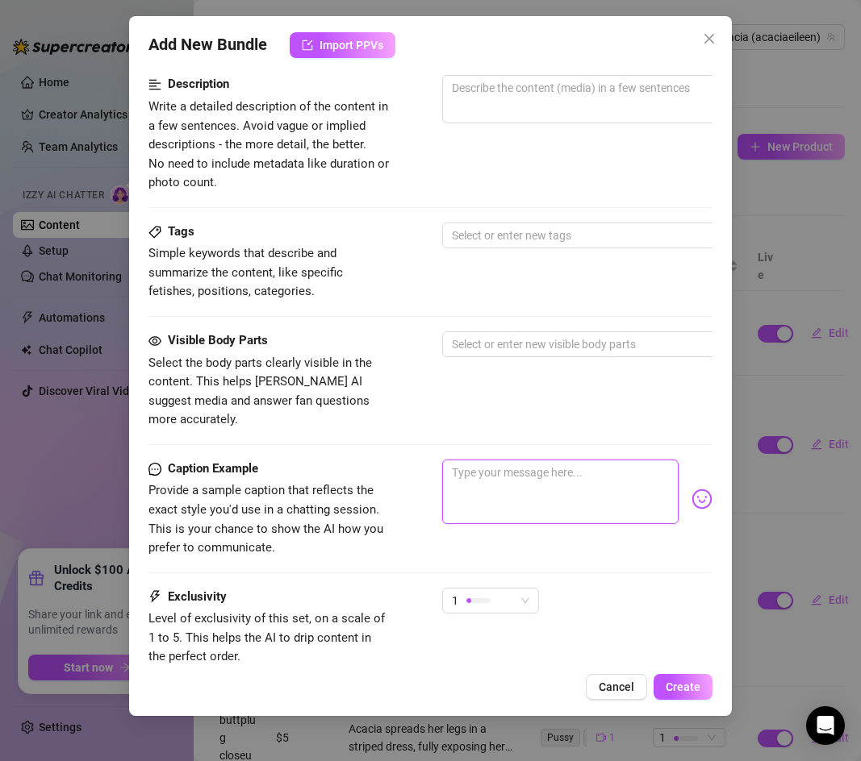
click at [519, 460] on textarea at bounding box center [560, 492] width 236 height 65
paste textarea "a total of 17 minutes of video from when I was playing with my dildo the other …"
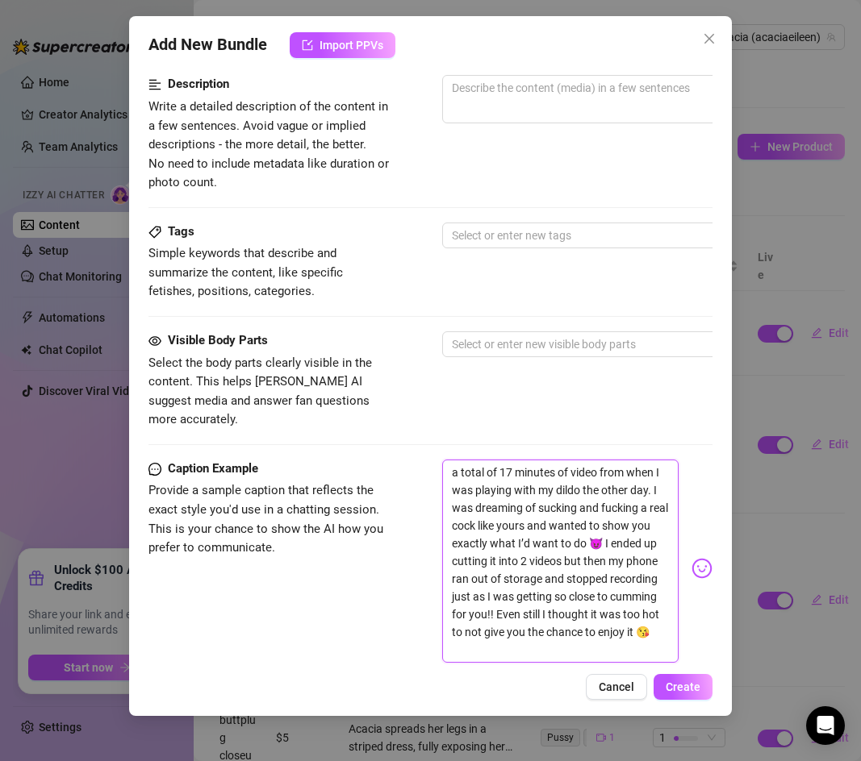
scroll to position [0, 0]
click at [456, 460] on textarea "a total of 17 minutes of video from when I was playing with my dildo the other …" at bounding box center [560, 561] width 236 height 203
drag, startPoint x: 648, startPoint y: 471, endPoint x: 611, endPoint y: 471, distance: 36.3
click at [611, 471] on textarea "a total of 17 minutes of video from when I was playing with my dildo the other …" at bounding box center [560, 561] width 236 height 203
click at [624, 472] on textarea "a total of 17 minutes of video from when I was playing with my dildo the other …" at bounding box center [560, 561] width 236 height 203
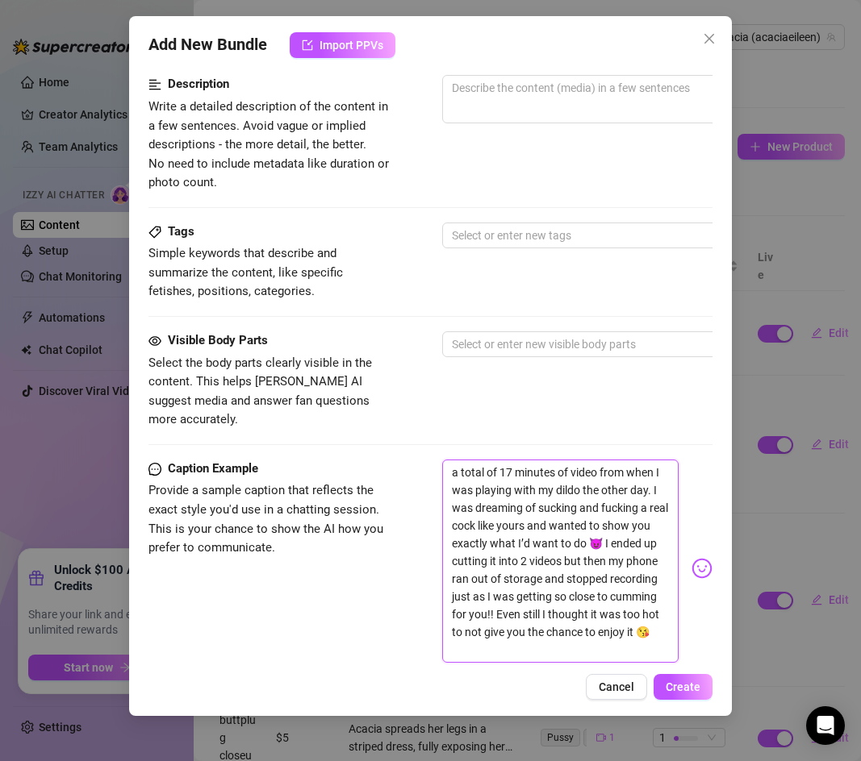
drag, startPoint x: 629, startPoint y: 472, endPoint x: 583, endPoint y: 473, distance: 46.0
click at [583, 473] on textarea "a total of 17 minutes of video from when I was playing with my dildo the other …" at bounding box center [560, 561] width 236 height 203
click at [509, 468] on textarea "a total of 17 minutes of video from when I was playing with my dildo back in th…" at bounding box center [560, 561] width 236 height 203
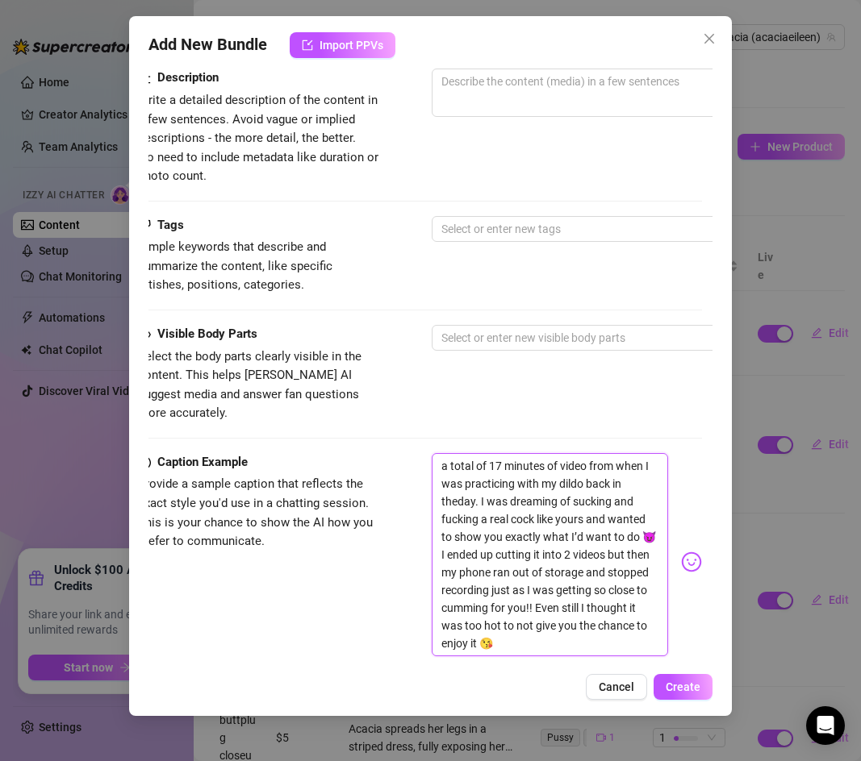
click at [456, 486] on textarea "a total of 17 minutes of video from when I was practicing with my dildo back in…" at bounding box center [550, 554] width 236 height 203
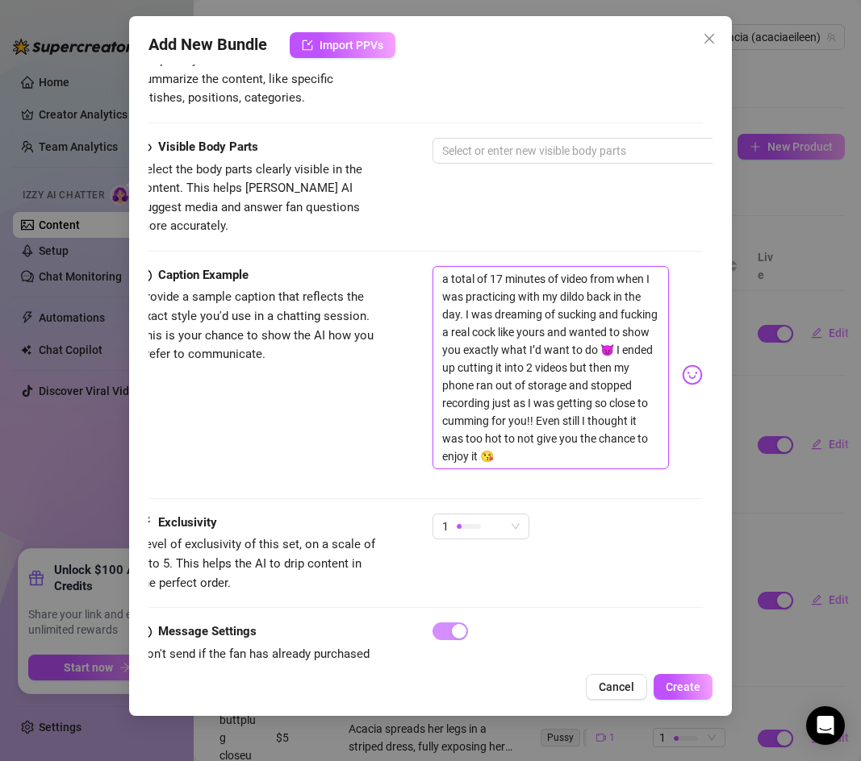
scroll to position [845, 0]
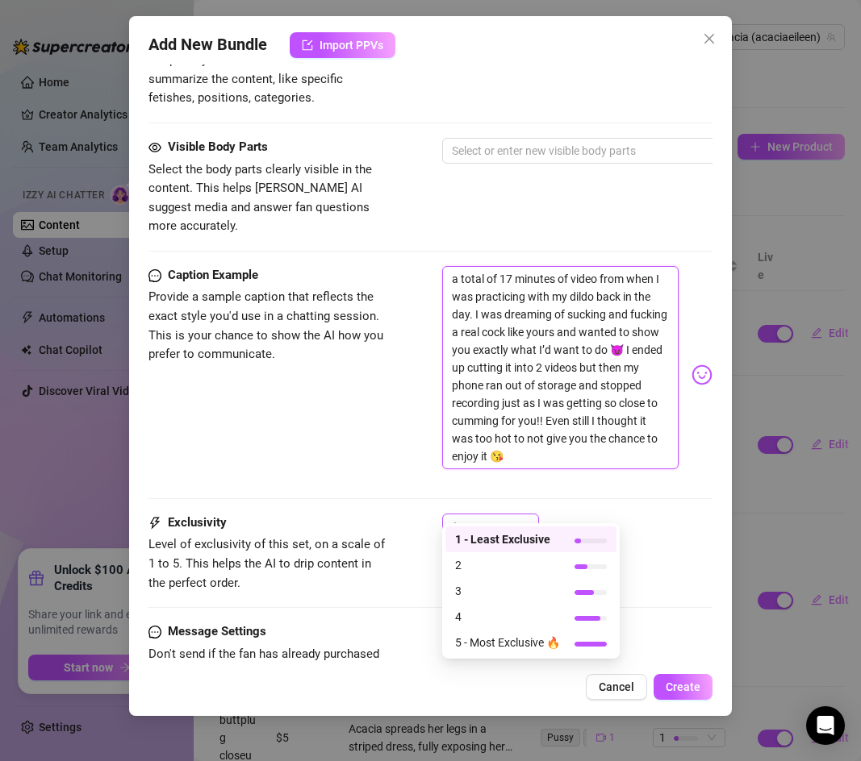
click at [519, 519] on span "1" at bounding box center [490, 527] width 77 height 24
click at [623, 481] on div "Caption Example Provide a sample caption that reflects the exact style you'd us…" at bounding box center [430, 390] width 564 height 248
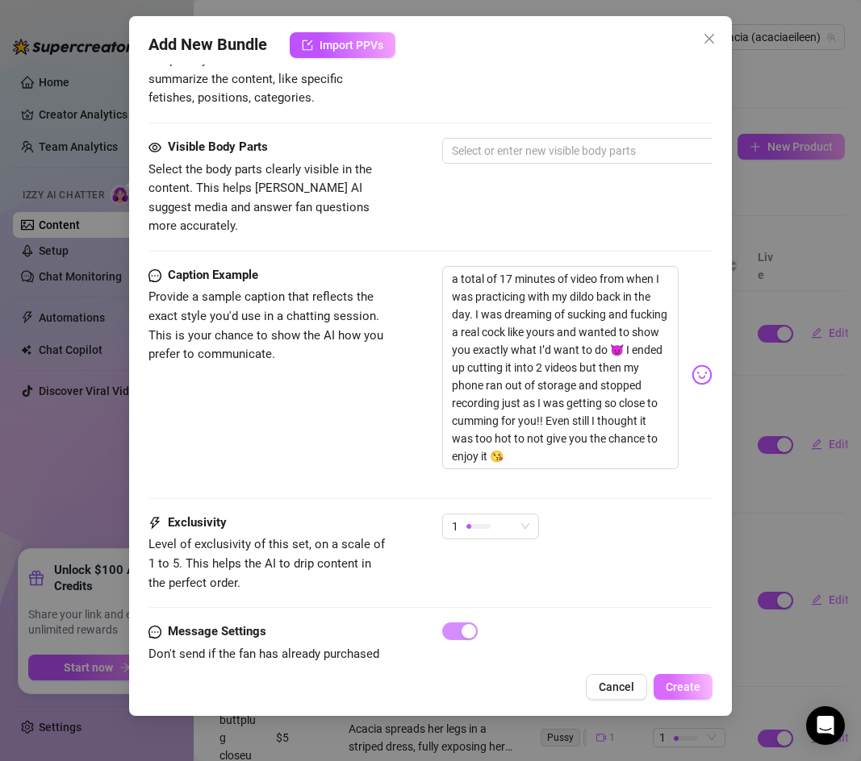
click at [681, 691] on span "Create" at bounding box center [682, 687] width 35 height 13
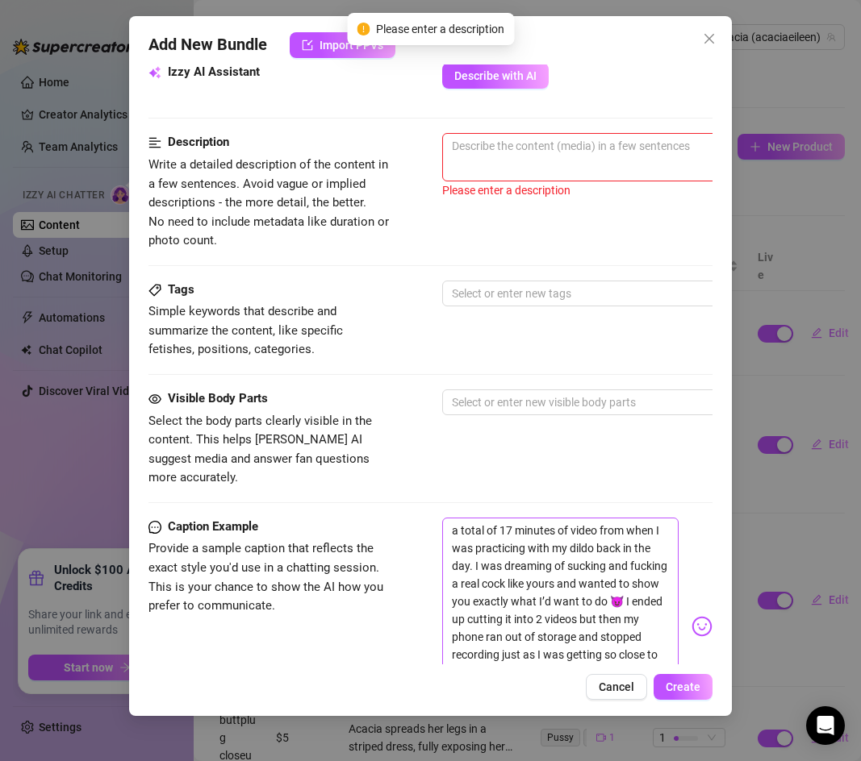
scroll to position [273, 0]
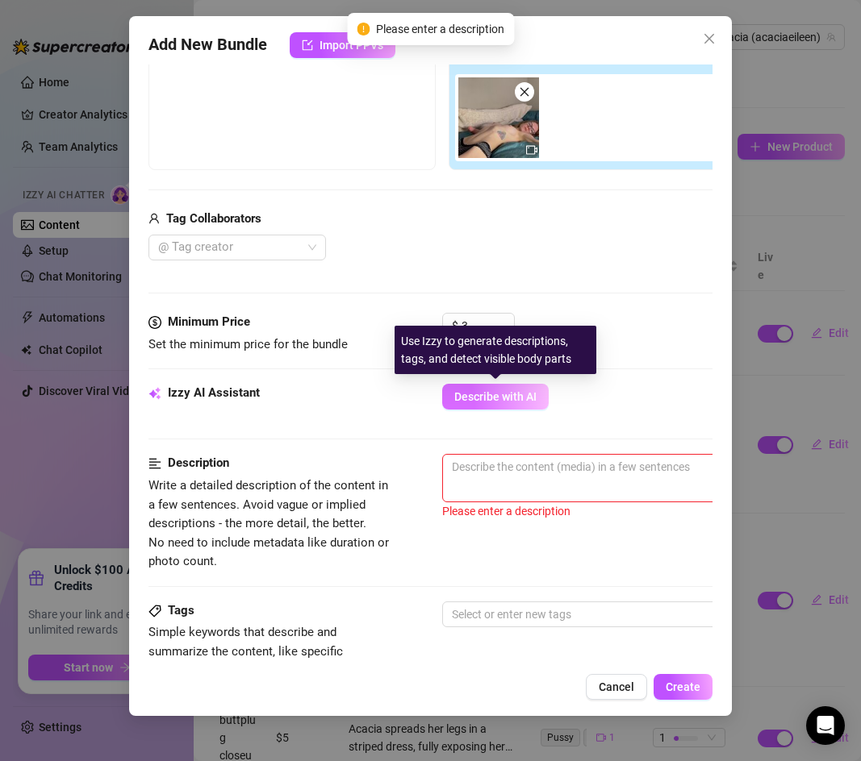
click at [472, 393] on span "Describe with AI" at bounding box center [495, 396] width 82 height 13
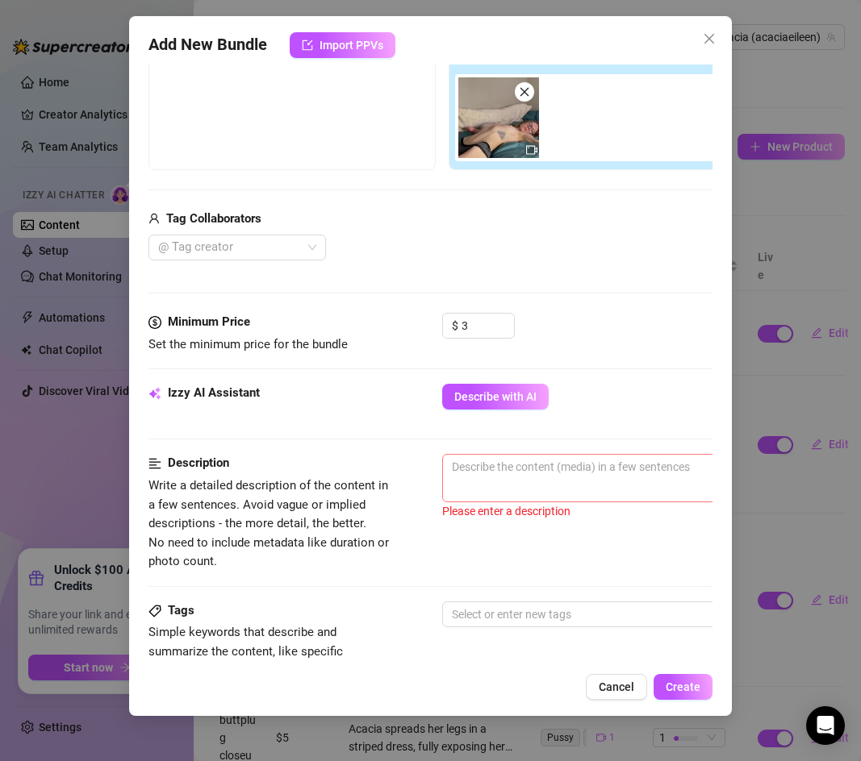
click at [524, 480] on span "0 / 1000" at bounding box center [724, 478] width 565 height 48
click at [499, 465] on textarea at bounding box center [724, 467] width 563 height 24
paste textarea "Acacia is completely nude on the bed, playing with a realistic dildo as if it w…"
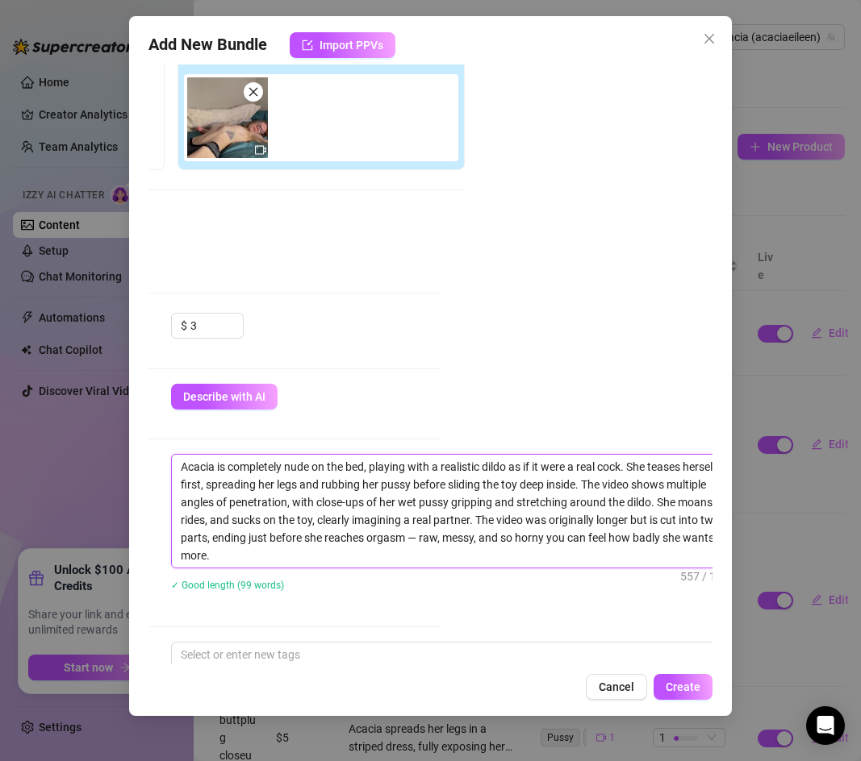
scroll to position [273, 272]
drag, startPoint x: 480, startPoint y: 470, endPoint x: 442, endPoint y: 469, distance: 37.9
click at [442, 469] on textarea "Acacia is completely nude on the bed, playing with a realistic dildo as if it w…" at bounding box center [452, 511] width 563 height 113
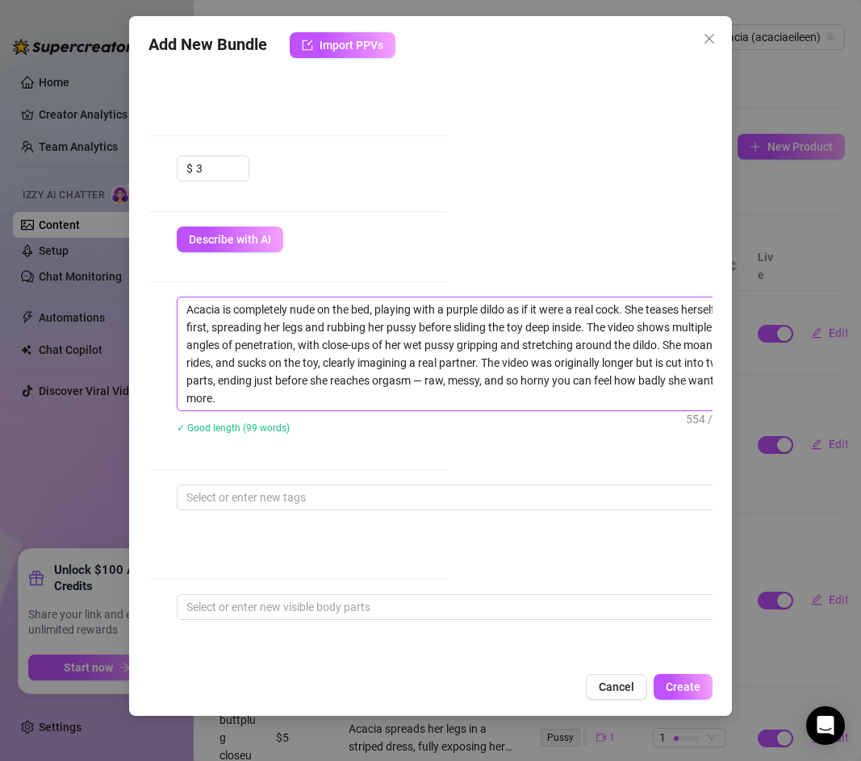
scroll to position [431, 265]
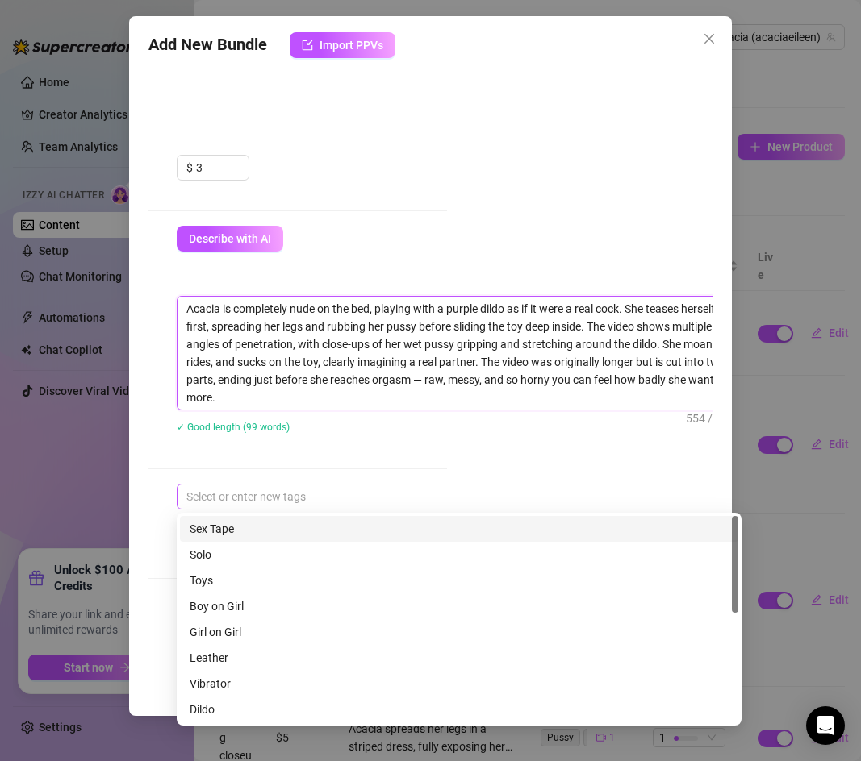
click at [236, 487] on div at bounding box center [450, 497] width 541 height 23
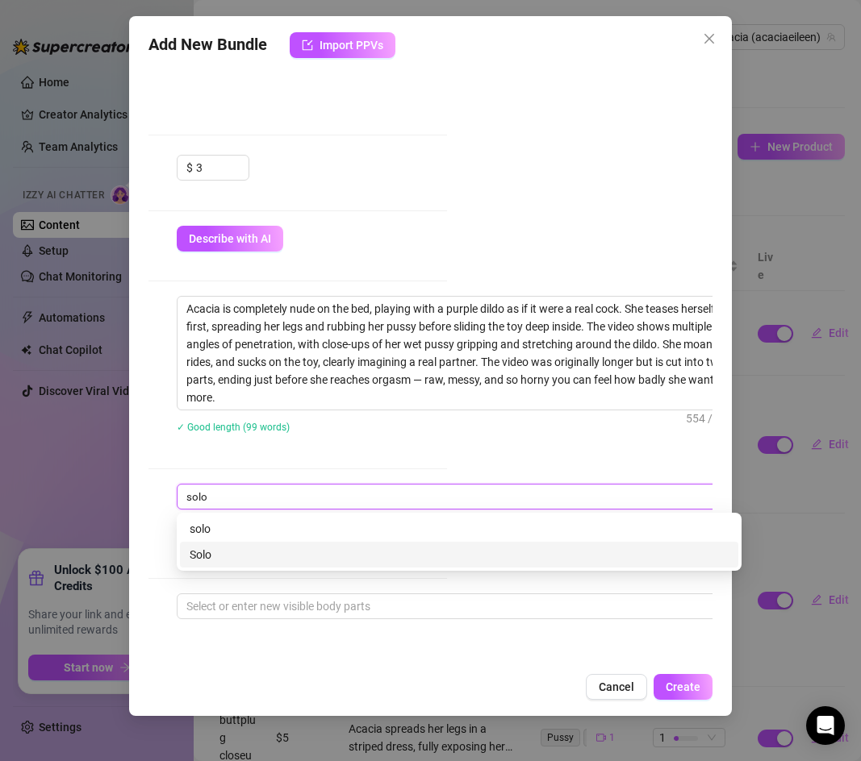
click at [208, 553] on div "Solo" at bounding box center [459, 555] width 539 height 18
click at [217, 550] on div "Dildo" at bounding box center [459, 555] width 539 height 18
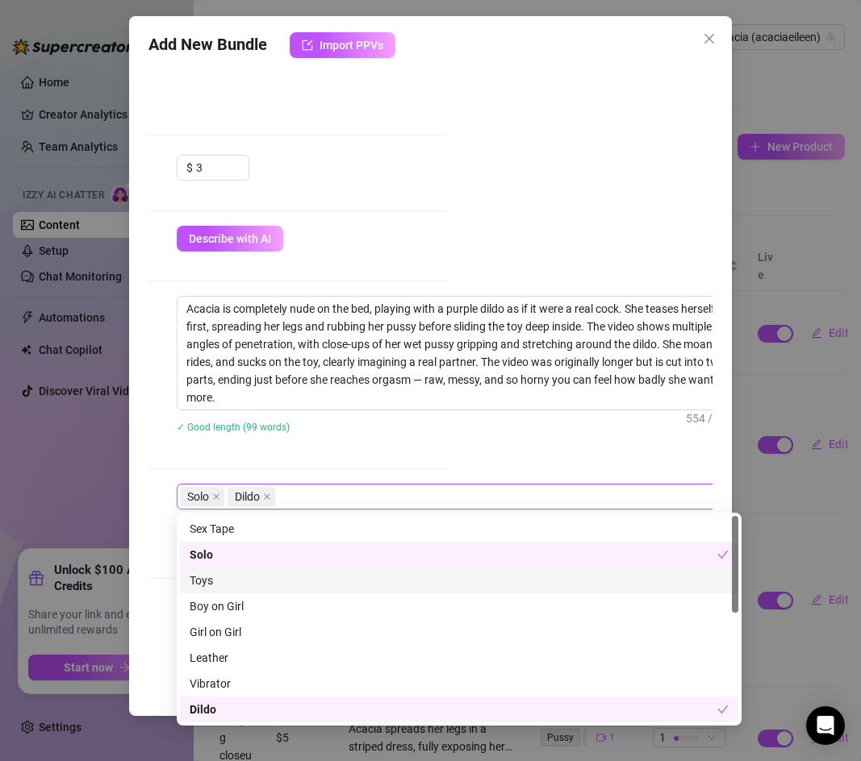
click at [244, 583] on div "Toys" at bounding box center [459, 581] width 539 height 18
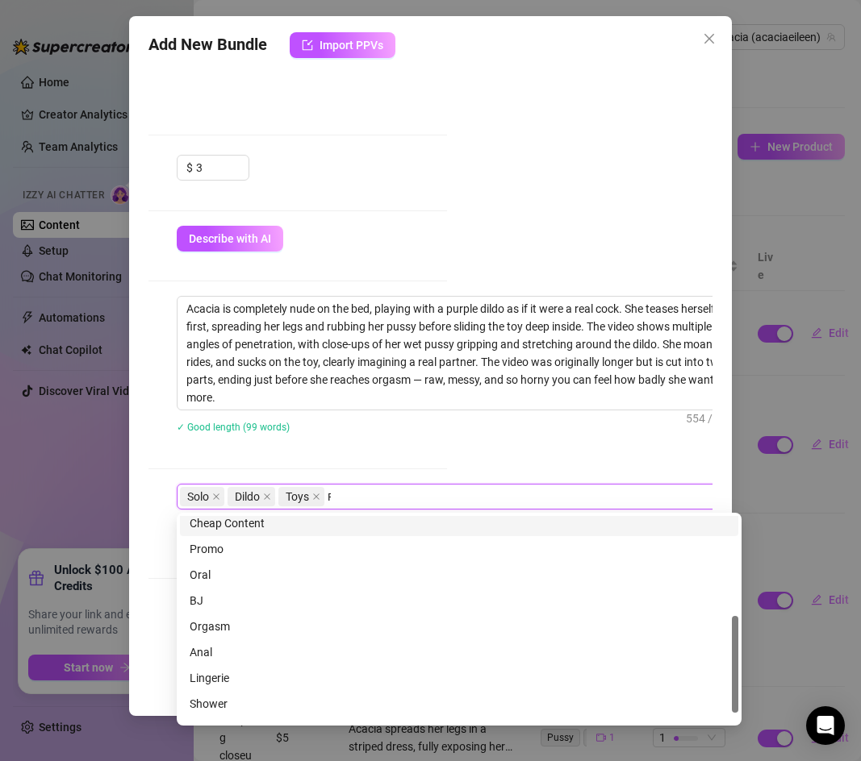
scroll to position [0, 0]
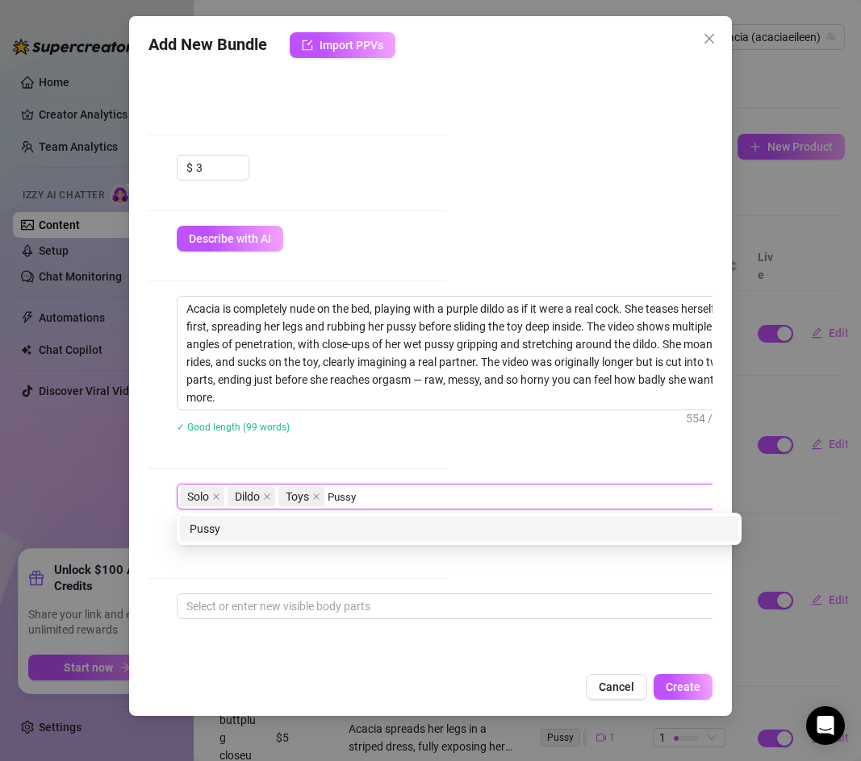
click at [325, 519] on div "Pussy" at bounding box center [459, 529] width 558 height 26
click at [306, 529] on div "Masturbation" at bounding box center [459, 529] width 539 height 18
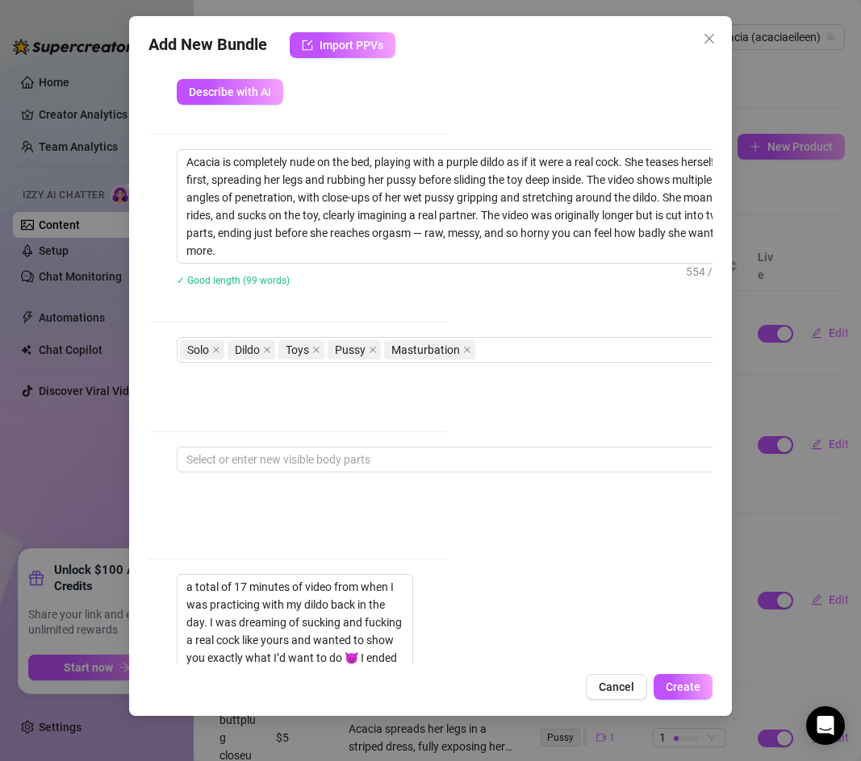
scroll to position [727, 265]
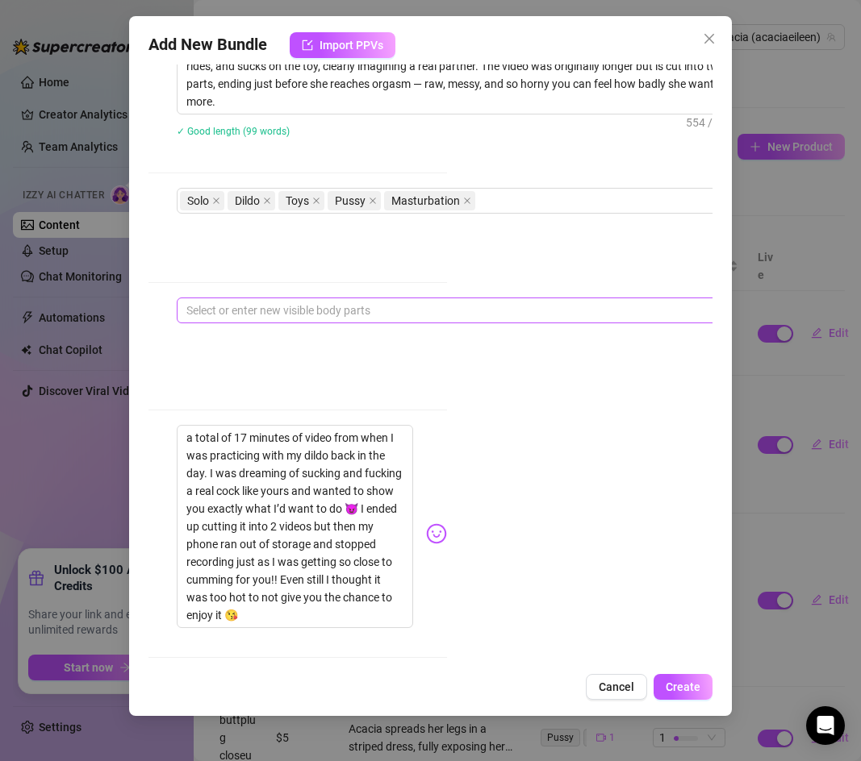
click at [218, 316] on div at bounding box center [450, 310] width 541 height 23
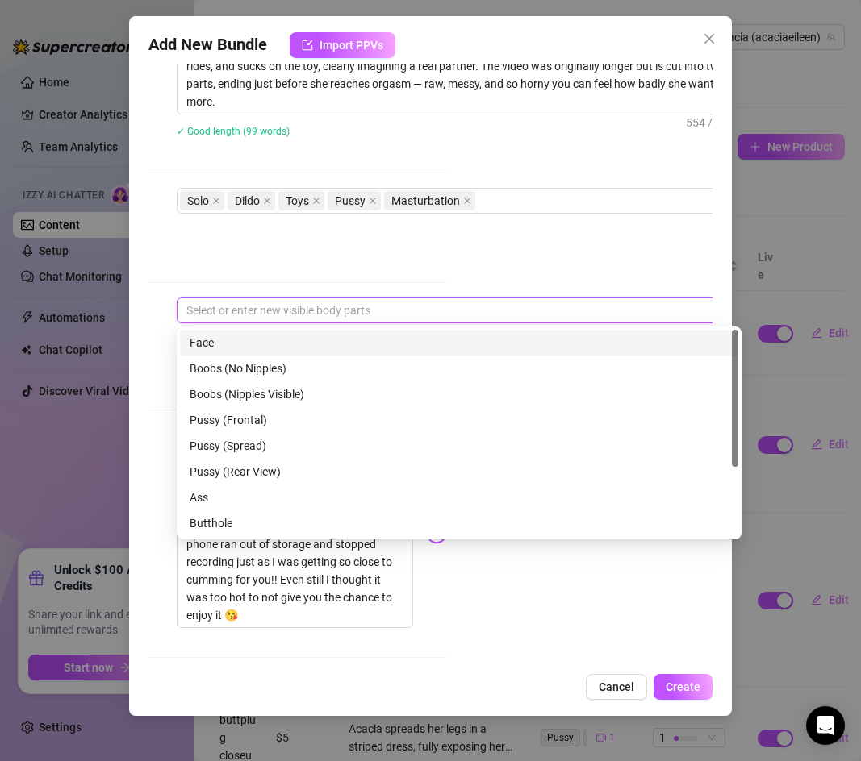
click at [231, 345] on div "Face" at bounding box center [459, 343] width 539 height 18
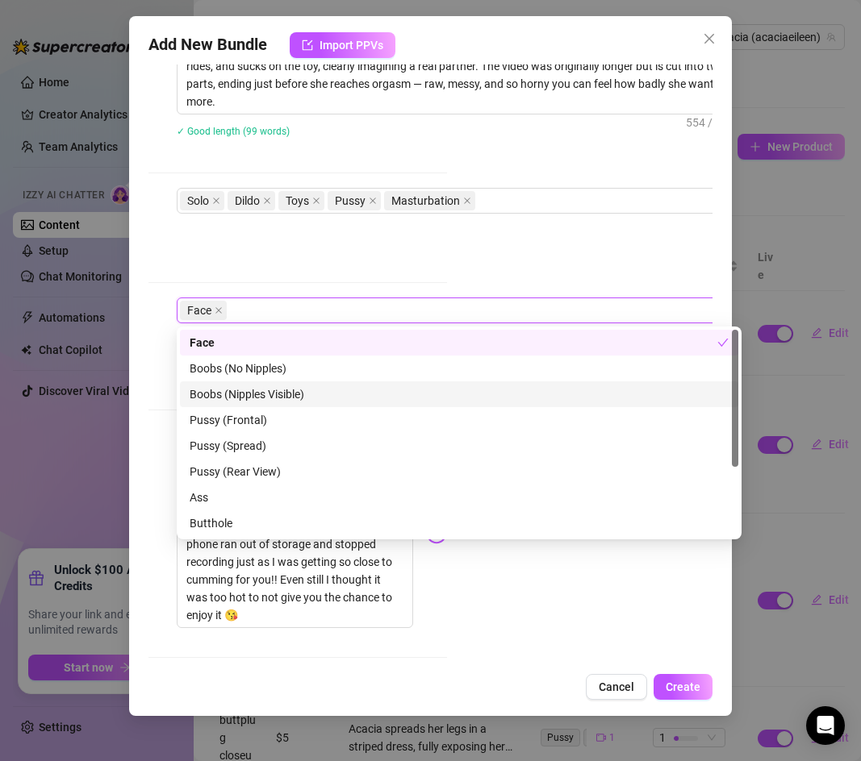
click at [242, 395] on div "Boobs (Nipples Visible)" at bounding box center [459, 395] width 539 height 18
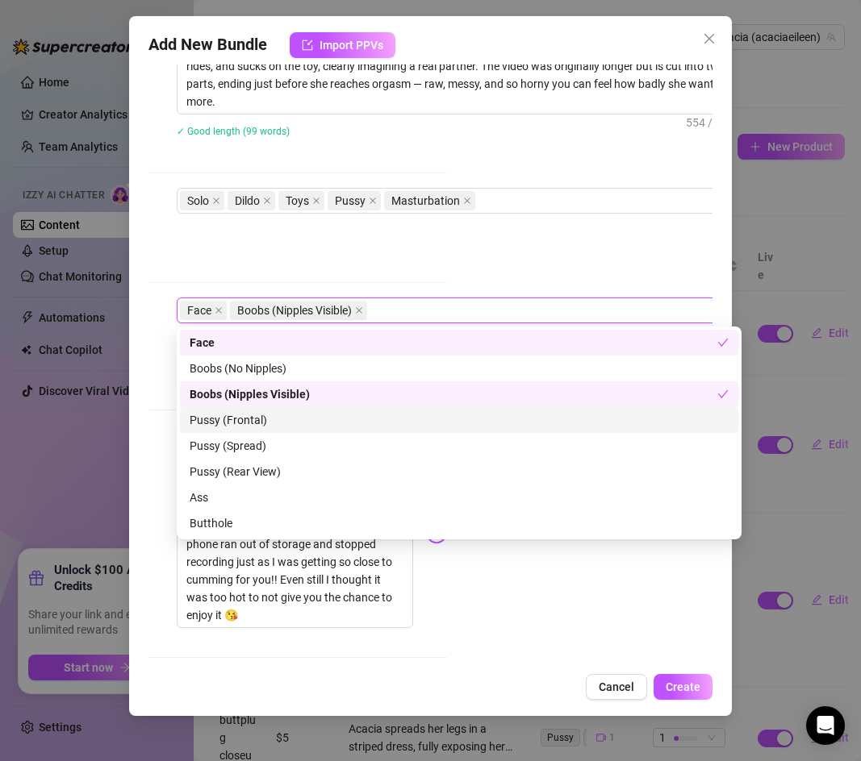
click at [228, 413] on div "Pussy (Frontal)" at bounding box center [459, 420] width 539 height 18
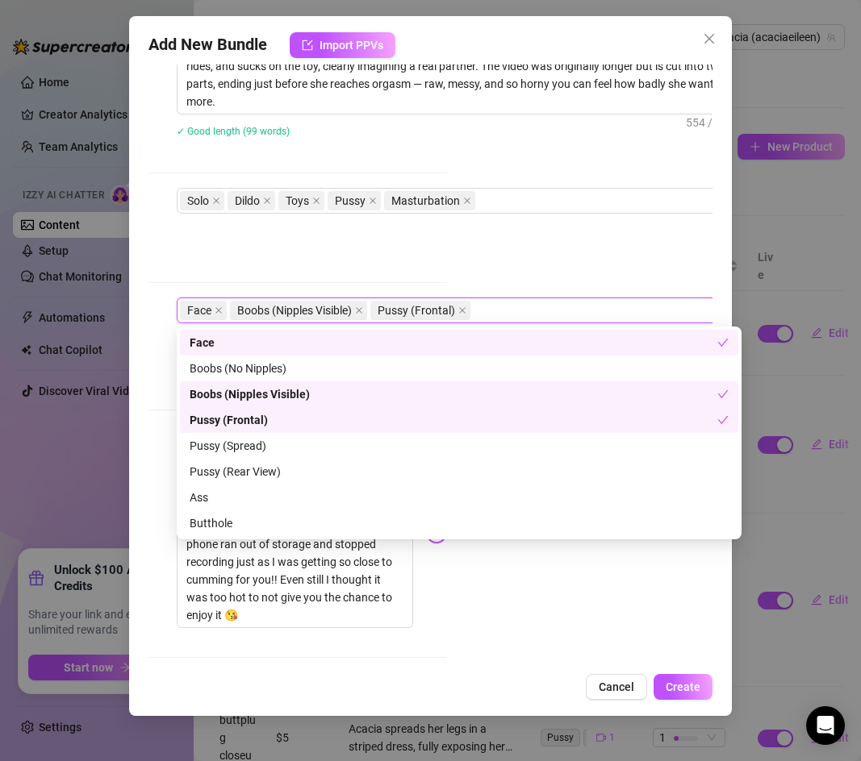
click at [225, 432] on div "Pussy (Frontal)" at bounding box center [459, 420] width 558 height 26
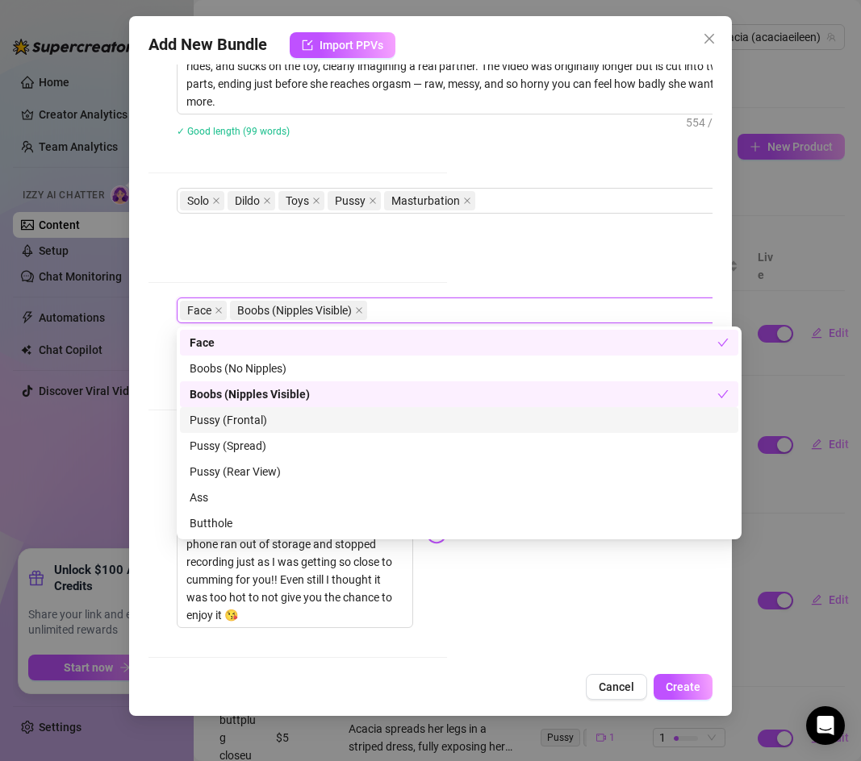
click at [234, 422] on div "Pussy (Frontal)" at bounding box center [459, 420] width 539 height 18
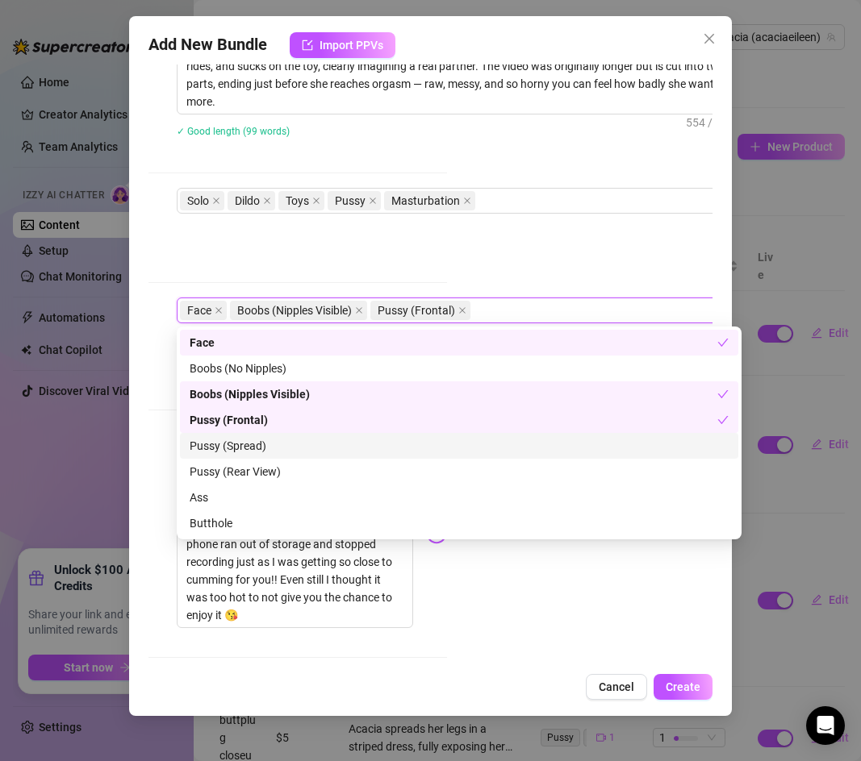
click at [232, 438] on div "Pussy (Spread)" at bounding box center [459, 446] width 539 height 18
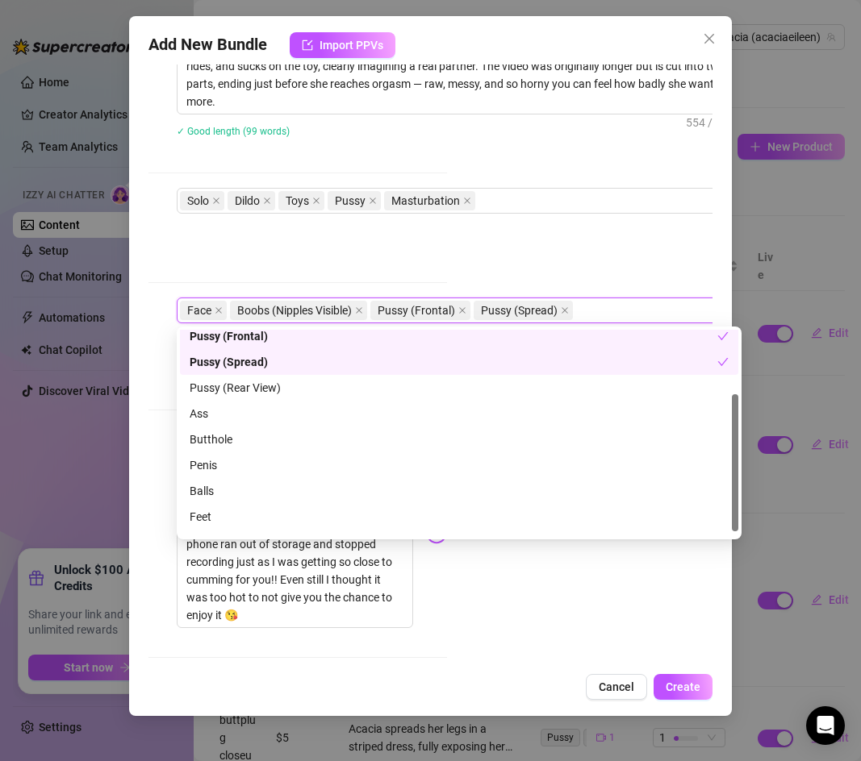
scroll to position [103, 0]
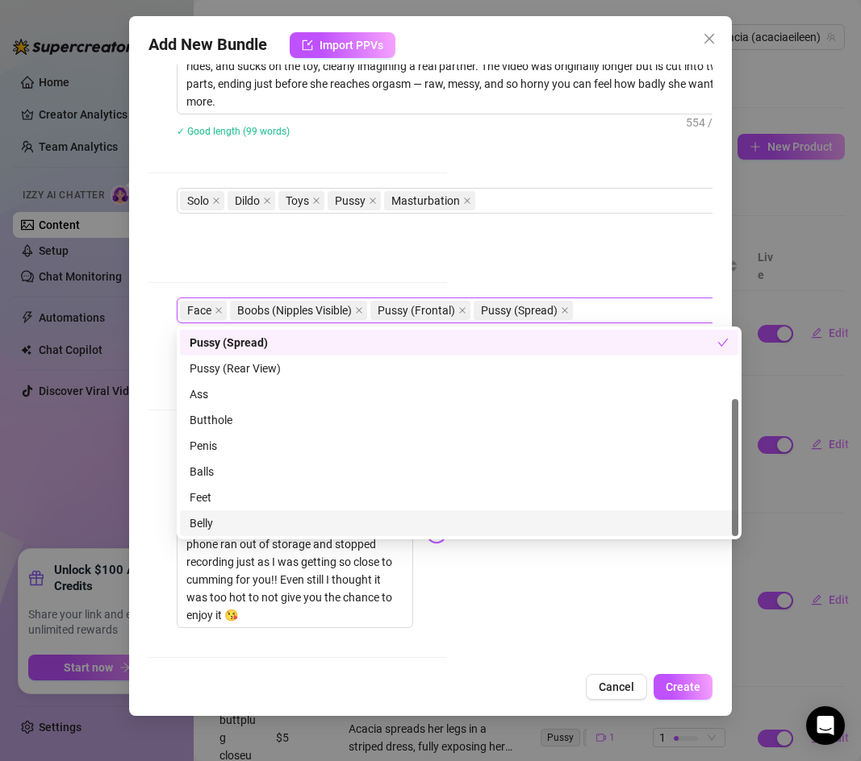
click at [507, 611] on div "Account Acacia (@acaciaeileen) Name Name is for your internal organization only…" at bounding box center [430, 365] width 564 height 600
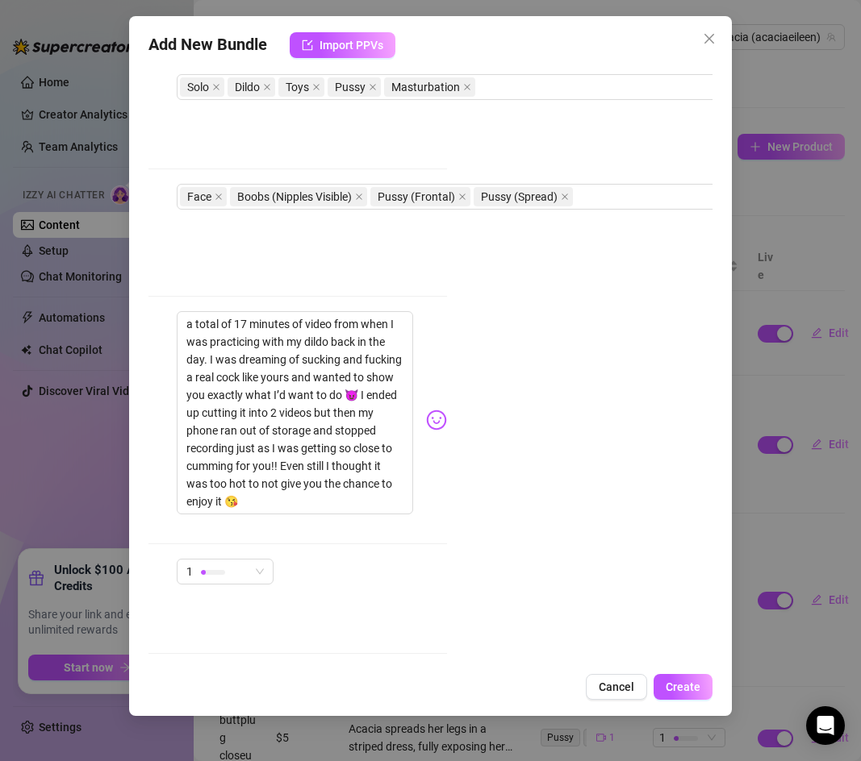
scroll to position [851, 265]
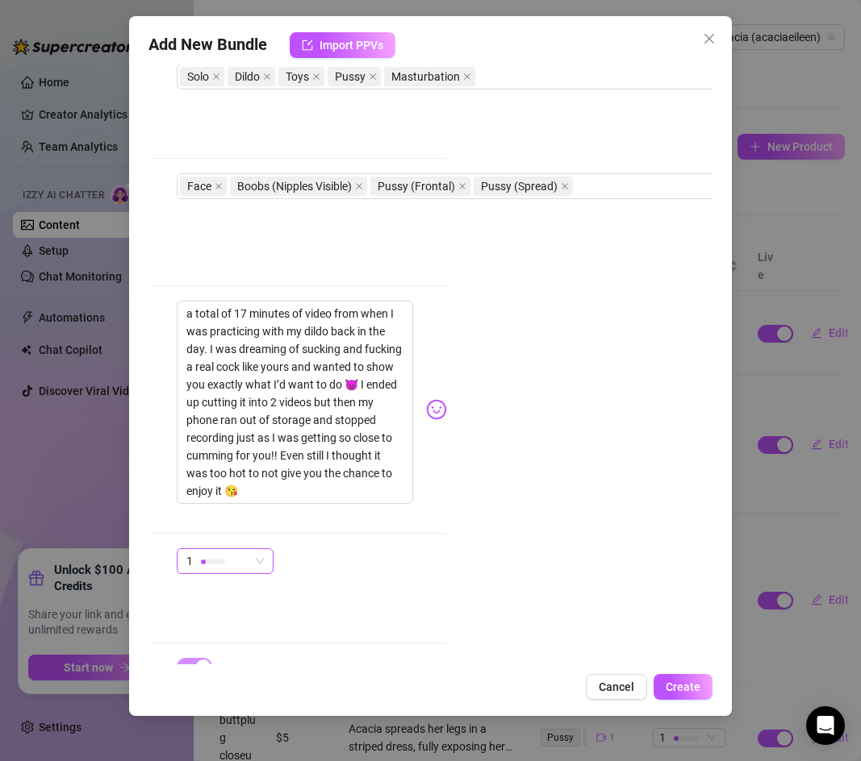
click at [257, 549] on span "1" at bounding box center [224, 561] width 77 height 24
click at [504, 532] on div "Account Acacia (@acaciaeileen) Name Name is for your internal organization only…" at bounding box center [430, 365] width 564 height 600
click at [690, 690] on span "Create" at bounding box center [682, 687] width 35 height 13
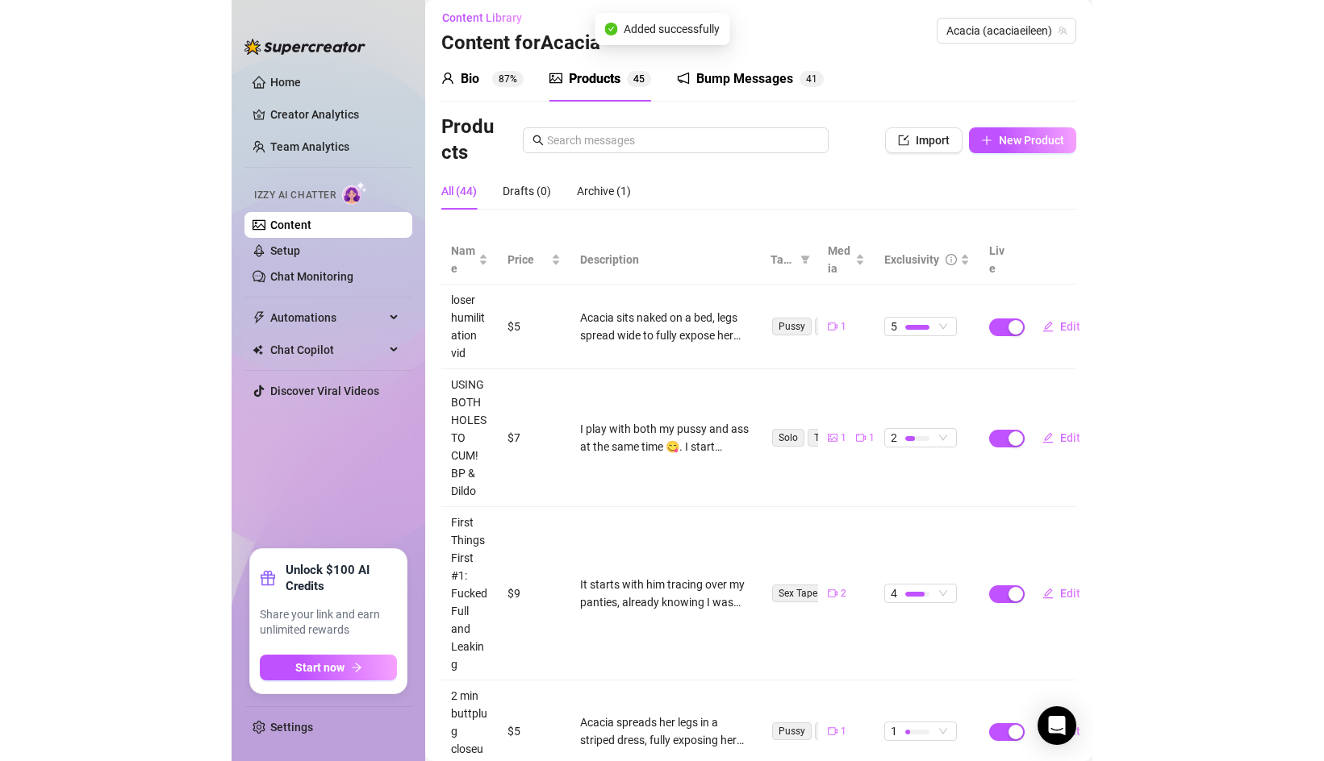
scroll to position [0, 0]
